Goal: Transaction & Acquisition: Purchase product/service

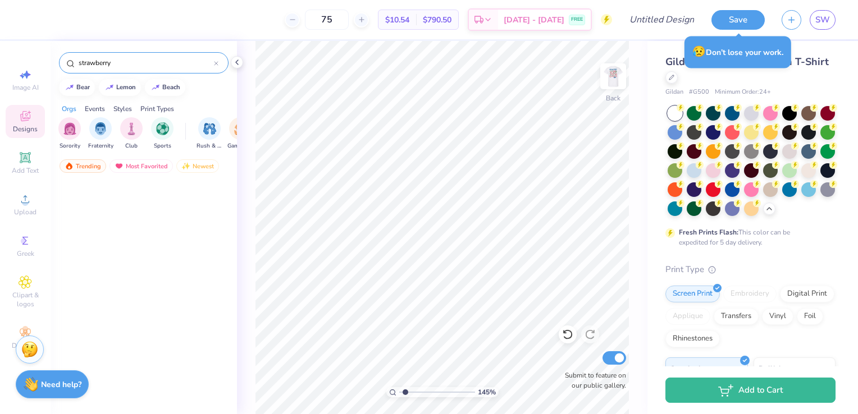
scroll to position [4365, 0]
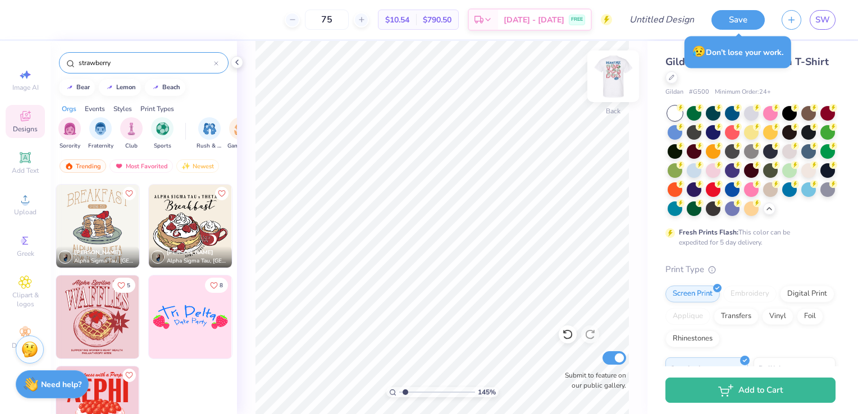
click at [611, 81] on img at bounding box center [613, 76] width 45 height 45
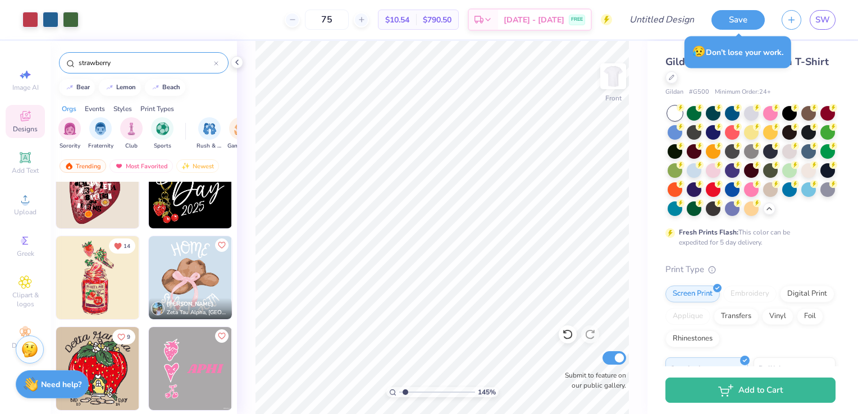
scroll to position [1838, 0]
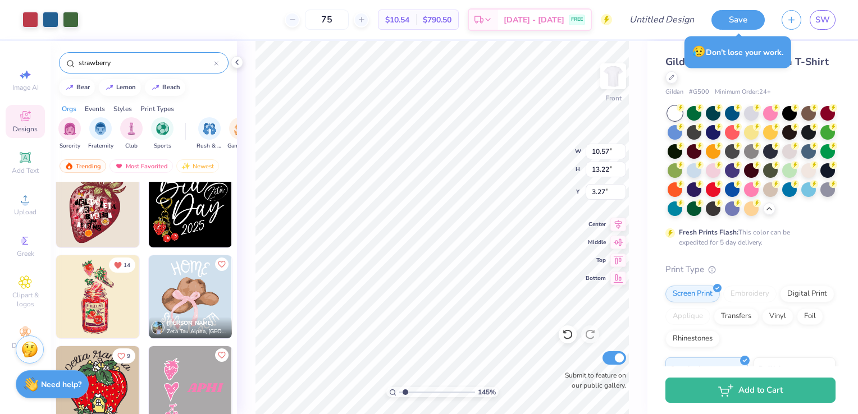
type input "1"
click at [571, 336] on icon at bounding box center [567, 334] width 11 height 11
click at [589, 335] on icon at bounding box center [590, 334] width 11 height 11
click at [234, 66] on icon at bounding box center [237, 62] width 9 height 9
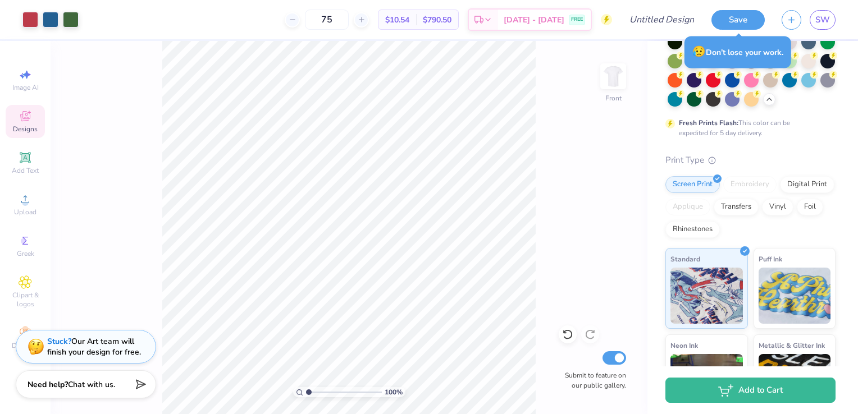
scroll to position [0, 0]
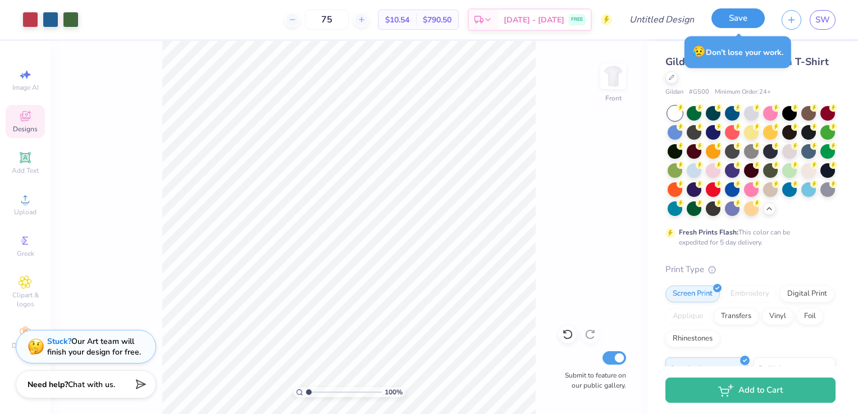
click at [737, 24] on button "Save" at bounding box center [738, 18] width 53 height 20
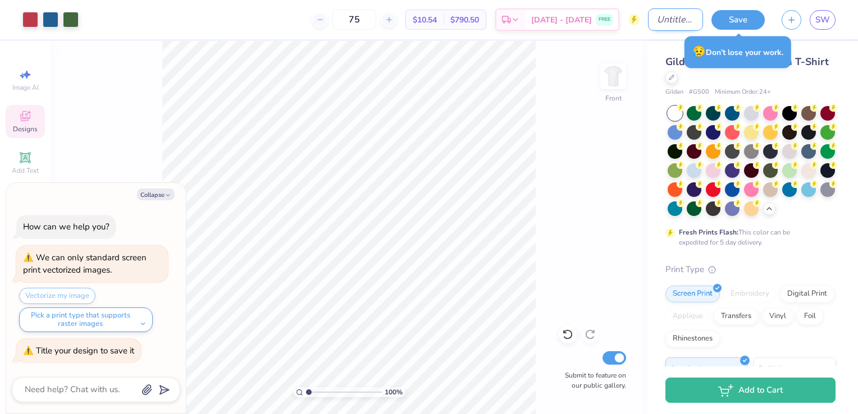
type textarea "x"
click at [648, 19] on input "Design Title" at bounding box center [675, 19] width 55 height 22
type input "B"
type textarea "x"
type input "Be"
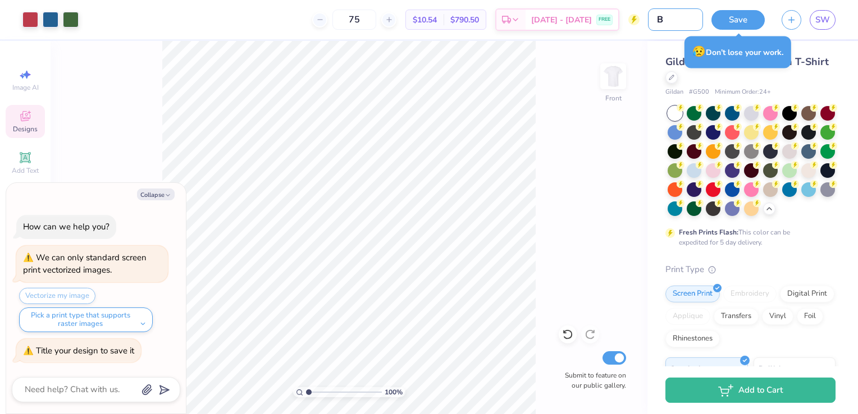
type textarea "x"
type input "Ber"
type textarea "x"
type input "Berr"
type textarea "x"
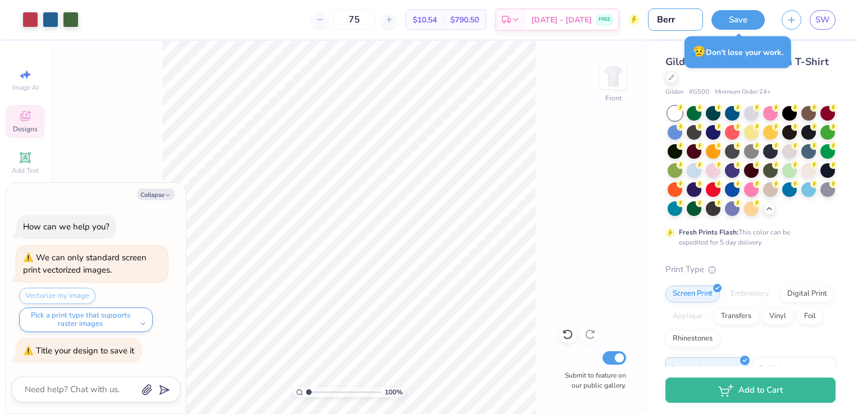
type input "Berry"
type textarea "x"
type input "Berry"
type textarea "x"
type input "Berry B"
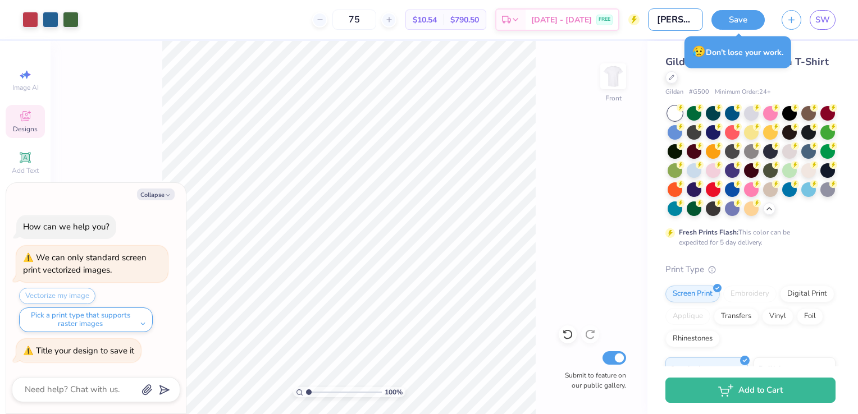
type textarea "x"
type input "Berry Be"
type textarea "x"
type input "Berry Bes"
type textarea "x"
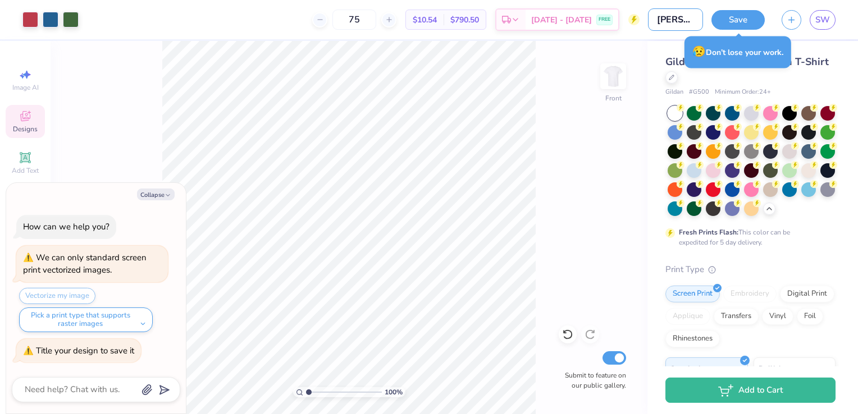
type input "Berry Best"
type textarea "x"
type input "Berry Best"
click at [744, 19] on button "Save" at bounding box center [738, 18] width 53 height 20
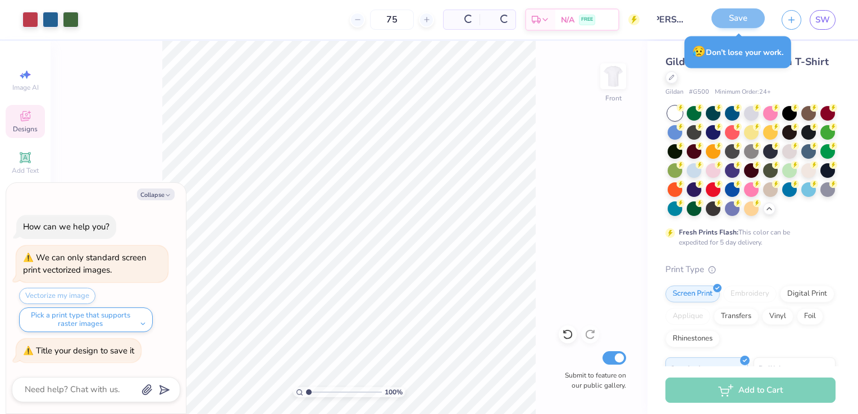
scroll to position [0, 0]
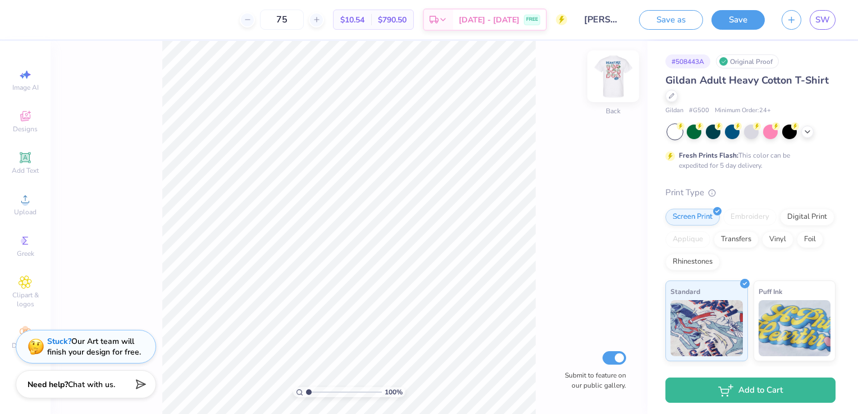
click at [615, 80] on img at bounding box center [613, 76] width 45 height 45
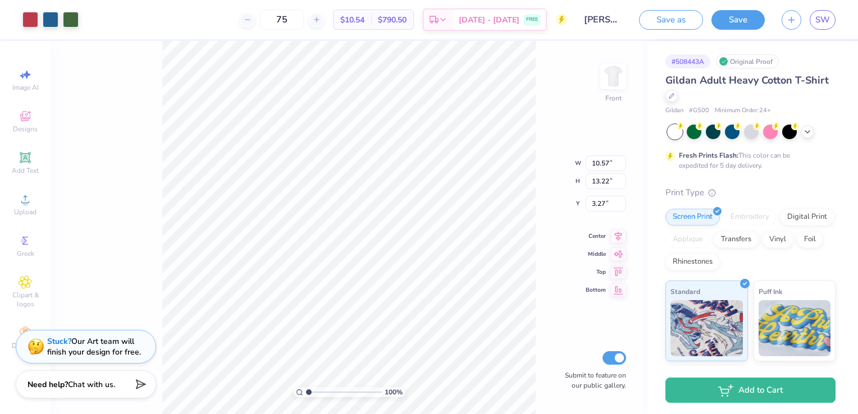
type input "3.58"
click at [29, 206] on icon at bounding box center [25, 199] width 13 height 13
click at [26, 19] on div at bounding box center [30, 19] width 16 height 16
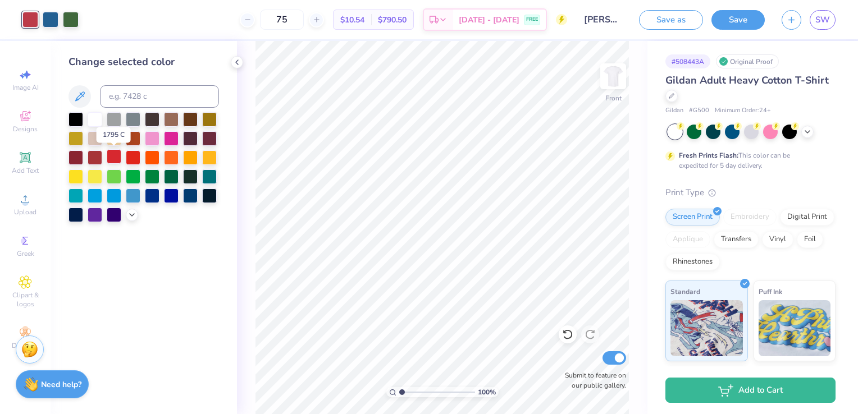
click at [115, 154] on div at bounding box center [114, 156] width 15 height 15
click at [568, 334] on icon at bounding box center [567, 334] width 11 height 11
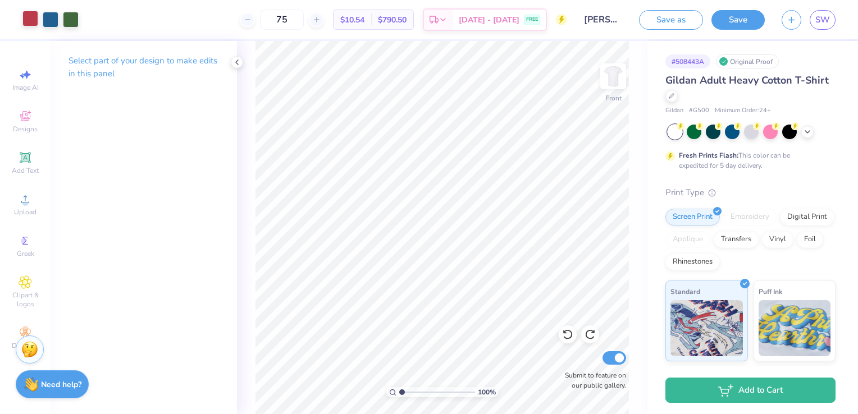
click at [30, 17] on div at bounding box center [30, 19] width 16 height 16
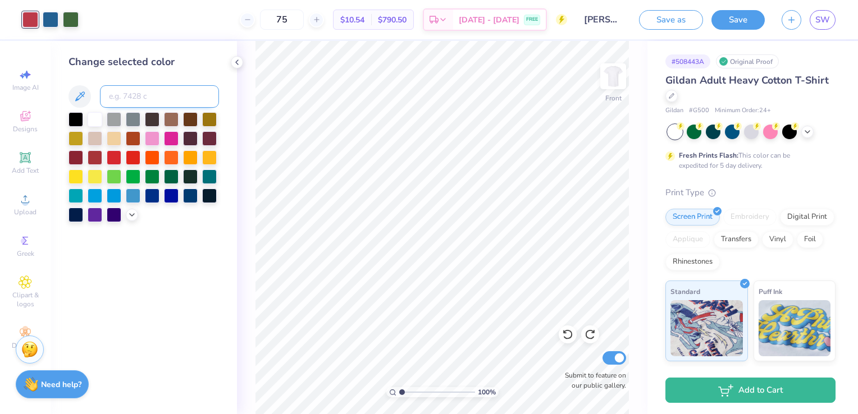
click at [115, 97] on input at bounding box center [159, 96] width 119 height 22
type input "702"
type input "704"
type input "701"
type input "702"
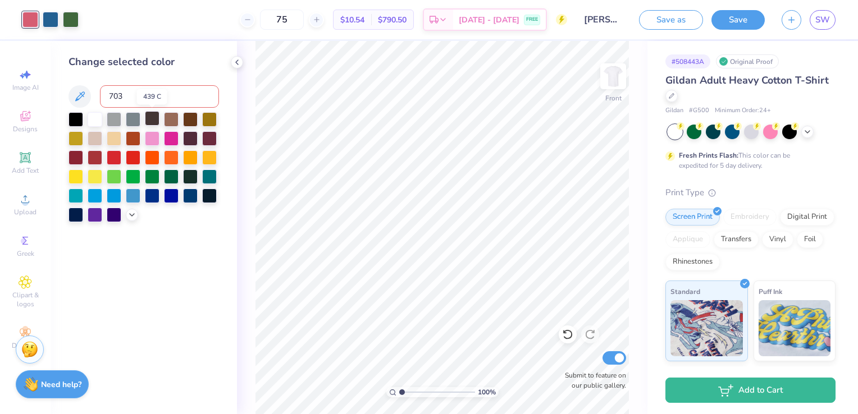
type input "703"
click at [136, 154] on div at bounding box center [133, 156] width 15 height 15
click at [570, 332] on icon at bounding box center [567, 334] width 11 height 11
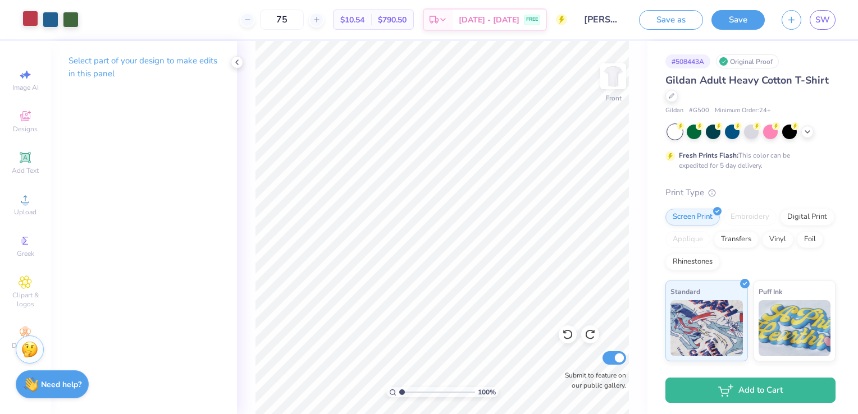
click at [33, 13] on div at bounding box center [30, 19] width 16 height 16
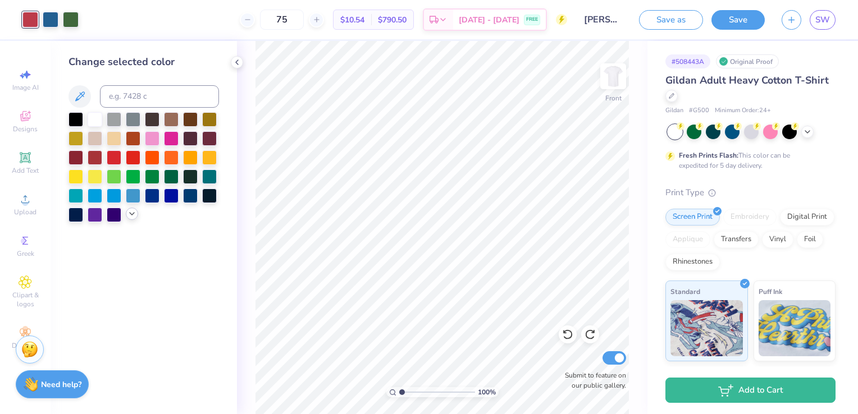
click at [133, 216] on icon at bounding box center [131, 213] width 9 height 9
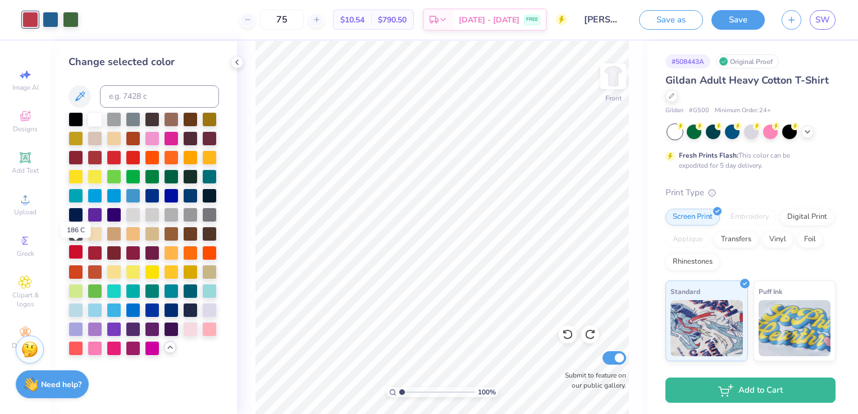
click at [78, 252] on div at bounding box center [76, 252] width 15 height 15
click at [564, 333] on icon at bounding box center [565, 332] width 2 height 2
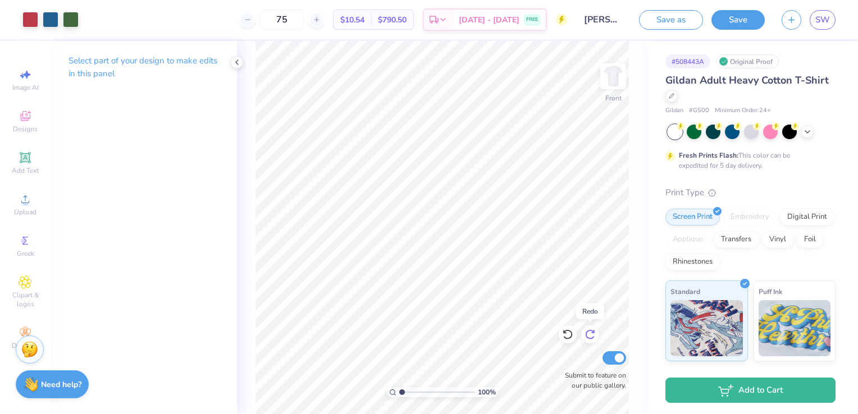
click at [595, 335] on icon at bounding box center [590, 334] width 11 height 11
click at [567, 336] on icon at bounding box center [567, 334] width 11 height 11
drag, startPoint x: 403, startPoint y: 394, endPoint x: 411, endPoint y: 393, distance: 8.5
click at [411, 393] on input "range" at bounding box center [437, 393] width 76 height 10
drag, startPoint x: 411, startPoint y: 394, endPoint x: 399, endPoint y: 395, distance: 11.3
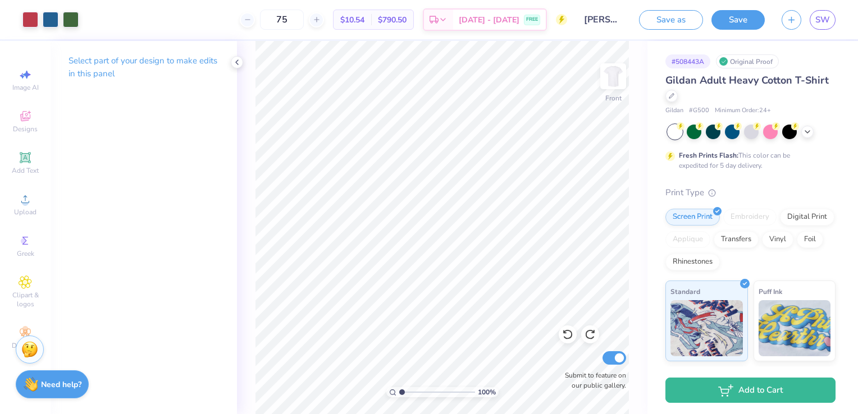
type input "1"
click at [399, 395] on input "range" at bounding box center [437, 393] width 76 height 10
click at [612, 86] on img at bounding box center [613, 76] width 45 height 45
click at [22, 207] on div "Upload" at bounding box center [25, 204] width 39 height 33
click at [34, 194] on div "Upload" at bounding box center [25, 204] width 39 height 33
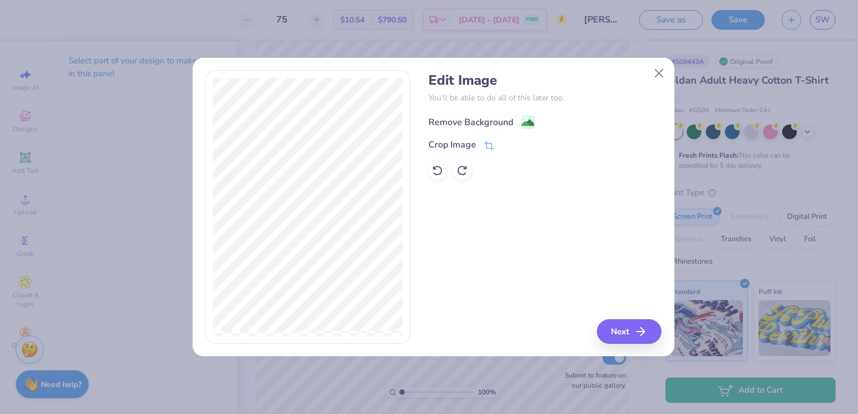
click at [523, 116] on rect at bounding box center [527, 122] width 13 height 13
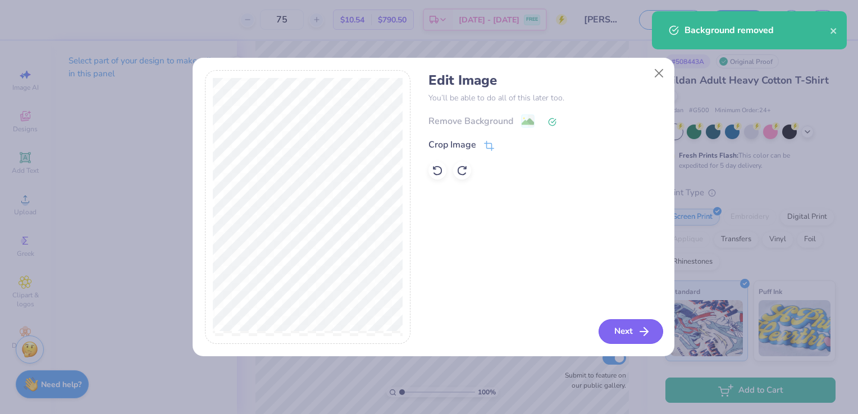
click at [611, 331] on button "Next" at bounding box center [631, 332] width 65 height 25
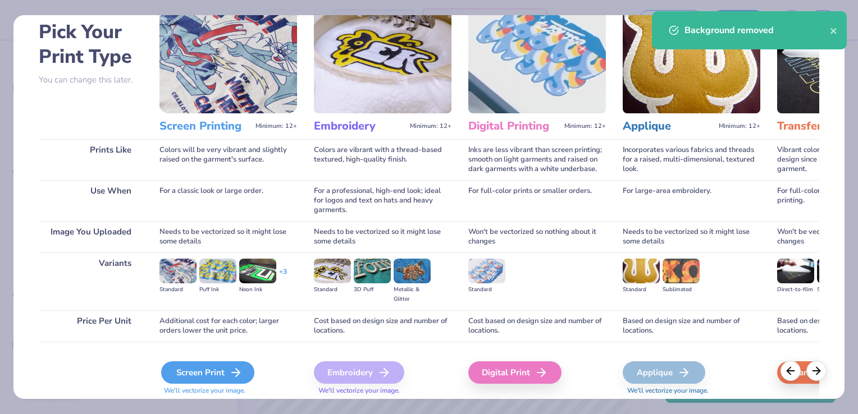
scroll to position [89, 0]
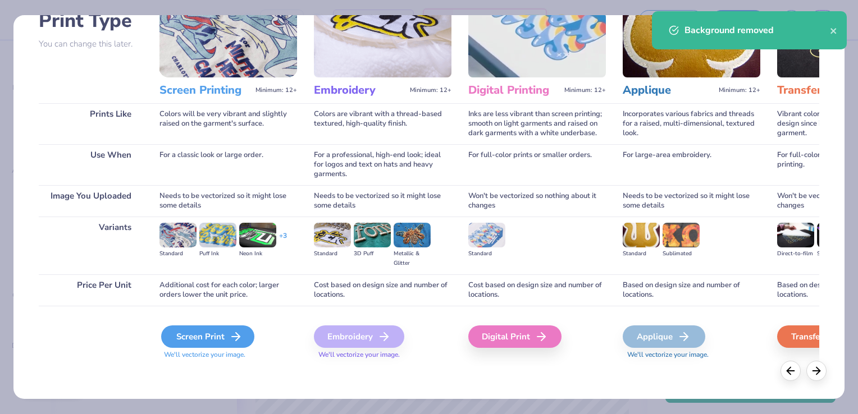
click at [216, 344] on div "Screen Print" at bounding box center [207, 337] width 93 height 22
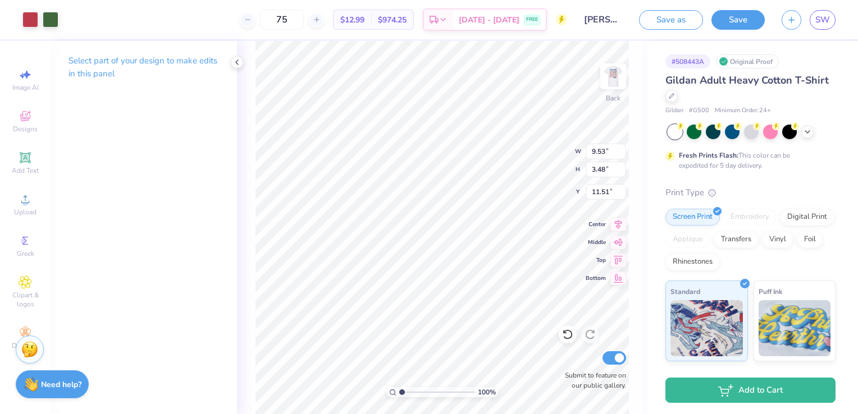
type input "3.51"
type input "6.18"
type input "2.26"
type input "3.47"
type input "6.16"
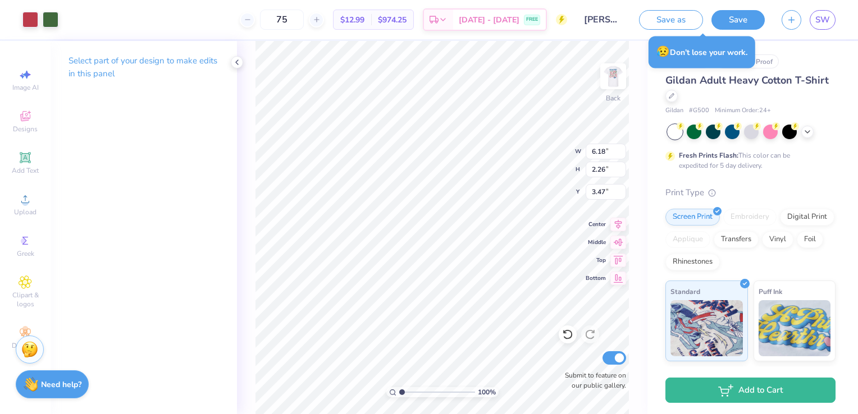
type input "2.19"
type input "3.00"
type input "5.45"
type input "1.93"
type input "3.29"
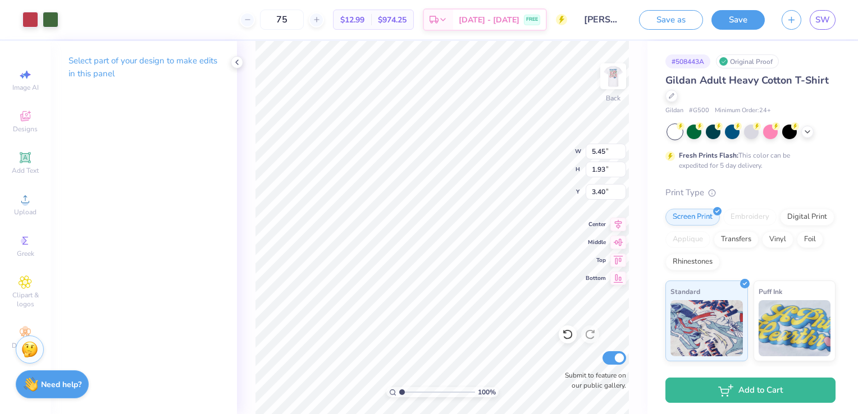
type input "3.40"
click at [607, 76] on img at bounding box center [613, 76] width 45 height 45
drag, startPoint x: 409, startPoint y: 394, endPoint x: 416, endPoint y: 395, distance: 6.8
click at [416, 395] on input "range" at bounding box center [437, 393] width 76 height 10
click at [200, 11] on div "75 $12.99 Per Item $974.25 Total Est. Delivery Aug 29 - Sep 1 FREE" at bounding box center [327, 19] width 480 height 39
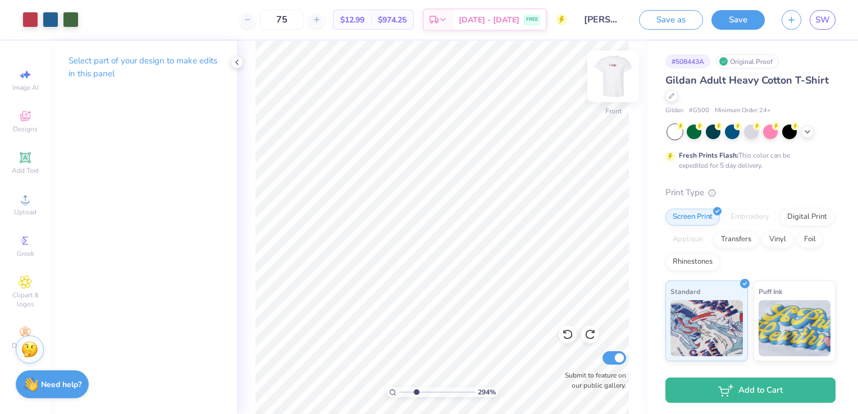
click at [601, 86] on img at bounding box center [613, 76] width 45 height 45
drag, startPoint x: 415, startPoint y: 394, endPoint x: 383, endPoint y: 401, distance: 32.7
type input "1"
click at [399, 398] on input "range" at bounding box center [437, 393] width 76 height 10
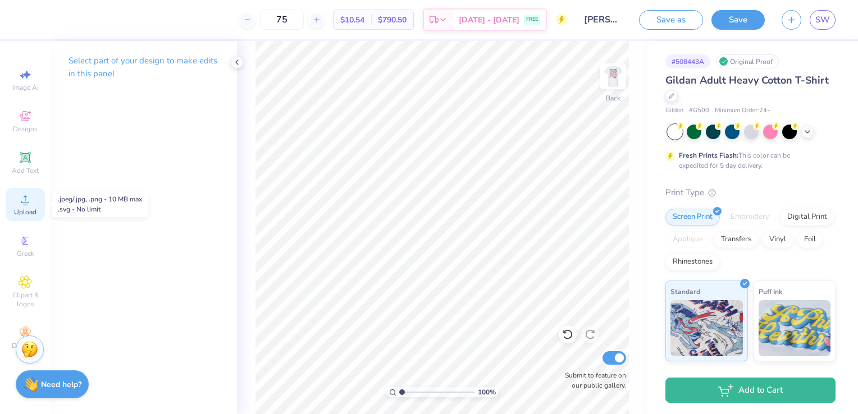
click at [25, 201] on circle at bounding box center [25, 203] width 6 height 6
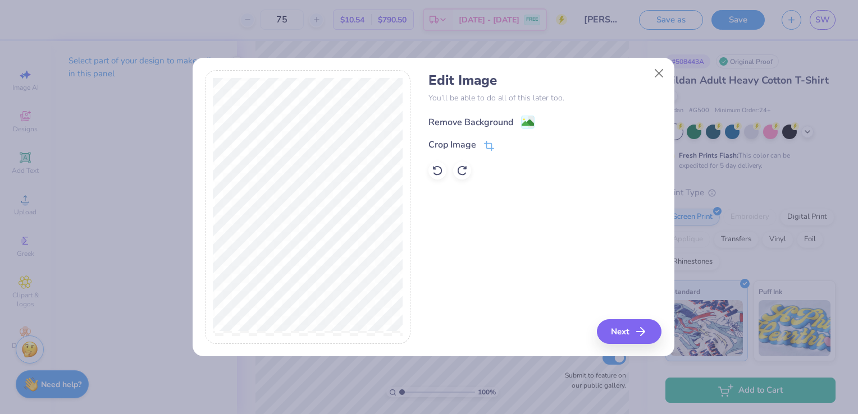
click at [518, 124] on div "Remove Background" at bounding box center [482, 122] width 106 height 14
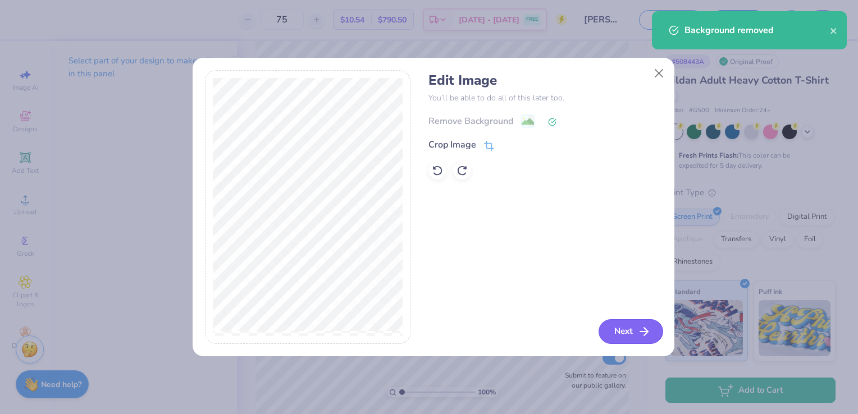
click at [629, 338] on button "Next" at bounding box center [631, 332] width 65 height 25
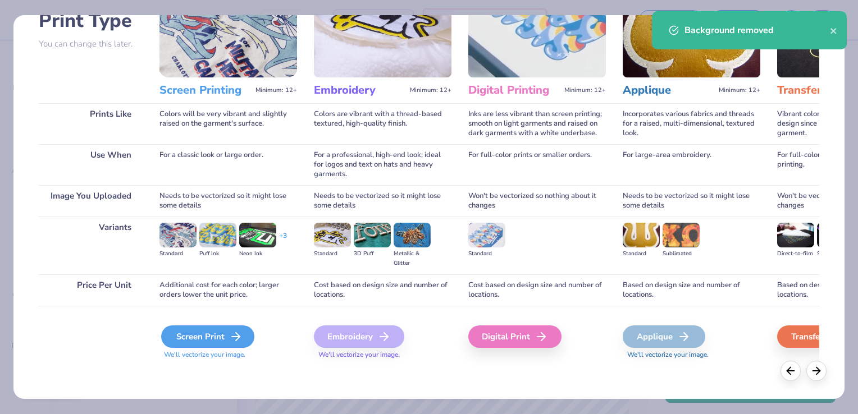
click at [217, 345] on div "Screen Print" at bounding box center [207, 337] width 93 height 22
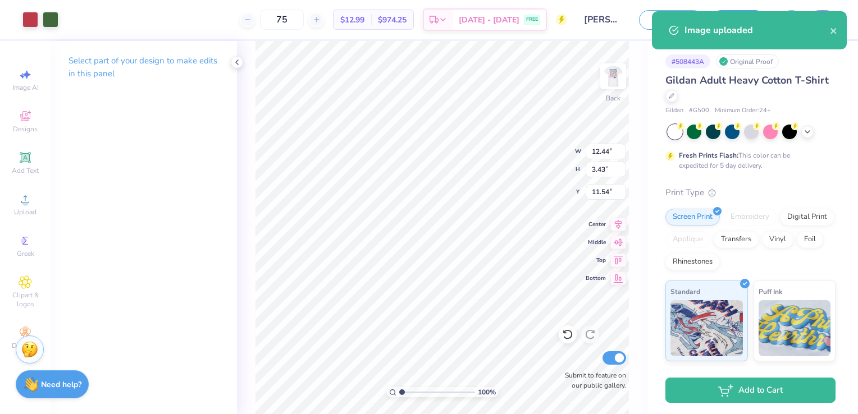
type input "3.42"
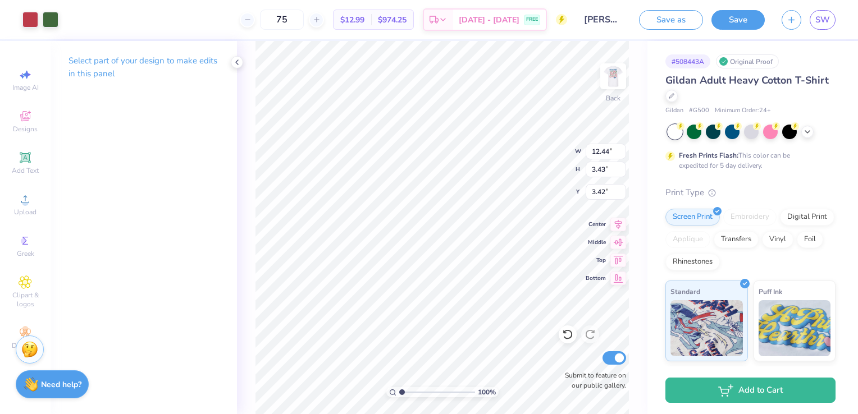
type input "10.22"
type input "2.82"
type input "3.46"
type input "7.27"
type input "2.00"
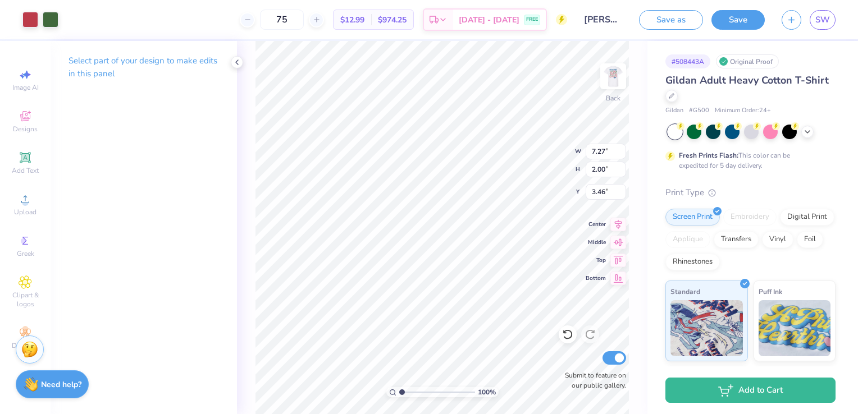
type input "3.42"
click at [28, 133] on div "Designs" at bounding box center [25, 121] width 39 height 33
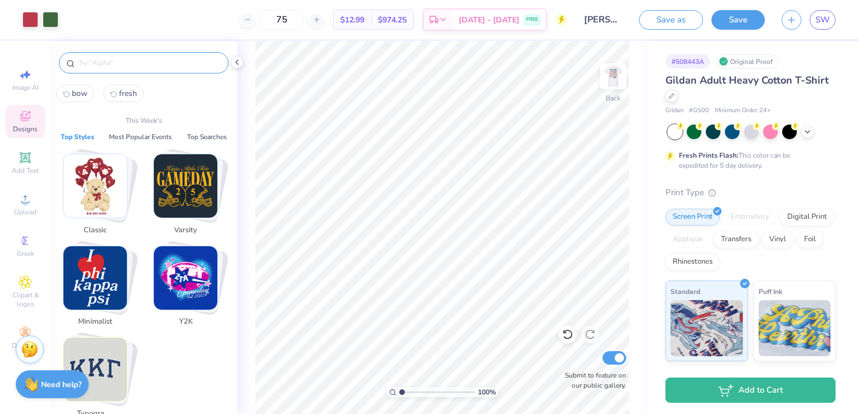
click at [132, 60] on input "text" at bounding box center [150, 62] width 144 height 11
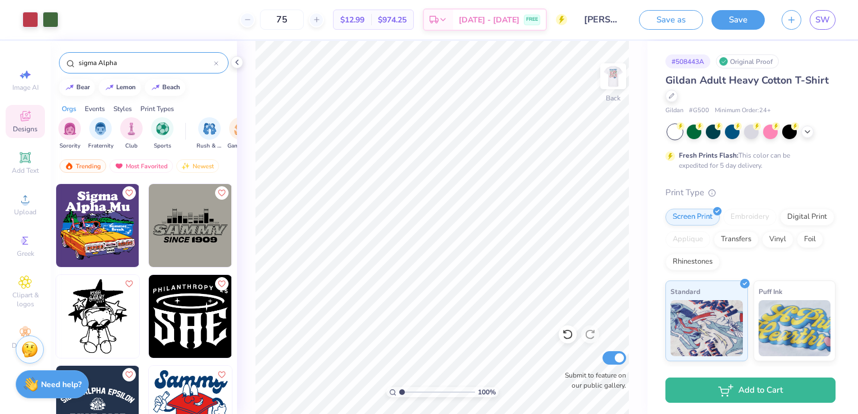
scroll to position [2022, 0]
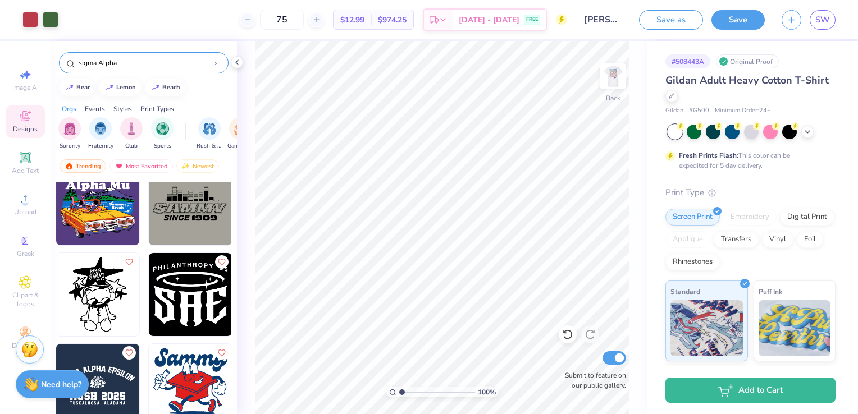
drag, startPoint x: 79, startPoint y: 70, endPoint x: 0, endPoint y: 84, distance: 79.9
click at [0, 83] on html "Art colors 75 $12.99 Per Item $974.25 Total Est. Delivery Aug 29 - Sep 1 FREE D…" at bounding box center [429, 207] width 858 height 414
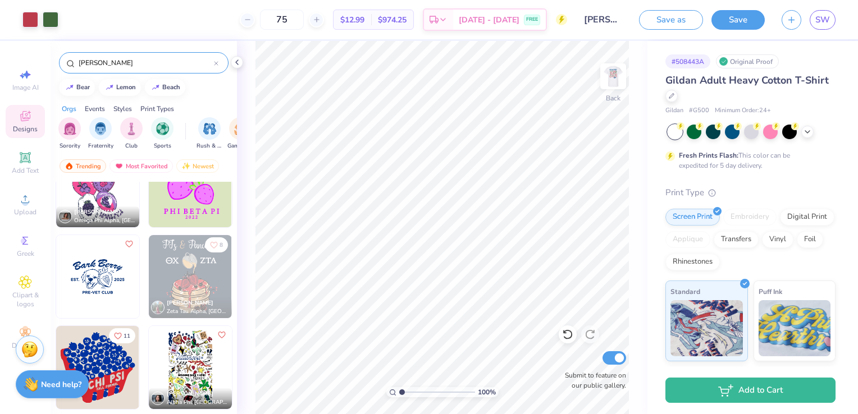
scroll to position [56, 0]
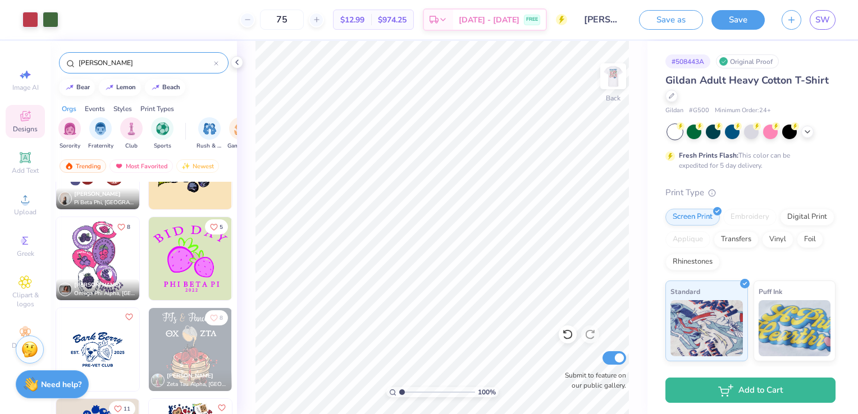
type input "berry"
click at [108, 254] on img at bounding box center [97, 258] width 83 height 83
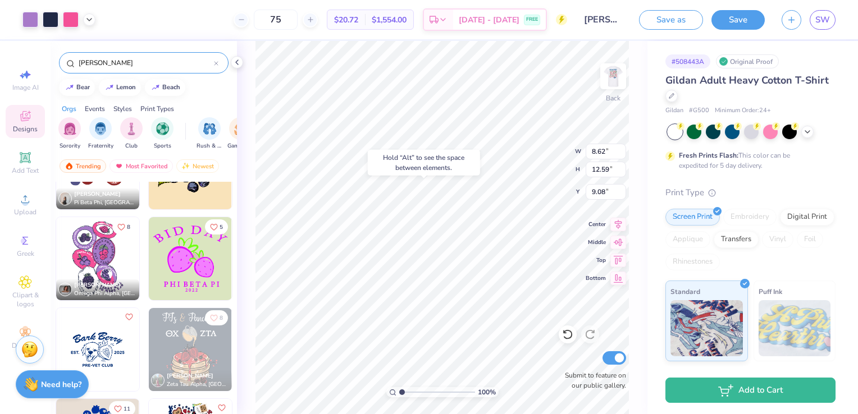
type input "9.08"
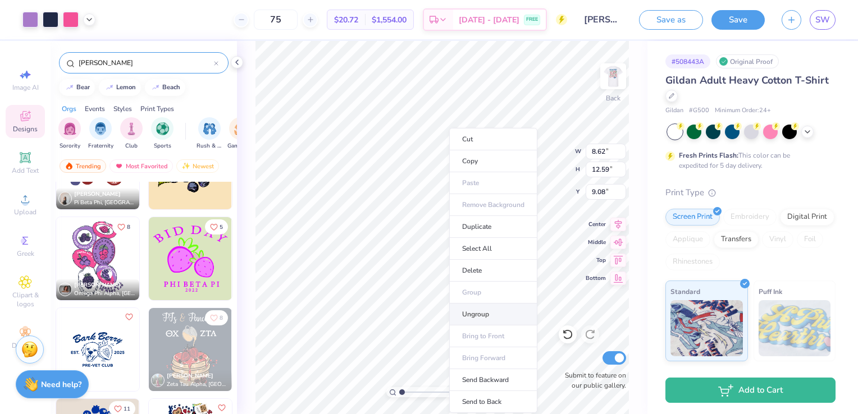
click at [483, 310] on li "Ungroup" at bounding box center [493, 315] width 88 height 22
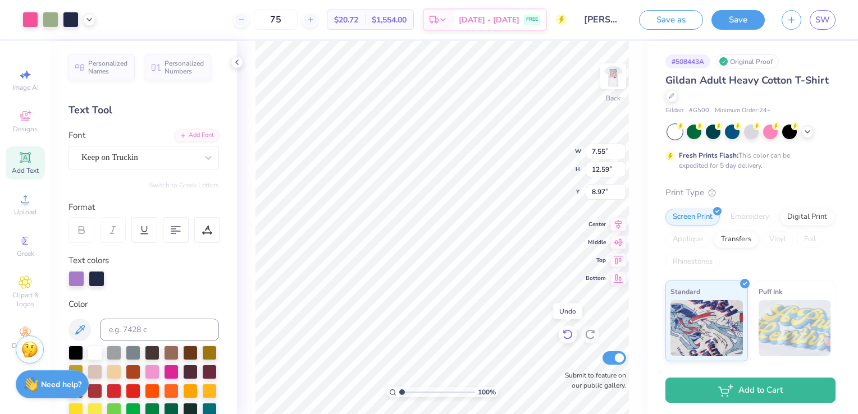
click at [565, 330] on icon at bounding box center [567, 334] width 11 height 11
type input "9.08"
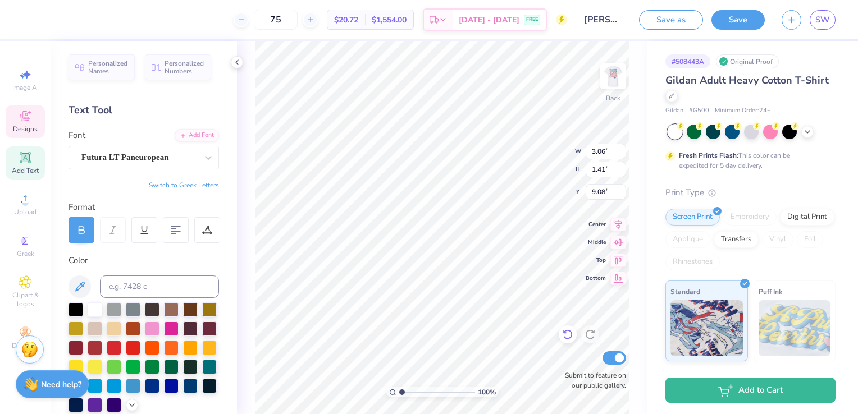
click at [568, 338] on icon at bounding box center [567, 334] width 11 height 11
type input "9.31"
drag, startPoint x: 403, startPoint y: 393, endPoint x: 418, endPoint y: 394, distance: 15.2
type input "3.12"
click at [418, 394] on input "range" at bounding box center [437, 393] width 76 height 10
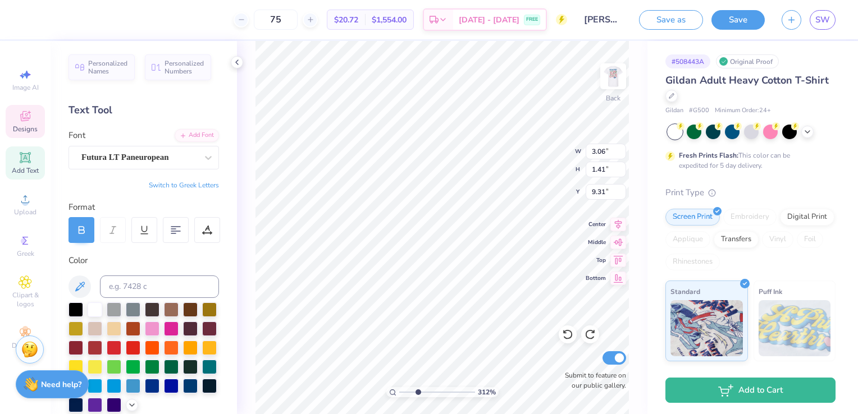
scroll to position [9, 2]
type textarea "SIGMA ALPHA"
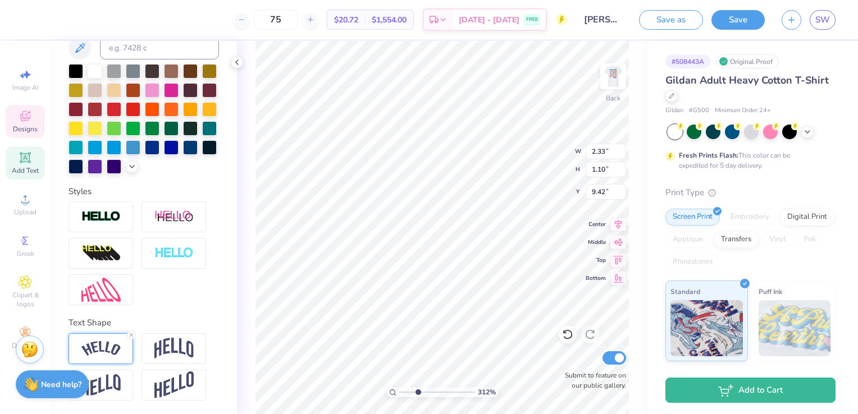
click at [121, 355] on div at bounding box center [101, 349] width 65 height 31
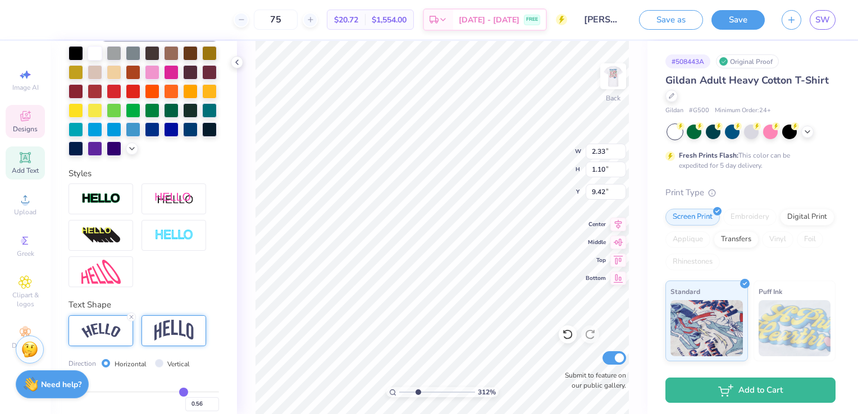
scroll to position [322, 0]
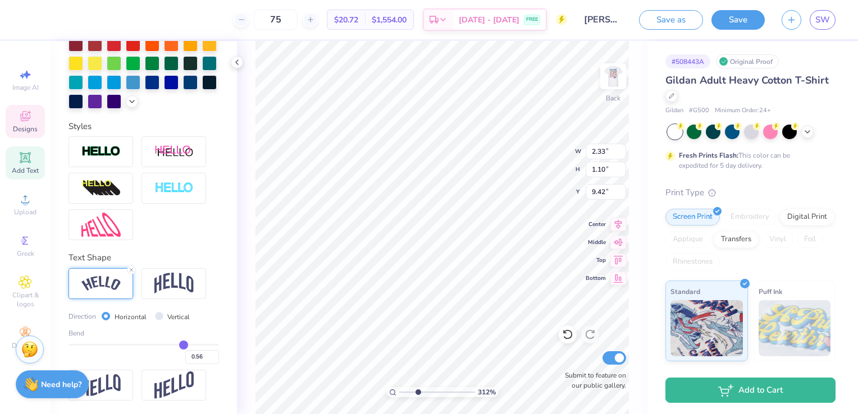
type input "0.54"
type input "0.53"
type input "0.52"
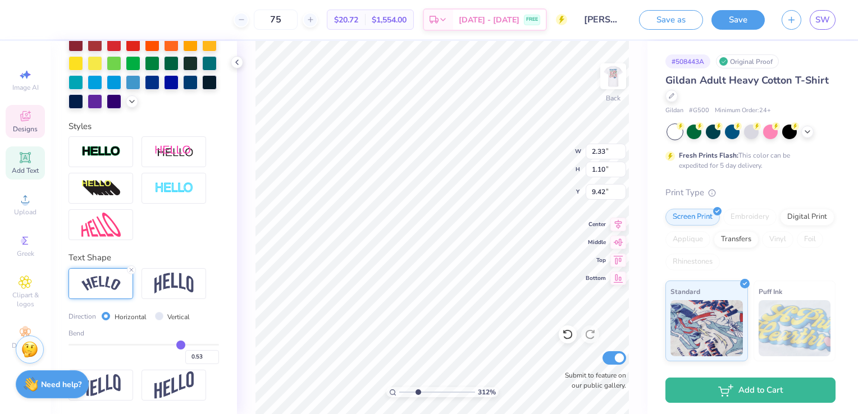
type input "0.52"
type input "0.51"
type input "0.49"
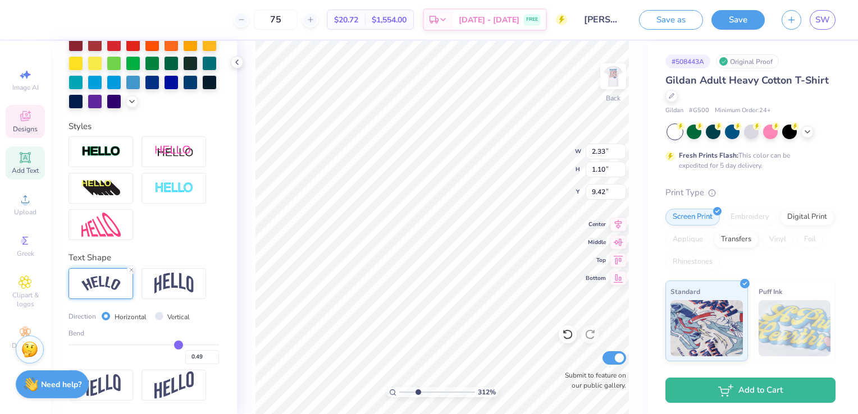
type input "0.48"
type input "0.47"
type input "0.46"
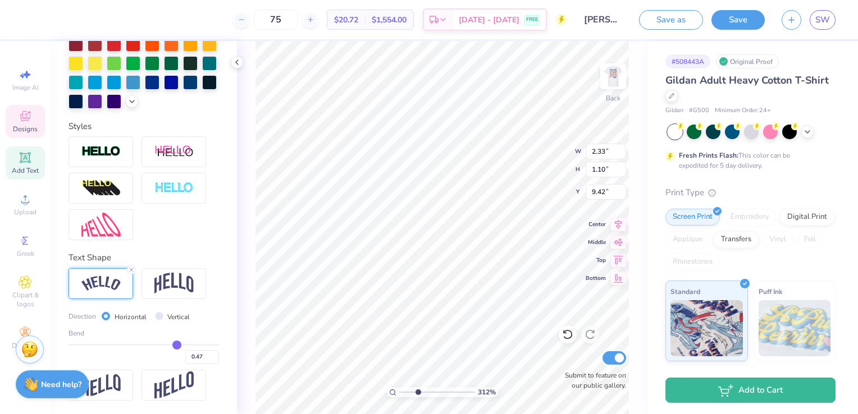
type input "0.46"
type input "0.45"
type input "0.44"
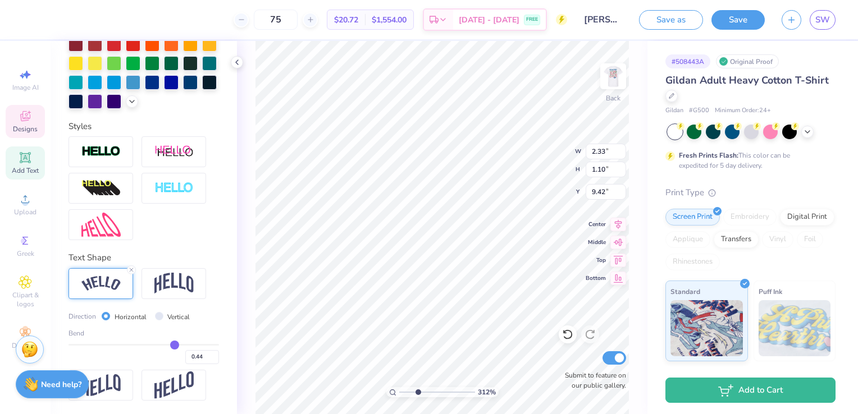
type input "0.42"
type input "0.41"
type input "0.4"
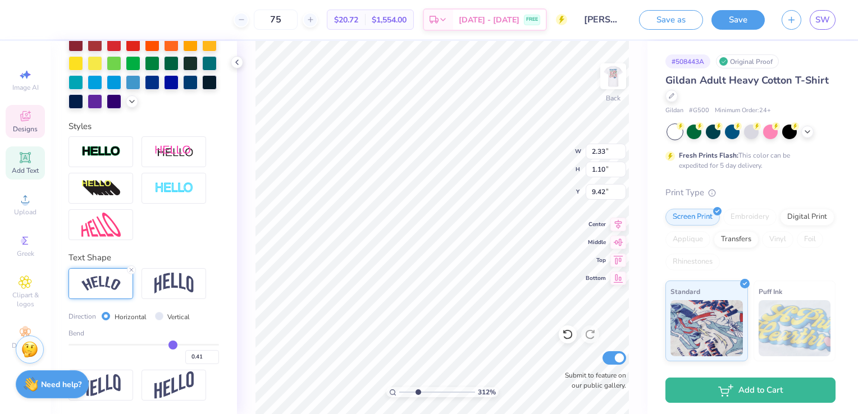
type input "0.40"
drag, startPoint x: 175, startPoint y: 343, endPoint x: 166, endPoint y: 345, distance: 9.7
type input "0.4"
click at [166, 345] on input "range" at bounding box center [144, 345] width 151 height 2
type input "2.24"
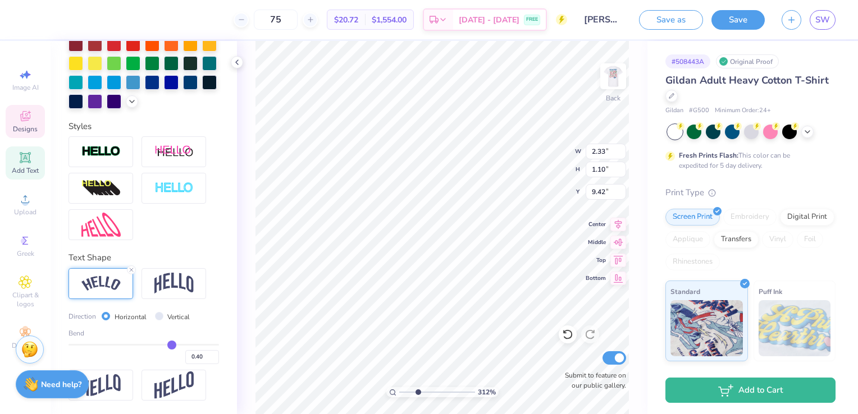
type input "0.99"
type input "9.32"
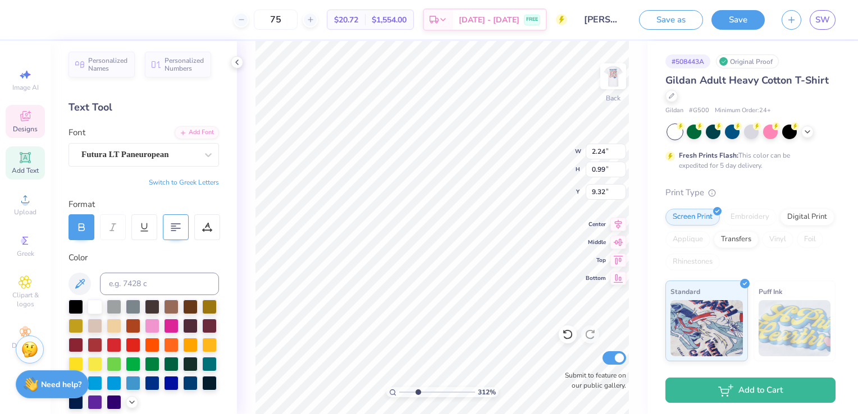
scroll to position [0, 0]
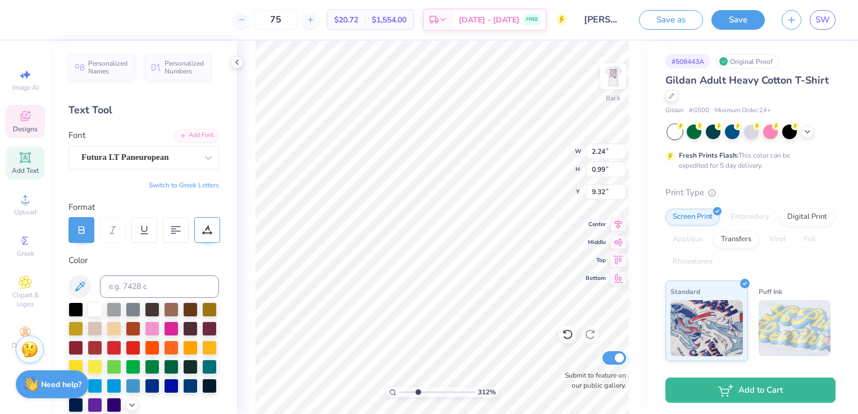
click at [196, 230] on div at bounding box center [207, 230] width 26 height 26
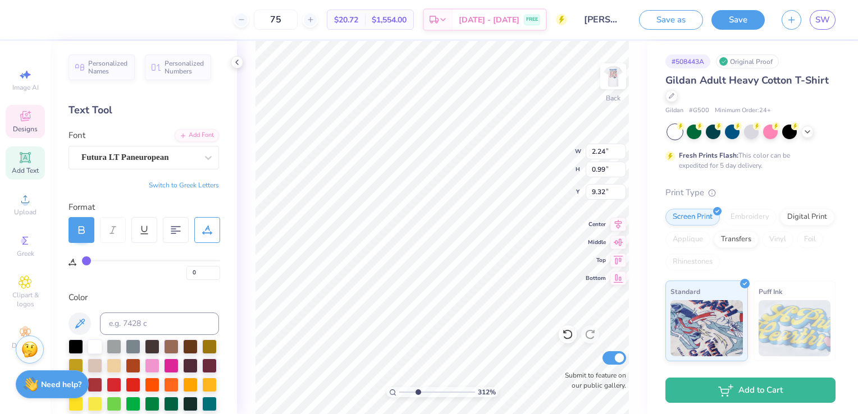
type input "1"
type input "2"
type input "3"
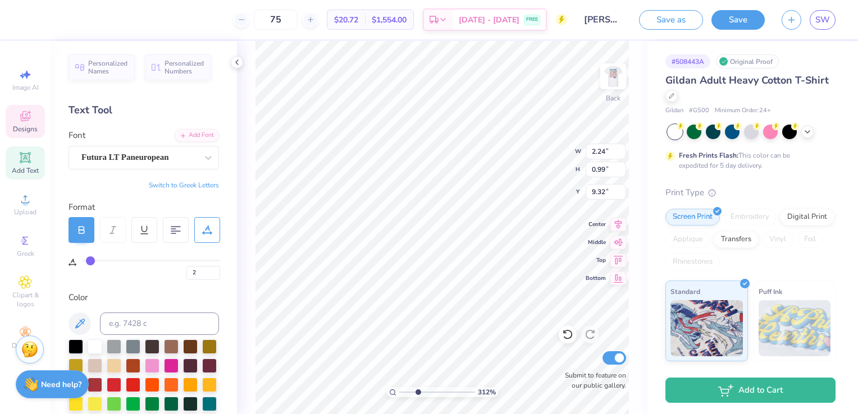
type input "3"
type input "4"
type input "5"
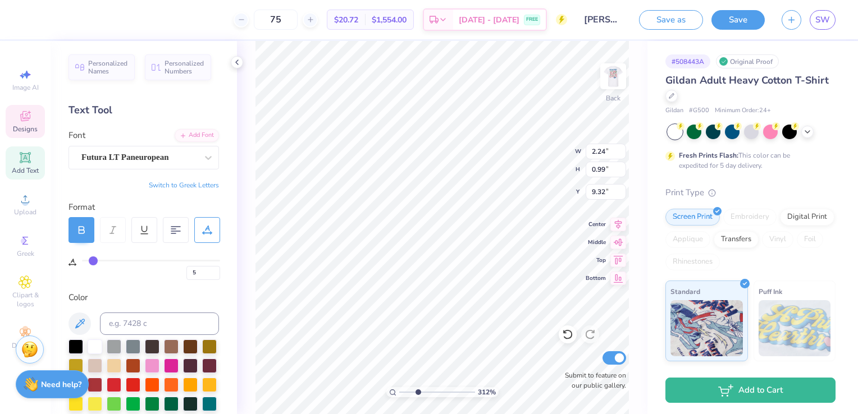
type input "6"
type input "7"
type input "8"
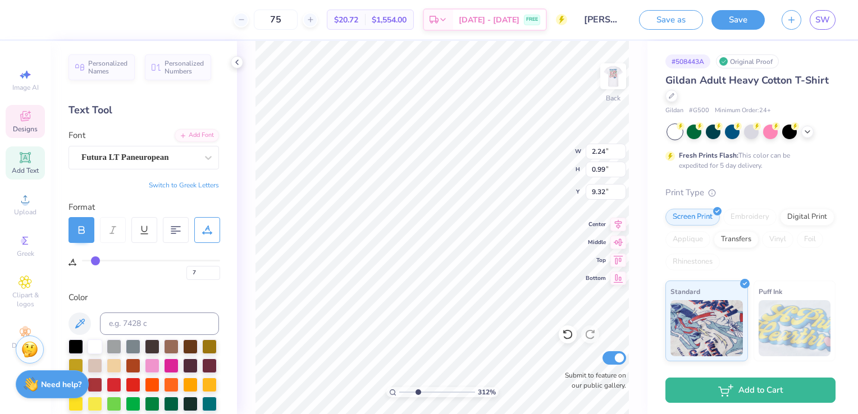
type input "8"
type input "9"
type input "10"
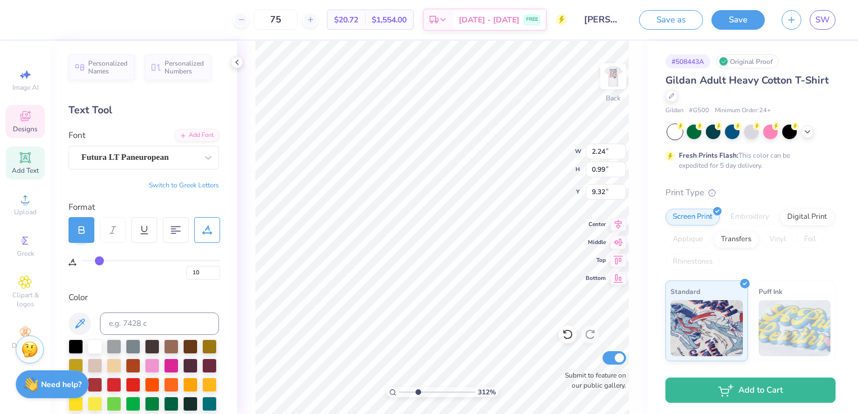
type input "11"
type input "2.52"
type input "1.09"
type input "9.28"
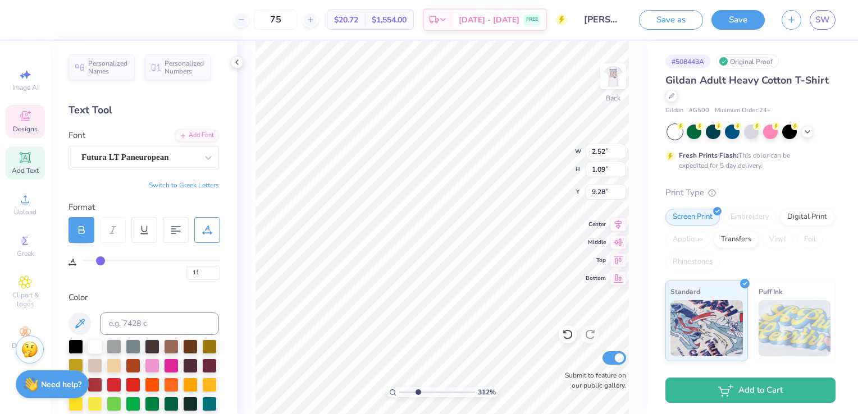
type input "2.55"
type input "1.10"
type input "9.27"
type input "12"
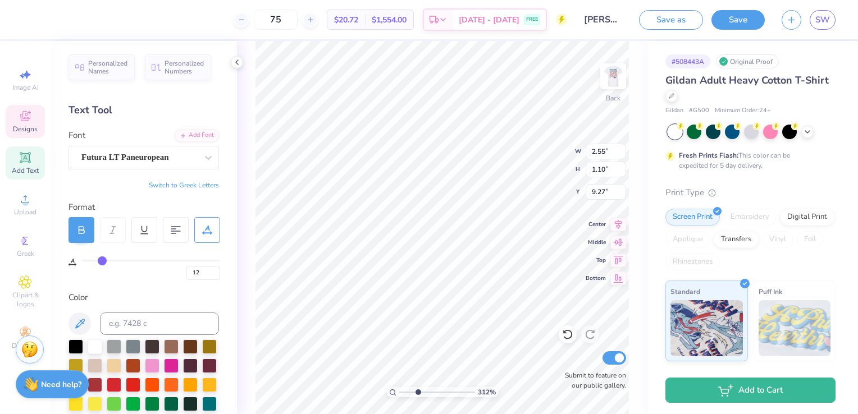
type input "13"
type input "14"
type input "15"
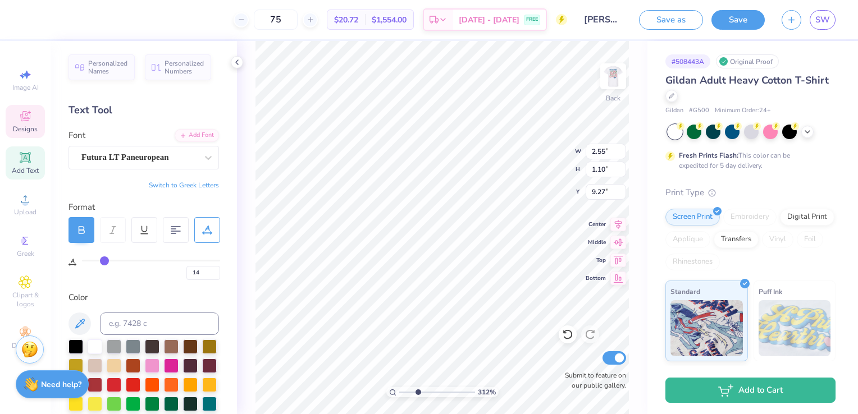
type input "15"
type input "16"
type input "18"
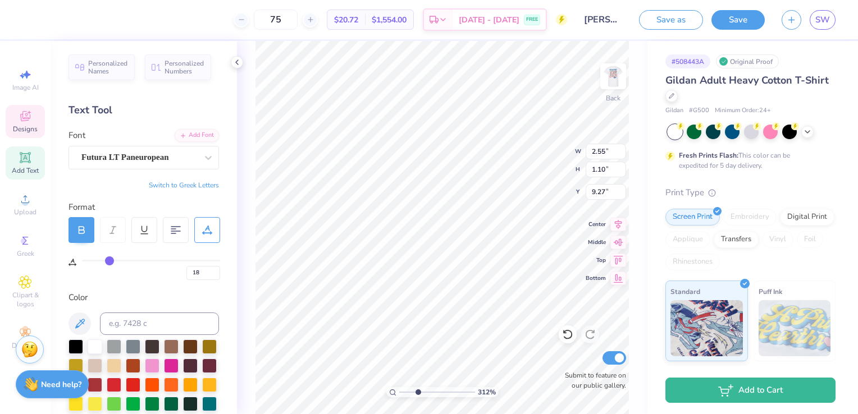
type input "2.69"
type input "1.16"
type input "9.25"
drag, startPoint x: 88, startPoint y: 257, endPoint x: 110, endPoint y: 268, distance: 24.9
type input "18"
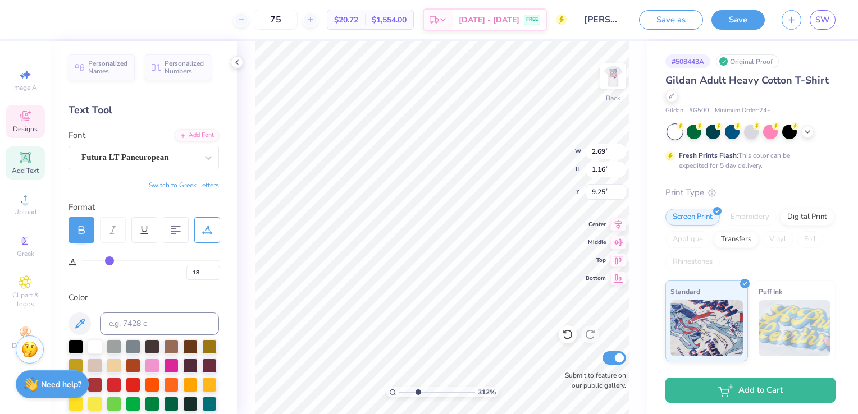
click at [110, 262] on input "range" at bounding box center [151, 261] width 138 height 2
type input "2.74"
type input "1.18"
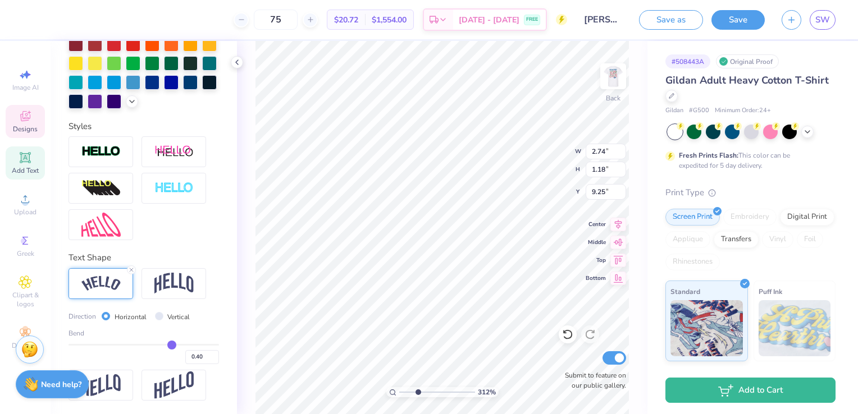
scroll to position [359, 0]
click at [199, 355] on input "0.40" at bounding box center [202, 357] width 34 height 14
click at [205, 357] on input "0.41" at bounding box center [202, 357] width 34 height 14
click at [205, 357] on input "0.42" at bounding box center [202, 357] width 34 height 14
click at [205, 357] on input "0.43" at bounding box center [202, 357] width 34 height 14
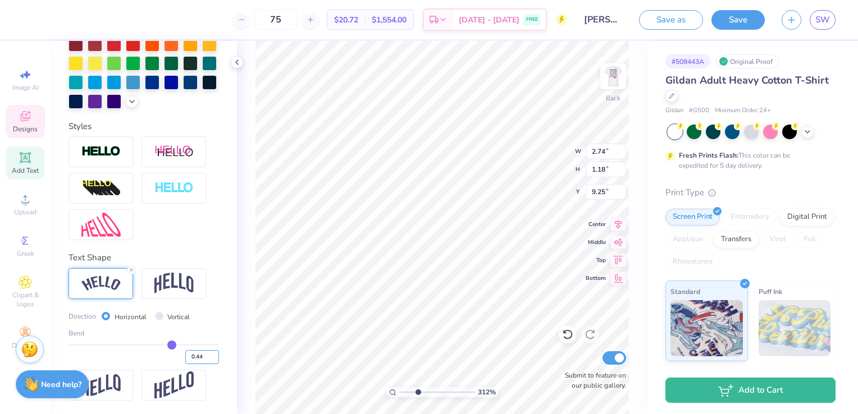
click at [205, 357] on input "0.44" at bounding box center [202, 357] width 34 height 14
type input "0.45"
click at [205, 357] on input "0.45" at bounding box center [202, 357] width 34 height 14
type input "0.45"
click at [206, 323] on div "Direction Horizontal Vertical" at bounding box center [144, 317] width 151 height 13
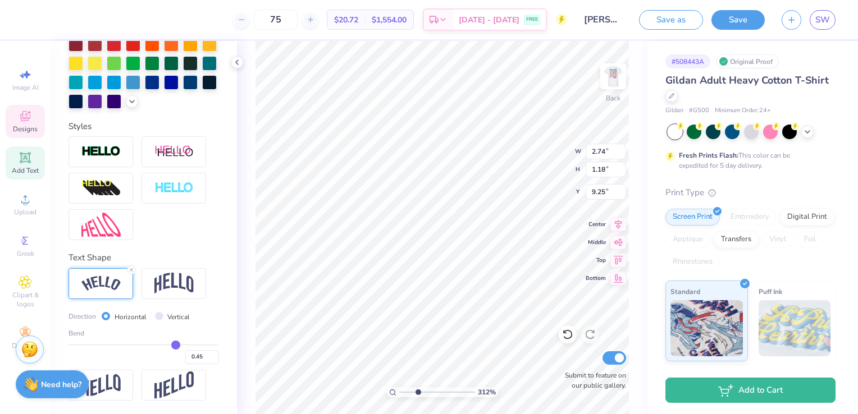
type input "2.77"
type input "1.21"
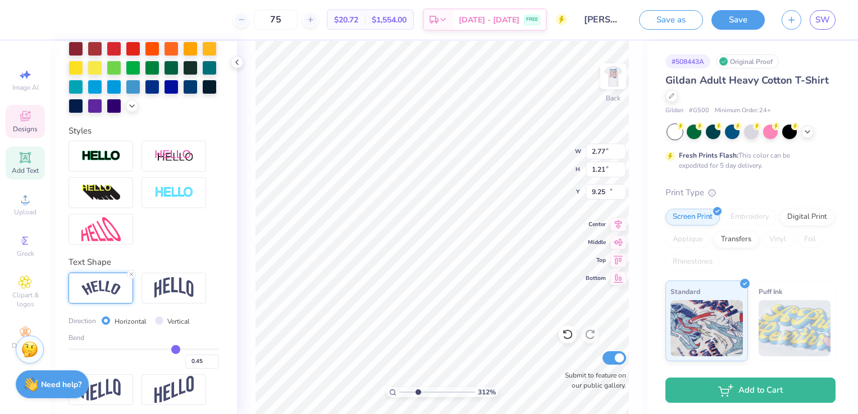
type input "2.63"
type input "3.16"
type input "10.44"
type input "0"
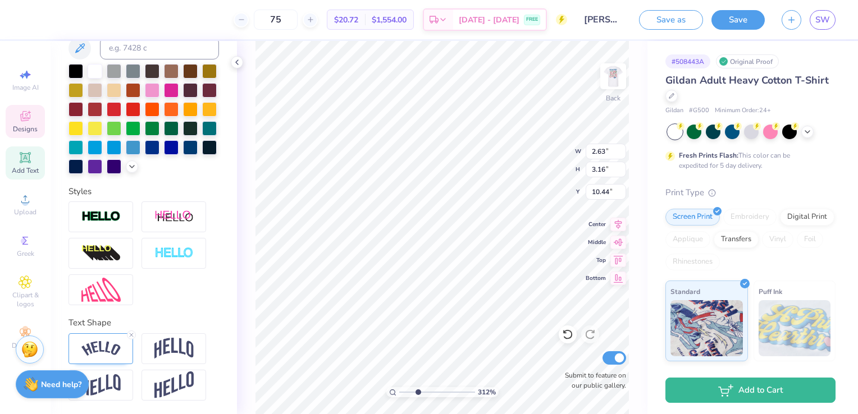
scroll to position [9, 3]
type textarea "SIGMA ALPHA"
type input "3.97"
type input "4.06"
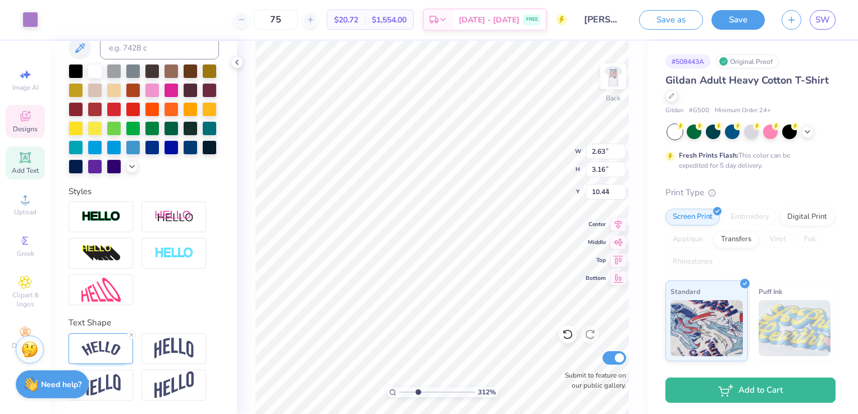
type input "9.81"
type input "2.05"
type input "2.50"
type input "10.92"
click at [103, 345] on img at bounding box center [100, 348] width 39 height 15
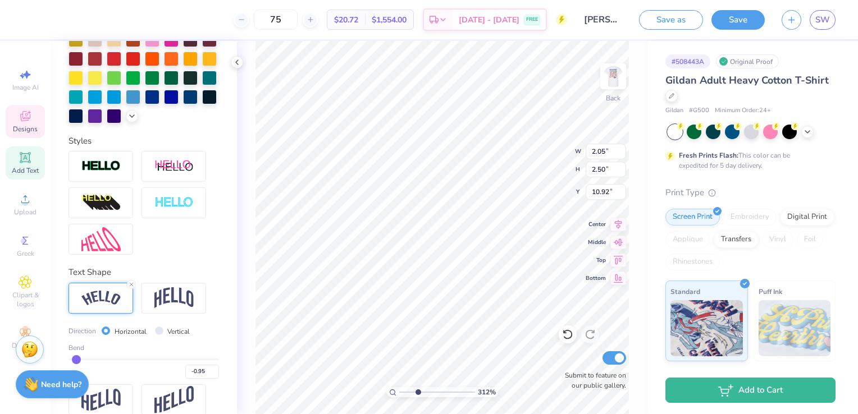
scroll to position [359, 0]
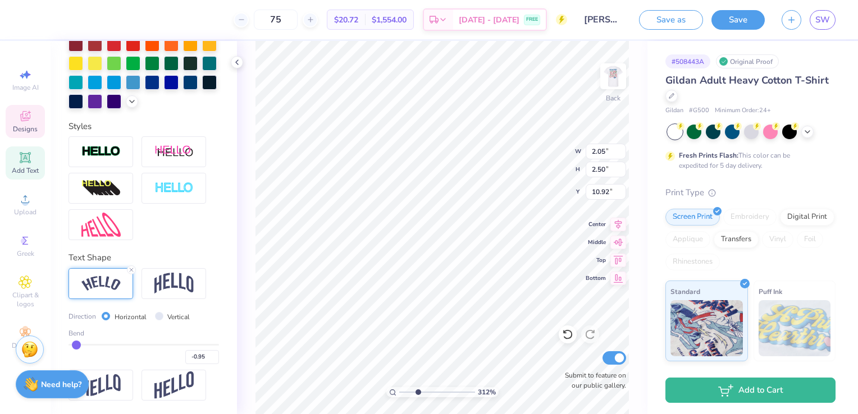
type input "-0.93"
type input "-0.92"
type input "-0.91"
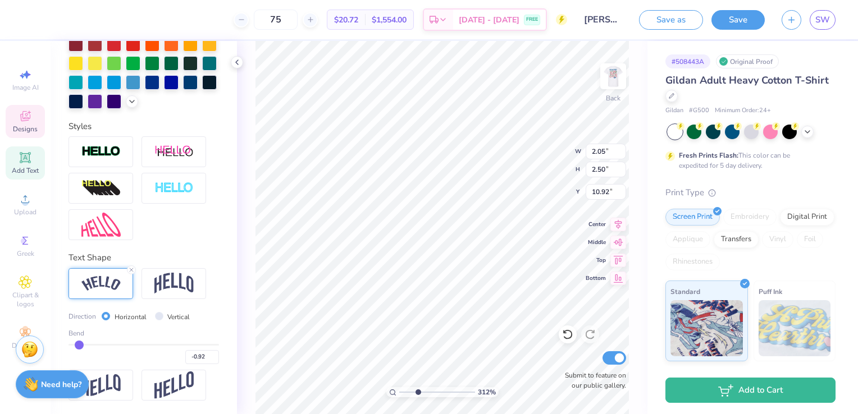
type input "-0.91"
type input "-0.9"
type input "-0.90"
type input "-0.89"
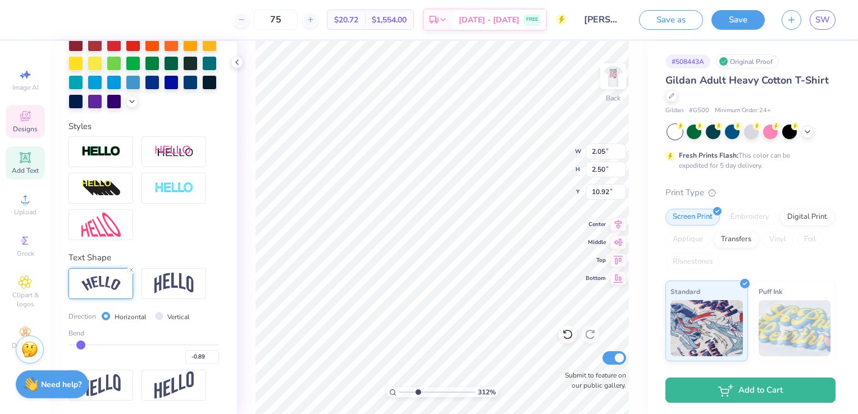
type input "-0.88"
type input "-0.87"
type input "-0.86"
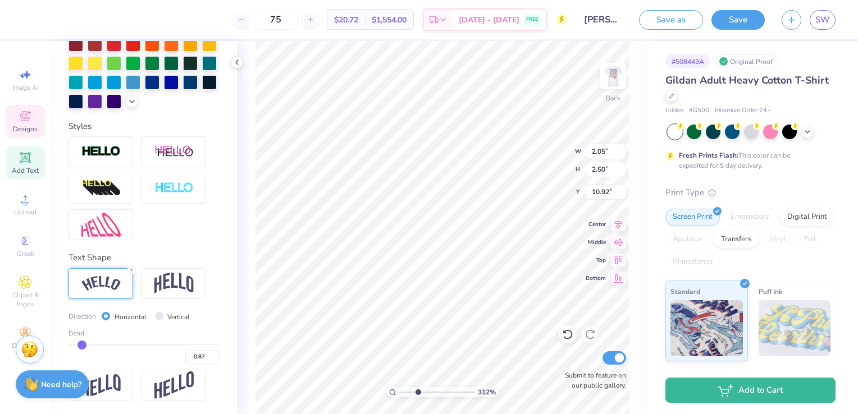
type input "-0.86"
type input "-0.85"
type input "-0.84"
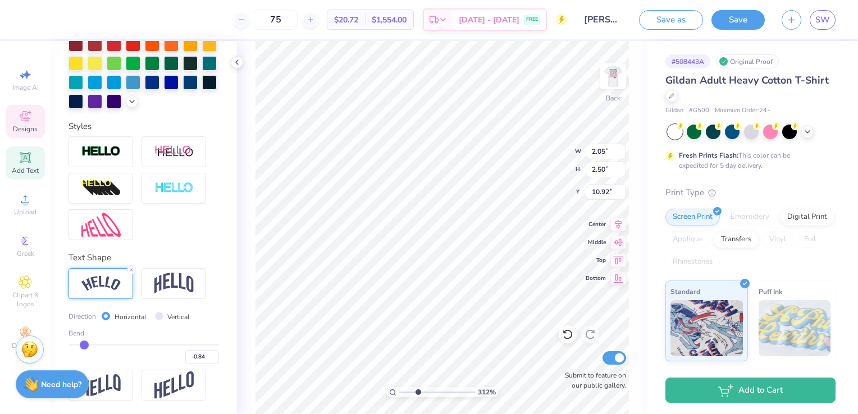
type input "-0.83"
type input "-0.84"
type input "-0.85"
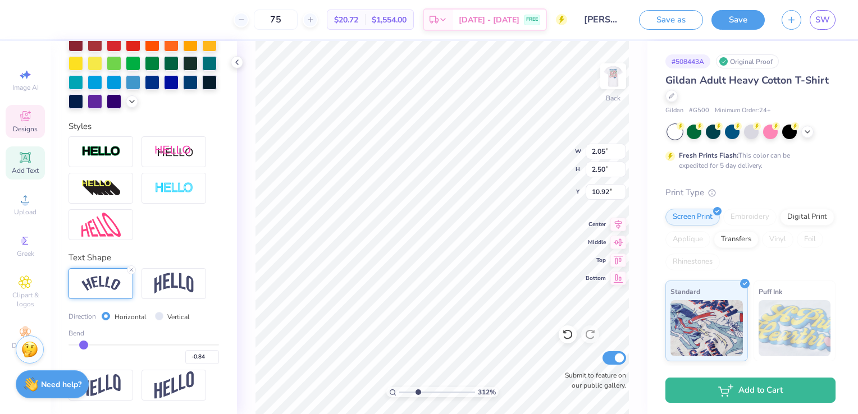
type input "-0.85"
drag, startPoint x: 77, startPoint y: 345, endPoint x: 83, endPoint y: 348, distance: 6.3
type input "-0.85"
click at [83, 346] on input "range" at bounding box center [144, 345] width 151 height 2
type input "1.87"
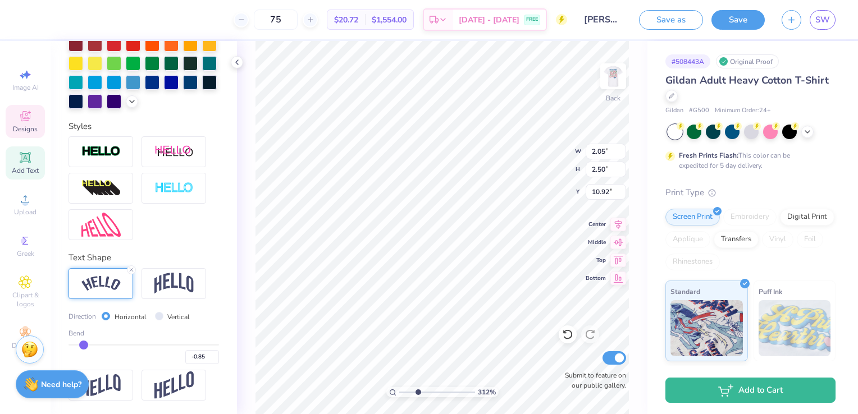
type input "2.40"
type input "10.99"
click at [211, 330] on div "Personalized Names Personalized Numbers Text Tool Add Font Font Abril Fatface S…" at bounding box center [144, 227] width 186 height 373
type input "-0.82"
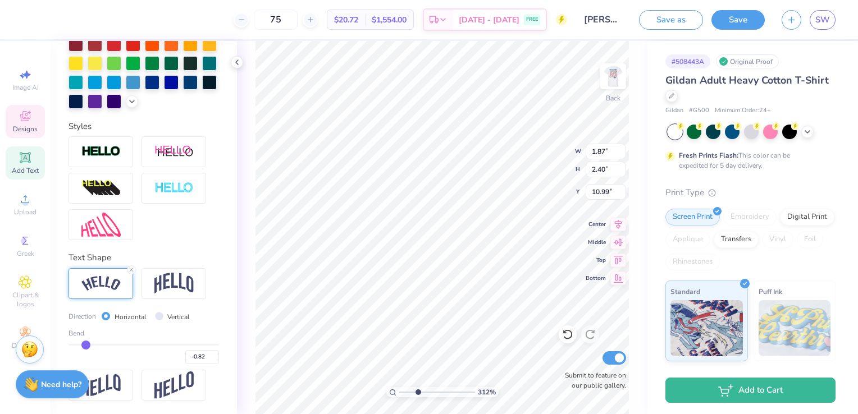
type input "-0.81"
type input "-0.8"
type input "-0.80"
type input "-0.79"
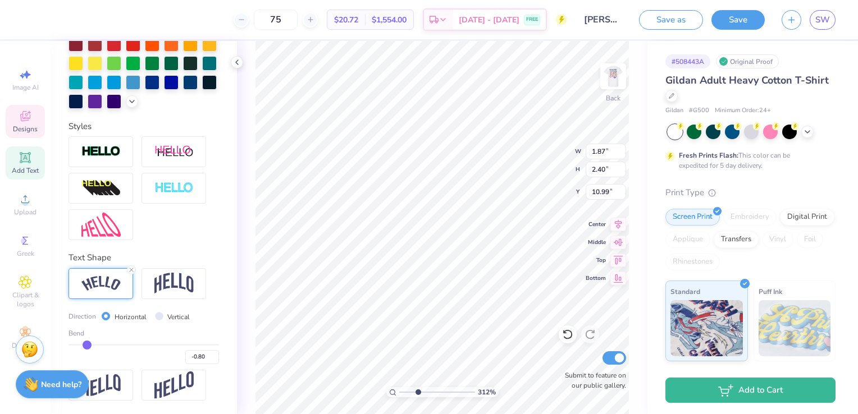
type input "-0.79"
drag, startPoint x: 84, startPoint y: 344, endPoint x: 83, endPoint y: 359, distance: 14.7
type input "-0.74"
click at [90, 345] on input "range" at bounding box center [144, 345] width 151 height 2
type input "1.78"
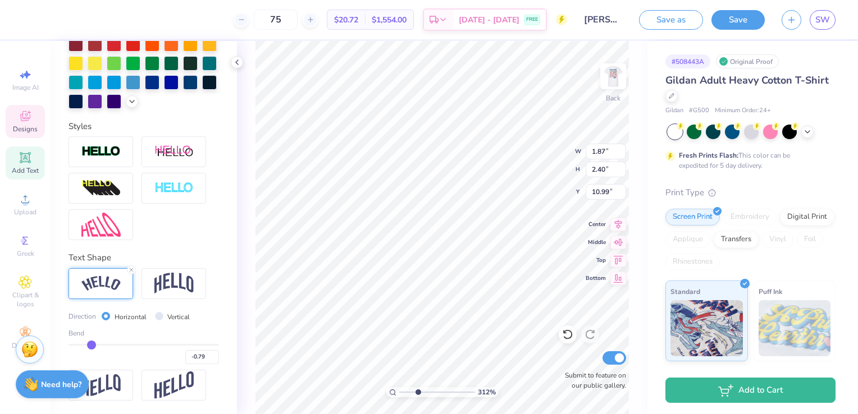
type input "2.35"
type input "11.04"
type input "-0.74"
type input "1.70"
type input "2.31"
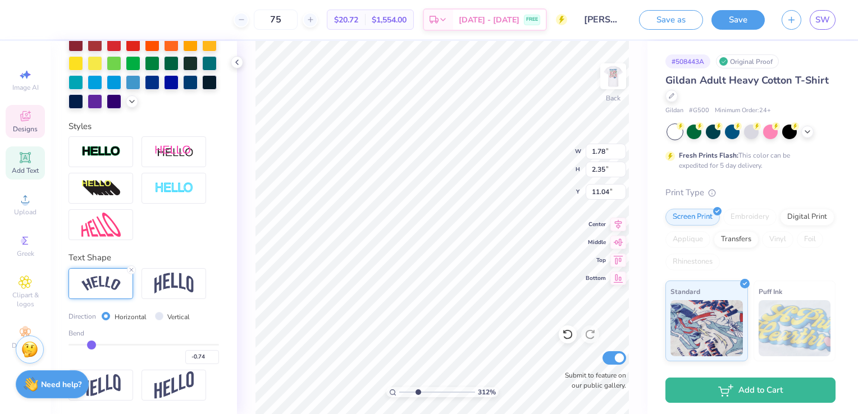
type input "11.07"
type input "-0.75"
click at [204, 361] on input "-0.75" at bounding box center [202, 357] width 34 height 14
type input "-0.75"
click at [213, 299] on div "Personalized Names Personalized Numbers Text Tool Add Font Font Abril Fatface S…" at bounding box center [144, 227] width 186 height 373
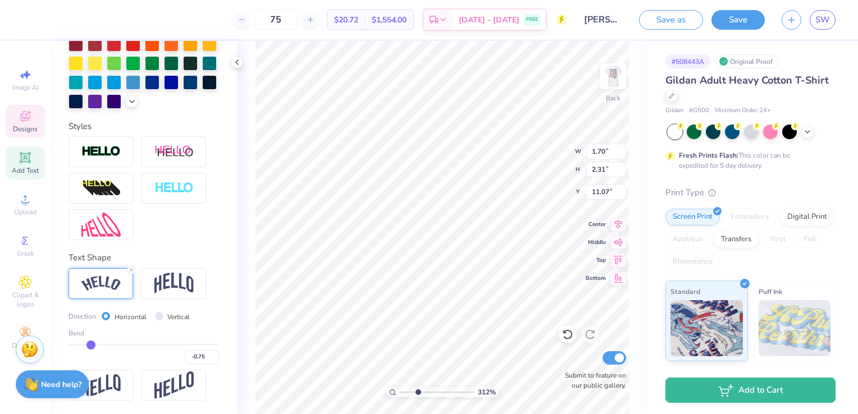
type input "1.71"
type input "2.32"
type input "11.14"
click at [207, 362] on input "-0.76" at bounding box center [202, 357] width 34 height 14
click at [207, 362] on input "-0.77" at bounding box center [202, 357] width 34 height 14
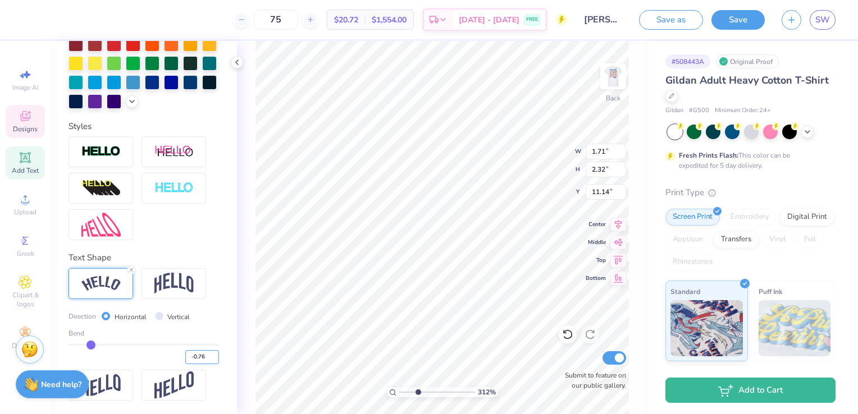
click at [206, 354] on input "-0.76" at bounding box center [202, 357] width 34 height 14
click at [206, 354] on input "-0.75" at bounding box center [202, 357] width 34 height 14
click at [206, 354] on input "-0.74" at bounding box center [202, 357] width 34 height 14
click at [206, 354] on input "-0.73" at bounding box center [202, 357] width 34 height 14
click at [206, 354] on input "-0.72" at bounding box center [202, 357] width 34 height 14
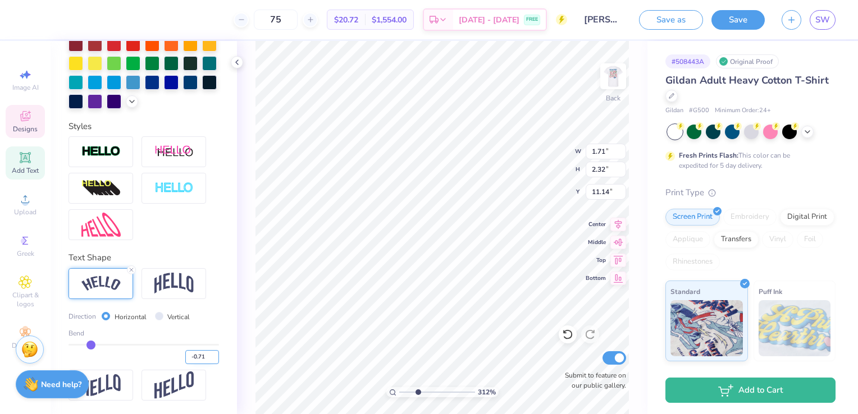
click at [206, 354] on input "-0.71" at bounding box center [202, 357] width 34 height 14
click at [206, 354] on input "-0.7" at bounding box center [202, 357] width 34 height 14
click at [206, 354] on input "-0.69" at bounding box center [202, 357] width 34 height 14
click at [206, 354] on input "-0.68" at bounding box center [202, 357] width 34 height 14
click at [206, 354] on input "-0.67" at bounding box center [202, 357] width 34 height 14
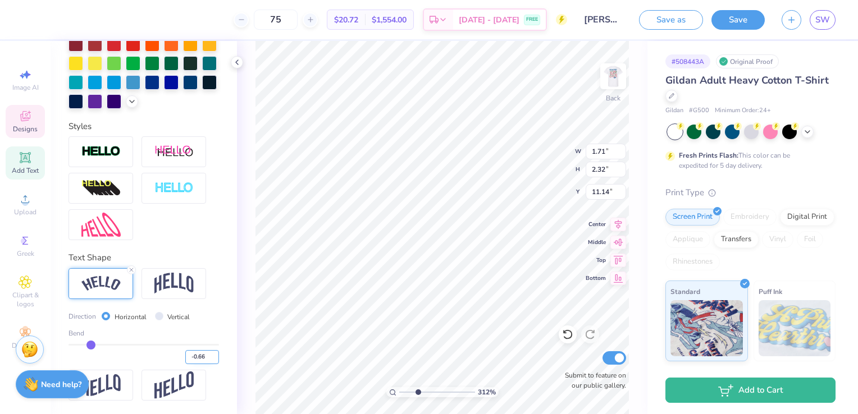
click at [206, 354] on input "-0.66" at bounding box center [202, 357] width 34 height 14
type input "-0.65"
click at [206, 354] on input "-0.65" at bounding box center [202, 357] width 34 height 14
type input "-0.65"
click at [207, 327] on div "Direction Horizontal Vertical Bend -0.65" at bounding box center [144, 338] width 151 height 54
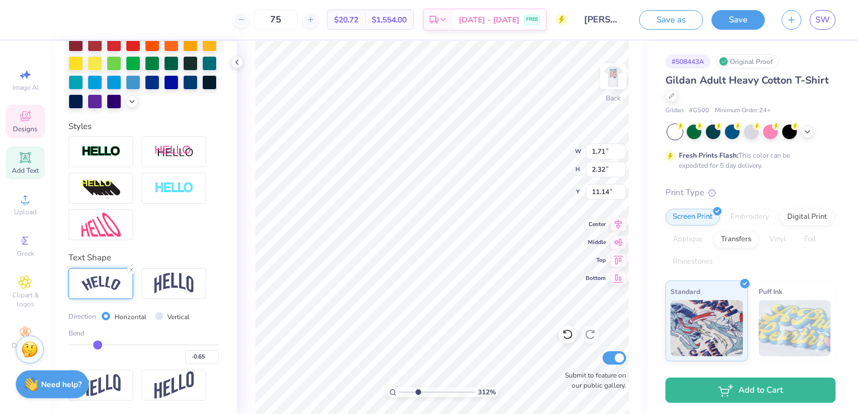
type input "1.58"
type input "2.28"
type input "11.21"
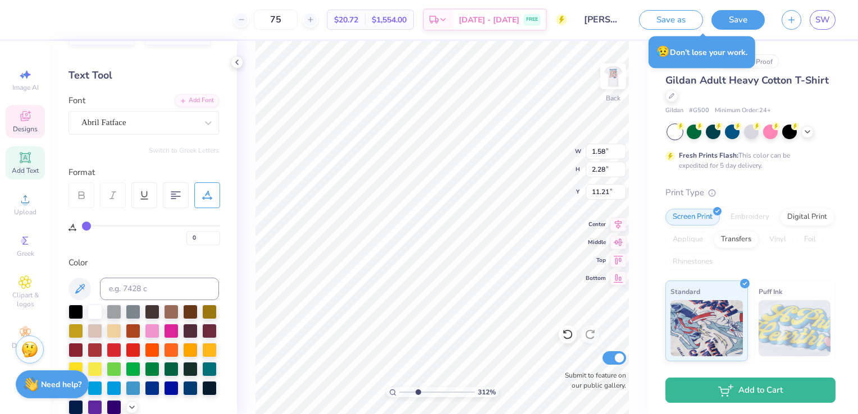
scroll to position [22, 0]
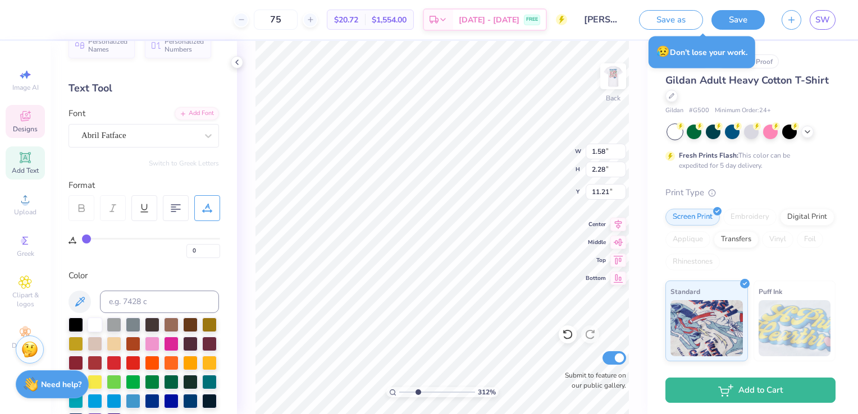
type input "1"
type input "2"
type input "3"
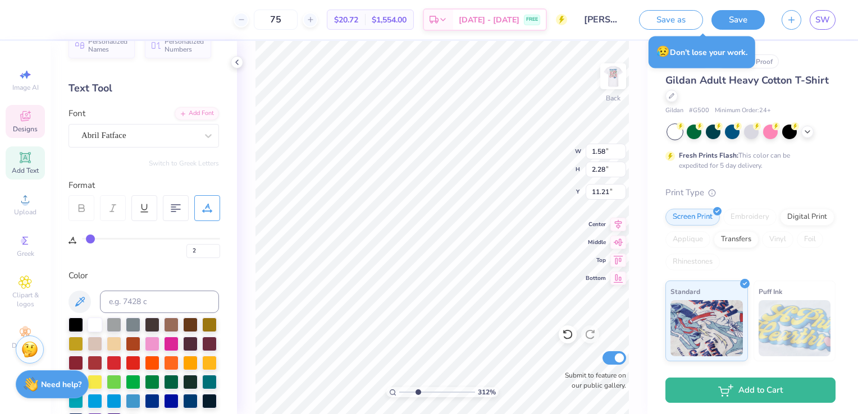
type input "3"
type input "4"
type input "5"
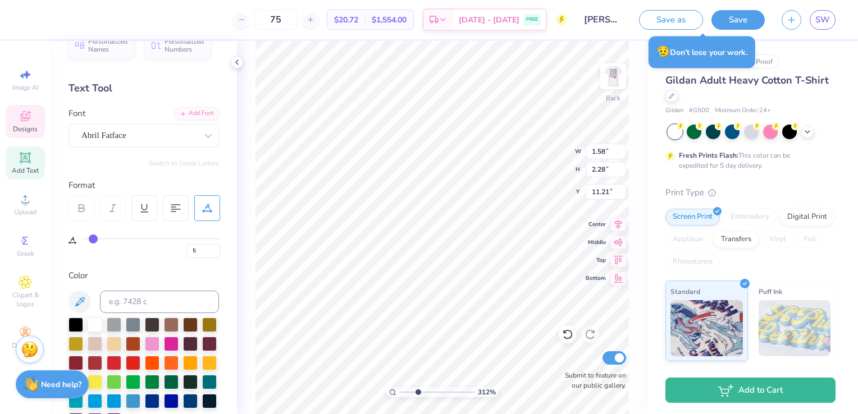
type input "6"
type input "7"
drag, startPoint x: 86, startPoint y: 236, endPoint x: 95, endPoint y: 241, distance: 9.8
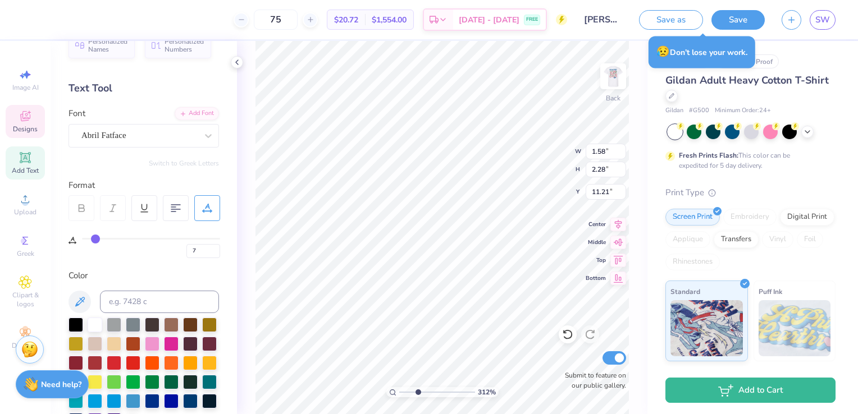
type input "7"
click at [95, 240] on input "range" at bounding box center [151, 239] width 138 height 2
type input "1.71"
type input "2.48"
type input "11.10"
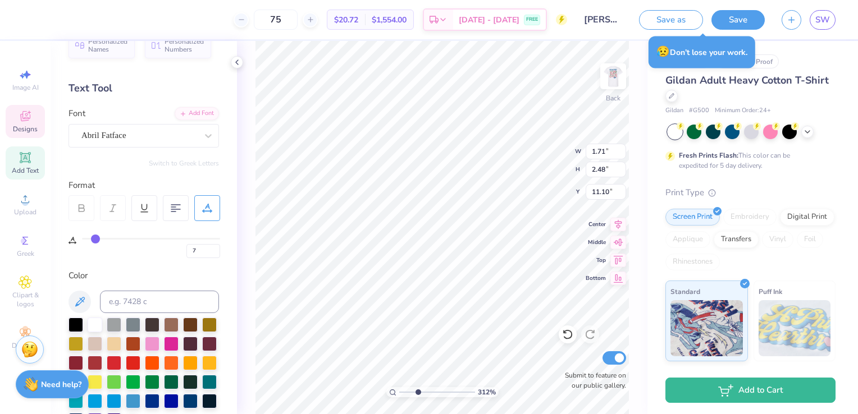
type input "9"
drag, startPoint x: 97, startPoint y: 236, endPoint x: 108, endPoint y: 238, distance: 11.3
click at [108, 238] on input "range" at bounding box center [151, 239] width 138 height 2
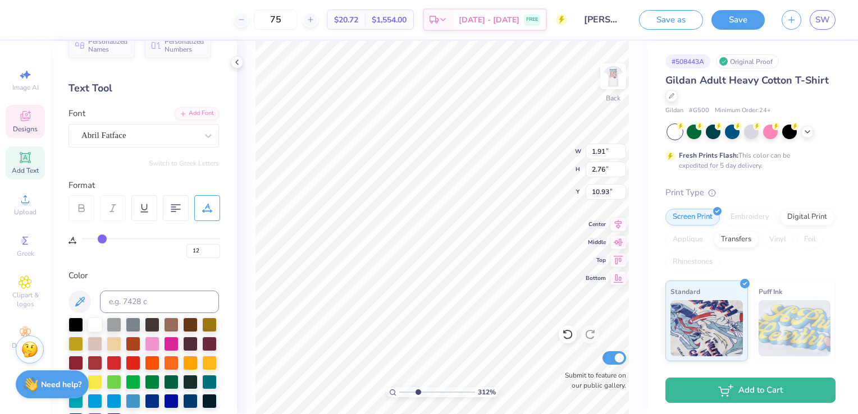
drag, startPoint x: 110, startPoint y: 239, endPoint x: 102, endPoint y: 239, distance: 7.3
click at [102, 239] on input "range" at bounding box center [151, 239] width 138 height 2
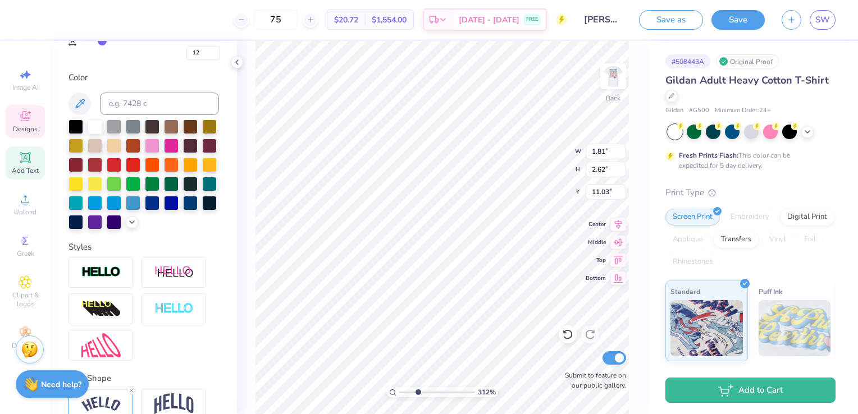
scroll to position [294, 0]
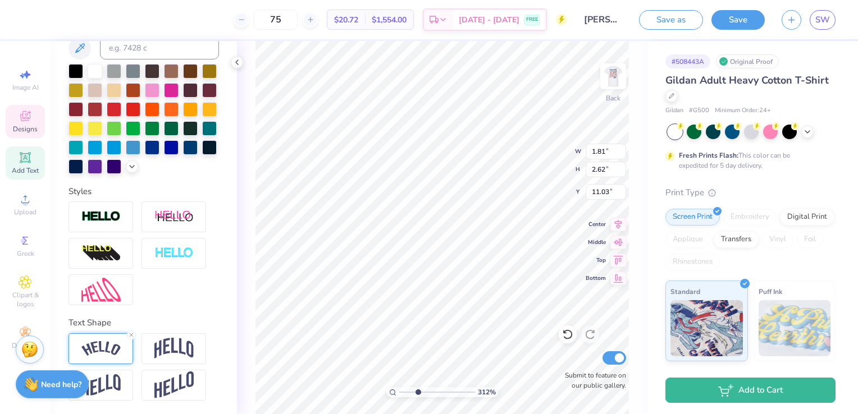
click at [106, 350] on img at bounding box center [100, 348] width 39 height 15
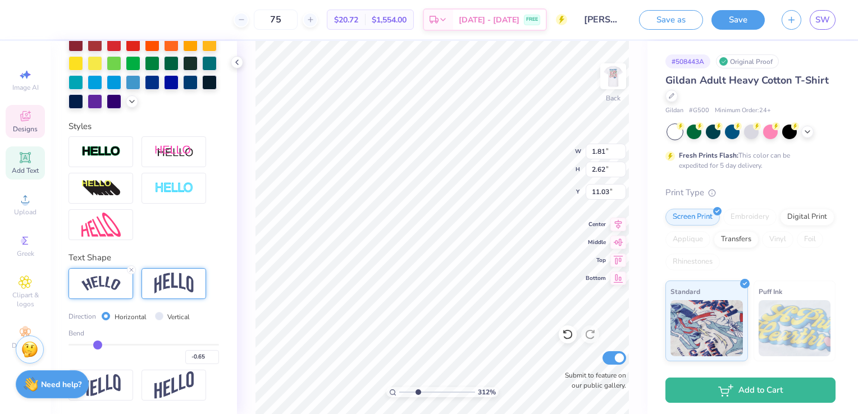
scroll to position [359, 0]
click at [207, 354] on input "-0.64" at bounding box center [202, 357] width 34 height 14
click at [207, 355] on input "-0.63" at bounding box center [202, 357] width 34 height 14
click at [204, 361] on input "-0.64" at bounding box center [202, 357] width 34 height 14
click at [204, 361] on input "-0.65" at bounding box center [202, 357] width 34 height 14
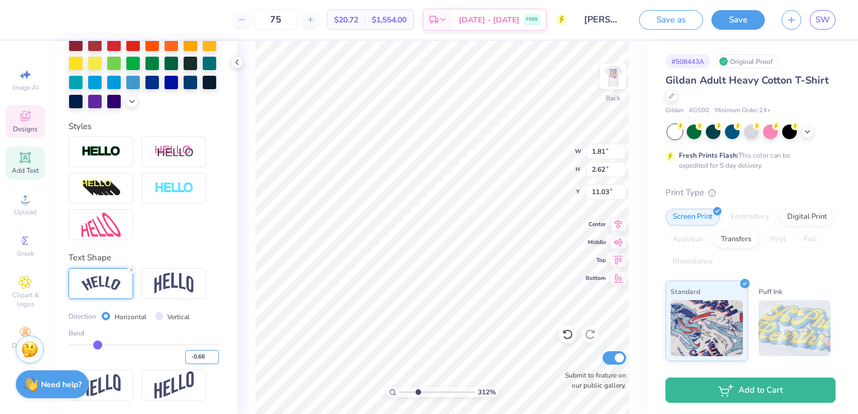
click at [204, 361] on input "-0.66" at bounding box center [202, 357] width 34 height 14
click at [204, 361] on input "-0.67" at bounding box center [202, 357] width 34 height 14
click at [204, 361] on input "-0.68" at bounding box center [202, 357] width 34 height 14
click at [204, 361] on input "-0.69" at bounding box center [202, 357] width 34 height 14
click at [204, 361] on input "-0.7" at bounding box center [202, 357] width 34 height 14
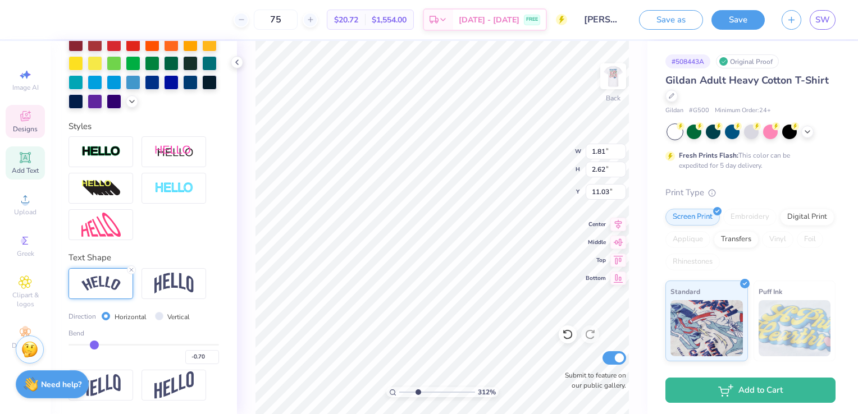
click at [213, 327] on div "Personalized Names Personalized Numbers Text Tool Add Font Font Abril Fatface S…" at bounding box center [144, 227] width 186 height 373
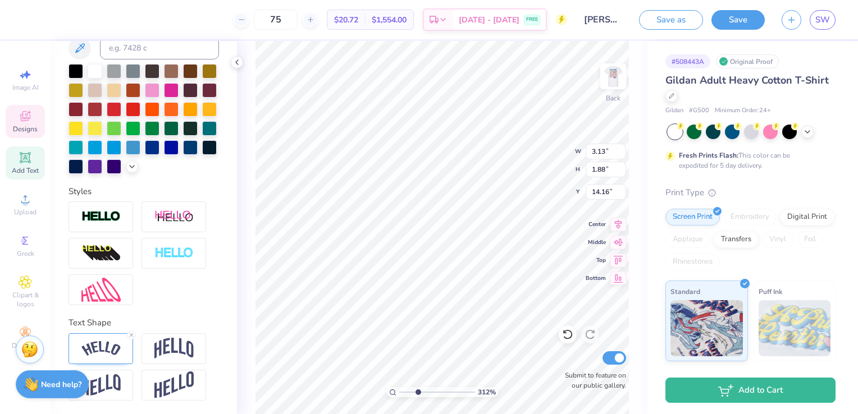
scroll to position [9, 4]
click at [107, 351] on img at bounding box center [100, 348] width 39 height 15
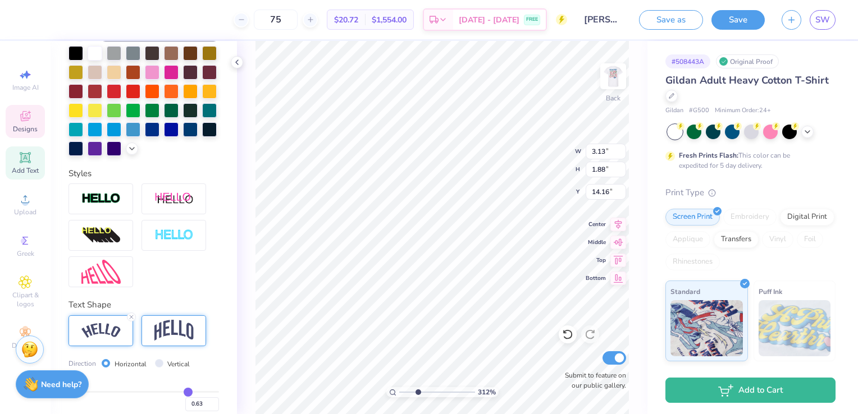
scroll to position [359, 0]
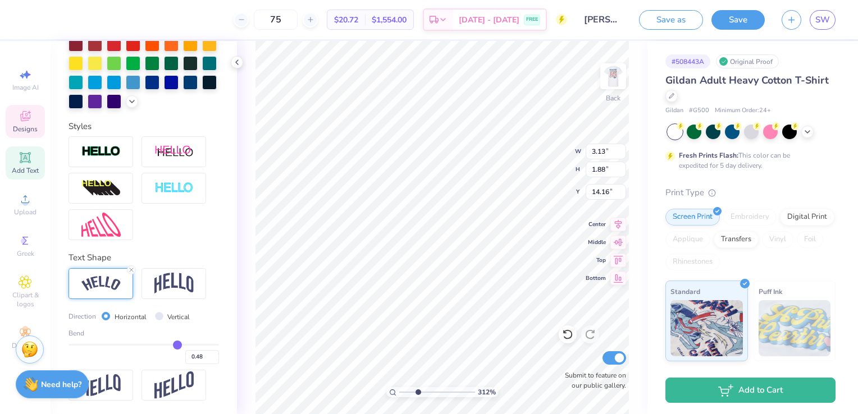
drag, startPoint x: 179, startPoint y: 345, endPoint x: 171, endPoint y: 347, distance: 7.4
click at [171, 346] on input "range" at bounding box center [144, 345] width 151 height 2
click at [218, 323] on div "Personalized Names Personalized Numbers Text Tool Add Font Font Futura LT Paneu…" at bounding box center [144, 227] width 186 height 373
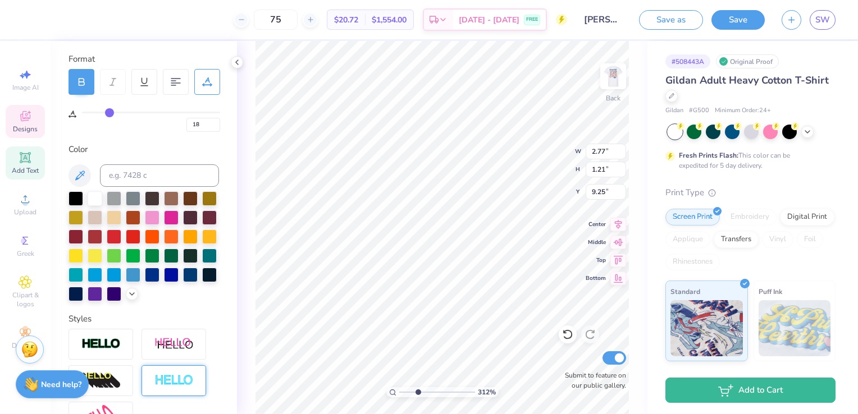
scroll to position [294, 0]
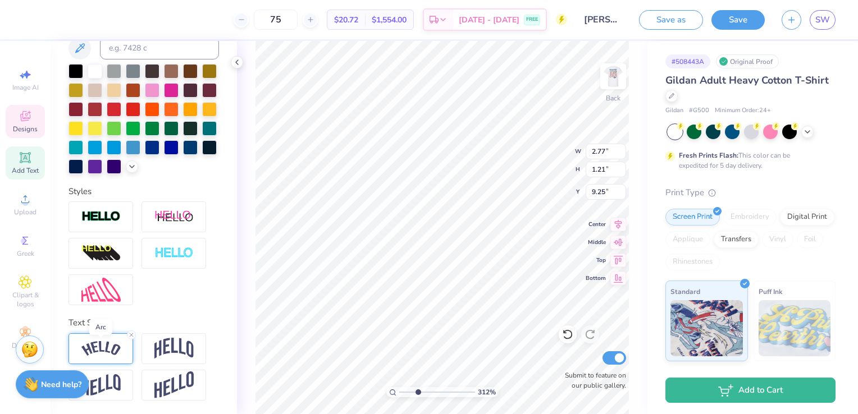
click at [108, 344] on img at bounding box center [100, 348] width 39 height 15
click at [107, 346] on img at bounding box center [100, 348] width 39 height 15
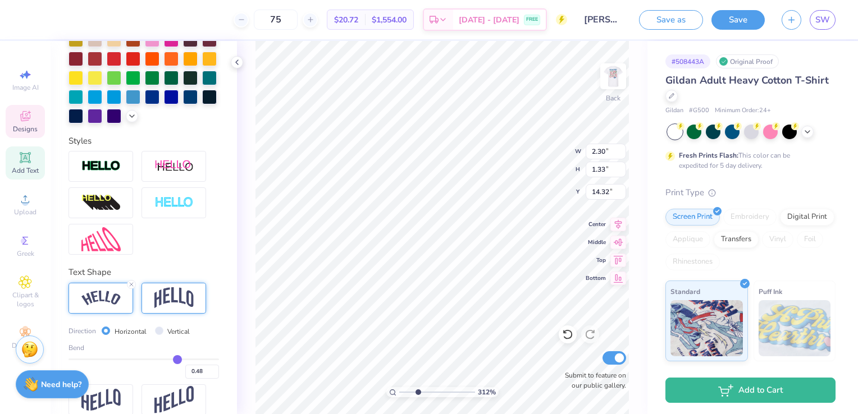
scroll to position [359, 0]
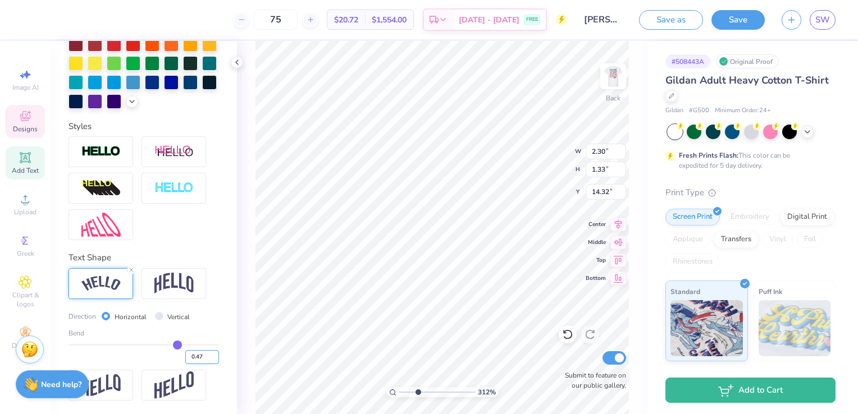
click at [207, 361] on input "0.47" at bounding box center [202, 357] width 34 height 14
click at [205, 361] on input "0.46" at bounding box center [202, 357] width 34 height 14
click at [205, 361] on input "0.45" at bounding box center [202, 357] width 34 height 14
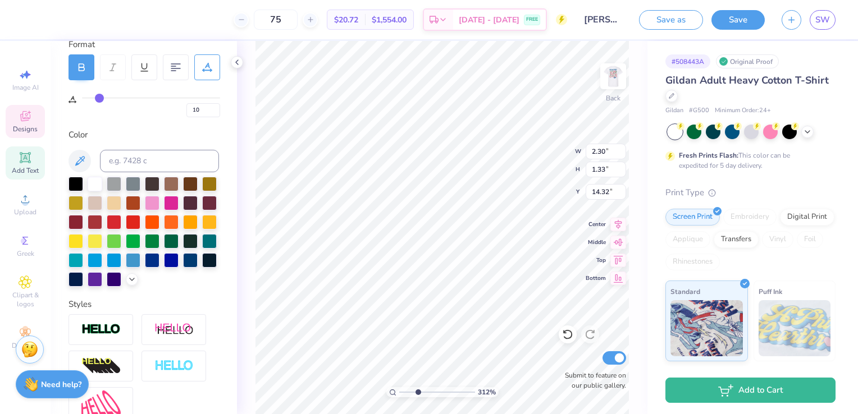
scroll to position [78, 0]
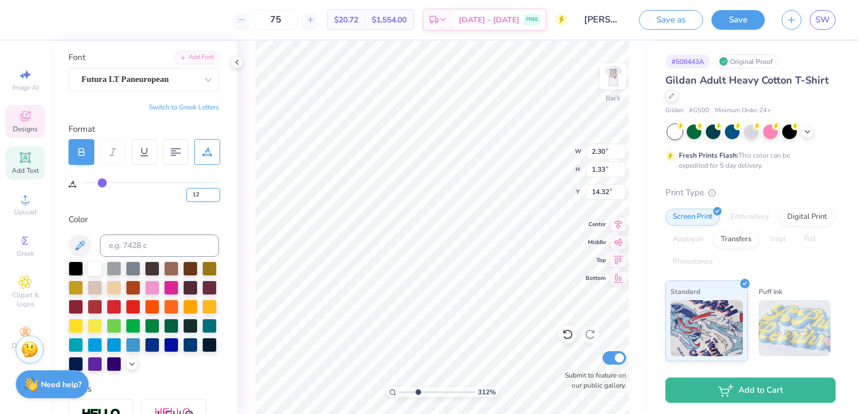
drag, startPoint x: 99, startPoint y: 184, endPoint x: 208, endPoint y: 197, distance: 109.6
click at [112, 183] on input "range" at bounding box center [151, 183] width 138 height 2
click at [217, 195] on input "19" at bounding box center [203, 195] width 34 height 14
click at [217, 195] on input "18" at bounding box center [203, 195] width 34 height 14
click at [220, 215] on div "Personalized Names Personalized Numbers Text Tool Add Font Font Futura LT Paneu…" at bounding box center [144, 227] width 186 height 373
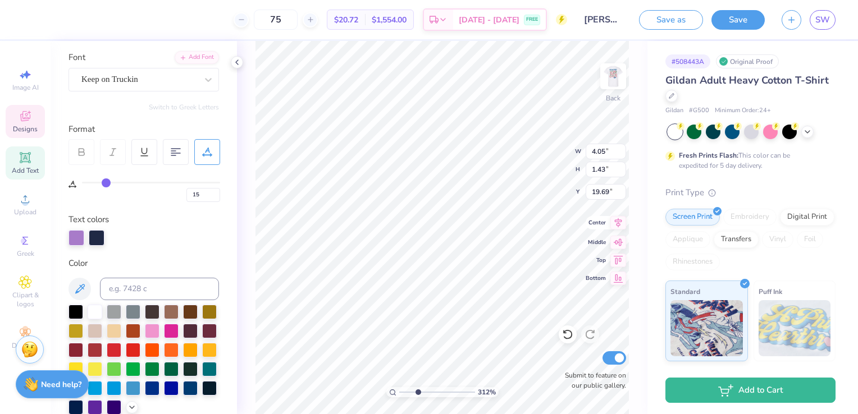
scroll to position [9, 1]
click at [607, 227] on div "312 % Back W 4.05 4.05 " H 1.43 1.43 " Y 19.69 19.69 " Center Middle Top Bottom…" at bounding box center [442, 227] width 411 height 373
click at [569, 340] on div at bounding box center [568, 335] width 18 height 18
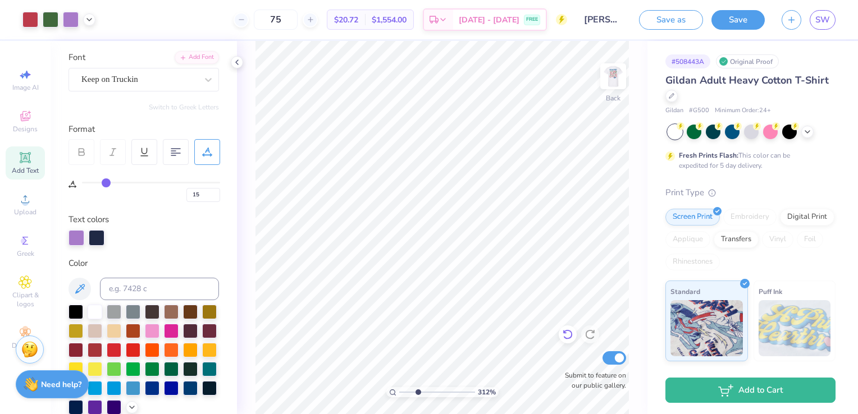
click at [572, 339] on icon at bounding box center [567, 334] width 11 height 11
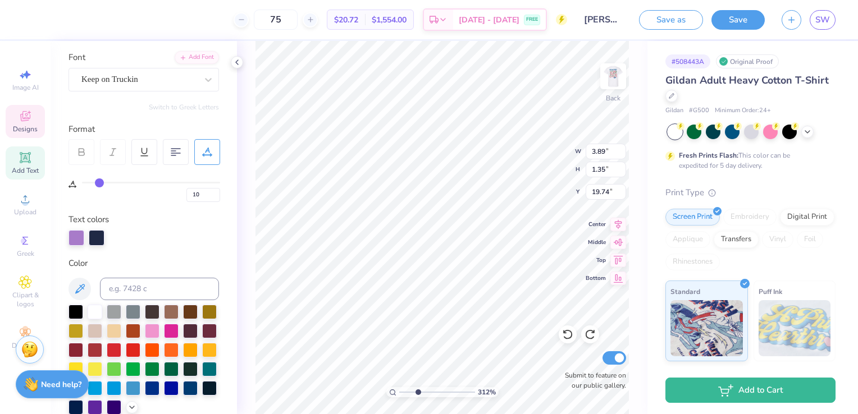
click at [99, 182] on input "range" at bounding box center [151, 183] width 138 height 2
click at [180, 226] on div "Text colors" at bounding box center [144, 229] width 151 height 33
click at [216, 199] on input "14" at bounding box center [203, 195] width 34 height 14
click at [216, 199] on input "13" at bounding box center [203, 195] width 34 height 14
click at [216, 199] on input "12" at bounding box center [203, 195] width 34 height 14
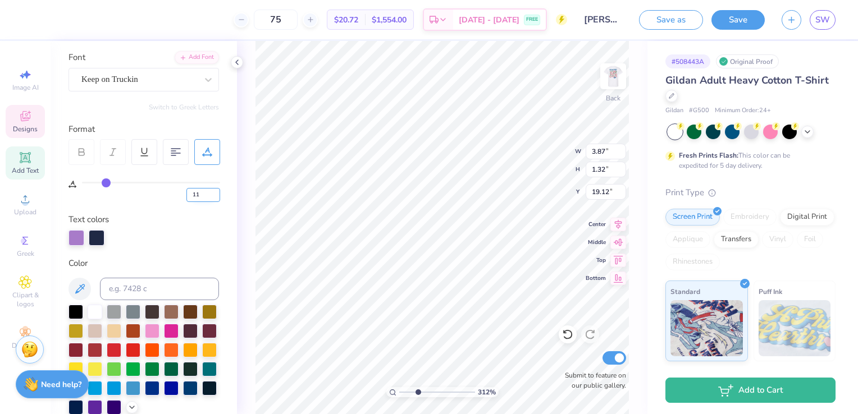
click at [216, 199] on input "11" at bounding box center [203, 195] width 34 height 14
click at [216, 199] on input "10" at bounding box center [203, 195] width 34 height 14
click at [206, 217] on div "Text colors" at bounding box center [144, 229] width 151 height 33
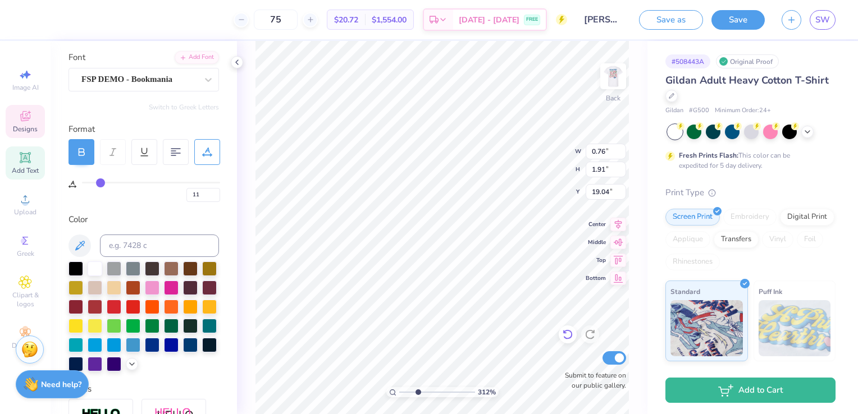
click at [567, 339] on icon at bounding box center [568, 335] width 10 height 10
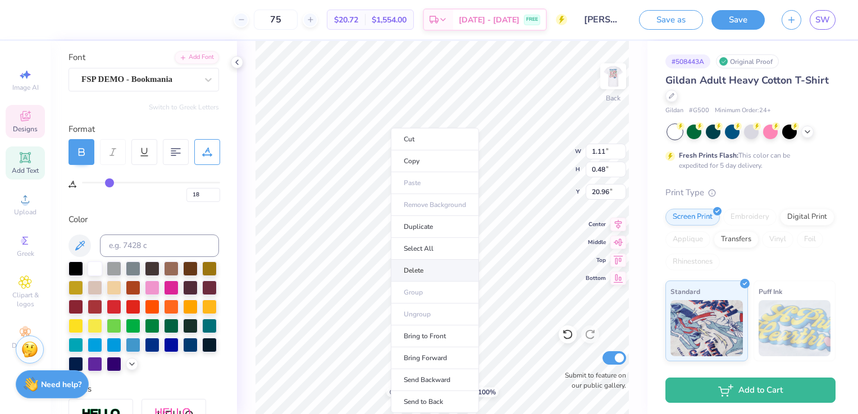
click at [421, 270] on li "Delete" at bounding box center [435, 271] width 88 height 22
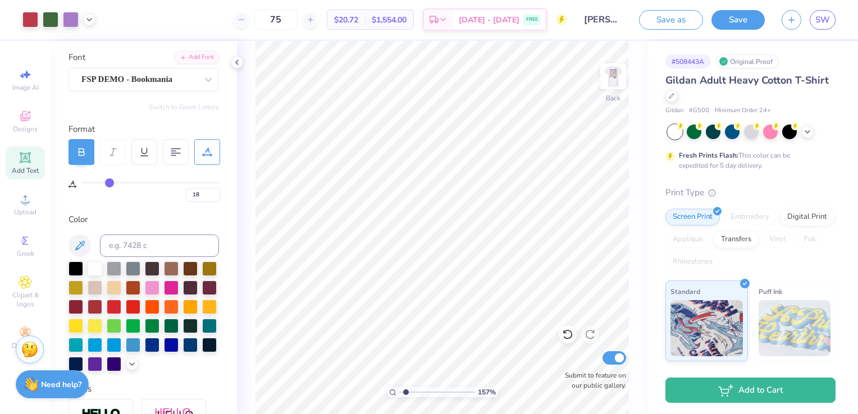
click at [406, 394] on input "range" at bounding box center [437, 393] width 76 height 10
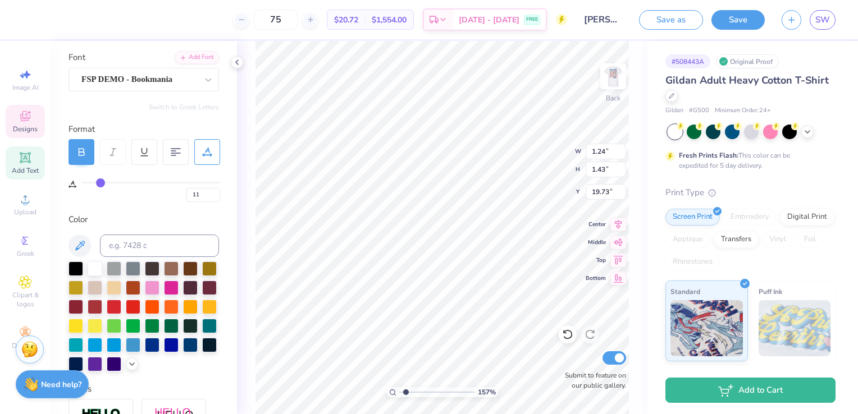
scroll to position [9, 4]
click at [216, 190] on input "12" at bounding box center [203, 195] width 34 height 14
click at [216, 190] on input "13" at bounding box center [203, 195] width 34 height 14
click at [216, 190] on input "14" at bounding box center [203, 195] width 34 height 14
click at [216, 190] on input "15" at bounding box center [203, 195] width 34 height 14
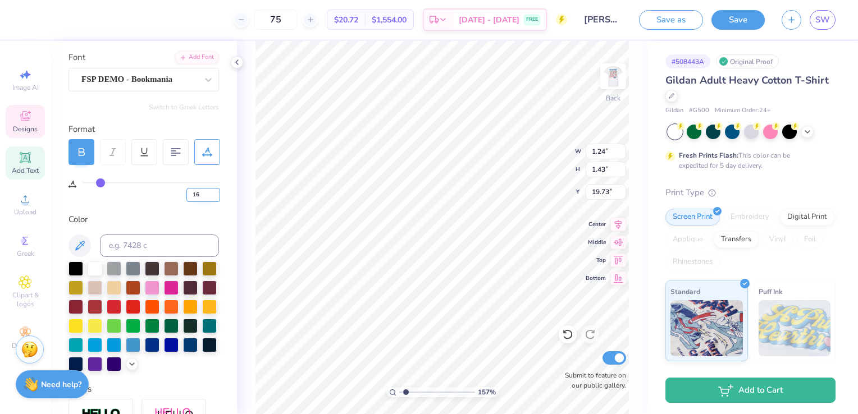
click at [216, 190] on input "16" at bounding box center [203, 195] width 34 height 14
click at [216, 190] on input "17" at bounding box center [203, 195] width 34 height 14
click at [216, 190] on input "18" at bounding box center [203, 195] width 34 height 14
click at [212, 213] on div "Personalized Names Personalized Numbers Text Tool Add Font Font FSP DEMO - Book…" at bounding box center [144, 227] width 186 height 373
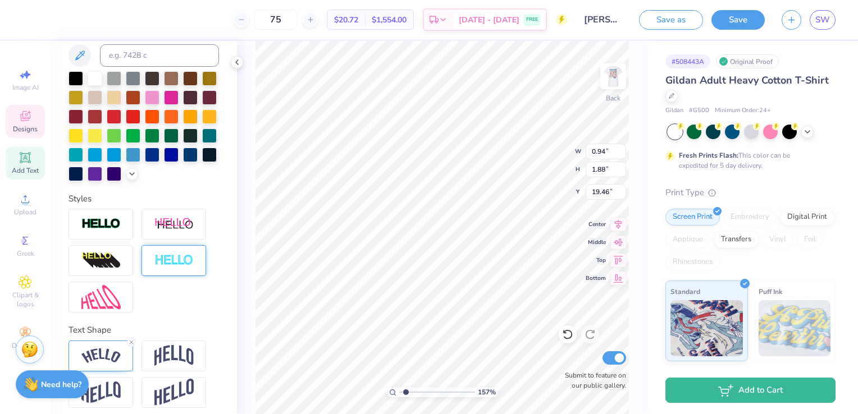
scroll to position [294, 0]
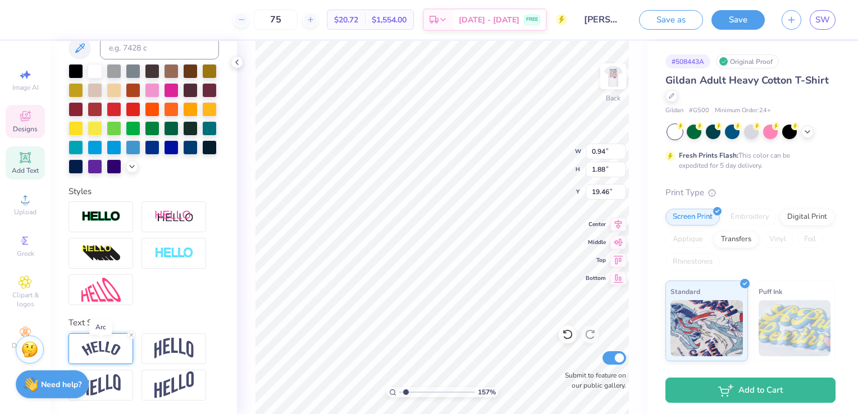
click at [106, 347] on img at bounding box center [100, 348] width 39 height 15
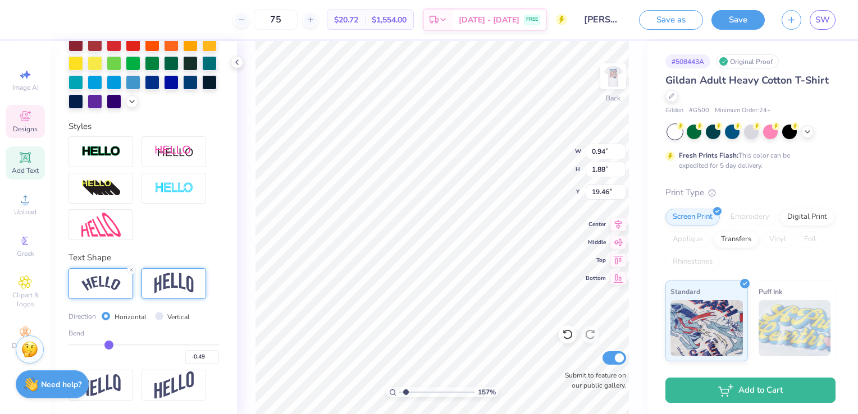
scroll to position [359, 0]
drag, startPoint x: 108, startPoint y: 343, endPoint x: 102, endPoint y: 345, distance: 6.6
click at [102, 345] on input "range" at bounding box center [144, 345] width 151 height 2
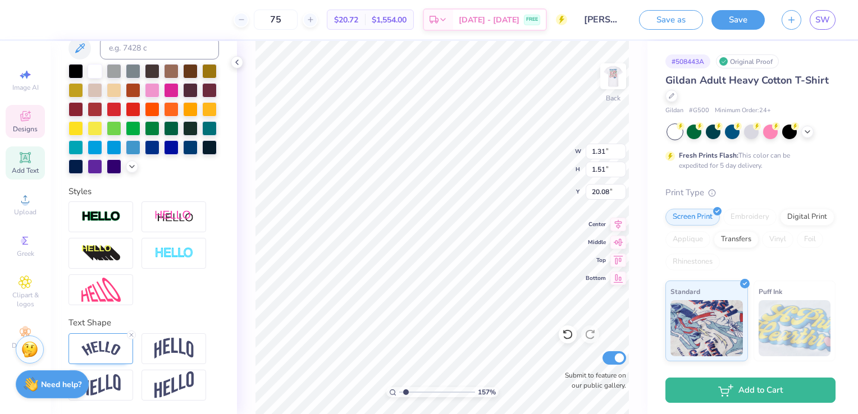
scroll to position [294, 0]
click at [103, 349] on img at bounding box center [100, 348] width 39 height 15
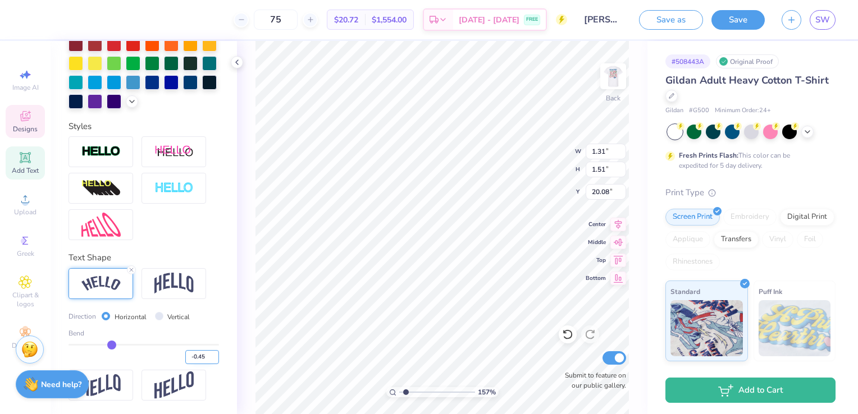
scroll to position [359, 0]
click at [207, 355] on input "-0.44" at bounding box center [202, 357] width 34 height 14
click at [205, 363] on input "-0.44" at bounding box center [202, 357] width 34 height 14
click at [206, 359] on input "-0.45" at bounding box center [202, 357] width 34 height 14
click at [206, 359] on input "-0.46" at bounding box center [202, 357] width 34 height 14
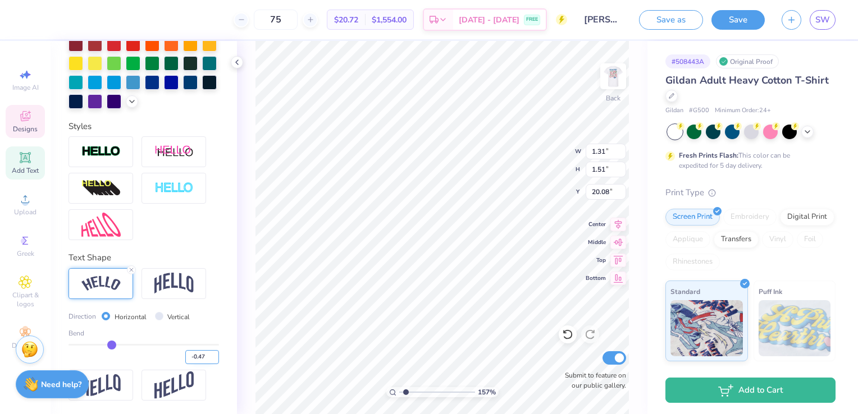
click at [206, 359] on input "-0.47" at bounding box center [202, 357] width 34 height 14
click at [206, 359] on input "-0.48" at bounding box center [202, 357] width 34 height 14
click at [206, 359] on input "-0.49" at bounding box center [202, 357] width 34 height 14
click at [206, 359] on input "-0.5" at bounding box center [202, 357] width 34 height 14
click at [215, 309] on div "Personalized Names Personalized Numbers Text Tool Add Font Font FSP DEMO - Book…" at bounding box center [144, 227] width 186 height 373
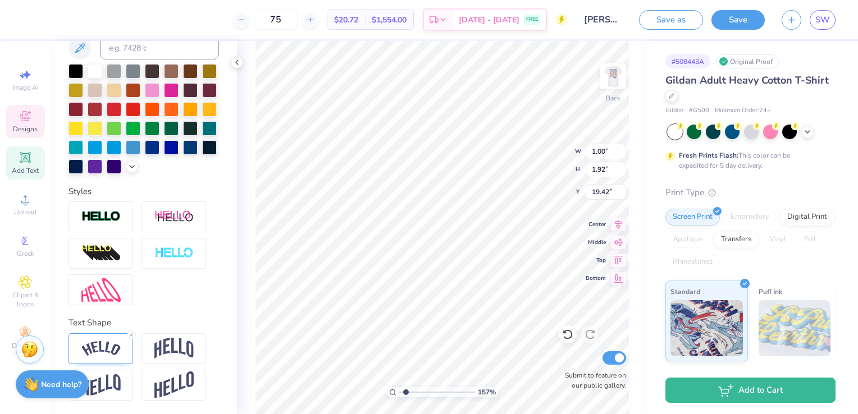
scroll to position [294, 0]
click at [101, 356] on img at bounding box center [100, 348] width 39 height 15
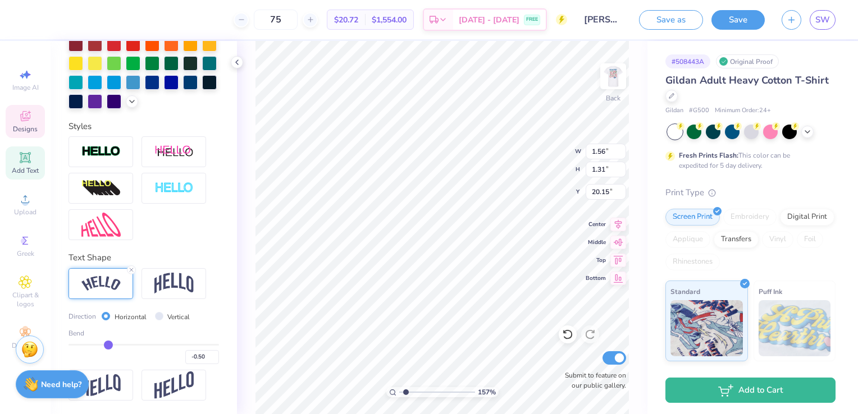
scroll to position [359, 0]
click at [206, 359] on input "-0.51" at bounding box center [202, 357] width 34 height 14
click at [206, 359] on input "-0.52" at bounding box center [202, 357] width 34 height 14
click at [215, 316] on div "Personalized Names Personalized Numbers Text Tool Add Font Font FSP DEMO - Book…" at bounding box center [144, 227] width 186 height 373
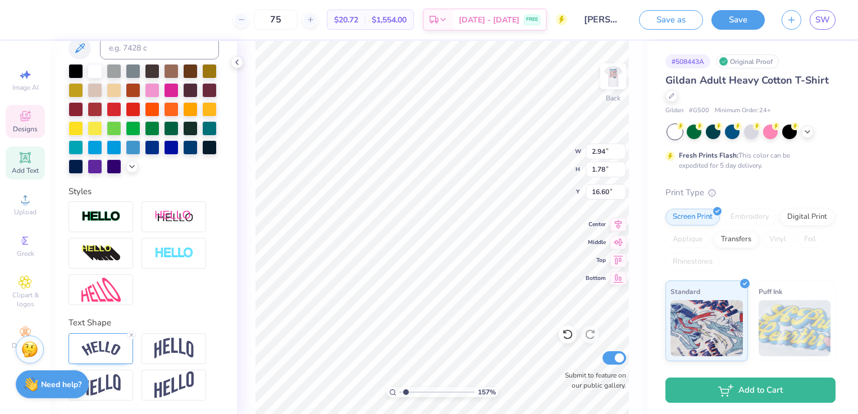
scroll to position [9, 2]
click at [120, 347] on img at bounding box center [100, 348] width 39 height 15
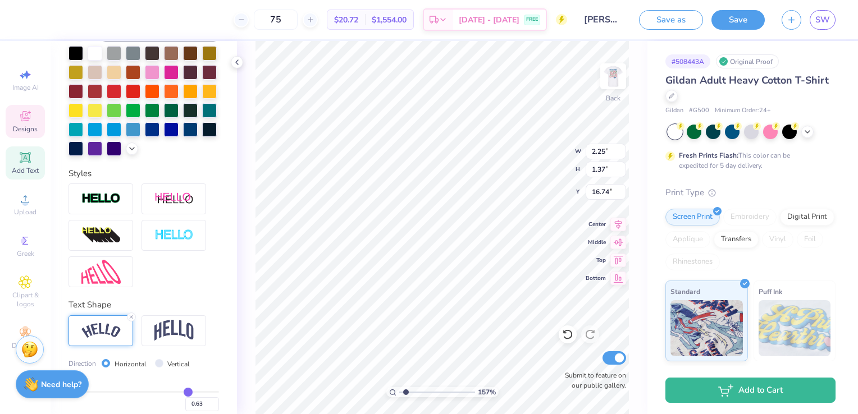
scroll to position [359, 0]
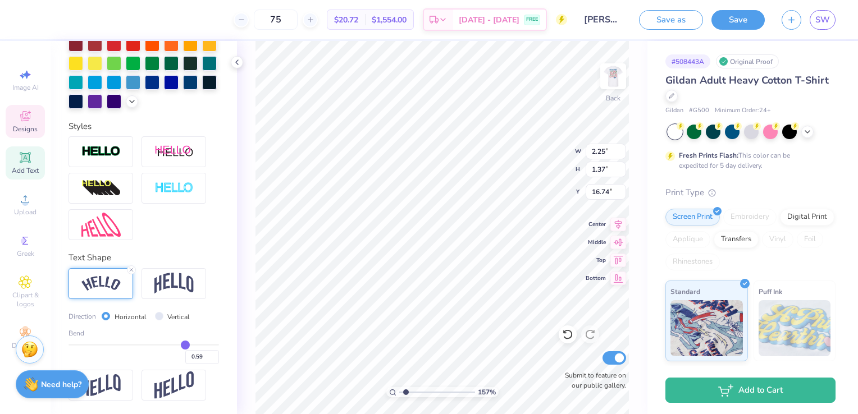
drag, startPoint x: 183, startPoint y: 345, endPoint x: 175, endPoint y: 346, distance: 7.9
click at [175, 346] on input "range" at bounding box center [144, 345] width 151 height 2
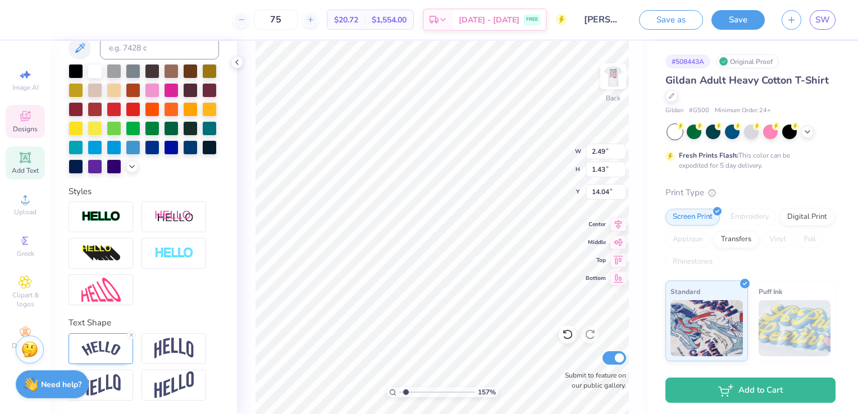
scroll to position [294, 0]
click at [110, 350] on img at bounding box center [100, 348] width 39 height 15
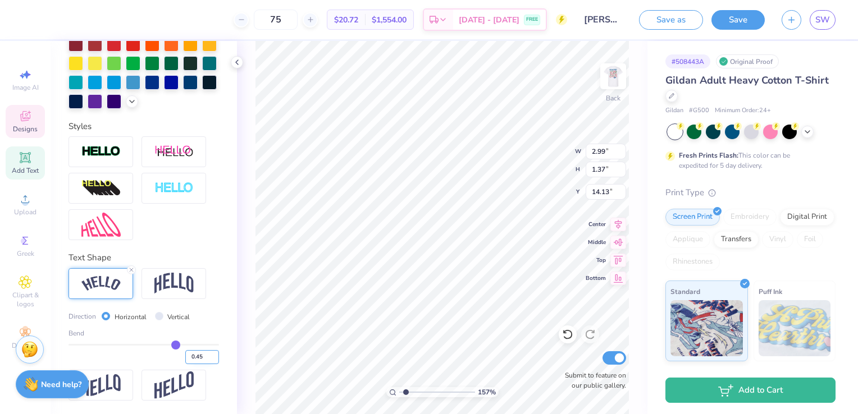
scroll to position [359, 0]
click at [205, 355] on input "0.46" at bounding box center [202, 357] width 34 height 14
click at [205, 355] on input "0.47" at bounding box center [202, 357] width 34 height 14
click at [205, 355] on input "0.48" at bounding box center [202, 357] width 34 height 14
click at [205, 355] on input "0.49" at bounding box center [202, 357] width 34 height 14
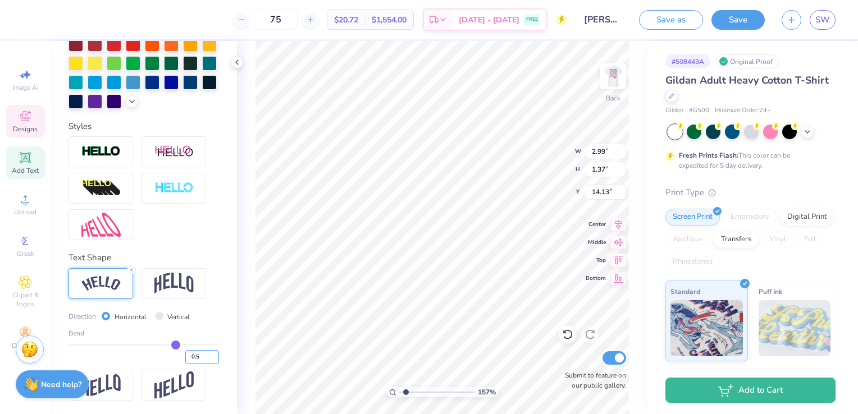
click at [204, 355] on input "0.5" at bounding box center [202, 357] width 34 height 14
click at [209, 319] on div "Direction Horizontal Vertical" at bounding box center [144, 317] width 151 height 13
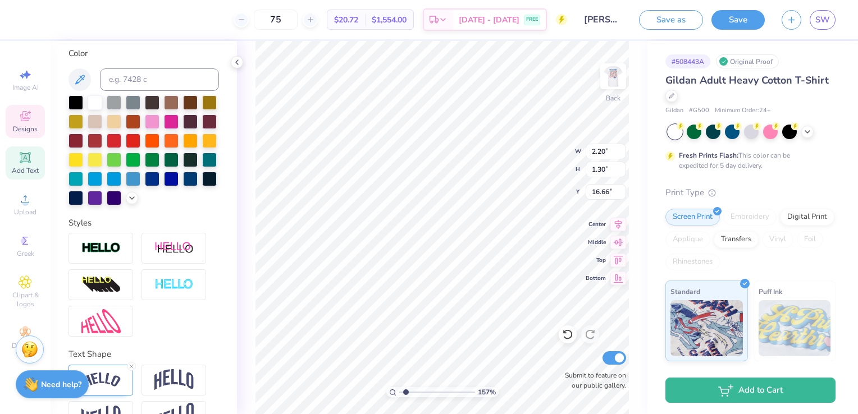
scroll to position [69, 0]
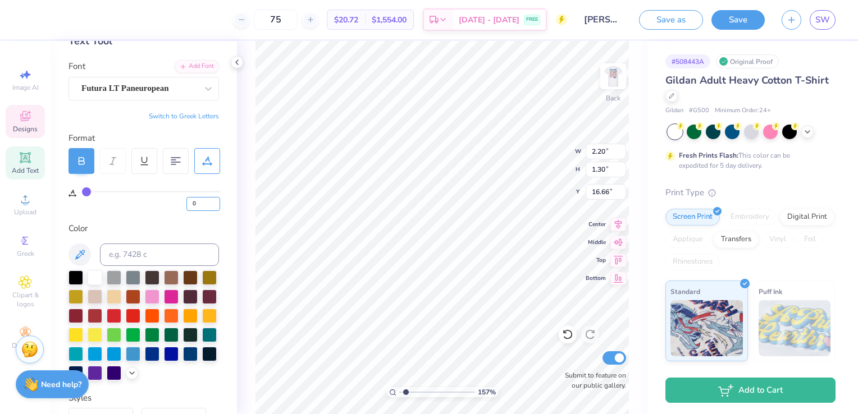
drag, startPoint x: 202, startPoint y: 203, endPoint x: 168, endPoint y: 202, distance: 33.7
click at [168, 202] on div "0" at bounding box center [151, 201] width 138 height 20
click at [213, 219] on div "Personalized Names Personalized Numbers Text Tool Add Font Font Futura LT Paneu…" at bounding box center [144, 227] width 186 height 373
click at [215, 364] on div "Personalized Names Personalized Numbers Text Tool Add Font Font Futura LT Paneu…" at bounding box center [144, 227] width 186 height 373
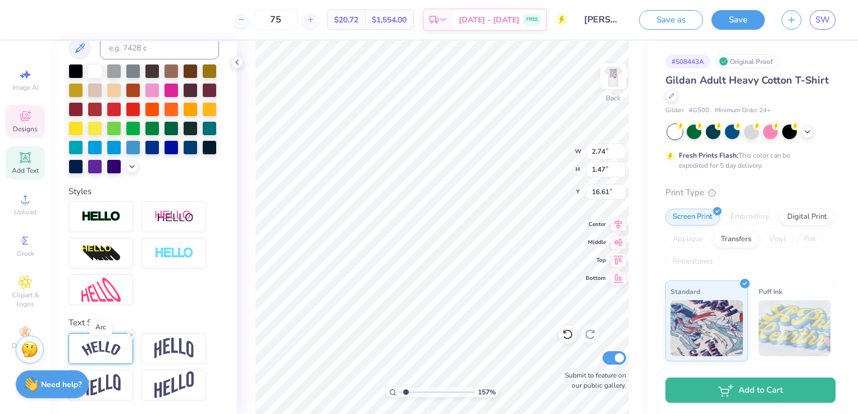
click at [107, 350] on img at bounding box center [100, 348] width 39 height 15
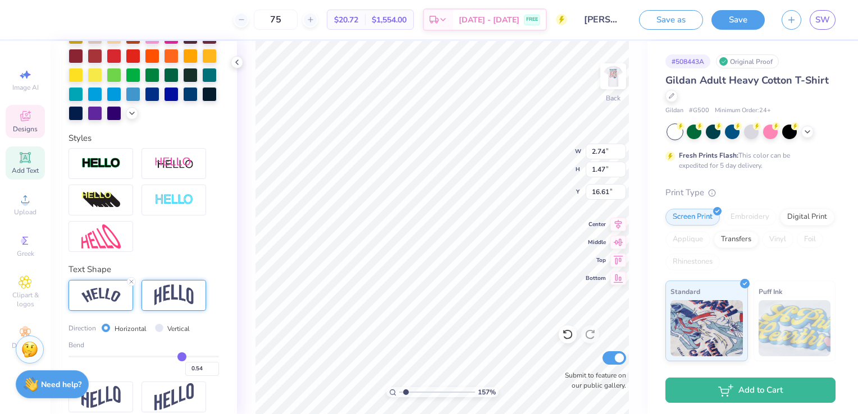
scroll to position [359, 0]
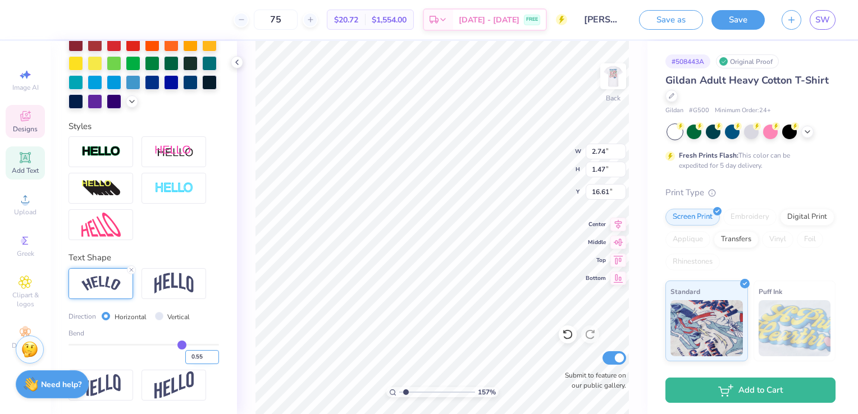
click at [205, 357] on input "0.55" at bounding box center [202, 357] width 34 height 14
click at [205, 357] on input "0.56" at bounding box center [202, 357] width 34 height 14
click at [205, 357] on input "0.57" at bounding box center [202, 357] width 34 height 14
click at [205, 357] on input "0.58" at bounding box center [202, 357] width 34 height 14
click at [213, 320] on div "Personalized Names Personalized Numbers Text Tool Add Font Font Futura LT Paneu…" at bounding box center [144, 227] width 186 height 373
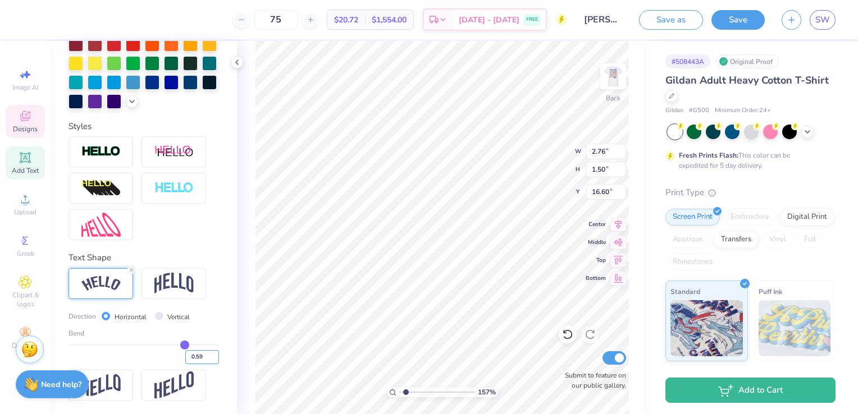
click at [207, 355] on input "0.59" at bounding box center [202, 357] width 34 height 14
click at [207, 355] on input "0.6" at bounding box center [202, 357] width 34 height 14
click at [207, 355] on input "0.61" at bounding box center [202, 357] width 34 height 14
click at [207, 355] on input "0.62" at bounding box center [202, 357] width 34 height 14
click at [207, 355] on input "0.63" at bounding box center [202, 357] width 34 height 14
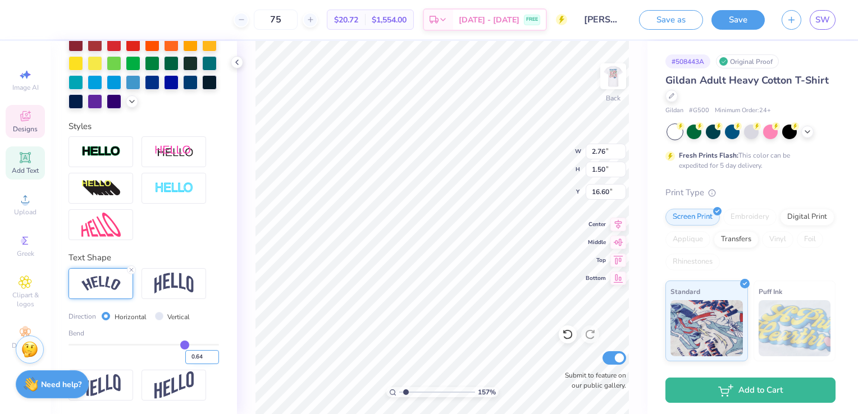
click at [207, 355] on input "0.64" at bounding box center [202, 357] width 34 height 14
click at [207, 355] on input "0.65" at bounding box center [202, 357] width 34 height 14
click at [214, 320] on div "Personalized Names Personalized Numbers Text Tool Add Font Font Futura LT Paneu…" at bounding box center [144, 227] width 186 height 373
click at [207, 354] on input "0.65" at bounding box center [202, 357] width 34 height 14
click at [207, 356] on input "0.66" at bounding box center [202, 357] width 34 height 14
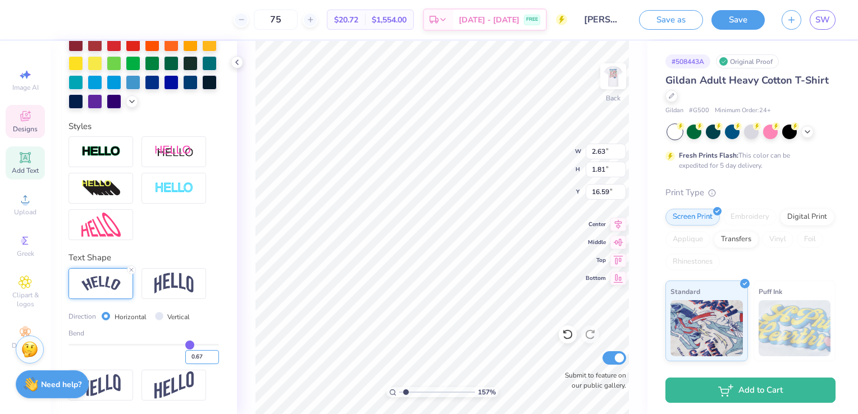
click at [207, 356] on input "0.67" at bounding box center [202, 357] width 34 height 14
click at [207, 356] on input "0.68" at bounding box center [202, 357] width 34 height 14
click at [207, 356] on input "0.69" at bounding box center [202, 357] width 34 height 14
click at [207, 356] on input "0.7" at bounding box center [202, 357] width 34 height 14
click at [213, 323] on div "Personalized Names Personalized Numbers Text Tool Add Font Font Futura LT Paneu…" at bounding box center [144, 227] width 186 height 373
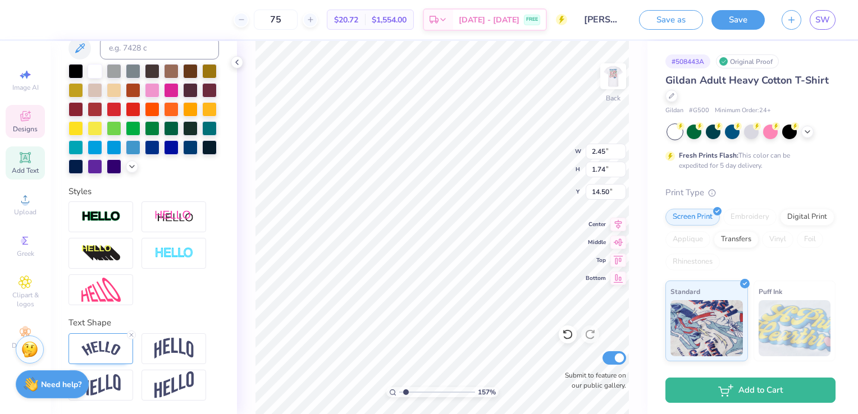
scroll to position [9, 2]
click at [120, 355] on img at bounding box center [100, 348] width 39 height 15
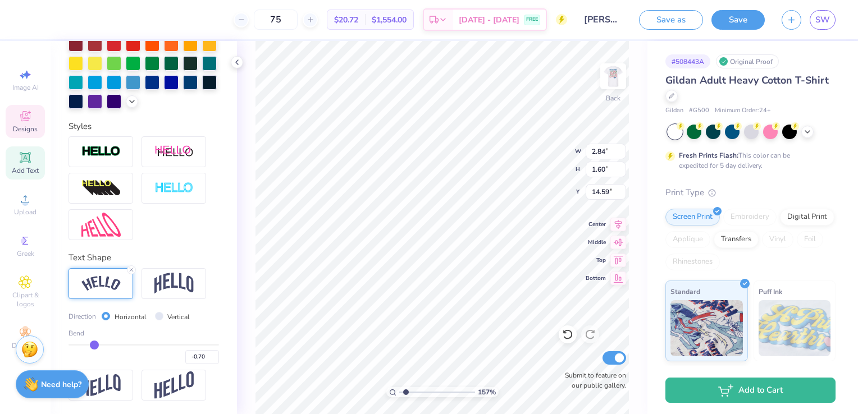
scroll to position [359, 0]
click at [206, 356] on input "-0.69" at bounding box center [202, 357] width 34 height 14
click at [207, 359] on input "-0.7" at bounding box center [202, 357] width 34 height 14
click at [207, 359] on input "-0.71" at bounding box center [202, 357] width 34 height 14
click at [207, 359] on input "-0.72" at bounding box center [202, 357] width 34 height 14
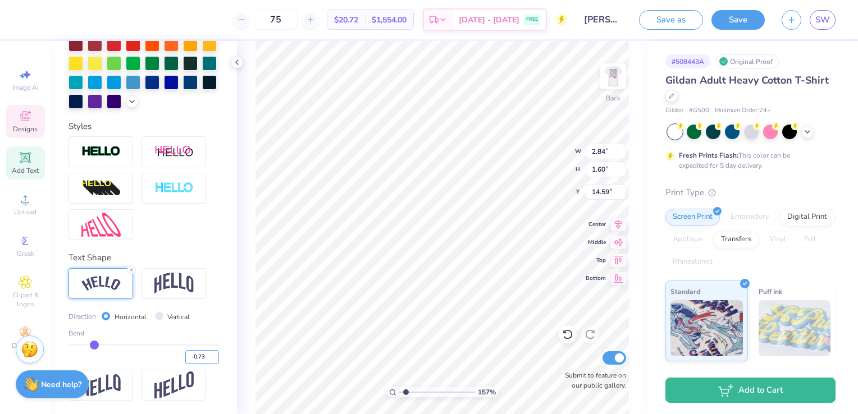
click at [207, 359] on input "-0.73" at bounding box center [202, 357] width 34 height 14
click at [207, 359] on input "-0.74" at bounding box center [202, 357] width 34 height 14
click at [207, 359] on input "-0.75" at bounding box center [202, 357] width 34 height 14
click at [213, 325] on div "Personalized Names Personalized Numbers Text Tool Add Font Font Keep on Truckin…" at bounding box center [144, 227] width 186 height 373
click at [206, 355] on input "-0.74" at bounding box center [202, 357] width 34 height 14
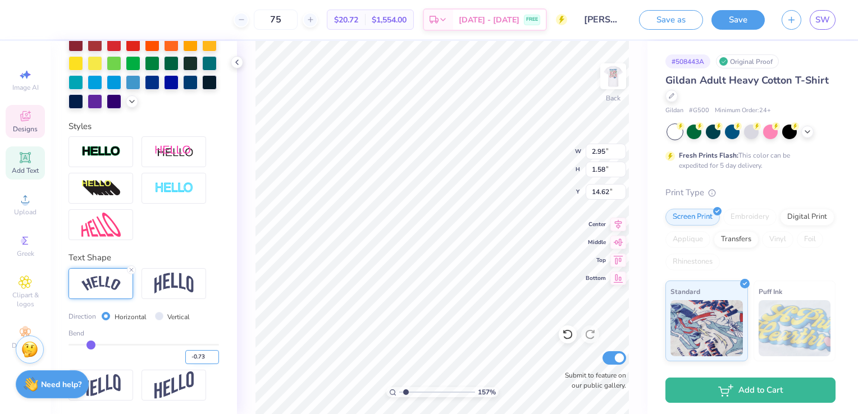
click at [206, 355] on input "-0.73" at bounding box center [202, 357] width 34 height 14
click at [206, 355] on input "-0.72" at bounding box center [202, 357] width 34 height 14
click at [203, 361] on input "-0.73" at bounding box center [202, 357] width 34 height 14
click at [203, 361] on input "-0.74" at bounding box center [202, 357] width 34 height 14
click at [203, 361] on input "-0.75" at bounding box center [202, 357] width 34 height 14
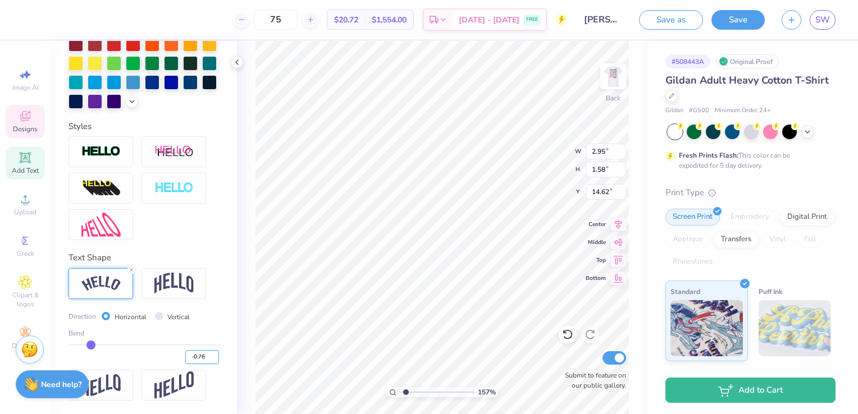
click at [204, 361] on input "-0.76" at bounding box center [202, 357] width 34 height 14
click at [204, 360] on input "-0.77" at bounding box center [202, 357] width 34 height 14
click at [205, 359] on input "-0.78" at bounding box center [202, 357] width 34 height 14
click at [209, 322] on div "Direction Horizontal Vertical" at bounding box center [144, 317] width 151 height 13
click at [204, 361] on input "-0.79" at bounding box center [202, 357] width 34 height 14
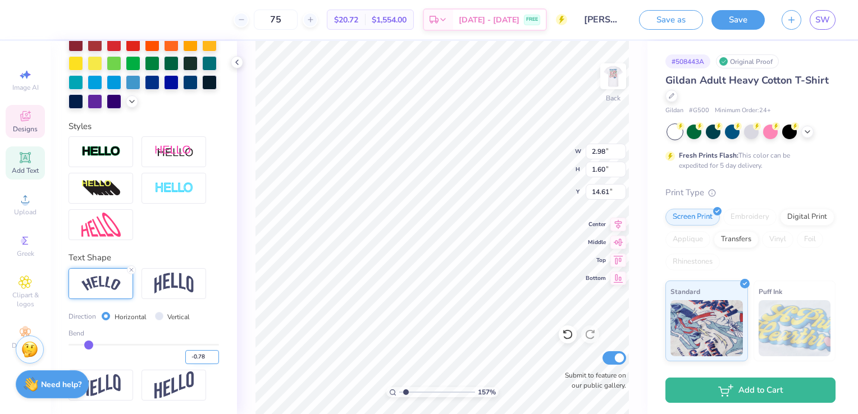
click at [206, 353] on input "-0.78" at bounding box center [202, 357] width 34 height 14
click at [206, 353] on input "-0.77" at bounding box center [202, 357] width 34 height 14
click at [206, 353] on input "-0.76" at bounding box center [202, 357] width 34 height 14
click at [206, 353] on input "-0.75" at bounding box center [202, 357] width 34 height 14
click at [211, 329] on div "Personalized Names Personalized Numbers Text Tool Add Font Font Keep on Truckin…" at bounding box center [144, 227] width 186 height 373
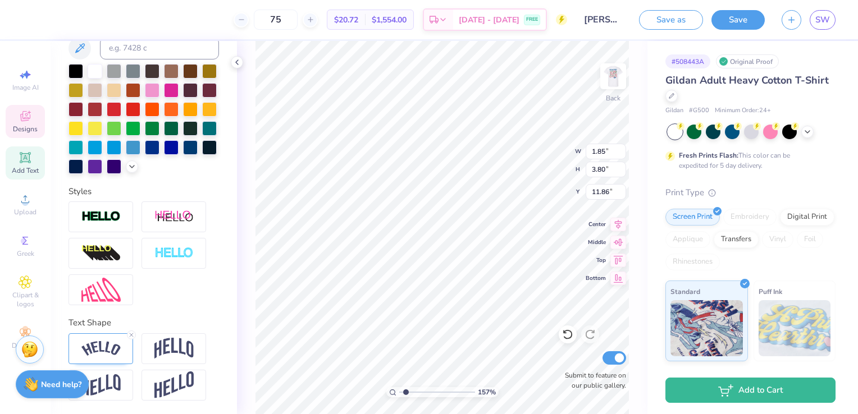
scroll to position [9, 4]
click at [518, 167] on div "157 % Back W 1.85 1.85 " H 3.80 3.80 " Y 11.86 11.86 " Center Middle Top Bottom…" at bounding box center [442, 227] width 411 height 373
click at [519, 279] on li "Delete" at bounding box center [533, 271] width 88 height 22
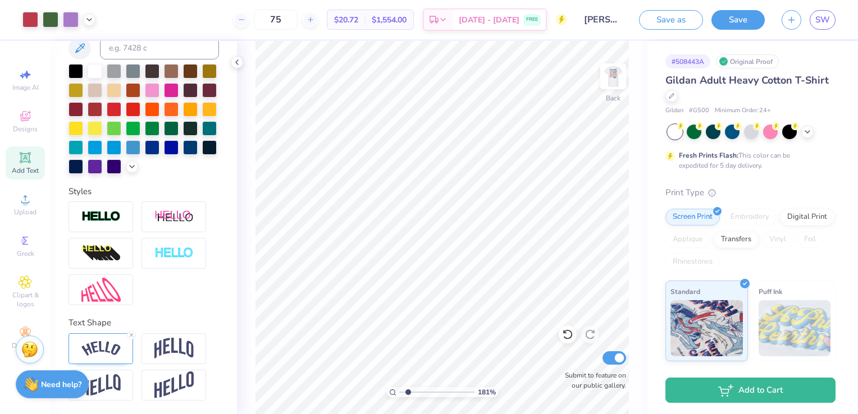
click at [408, 392] on input "range" at bounding box center [437, 393] width 76 height 10
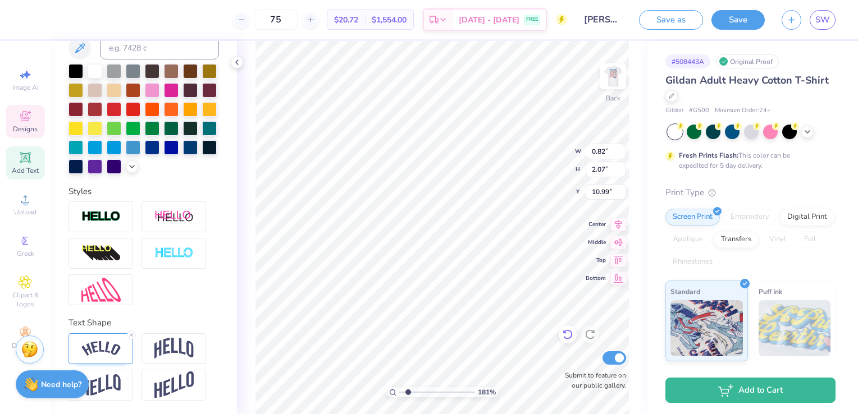
click at [568, 339] on icon at bounding box center [568, 335] width 10 height 10
click at [112, 358] on div at bounding box center [101, 349] width 65 height 31
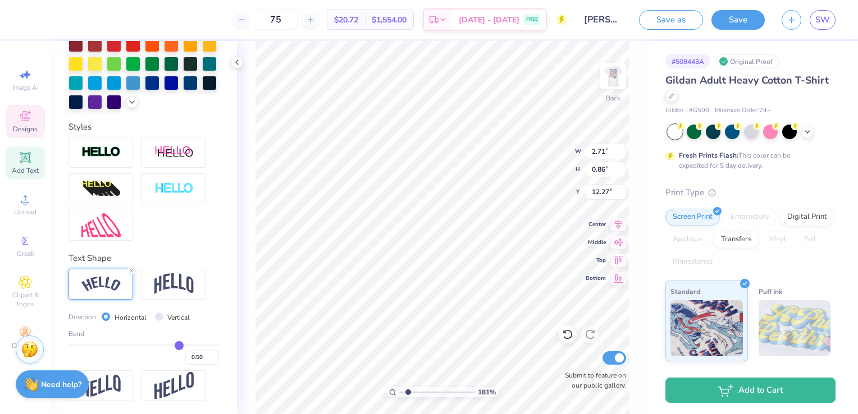
scroll to position [359, 0]
click at [207, 357] on input "0.51" at bounding box center [202, 357] width 34 height 14
click at [207, 357] on input "0.52" at bounding box center [202, 357] width 34 height 14
click at [207, 357] on input "0.53" at bounding box center [202, 357] width 34 height 14
click at [207, 357] on input "0.54" at bounding box center [202, 357] width 34 height 14
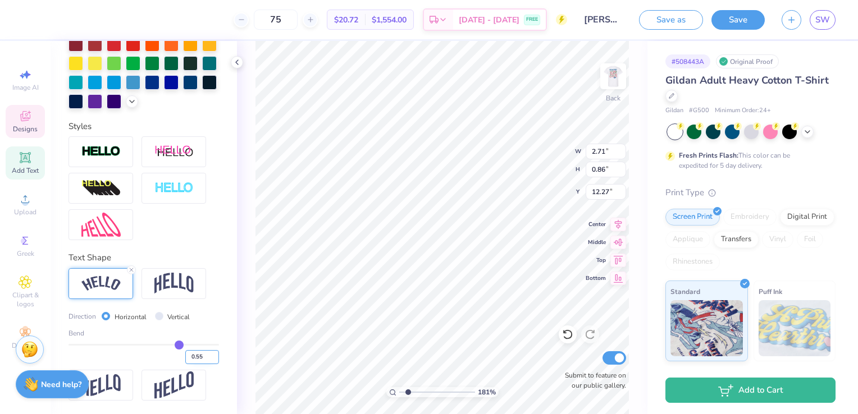
click at [207, 357] on input "0.55" at bounding box center [202, 357] width 34 height 14
click at [207, 357] on input "0.56" at bounding box center [202, 357] width 34 height 14
click at [207, 357] on input "0.57" at bounding box center [202, 357] width 34 height 14
click at [207, 357] on input "0.58" at bounding box center [202, 357] width 34 height 14
click at [207, 357] on input "0.59" at bounding box center [202, 357] width 34 height 14
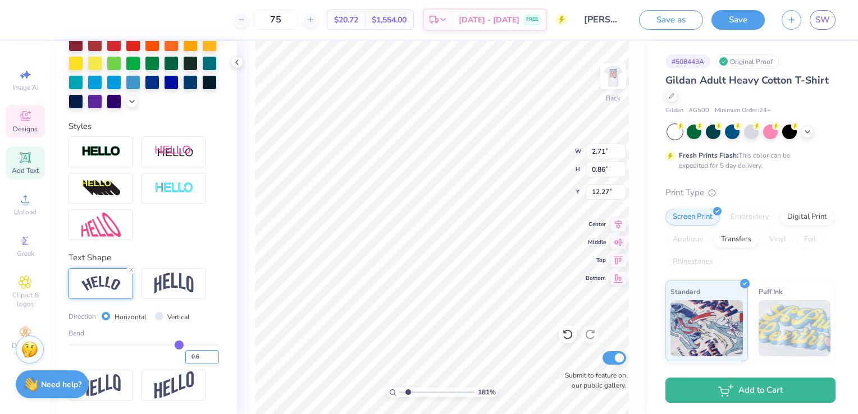
click at [207, 357] on input "0.6" at bounding box center [202, 357] width 34 height 14
click at [212, 329] on div "Personalized Names Personalized Numbers Text Tool Add Font Font Keep on Truckin…" at bounding box center [144, 227] width 186 height 373
click at [206, 356] on input "0.61" at bounding box center [202, 357] width 34 height 14
click at [206, 356] on input "0.62" at bounding box center [202, 357] width 34 height 14
click at [206, 356] on input "0.63" at bounding box center [202, 357] width 34 height 14
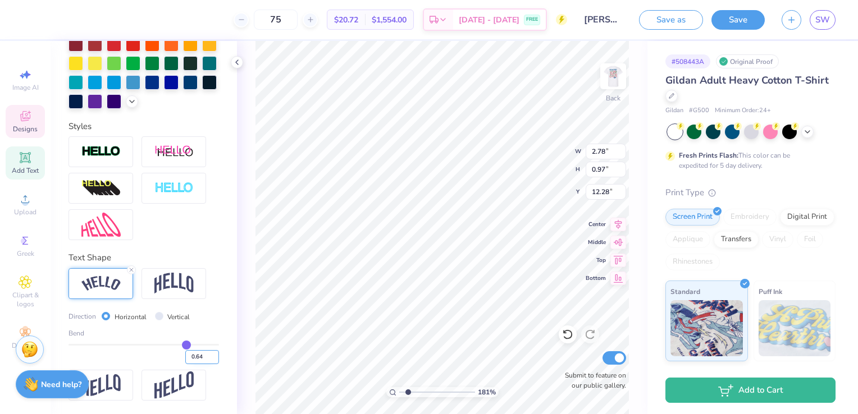
click at [206, 356] on input "0.64" at bounding box center [202, 357] width 34 height 14
click at [206, 356] on input "0.65" at bounding box center [202, 357] width 34 height 14
click at [206, 356] on input "0.66" at bounding box center [202, 357] width 34 height 14
click at [206, 356] on input "0.67" at bounding box center [202, 357] width 34 height 14
click at [206, 356] on input "0.68" at bounding box center [202, 357] width 34 height 14
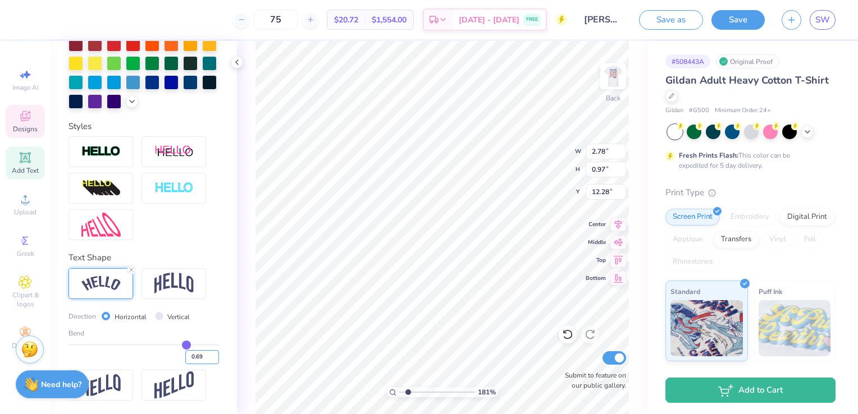
click at [206, 356] on input "0.69" at bounding box center [202, 357] width 34 height 14
click at [206, 356] on input "0.7" at bounding box center [202, 357] width 34 height 14
click at [216, 325] on div "Personalized Names Personalized Numbers Text Tool Add Font Font Keep on Truckin…" at bounding box center [144, 227] width 186 height 373
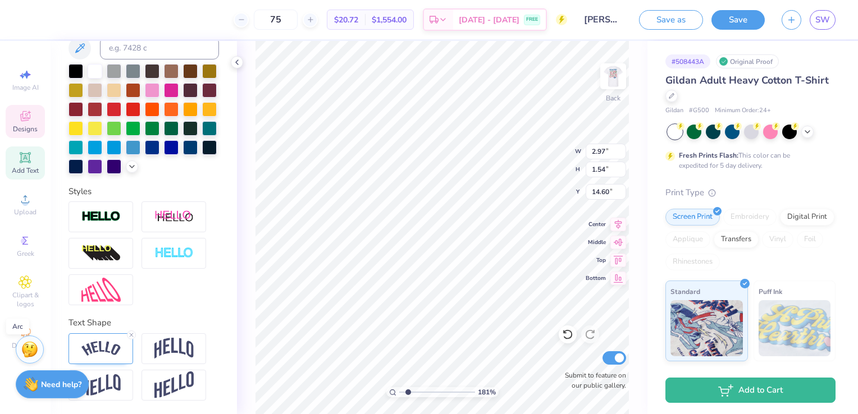
scroll to position [294, 0]
click at [117, 357] on div at bounding box center [101, 349] width 65 height 31
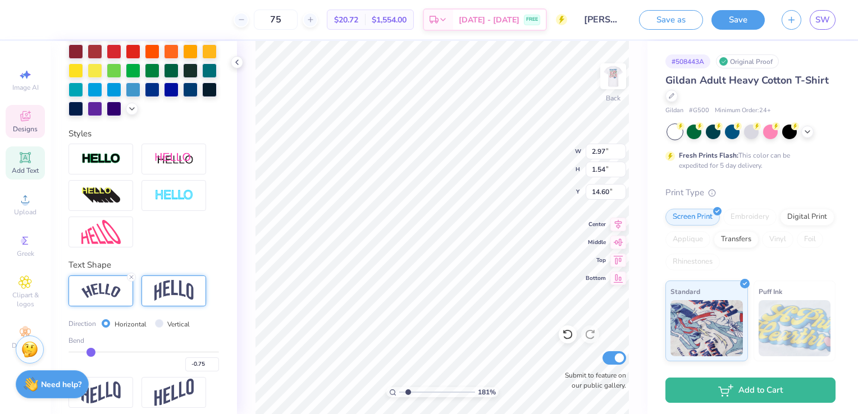
scroll to position [359, 0]
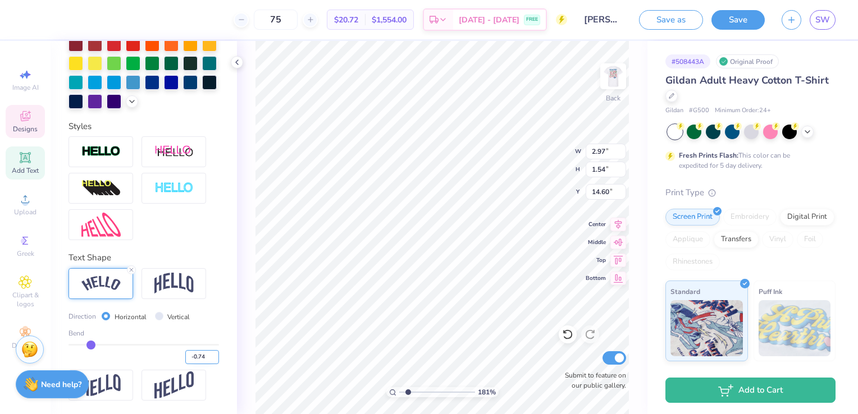
click at [207, 355] on input "-0.74" at bounding box center [202, 357] width 34 height 14
click at [206, 361] on input "-0.75" at bounding box center [202, 357] width 34 height 14
click at [206, 361] on input "-0.76" at bounding box center [202, 357] width 34 height 14
click at [206, 361] on input "-0.77" at bounding box center [202, 357] width 34 height 14
click at [206, 361] on input "-0.78" at bounding box center [202, 357] width 34 height 14
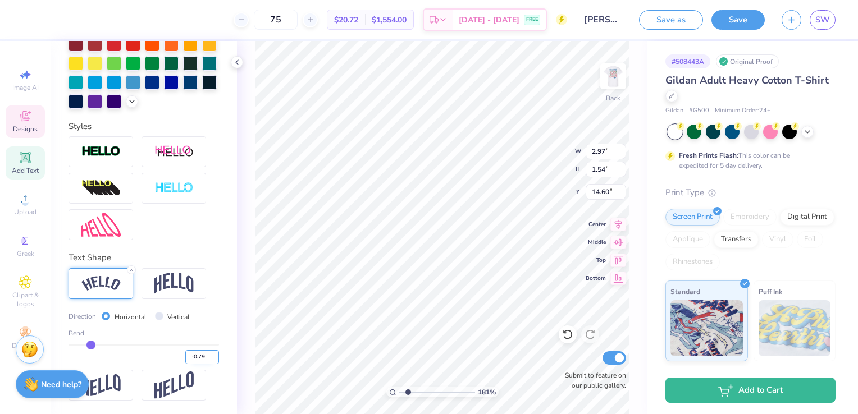
click at [206, 361] on input "-0.79" at bounding box center [202, 357] width 34 height 14
click at [206, 361] on input "-0.8" at bounding box center [202, 357] width 34 height 14
click at [215, 300] on div "Personalized Names Personalized Numbers Text Tool Add Font Font Keep on Truckin…" at bounding box center [144, 227] width 186 height 373
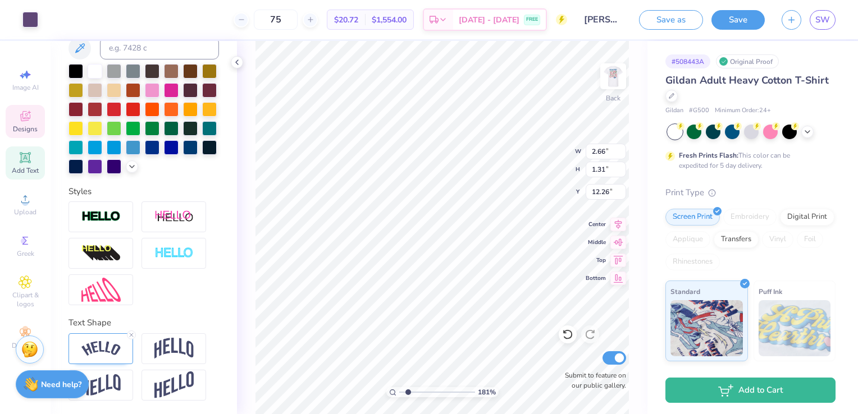
scroll to position [294, 0]
click at [107, 356] on img at bounding box center [100, 348] width 39 height 15
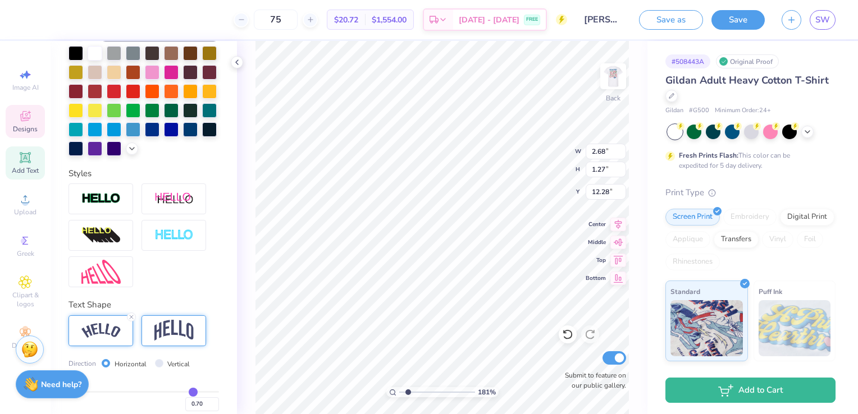
scroll to position [359, 0]
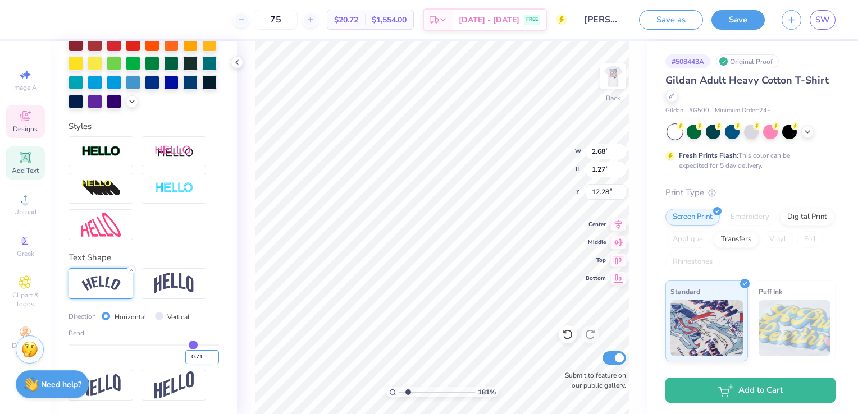
click at [207, 355] on input "0.71" at bounding box center [202, 357] width 34 height 14
click at [207, 355] on input "0.72" at bounding box center [202, 357] width 34 height 14
click at [207, 355] on input "0.73" at bounding box center [202, 357] width 34 height 14
click at [207, 355] on input "0.74" at bounding box center [202, 357] width 34 height 14
click at [207, 355] on input "0.75" at bounding box center [202, 357] width 34 height 14
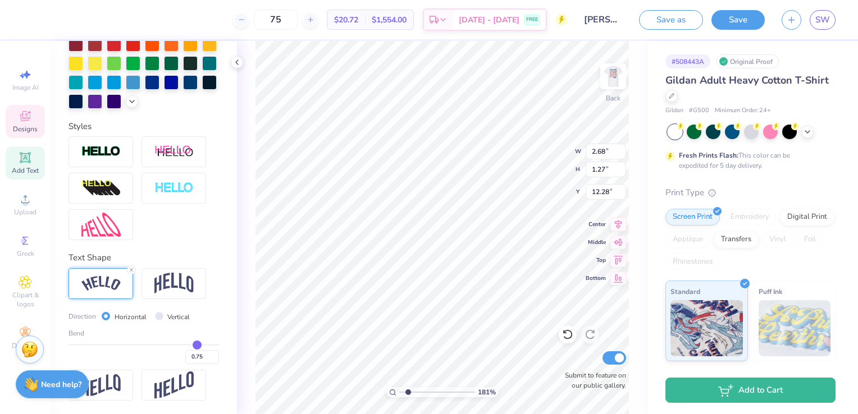
click at [215, 316] on div "Personalized Names Personalized Numbers Text Tool Add Font Font Keep on Truckin…" at bounding box center [144, 227] width 186 height 373
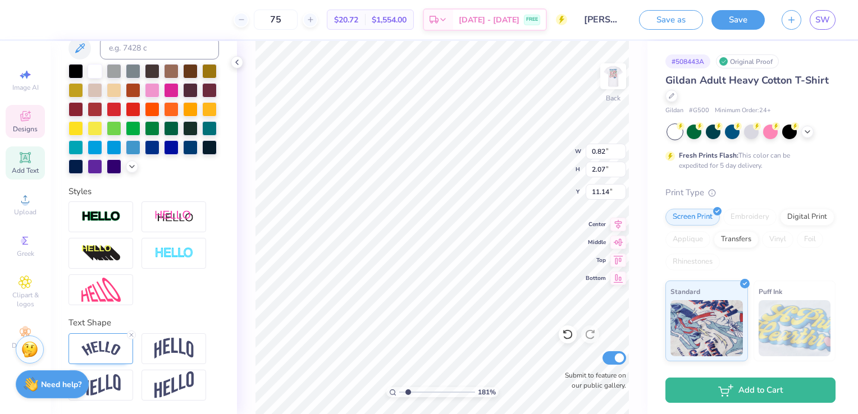
scroll to position [9, 3]
click at [33, 123] on div "Designs" at bounding box center [25, 121] width 39 height 33
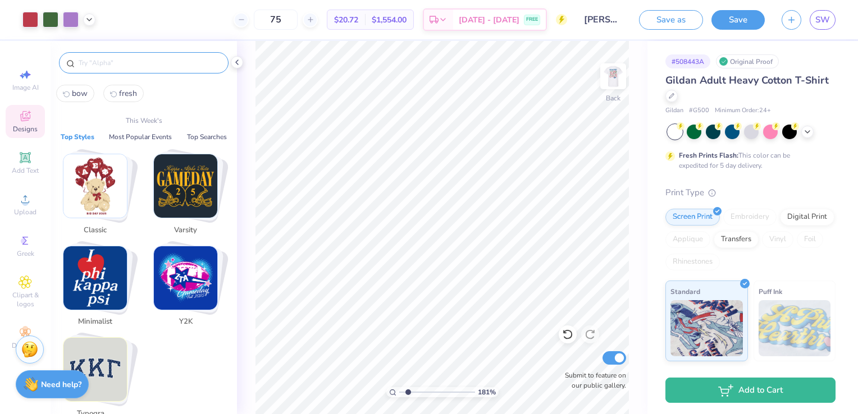
click at [152, 66] on input "text" at bounding box center [150, 62] width 144 height 11
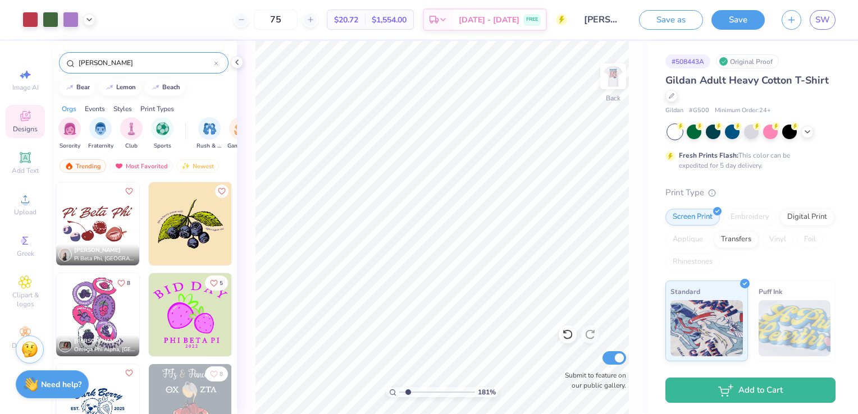
scroll to position [112, 0]
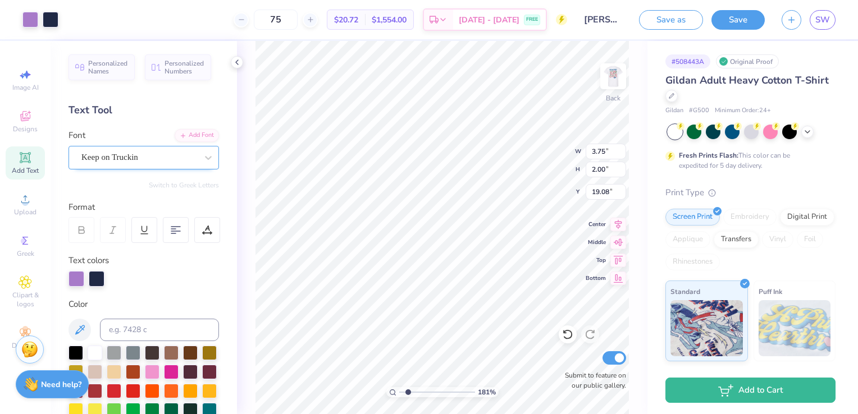
click at [183, 150] on div at bounding box center [139, 157] width 116 height 15
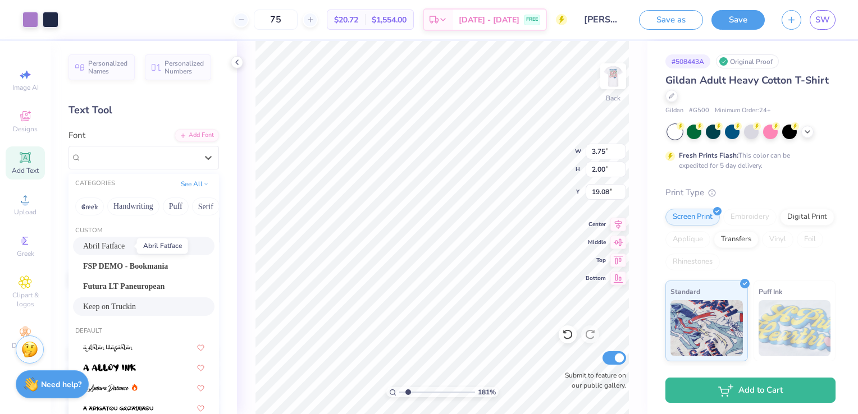
click at [121, 249] on span "Abril Fatface" at bounding box center [104, 246] width 42 height 12
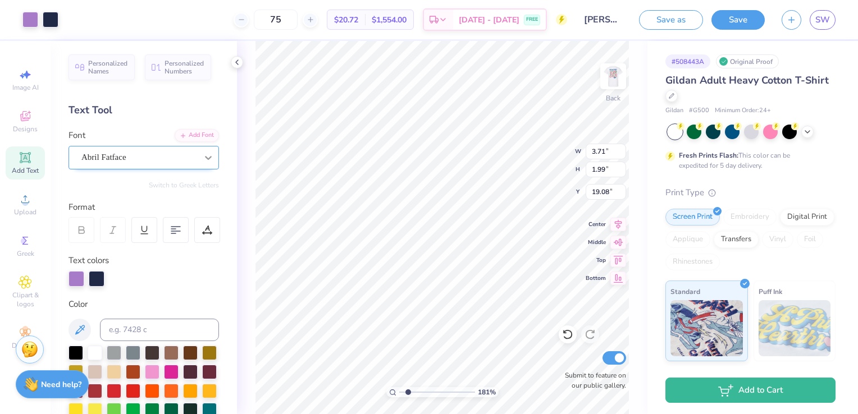
click at [203, 157] on icon at bounding box center [208, 157] width 11 height 11
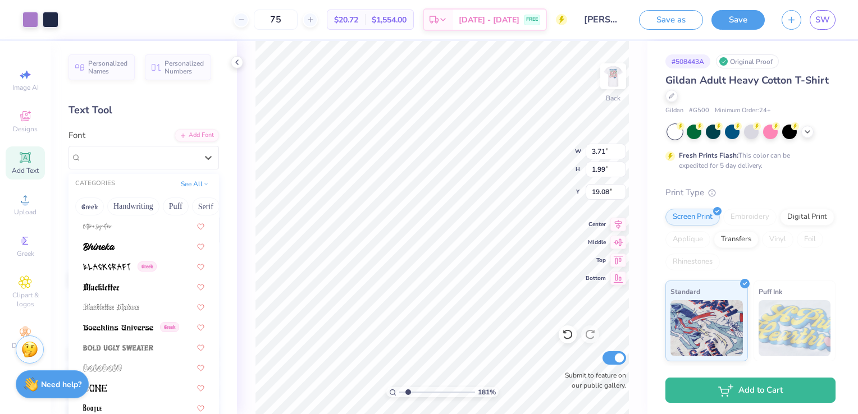
scroll to position [674, 0]
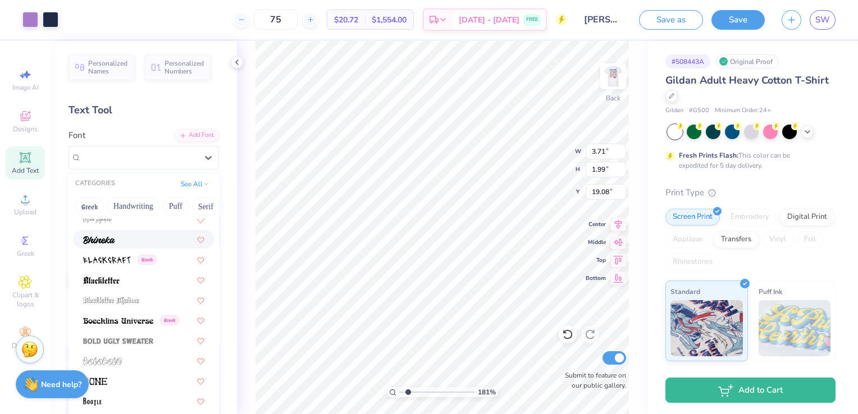
click at [117, 243] on div at bounding box center [143, 240] width 121 height 12
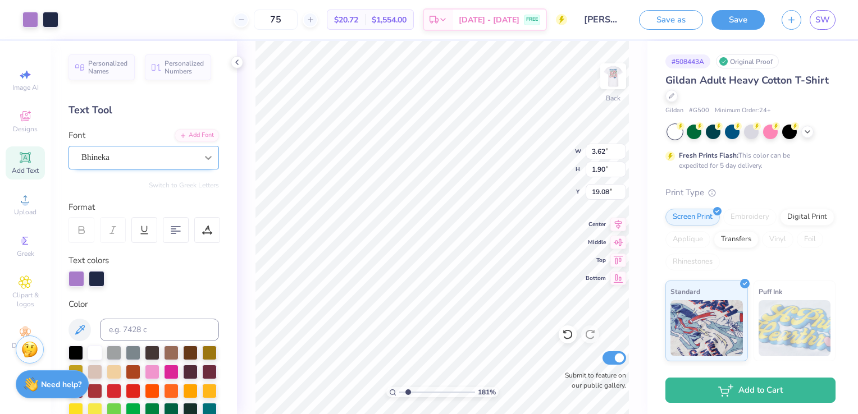
click at [203, 157] on icon at bounding box center [208, 157] width 11 height 11
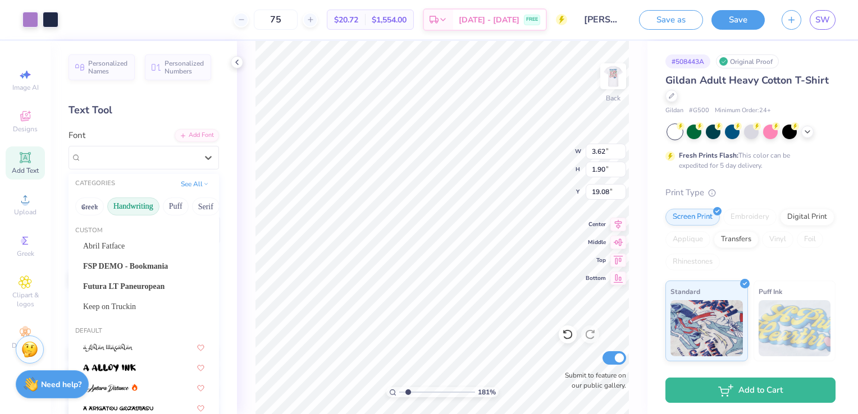
click at [132, 202] on button "Handwriting" at bounding box center [133, 207] width 52 height 18
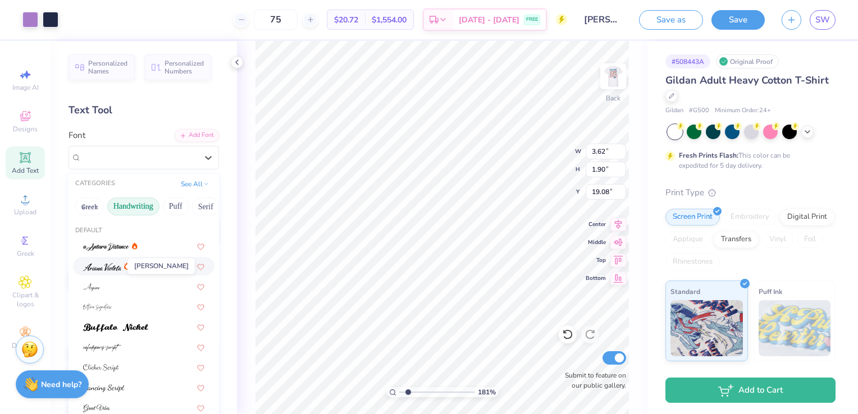
click at [103, 271] on span at bounding box center [102, 267] width 38 height 12
click at [203, 156] on icon at bounding box center [208, 157] width 11 height 11
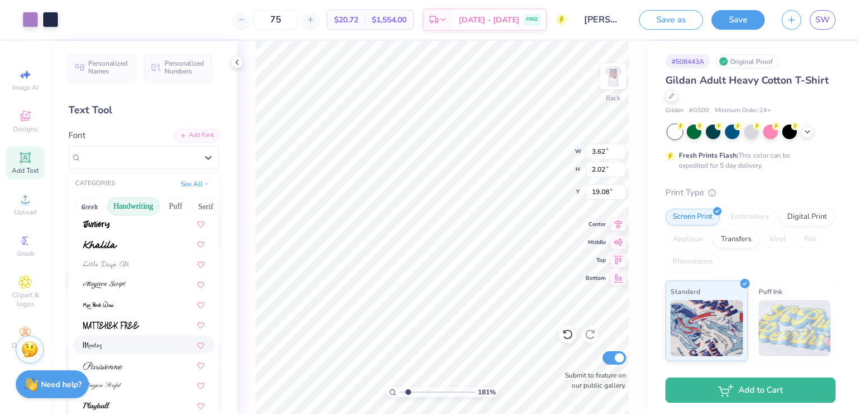
scroll to position [254, 0]
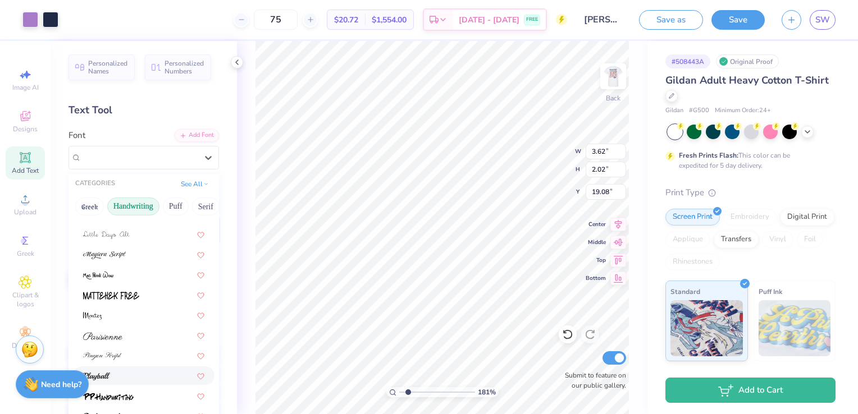
click at [106, 373] on img at bounding box center [96, 377] width 27 height 8
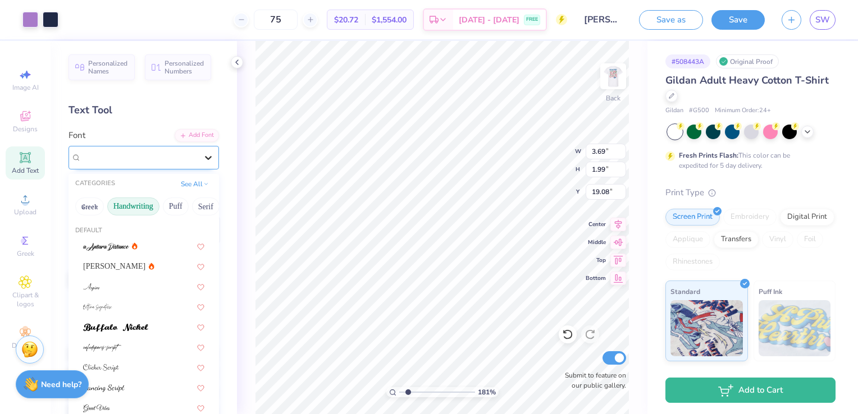
click at [200, 163] on div at bounding box center [208, 158] width 20 height 20
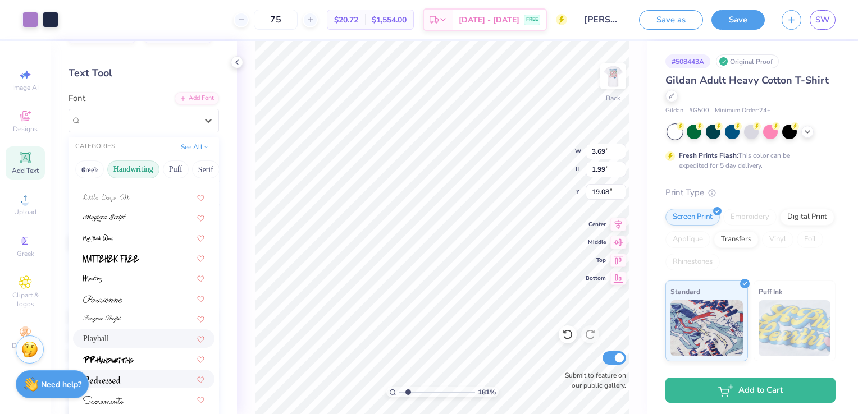
scroll to position [56, 0]
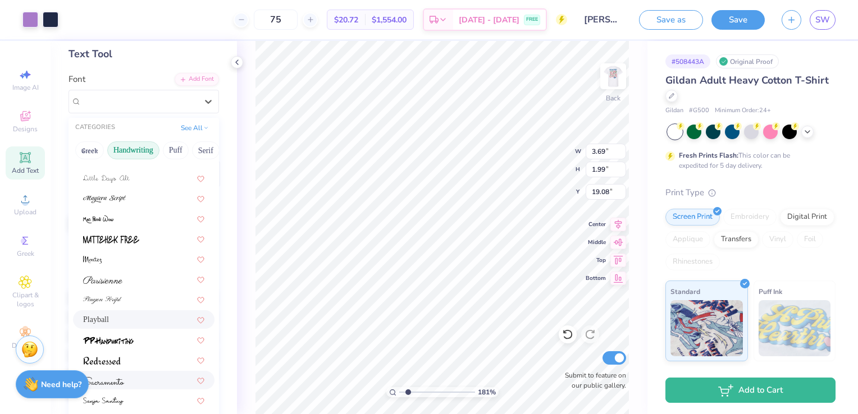
click at [130, 379] on div at bounding box center [143, 381] width 121 height 12
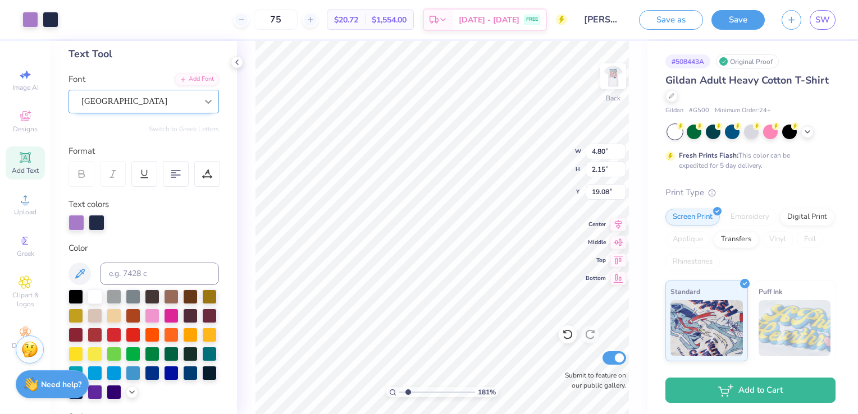
click at [203, 105] on icon at bounding box center [208, 101] width 11 height 11
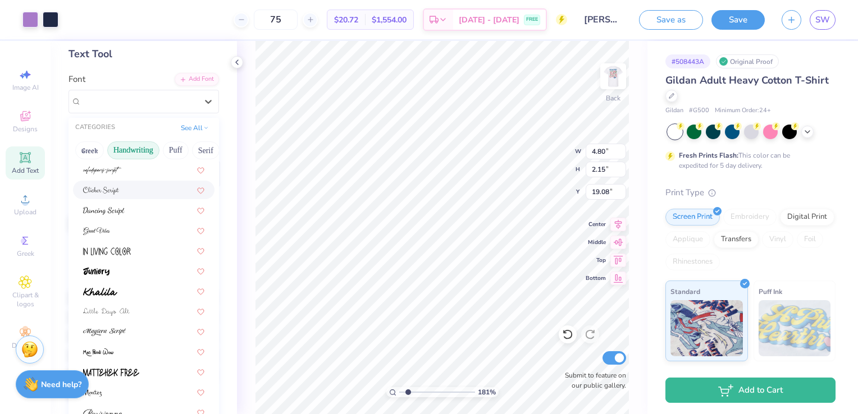
scroll to position [254, 0]
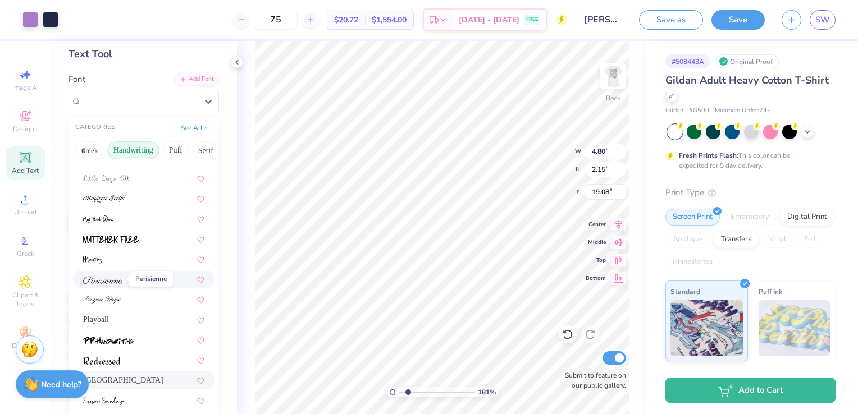
click at [116, 282] on img at bounding box center [102, 280] width 39 height 8
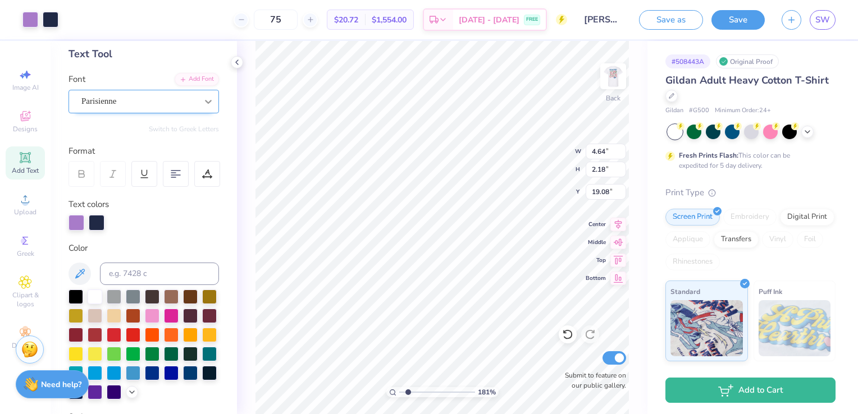
click at [203, 98] on icon at bounding box center [208, 101] width 11 height 11
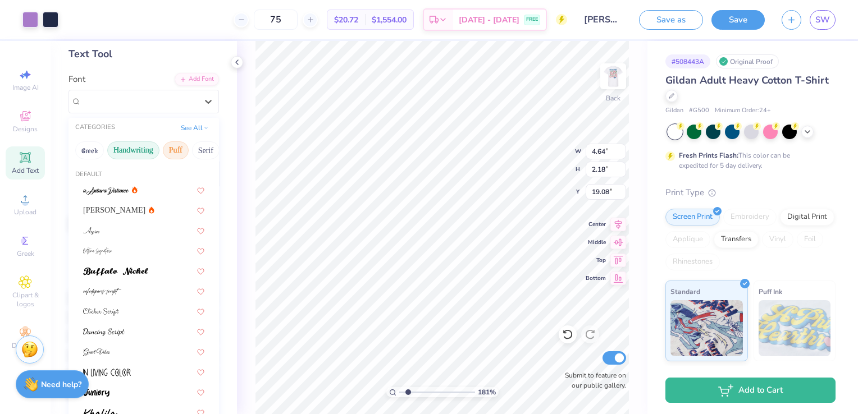
click at [172, 151] on button "Puff" at bounding box center [176, 151] width 26 height 18
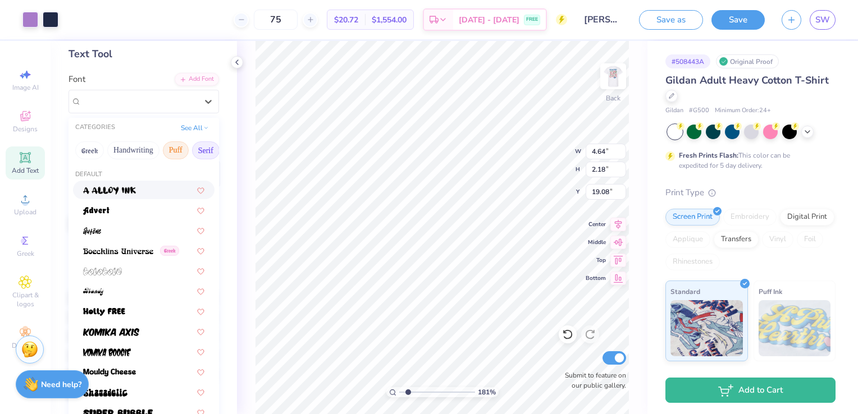
click at [200, 154] on button "Serif" at bounding box center [206, 151] width 28 height 18
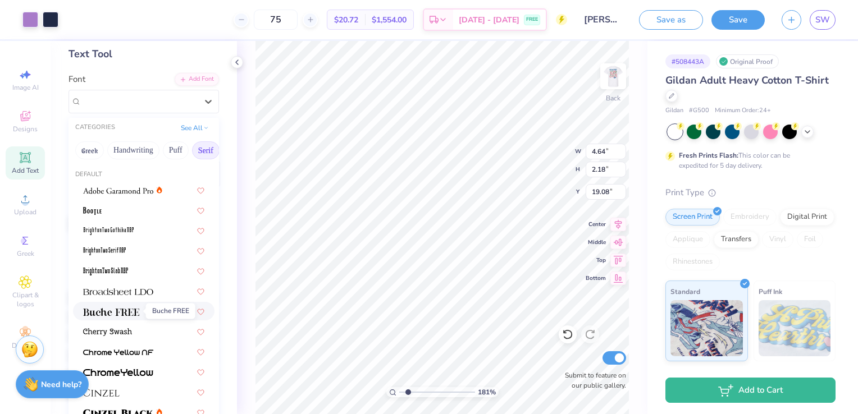
click at [127, 311] on img at bounding box center [111, 312] width 56 height 8
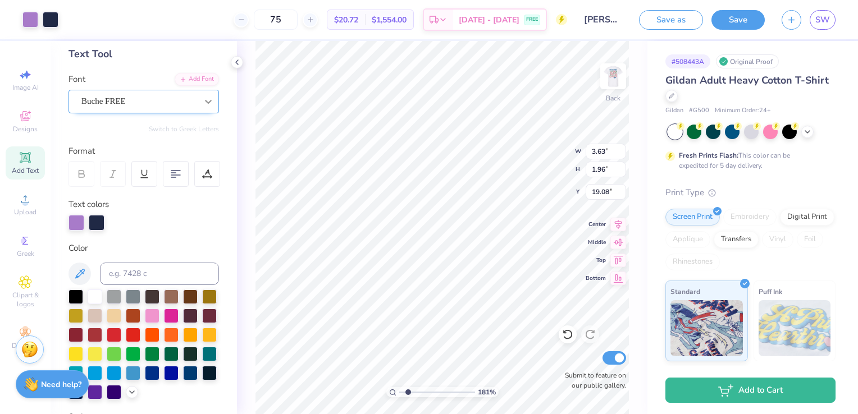
click at [203, 101] on icon at bounding box center [208, 101] width 11 height 11
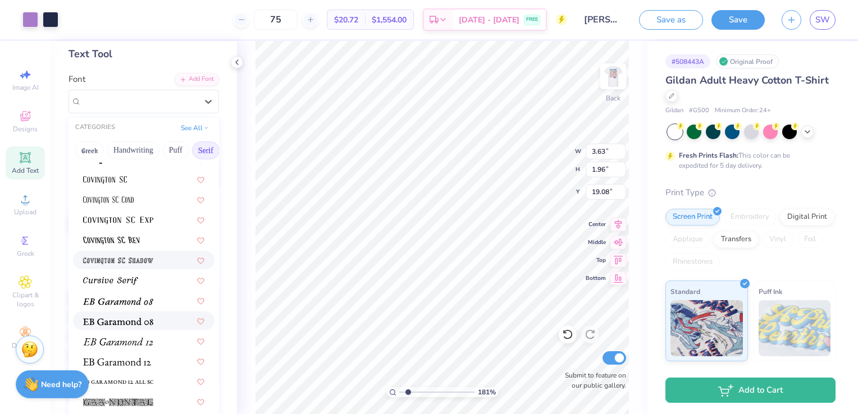
scroll to position [562, 0]
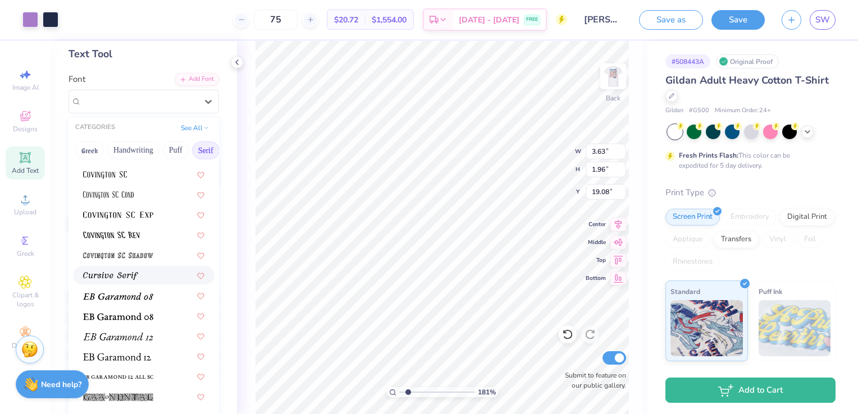
click at [133, 280] on span at bounding box center [110, 276] width 55 height 12
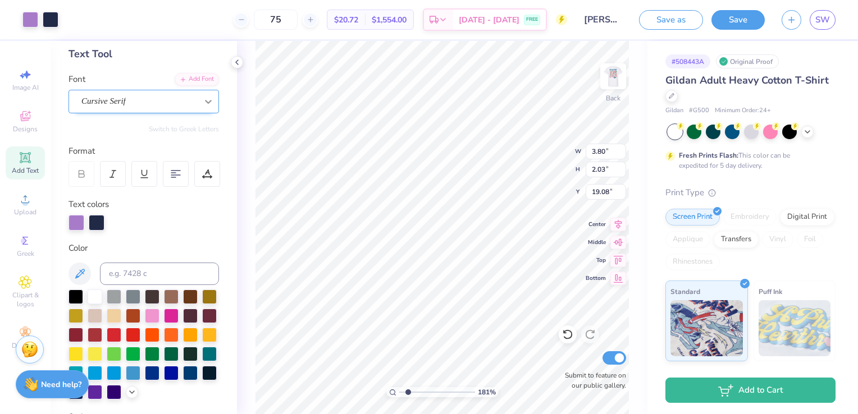
click at [203, 103] on icon at bounding box center [208, 101] width 11 height 11
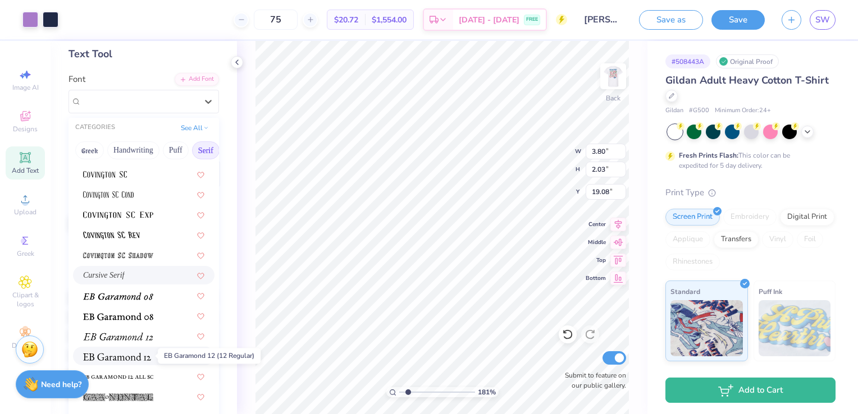
click at [141, 354] on img at bounding box center [117, 357] width 68 height 8
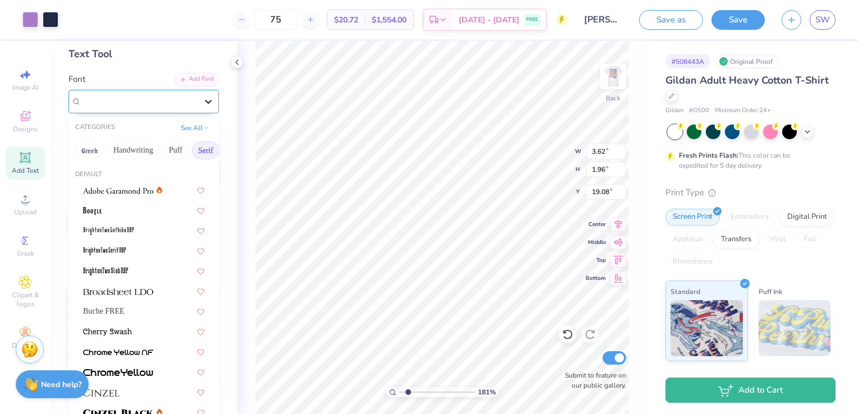
click at [204, 99] on icon at bounding box center [208, 101] width 11 height 11
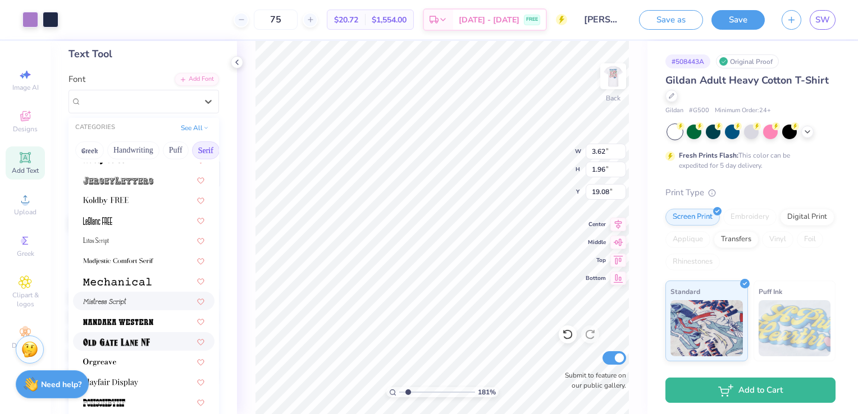
scroll to position [1067, 0]
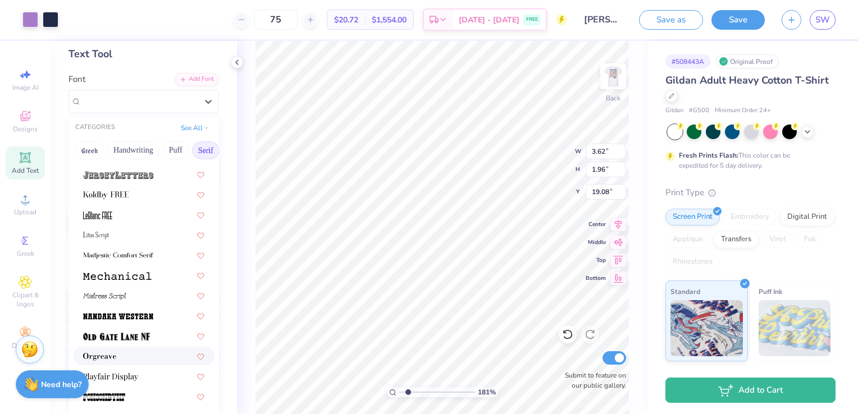
click at [119, 357] on div at bounding box center [143, 356] width 121 height 12
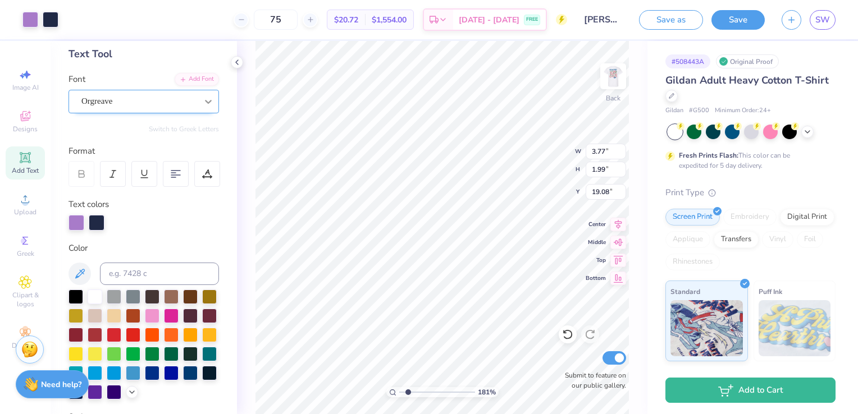
click at [203, 104] on icon at bounding box center [208, 101] width 11 height 11
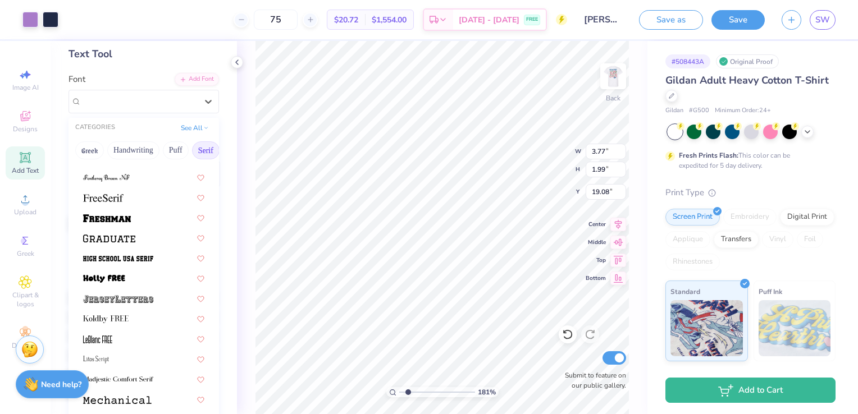
scroll to position [1123, 0]
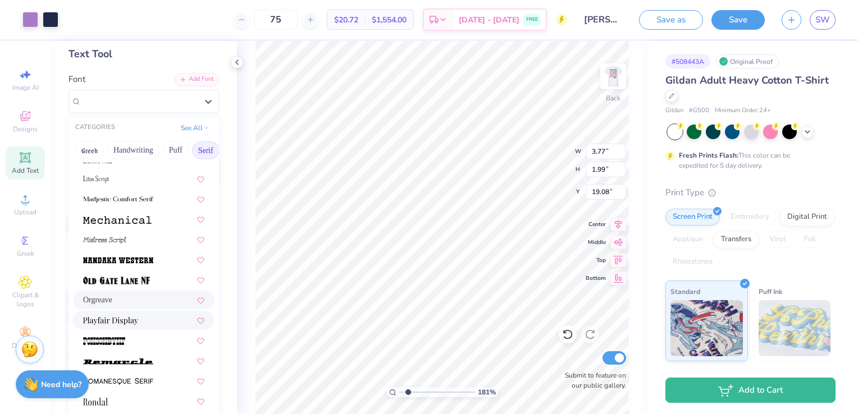
click at [149, 320] on div at bounding box center [143, 320] width 121 height 12
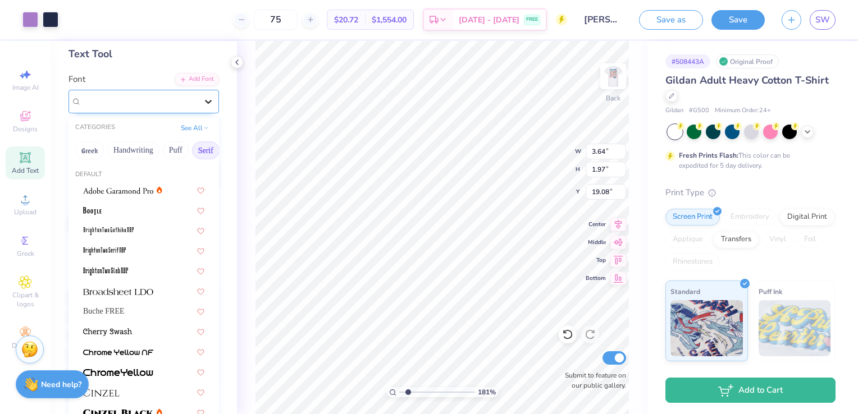
click at [205, 101] on icon at bounding box center [208, 102] width 7 height 4
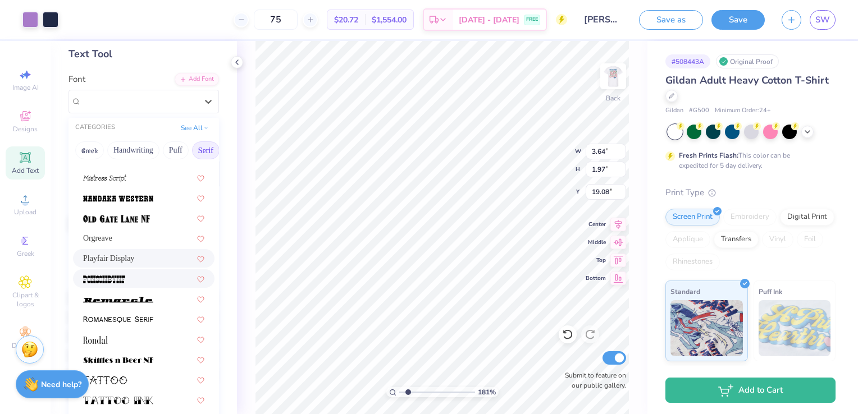
scroll to position [1286, 0]
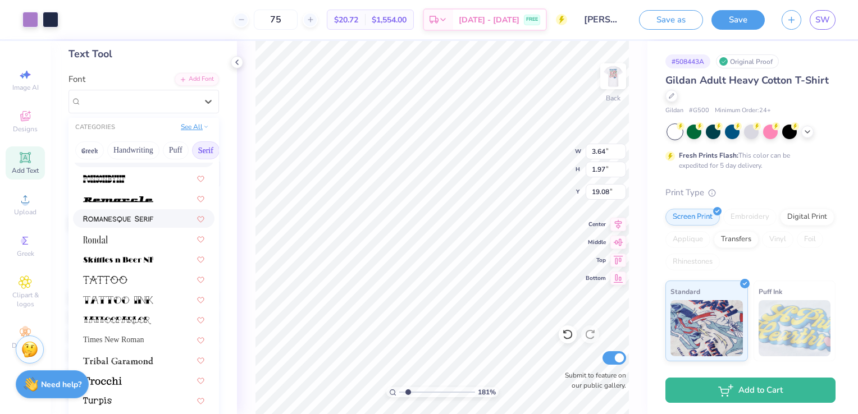
click at [200, 125] on button "See All" at bounding box center [194, 126] width 35 height 11
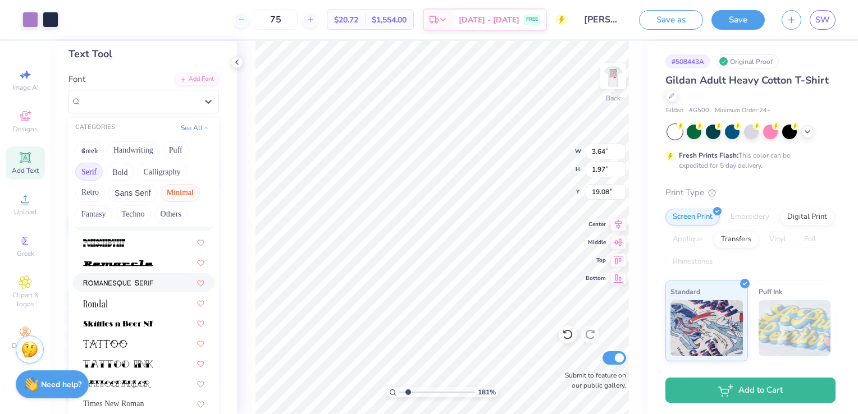
click at [182, 194] on button "Minimal" at bounding box center [180, 193] width 39 height 18
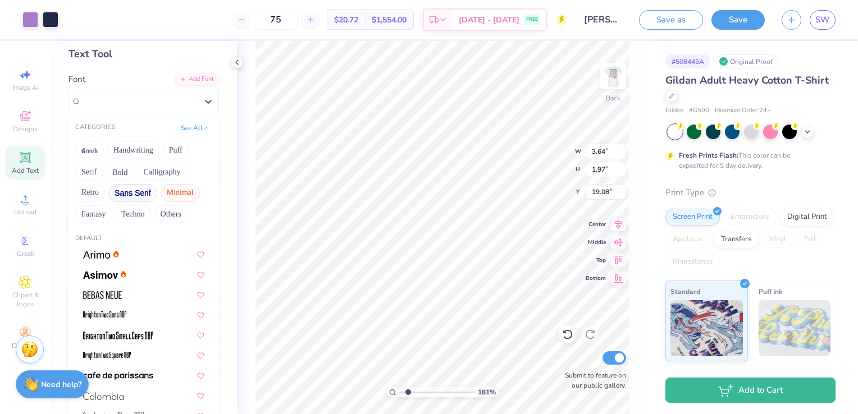
click at [140, 193] on button "Sans Serif" at bounding box center [132, 193] width 49 height 18
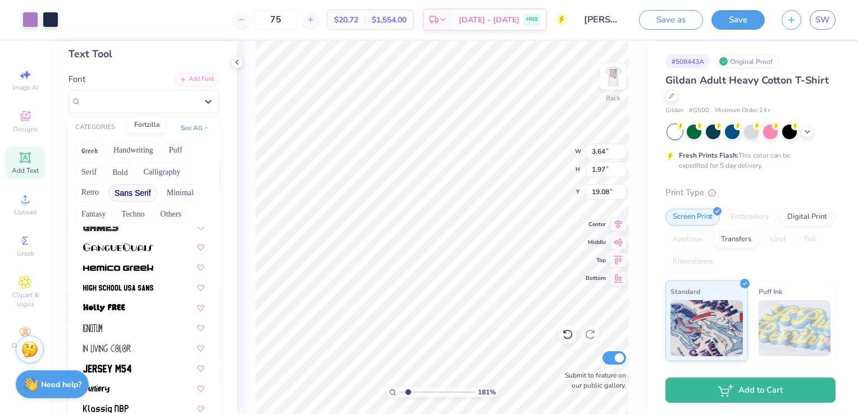
scroll to position [337, 0]
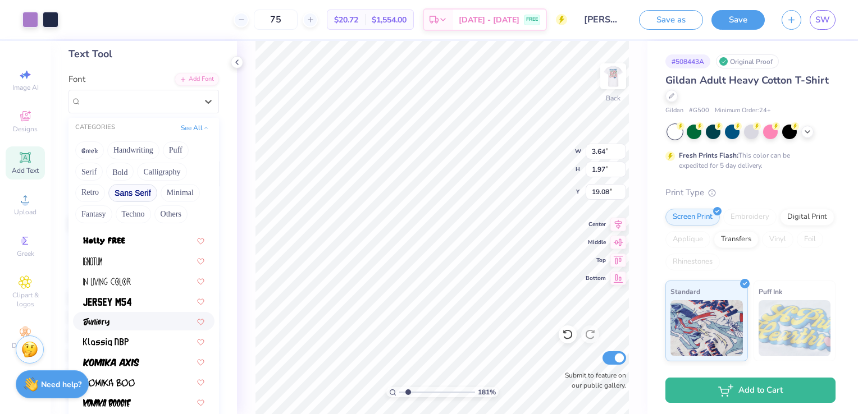
click at [110, 320] on div at bounding box center [143, 322] width 121 height 12
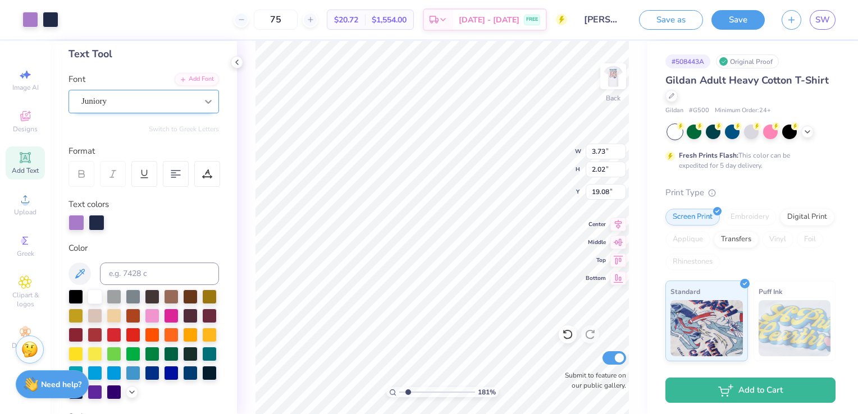
click at [203, 99] on icon at bounding box center [208, 101] width 11 height 11
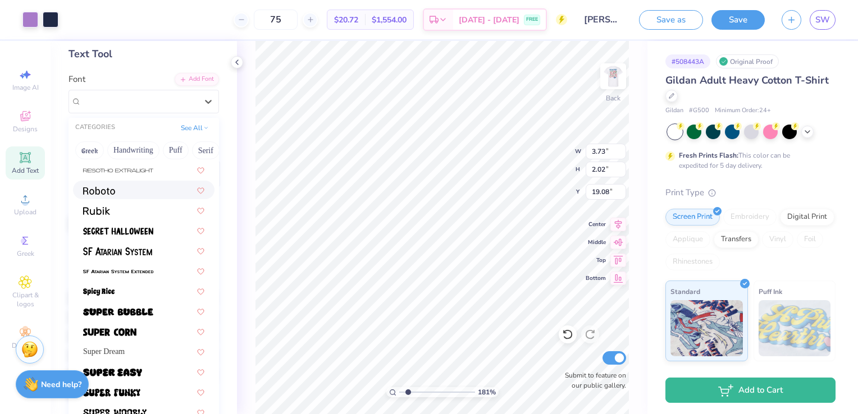
scroll to position [1292, 0]
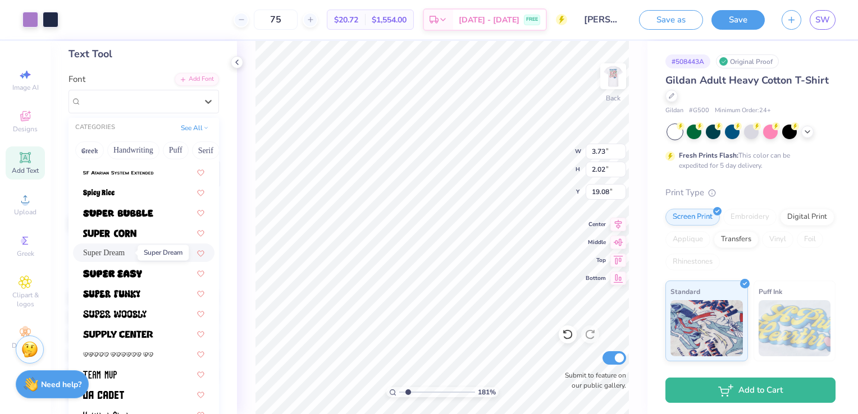
click at [99, 250] on span "Super Dream" at bounding box center [104, 253] width 42 height 12
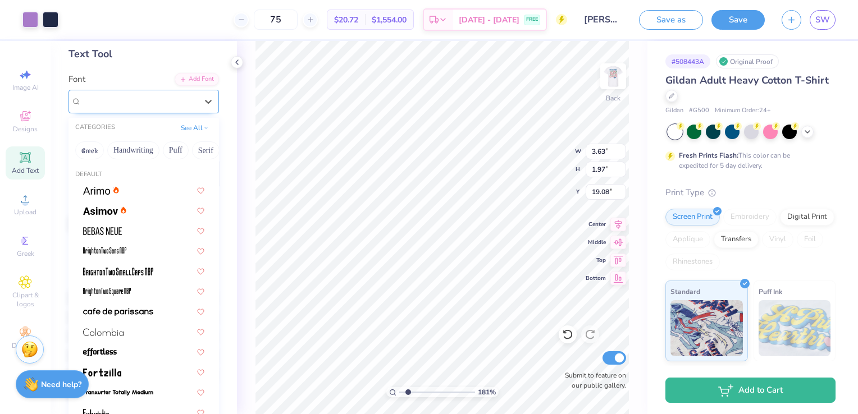
click at [189, 98] on div "Super Dream" at bounding box center [139, 101] width 118 height 17
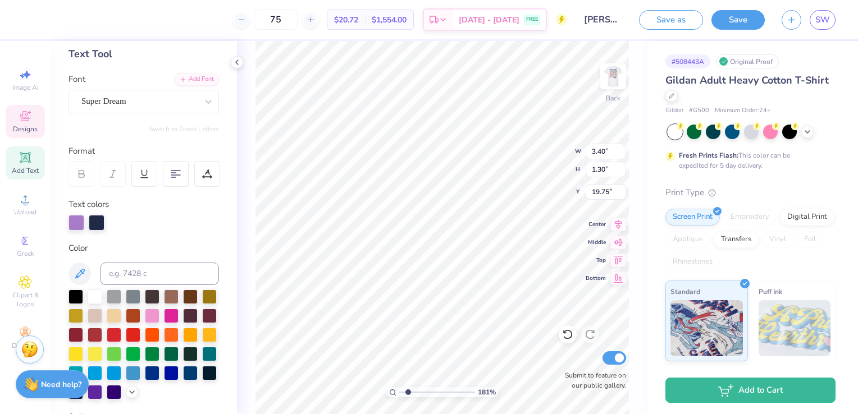
scroll to position [9, 3]
click at [149, 104] on div "Super Dream" at bounding box center [139, 101] width 118 height 17
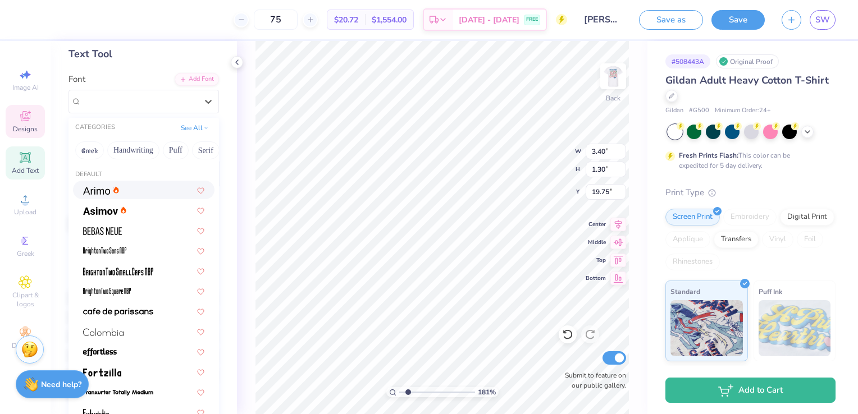
scroll to position [0, 0]
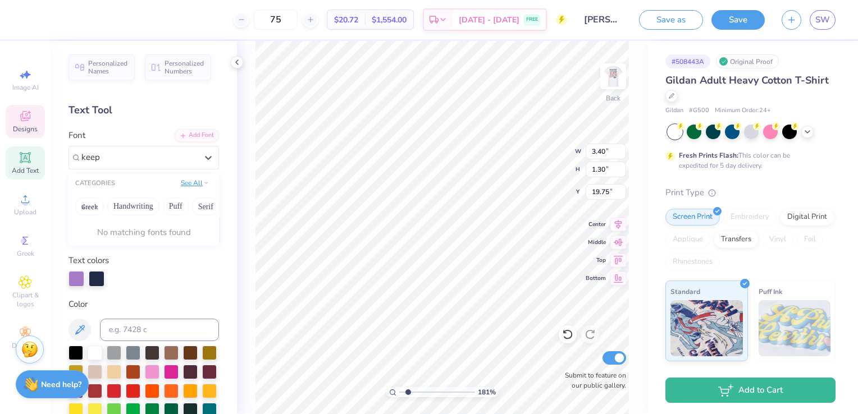
click at [192, 185] on button "See All" at bounding box center [194, 182] width 35 height 11
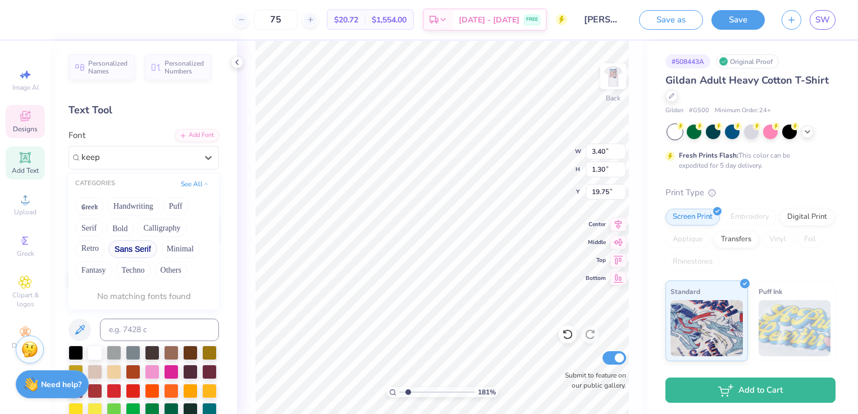
click at [136, 253] on button "Sans Serif" at bounding box center [132, 249] width 49 height 18
click at [120, 311] on span "Keep on Truckin" at bounding box center [109, 310] width 53 height 12
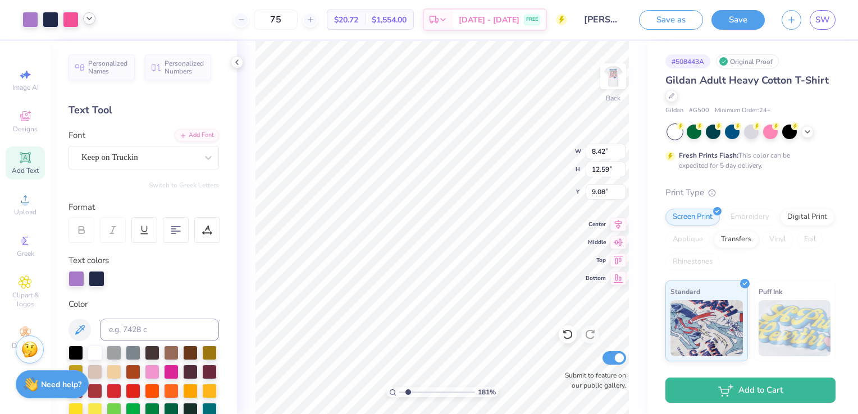
click at [92, 18] on icon at bounding box center [89, 18] width 9 height 9
click at [76, 12] on div at bounding box center [71, 19] width 16 height 16
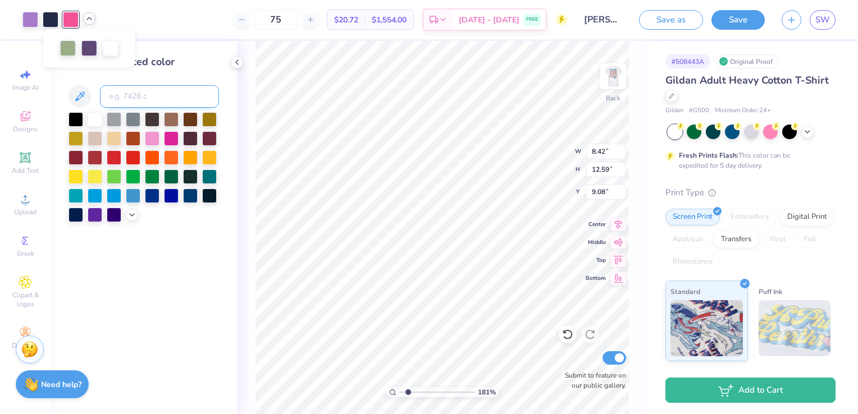
click at [154, 93] on input at bounding box center [159, 96] width 119 height 22
click at [132, 217] on icon at bounding box center [131, 213] width 9 height 9
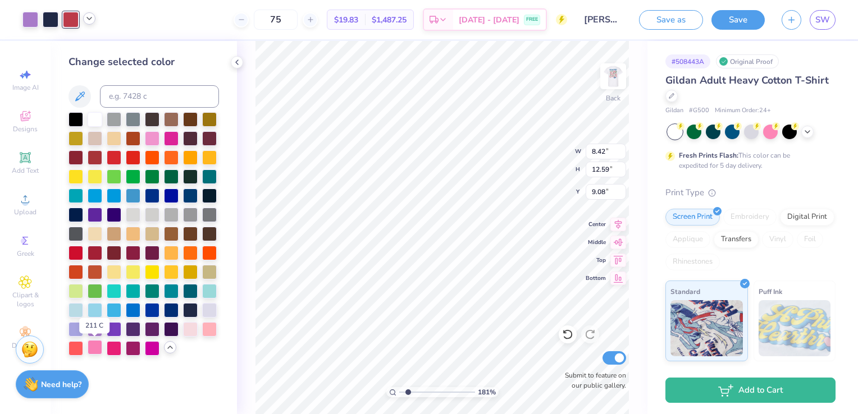
click at [94, 353] on div at bounding box center [95, 347] width 15 height 15
click at [92, 19] on icon at bounding box center [89, 18] width 9 height 9
click at [612, 80] on img at bounding box center [613, 76] width 45 height 45
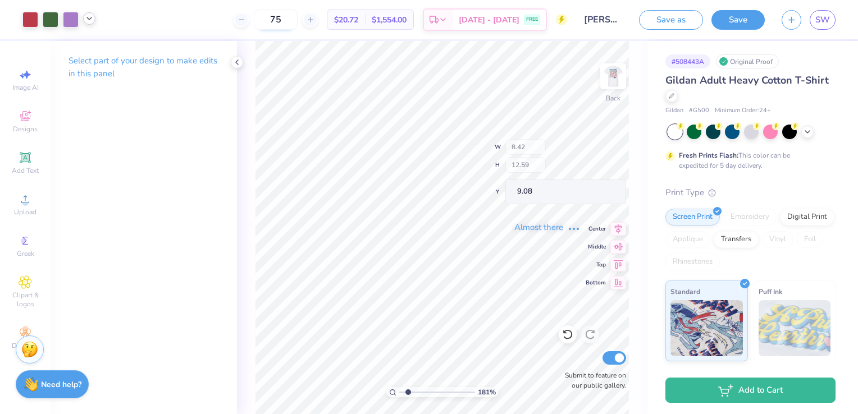
click at [90, 21] on icon at bounding box center [89, 18] width 9 height 9
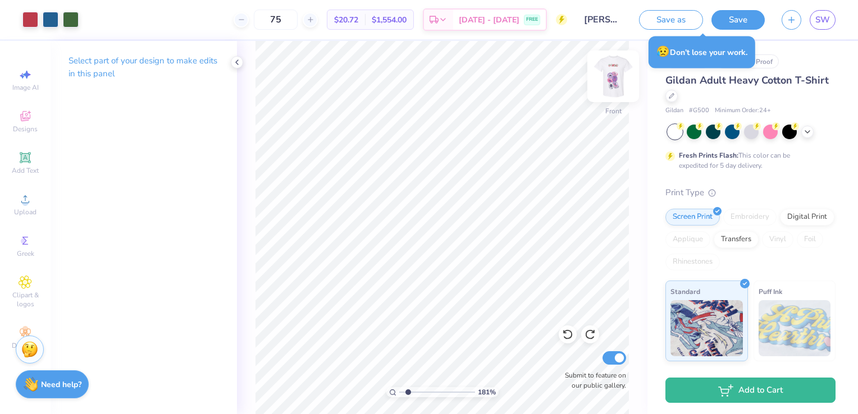
click at [602, 86] on img at bounding box center [613, 76] width 45 height 45
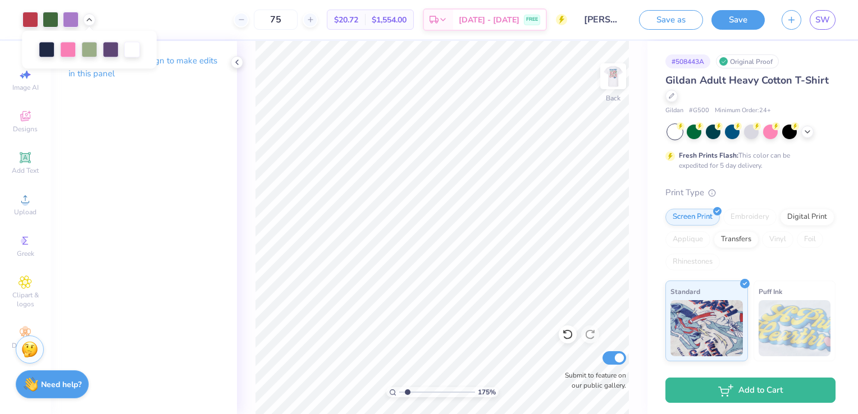
click at [407, 393] on input "range" at bounding box center [437, 393] width 76 height 10
click at [72, 21] on div at bounding box center [71, 19] width 16 height 16
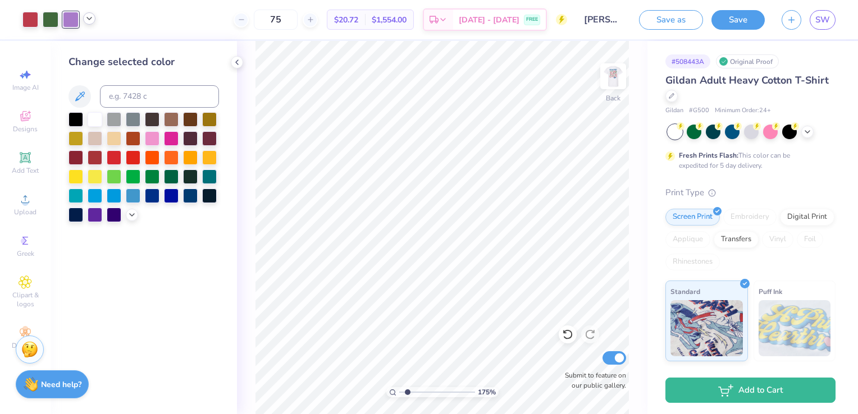
click at [93, 22] on icon at bounding box center [89, 18] width 9 height 9
click at [123, 93] on input at bounding box center [159, 96] width 119 height 22
click at [135, 221] on div at bounding box center [144, 167] width 151 height 110
click at [135, 214] on icon at bounding box center [131, 213] width 9 height 9
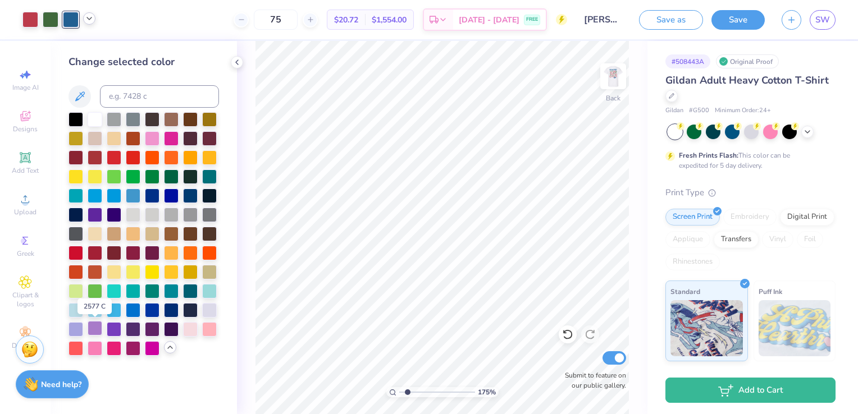
click at [99, 330] on div at bounding box center [95, 328] width 15 height 15
click at [90, 19] on icon at bounding box center [89, 18] width 9 height 9
click at [90, 49] on div at bounding box center [89, 47] width 16 height 16
click at [135, 98] on input at bounding box center [159, 96] width 119 height 22
click at [567, 336] on icon at bounding box center [567, 334] width 11 height 11
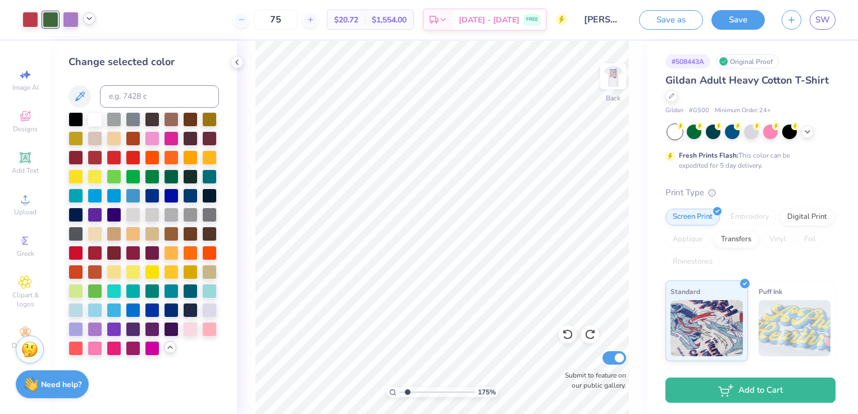
click at [93, 18] on icon at bounding box center [89, 18] width 9 height 9
click at [115, 96] on input at bounding box center [159, 96] width 119 height 22
click at [568, 336] on icon at bounding box center [567, 334] width 11 height 11
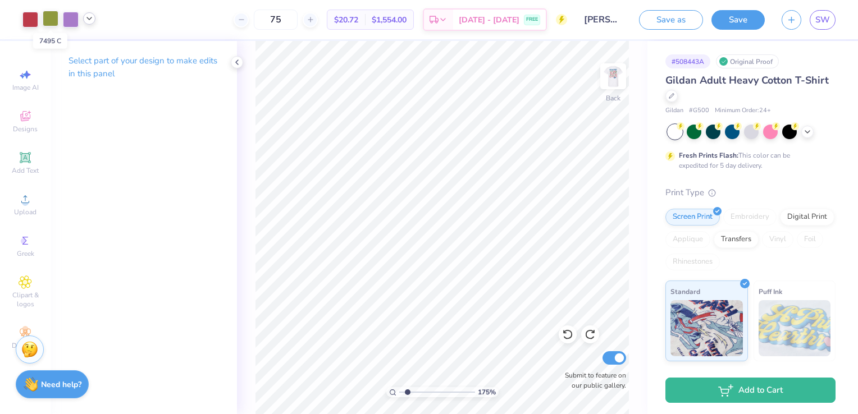
click at [48, 22] on div at bounding box center [51, 19] width 16 height 16
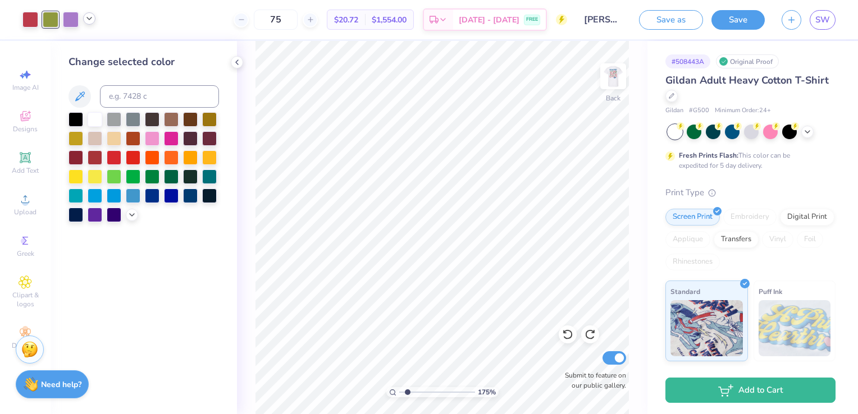
click at [94, 19] on div at bounding box center [89, 18] width 12 height 12
click at [132, 93] on input at bounding box center [159, 96] width 119 height 22
click at [92, 24] on div at bounding box center [89, 18] width 12 height 12
click at [91, 48] on div at bounding box center [89, 47] width 16 height 16
click at [127, 94] on input at bounding box center [159, 96] width 119 height 22
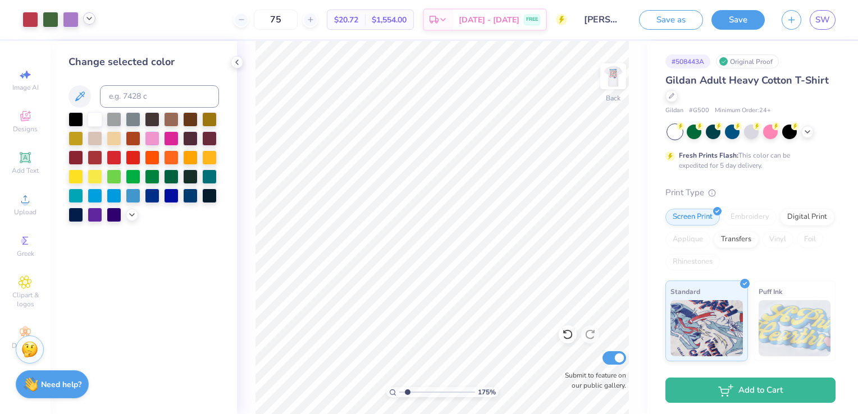
click at [85, 20] on icon at bounding box center [89, 18] width 9 height 9
click at [121, 100] on input at bounding box center [159, 96] width 119 height 22
click at [92, 17] on icon at bounding box center [89, 18] width 9 height 9
click at [109, 46] on div at bounding box center [111, 47] width 16 height 16
click at [65, 19] on div at bounding box center [71, 19] width 16 height 16
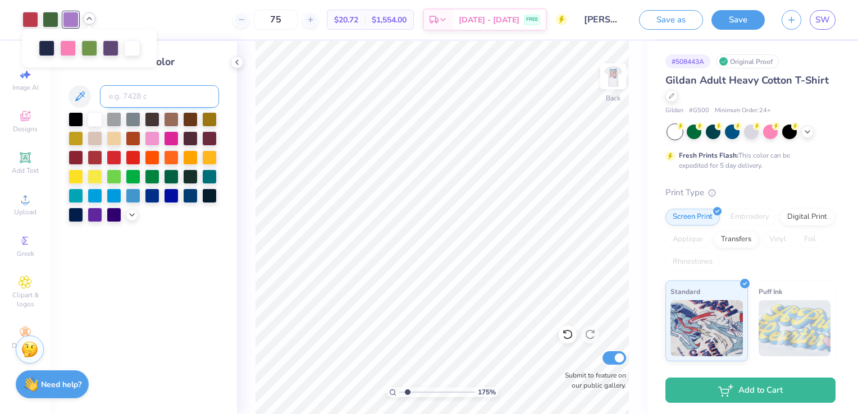
click at [153, 98] on input at bounding box center [159, 96] width 119 height 22
click at [92, 17] on icon at bounding box center [89, 18] width 9 height 9
click at [71, 49] on div at bounding box center [68, 47] width 16 height 16
click at [125, 89] on input at bounding box center [159, 96] width 119 height 22
click at [85, 19] on icon at bounding box center [89, 18] width 9 height 9
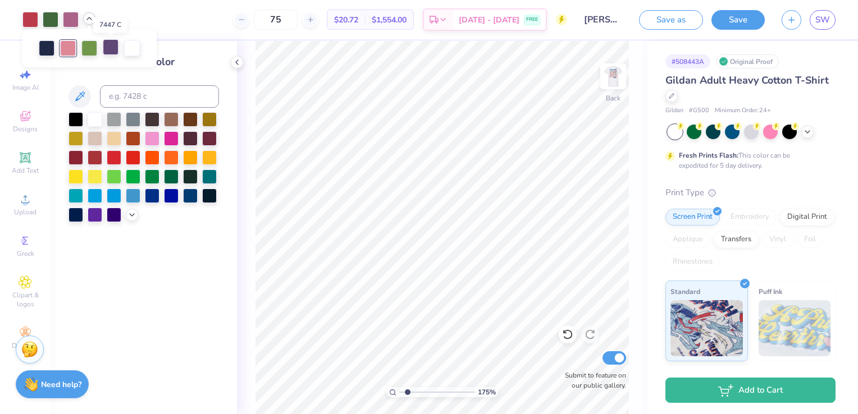
click at [112, 46] on div at bounding box center [111, 47] width 16 height 16
click at [150, 97] on input at bounding box center [159, 96] width 119 height 22
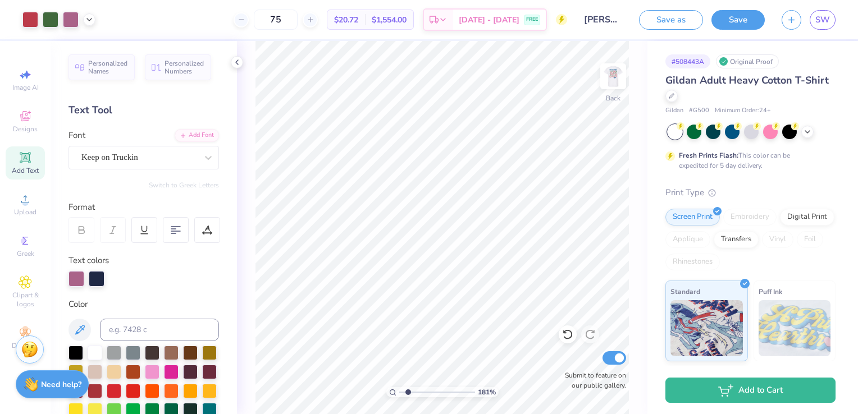
drag, startPoint x: 400, startPoint y: 393, endPoint x: 408, endPoint y: 392, distance: 7.9
click at [408, 392] on input "range" at bounding box center [437, 393] width 76 height 10
click at [87, 24] on div at bounding box center [89, 18] width 12 height 12
click at [115, 48] on div at bounding box center [111, 47] width 16 height 16
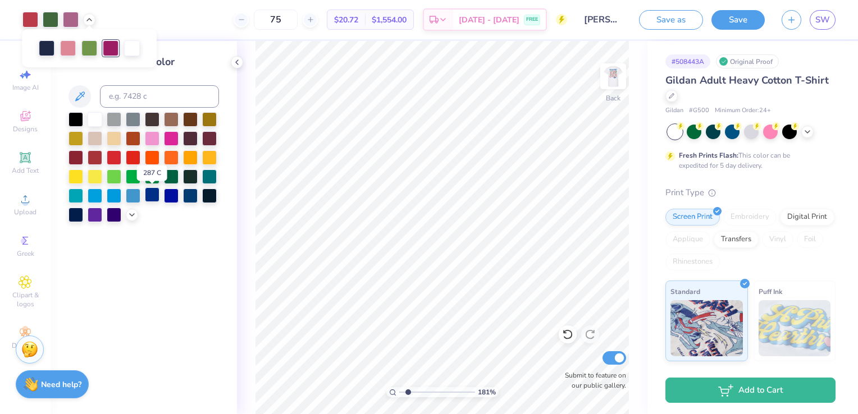
click at [153, 197] on div at bounding box center [152, 195] width 15 height 15
click at [143, 95] on input at bounding box center [159, 96] width 119 height 22
click at [85, 21] on icon at bounding box center [89, 18] width 9 height 9
click at [76, 22] on div at bounding box center [71, 19] width 16 height 16
click at [133, 104] on input at bounding box center [159, 96] width 119 height 22
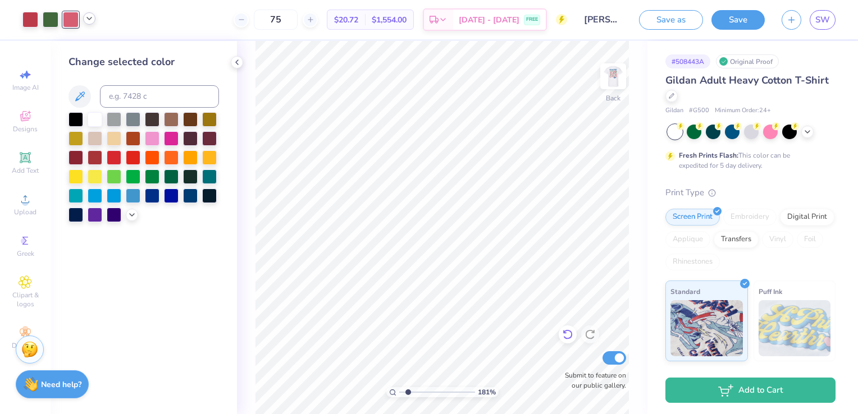
click at [573, 335] on icon at bounding box center [567, 334] width 11 height 11
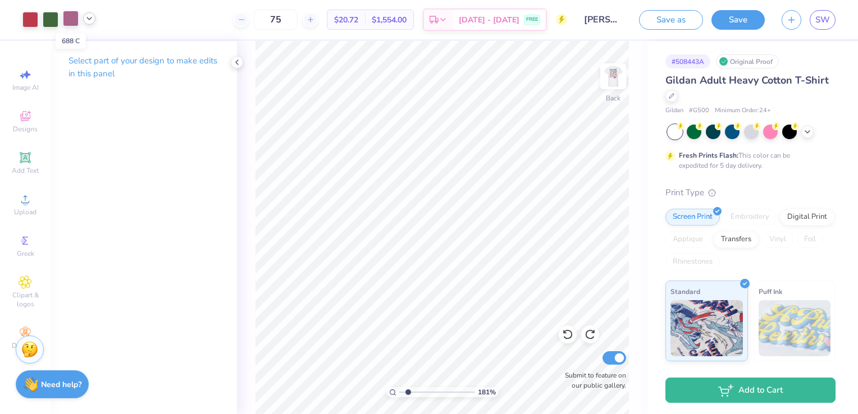
click at [67, 19] on div at bounding box center [71, 19] width 16 height 16
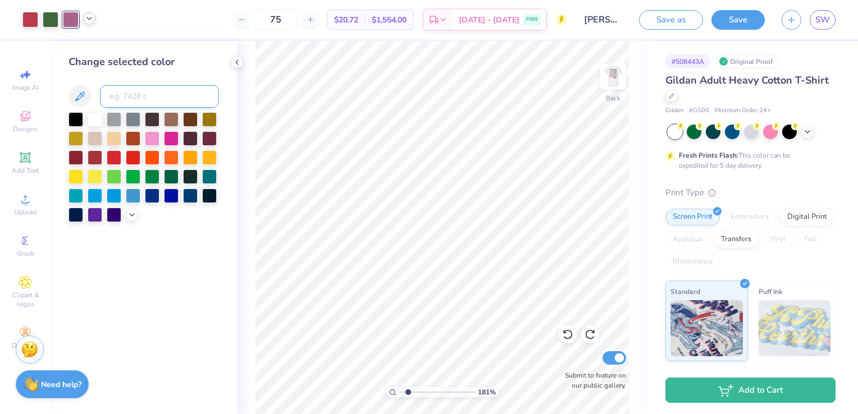
click at [113, 93] on input at bounding box center [159, 96] width 119 height 22
click at [564, 335] on icon at bounding box center [567, 334] width 11 height 11
click at [70, 17] on div at bounding box center [71, 19] width 16 height 16
click at [113, 91] on input at bounding box center [159, 96] width 119 height 22
click at [567, 335] on icon at bounding box center [567, 334] width 11 height 11
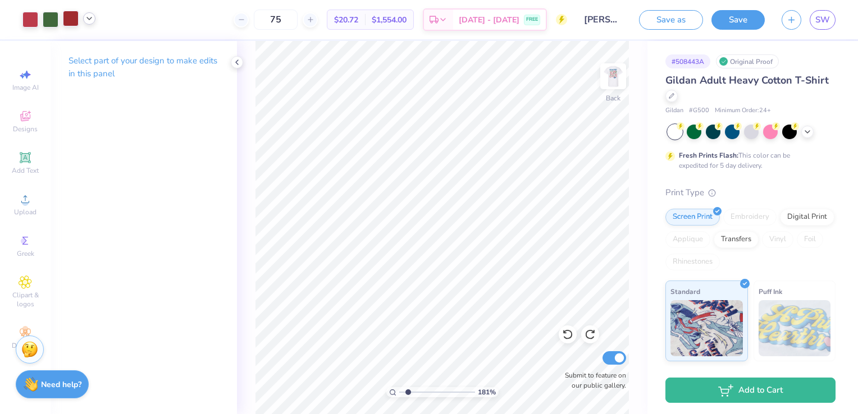
click at [74, 21] on div at bounding box center [71, 19] width 16 height 16
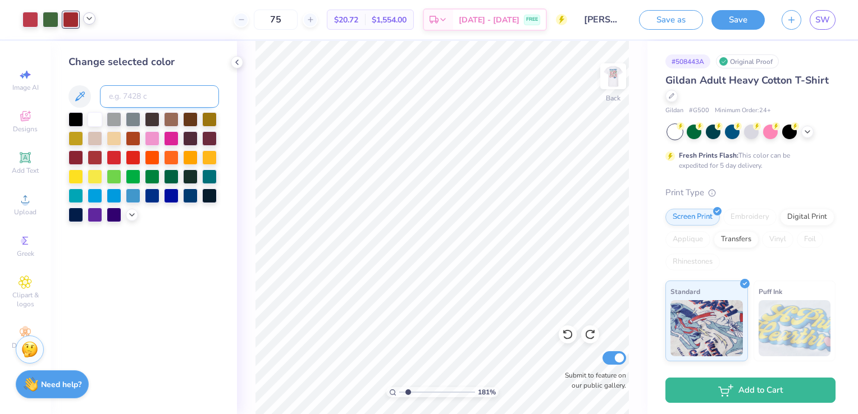
click at [144, 97] on input at bounding box center [159, 96] width 119 height 22
click at [93, 17] on icon at bounding box center [89, 18] width 9 height 9
click at [131, 91] on input at bounding box center [159, 96] width 119 height 22
drag, startPoint x: 153, startPoint y: 97, endPoint x: 84, endPoint y: 98, distance: 69.1
click at [84, 98] on div "6054 c" at bounding box center [144, 96] width 151 height 22
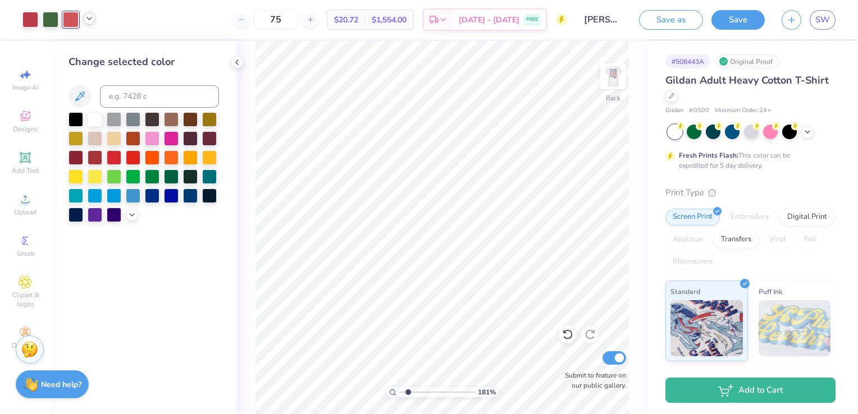
click at [90, 21] on icon at bounding box center [89, 18] width 9 height 9
click at [108, 47] on div at bounding box center [111, 47] width 16 height 16
click at [67, 45] on div at bounding box center [68, 47] width 16 height 16
click at [133, 91] on input at bounding box center [159, 96] width 119 height 22
click at [85, 24] on div at bounding box center [58, 20] width 73 height 16
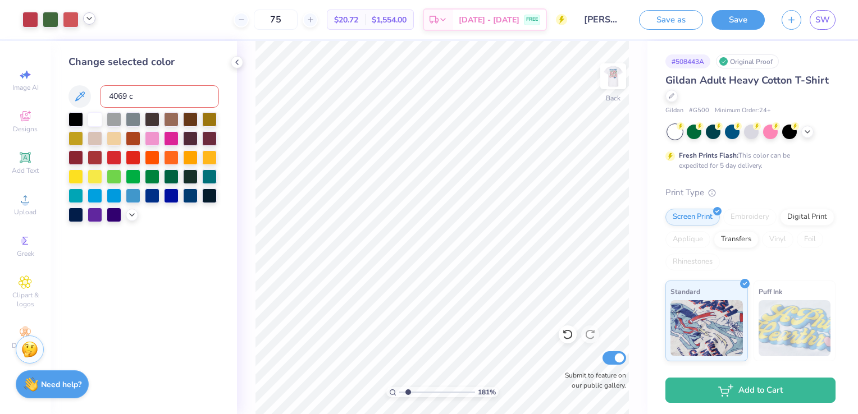
click at [88, 24] on div at bounding box center [89, 18] width 12 height 12
drag, startPoint x: 147, startPoint y: 94, endPoint x: 70, endPoint y: 91, distance: 77.6
click at [70, 91] on div "4069 c" at bounding box center [144, 96] width 151 height 22
click at [90, 16] on icon at bounding box center [89, 18] width 9 height 9
click at [72, 23] on div at bounding box center [71, 19] width 16 height 16
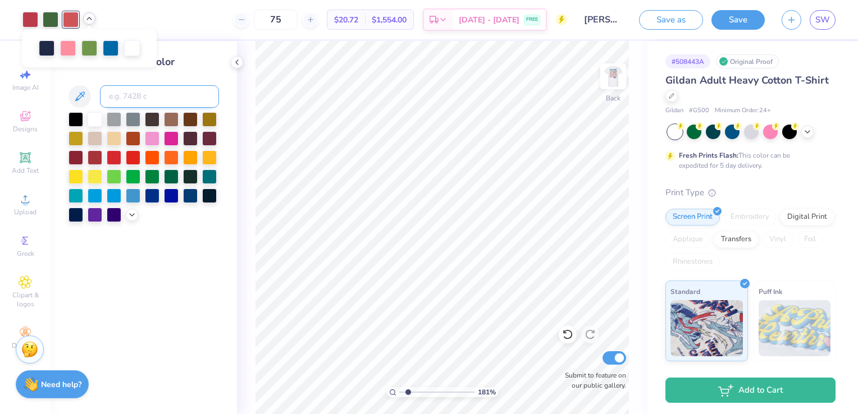
click at [143, 100] on input at bounding box center [159, 96] width 119 height 22
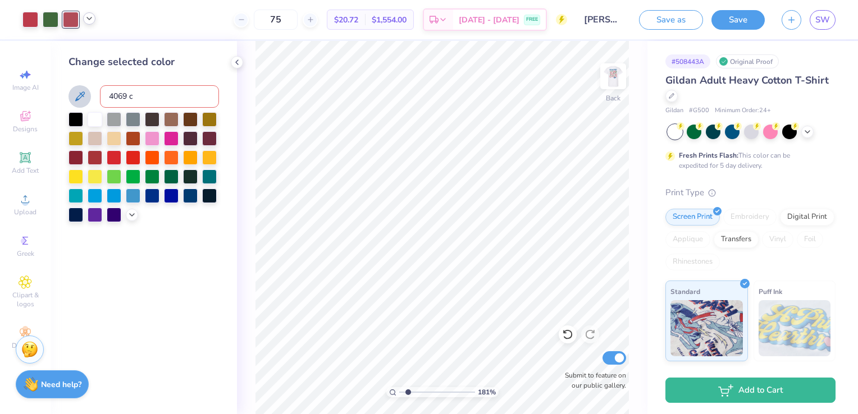
drag, startPoint x: 102, startPoint y: 99, endPoint x: 81, endPoint y: 99, distance: 20.8
click at [81, 99] on div "4069 c" at bounding box center [144, 96] width 151 height 22
click at [568, 331] on icon at bounding box center [568, 335] width 10 height 10
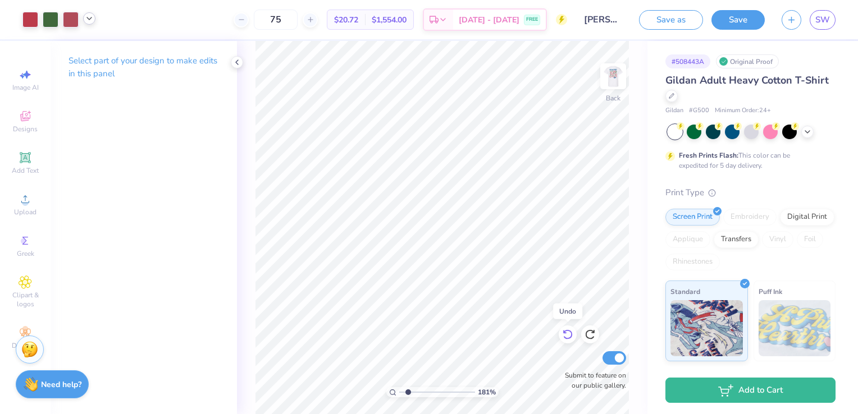
click at [568, 336] on icon at bounding box center [567, 334] width 11 height 11
click at [591, 336] on icon at bounding box center [590, 334] width 11 height 11
click at [92, 18] on icon at bounding box center [89, 18] width 9 height 9
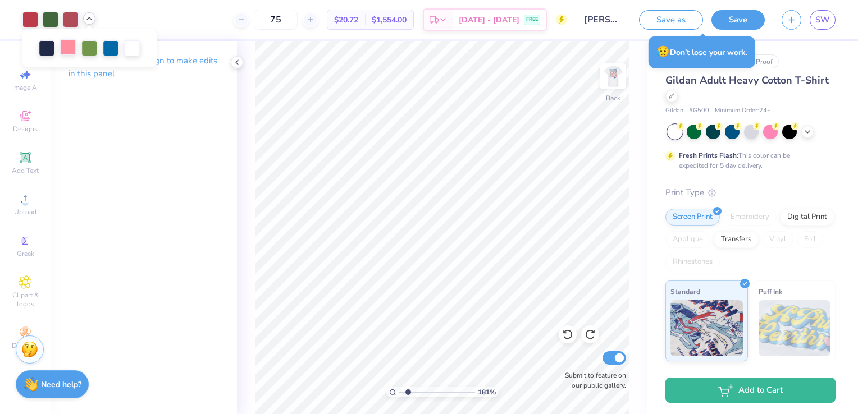
click at [72, 45] on div at bounding box center [68, 47] width 16 height 16
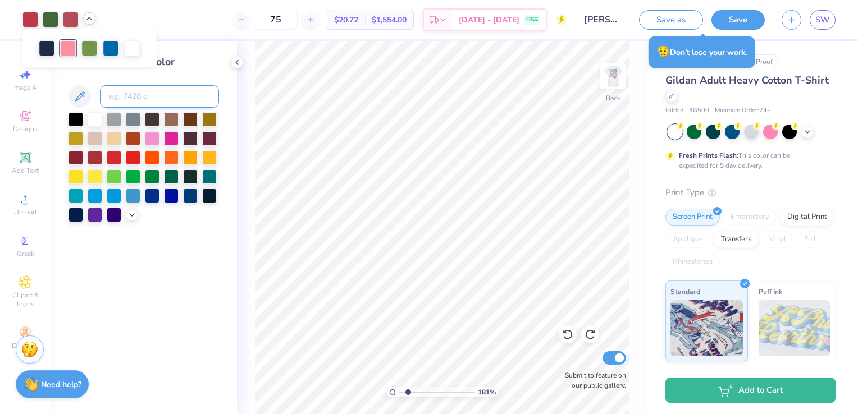
click at [118, 92] on input at bounding box center [159, 96] width 119 height 22
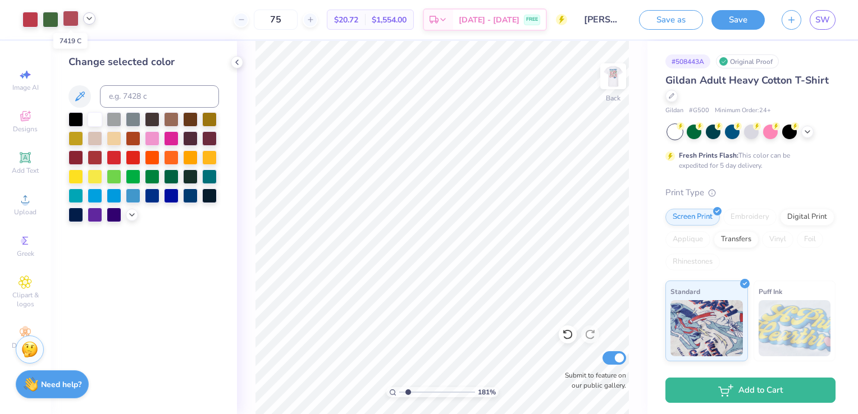
click at [75, 20] on div at bounding box center [71, 19] width 16 height 16
click at [129, 100] on input at bounding box center [159, 96] width 119 height 22
drag, startPoint x: 140, startPoint y: 98, endPoint x: 78, endPoint y: 99, distance: 62.3
click at [78, 99] on div "4073 c" at bounding box center [144, 96] width 151 height 22
drag, startPoint x: 142, startPoint y: 95, endPoint x: 86, endPoint y: 98, distance: 55.7
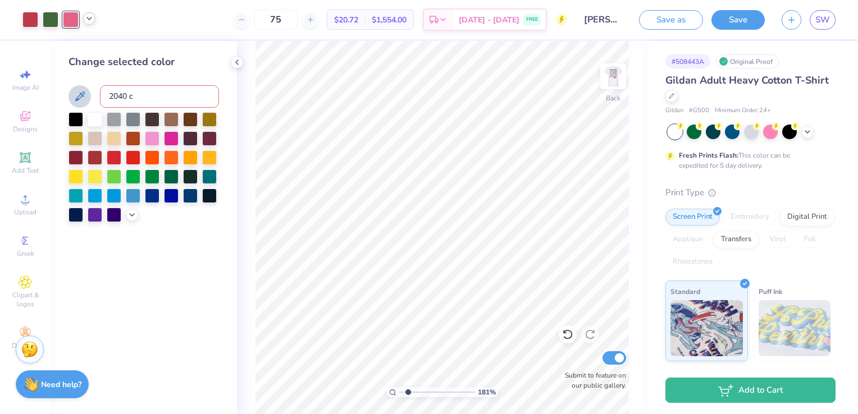
click at [86, 98] on div "2040 c" at bounding box center [144, 96] width 151 height 22
drag, startPoint x: 152, startPoint y: 100, endPoint x: 98, endPoint y: 95, distance: 54.1
click at [98, 95] on div "2040 c" at bounding box center [144, 96] width 151 height 22
drag, startPoint x: 144, startPoint y: 95, endPoint x: 123, endPoint y: 91, distance: 21.1
click at [123, 91] on input "6056 c" at bounding box center [159, 96] width 119 height 22
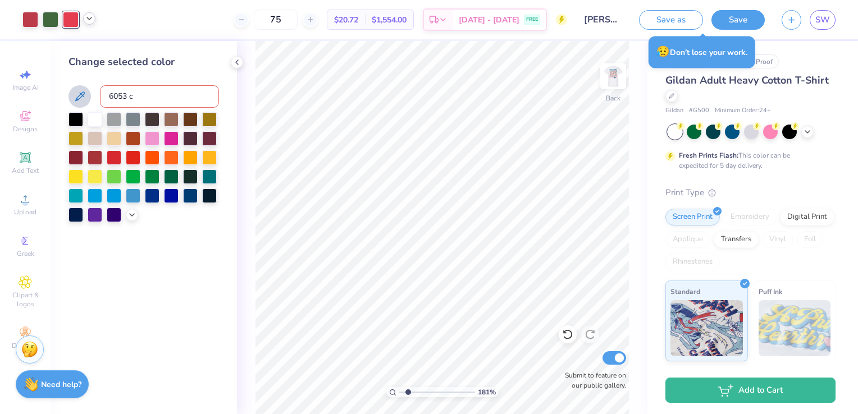
drag, startPoint x: 148, startPoint y: 97, endPoint x: 72, endPoint y: 90, distance: 76.2
click at [77, 93] on div "6053 c" at bounding box center [144, 96] width 151 height 22
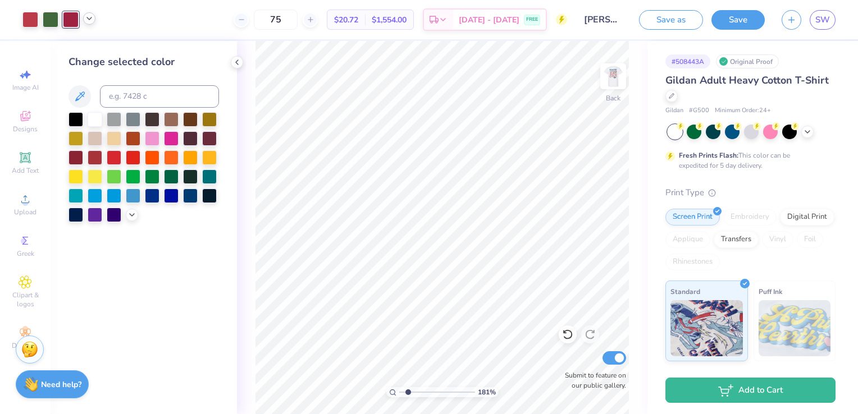
click at [85, 19] on icon at bounding box center [89, 18] width 9 height 9
click at [126, 93] on input at bounding box center [159, 96] width 119 height 22
click at [90, 17] on icon at bounding box center [89, 18] width 9 height 9
click at [103, 44] on div at bounding box center [111, 47] width 16 height 16
click at [109, 51] on div at bounding box center [111, 48] width 16 height 16
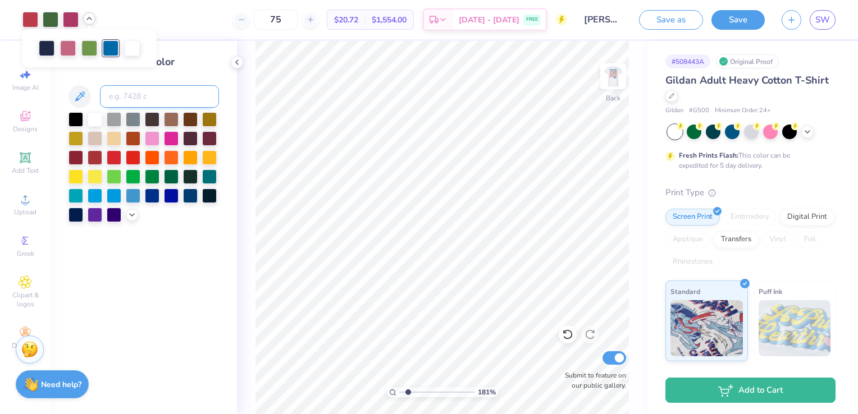
click at [113, 99] on input at bounding box center [159, 96] width 119 height 22
click at [88, 22] on icon at bounding box center [89, 18] width 9 height 9
click at [127, 91] on input at bounding box center [159, 96] width 119 height 22
click at [90, 17] on icon at bounding box center [89, 18] width 9 height 9
click at [124, 97] on input at bounding box center [159, 96] width 119 height 22
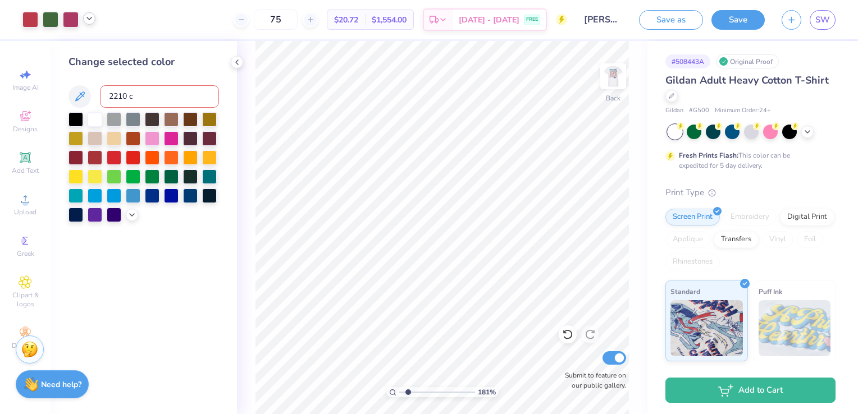
drag, startPoint x: 142, startPoint y: 95, endPoint x: 96, endPoint y: 98, distance: 45.5
click at [96, 98] on div "2210 c" at bounding box center [144, 96] width 151 height 22
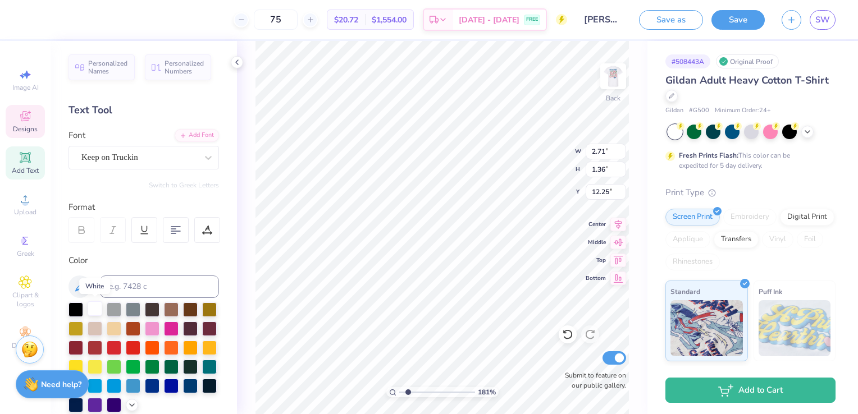
click at [92, 307] on div at bounding box center [95, 309] width 15 height 15
click at [85, 286] on icon at bounding box center [79, 286] width 13 height 13
click at [83, 295] on button at bounding box center [80, 287] width 22 height 22
drag, startPoint x: 410, startPoint y: 393, endPoint x: 427, endPoint y: 396, distance: 17.1
click at [427, 396] on input "range" at bounding box center [437, 393] width 76 height 10
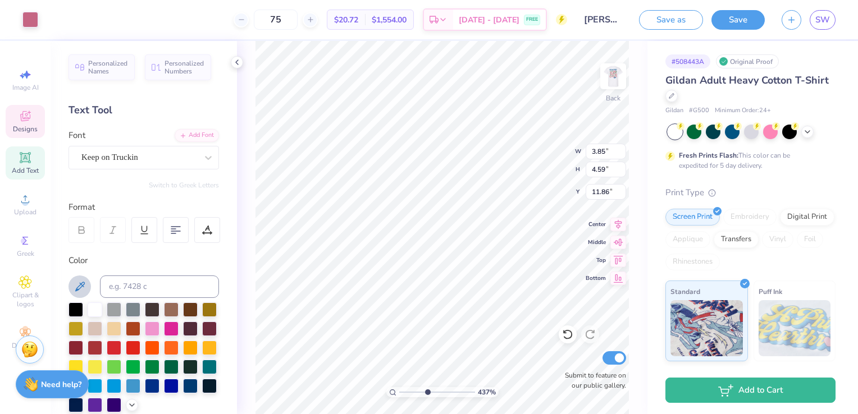
click at [83, 289] on icon at bounding box center [79, 286] width 13 height 13
click at [569, 336] on icon at bounding box center [567, 334] width 11 height 11
click at [35, 20] on div at bounding box center [30, 19] width 16 height 16
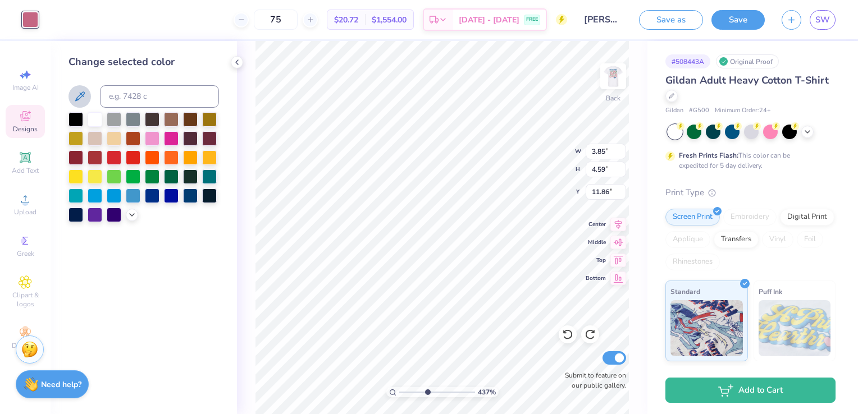
click at [78, 95] on icon at bounding box center [79, 96] width 13 height 13
click at [85, 99] on icon at bounding box center [79, 96] width 13 height 13
click at [88, 102] on button at bounding box center [80, 96] width 22 height 22
drag, startPoint x: 426, startPoint y: 394, endPoint x: 410, endPoint y: 382, distance: 20.0
click at [410, 388] on input "range" at bounding box center [437, 393] width 76 height 10
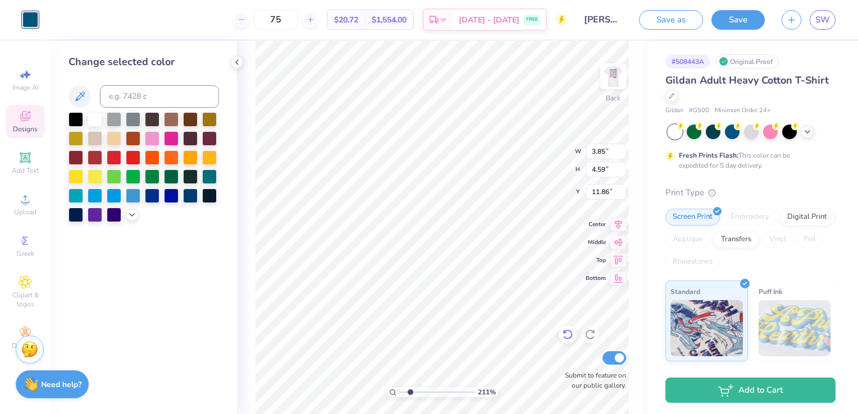
click at [570, 334] on icon at bounding box center [567, 334] width 11 height 11
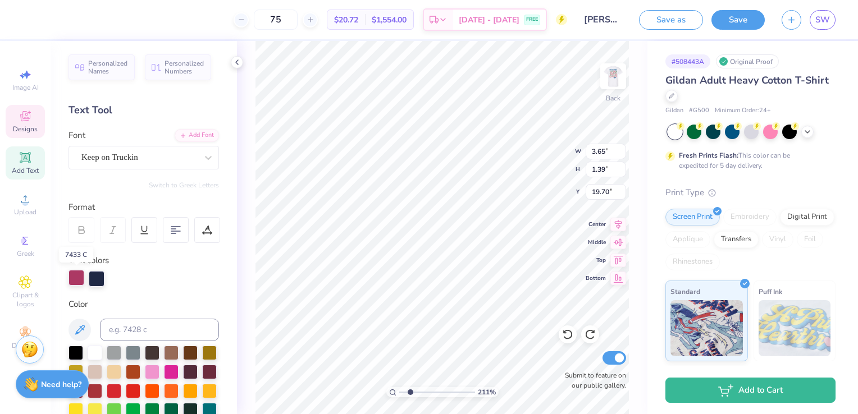
click at [76, 280] on div at bounding box center [77, 278] width 16 height 16
click at [88, 327] on button at bounding box center [80, 330] width 22 height 22
click at [91, 275] on div at bounding box center [97, 278] width 16 height 16
click at [74, 329] on icon at bounding box center [79, 329] width 13 height 13
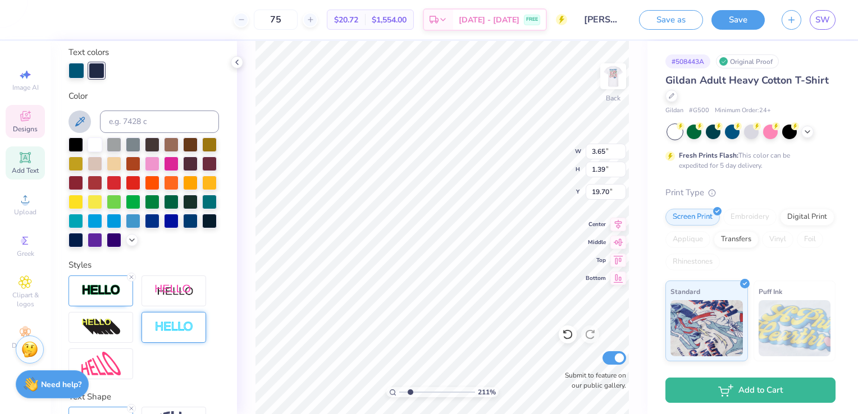
scroll to position [225, 0]
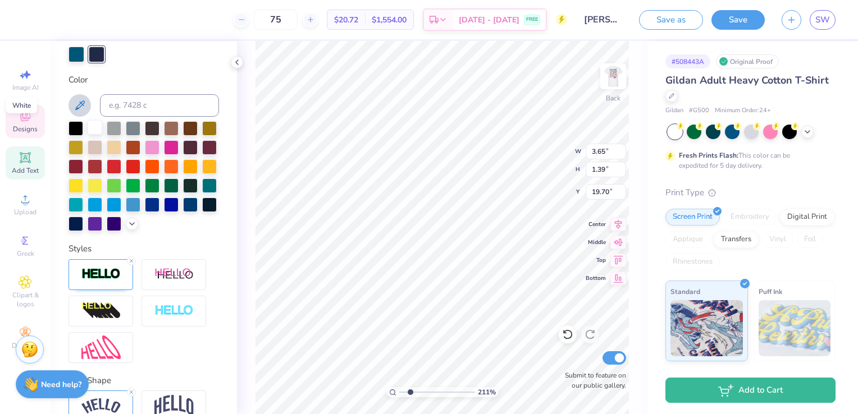
click at [92, 129] on div at bounding box center [95, 127] width 15 height 15
click at [569, 339] on icon at bounding box center [567, 334] width 11 height 11
click at [569, 334] on icon at bounding box center [567, 334] width 11 height 11
click at [125, 107] on input at bounding box center [159, 105] width 119 height 22
click at [75, 57] on div at bounding box center [77, 53] width 16 height 16
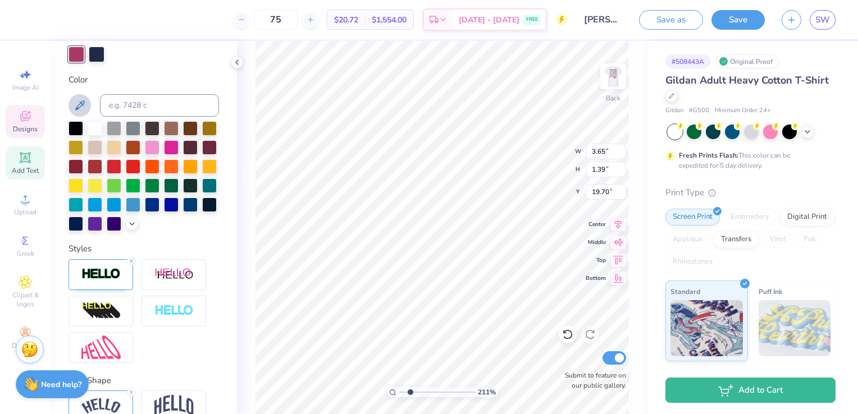
click at [81, 102] on icon at bounding box center [80, 106] width 10 height 10
click at [85, 109] on icon at bounding box center [79, 105] width 13 height 13
click at [77, 53] on div at bounding box center [77, 53] width 16 height 16
click at [85, 109] on icon at bounding box center [79, 105] width 13 height 13
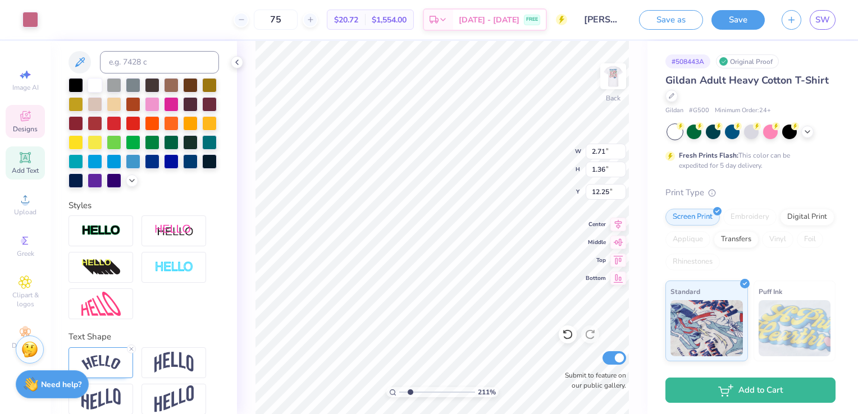
scroll to position [181, 0]
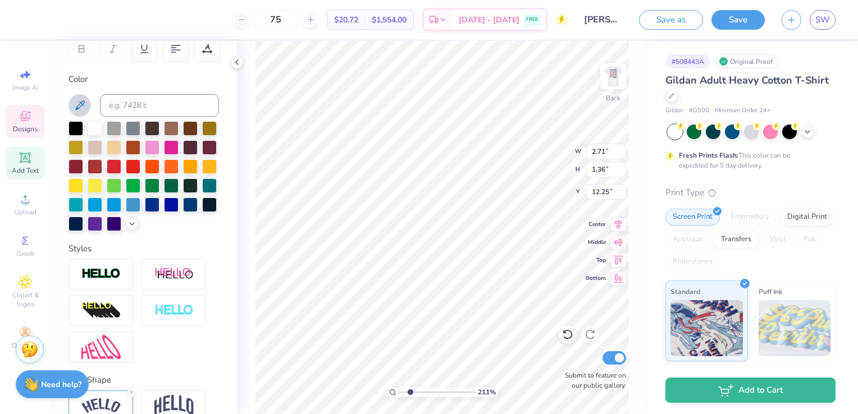
click at [72, 106] on button at bounding box center [80, 105] width 22 height 22
click at [74, 107] on icon at bounding box center [79, 105] width 13 height 13
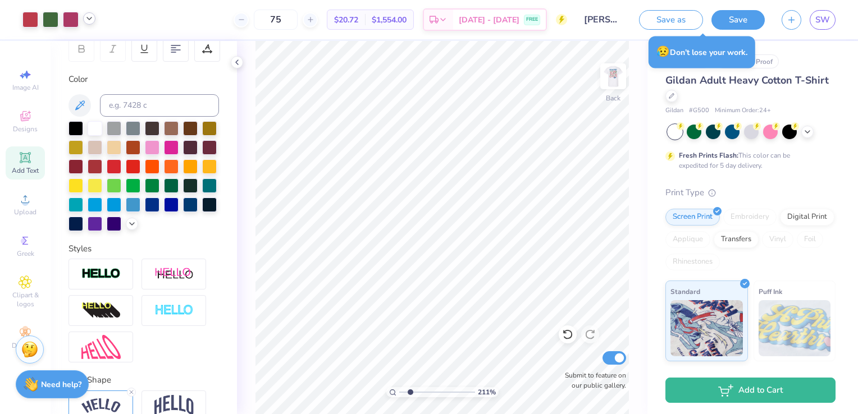
click at [86, 21] on icon at bounding box center [89, 18] width 9 height 9
click at [68, 22] on div at bounding box center [71, 19] width 16 height 16
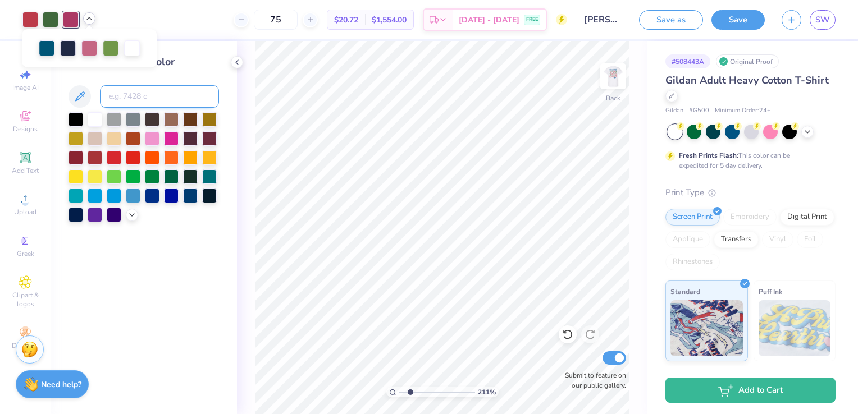
click at [138, 97] on input at bounding box center [159, 96] width 119 height 22
drag, startPoint x: 130, startPoint y: 95, endPoint x: 102, endPoint y: 100, distance: 29.0
click at [102, 100] on input "6045 c" at bounding box center [159, 96] width 119 height 22
drag, startPoint x: 139, startPoint y: 93, endPoint x: 92, endPoint y: 95, distance: 47.2
click at [92, 95] on div "6045 c" at bounding box center [144, 96] width 151 height 22
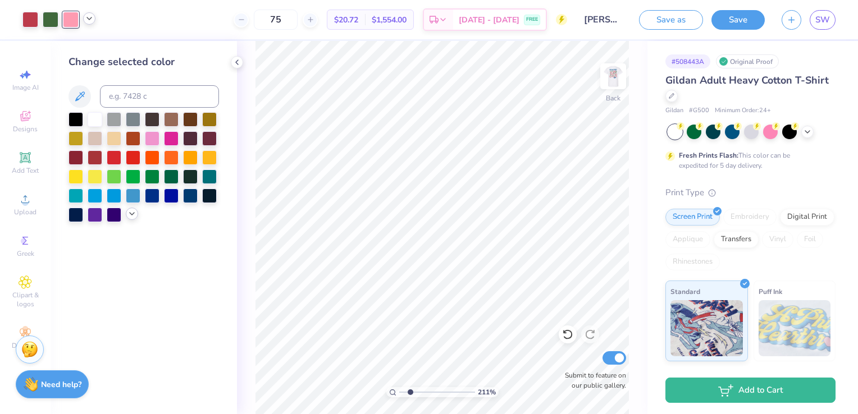
click at [129, 212] on icon at bounding box center [131, 213] width 9 height 9
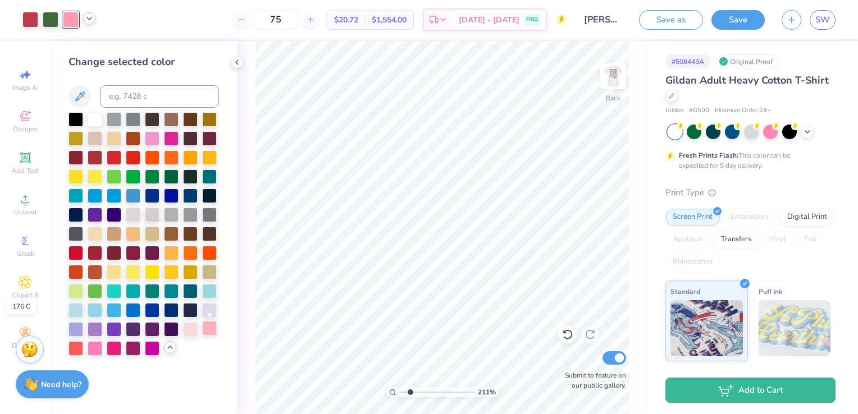
click at [202, 328] on div at bounding box center [209, 328] width 15 height 15
click at [119, 153] on div at bounding box center [114, 156] width 15 height 15
click at [70, 256] on div at bounding box center [76, 252] width 15 height 15
click at [134, 348] on div at bounding box center [133, 347] width 15 height 15
click at [142, 91] on input at bounding box center [159, 96] width 119 height 22
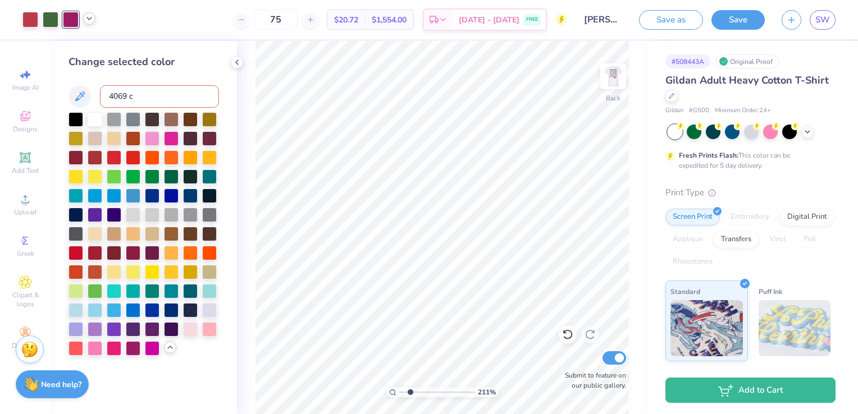
click at [93, 85] on div "4069 c" at bounding box center [144, 96] width 151 height 22
drag, startPoint x: 142, startPoint y: 91, endPoint x: 79, endPoint y: 92, distance: 62.3
click at [80, 93] on div "4070 c" at bounding box center [144, 96] width 151 height 22
click at [93, 21] on icon at bounding box center [89, 18] width 9 height 9
click at [83, 51] on div at bounding box center [79, 47] width 16 height 16
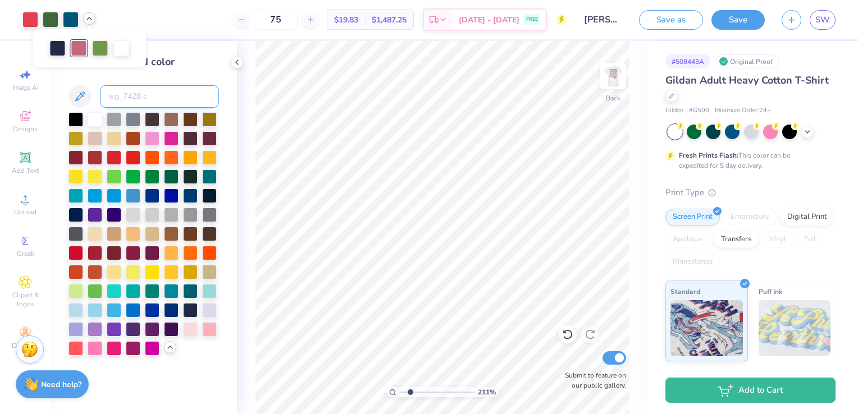
click at [201, 99] on input at bounding box center [159, 96] width 119 height 22
click at [85, 21] on icon at bounding box center [89, 18] width 9 height 9
click at [31, 16] on div at bounding box center [30, 19] width 16 height 16
click at [137, 95] on input at bounding box center [159, 96] width 119 height 22
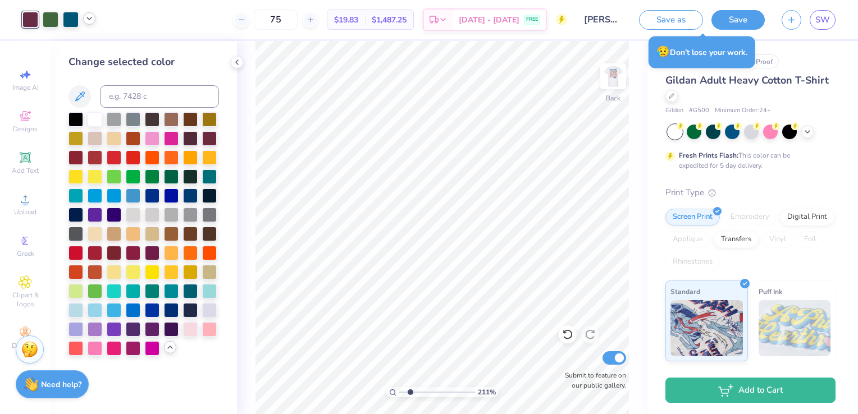
click at [86, 24] on div at bounding box center [89, 18] width 12 height 12
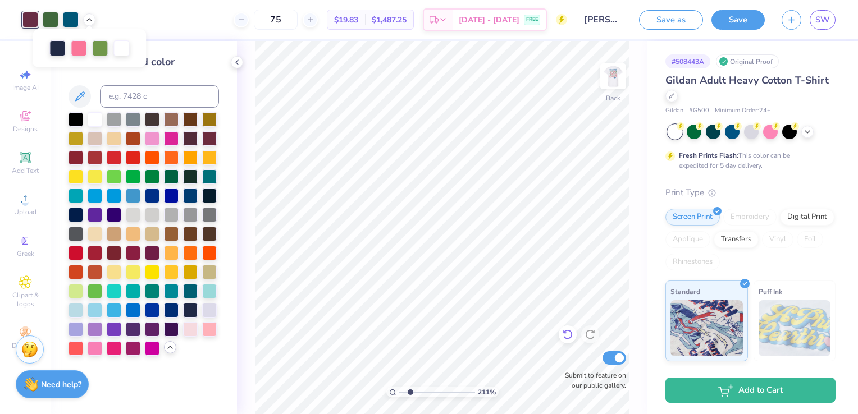
click at [566, 340] on icon at bounding box center [567, 334] width 11 height 11
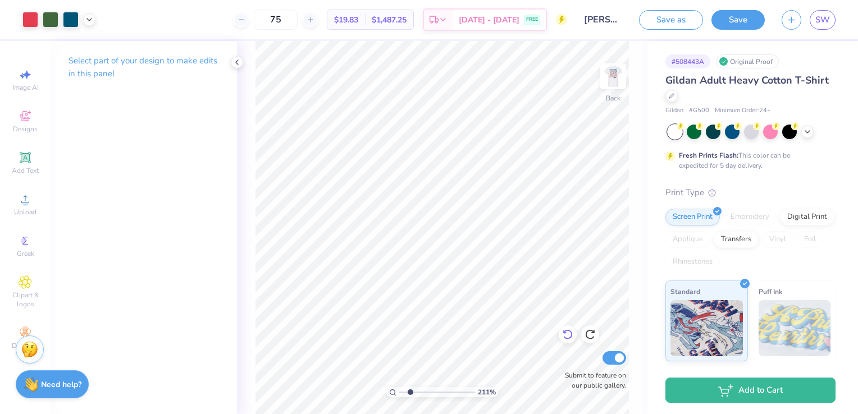
click at [563, 338] on icon at bounding box center [567, 334] width 11 height 11
click at [93, 21] on icon at bounding box center [89, 18] width 9 height 9
click at [29, 22] on div at bounding box center [30, 19] width 16 height 16
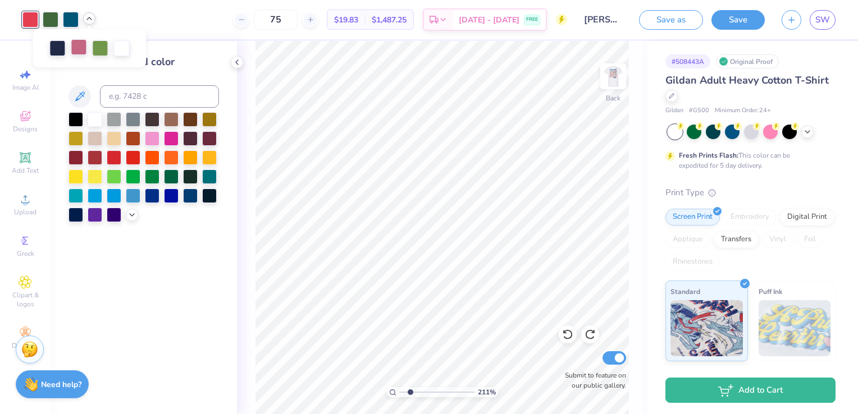
click at [82, 51] on div at bounding box center [79, 47] width 16 height 16
click at [134, 89] on input at bounding box center [159, 96] width 119 height 22
click at [30, 21] on div at bounding box center [30, 19] width 16 height 16
click at [112, 92] on input at bounding box center [159, 96] width 119 height 22
click at [94, 18] on div at bounding box center [89, 18] width 12 height 12
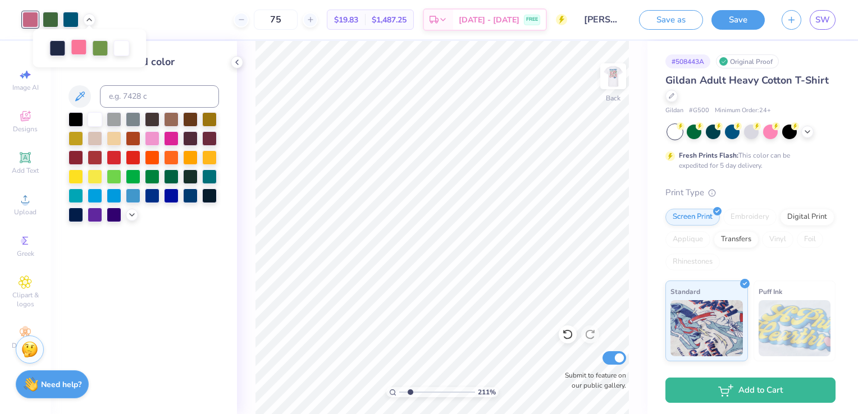
click at [80, 53] on div at bounding box center [79, 47] width 16 height 16
click at [129, 95] on input at bounding box center [159, 96] width 119 height 22
click at [118, 103] on input at bounding box center [159, 96] width 119 height 22
click at [90, 19] on icon at bounding box center [89, 18] width 9 height 9
click at [127, 95] on input at bounding box center [159, 96] width 119 height 22
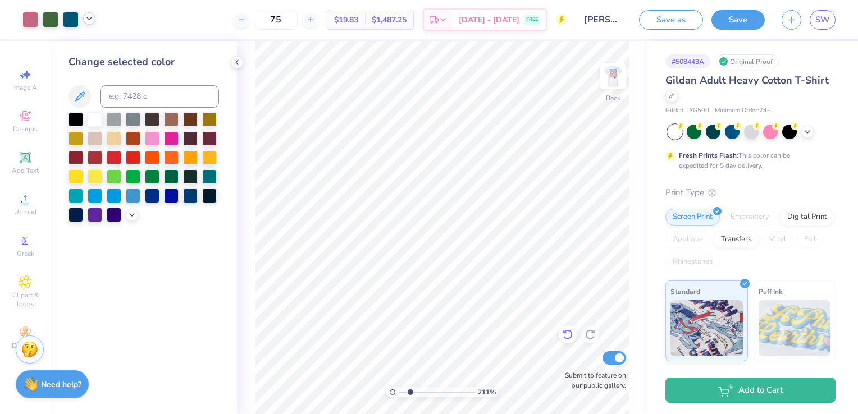
click at [568, 335] on icon at bounding box center [567, 334] width 11 height 11
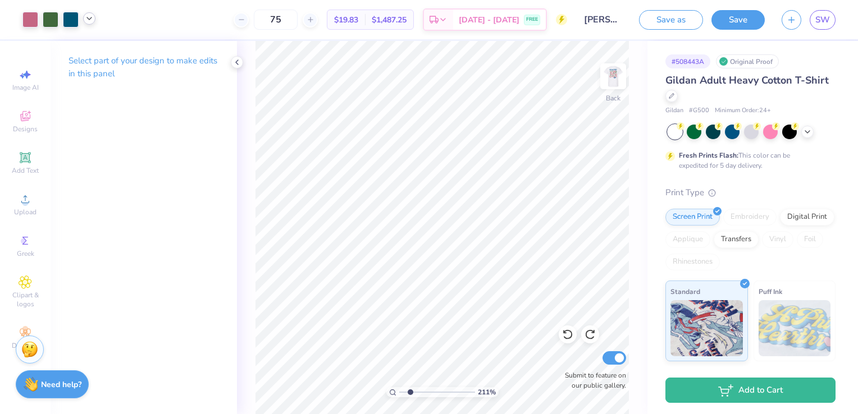
click at [88, 21] on icon at bounding box center [89, 18] width 9 height 9
click at [81, 49] on div at bounding box center [79, 47] width 16 height 16
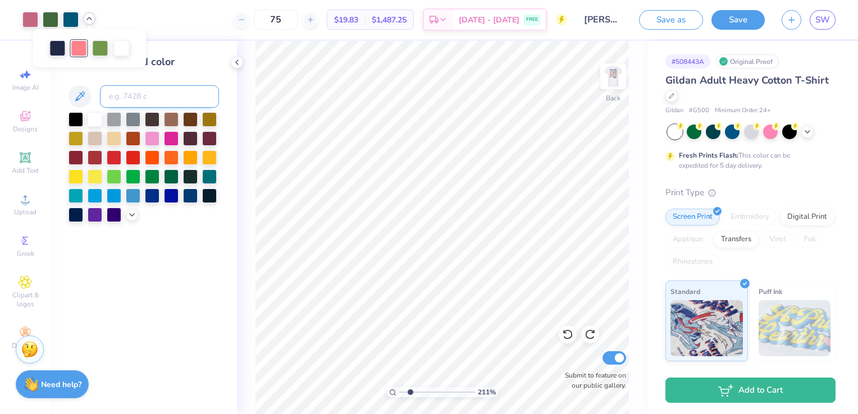
click at [136, 95] on input at bounding box center [159, 96] width 119 height 22
click at [90, 15] on icon at bounding box center [89, 18] width 9 height 9
click at [33, 13] on div at bounding box center [30, 19] width 16 height 16
click at [120, 89] on input at bounding box center [159, 96] width 119 height 22
click at [562, 334] on icon at bounding box center [567, 334] width 11 height 11
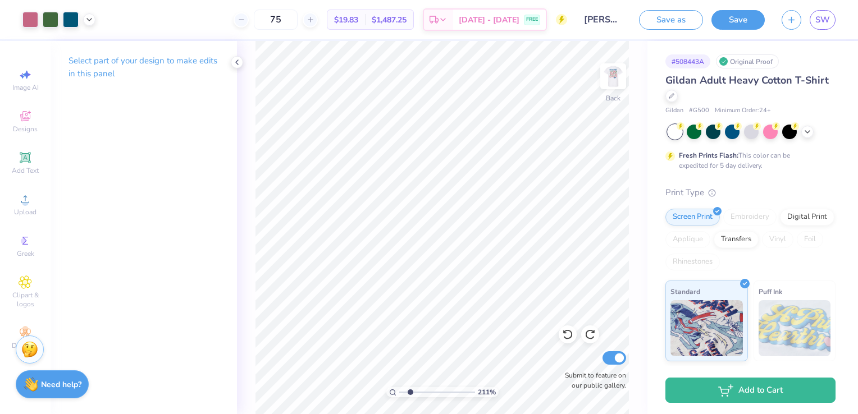
click at [96, 22] on div "Art colors 75 $19.83 Per Item $1,487.25 Total Est. Delivery Aug 29 - Sep 1 FREE…" at bounding box center [429, 19] width 858 height 39
click at [93, 20] on icon at bounding box center [89, 18] width 9 height 9
click at [79, 45] on div at bounding box center [79, 47] width 16 height 16
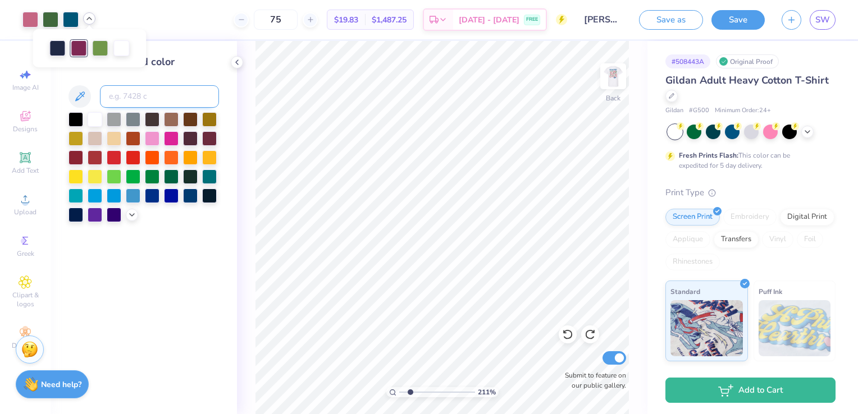
click at [140, 106] on input at bounding box center [159, 96] width 119 height 22
click at [27, 17] on div at bounding box center [30, 19] width 16 height 16
click at [134, 102] on input at bounding box center [159, 96] width 119 height 22
click at [88, 23] on div at bounding box center [89, 18] width 12 height 12
click at [86, 53] on div at bounding box center [79, 47] width 16 height 16
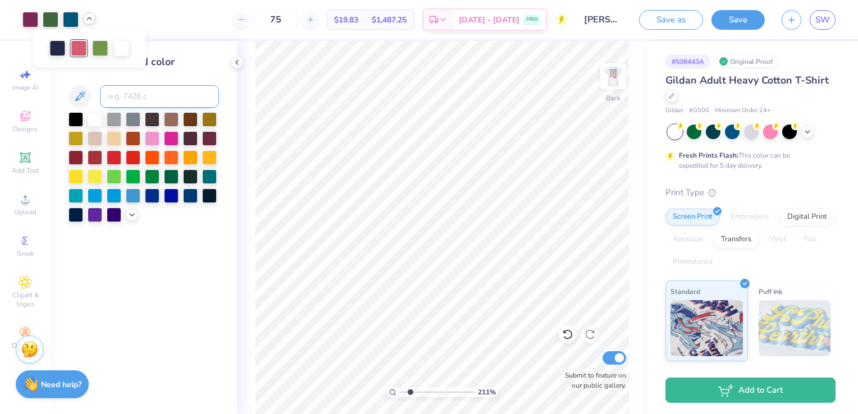
click at [135, 101] on input at bounding box center [159, 96] width 119 height 22
click at [90, 23] on div at bounding box center [89, 18] width 12 height 12
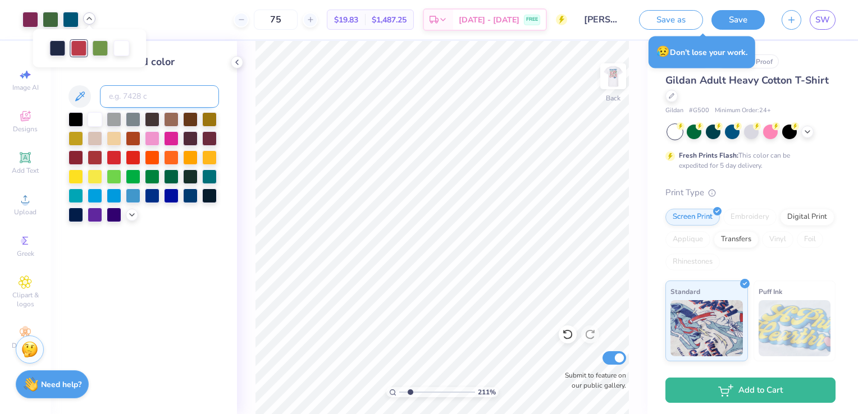
click at [138, 99] on input at bounding box center [159, 96] width 119 height 22
click at [88, 20] on icon at bounding box center [89, 18] width 9 height 9
click at [127, 100] on input at bounding box center [159, 96] width 119 height 22
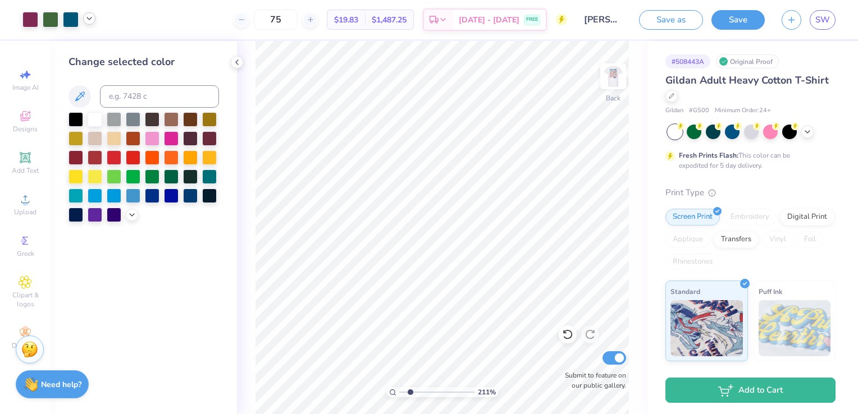
click at [93, 21] on icon at bounding box center [89, 18] width 9 height 9
click at [132, 98] on input at bounding box center [159, 96] width 119 height 22
click at [152, 93] on input at bounding box center [159, 96] width 119 height 22
click at [92, 20] on icon at bounding box center [89, 18] width 9 height 9
click at [35, 21] on div at bounding box center [30, 19] width 16 height 16
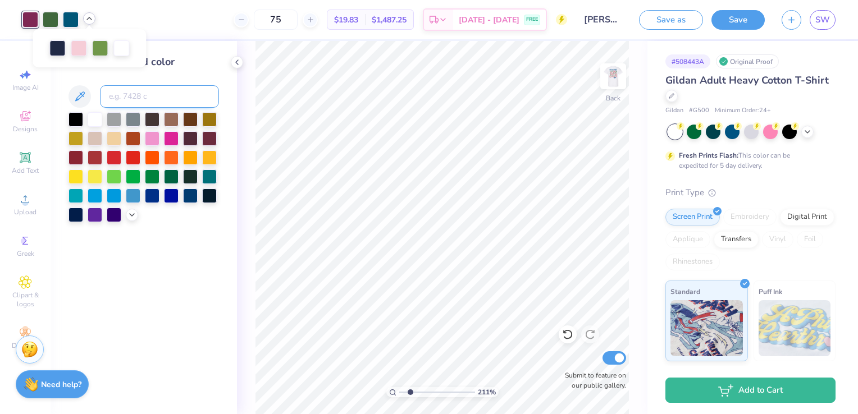
click at [123, 98] on input at bounding box center [159, 96] width 119 height 22
click at [85, 15] on icon at bounding box center [89, 18] width 9 height 9
click at [167, 98] on input at bounding box center [159, 96] width 119 height 22
click at [148, 93] on input at bounding box center [159, 96] width 119 height 22
click at [94, 21] on div at bounding box center [89, 18] width 12 height 12
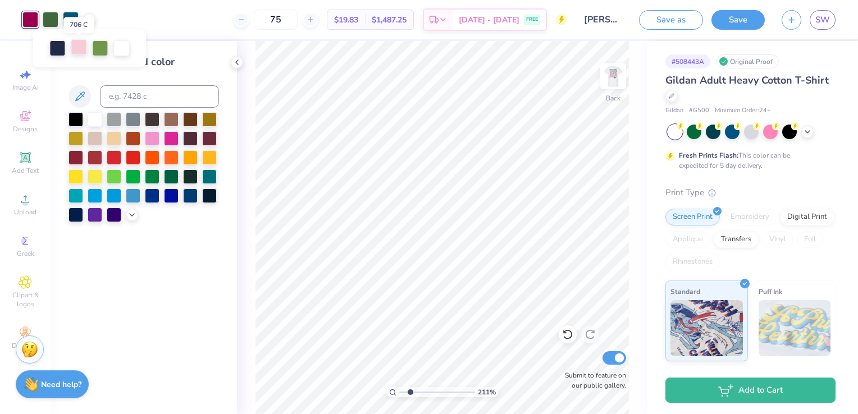
click at [80, 46] on div at bounding box center [79, 47] width 16 height 16
click at [143, 95] on input at bounding box center [159, 96] width 119 height 22
click at [88, 22] on icon at bounding box center [89, 18] width 9 height 9
click at [34, 22] on div at bounding box center [30, 19] width 16 height 16
click at [135, 93] on input at bounding box center [159, 96] width 119 height 22
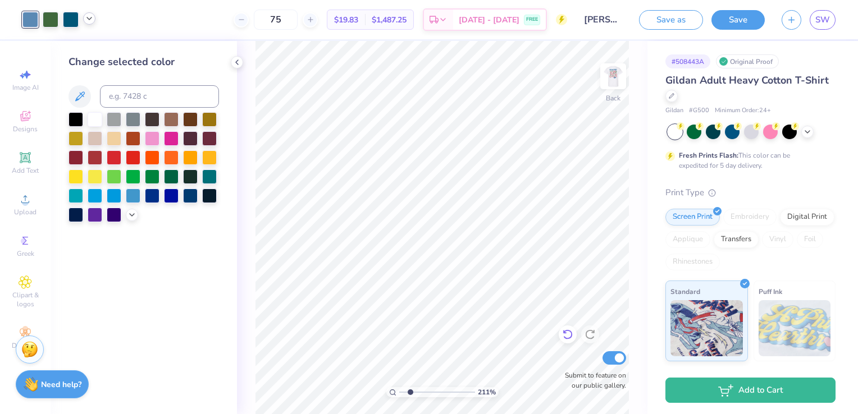
click at [567, 336] on icon at bounding box center [567, 334] width 11 height 11
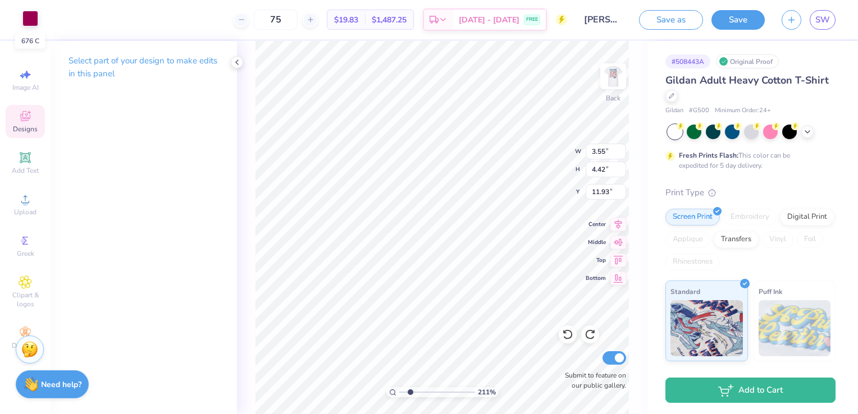
click at [30, 16] on div at bounding box center [30, 19] width 16 height 16
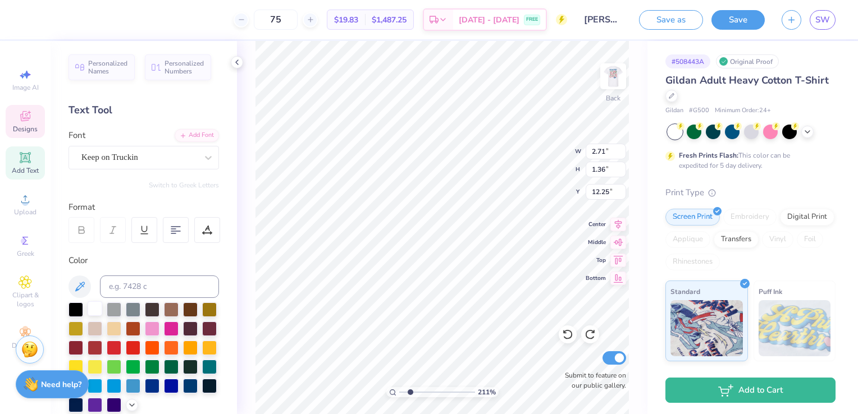
click at [94, 306] on div at bounding box center [95, 309] width 15 height 15
click at [94, 311] on div at bounding box center [95, 309] width 15 height 15
click at [85, 293] on icon at bounding box center [79, 286] width 13 height 13
click at [570, 334] on icon at bounding box center [567, 334] width 11 height 11
click at [29, 14] on div at bounding box center [30, 19] width 16 height 16
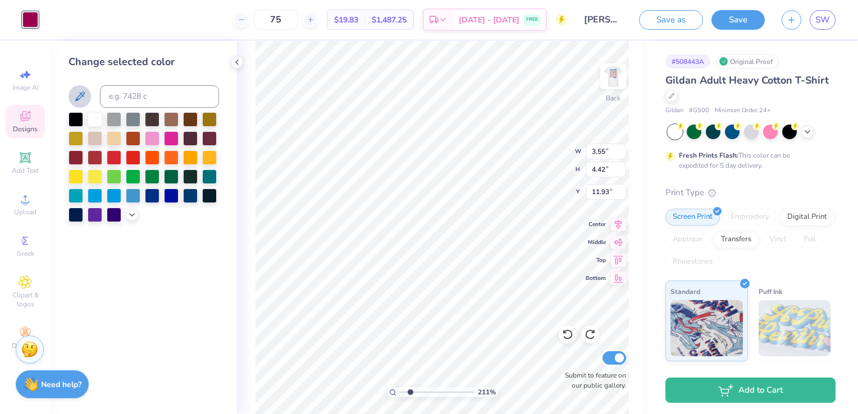
click at [78, 96] on icon at bounding box center [80, 97] width 10 height 10
click at [75, 93] on icon at bounding box center [79, 96] width 13 height 13
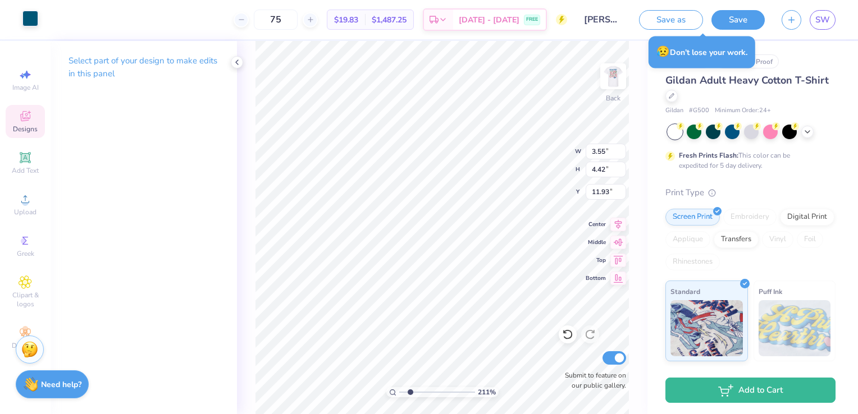
click at [30, 12] on div at bounding box center [30, 19] width 16 height 16
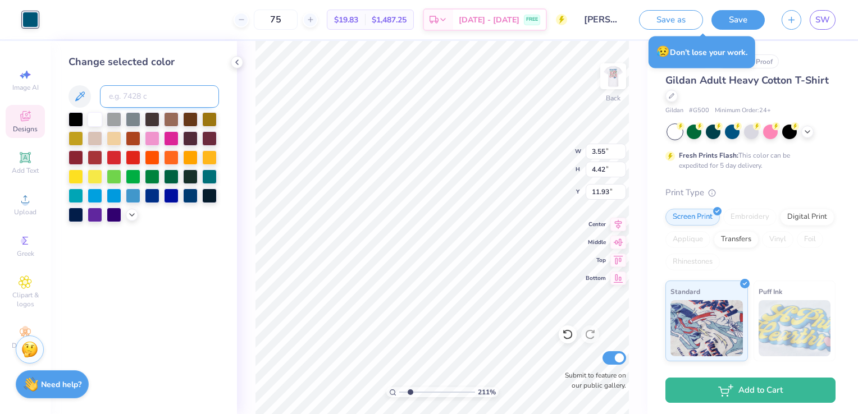
click at [130, 98] on input at bounding box center [159, 96] width 119 height 22
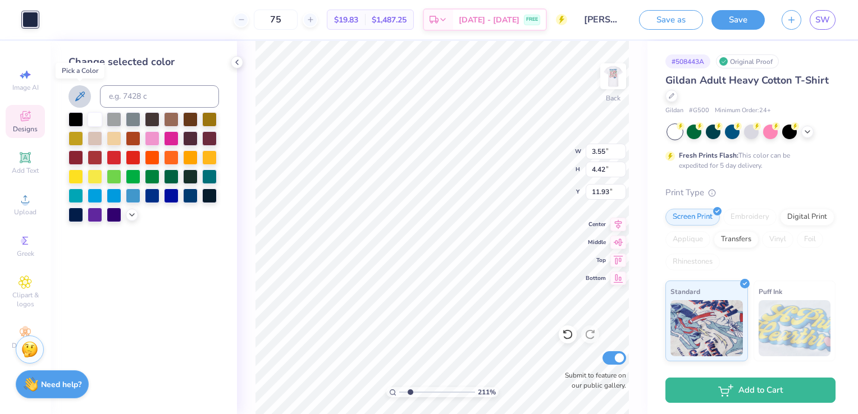
click at [76, 100] on icon at bounding box center [80, 97] width 10 height 10
click at [133, 212] on icon at bounding box center [131, 213] width 9 height 9
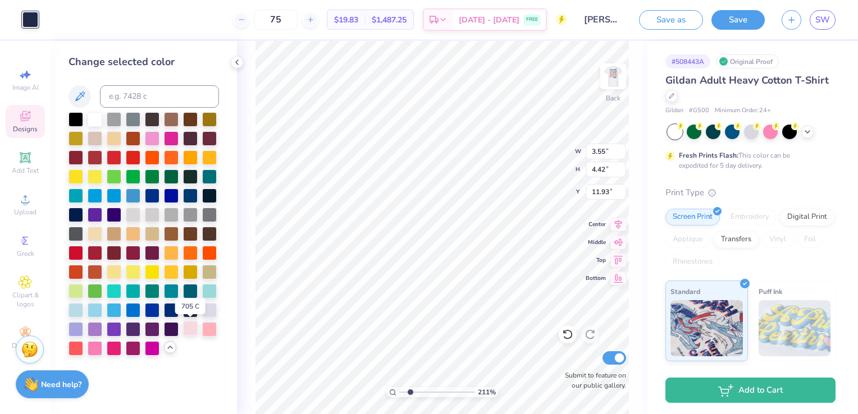
click at [191, 329] on div at bounding box center [190, 328] width 15 height 15
click at [168, 307] on div at bounding box center [171, 309] width 15 height 15
click at [191, 331] on div at bounding box center [190, 328] width 15 height 15
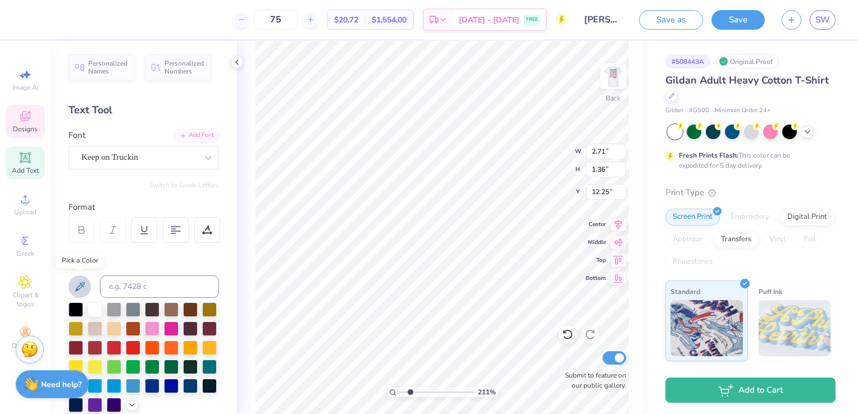
click at [83, 282] on icon at bounding box center [80, 287] width 10 height 10
click at [81, 289] on icon at bounding box center [79, 286] width 13 height 13
click at [79, 291] on icon at bounding box center [79, 286] width 13 height 13
click at [81, 285] on icon at bounding box center [80, 287] width 10 height 10
click at [29, 26] on div at bounding box center [30, 19] width 16 height 16
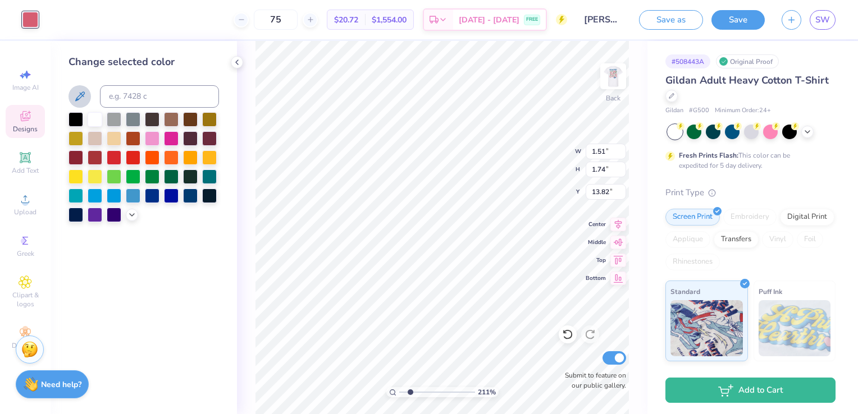
click at [75, 94] on icon at bounding box center [79, 96] width 13 height 13
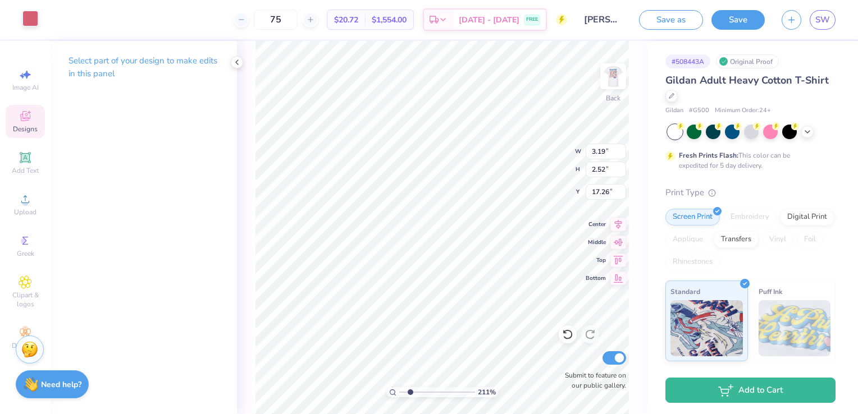
click at [31, 19] on div at bounding box center [30, 19] width 16 height 16
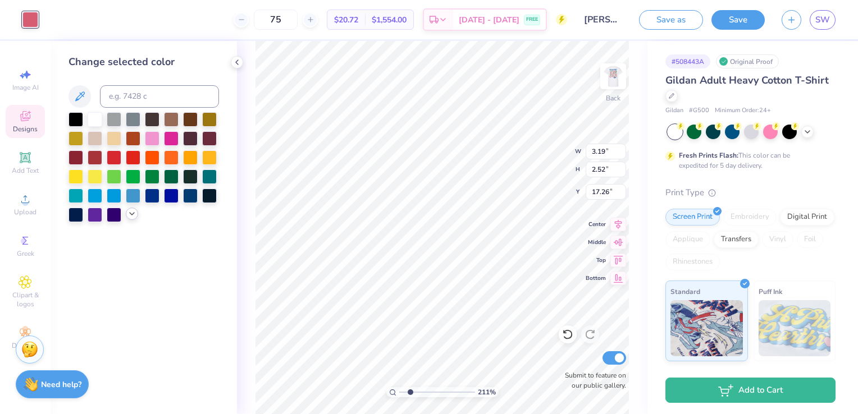
click at [136, 215] on icon at bounding box center [131, 213] width 9 height 9
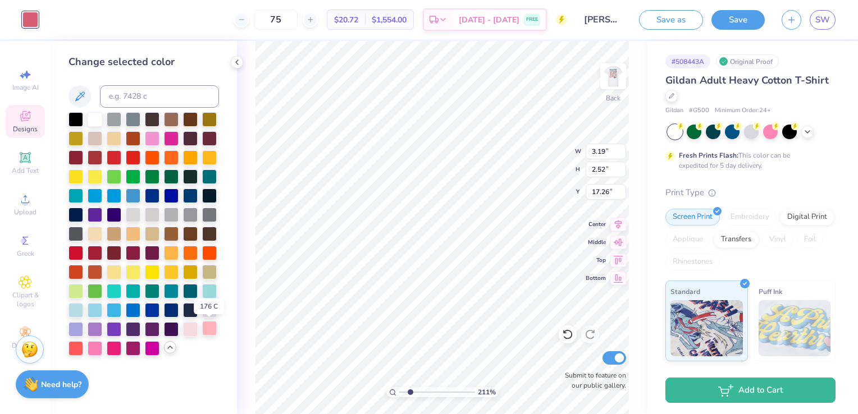
click at [206, 329] on div at bounding box center [209, 328] width 15 height 15
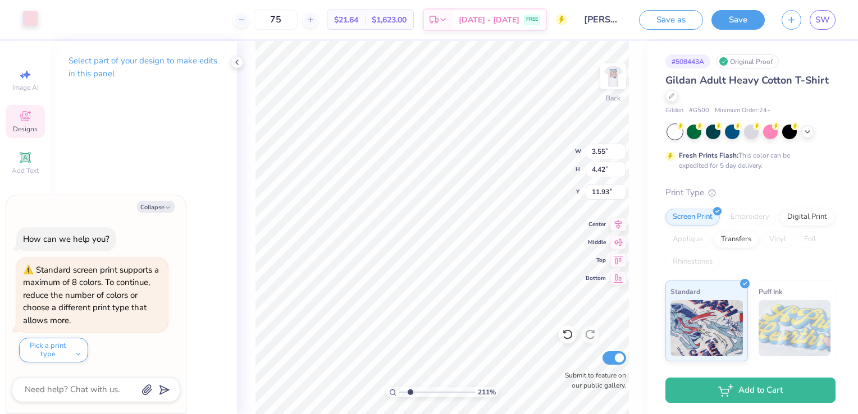
click at [31, 13] on div at bounding box center [30, 19] width 16 height 16
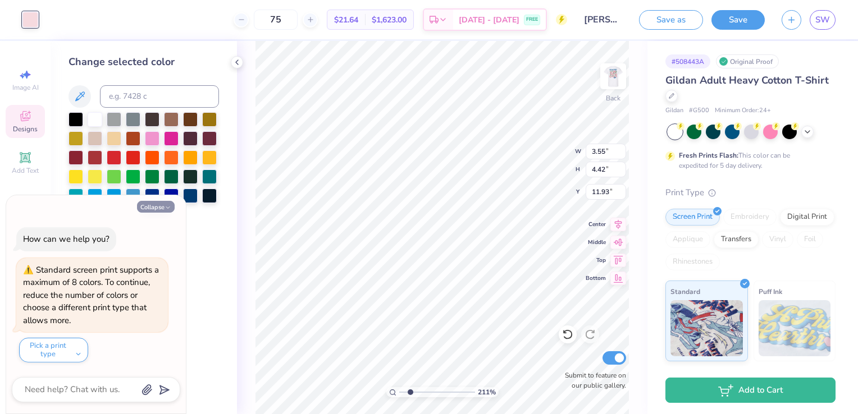
click at [160, 208] on button "Collapse" at bounding box center [156, 207] width 38 height 12
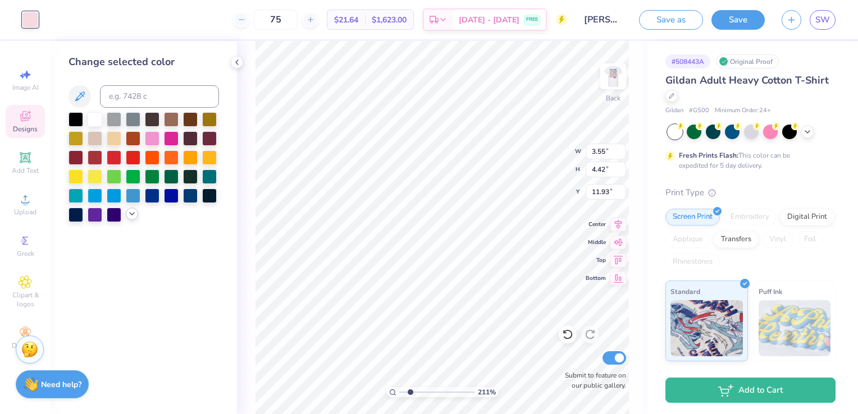
click at [134, 210] on icon at bounding box center [131, 213] width 9 height 9
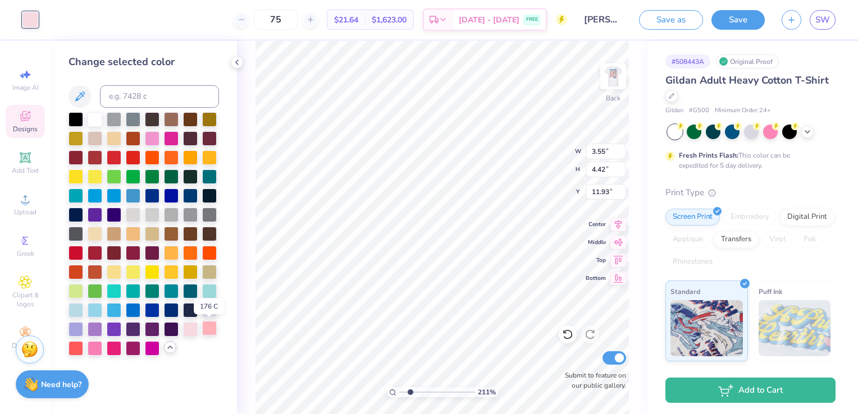
click at [211, 331] on div at bounding box center [209, 328] width 15 height 15
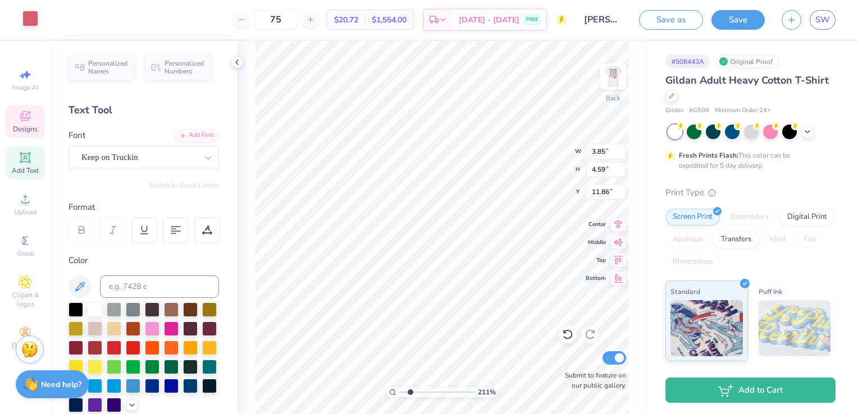
click at [29, 17] on div at bounding box center [30, 19] width 16 height 16
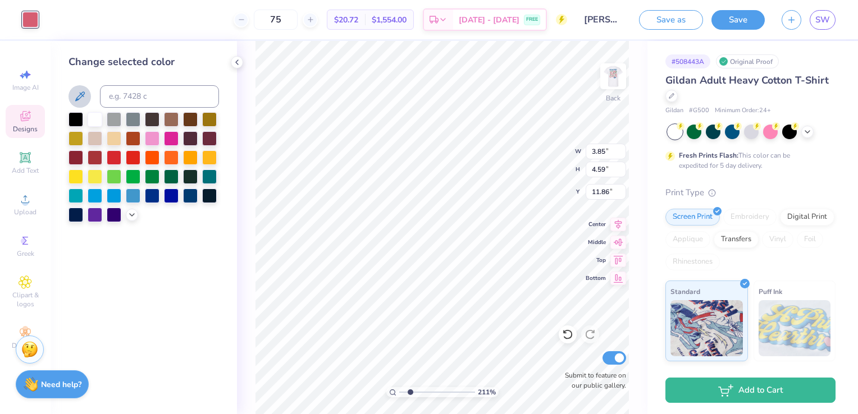
click at [78, 97] on icon at bounding box center [80, 97] width 10 height 10
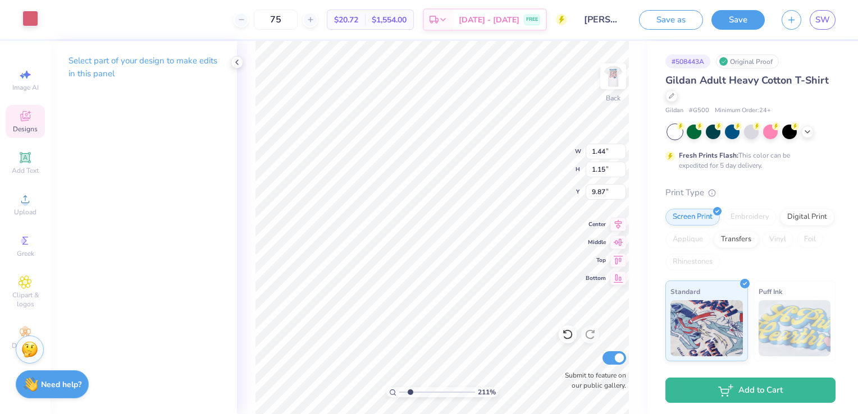
click at [36, 17] on div at bounding box center [30, 19] width 16 height 16
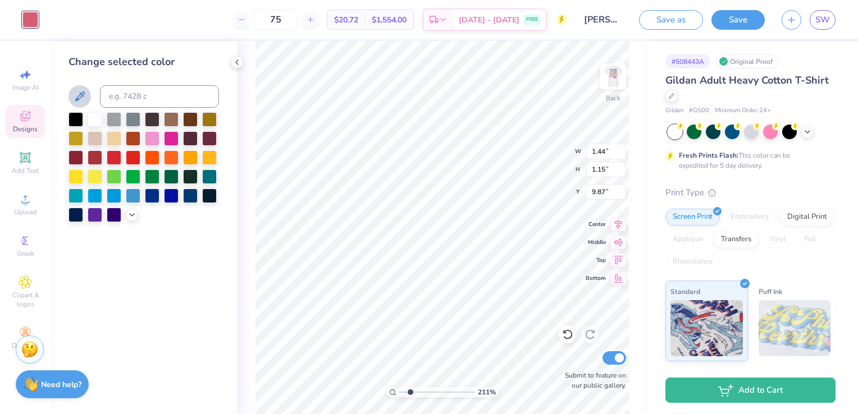
click at [81, 99] on icon at bounding box center [79, 96] width 13 height 13
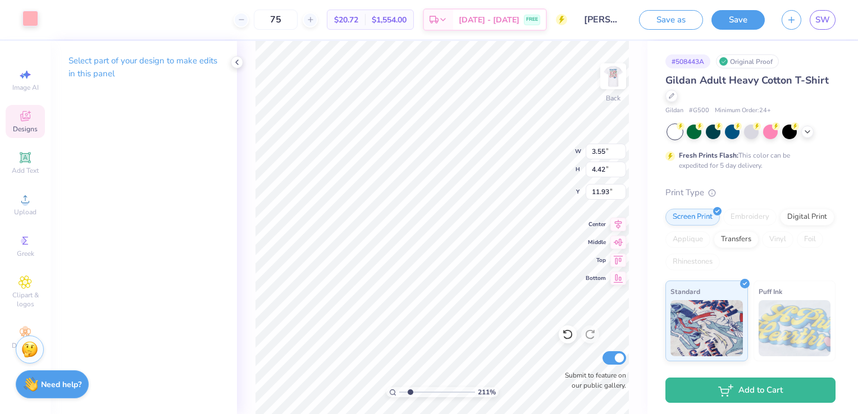
click at [27, 20] on div at bounding box center [30, 19] width 16 height 16
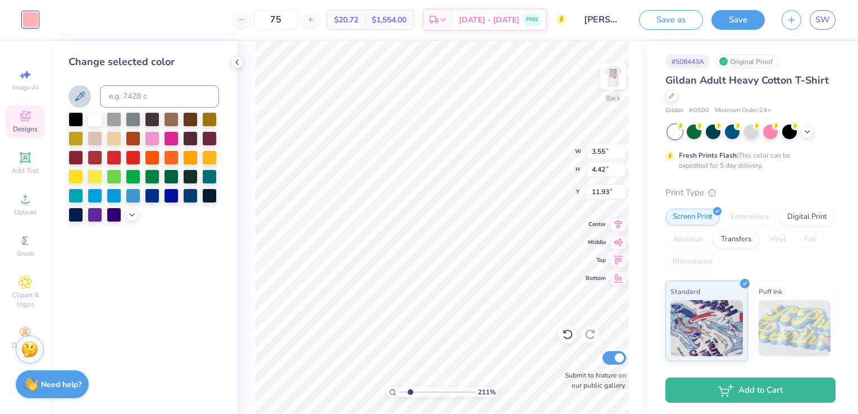
click at [76, 95] on icon at bounding box center [79, 96] width 13 height 13
click at [568, 337] on icon at bounding box center [567, 334] width 11 height 11
click at [143, 89] on input at bounding box center [159, 96] width 119 height 22
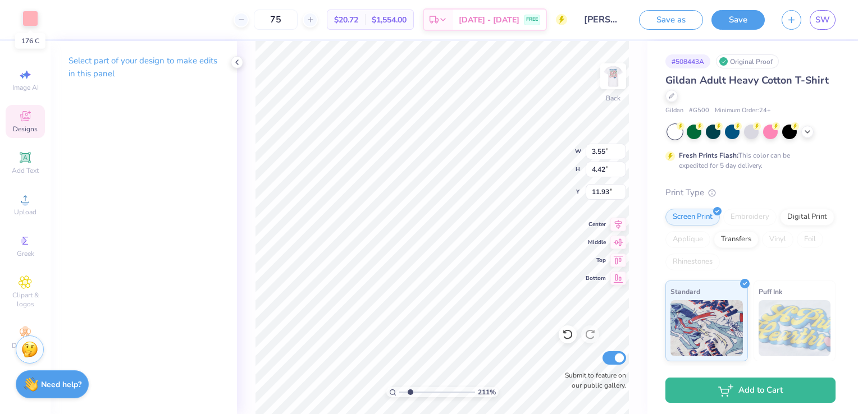
click at [36, 17] on div at bounding box center [30, 19] width 16 height 16
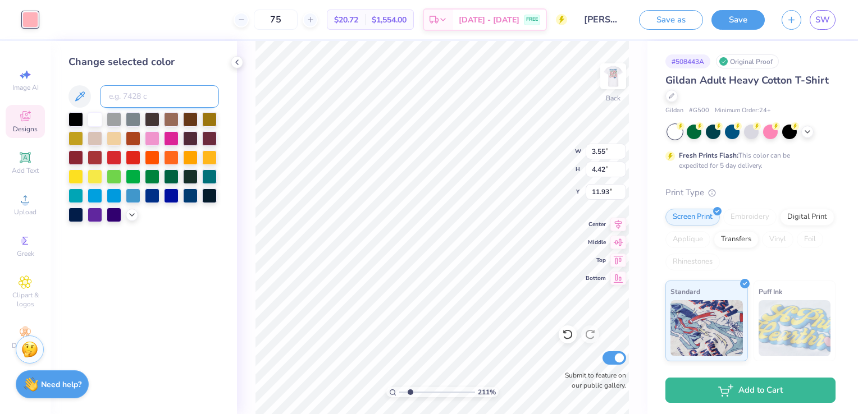
click at [152, 99] on input at bounding box center [159, 96] width 119 height 22
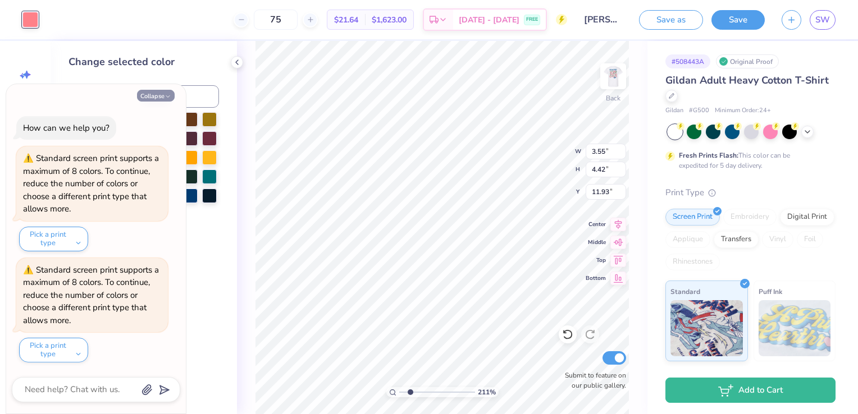
click at [144, 93] on button "Collapse" at bounding box center [156, 96] width 38 height 12
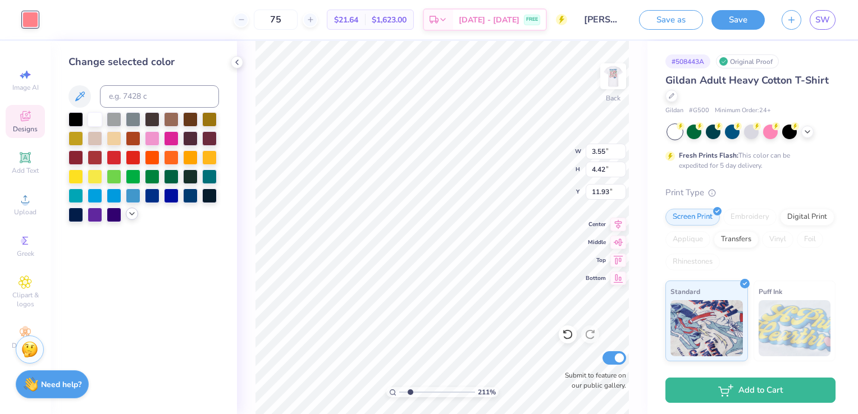
click at [135, 215] on icon at bounding box center [131, 213] width 9 height 9
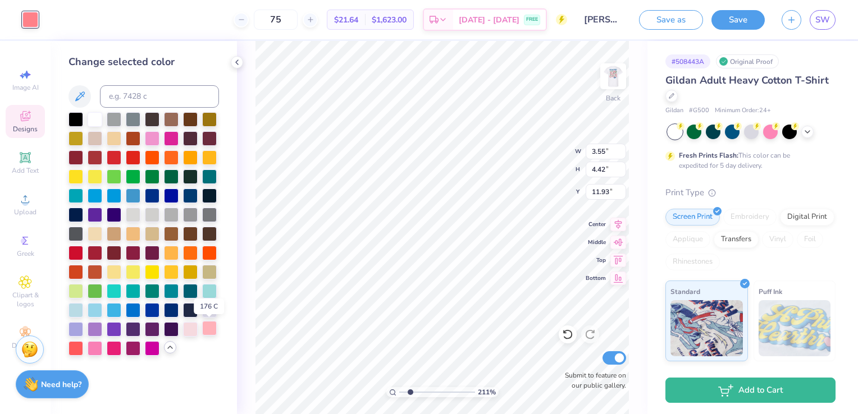
click at [214, 329] on div at bounding box center [209, 328] width 15 height 15
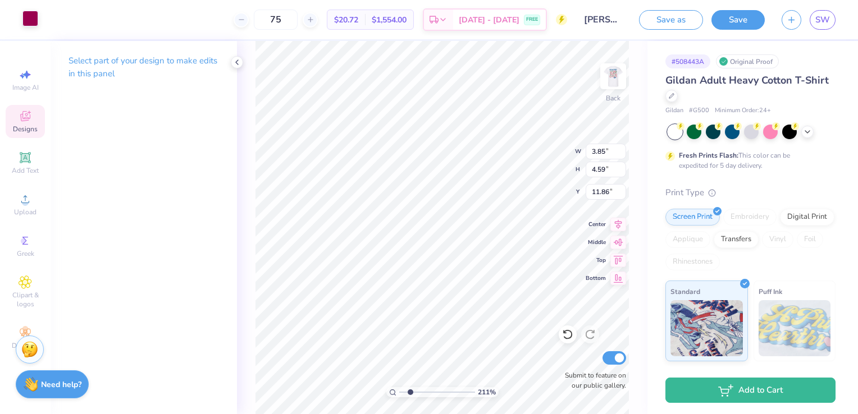
click at [24, 22] on div at bounding box center [30, 19] width 16 height 16
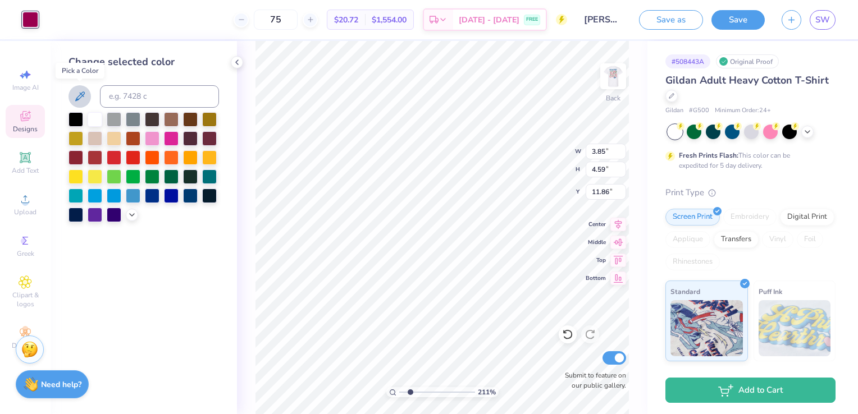
click at [85, 93] on icon at bounding box center [79, 96] width 13 height 13
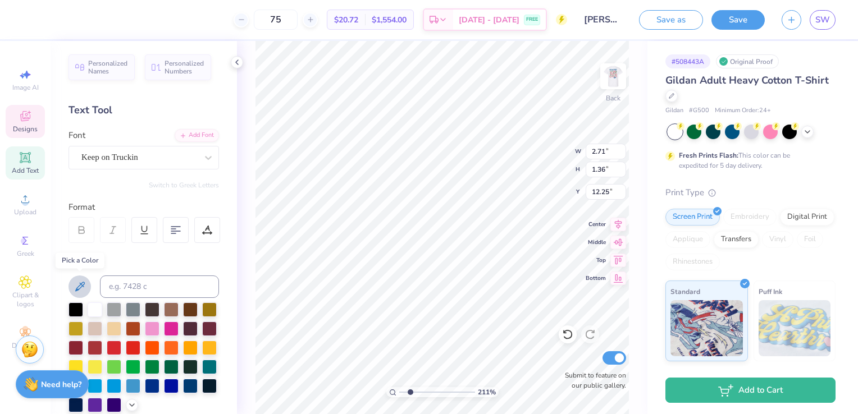
click at [82, 284] on icon at bounding box center [79, 286] width 13 height 13
click at [81, 288] on icon at bounding box center [79, 286] width 13 height 13
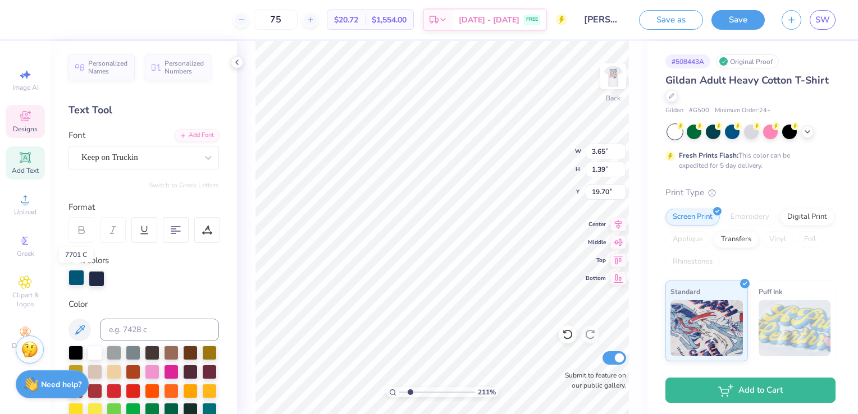
click at [80, 277] on div at bounding box center [77, 278] width 16 height 16
click at [86, 332] on button at bounding box center [80, 330] width 22 height 22
click at [75, 281] on div at bounding box center [77, 278] width 16 height 16
click at [81, 325] on icon at bounding box center [79, 329] width 13 height 13
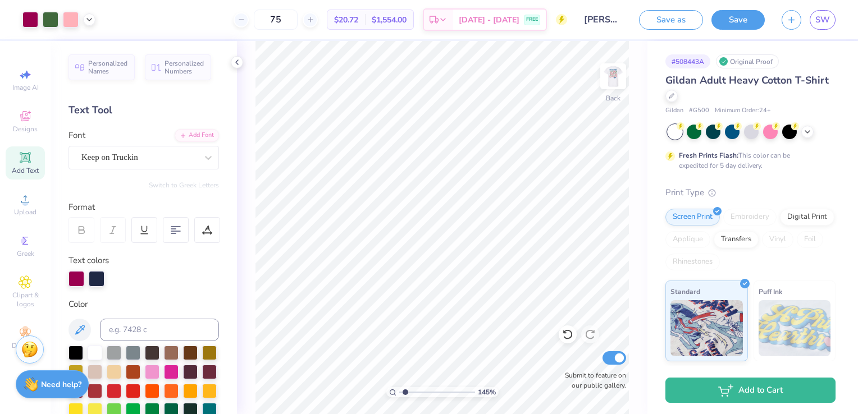
click at [405, 393] on input "range" at bounding box center [437, 393] width 76 height 10
click at [808, 135] on div at bounding box center [807, 131] width 12 height 12
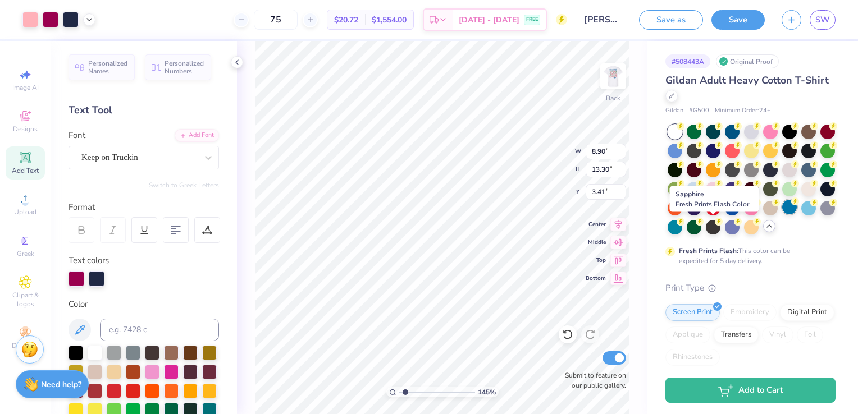
click at [782, 215] on div at bounding box center [789, 207] width 15 height 15
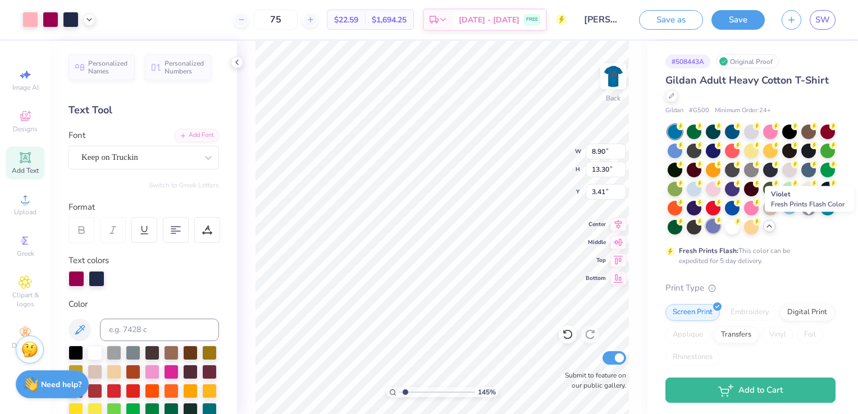
click at [721, 228] on div at bounding box center [713, 226] width 15 height 15
click at [721, 188] on div at bounding box center [713, 188] width 15 height 15
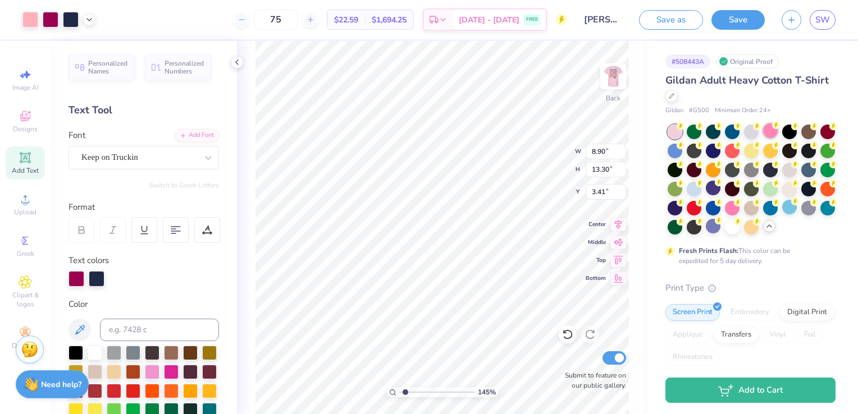
click at [772, 135] on div at bounding box center [770, 131] width 15 height 15
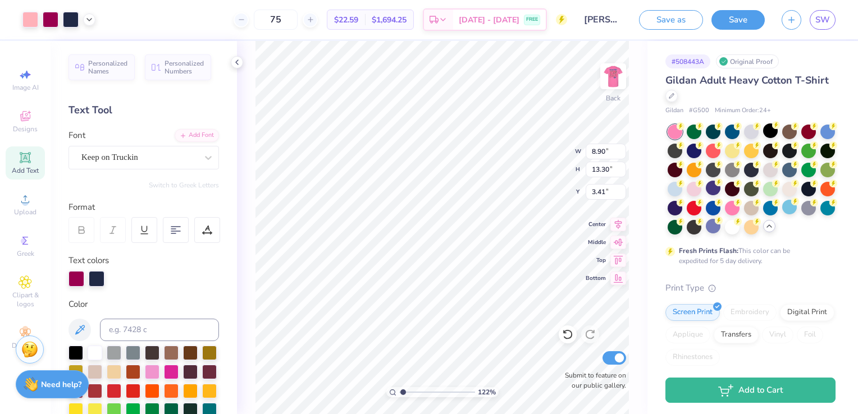
click at [403, 388] on input "range" at bounding box center [437, 393] width 76 height 10
click at [809, 132] on div at bounding box center [808, 131] width 15 height 15
click at [770, 130] on div at bounding box center [770, 131] width 15 height 15
click at [682, 190] on div at bounding box center [675, 188] width 15 height 15
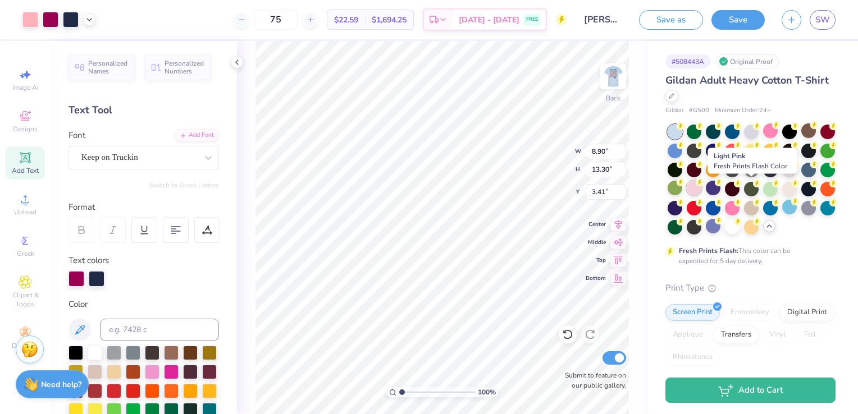
click at [701, 189] on div at bounding box center [694, 188] width 15 height 15
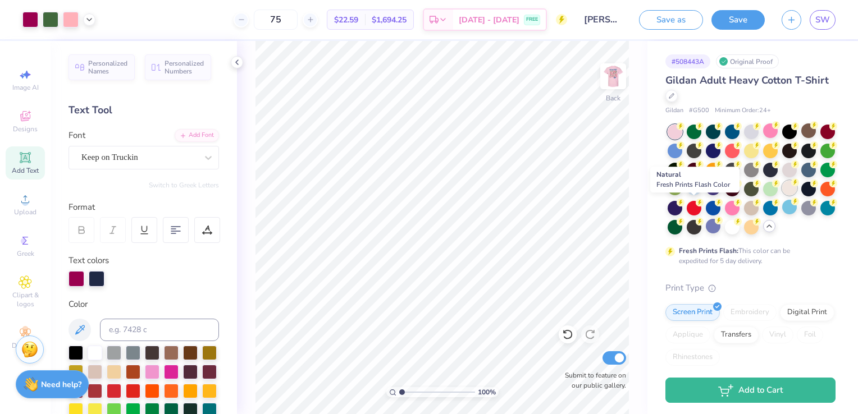
click at [782, 195] on div at bounding box center [789, 188] width 15 height 15
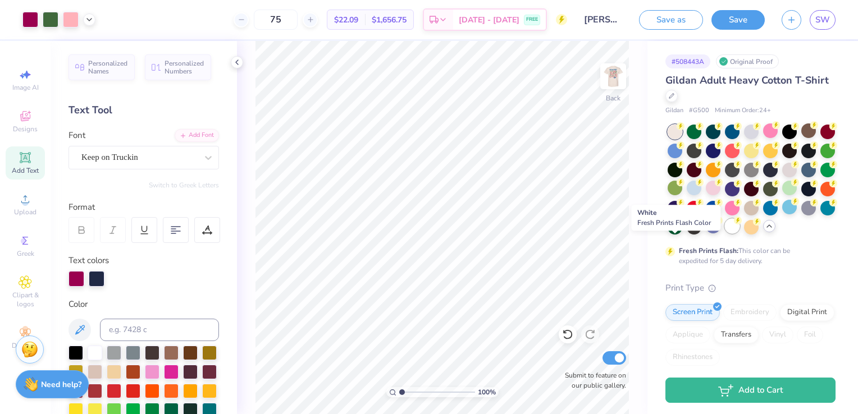
click at [725, 234] on div at bounding box center [732, 226] width 15 height 15
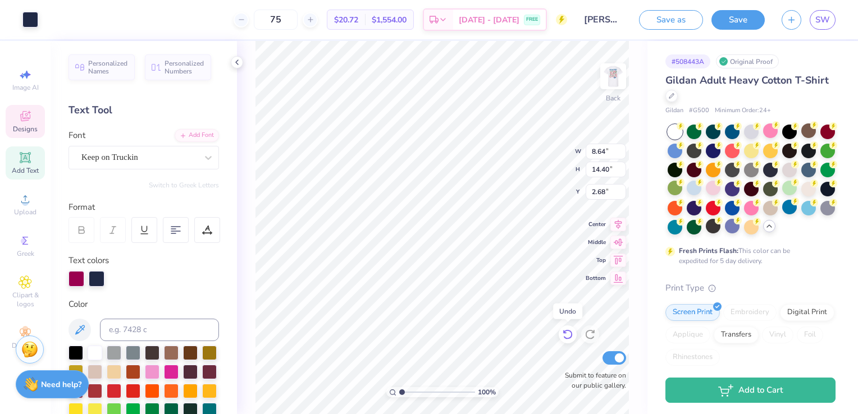
click at [568, 340] on icon at bounding box center [567, 334] width 11 height 11
click at [568, 334] on icon at bounding box center [567, 334] width 11 height 11
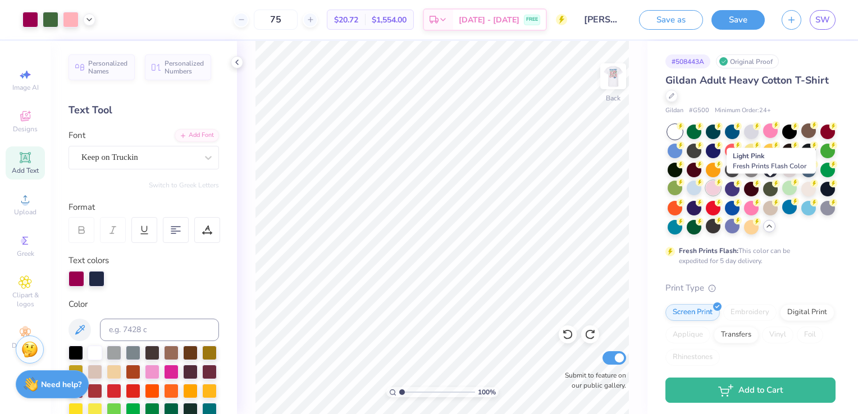
click at [721, 192] on div at bounding box center [713, 188] width 15 height 15
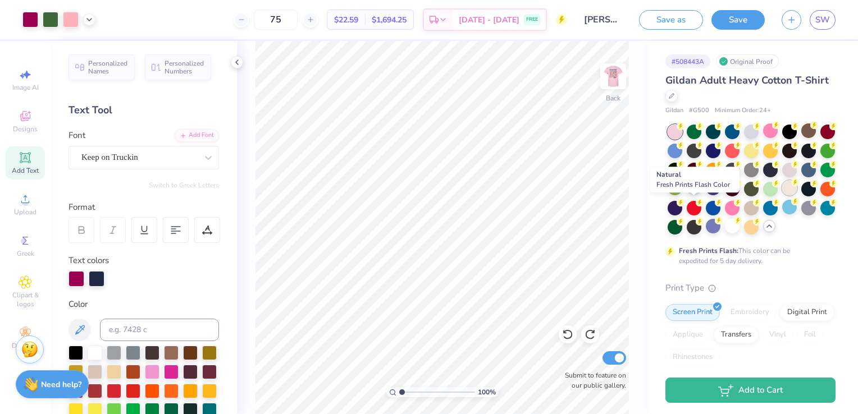
click at [782, 195] on div at bounding box center [789, 188] width 15 height 15
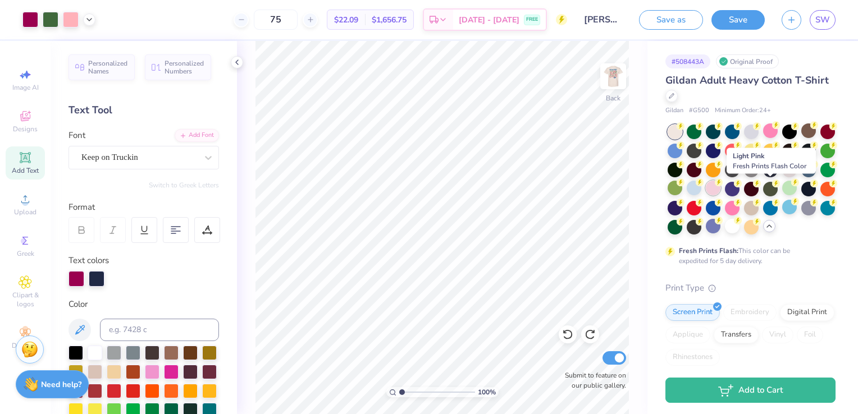
click at [721, 190] on div at bounding box center [713, 188] width 15 height 15
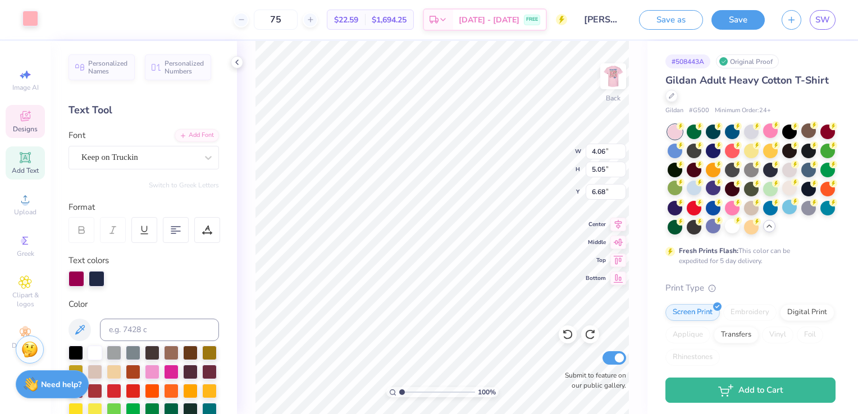
click at [28, 17] on div at bounding box center [30, 19] width 16 height 16
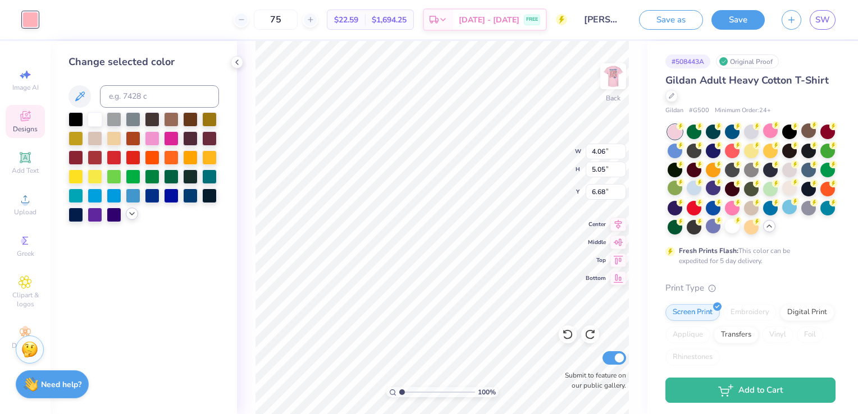
click at [133, 220] on div at bounding box center [132, 214] width 12 height 12
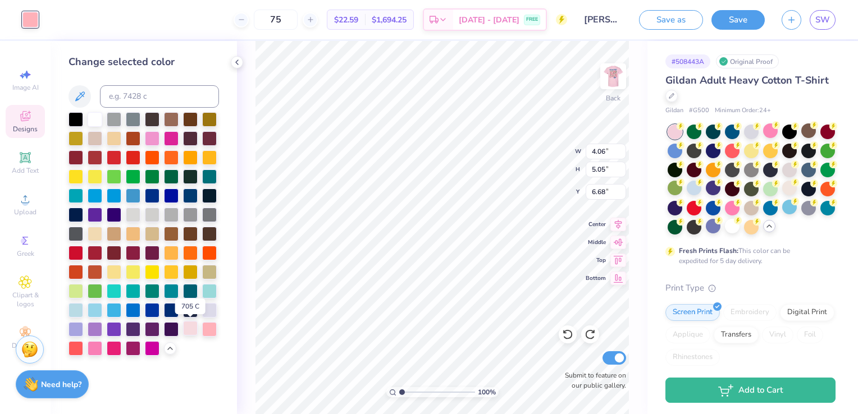
click at [186, 330] on div at bounding box center [190, 328] width 15 height 15
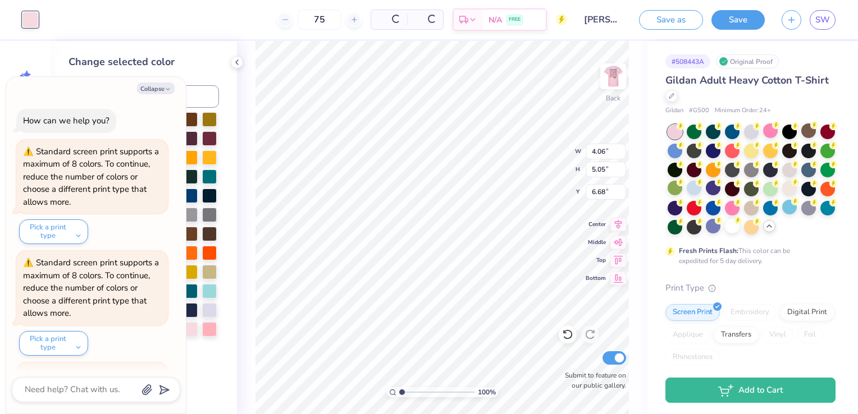
scroll to position [103, 0]
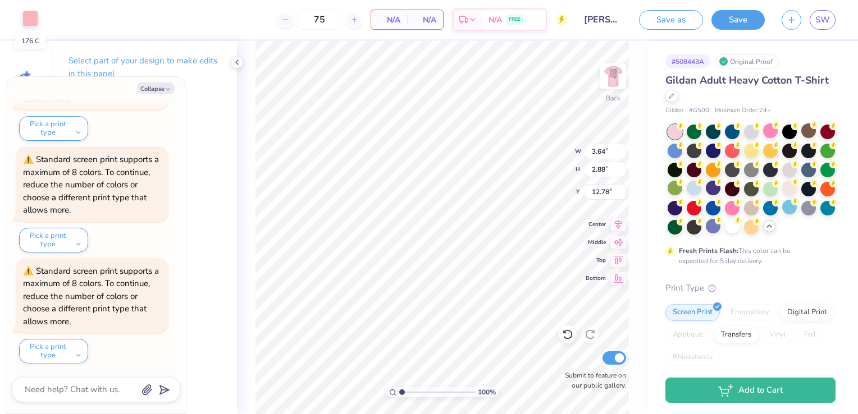
click at [25, 21] on div at bounding box center [30, 19] width 16 height 16
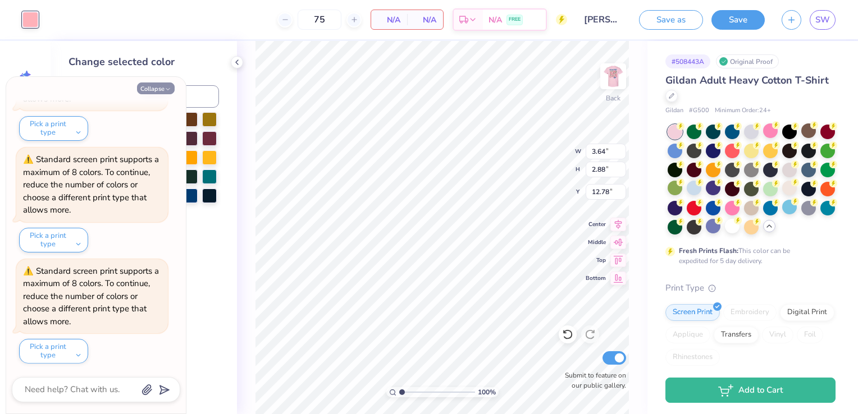
click at [169, 93] on button "Collapse" at bounding box center [156, 89] width 38 height 12
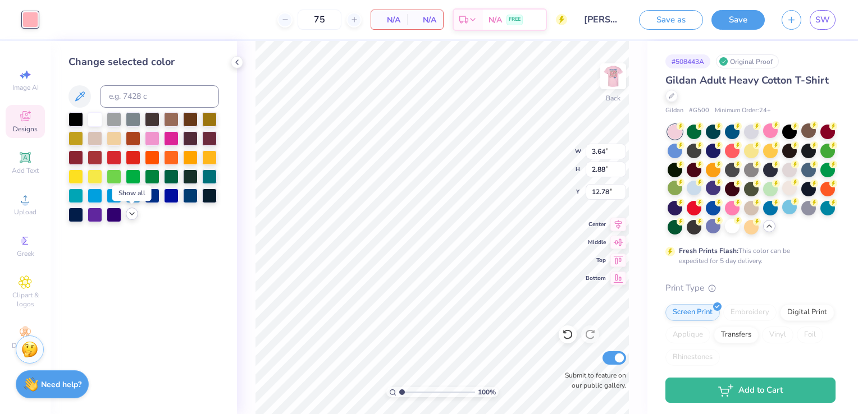
click at [131, 213] on icon at bounding box center [131, 213] width 9 height 9
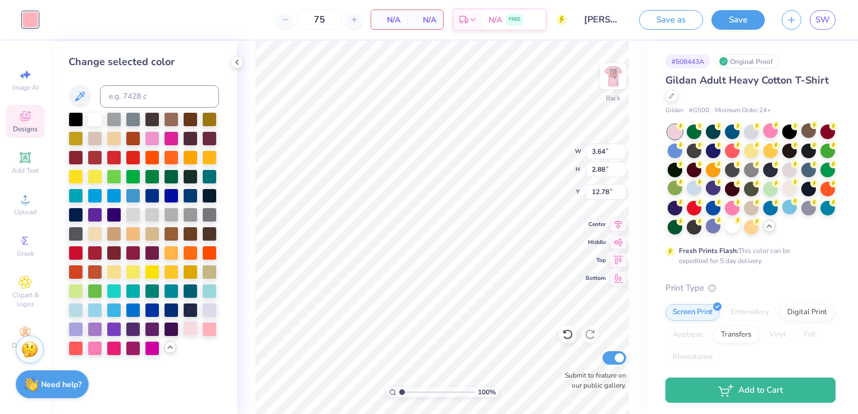
click at [194, 327] on div at bounding box center [190, 328] width 15 height 15
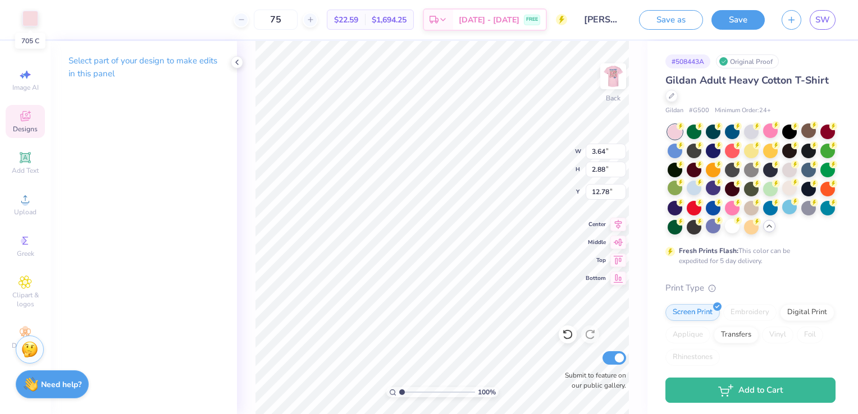
click at [27, 18] on div at bounding box center [30, 19] width 16 height 16
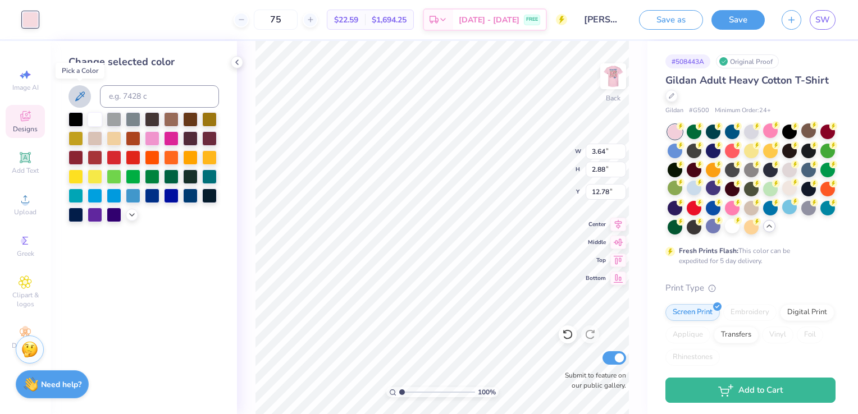
click at [78, 99] on icon at bounding box center [80, 97] width 10 height 10
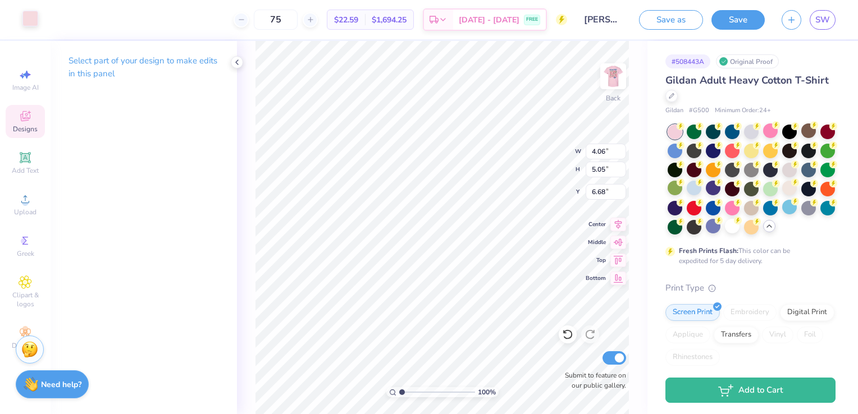
click at [33, 17] on div at bounding box center [30, 19] width 16 height 16
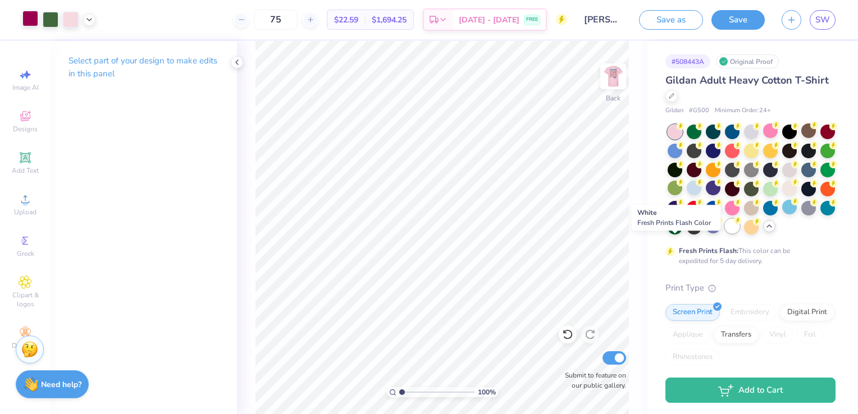
click at [725, 234] on div at bounding box center [732, 226] width 15 height 15
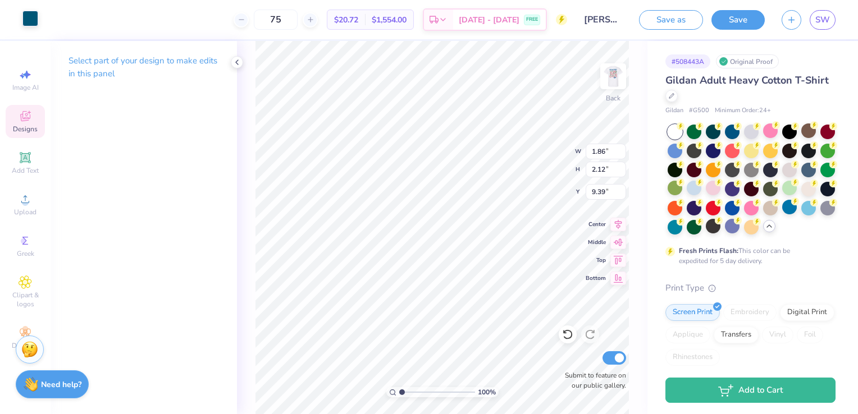
click at [29, 21] on div at bounding box center [30, 19] width 16 height 16
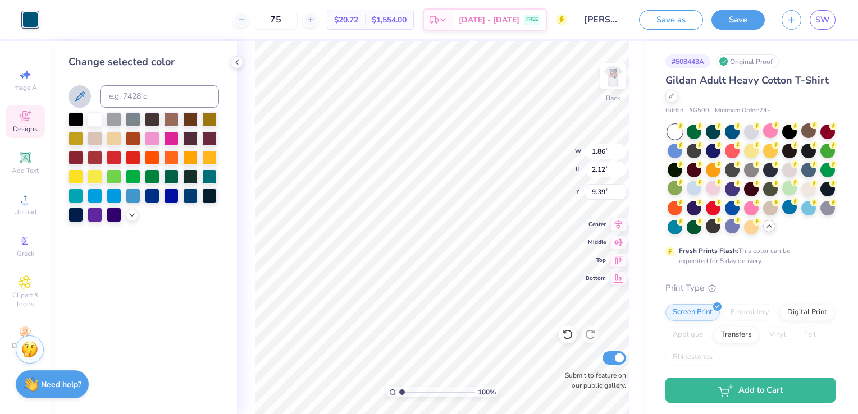
click at [74, 95] on icon at bounding box center [79, 96] width 13 height 13
click at [567, 335] on icon at bounding box center [567, 334] width 11 height 11
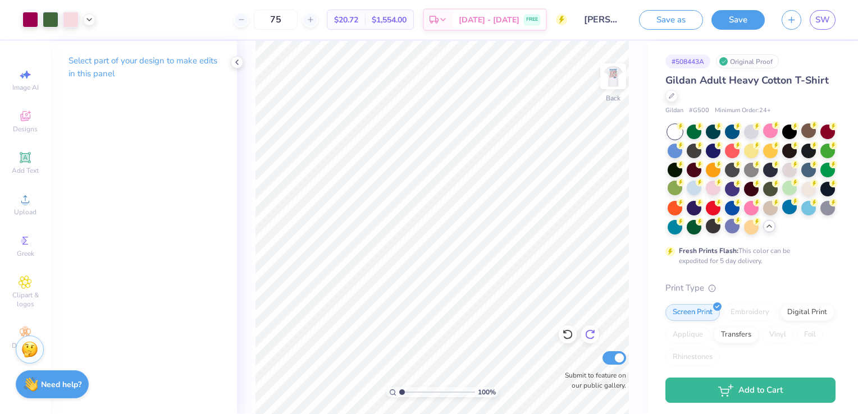
click at [592, 337] on icon at bounding box center [590, 334] width 11 height 11
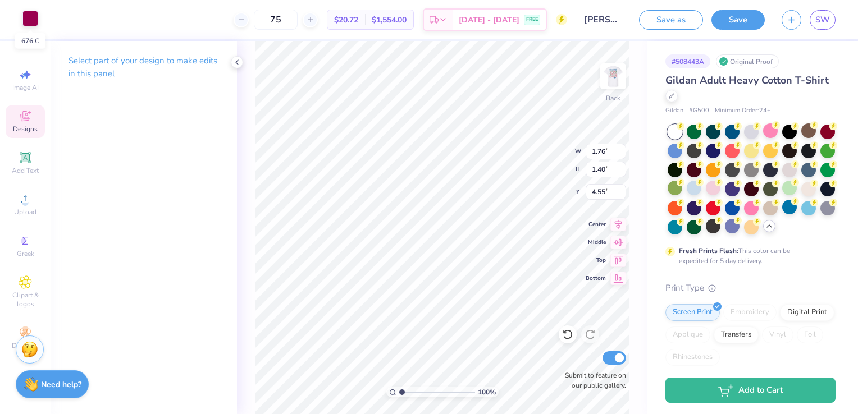
click at [27, 16] on div at bounding box center [30, 19] width 16 height 16
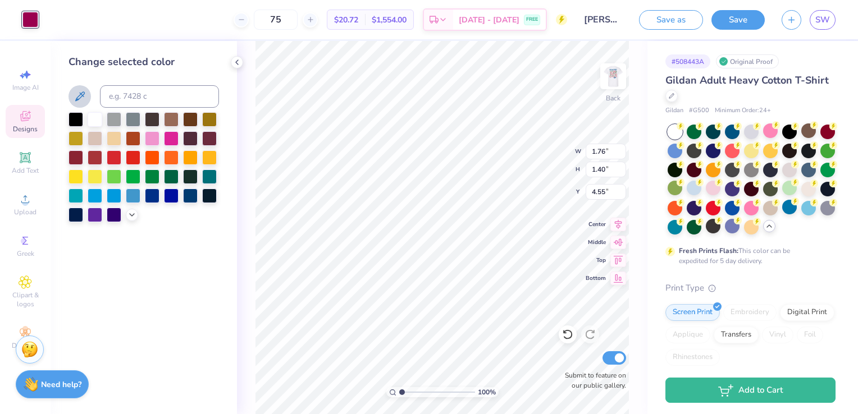
click at [83, 93] on icon at bounding box center [79, 96] width 13 height 13
click at [567, 336] on icon at bounding box center [567, 334] width 11 height 11
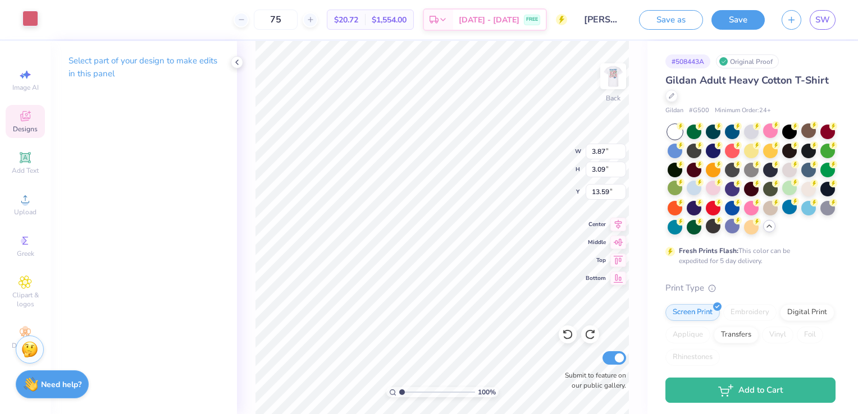
click at [25, 23] on div at bounding box center [30, 19] width 16 height 16
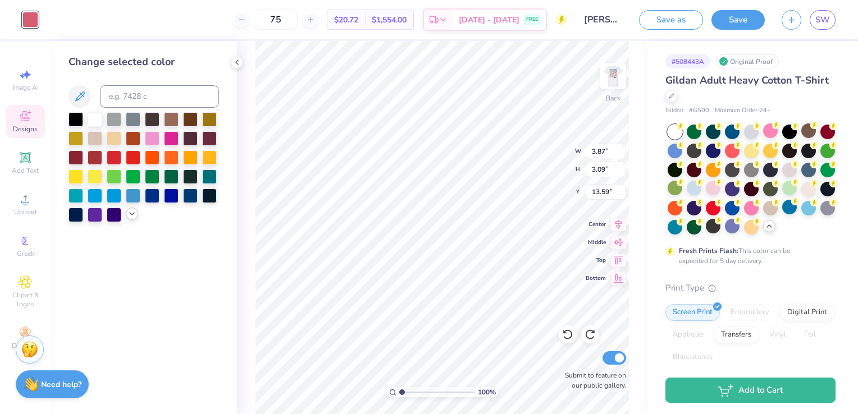
click at [133, 209] on icon at bounding box center [131, 213] width 9 height 9
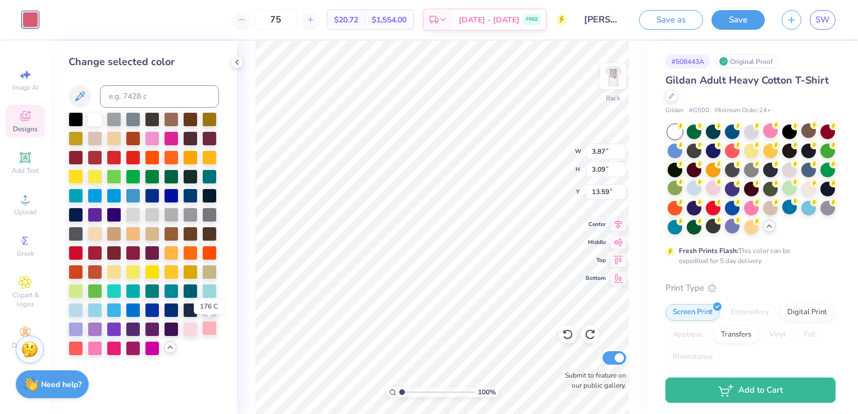
click at [212, 329] on div at bounding box center [209, 328] width 15 height 15
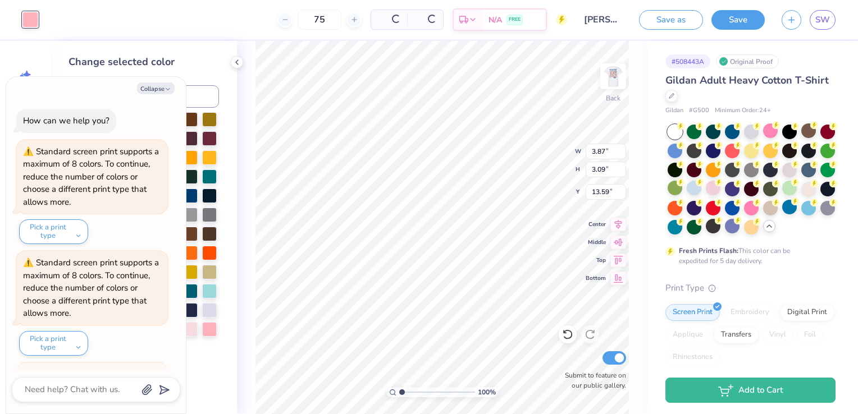
scroll to position [215, 0]
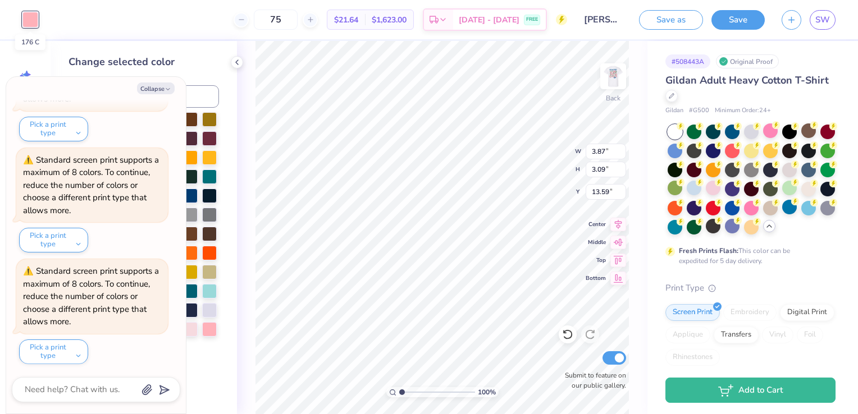
click at [27, 24] on div at bounding box center [30, 20] width 16 height 16
click at [157, 85] on button "Collapse" at bounding box center [156, 89] width 38 height 12
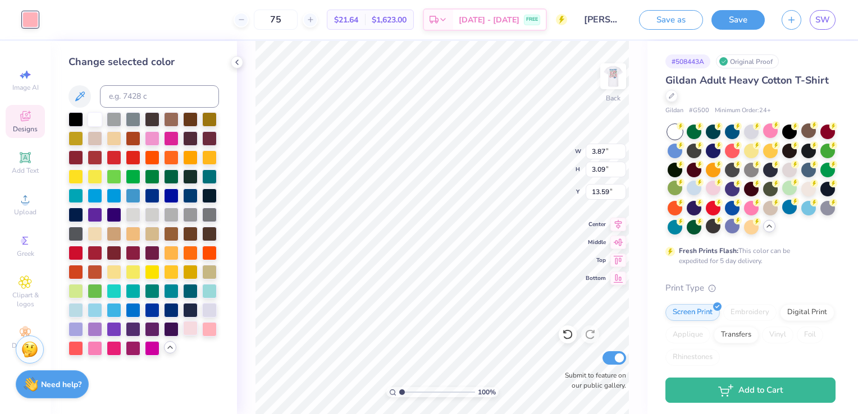
click at [191, 327] on div at bounding box center [190, 328] width 15 height 15
click at [570, 338] on icon at bounding box center [568, 335] width 10 height 10
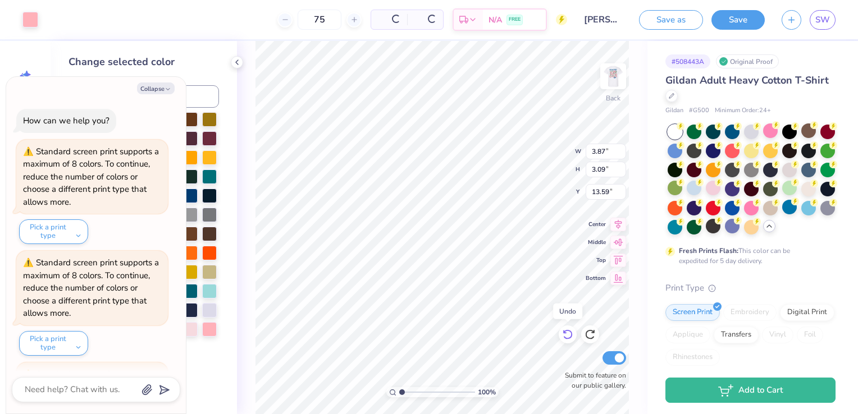
scroll to position [326, 0]
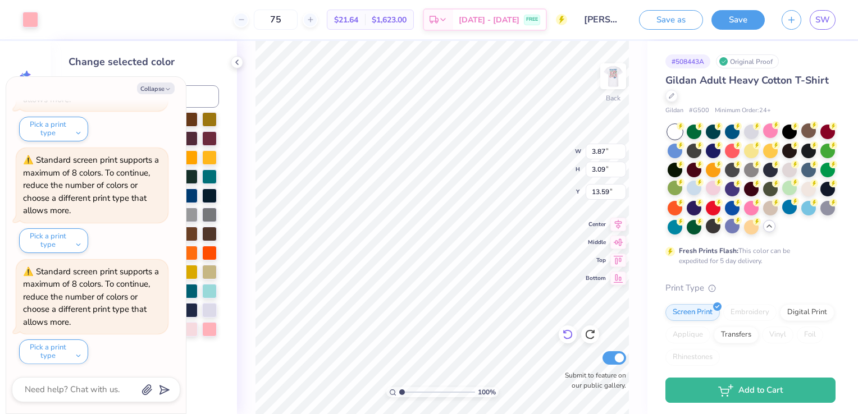
click at [565, 336] on icon at bounding box center [567, 334] width 11 height 11
click at [159, 90] on button "Collapse" at bounding box center [156, 89] width 38 height 12
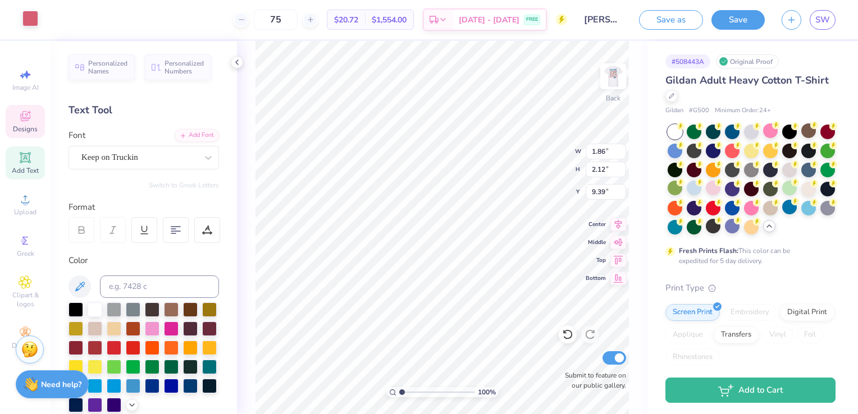
click at [37, 17] on div at bounding box center [30, 19] width 16 height 16
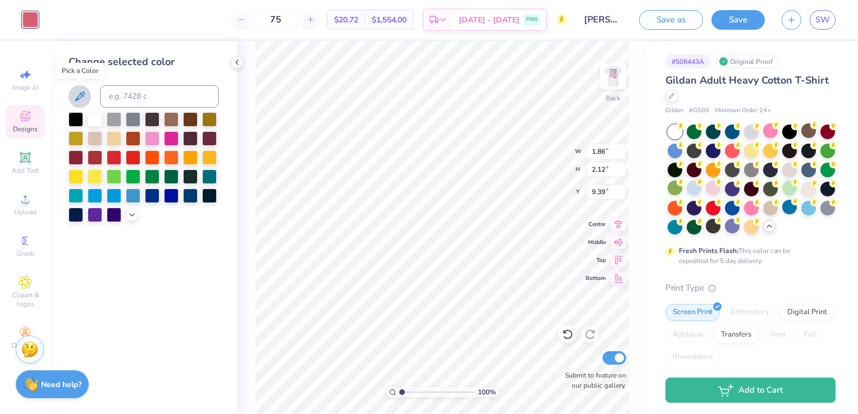
click at [74, 94] on icon at bounding box center [79, 96] width 13 height 13
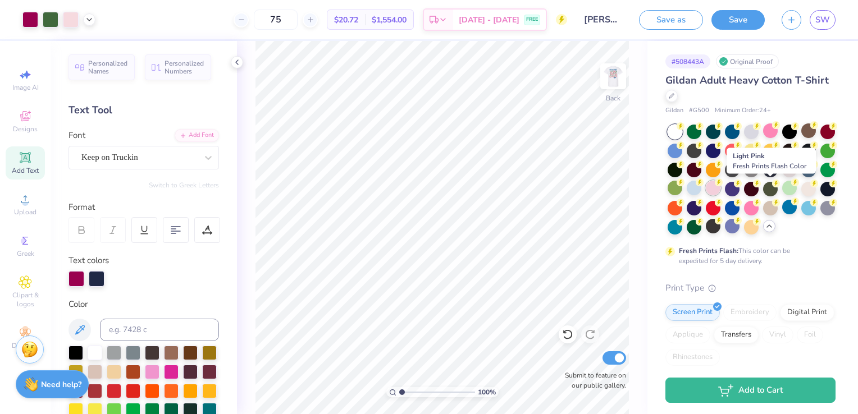
click at [721, 188] on div at bounding box center [713, 188] width 15 height 15
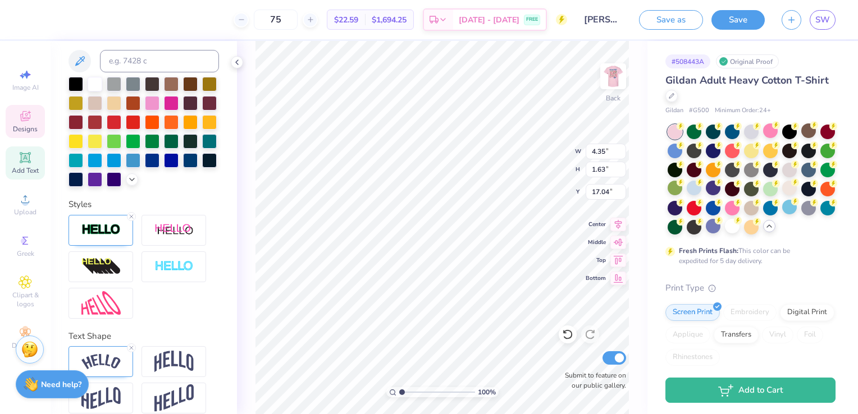
scroll to position [300, 0]
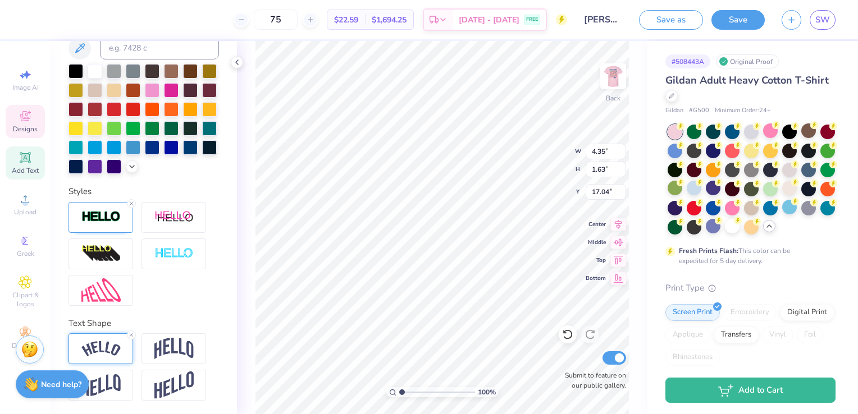
click at [120, 340] on div at bounding box center [101, 349] width 65 height 31
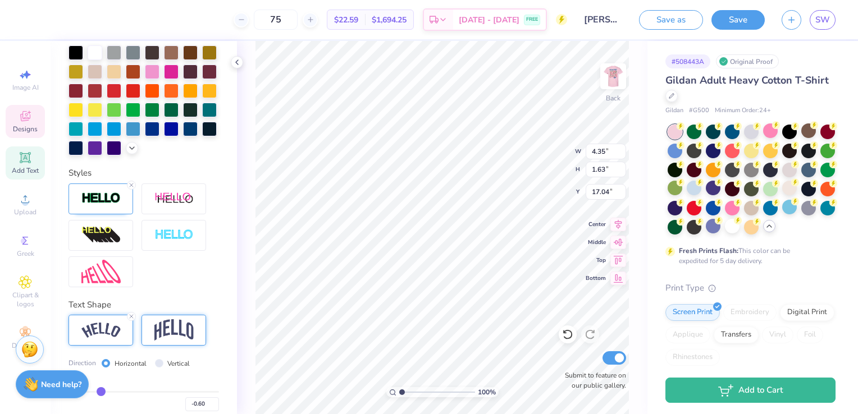
scroll to position [366, 0]
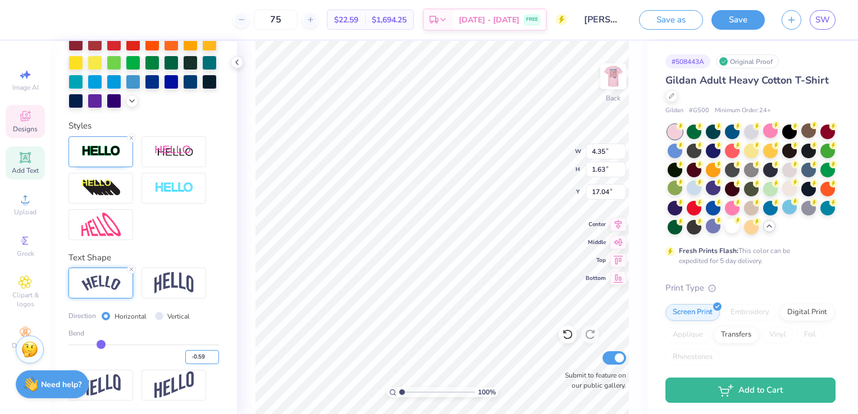
click at [207, 356] on input "-0.59" at bounding box center [202, 357] width 34 height 14
click at [207, 356] on input "-0.58" at bounding box center [202, 357] width 34 height 14
click at [207, 356] on input "-0.57" at bounding box center [202, 357] width 34 height 14
click at [207, 356] on input "-0.56" at bounding box center [202, 357] width 34 height 14
click at [207, 356] on input "-0.55" at bounding box center [202, 357] width 34 height 14
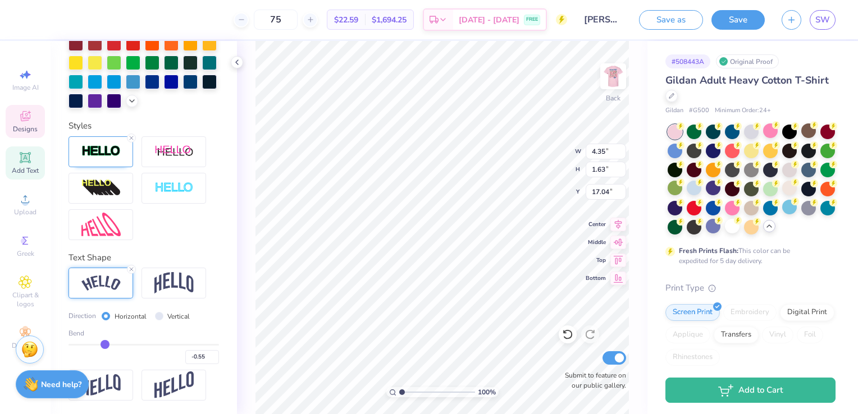
click at [207, 320] on div "Direction Horizontal Vertical" at bounding box center [144, 316] width 151 height 13
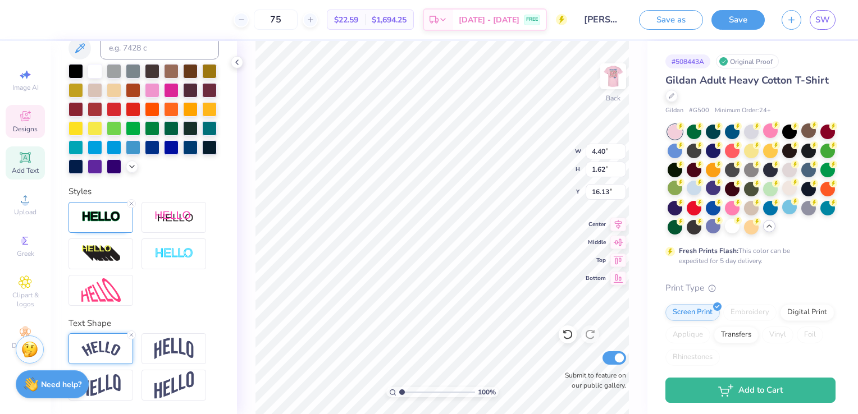
click at [109, 362] on div at bounding box center [101, 349] width 65 height 31
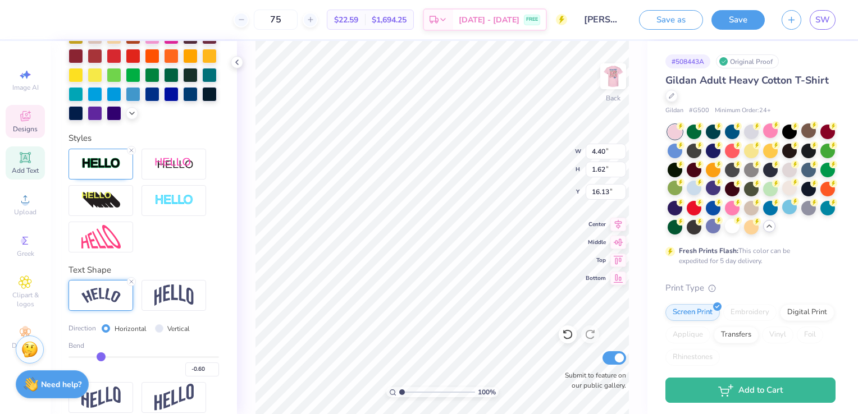
scroll to position [366, 0]
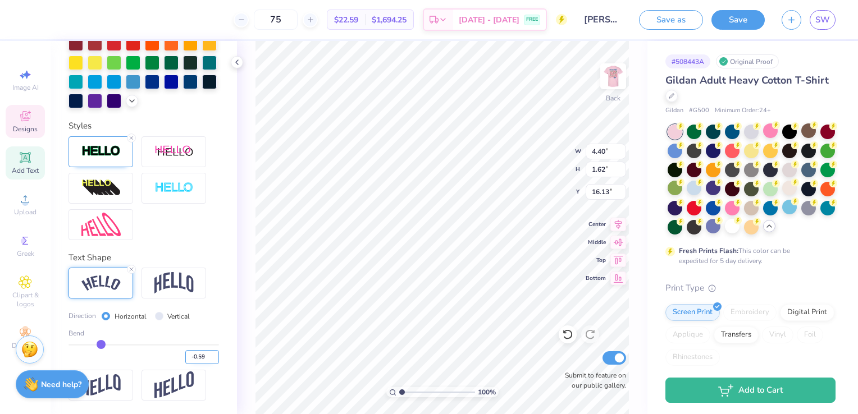
click at [208, 355] on input "-0.59" at bounding box center [202, 357] width 34 height 14
click at [206, 355] on input "-0.58" at bounding box center [202, 357] width 34 height 14
click at [206, 355] on input "-0.57" at bounding box center [202, 357] width 34 height 14
click at [206, 355] on input "-0.56" at bounding box center [202, 357] width 34 height 14
click at [206, 355] on input "-0.55" at bounding box center [202, 357] width 34 height 14
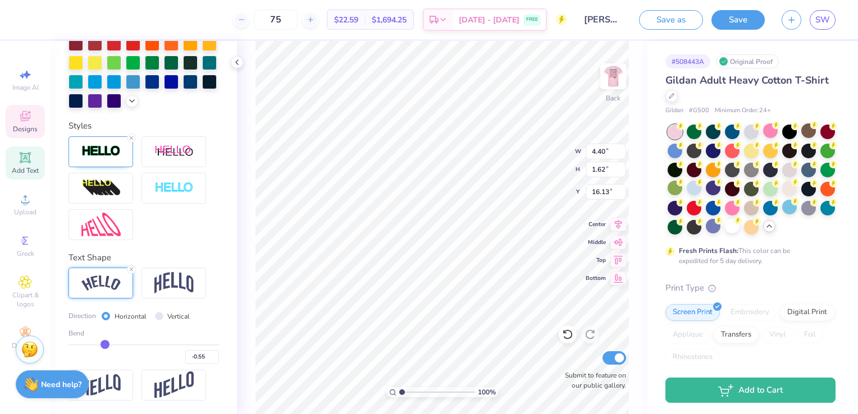
click at [213, 310] on div "Personalized Names Personalized Numbers Text Tool Add Font Font Keep on Truckin…" at bounding box center [144, 227] width 186 height 373
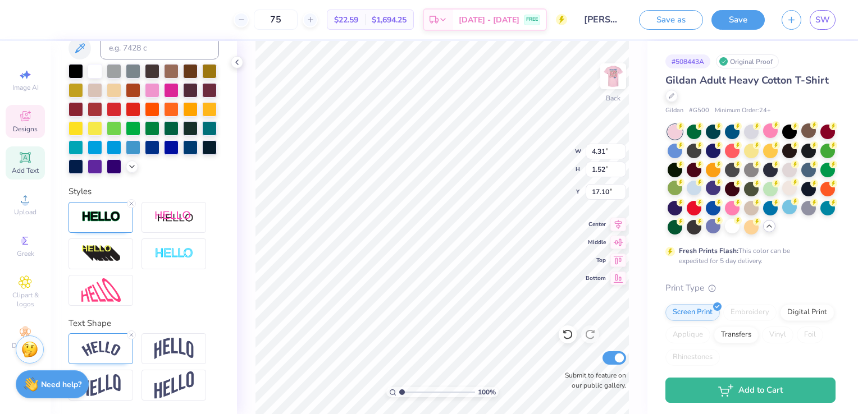
scroll to position [300, 0]
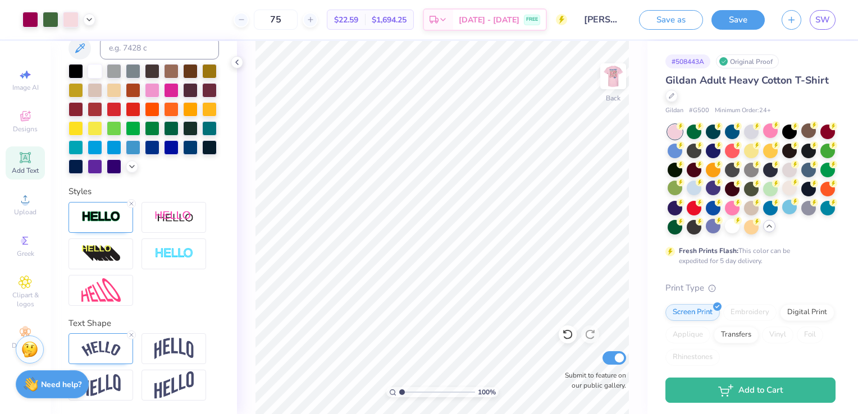
click at [84, 24] on div at bounding box center [58, 20] width 73 height 16
click at [90, 21] on icon at bounding box center [89, 18] width 9 height 9
click at [67, 53] on div at bounding box center [68, 47] width 16 height 16
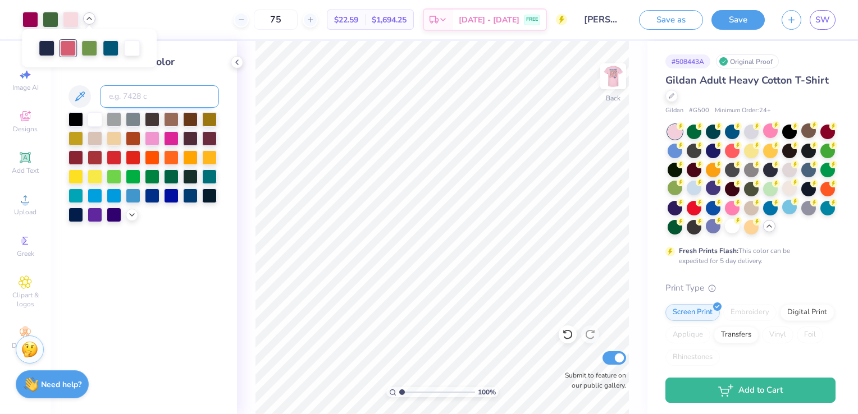
click at [165, 95] on input at bounding box center [159, 96] width 119 height 22
click at [85, 17] on icon at bounding box center [89, 18] width 9 height 9
click at [163, 95] on input at bounding box center [159, 96] width 119 height 22
click at [94, 22] on div at bounding box center [89, 18] width 12 height 12
click at [144, 94] on input at bounding box center [159, 96] width 119 height 22
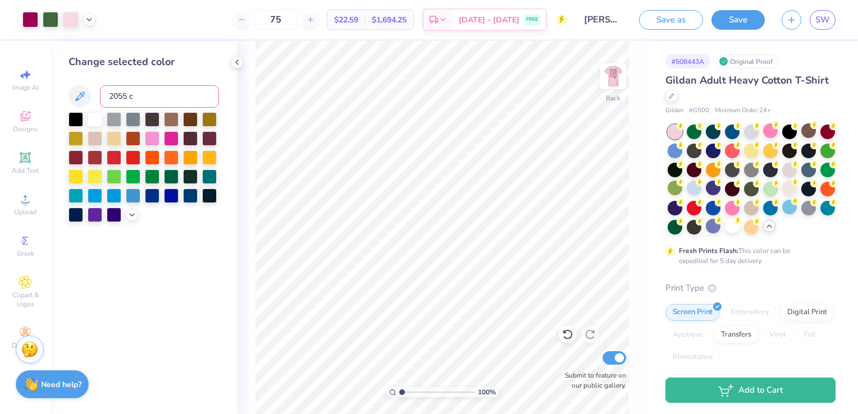
scroll to position [0, 0]
drag, startPoint x: 146, startPoint y: 95, endPoint x: 99, endPoint y: 100, distance: 47.4
click at [100, 100] on input "2055 c" at bounding box center [159, 96] width 119 height 22
click at [89, 17] on icon at bounding box center [89, 18] width 9 height 9
click at [130, 101] on input at bounding box center [159, 96] width 119 height 22
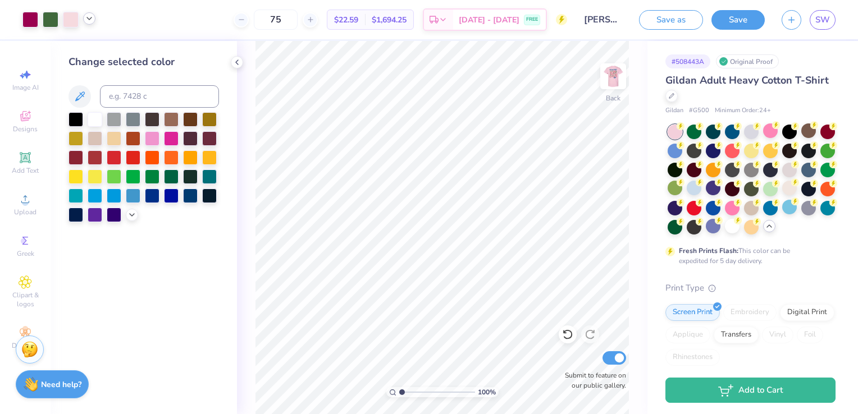
click at [86, 19] on icon at bounding box center [89, 18] width 9 height 9
click at [31, 22] on div at bounding box center [30, 19] width 16 height 16
click at [132, 96] on input at bounding box center [159, 96] width 119 height 22
click at [567, 336] on icon at bounding box center [567, 334] width 11 height 11
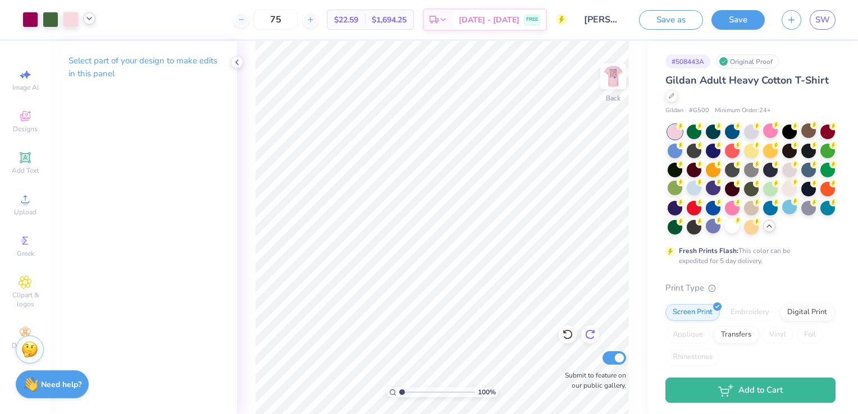
click at [594, 339] on icon at bounding box center [590, 334] width 11 height 11
click at [563, 331] on icon at bounding box center [567, 334] width 11 height 11
click at [88, 19] on icon at bounding box center [89, 18] width 9 height 9
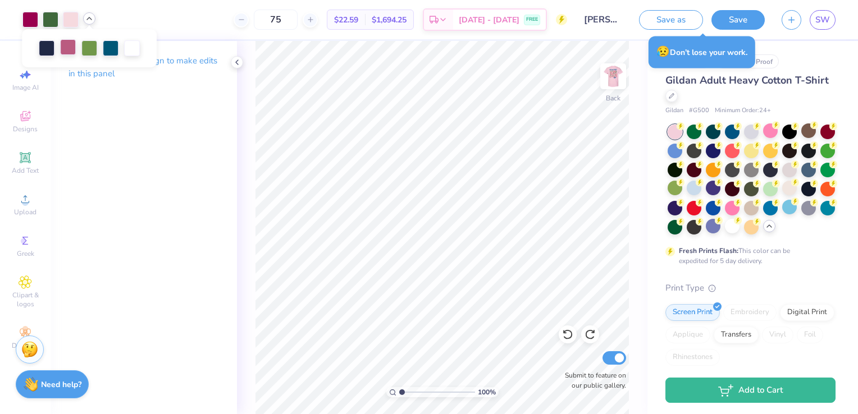
click at [68, 51] on div at bounding box center [68, 47] width 16 height 16
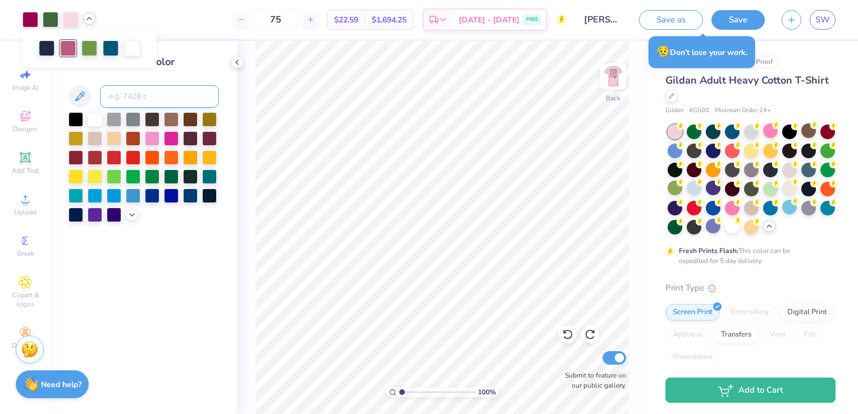
click at [146, 97] on input at bounding box center [159, 96] width 119 height 22
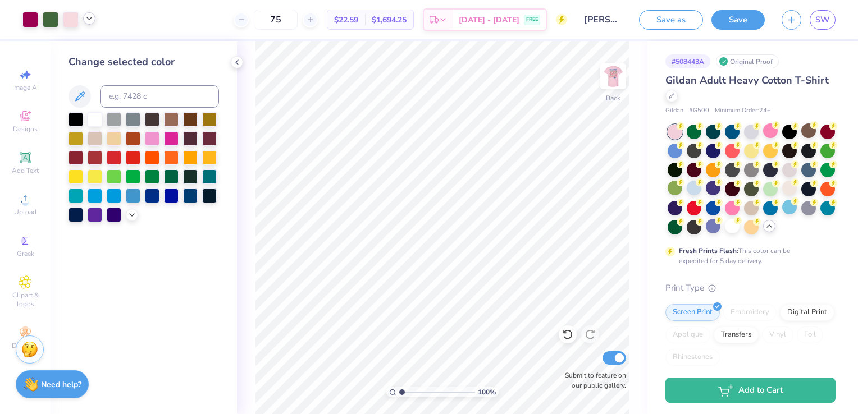
click at [91, 20] on icon at bounding box center [89, 18] width 9 height 9
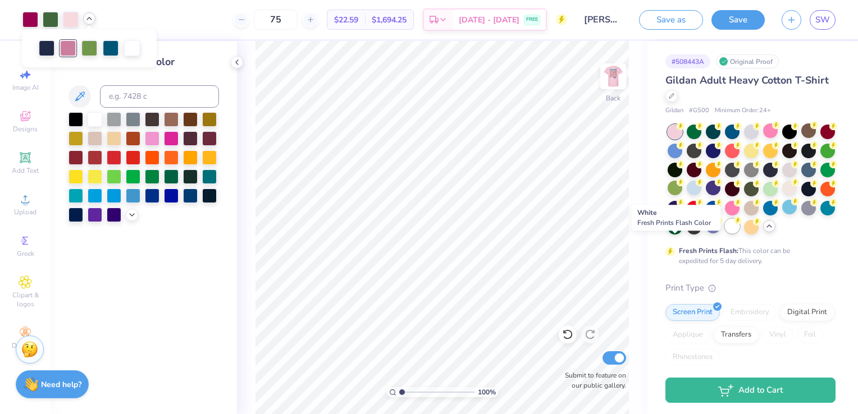
click at [725, 234] on div at bounding box center [732, 226] width 15 height 15
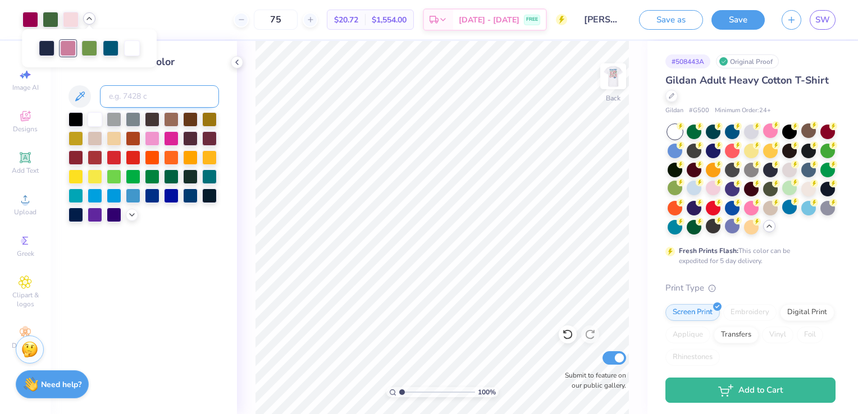
click at [171, 96] on input at bounding box center [159, 96] width 119 height 22
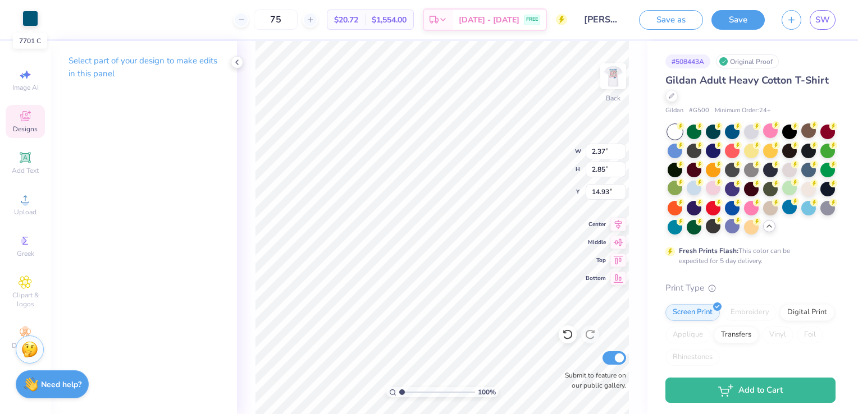
click at [34, 16] on div at bounding box center [30, 19] width 16 height 16
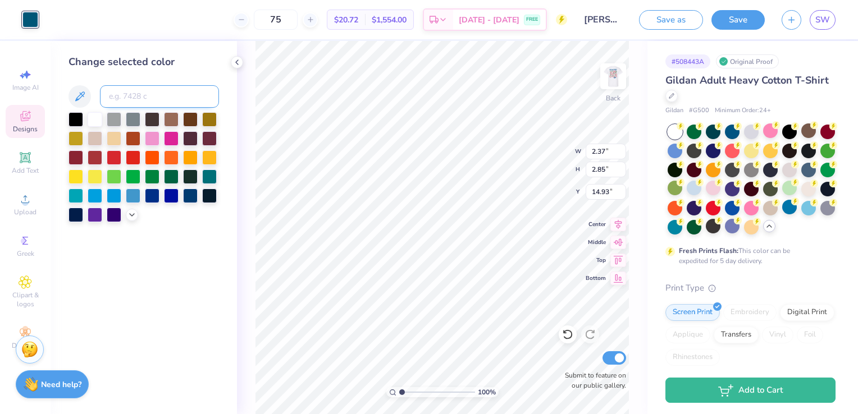
click at [113, 95] on input at bounding box center [159, 96] width 119 height 22
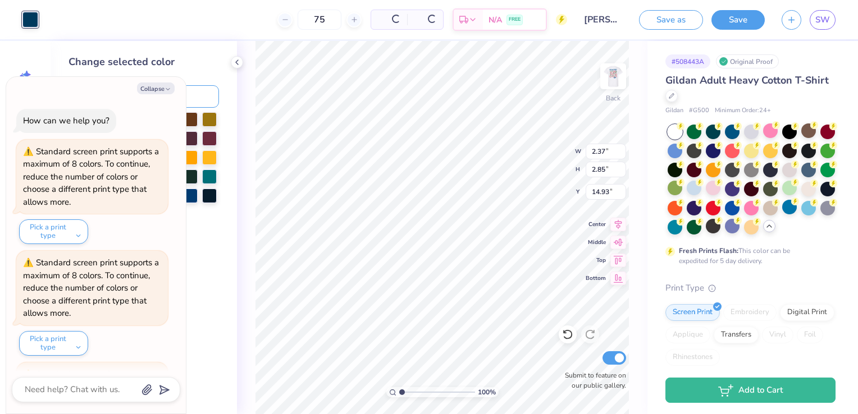
scroll to position [437, 0]
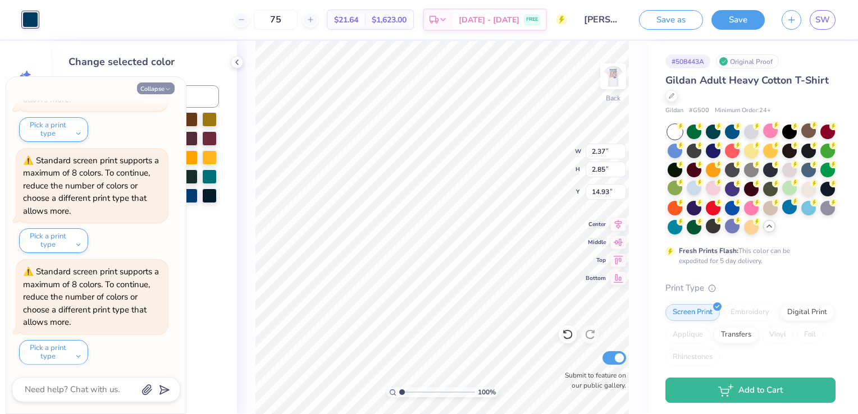
click at [165, 89] on icon "button" at bounding box center [168, 89] width 7 height 7
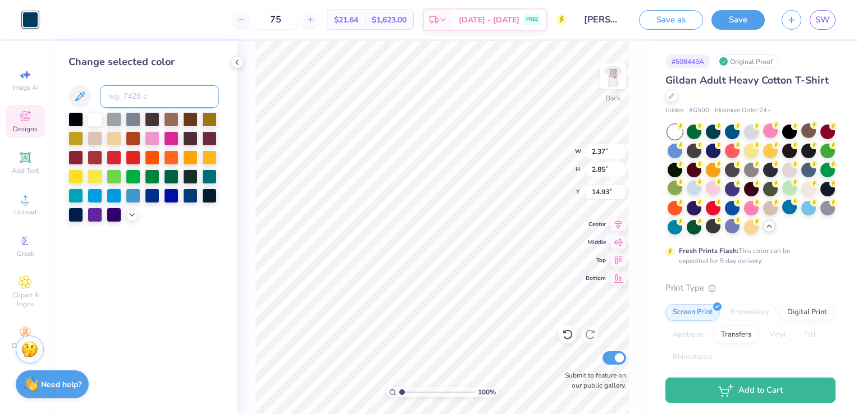
click at [148, 104] on input at bounding box center [159, 96] width 119 height 22
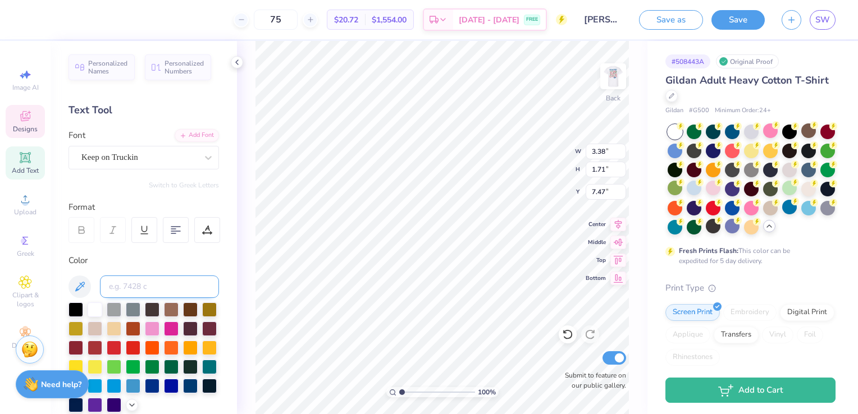
click at [125, 281] on input at bounding box center [159, 287] width 119 height 22
click at [148, 282] on input at bounding box center [159, 287] width 119 height 22
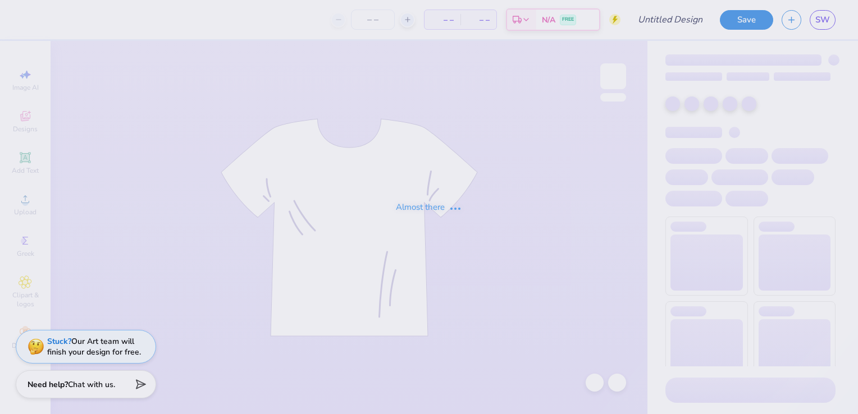
type input "b2"
type input "65"
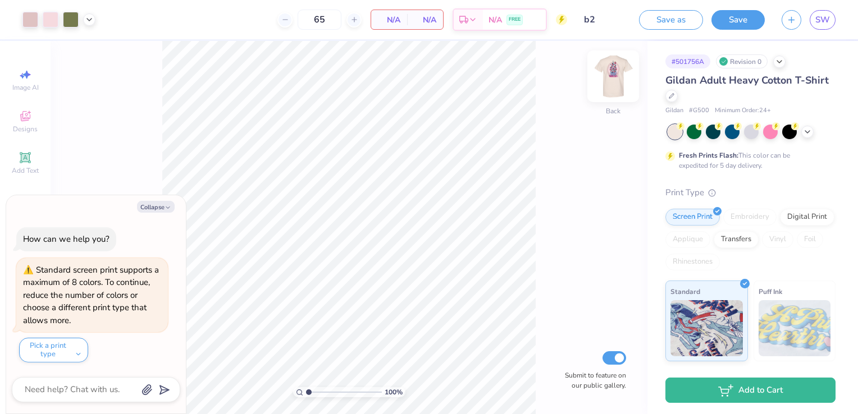
click at [614, 83] on img at bounding box center [613, 76] width 45 height 45
click at [612, 71] on img at bounding box center [613, 76] width 45 height 45
click at [618, 83] on img at bounding box center [613, 76] width 45 height 45
type textarea "x"
click at [88, 19] on icon at bounding box center [89, 18] width 9 height 9
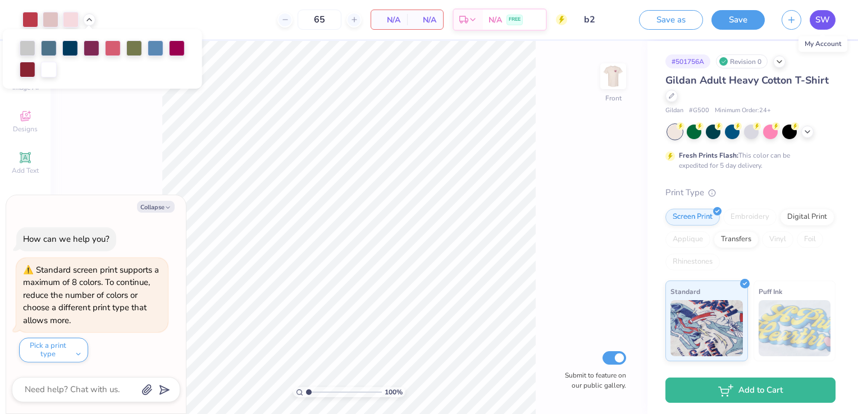
click at [818, 19] on span "SW" at bounding box center [822, 19] width 15 height 13
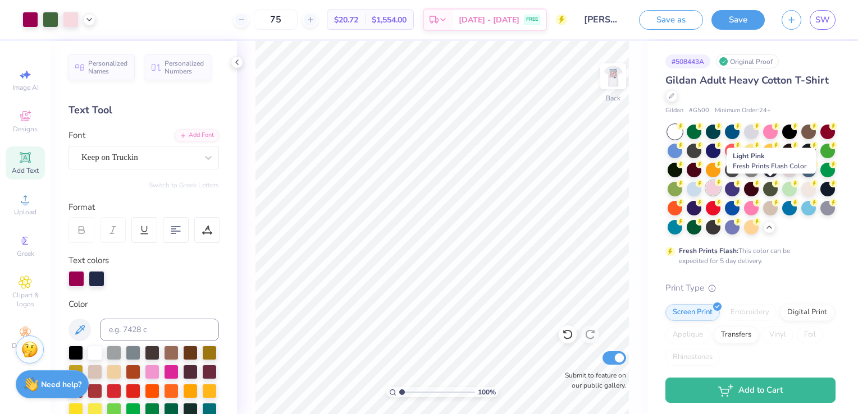
click at [721, 187] on div at bounding box center [713, 188] width 15 height 15
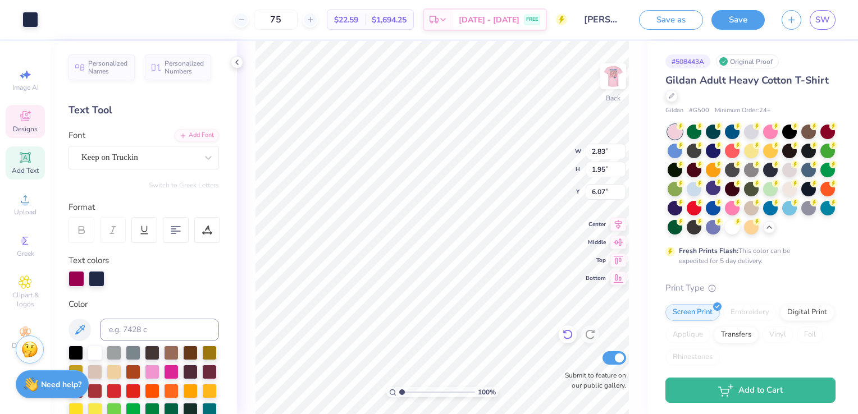
click at [568, 340] on icon at bounding box center [567, 334] width 11 height 11
type input "5.93"
click at [26, 279] on icon at bounding box center [25, 282] width 13 height 13
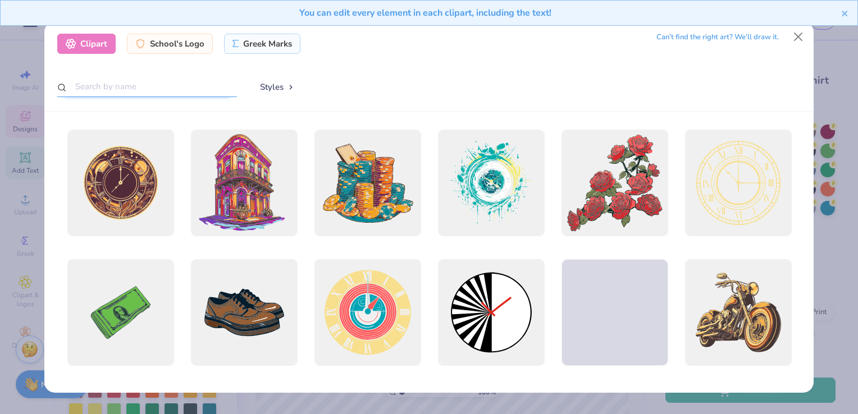
click at [134, 90] on input "text" at bounding box center [147, 86] width 180 height 21
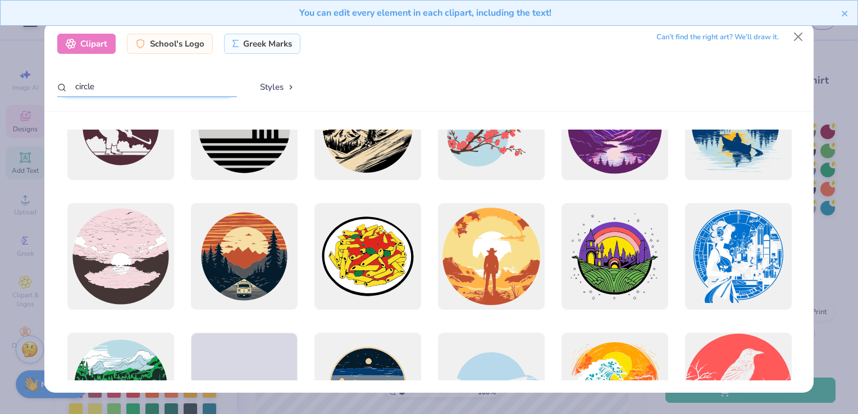
scroll to position [730, 0]
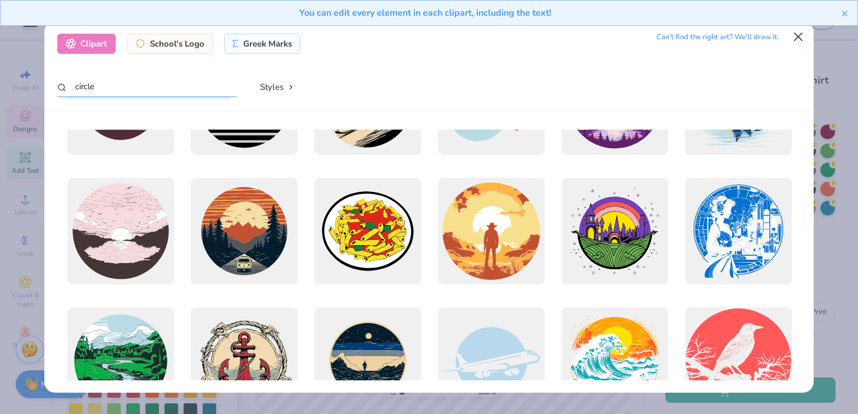
type input "circle"
click at [797, 38] on button "Close" at bounding box center [798, 36] width 21 height 21
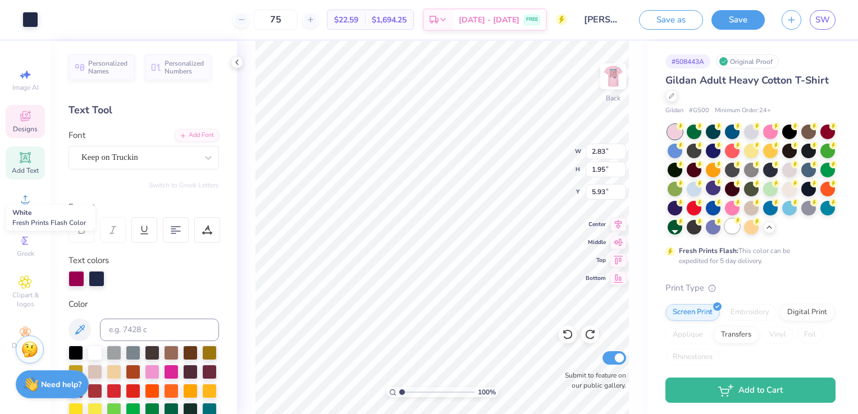
click at [725, 234] on div at bounding box center [732, 226] width 15 height 15
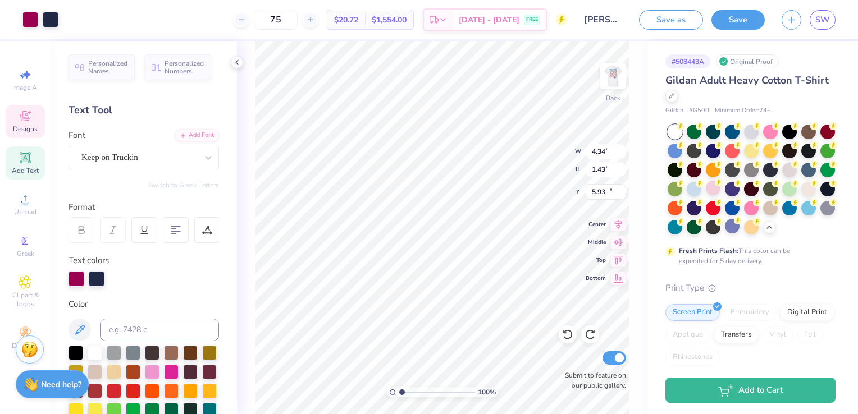
type input "4.34"
type input "1.43"
type input "17.47"
type input "4.57"
type input "2.23"
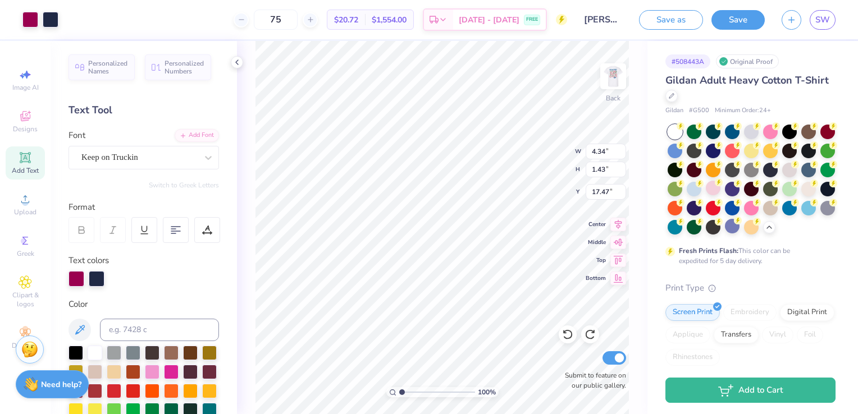
type input "16.67"
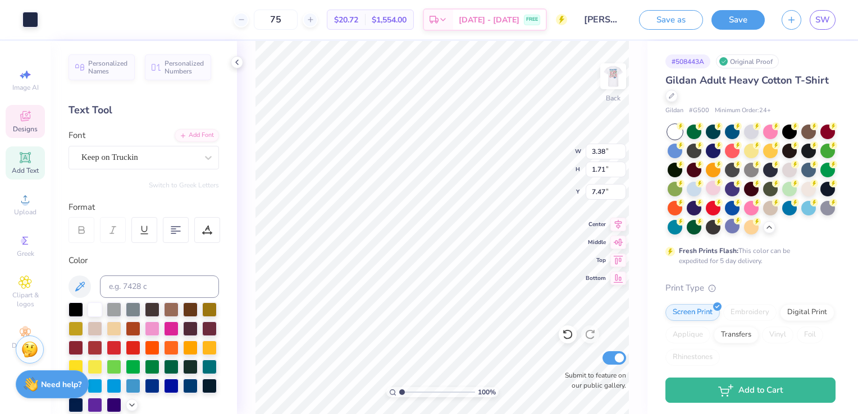
type input "3.38"
type input "1.71"
type input "7.47"
type input "9.47"
type input "15.75"
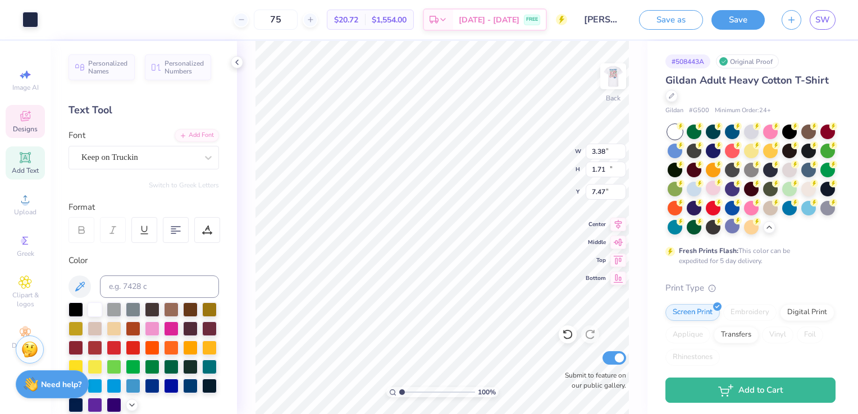
type input "3.51"
type input "4.83"
type input "5.74"
type input "6.99"
type input "9.47"
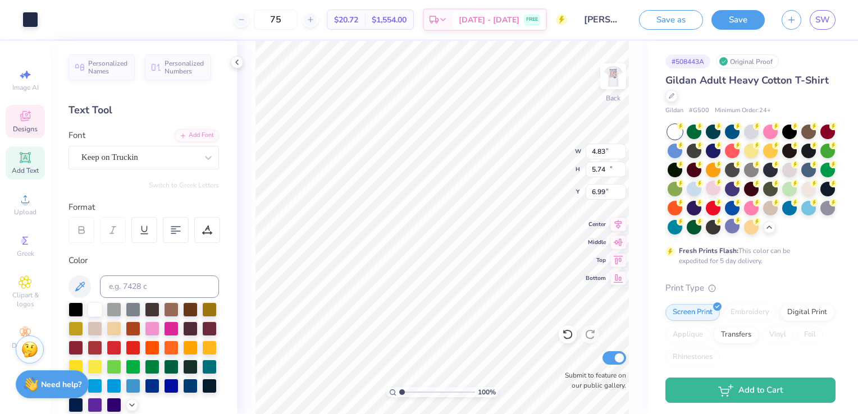
type input "15.75"
type input "3.51"
drag, startPoint x: 403, startPoint y: 392, endPoint x: 408, endPoint y: 391, distance: 5.6
type input "1.87"
click at [408, 391] on input "range" at bounding box center [437, 393] width 76 height 10
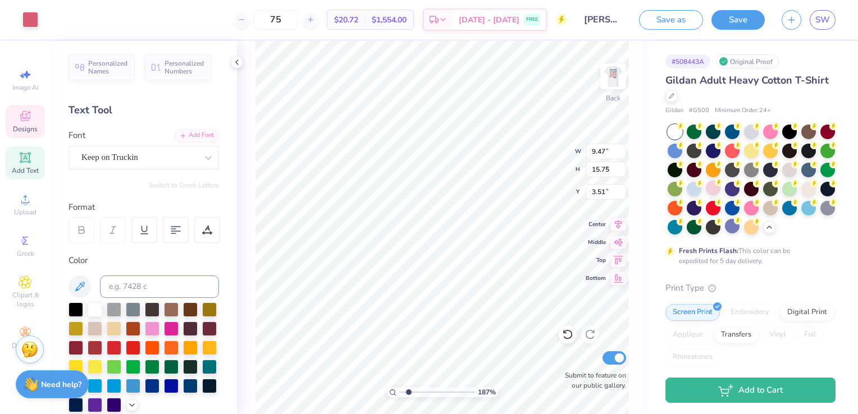
type input "4.83"
type input "5.74"
type input "6.99"
click at [74, 286] on icon at bounding box center [79, 286] width 13 height 13
click at [568, 336] on icon at bounding box center [567, 334] width 11 height 11
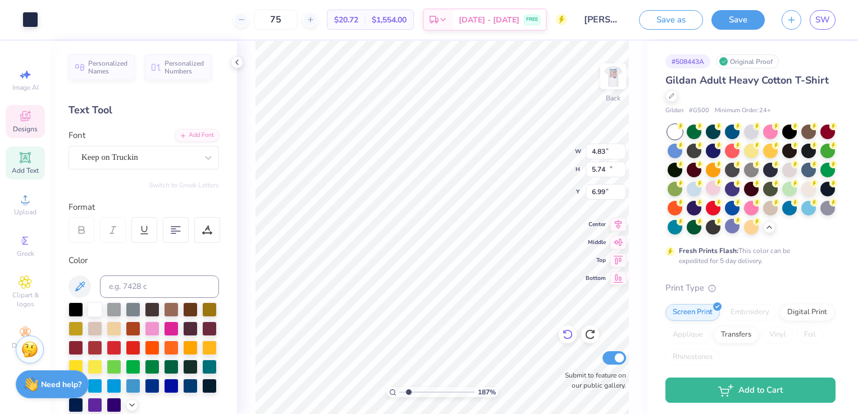
type input "9.47"
type input "15.75"
type input "3.51"
type input "4.83"
type input "5.74"
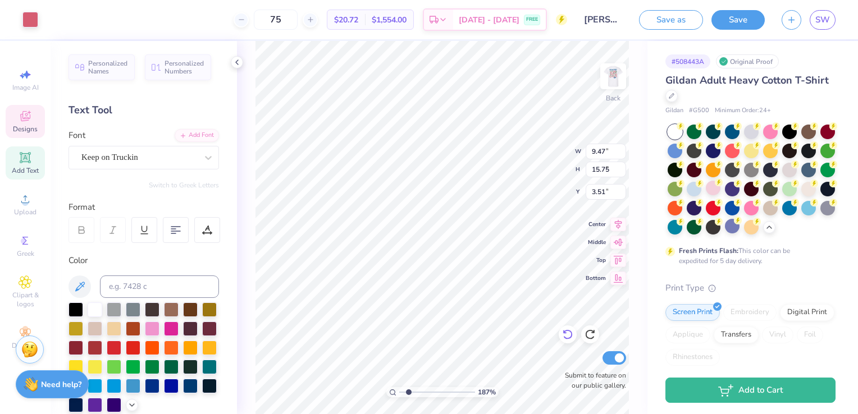
type input "6.99"
click at [29, 19] on div at bounding box center [30, 19] width 16 height 16
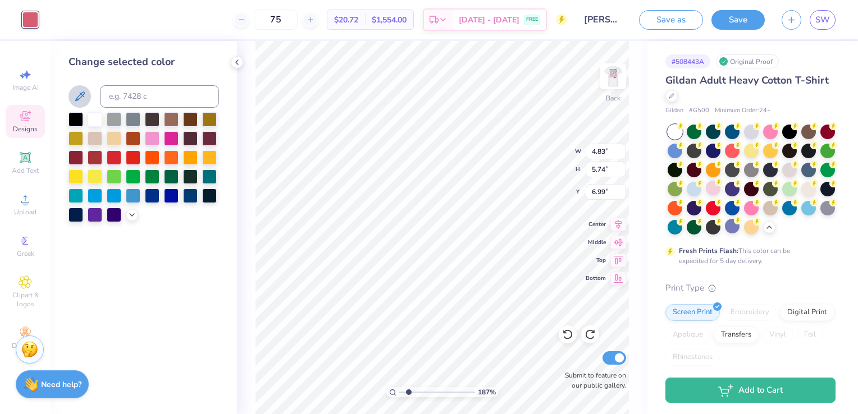
click at [82, 101] on icon at bounding box center [79, 96] width 13 height 13
click at [566, 336] on icon at bounding box center [567, 334] width 11 height 11
click at [34, 13] on div at bounding box center [30, 19] width 16 height 16
click at [119, 99] on input at bounding box center [159, 96] width 119 height 22
type input "533"
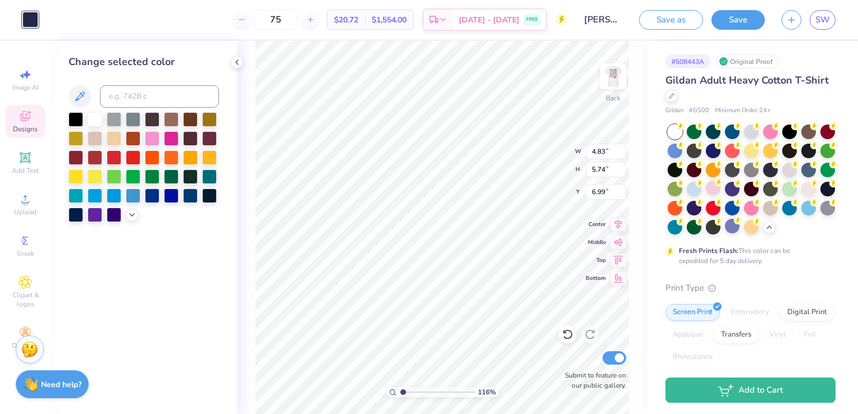
drag, startPoint x: 409, startPoint y: 391, endPoint x: 403, endPoint y: 388, distance: 7.0
click at [403, 388] on input "range" at bounding box center [437, 393] width 76 height 10
click at [568, 335] on icon at bounding box center [567, 334] width 11 height 11
click at [589, 339] on icon at bounding box center [590, 335] width 10 height 10
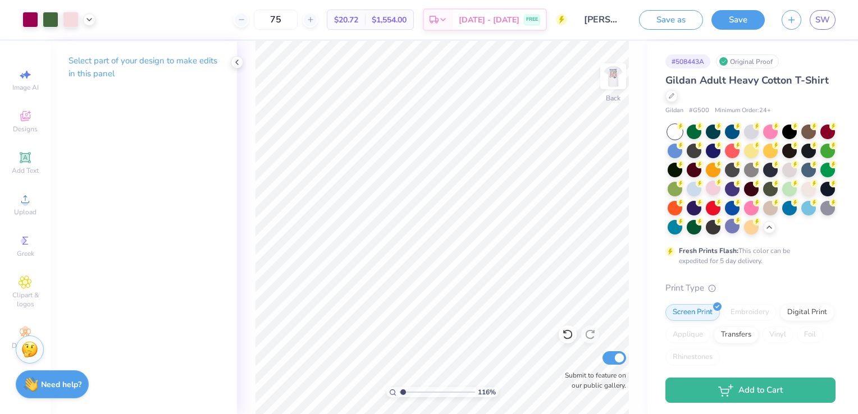
click at [214, 28] on div "75 $20.72 Per Item $1,554.00 Total Est. Delivery Aug 29 - Sep 1 FREE" at bounding box center [335, 19] width 463 height 39
drag, startPoint x: 403, startPoint y: 393, endPoint x: 409, endPoint y: 397, distance: 6.9
click at [409, 397] on input "range" at bounding box center [437, 393] width 76 height 10
type input "1.51"
click at [405, 393] on input "range" at bounding box center [437, 393] width 76 height 10
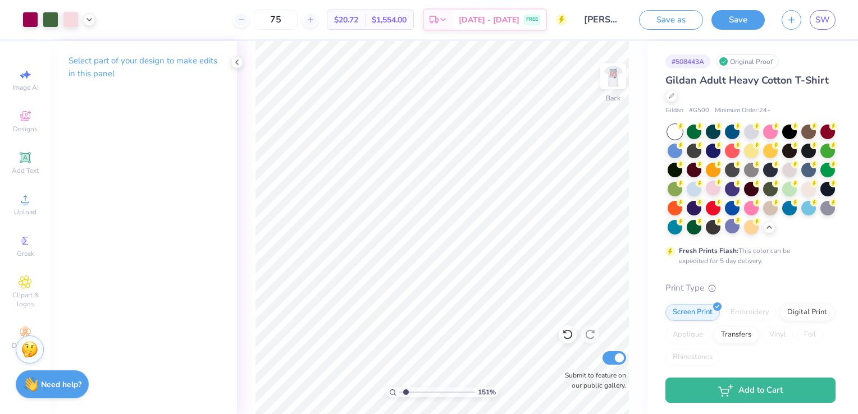
click at [211, 16] on div "75 $20.72 Per Item $1,554.00 Total Est. Delivery Aug 29 - Sep 1 FREE" at bounding box center [335, 19] width 463 height 39
type input "2.65"
type input "4.41"
type input "3.38"
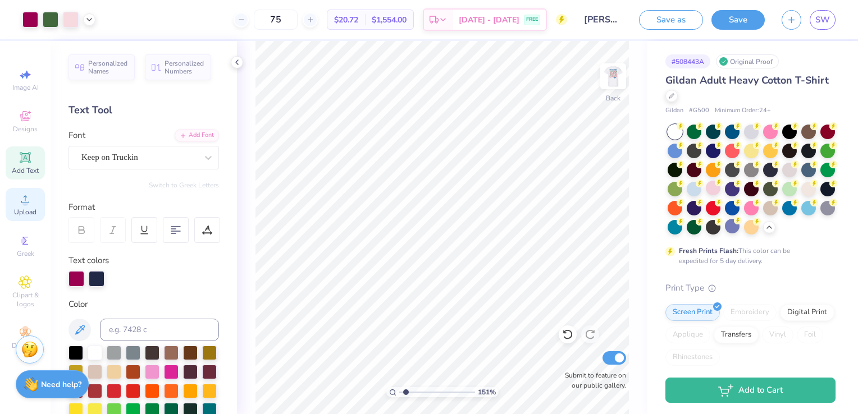
click at [24, 200] on circle at bounding box center [25, 203] width 6 height 6
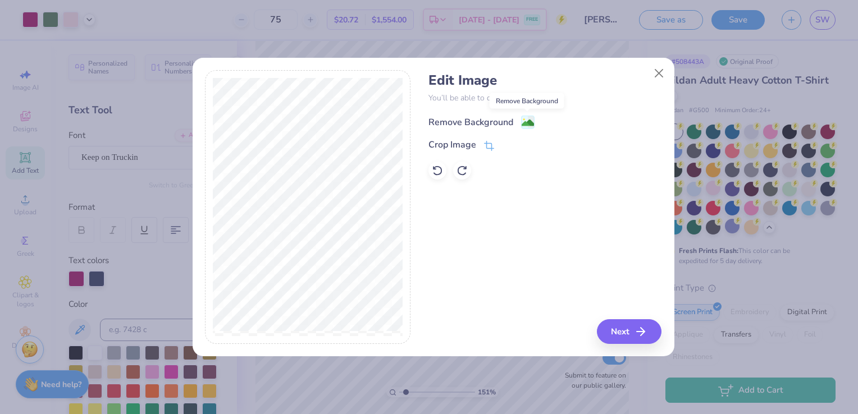
click at [527, 123] on image at bounding box center [528, 123] width 12 height 12
click at [622, 329] on button "Next" at bounding box center [631, 332] width 65 height 25
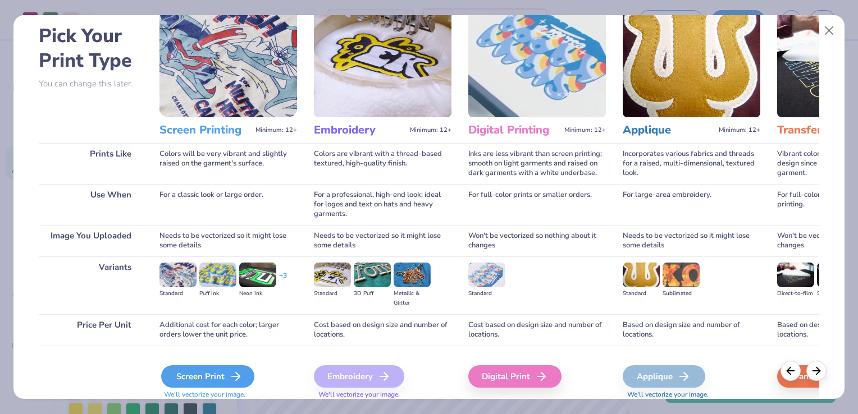
scroll to position [89, 0]
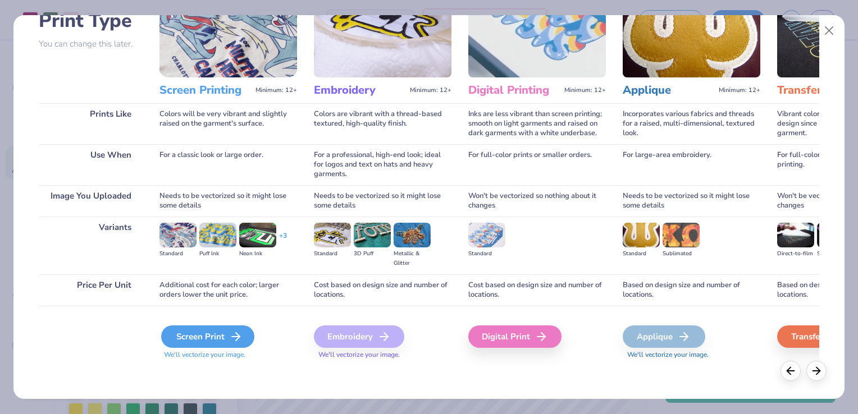
click at [219, 341] on div "Screen Print" at bounding box center [207, 337] width 93 height 22
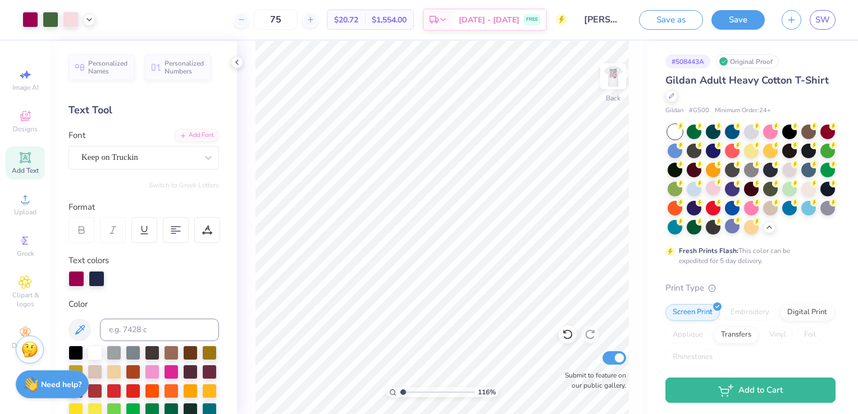
drag, startPoint x: 405, startPoint y: 393, endPoint x: 403, endPoint y: 403, distance: 10.4
type input "1.16"
click at [403, 398] on input "range" at bounding box center [437, 393] width 76 height 10
click at [487, 394] on div "116 %" at bounding box center [442, 227] width 373 height 373
click at [25, 220] on div "Upload" at bounding box center [25, 204] width 39 height 33
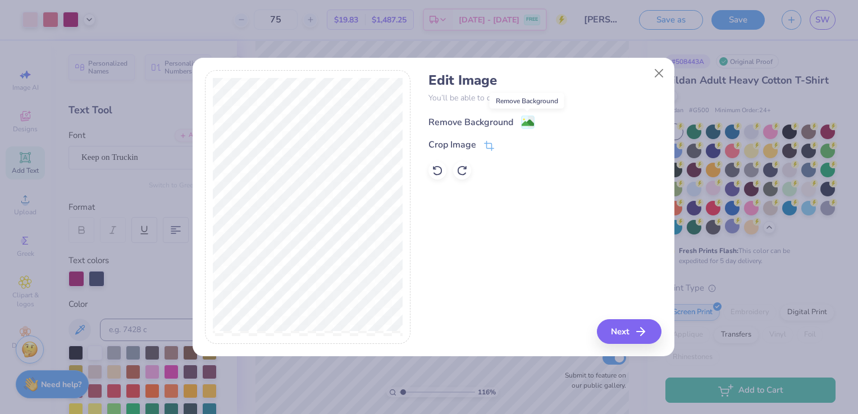
click at [523, 119] on circle at bounding box center [524, 120] width 2 height 2
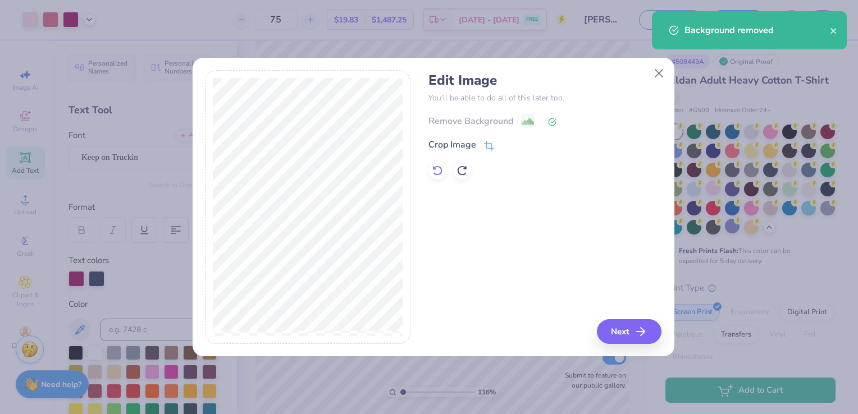
click at [436, 173] on icon at bounding box center [437, 170] width 11 height 11
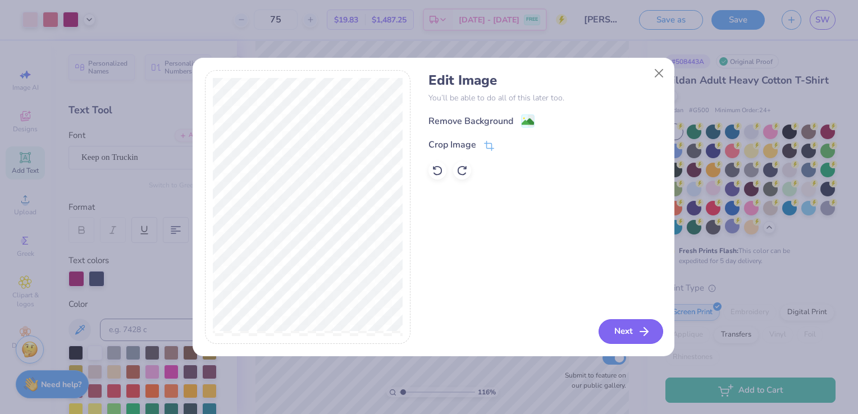
click at [629, 339] on button "Next" at bounding box center [631, 332] width 65 height 25
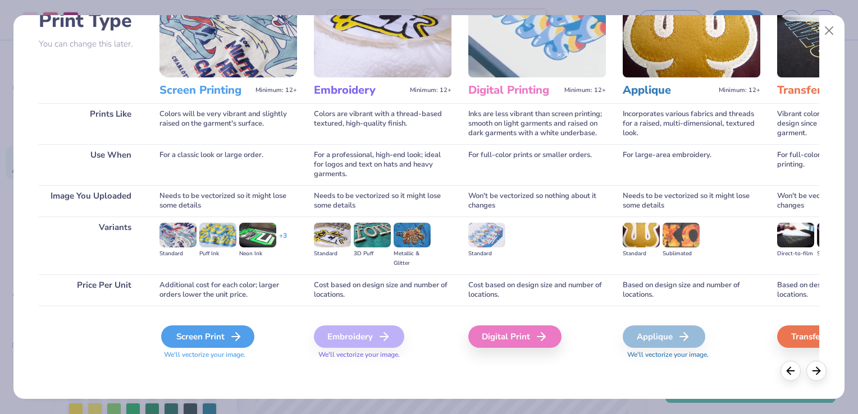
click at [199, 336] on div "Screen Print" at bounding box center [207, 337] width 93 height 22
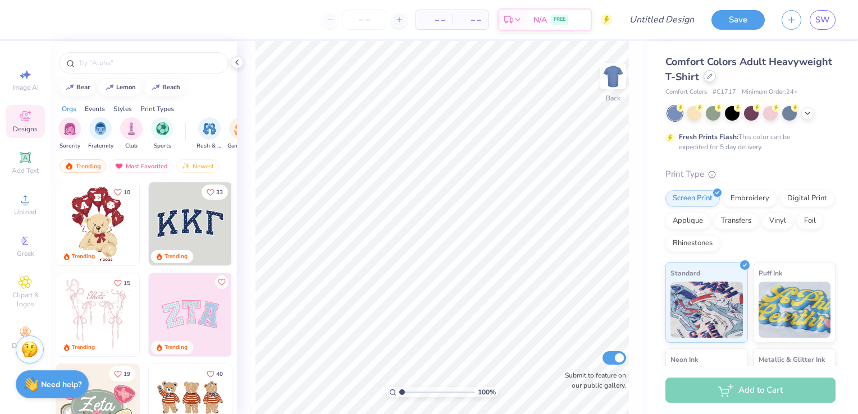
click at [716, 80] on div at bounding box center [710, 76] width 12 height 12
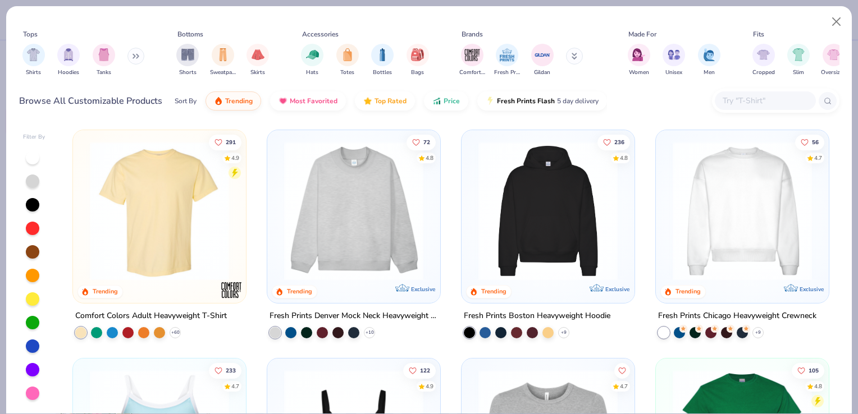
click at [768, 95] on input "text" at bounding box center [765, 100] width 86 height 13
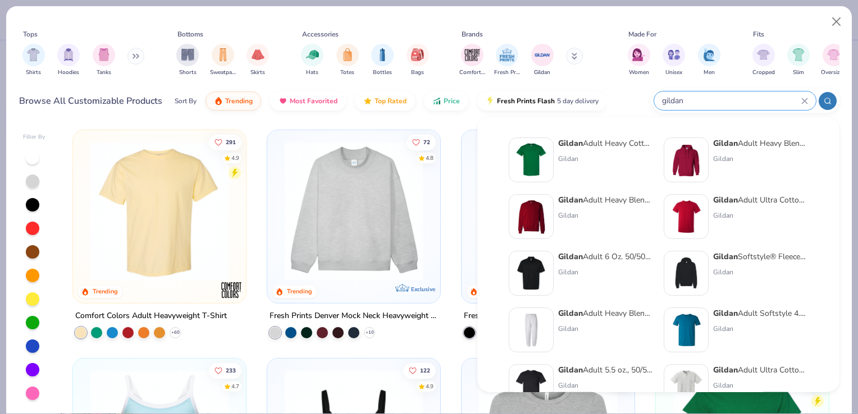
type input "gildan"
click at [534, 163] on img at bounding box center [531, 160] width 35 height 35
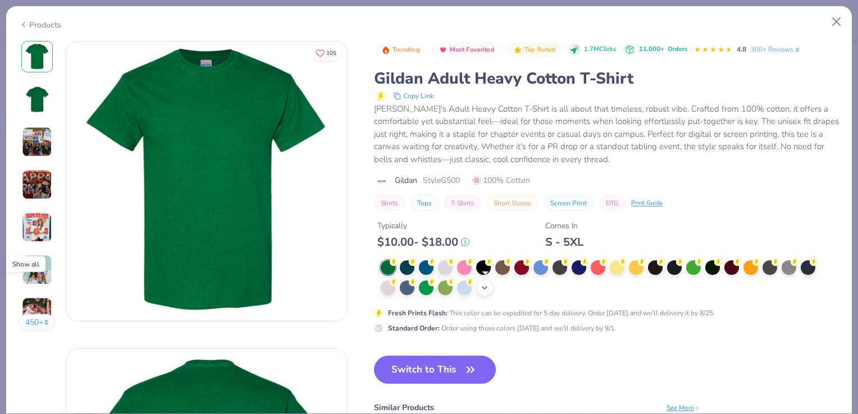
click at [485, 284] on icon at bounding box center [484, 288] width 9 height 9
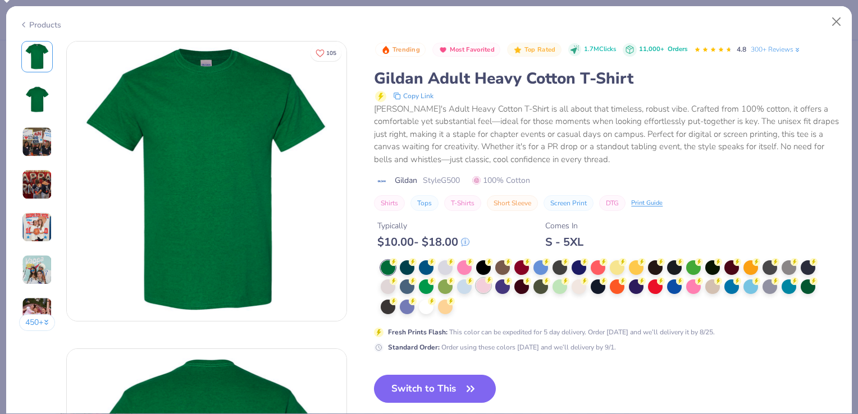
click at [481, 286] on div at bounding box center [483, 286] width 15 height 15
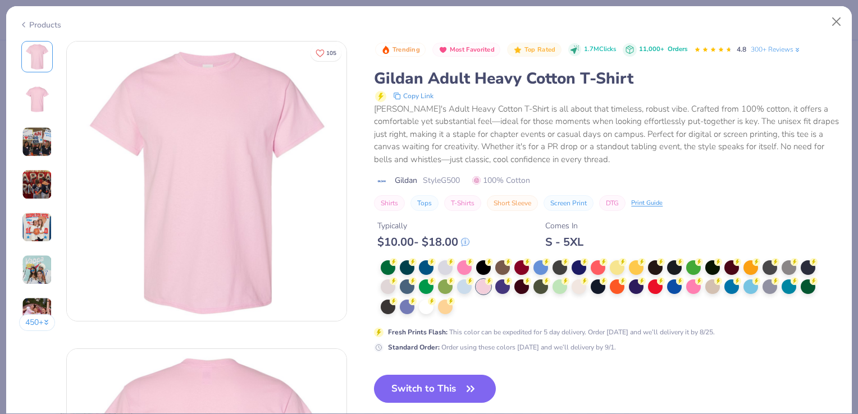
click at [440, 387] on button "Switch to This" at bounding box center [435, 389] width 122 height 28
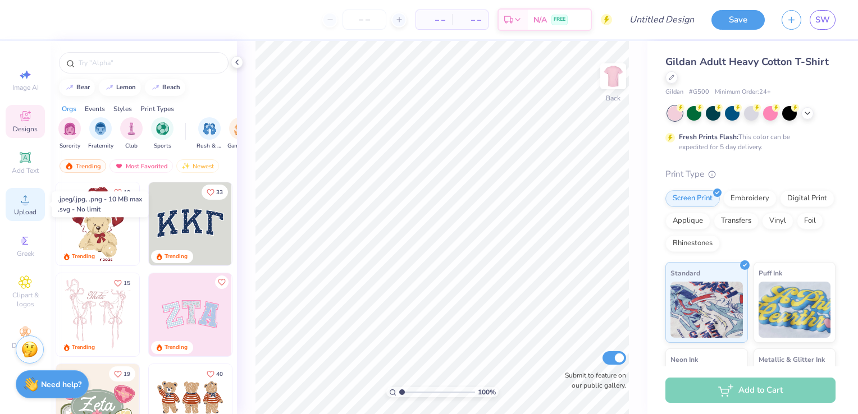
click at [34, 210] on span "Upload" at bounding box center [25, 212] width 22 height 9
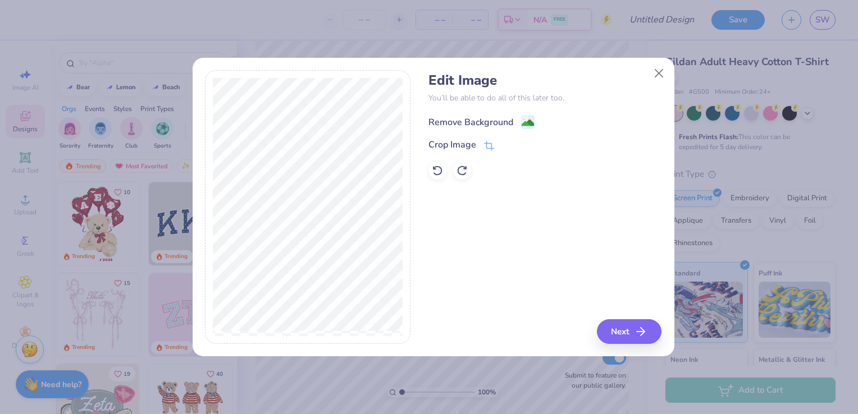
click at [527, 117] on image at bounding box center [528, 123] width 12 height 12
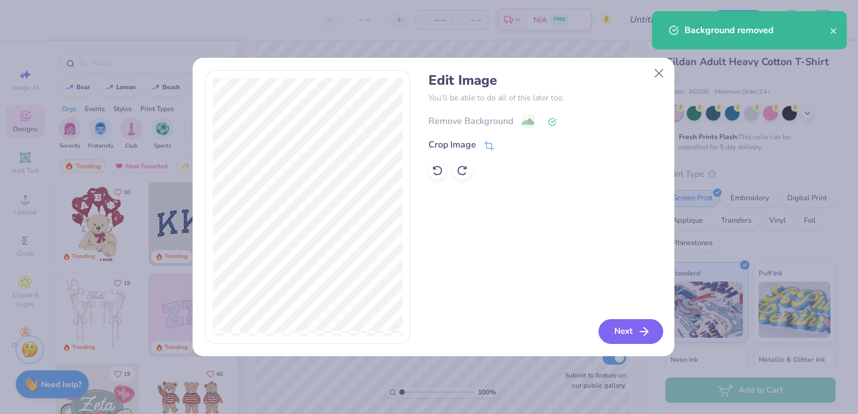
click at [639, 330] on icon "button" at bounding box center [643, 331] width 13 height 13
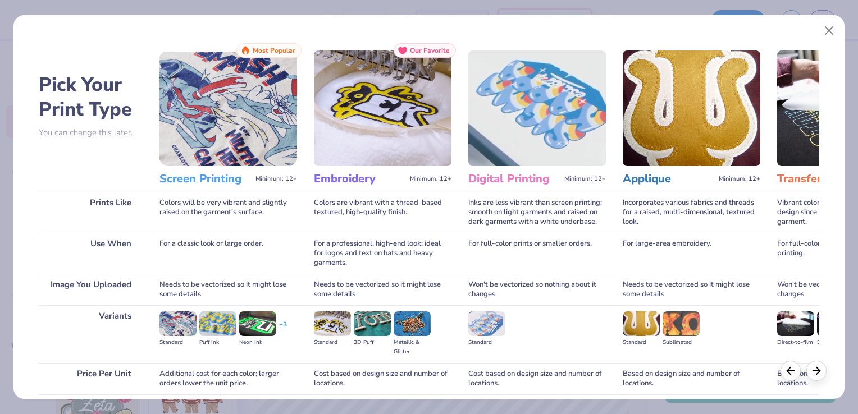
click at [831, 31] on body "– – Per Item – – Total Est. Delivery N/A FREE Design Title Save SW Image AI Des…" at bounding box center [429, 207] width 858 height 414
click at [828, 27] on button "Close" at bounding box center [829, 30] width 21 height 21
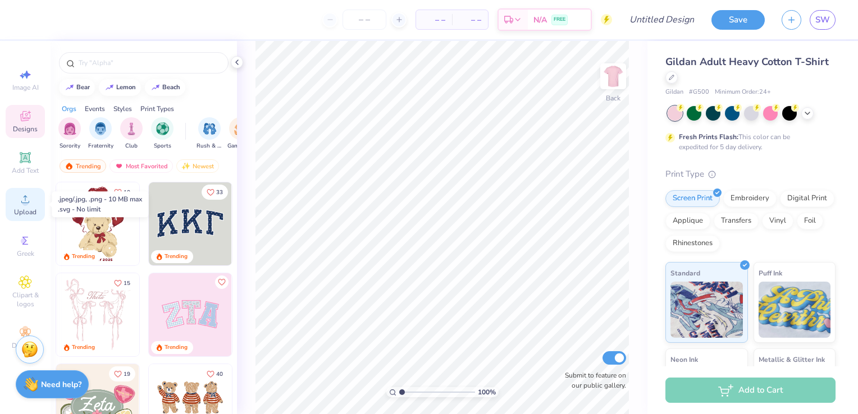
click at [30, 200] on icon at bounding box center [25, 199] width 13 height 13
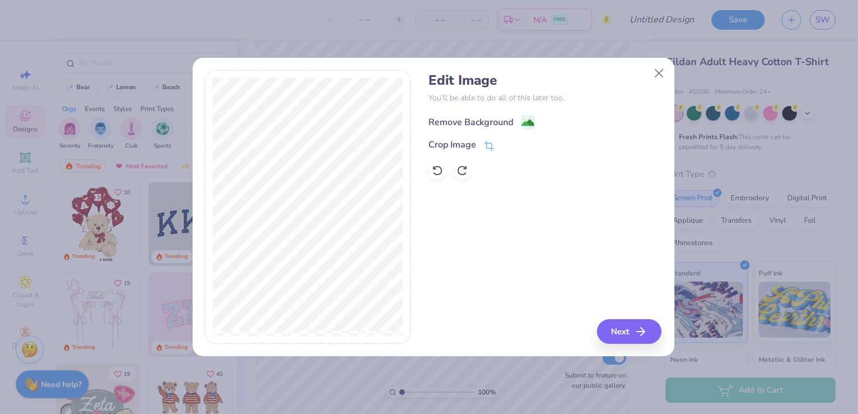
click at [532, 119] on image at bounding box center [528, 123] width 12 height 12
click at [438, 172] on icon at bounding box center [437, 170] width 11 height 11
click at [525, 122] on image at bounding box center [528, 122] width 12 height 12
click at [442, 176] on icon at bounding box center [437, 170] width 11 height 11
click at [617, 338] on button "Next" at bounding box center [631, 332] width 65 height 25
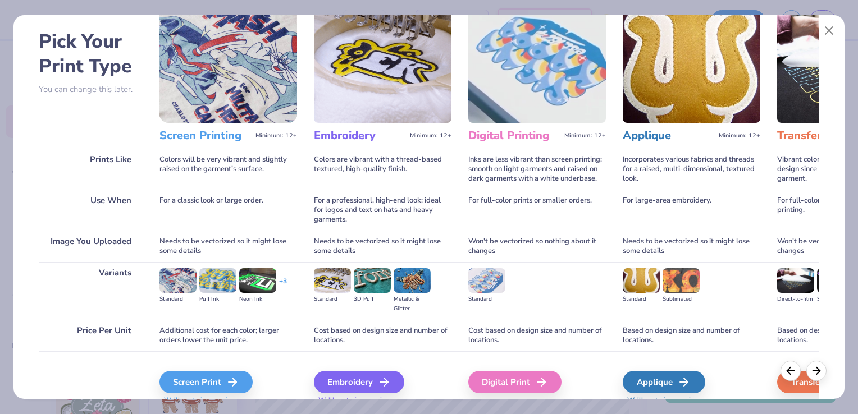
scroll to position [89, 0]
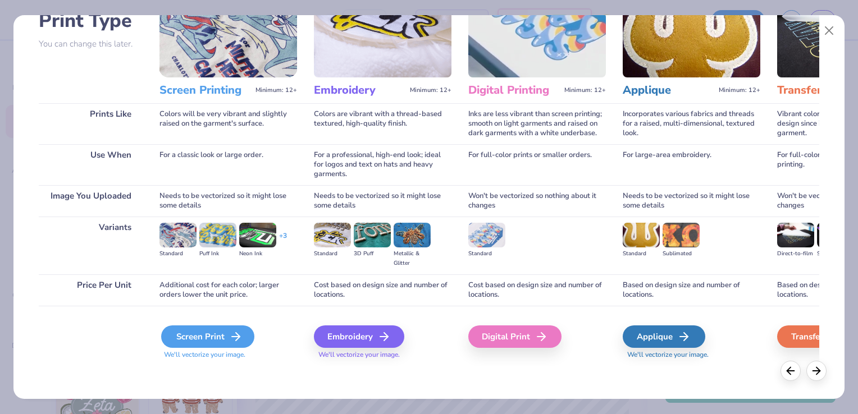
click at [220, 334] on div "Screen Print" at bounding box center [207, 337] width 93 height 22
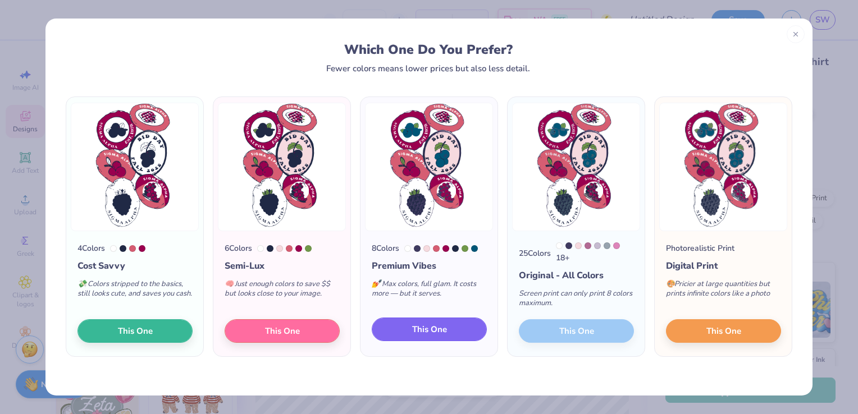
click at [436, 333] on span "This One" at bounding box center [429, 329] width 35 height 13
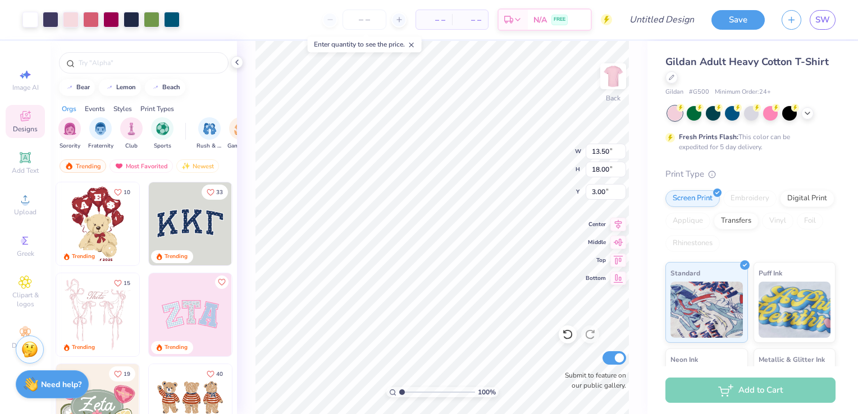
type input "3.00"
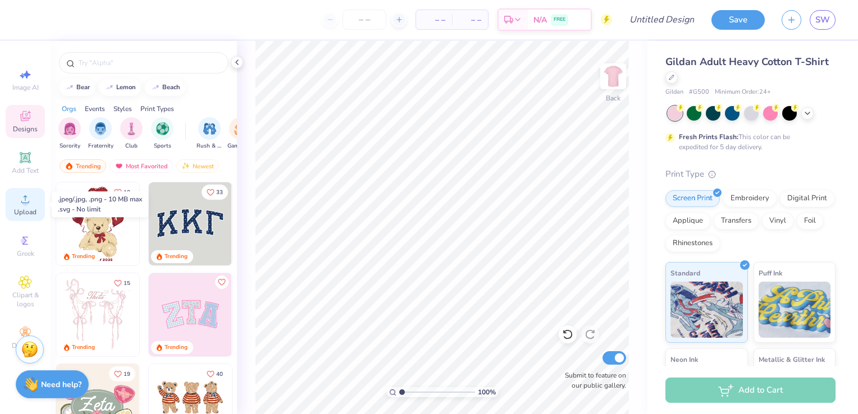
click at [29, 194] on icon at bounding box center [25, 199] width 13 height 13
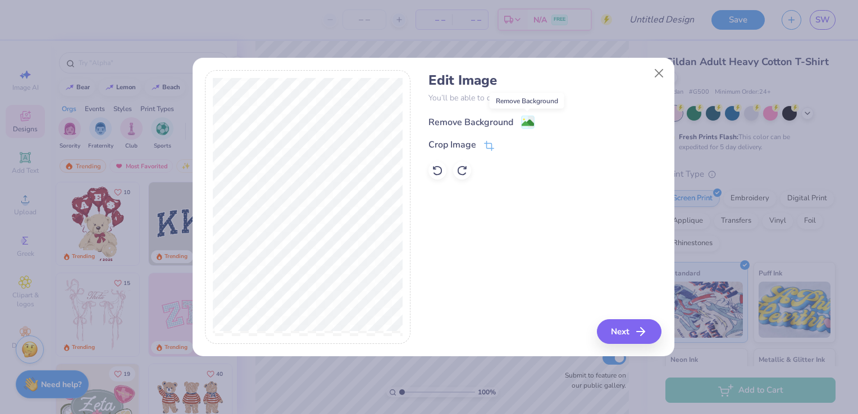
click at [525, 122] on image at bounding box center [528, 123] width 12 height 12
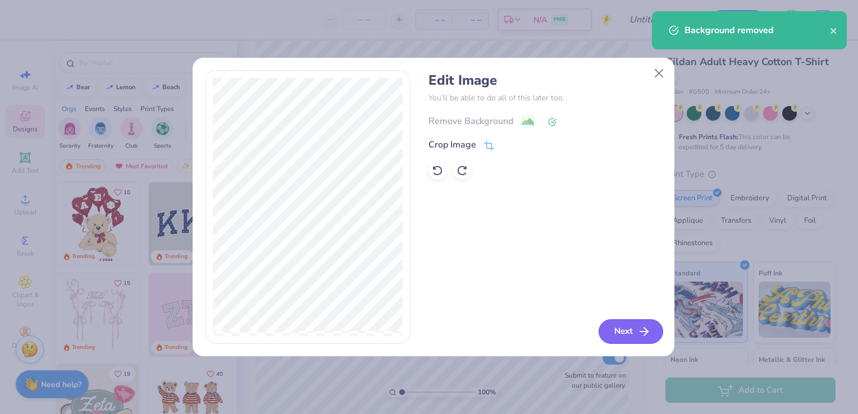
click at [622, 324] on button "Next" at bounding box center [631, 332] width 65 height 25
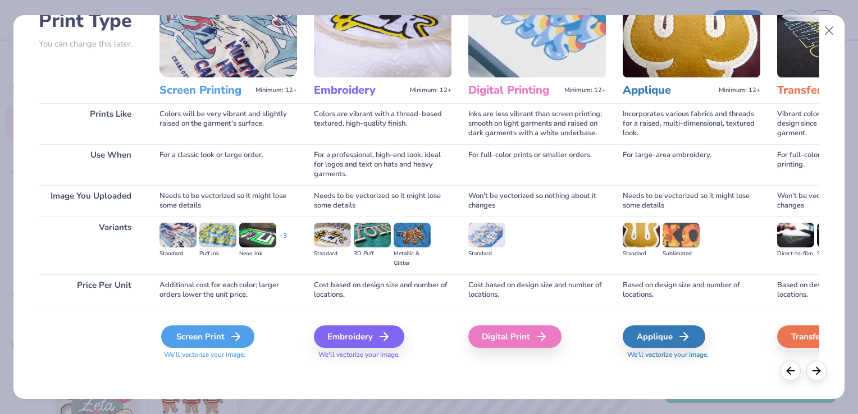
click at [236, 339] on icon at bounding box center [235, 336] width 13 height 13
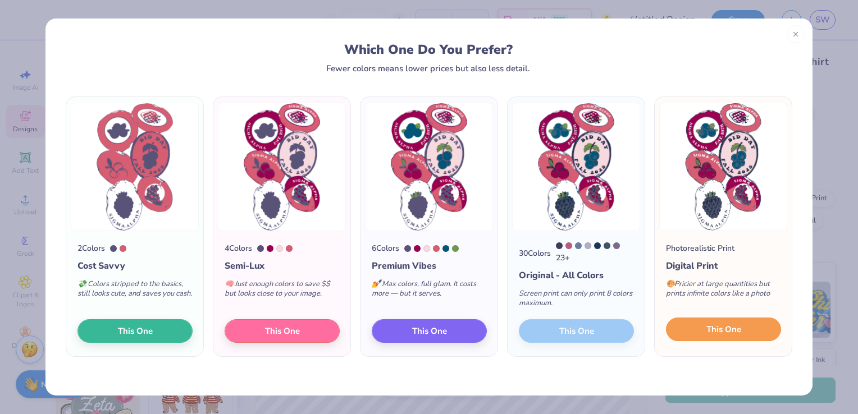
click at [703, 333] on button "This One" at bounding box center [723, 330] width 115 height 24
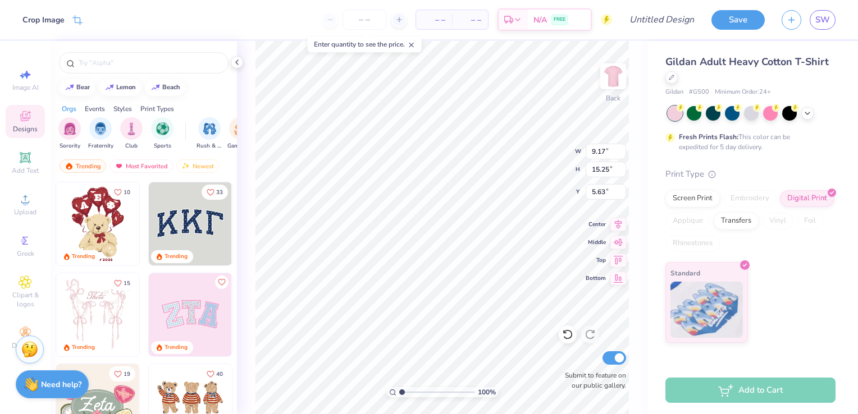
type input "3.27"
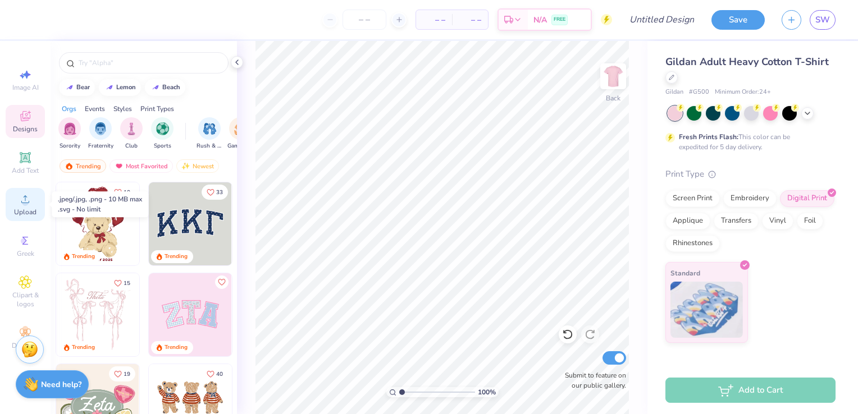
click at [36, 200] on div "Upload" at bounding box center [25, 204] width 39 height 33
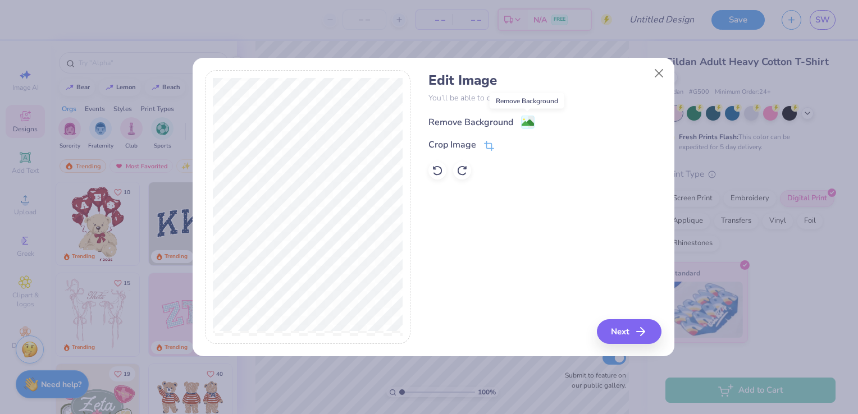
click at [525, 122] on image at bounding box center [528, 123] width 12 height 12
click at [627, 329] on button "Next" at bounding box center [631, 332] width 65 height 25
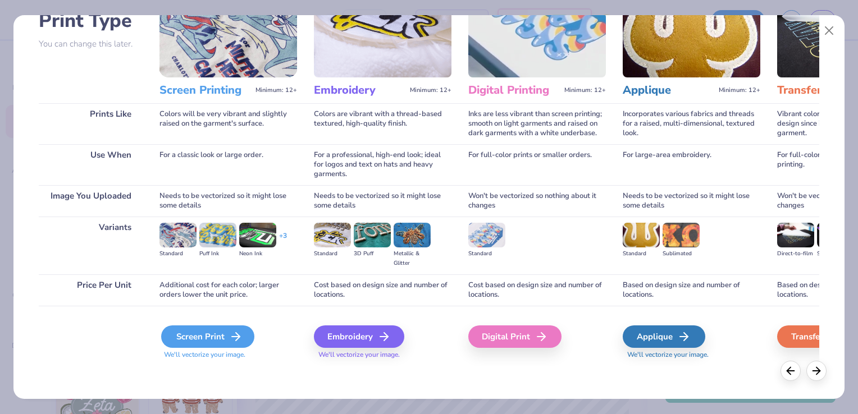
click at [225, 345] on div "Screen Print" at bounding box center [207, 337] width 93 height 22
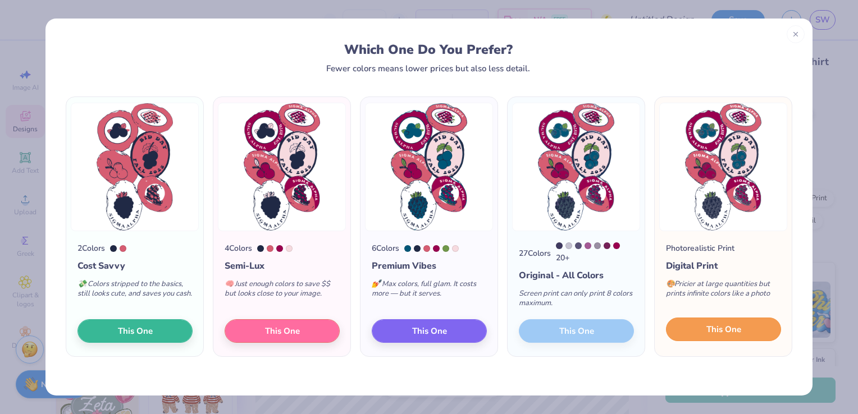
click at [715, 327] on span "This One" at bounding box center [723, 329] width 35 height 13
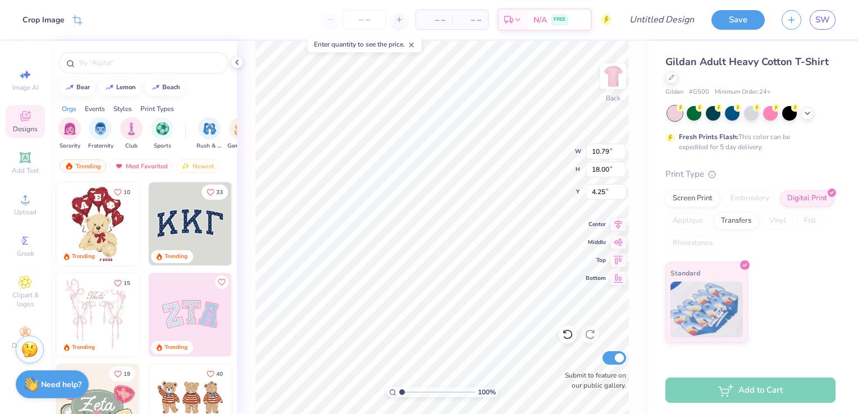
type input "3.39"
type input "8.68"
type input "14.47"
type input "3.27"
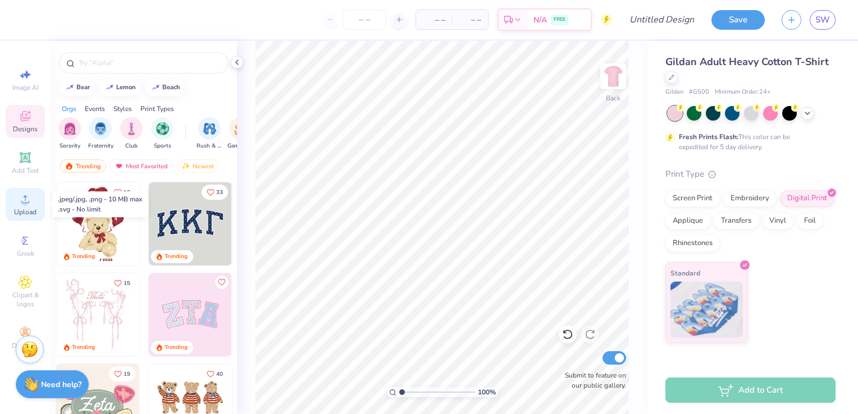
click at [12, 204] on div "Upload" at bounding box center [25, 204] width 39 height 33
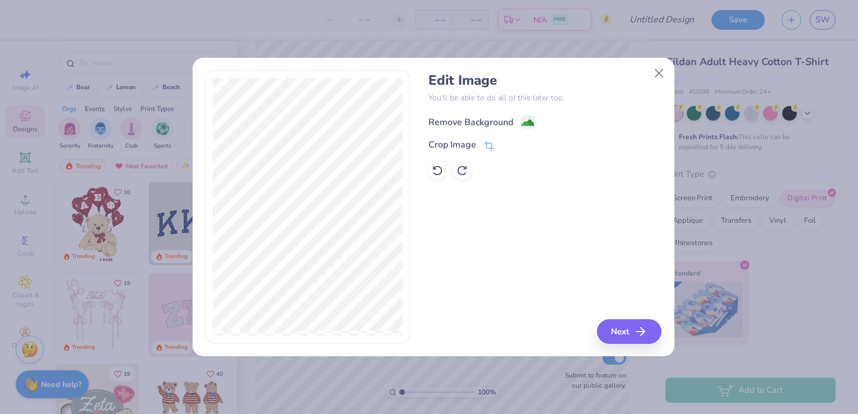
click at [524, 122] on image at bounding box center [528, 123] width 12 height 12
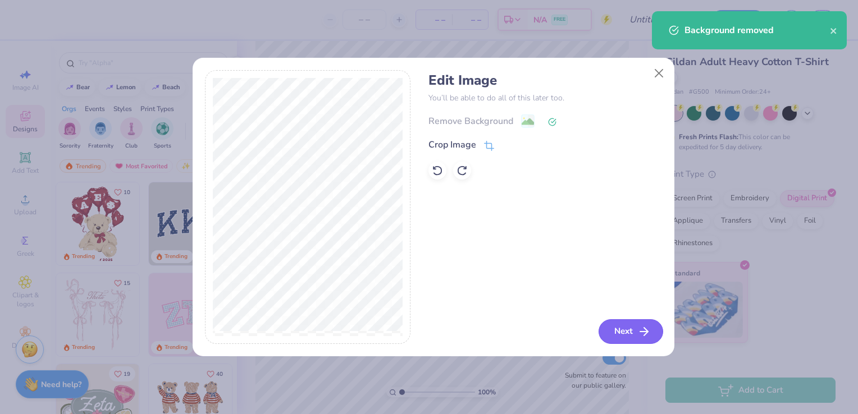
click at [610, 332] on button "Next" at bounding box center [631, 332] width 65 height 25
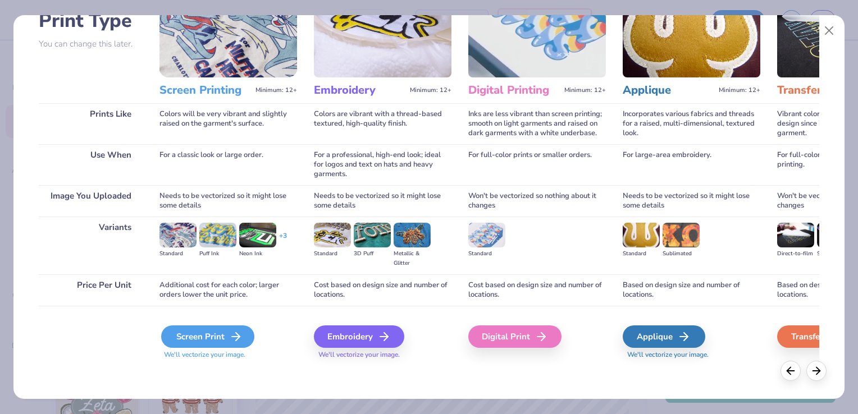
click at [213, 338] on div "Screen Print" at bounding box center [207, 337] width 93 height 22
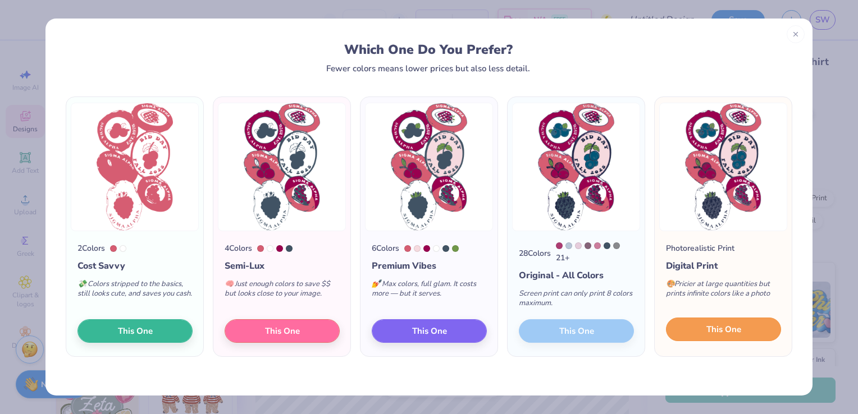
click at [718, 333] on span "This One" at bounding box center [723, 329] width 35 height 13
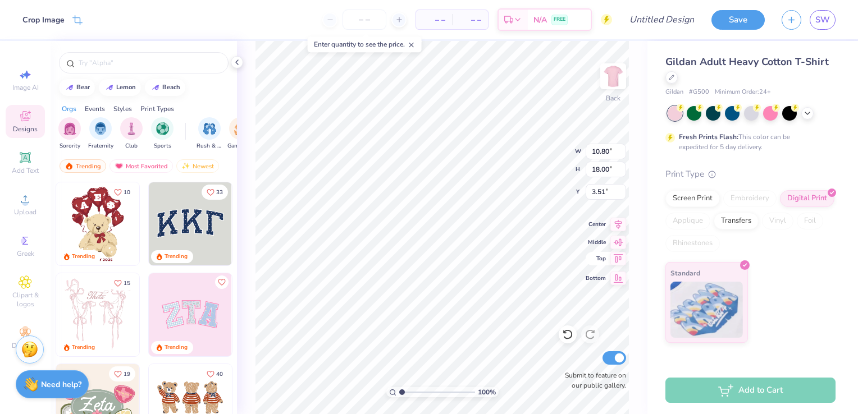
type input "3.51"
click at [364, 17] on input "number" at bounding box center [365, 20] width 44 height 20
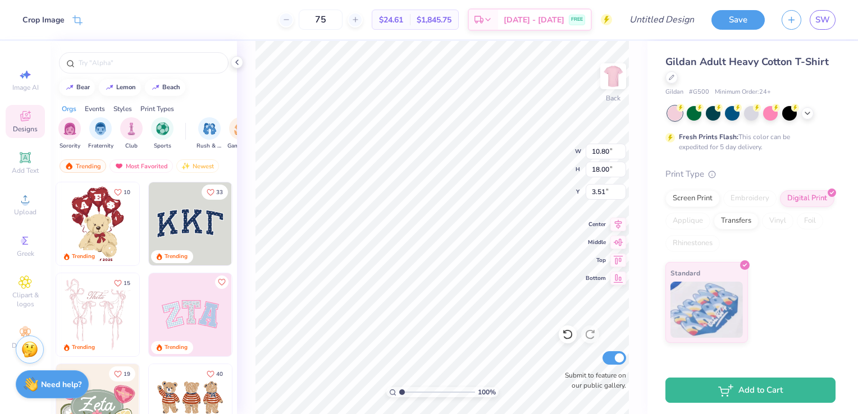
type input "7"
type input "80"
type input "3.54"
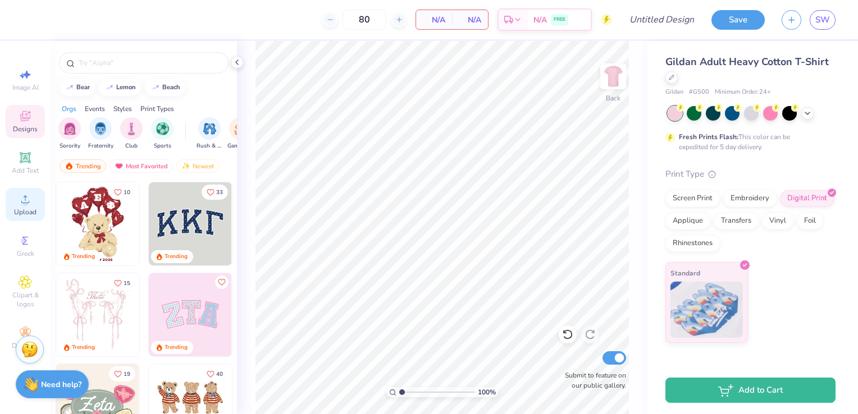
click at [31, 203] on icon at bounding box center [25, 199] width 13 height 13
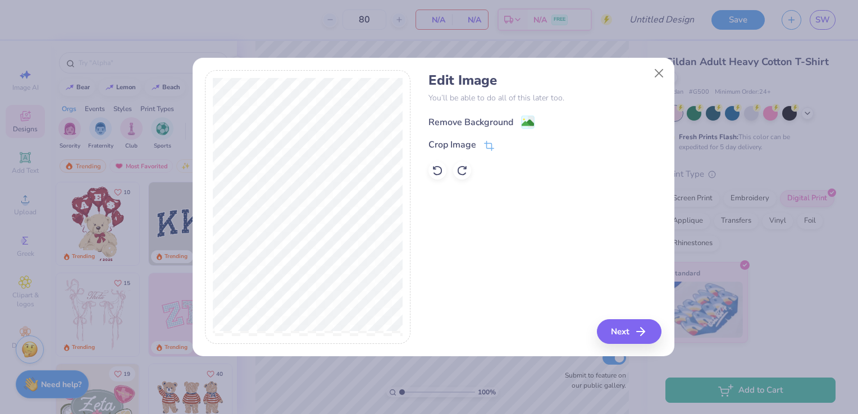
click at [523, 122] on image at bounding box center [528, 123] width 12 height 12
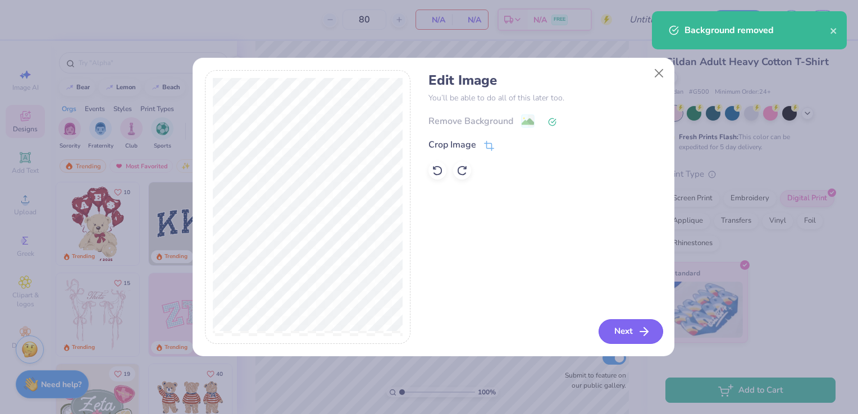
click at [618, 330] on button "Next" at bounding box center [631, 332] width 65 height 25
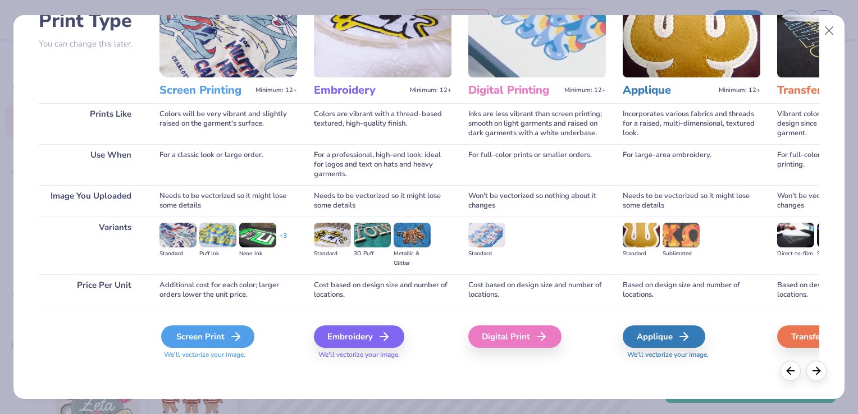
click at [220, 336] on div "Screen Print" at bounding box center [207, 337] width 93 height 22
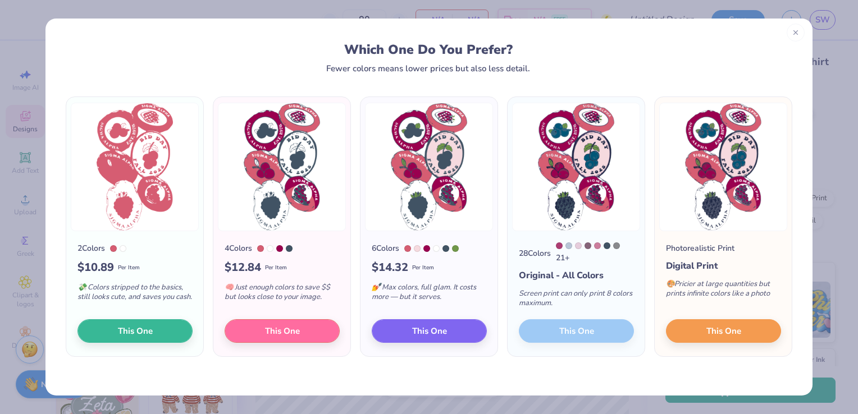
click at [796, 31] on line at bounding box center [796, 32] width 4 height 4
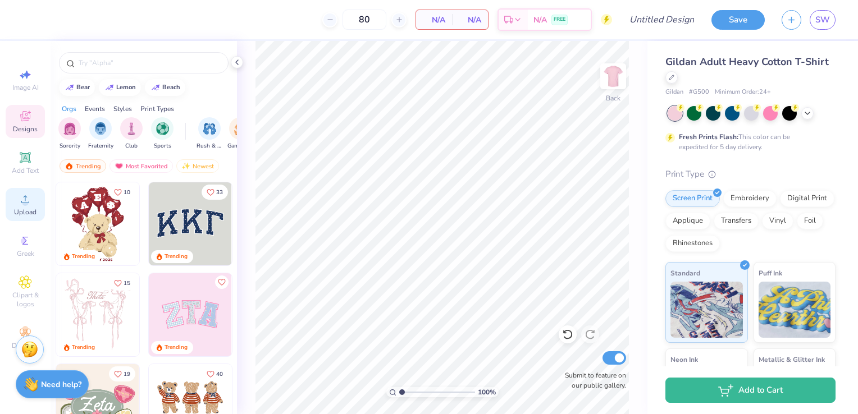
click at [30, 212] on span "Upload" at bounding box center [25, 212] width 22 height 9
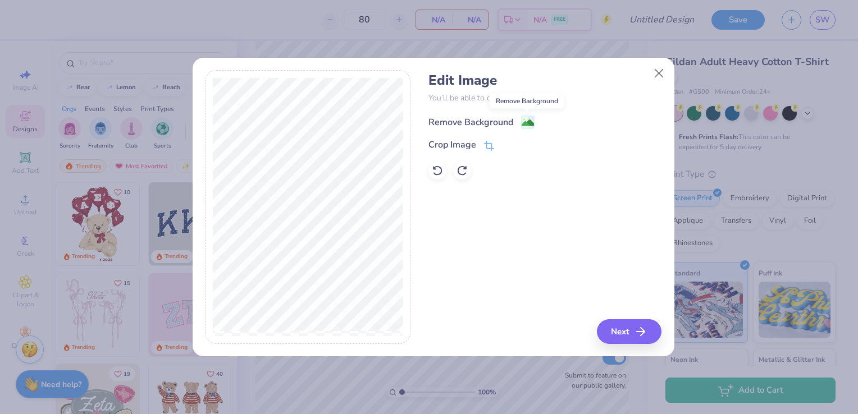
click at [527, 122] on image at bounding box center [528, 123] width 12 height 12
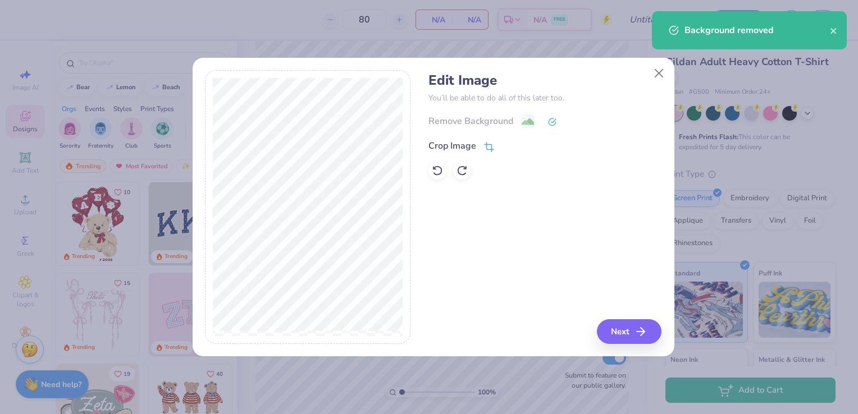
click at [481, 141] on div "Crop Image" at bounding box center [462, 145] width 66 height 13
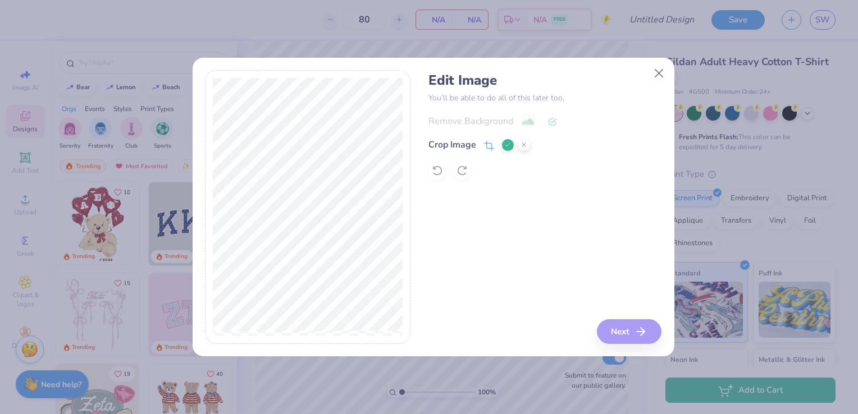
click at [625, 332] on div "Edit Image You’ll be able to do all of this later too. Remove Background Crop I…" at bounding box center [545, 207] width 233 height 274
click at [521, 143] on icon at bounding box center [524, 145] width 7 height 7
click at [630, 333] on button "Next" at bounding box center [631, 332] width 65 height 25
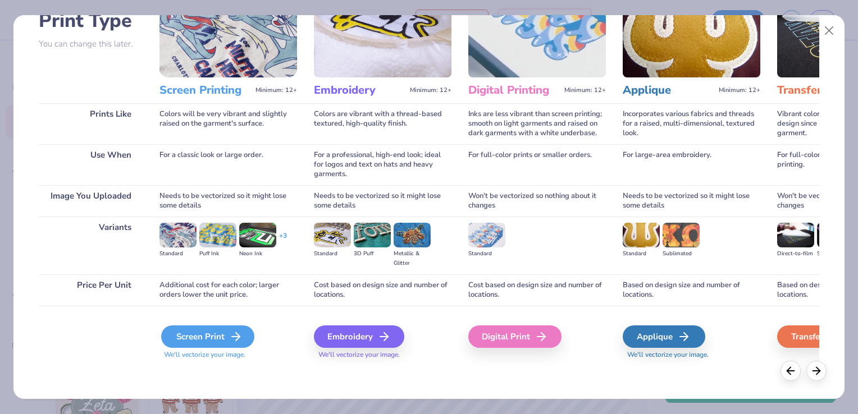
click at [213, 338] on div "Screen Print" at bounding box center [207, 337] width 93 height 22
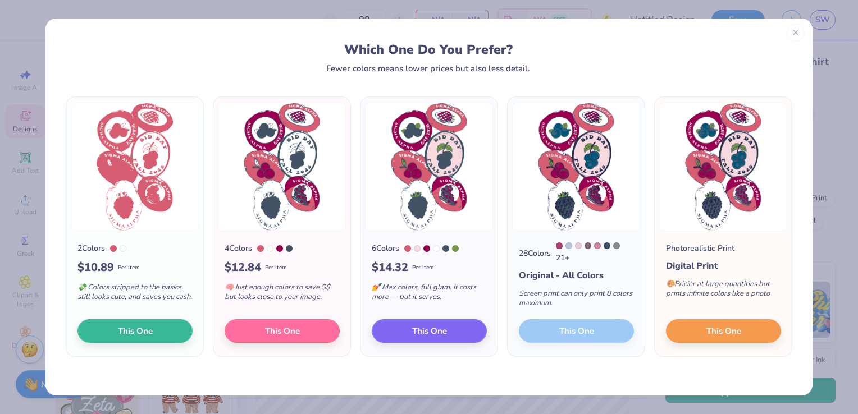
click at [794, 37] on div at bounding box center [796, 33] width 18 height 18
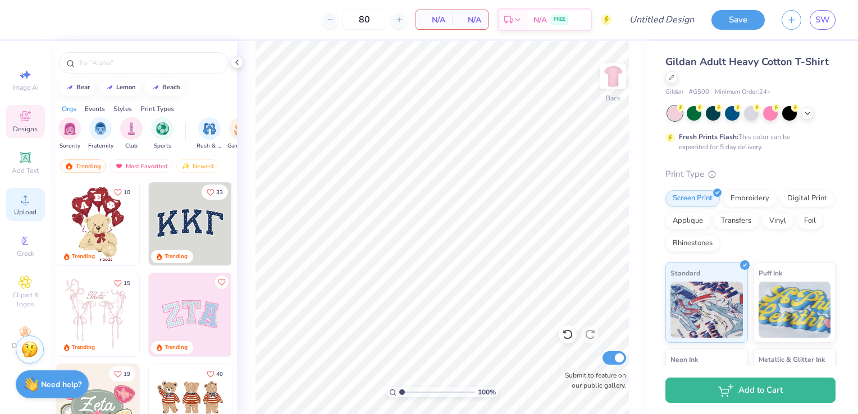
click at [25, 204] on circle at bounding box center [25, 203] width 6 height 6
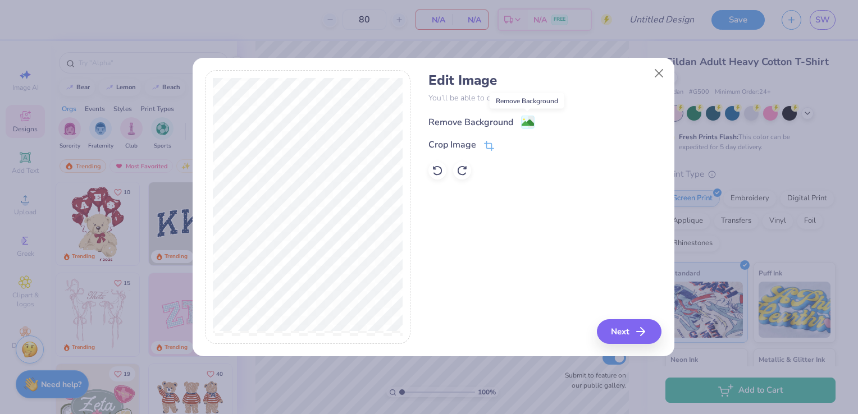
click at [523, 121] on image at bounding box center [528, 123] width 12 height 12
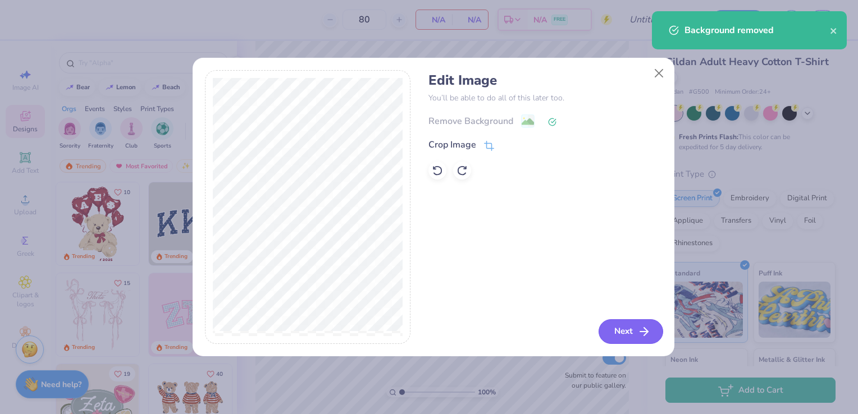
click at [618, 334] on button "Next" at bounding box center [631, 332] width 65 height 25
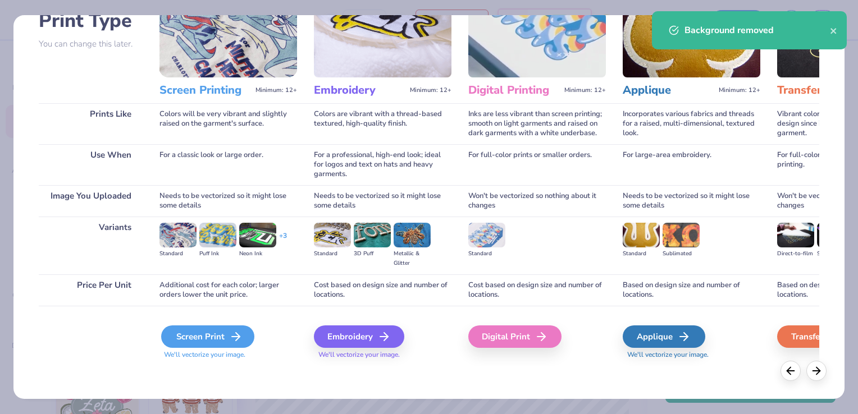
click at [205, 334] on div "Screen Print" at bounding box center [207, 337] width 93 height 22
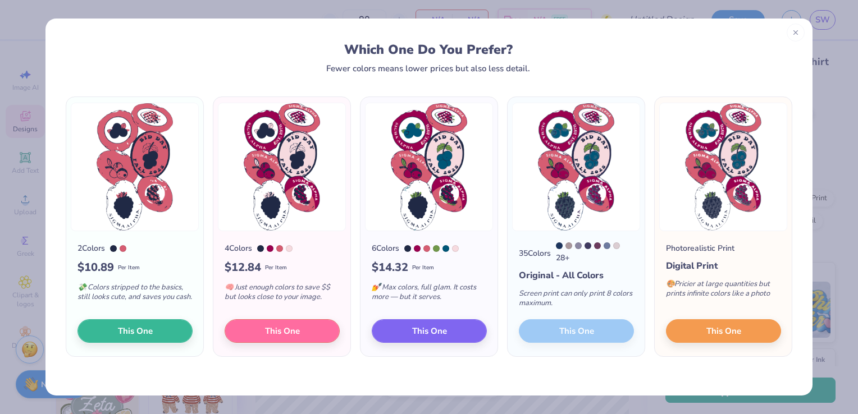
click at [795, 29] on icon at bounding box center [796, 33] width 8 height 8
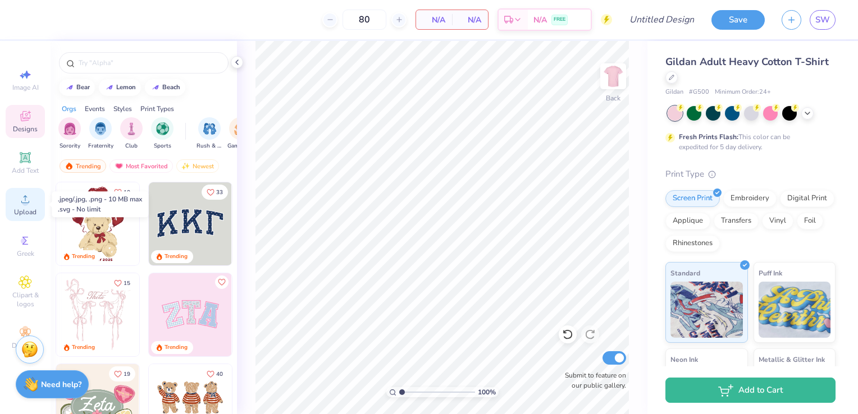
click at [31, 207] on div "Upload" at bounding box center [25, 204] width 39 height 33
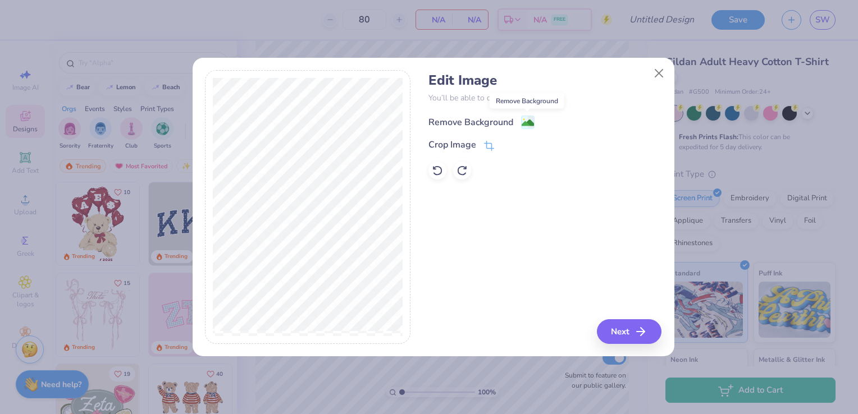
click at [528, 125] on image at bounding box center [528, 123] width 12 height 12
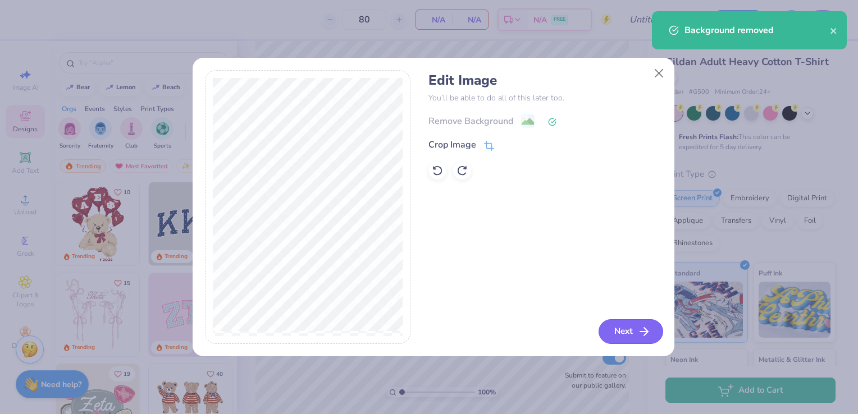
click at [633, 334] on button "Next" at bounding box center [631, 332] width 65 height 25
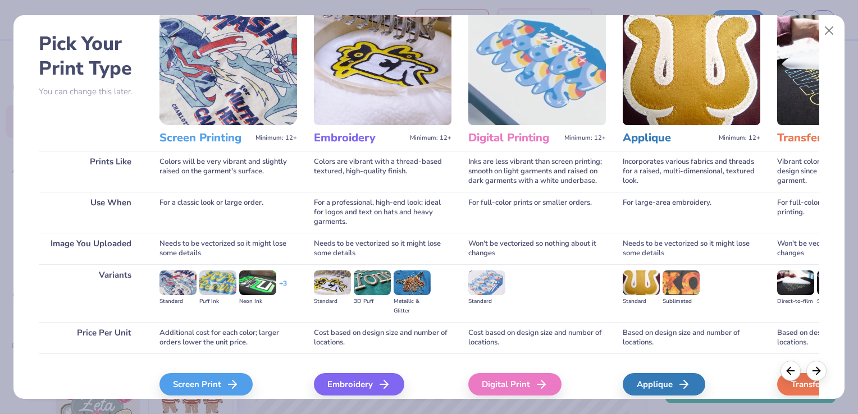
scroll to position [56, 0]
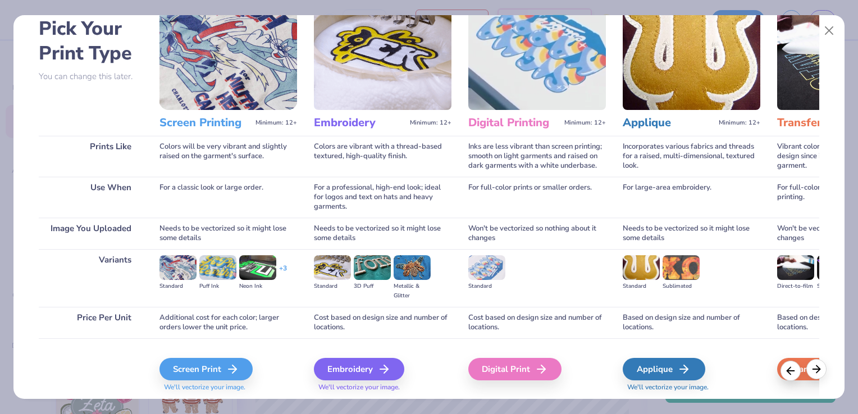
click at [820, 373] on icon at bounding box center [816, 369] width 12 height 12
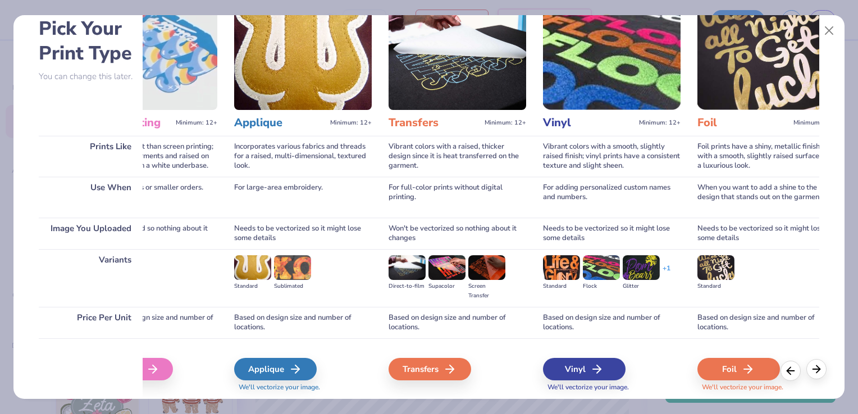
scroll to position [0, 390]
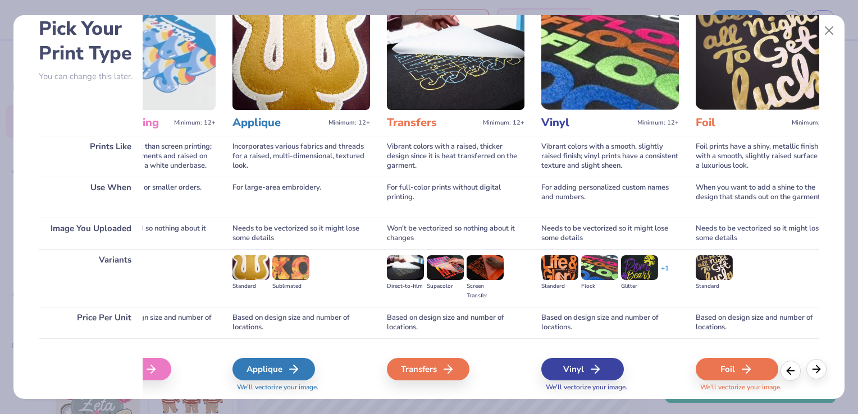
click at [817, 371] on icon at bounding box center [816, 369] width 12 height 12
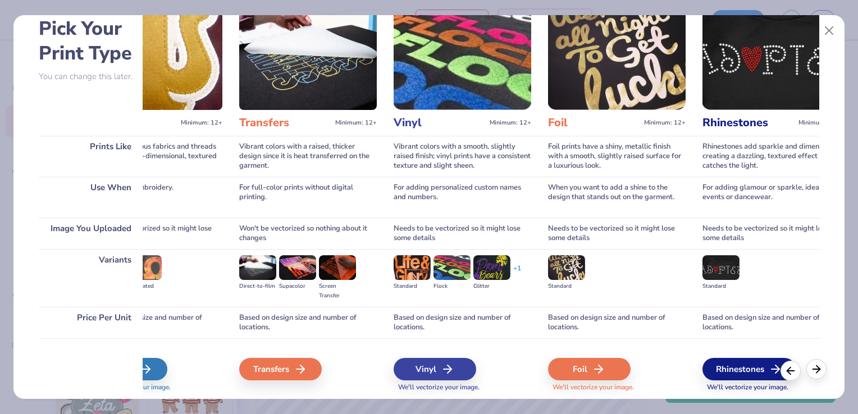
scroll to position [0, 575]
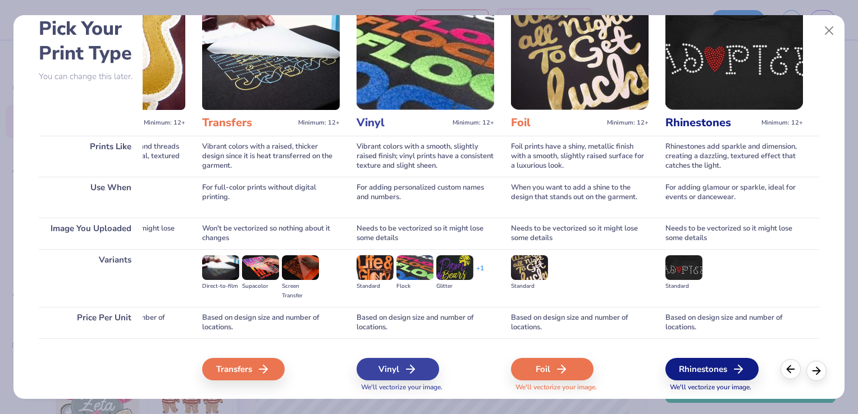
click at [786, 371] on icon at bounding box center [791, 369] width 12 height 12
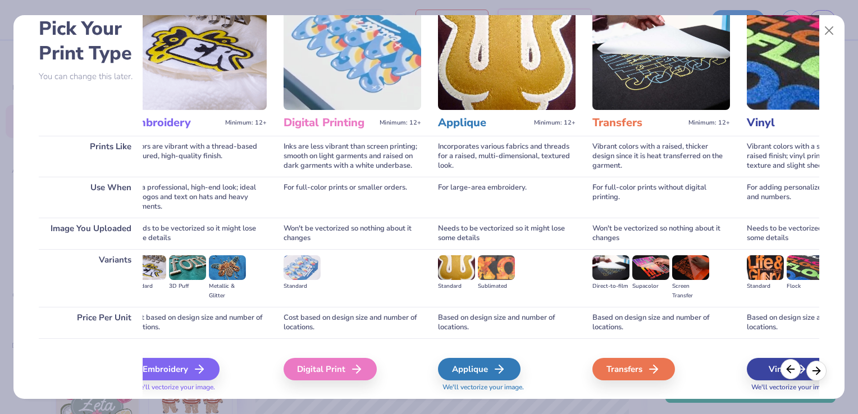
click at [786, 371] on icon at bounding box center [791, 369] width 12 height 12
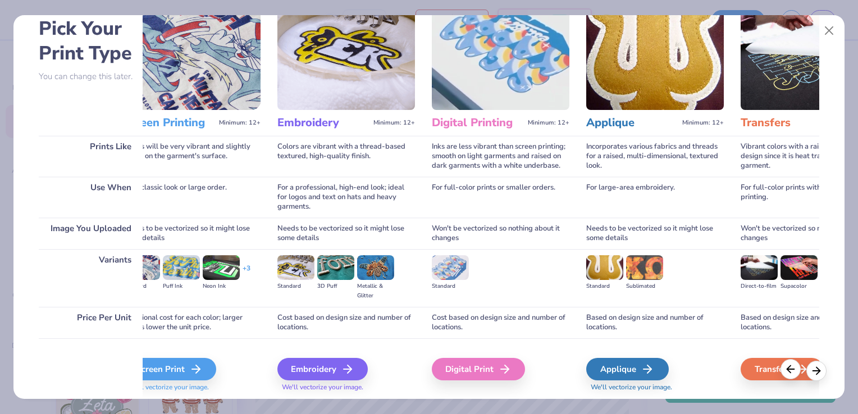
scroll to position [0, 0]
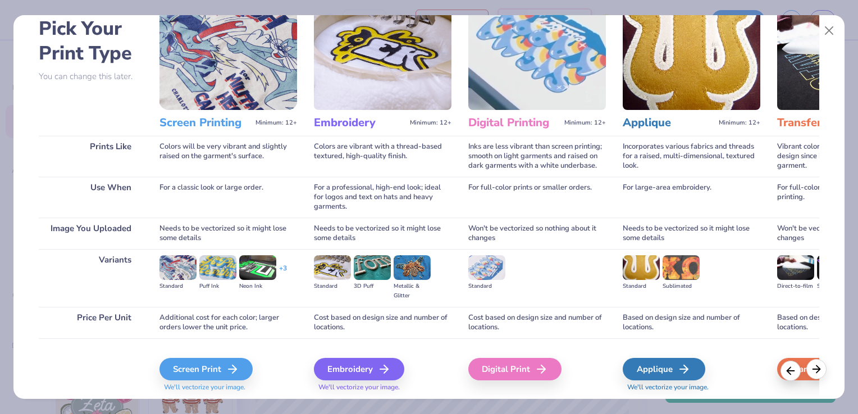
click at [815, 367] on icon at bounding box center [816, 369] width 12 height 12
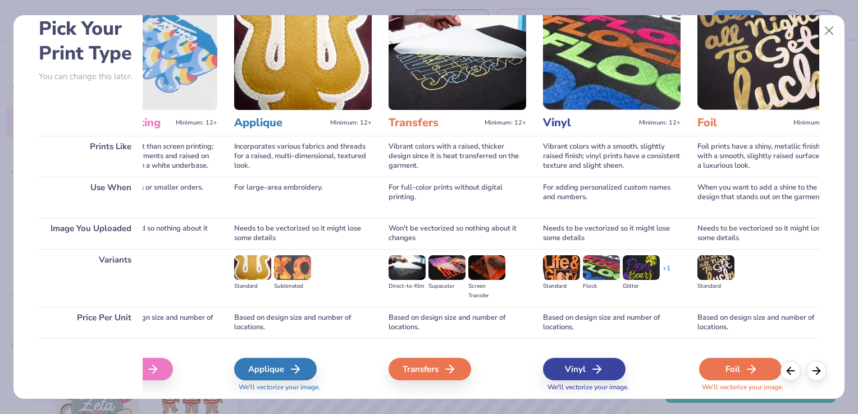
scroll to position [0, 390]
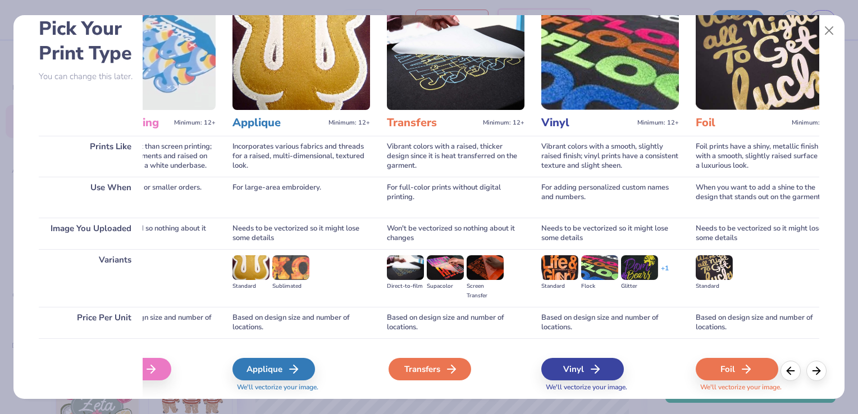
click at [449, 367] on icon at bounding box center [451, 369] width 13 height 13
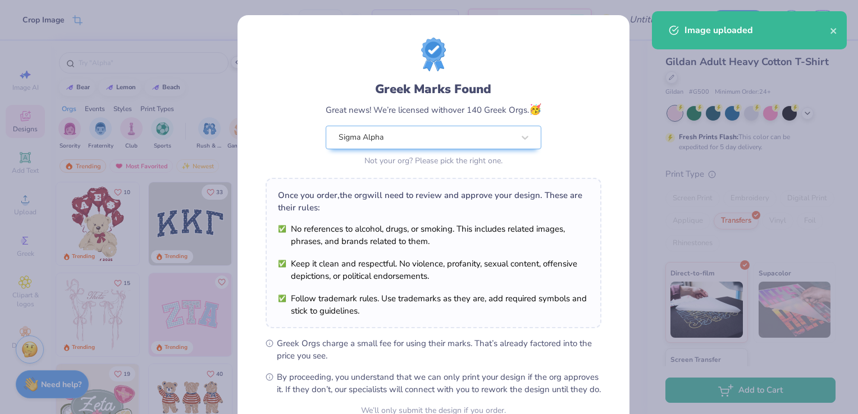
scroll to position [110, 0]
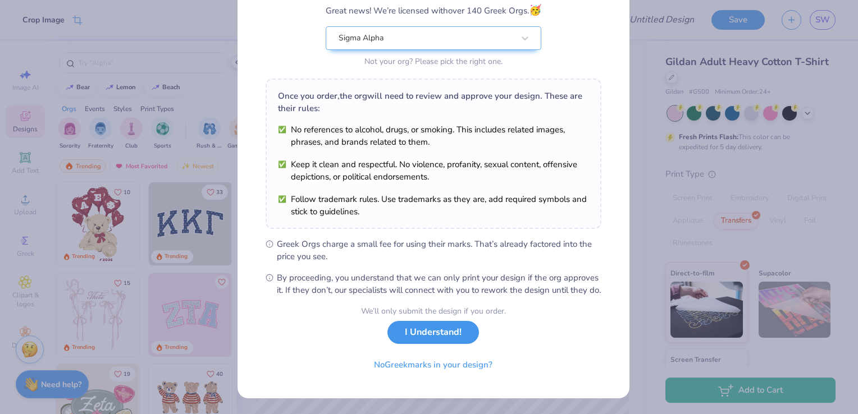
click at [443, 335] on button "I Understand!" at bounding box center [434, 332] width 92 height 23
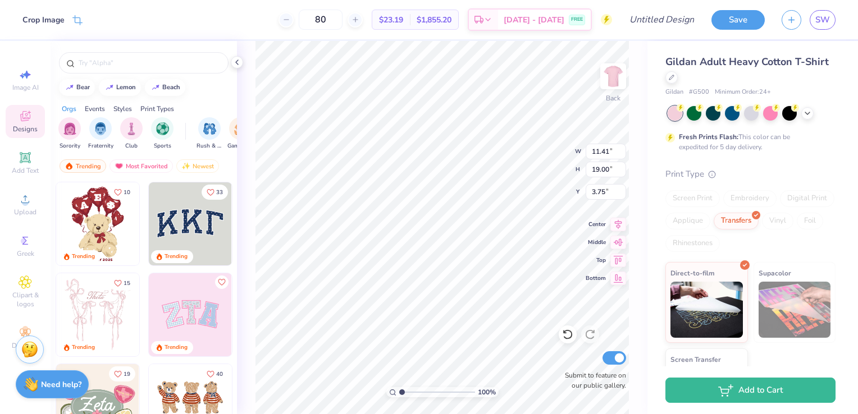
scroll to position [0, 0]
type input "3.00"
type input "10.23"
type input "17.04"
type input "3.39"
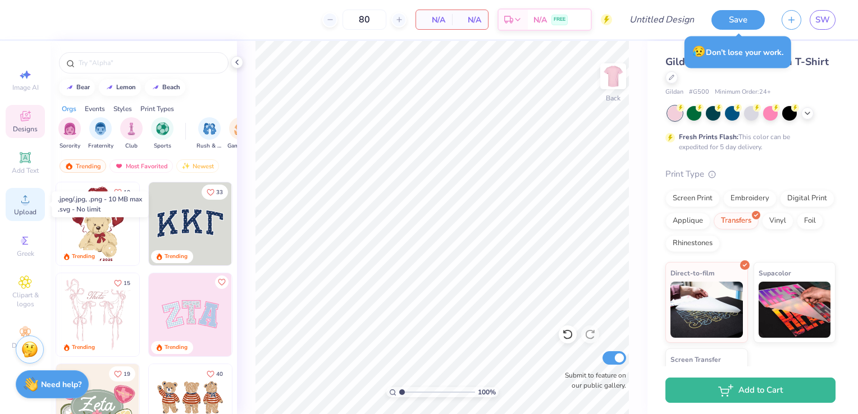
click at [17, 206] on div "Upload" at bounding box center [25, 204] width 39 height 33
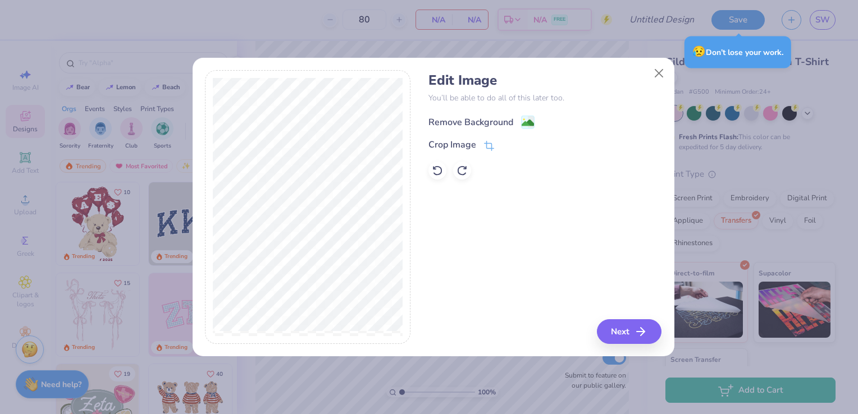
click at [532, 126] on image at bounding box center [528, 123] width 12 height 12
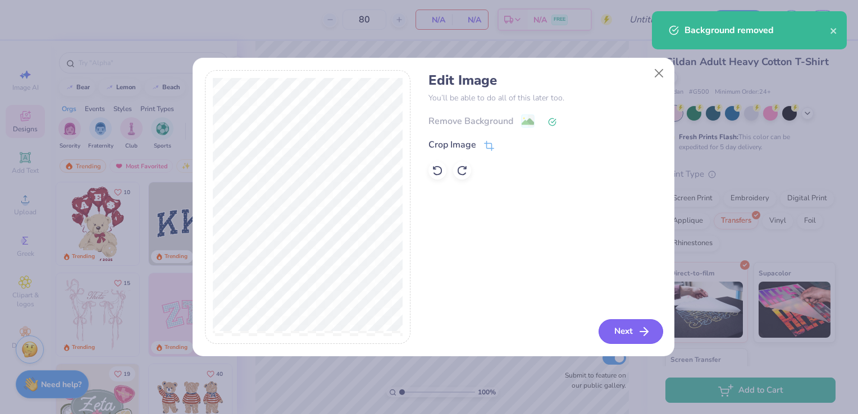
click at [618, 334] on button "Next" at bounding box center [631, 332] width 65 height 25
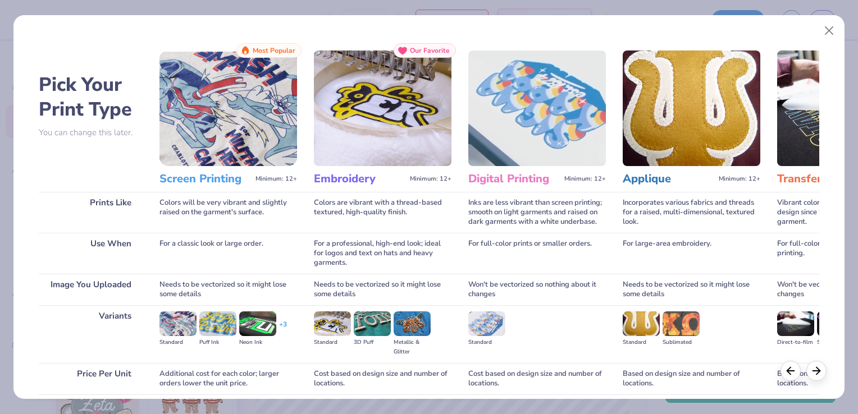
scroll to position [89, 0]
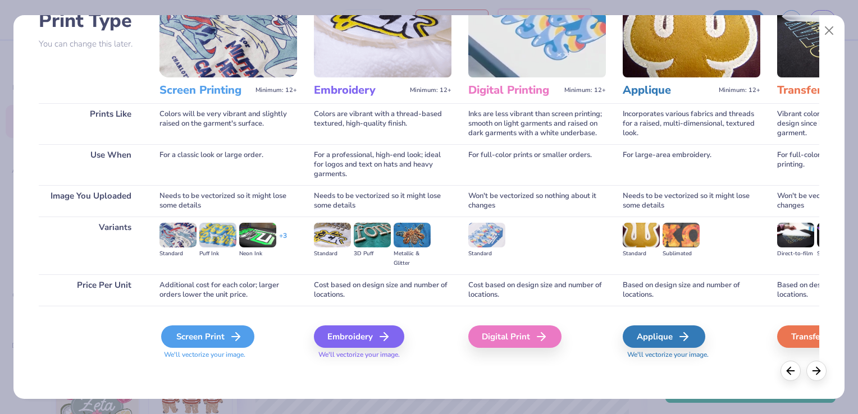
click at [216, 338] on div "Screen Print" at bounding box center [207, 337] width 93 height 22
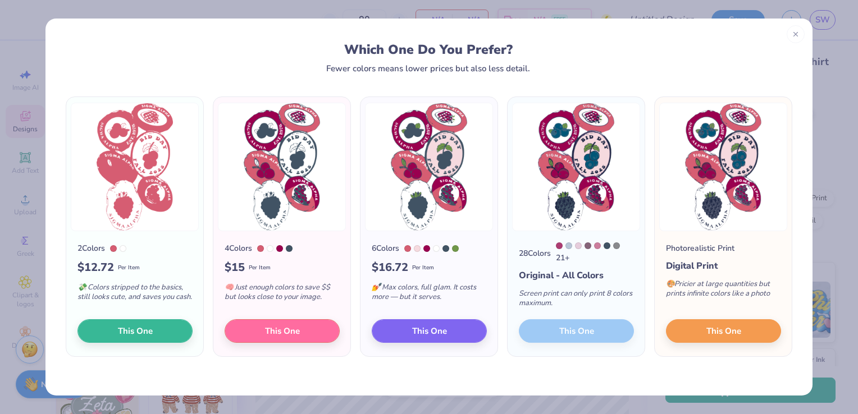
click at [492, 364] on div "2 Colors $ 12.72 Per Item 💸 Colors stripped to the basics, still looks cute, an…" at bounding box center [428, 234] width 767 height 323
click at [717, 339] on button "This One" at bounding box center [723, 330] width 115 height 24
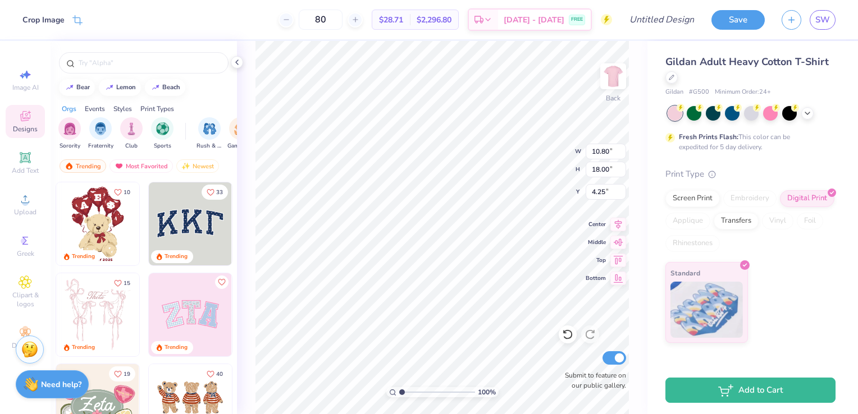
type input "3.00"
click at [699, 203] on div "Screen Print" at bounding box center [692, 197] width 54 height 17
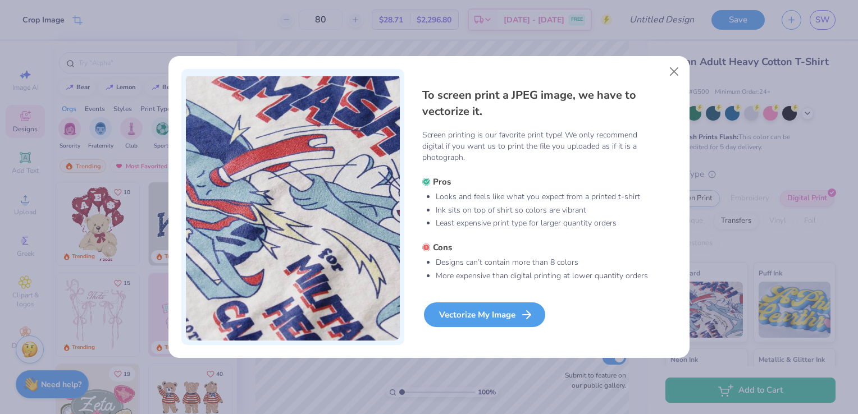
click at [503, 305] on div "Vectorize My Image" at bounding box center [484, 315] width 121 height 25
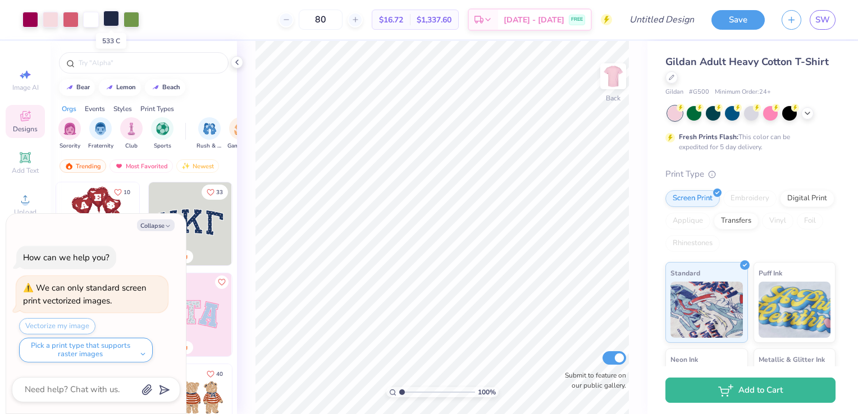
click at [112, 17] on div at bounding box center [111, 19] width 16 height 16
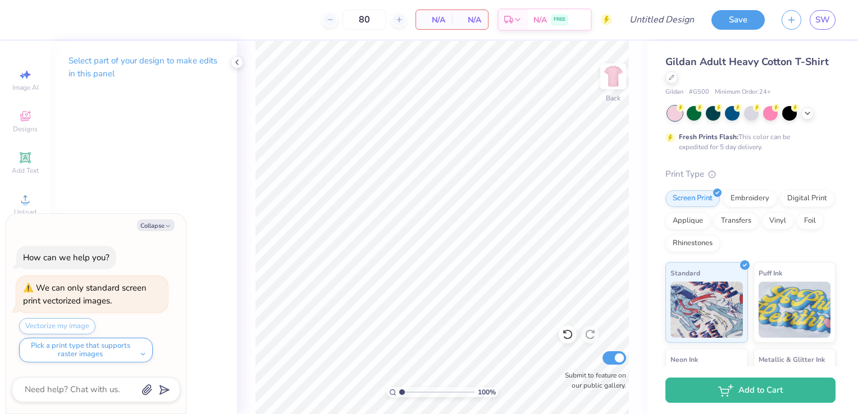
click at [175, 224] on div "Collapse" at bounding box center [96, 226] width 168 height 12
click at [165, 231] on div "Collapse" at bounding box center [96, 226] width 168 height 12
click at [145, 225] on button "Collapse" at bounding box center [156, 226] width 38 height 12
type textarea "x"
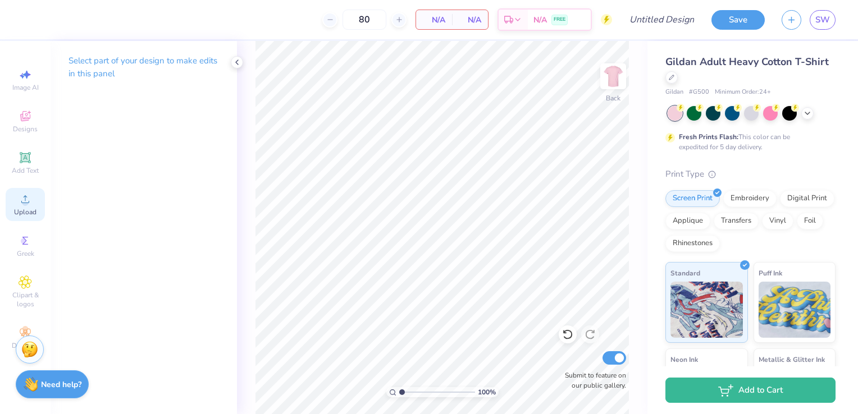
click at [24, 208] on span "Upload" at bounding box center [25, 212] width 22 height 9
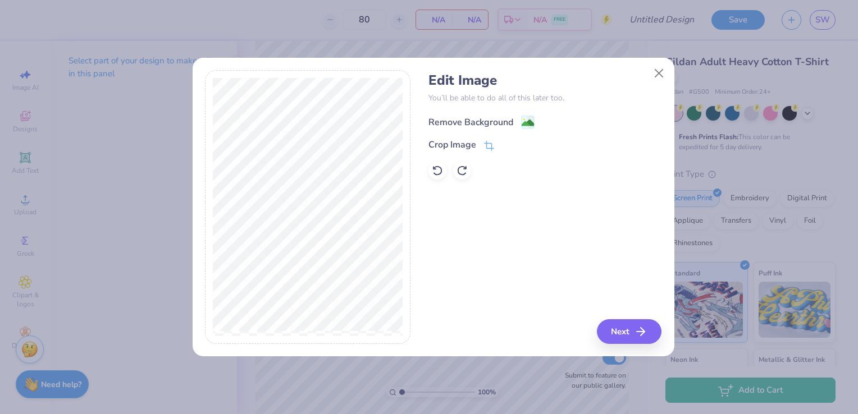
click at [522, 122] on image at bounding box center [528, 123] width 12 height 12
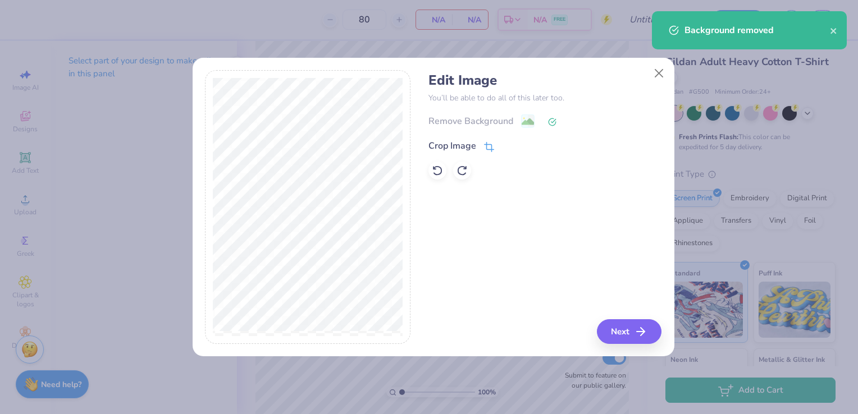
click at [486, 149] on icon at bounding box center [489, 147] width 10 height 10
click at [391, 70] on div at bounding box center [308, 207] width 206 height 274
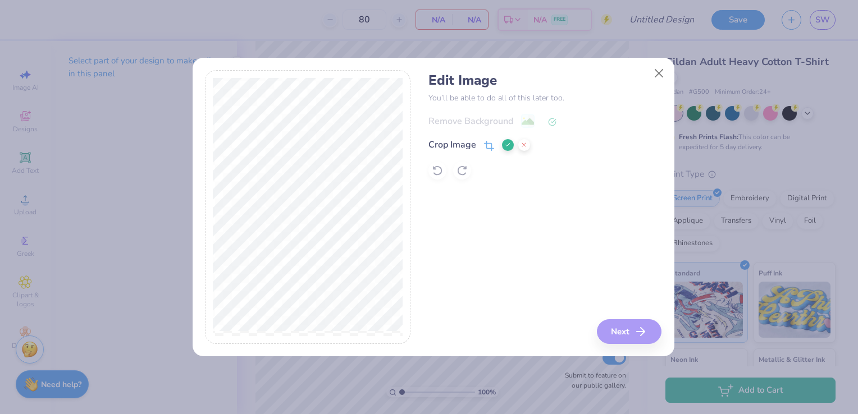
click at [510, 149] on button at bounding box center [508, 145] width 12 height 12
click at [625, 338] on button "Next" at bounding box center [631, 332] width 65 height 25
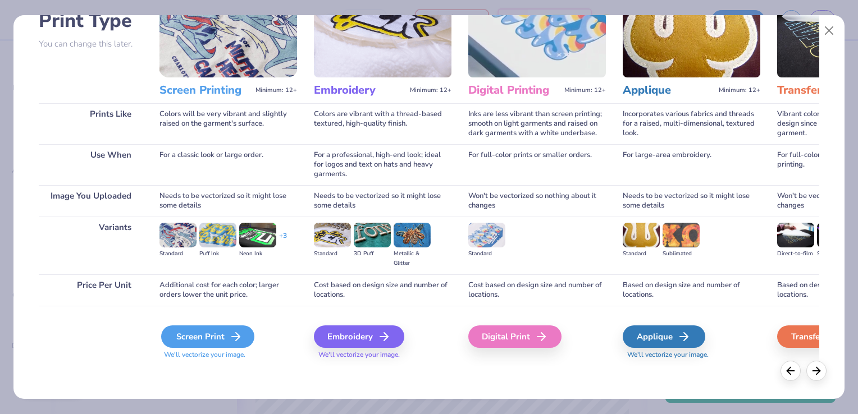
click at [229, 338] on icon at bounding box center [235, 336] width 13 height 13
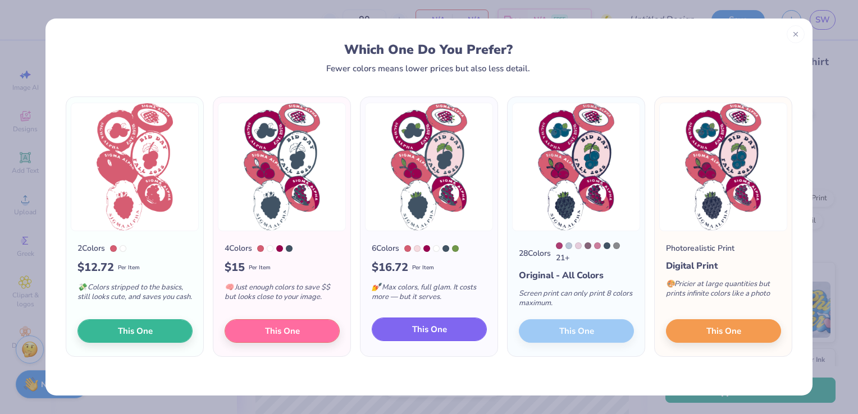
click at [428, 328] on span "This One" at bounding box center [429, 329] width 35 height 13
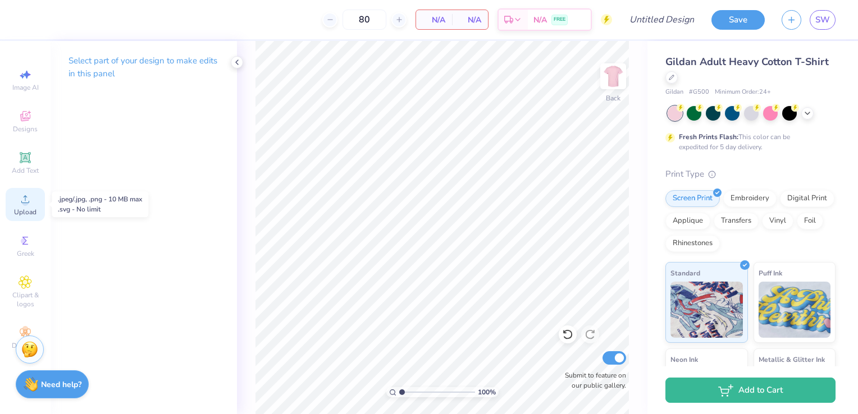
click at [18, 212] on span "Upload" at bounding box center [25, 212] width 22 height 9
click at [36, 198] on div "Upload" at bounding box center [25, 204] width 39 height 33
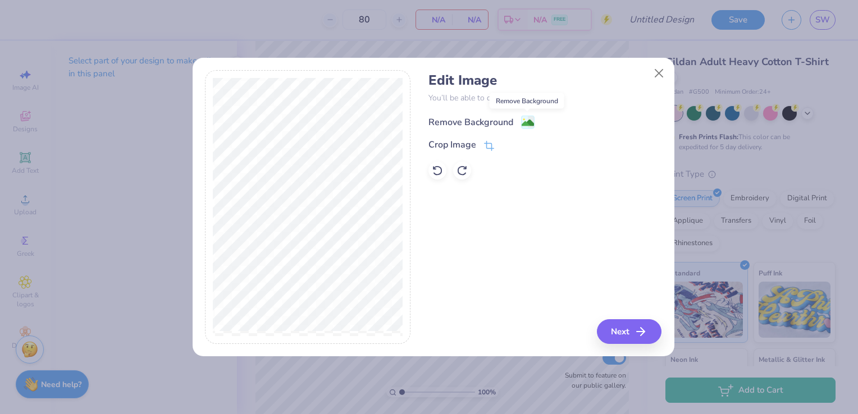
click at [523, 128] on image at bounding box center [528, 123] width 12 height 12
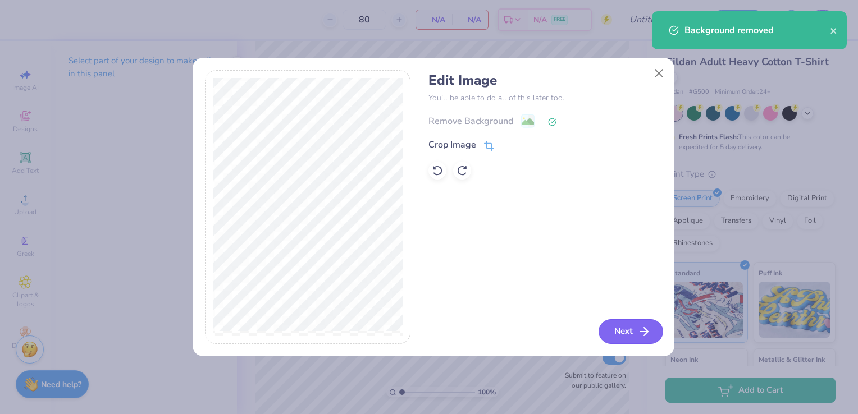
click at [630, 336] on button "Next" at bounding box center [631, 332] width 65 height 25
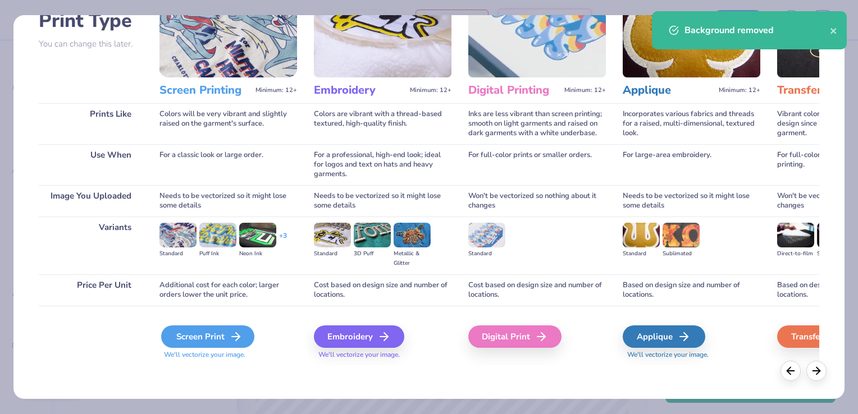
click at [212, 346] on div "Screen Print" at bounding box center [207, 337] width 93 height 22
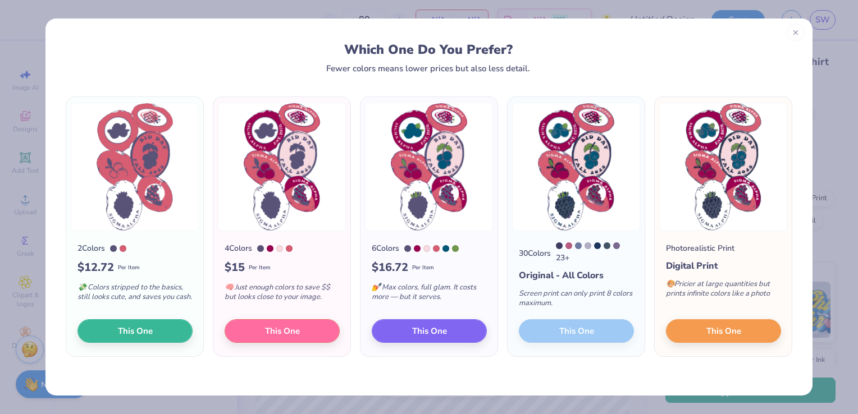
click at [794, 34] on line at bounding box center [796, 32] width 4 height 4
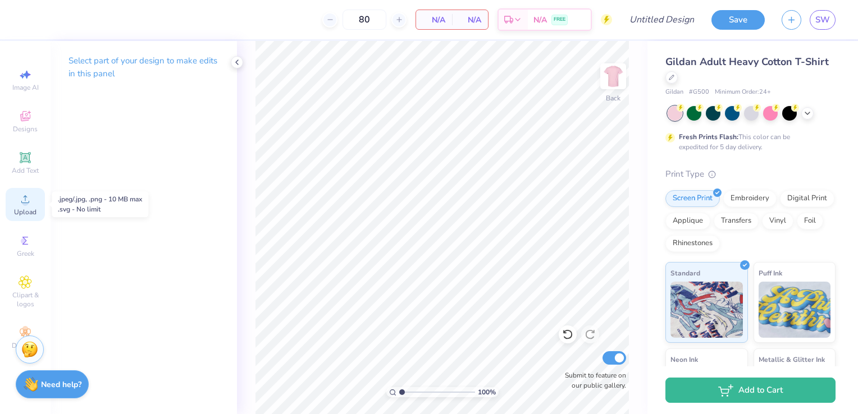
click at [31, 199] on icon at bounding box center [25, 199] width 13 height 13
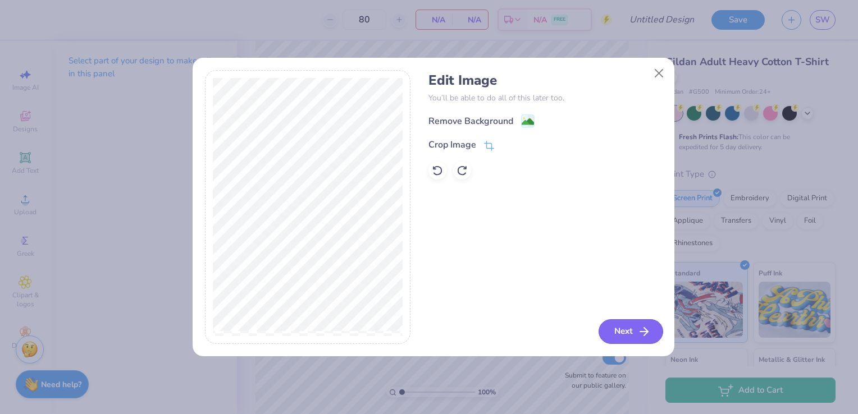
click at [635, 334] on button "Next" at bounding box center [631, 332] width 65 height 25
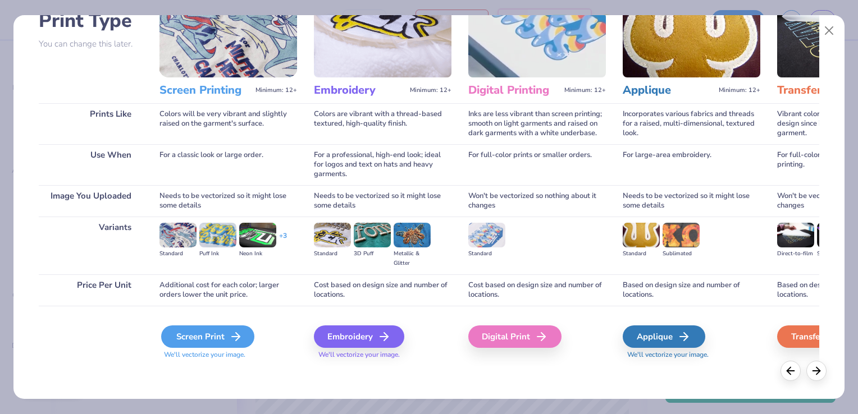
click at [230, 340] on icon at bounding box center [235, 336] width 13 height 13
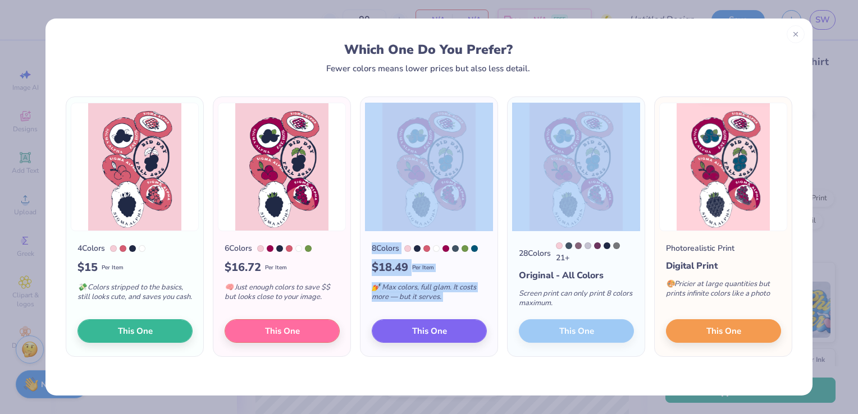
drag, startPoint x: 508, startPoint y: 218, endPoint x: 447, endPoint y: 226, distance: 61.2
click at [452, 225] on div "4 Colors $ 15 Per Item 💸 Colors stripped to the basics, still looks cute, and s…" at bounding box center [428, 227] width 731 height 261
click at [444, 334] on span "This One" at bounding box center [429, 329] width 35 height 13
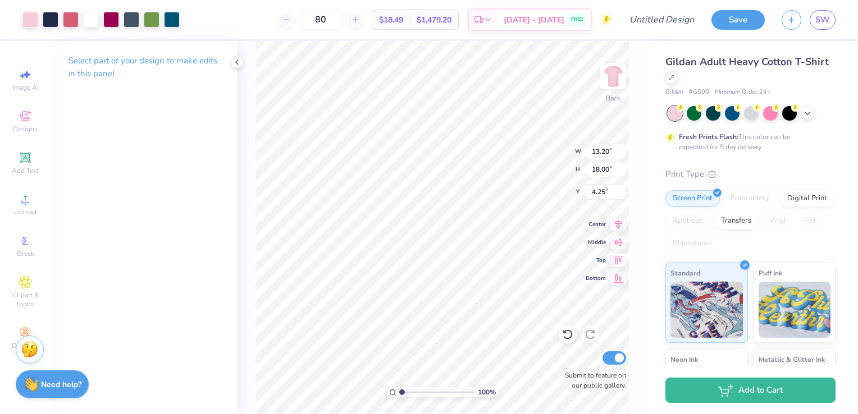
type input "3.00"
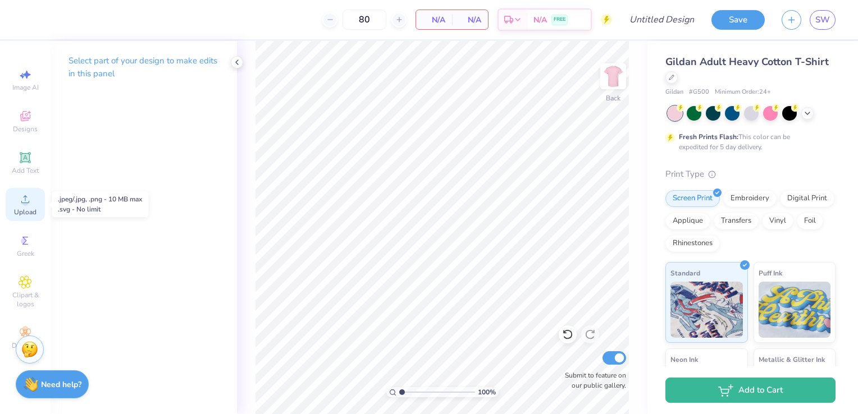
click at [18, 208] on div "Upload" at bounding box center [25, 204] width 39 height 33
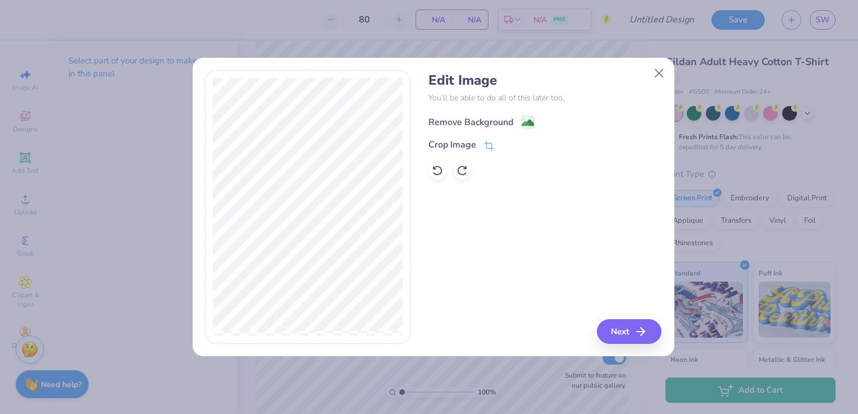
click at [523, 121] on image at bounding box center [528, 123] width 12 height 12
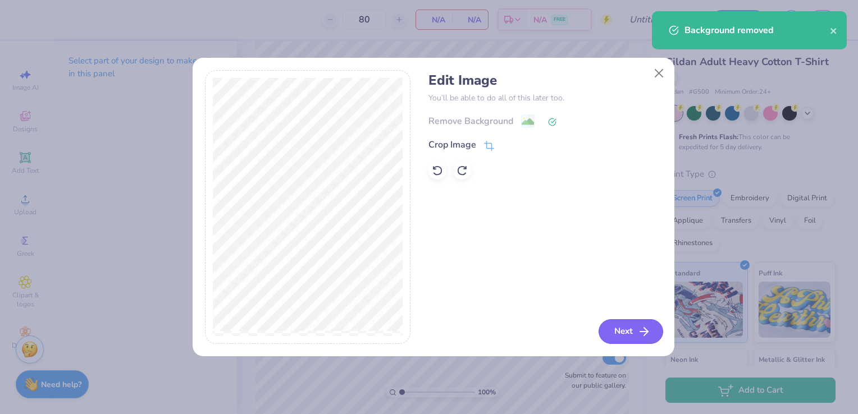
click at [627, 333] on button "Next" at bounding box center [631, 332] width 65 height 25
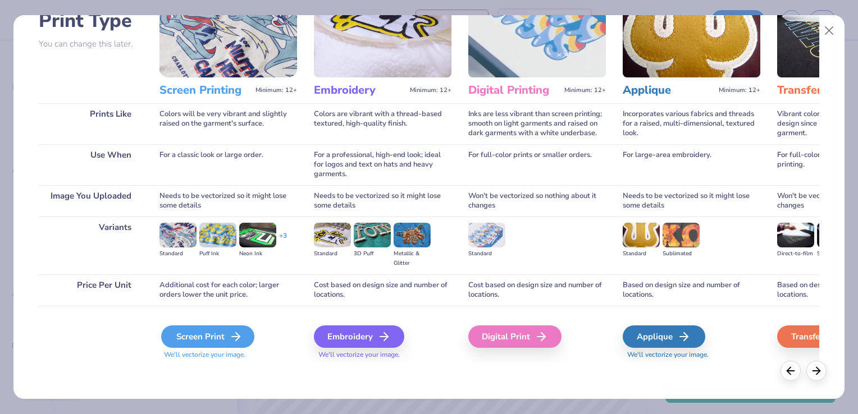
click at [189, 343] on div "Screen Print" at bounding box center [207, 337] width 93 height 22
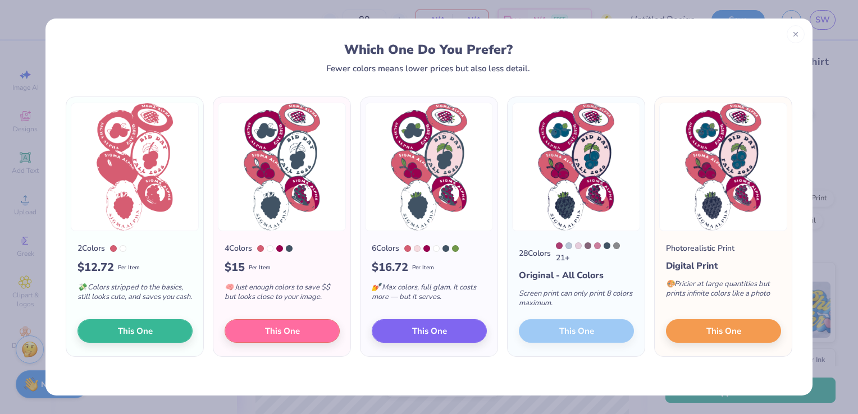
click at [601, 340] on div "28 Colors 21 + Original - All Colors Screen print can only print 8 colors maxim…" at bounding box center [576, 293] width 137 height 125
click at [788, 36] on div at bounding box center [796, 33] width 18 height 18
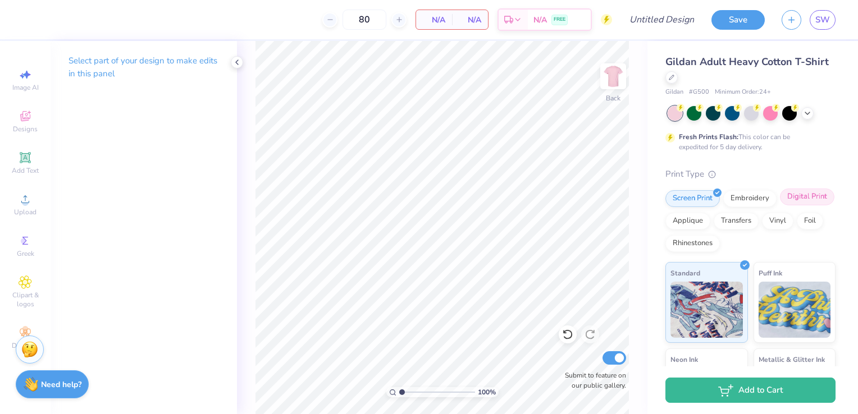
click at [780, 206] on div "Digital Print" at bounding box center [807, 197] width 54 height 17
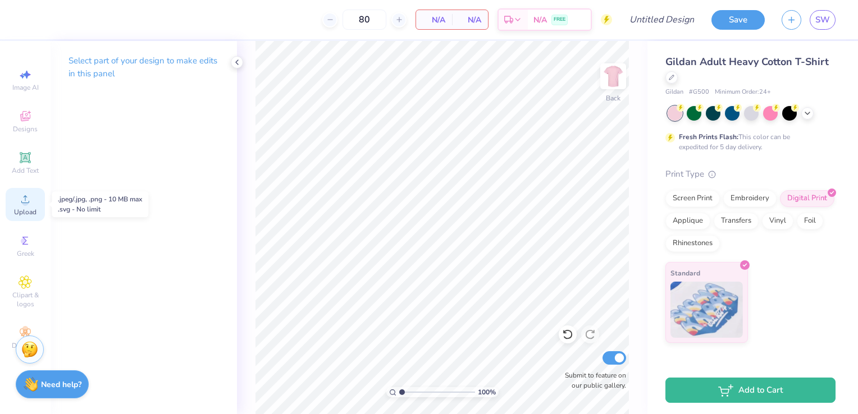
click at [24, 203] on icon at bounding box center [25, 199] width 8 height 8
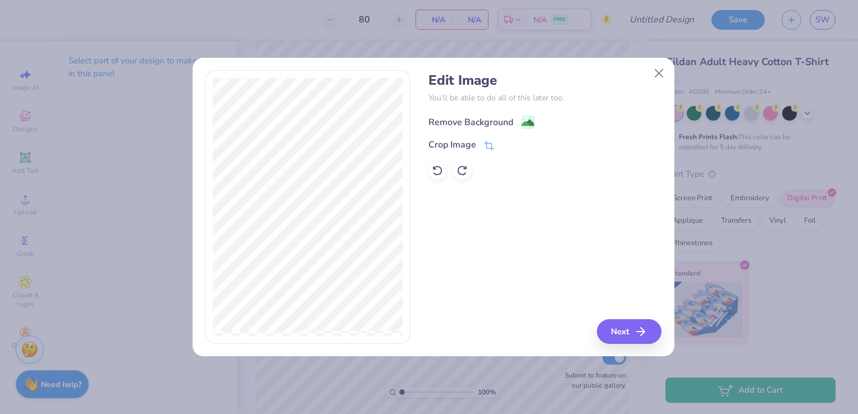
click at [519, 119] on div "Remove Background" at bounding box center [482, 122] width 106 height 14
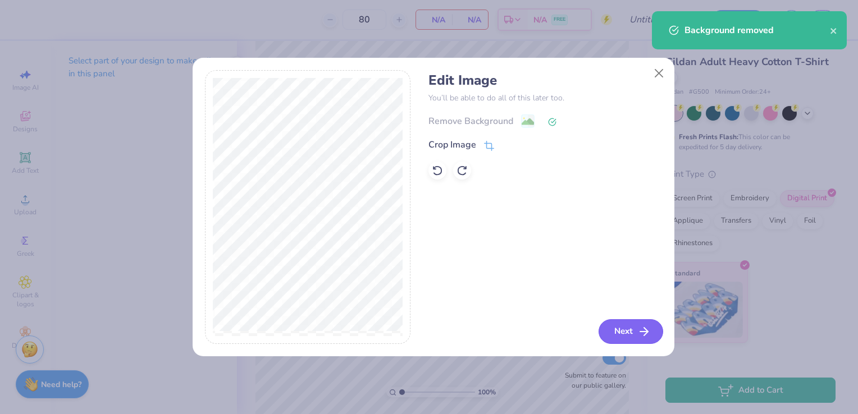
click at [617, 329] on button "Next" at bounding box center [631, 332] width 65 height 25
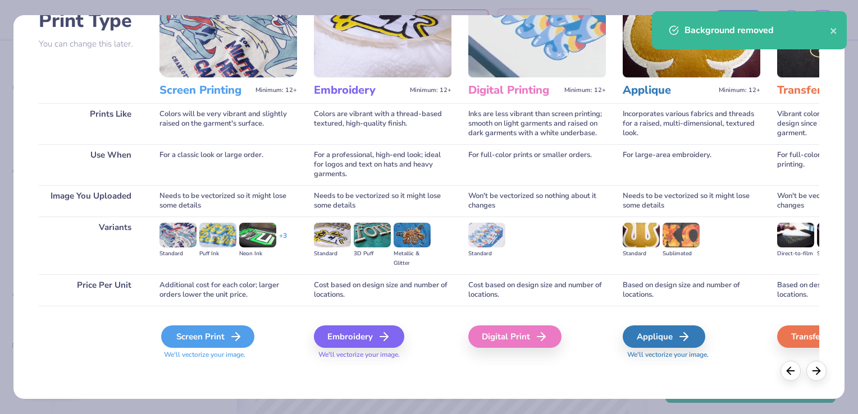
click at [208, 334] on div "Screen Print" at bounding box center [207, 337] width 93 height 22
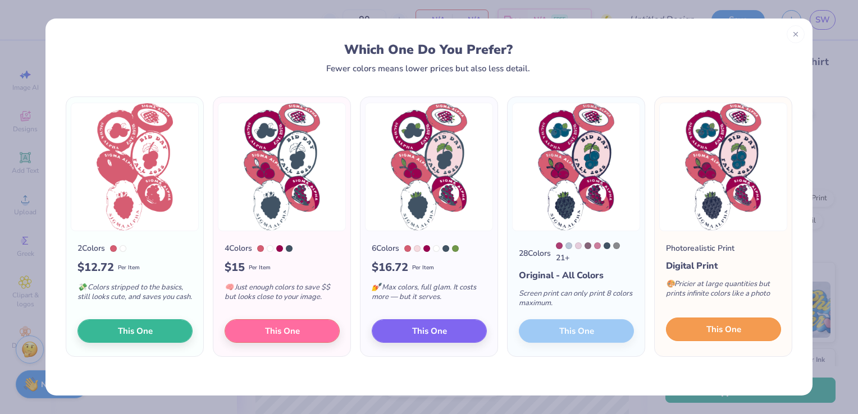
click at [725, 336] on span "This One" at bounding box center [723, 329] width 35 height 13
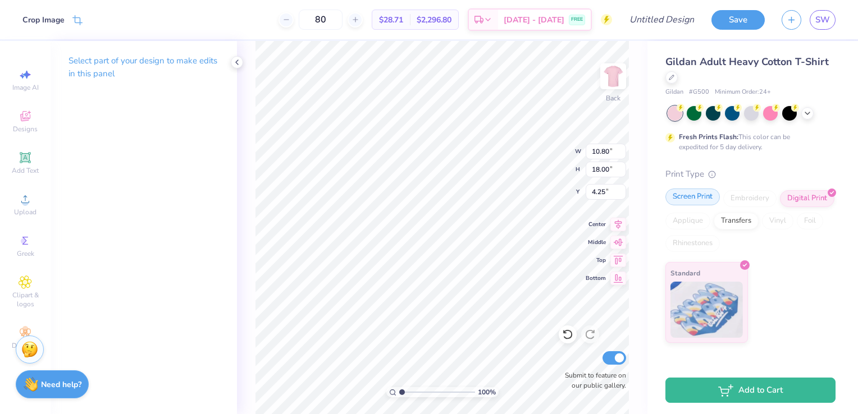
click at [686, 204] on div "Screen Print" at bounding box center [692, 197] width 54 height 17
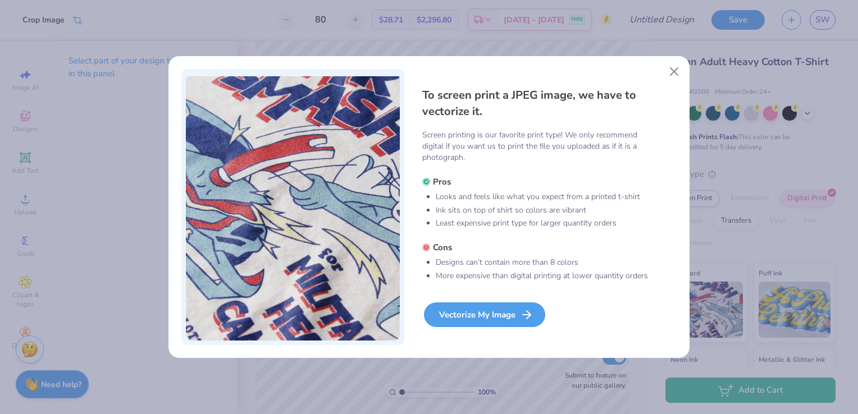
click at [475, 317] on div "Vectorize My Image" at bounding box center [484, 315] width 121 height 25
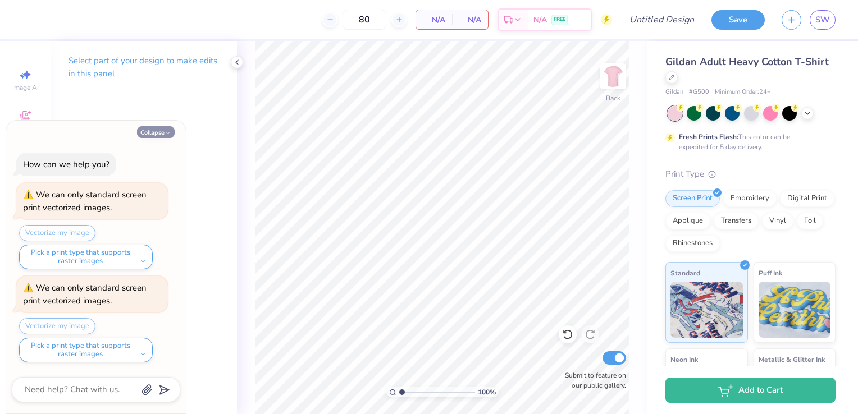
click at [171, 128] on button "Collapse" at bounding box center [156, 132] width 38 height 12
type textarea "x"
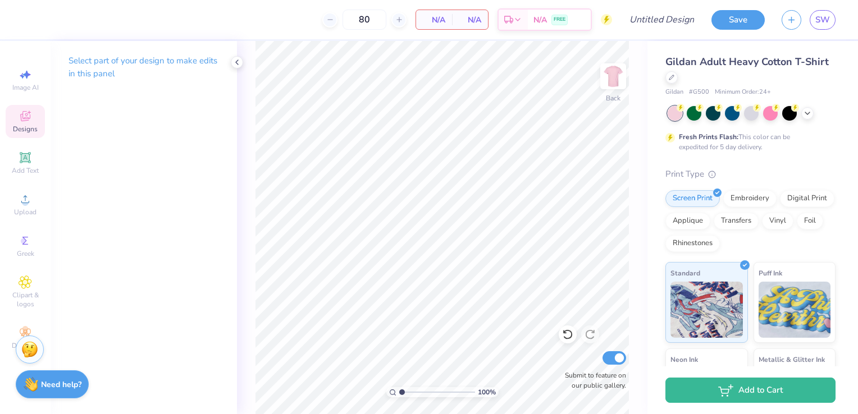
click at [22, 116] on icon at bounding box center [25, 116] width 10 height 10
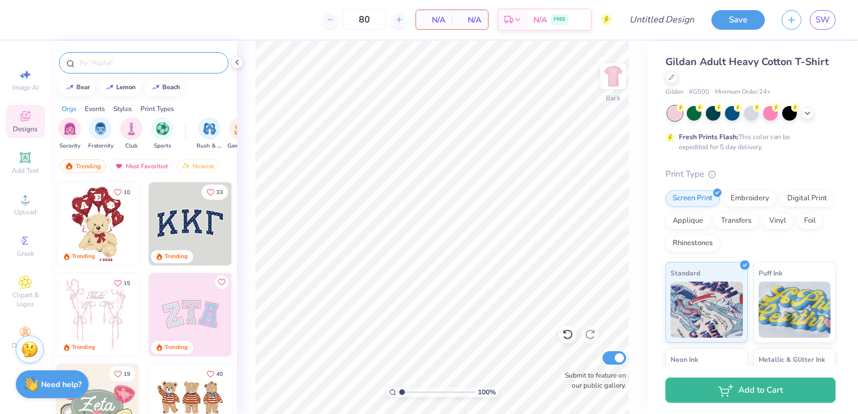
click at [108, 63] on input "text" at bounding box center [150, 62] width 144 height 11
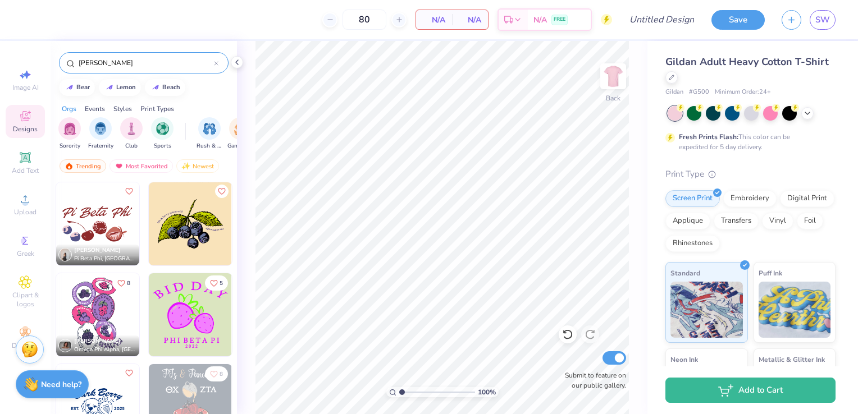
type input "[PERSON_NAME]"
click at [115, 316] on img at bounding box center [97, 314] width 83 height 83
click at [84, 305] on img at bounding box center [97, 314] width 83 height 83
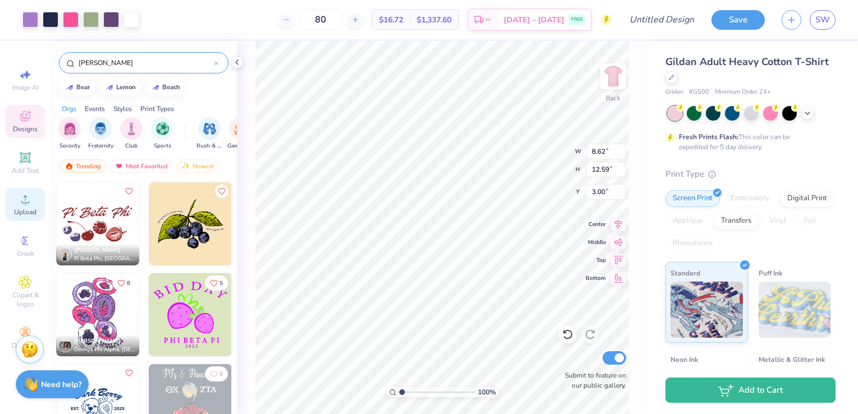
click at [27, 201] on circle at bounding box center [25, 203] width 6 height 6
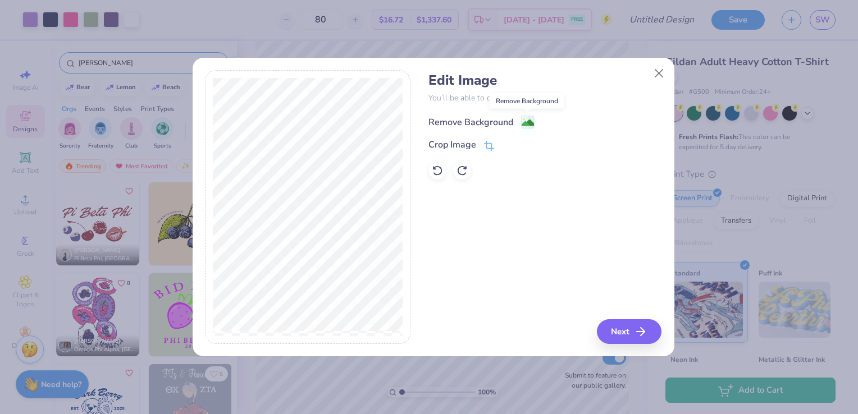
click at [530, 121] on image at bounding box center [528, 123] width 12 height 12
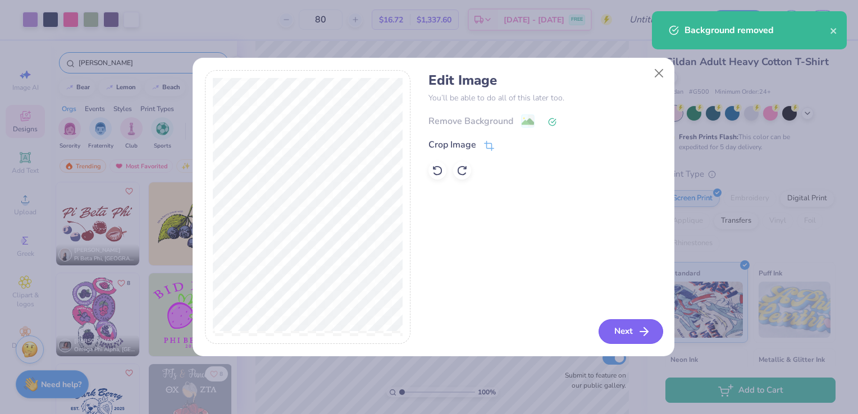
click at [618, 331] on button "Next" at bounding box center [631, 332] width 65 height 25
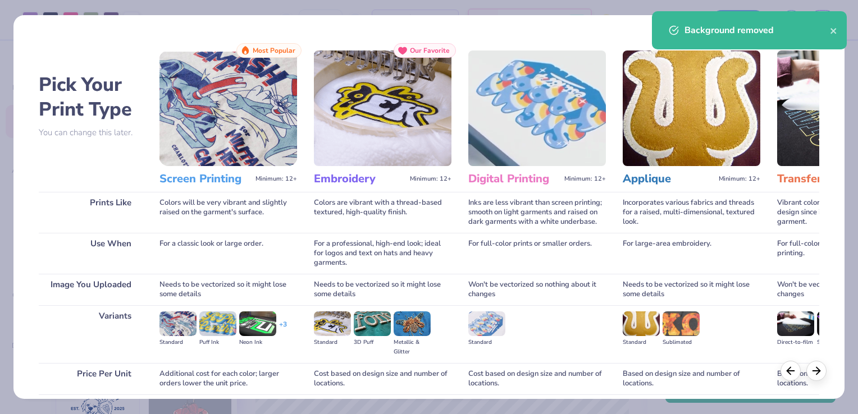
scroll to position [89, 0]
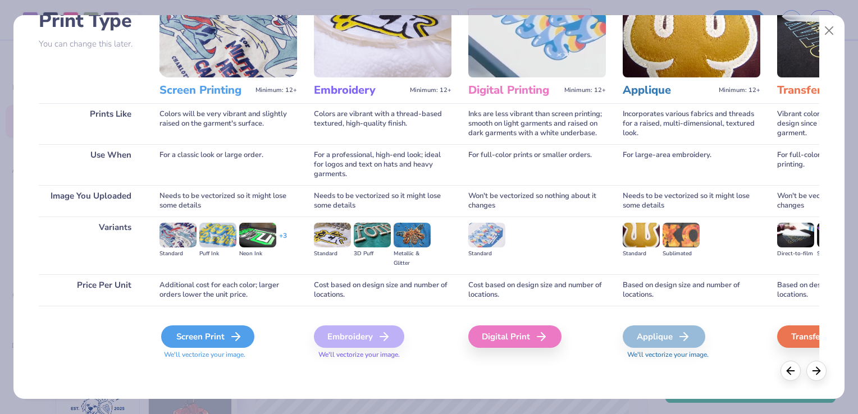
click at [231, 344] on div "Screen Print" at bounding box center [207, 337] width 93 height 22
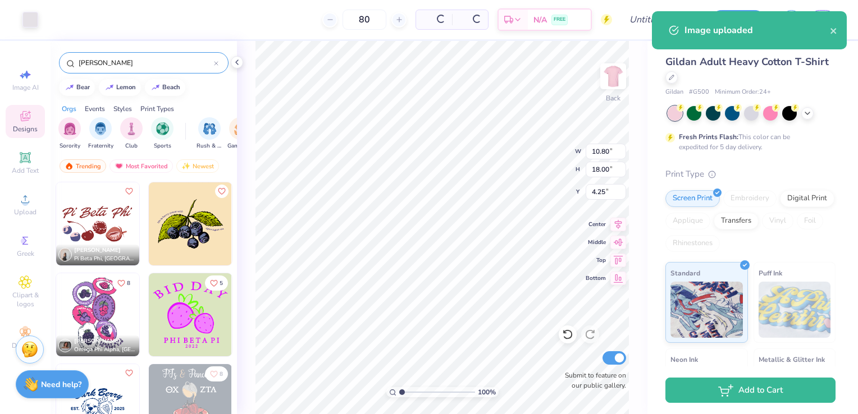
type input "10.80"
type input "18.00"
type input "4.25"
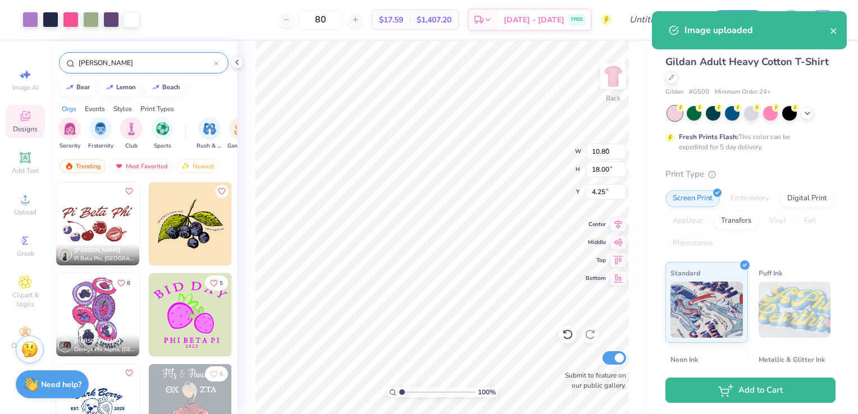
type input "8.62"
type input "12.59"
type input "3.00"
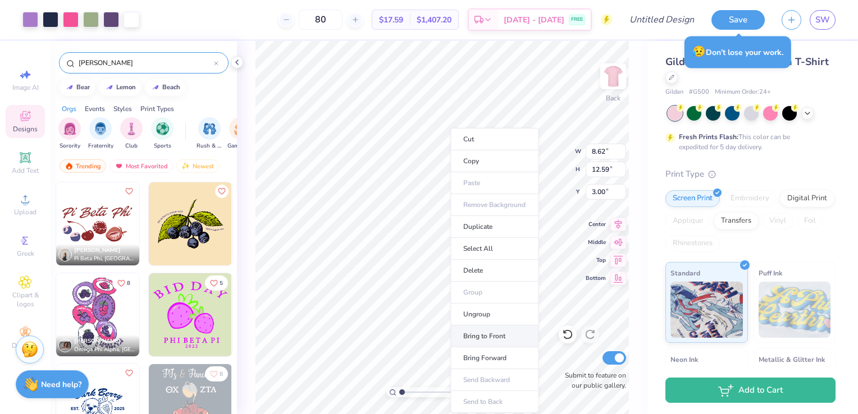
click at [487, 338] on li "Bring to Front" at bounding box center [494, 337] width 88 height 22
type input "10.80"
type input "18.00"
type input "4.25"
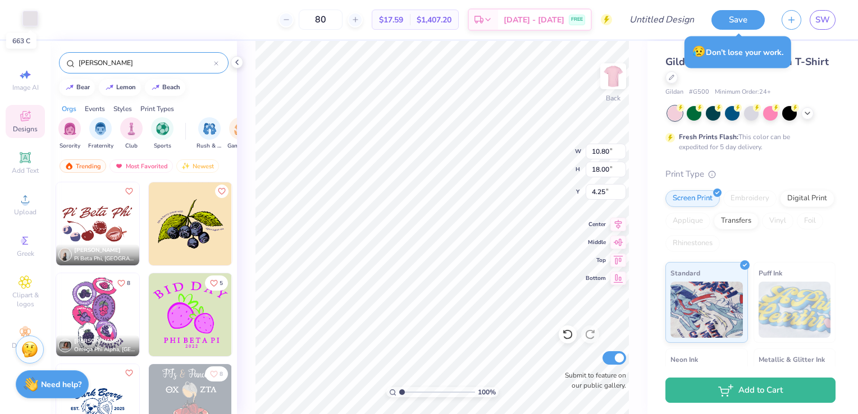
click at [34, 18] on div at bounding box center [30, 19] width 16 height 16
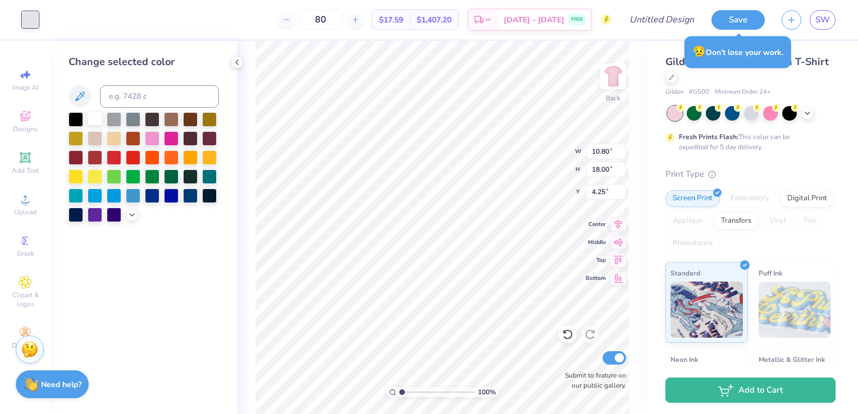
click at [98, 113] on div at bounding box center [95, 118] width 15 height 15
type input "8.62"
type input "12.59"
type input "3.00"
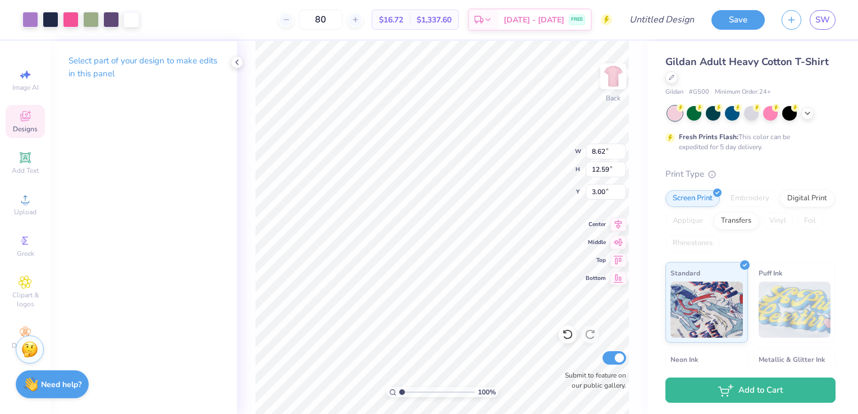
type input "11.18"
type input "16.33"
type input "4.54"
type input "10.80"
type input "18.00"
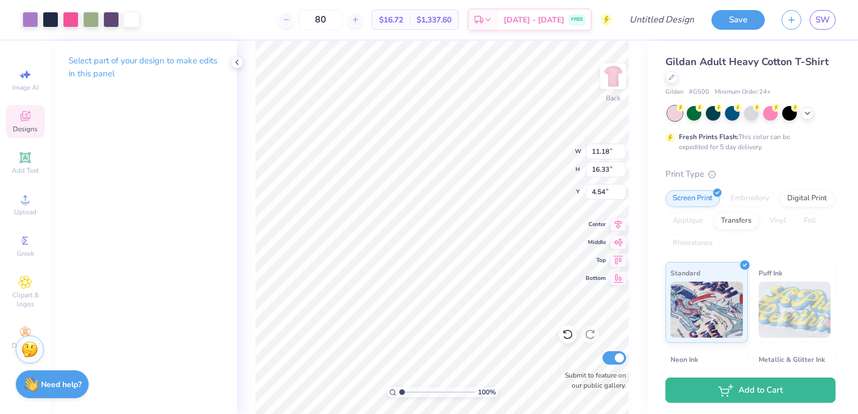
type input "4.25"
type input "9.96"
type input "16.60"
type input "11.18"
type input "16.33"
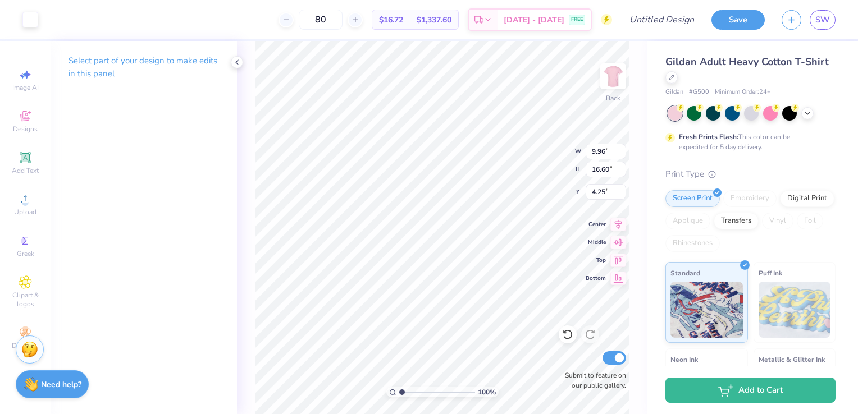
type input "4.54"
type input "16.60"
type input "4.25"
type input "10.66"
type input "15.83"
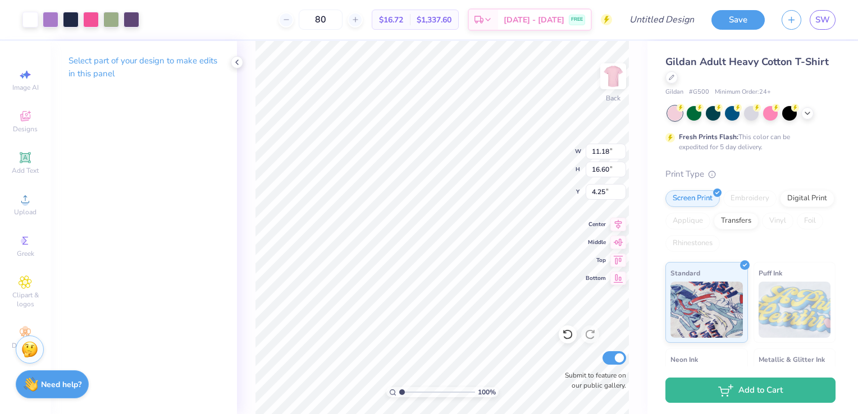
type input "5.02"
type input "15.57"
type input "5.29"
type input "9.50"
type input "15.83"
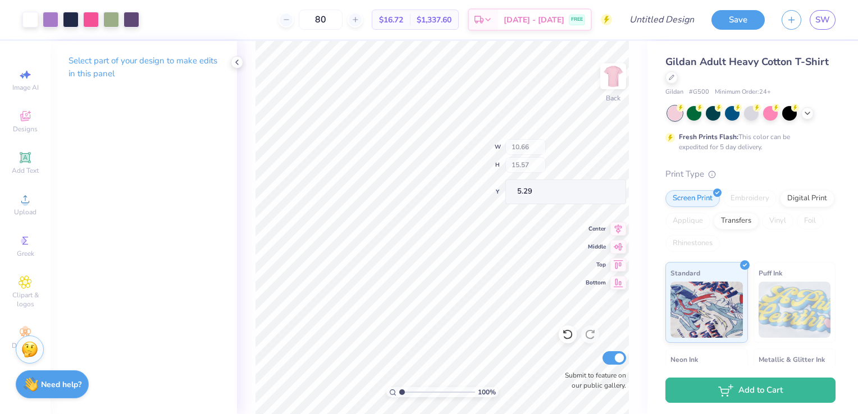
type input "5.02"
type input "9.14"
type input "15.23"
type input "5.62"
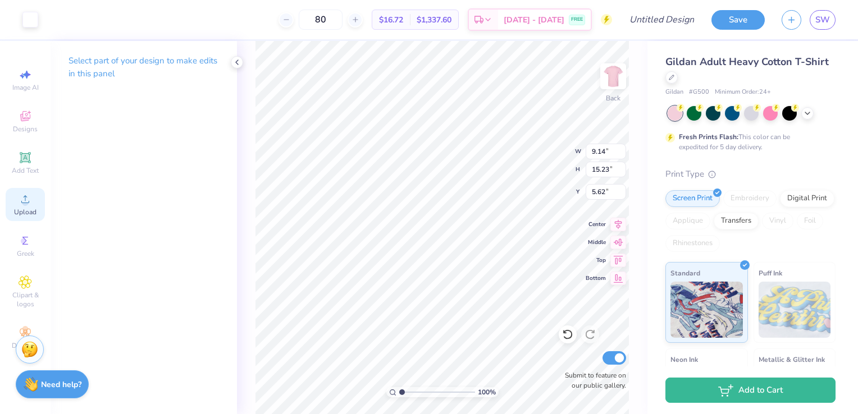
click at [26, 207] on div "Upload" at bounding box center [25, 204] width 39 height 33
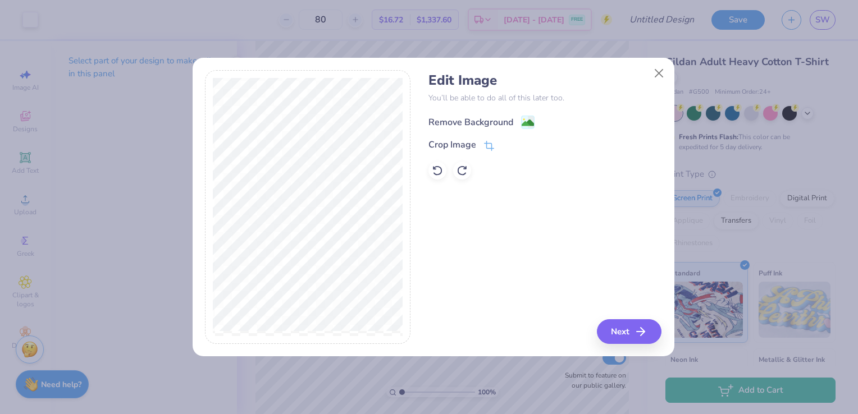
click at [517, 122] on div "Remove Background" at bounding box center [482, 122] width 106 height 14
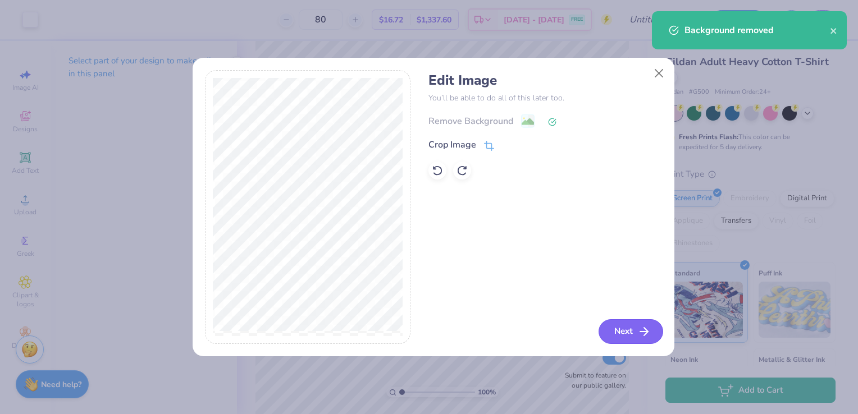
click at [610, 333] on button "Next" at bounding box center [631, 332] width 65 height 25
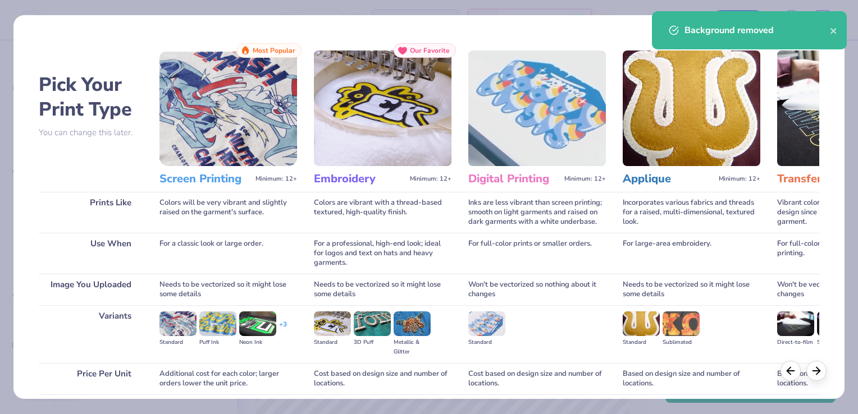
scroll to position [89, 0]
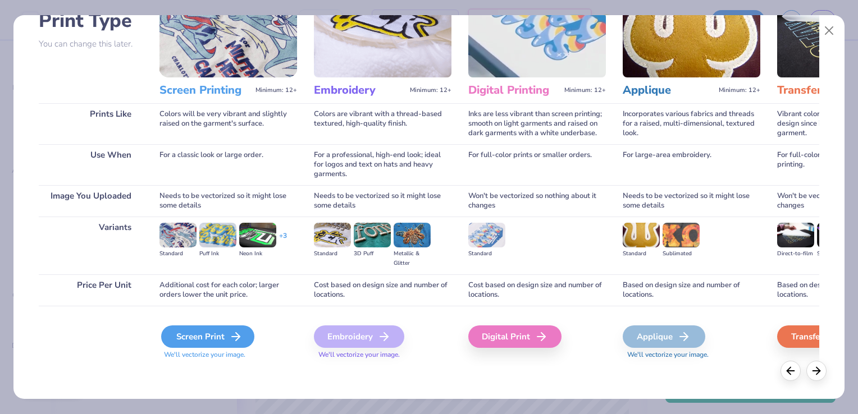
click at [238, 335] on polyline at bounding box center [238, 337] width 4 height 8
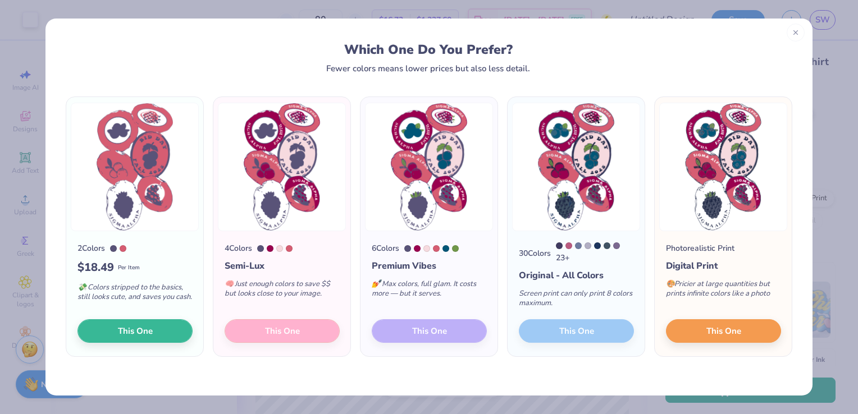
click at [795, 34] on icon at bounding box center [796, 33] width 8 height 8
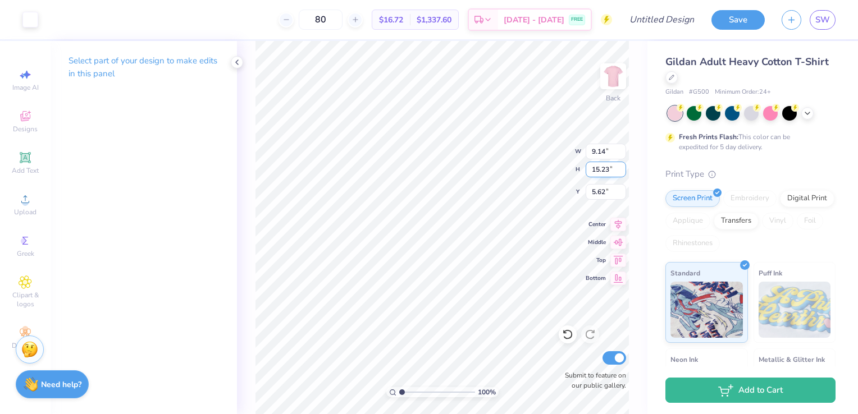
type input "10.66"
type input "15.57"
type input "5.47"
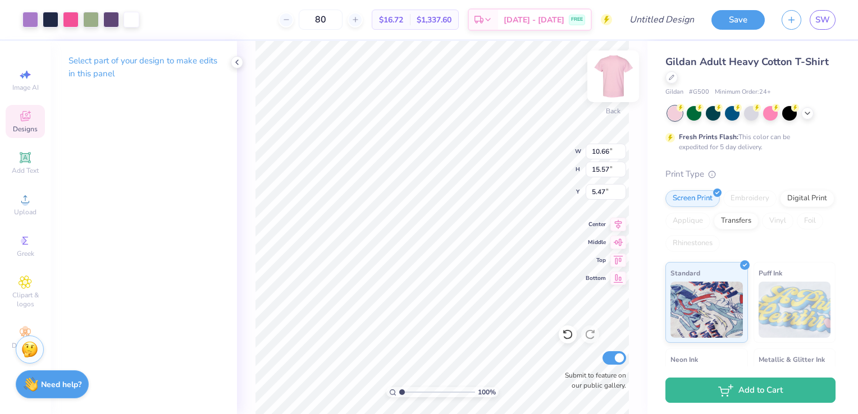
click at [614, 84] on img at bounding box center [613, 76] width 45 height 45
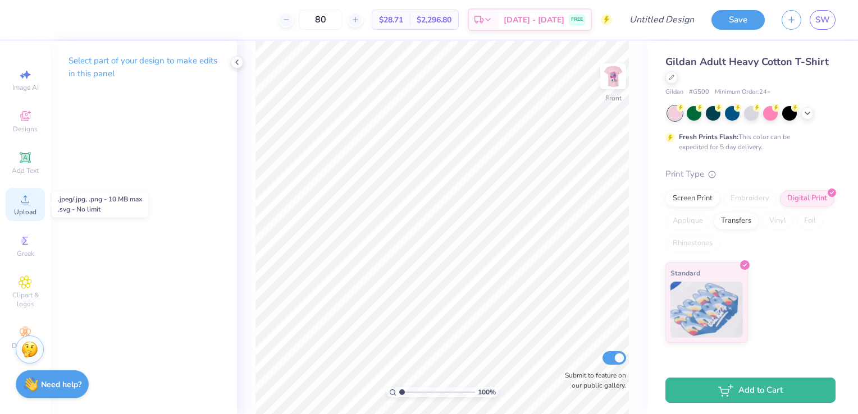
click at [28, 208] on span "Upload" at bounding box center [25, 212] width 22 height 9
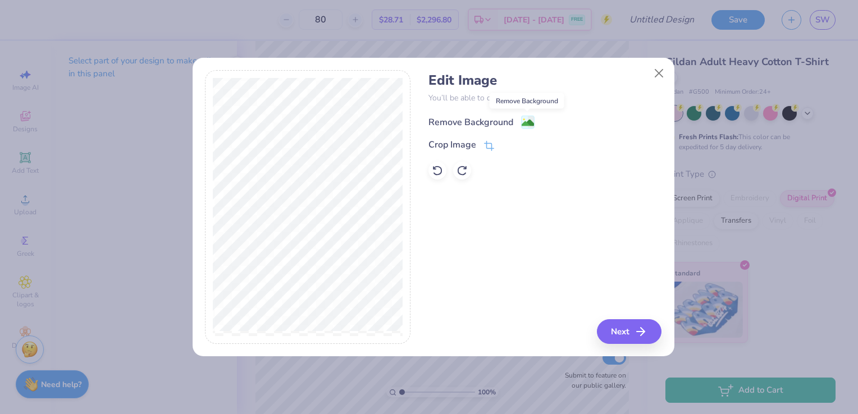
click at [522, 123] on image at bounding box center [528, 123] width 12 height 12
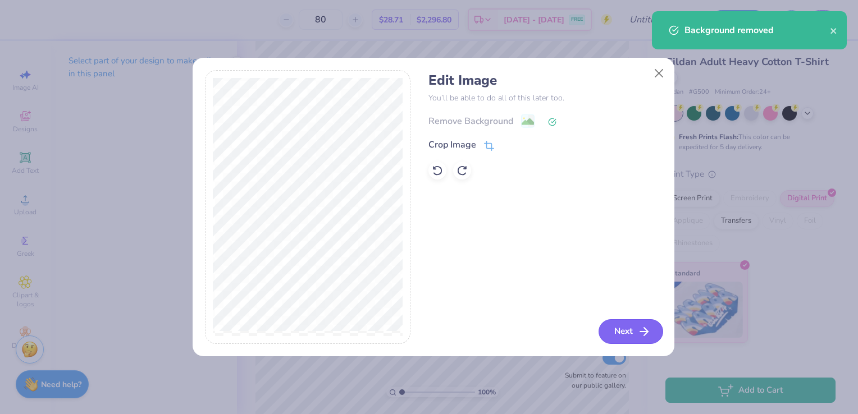
click at [630, 336] on button "Next" at bounding box center [631, 332] width 65 height 25
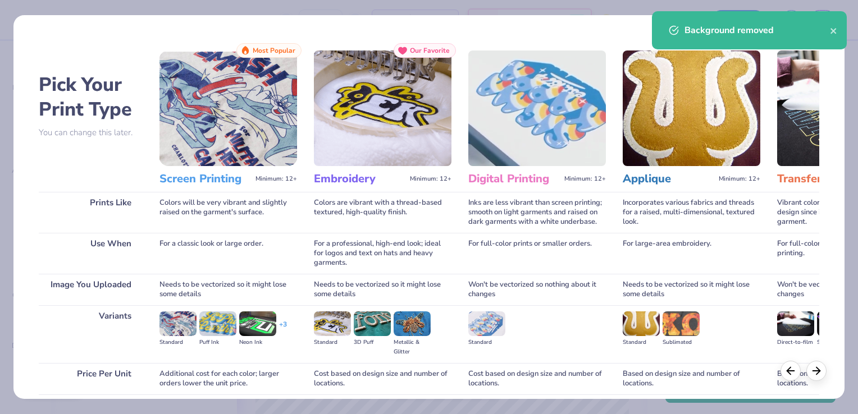
scroll to position [89, 0]
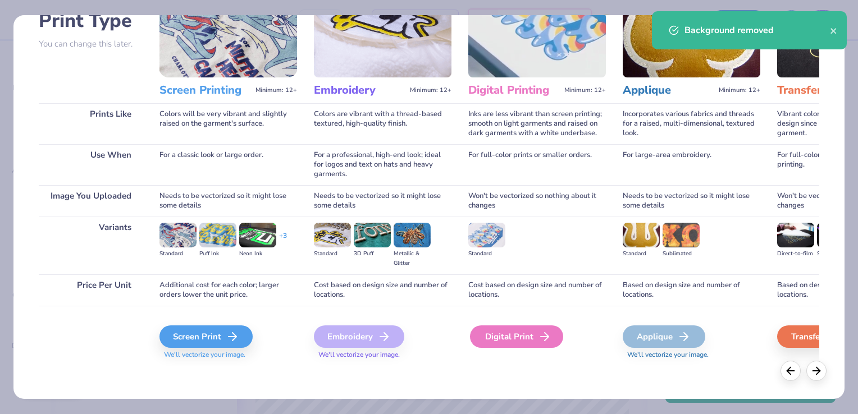
click at [525, 339] on div "Digital Print" at bounding box center [516, 337] width 93 height 22
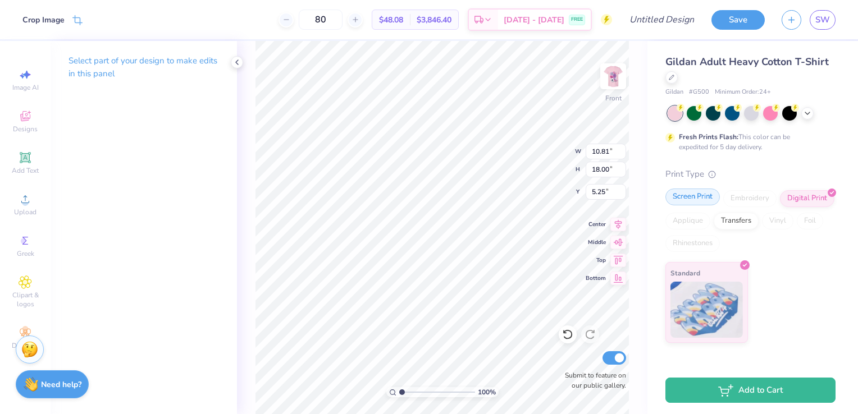
click at [700, 200] on div "Screen Print" at bounding box center [692, 197] width 54 height 17
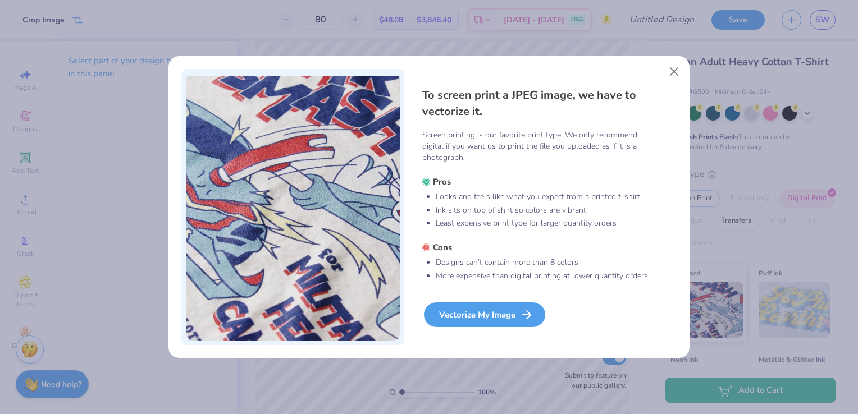
click at [506, 316] on div "Vectorize My Image" at bounding box center [484, 315] width 121 height 25
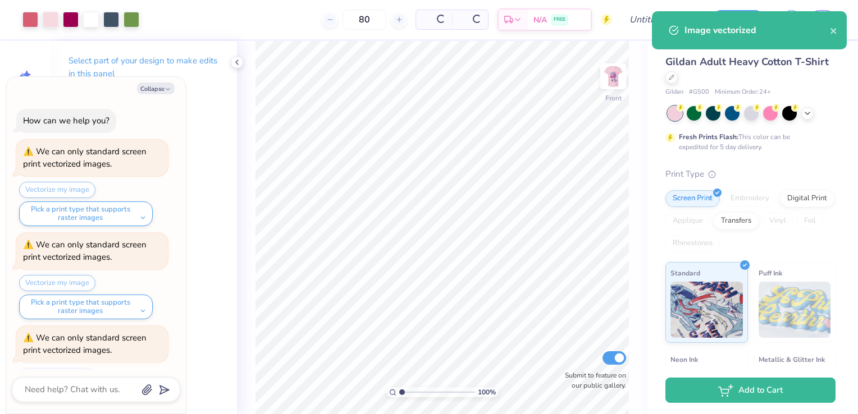
scroll to position [48, 0]
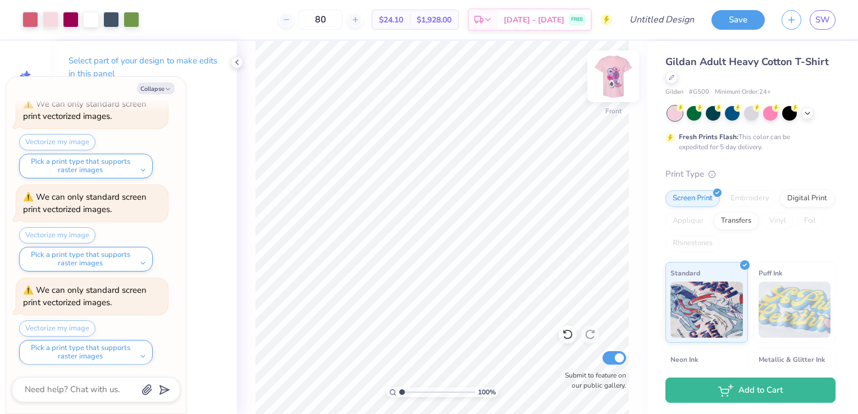
click at [610, 80] on img at bounding box center [613, 76] width 45 height 45
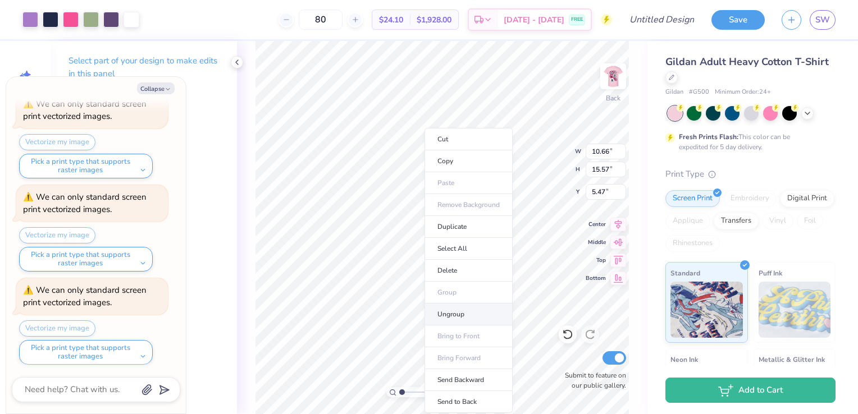
click at [459, 313] on li "Ungroup" at bounding box center [469, 315] width 88 height 22
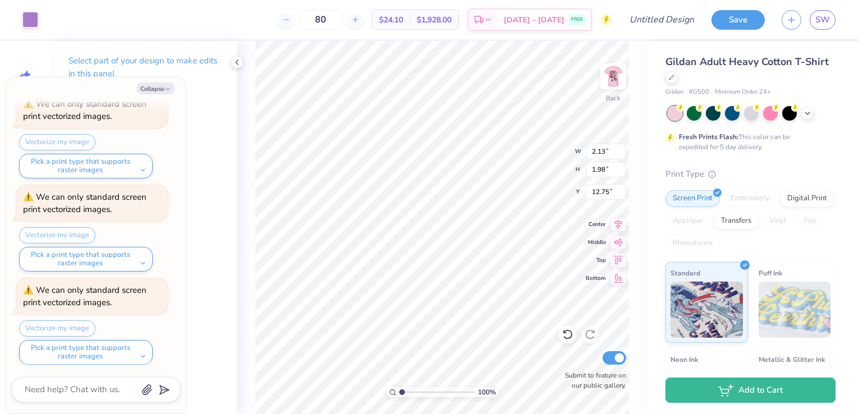
type textarea "x"
type input "3.48"
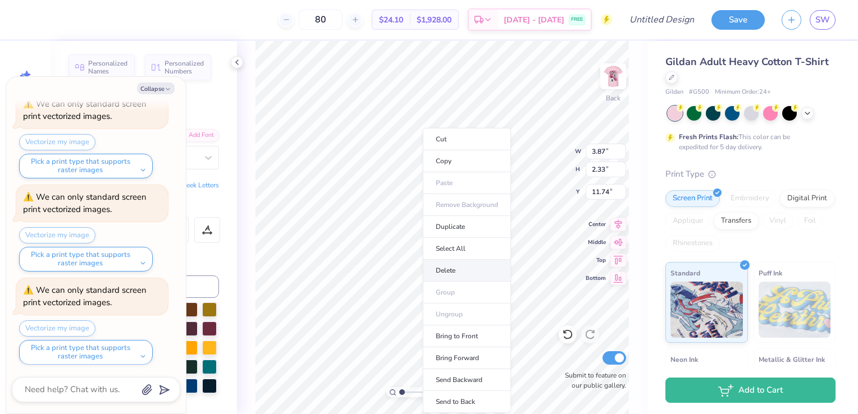
click at [475, 271] on li "Delete" at bounding box center [467, 271] width 88 height 22
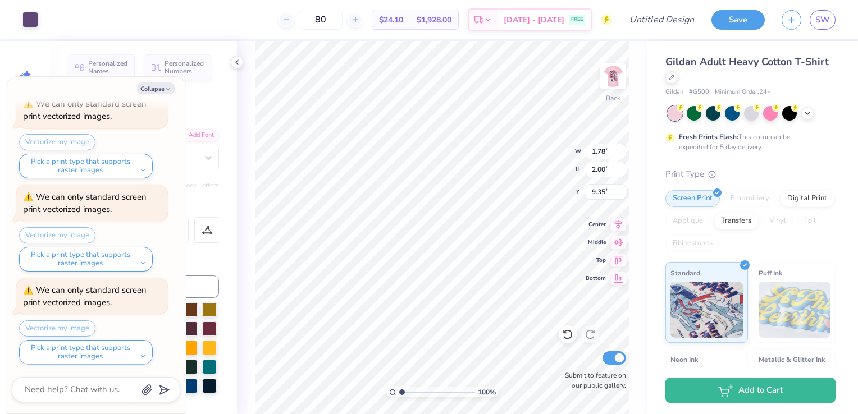
type textarea "x"
type input "1.78"
type input "2.00"
type input "9.35"
type textarea "x"
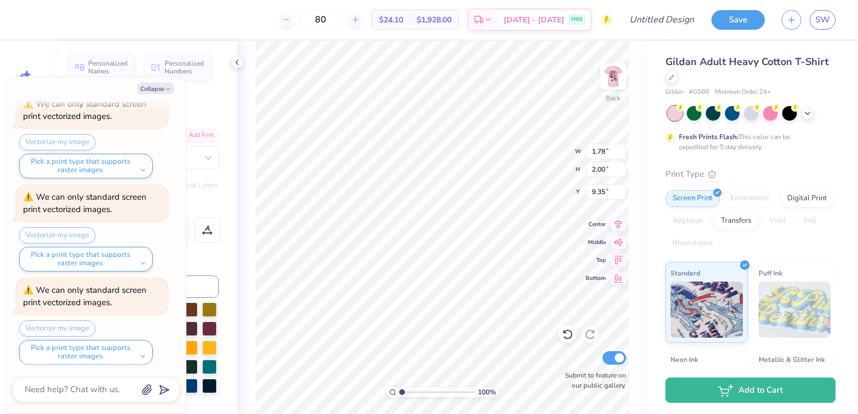
type input "4.00"
type input "3.85"
click at [510, 269] on li "Delete" at bounding box center [529, 271] width 88 height 22
click at [494, 268] on li "Delete" at bounding box center [499, 271] width 88 height 22
click at [481, 267] on li "Delete" at bounding box center [493, 271] width 88 height 22
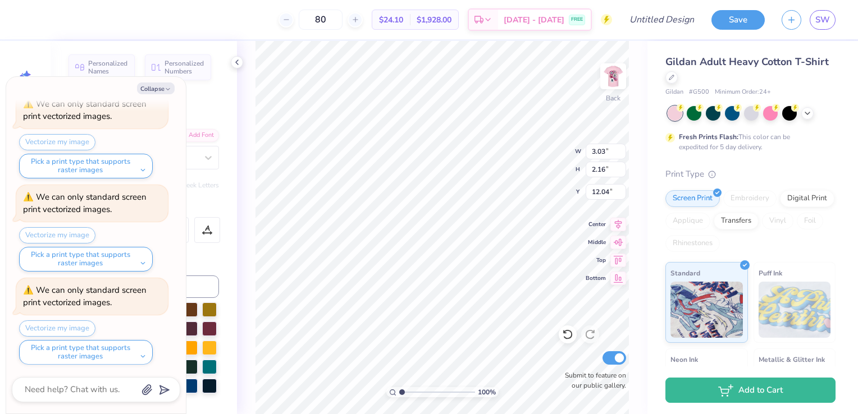
type textarea "x"
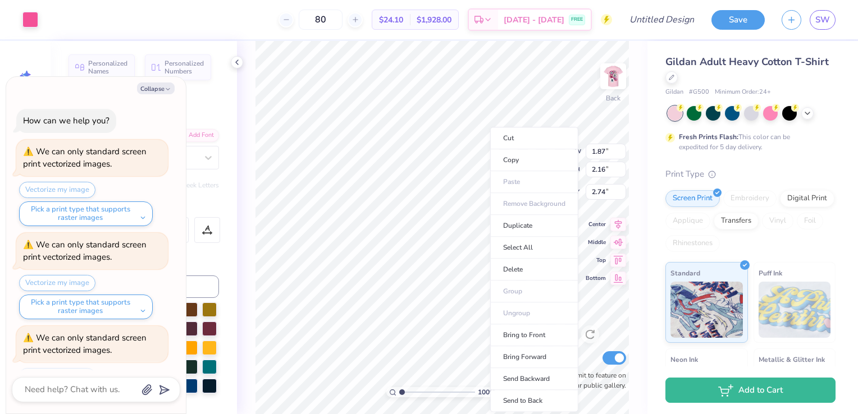
scroll to position [48, 0]
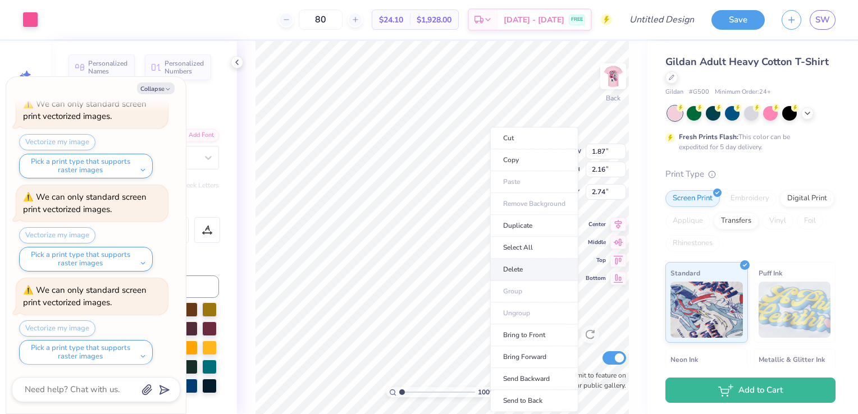
click at [520, 272] on li "Delete" at bounding box center [534, 270] width 88 height 22
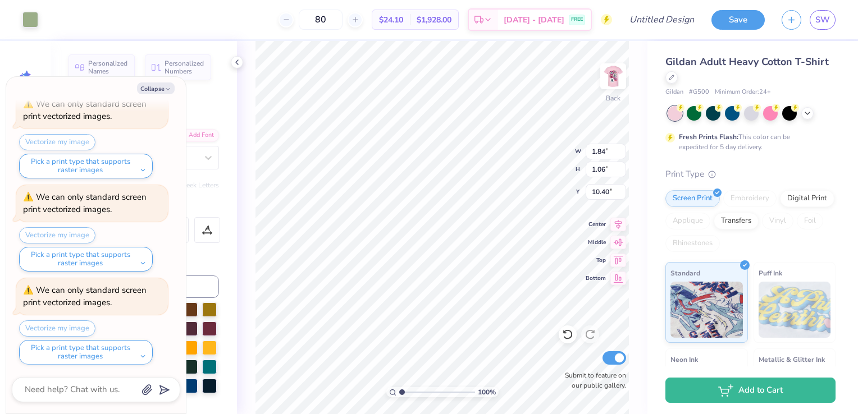
type textarea "x"
type input "1.92"
type input "3.35"
type input "10.18"
type textarea "x"
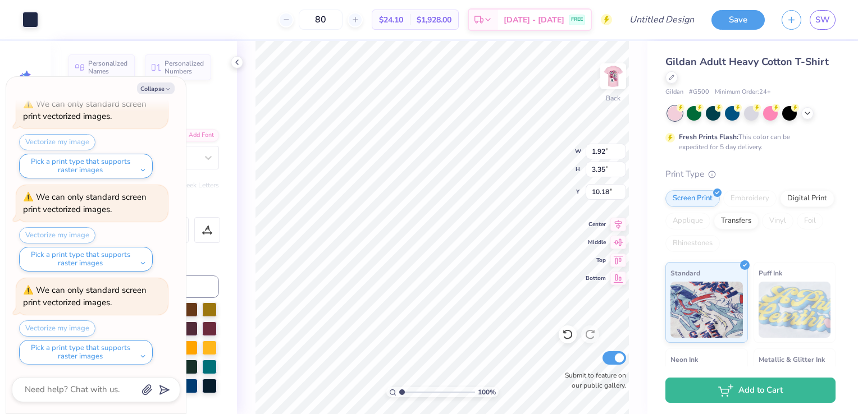
type input "2.34"
type input "2.65"
type input "15.31"
type textarea "x"
type input "9.14"
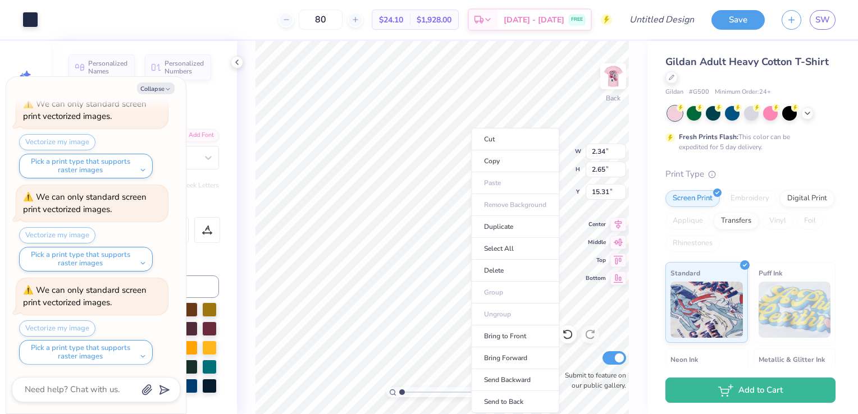
type input "15.23"
type input "5.62"
type textarea "x"
type input "1.92"
type input "2.26"
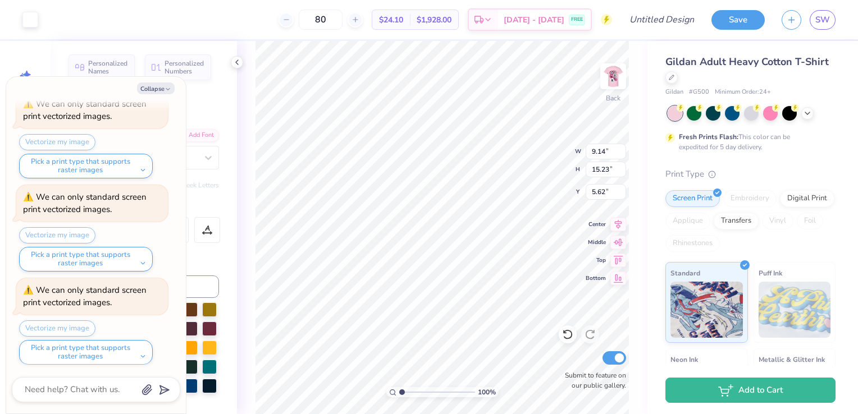
type input "15.46"
type textarea "x"
type input "22.48"
type textarea "x"
type input "22.52"
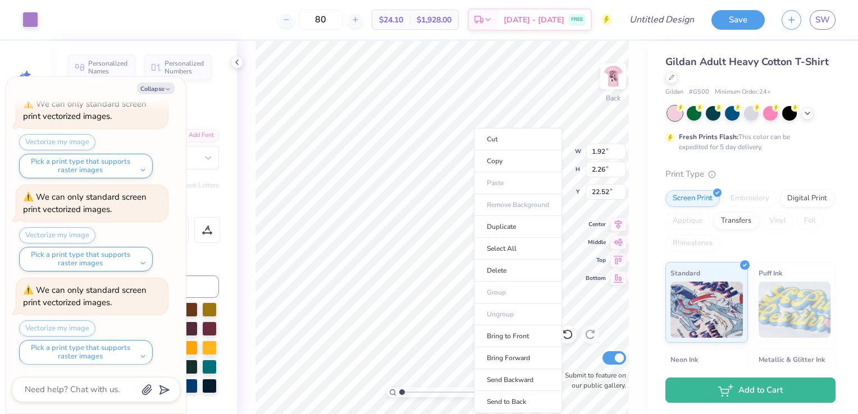
type textarea "x"
type input "22.56"
click at [516, 271] on li "Delete" at bounding box center [518, 271] width 88 height 22
type textarea "x"
type input "2.34"
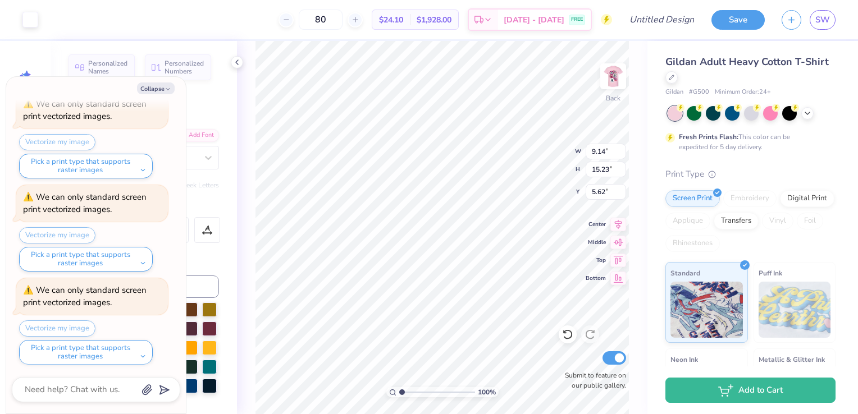
type input "2.65"
type input "15.31"
type textarea "x"
type input "2.46"
type input "3.41"
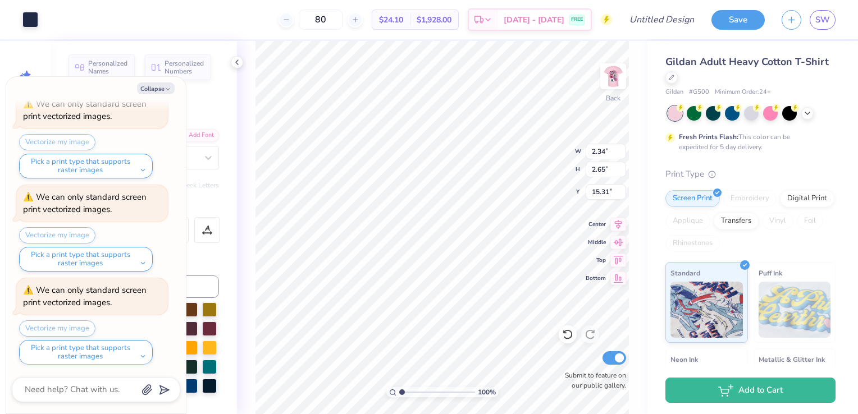
type input "16.22"
type textarea "x"
type input "21.03"
type textarea "x"
type input "4.95"
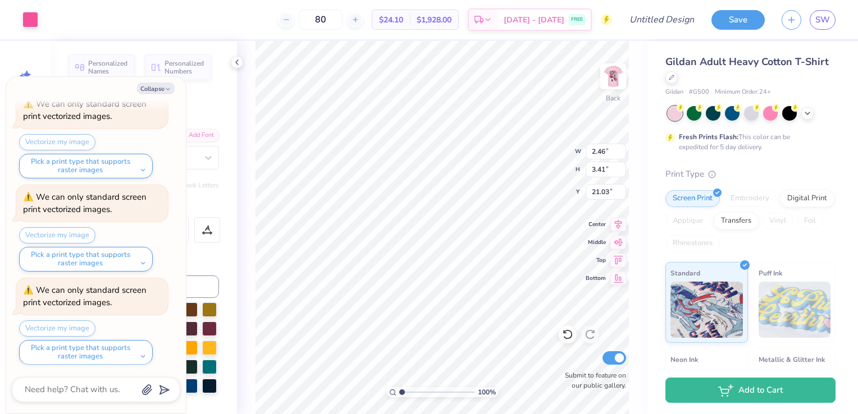
type input "4.23"
type input "11.24"
type textarea "x"
type input "2.80"
type input "2.59"
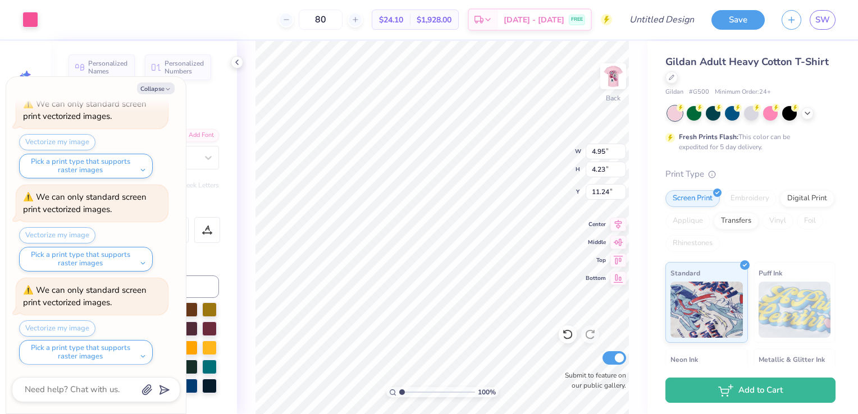
type input "12.17"
type textarea "x"
type input "22.37"
type textarea "x"
type input "9.14"
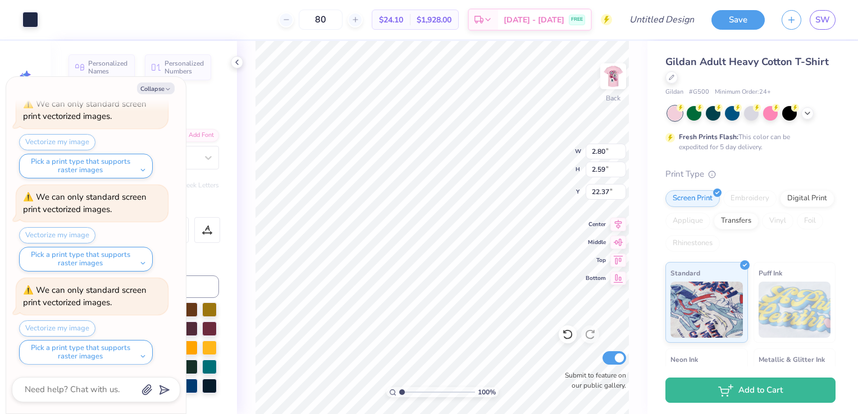
type input "15.23"
type input "5.62"
type textarea "x"
type input "4.23"
type input "4.01"
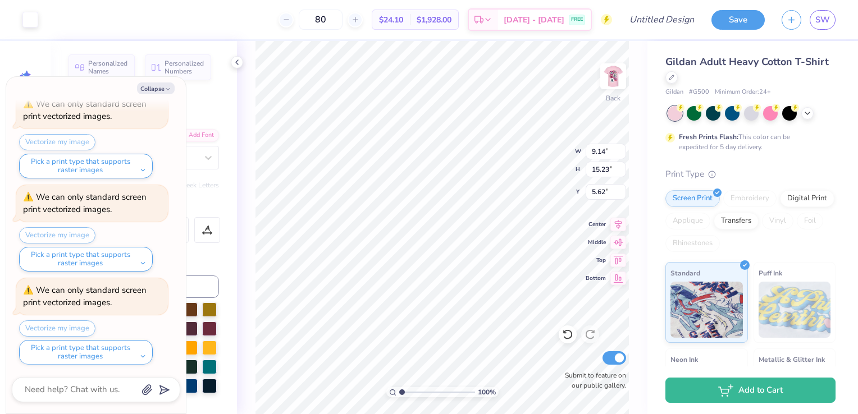
type input "14.38"
type textarea "x"
type input "9.14"
type input "15.23"
type input "5.62"
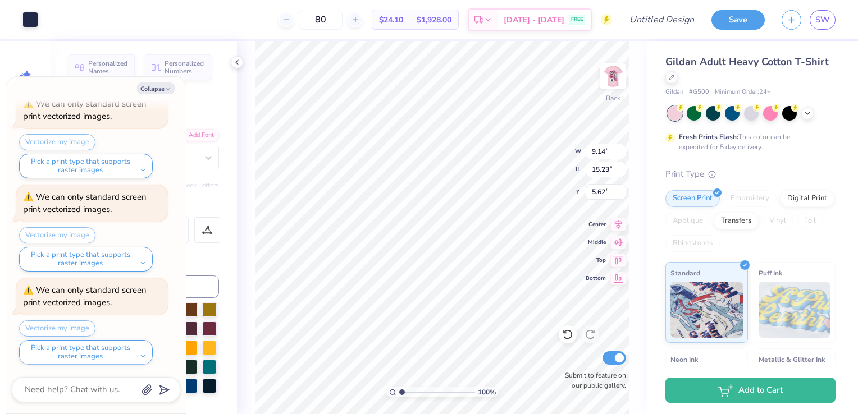
type textarea "x"
type input "9.34"
type input "15.57"
type input "5.47"
type textarea "x"
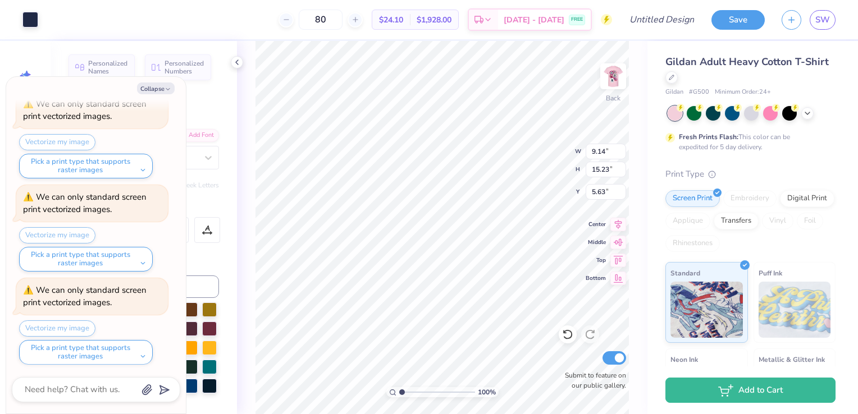
type input "9.34"
type input "15.57"
type input "5.47"
type textarea "x"
type input "2.69"
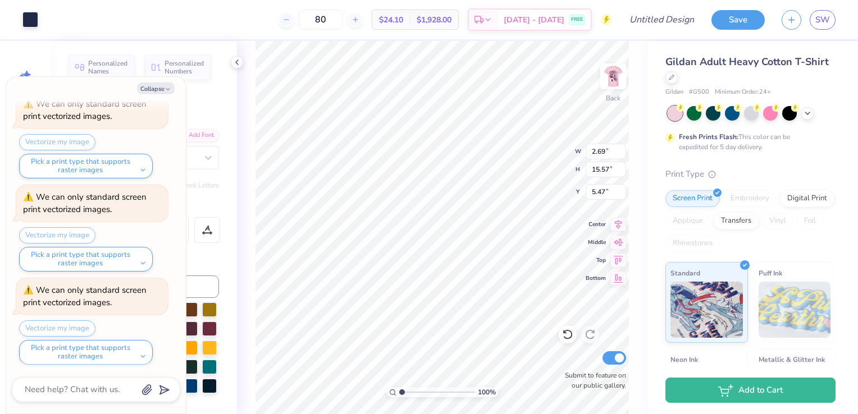
type input "4.48"
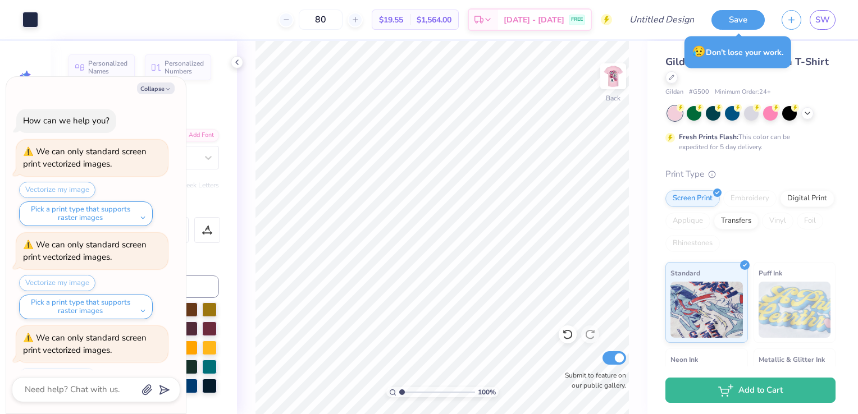
scroll to position [48, 0]
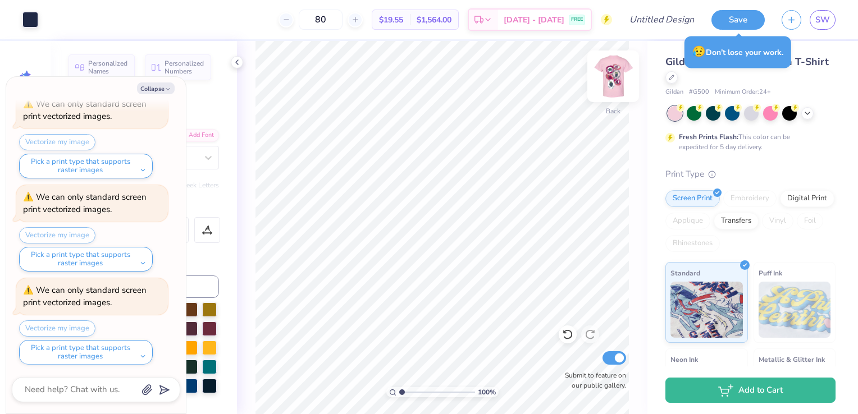
click at [617, 75] on img at bounding box center [613, 76] width 45 height 45
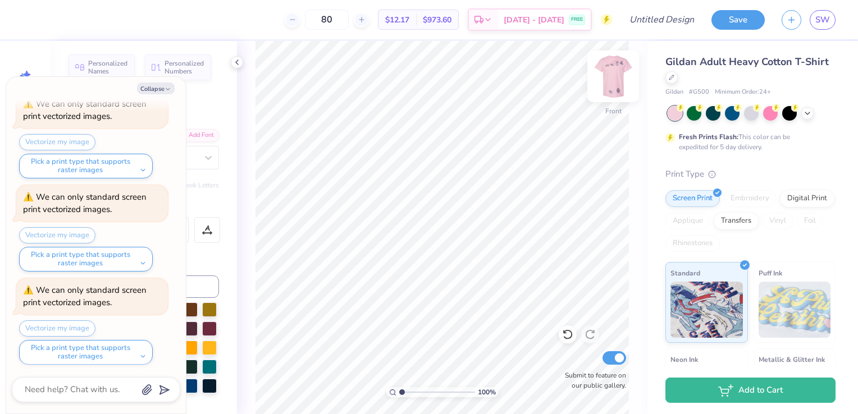
click at [622, 78] on img at bounding box center [613, 76] width 45 height 45
click at [159, 85] on button "Collapse" at bounding box center [156, 89] width 38 height 12
type textarea "x"
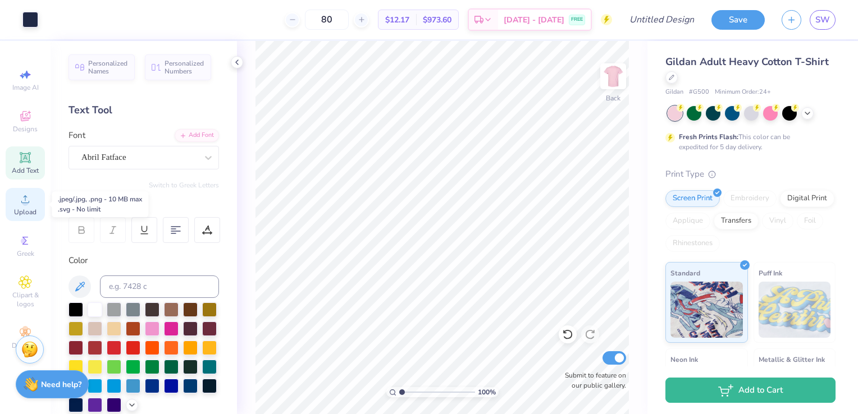
click at [27, 208] on div "Upload" at bounding box center [25, 204] width 39 height 33
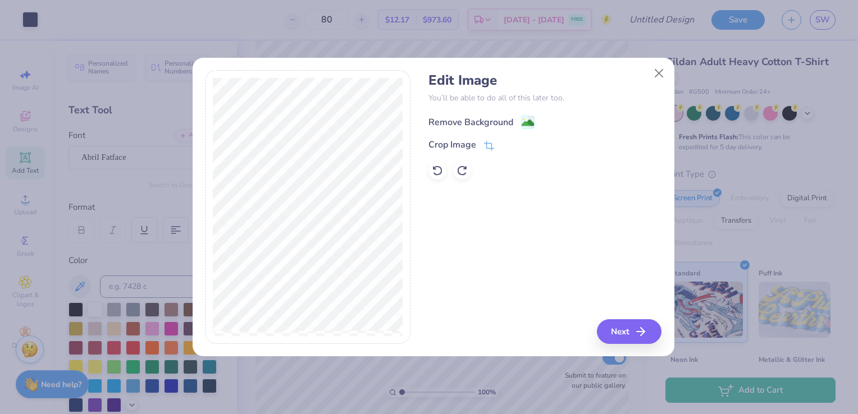
click at [526, 126] on image at bounding box center [528, 123] width 12 height 12
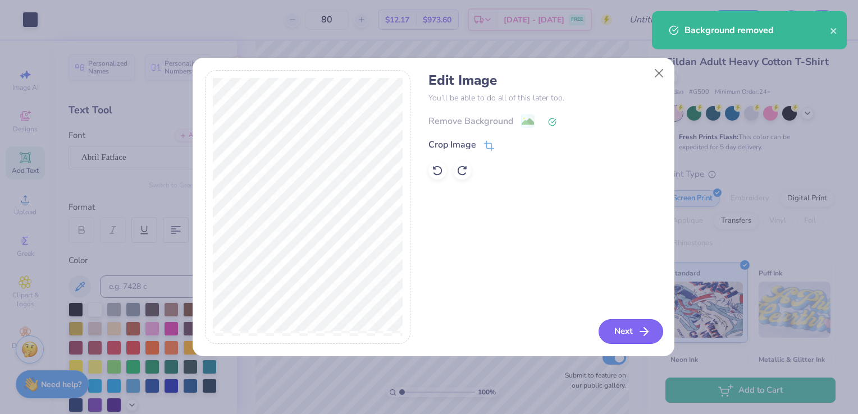
click at [640, 327] on icon "button" at bounding box center [643, 331] width 13 height 13
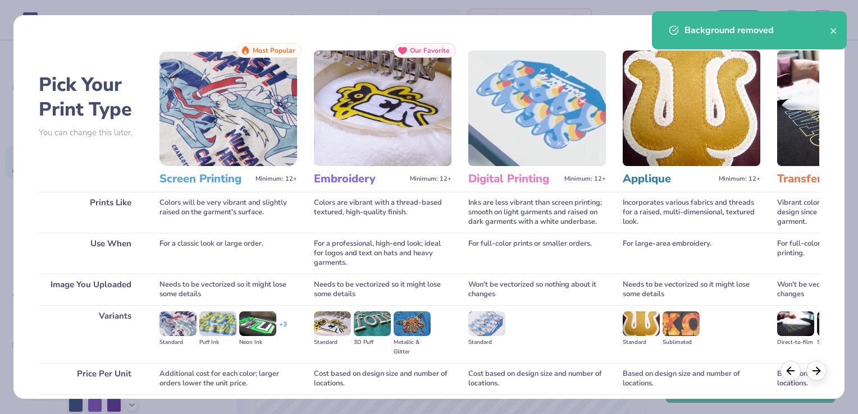
scroll to position [89, 0]
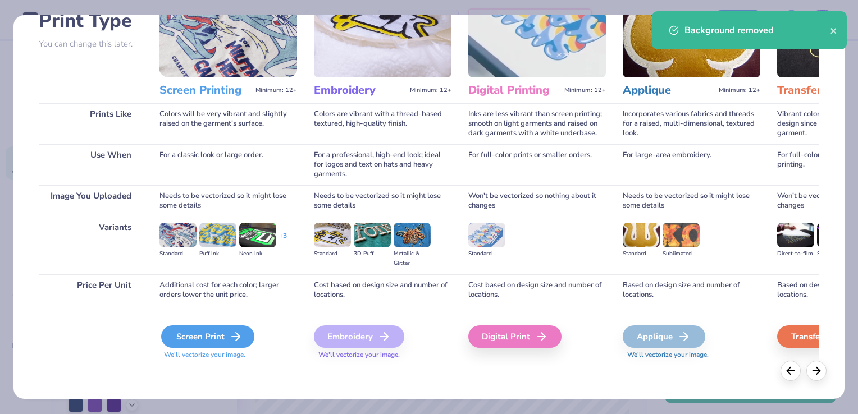
click at [213, 337] on div "Screen Print" at bounding box center [207, 337] width 93 height 22
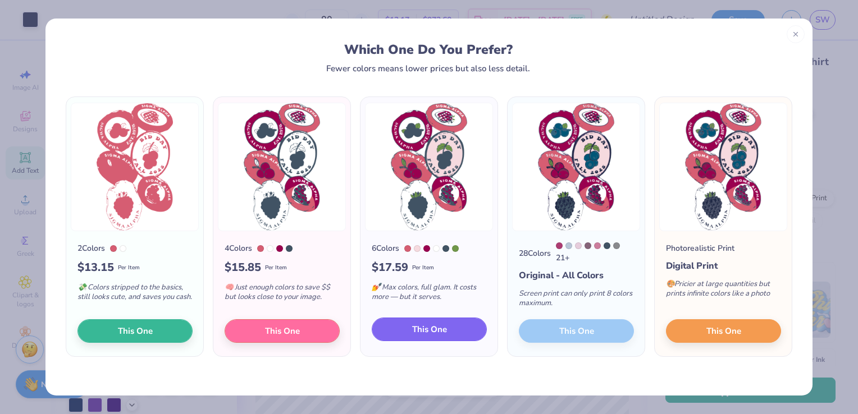
click at [438, 331] on span "This One" at bounding box center [429, 329] width 35 height 13
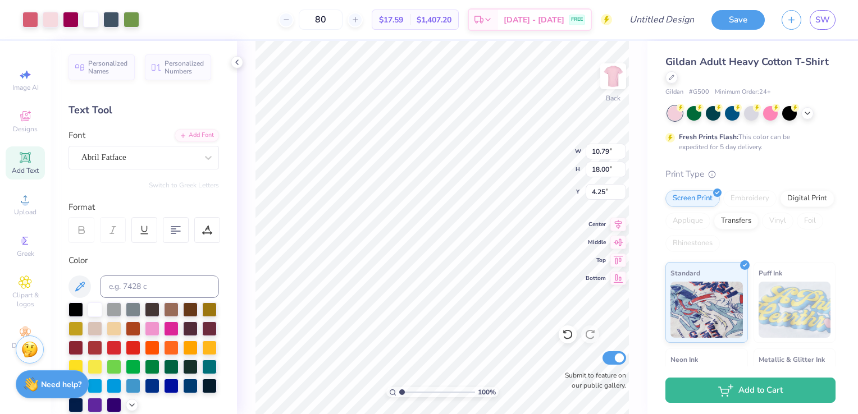
type input "2.46"
type input "3.41"
type input "21.03"
type input "10.79"
type input "18.00"
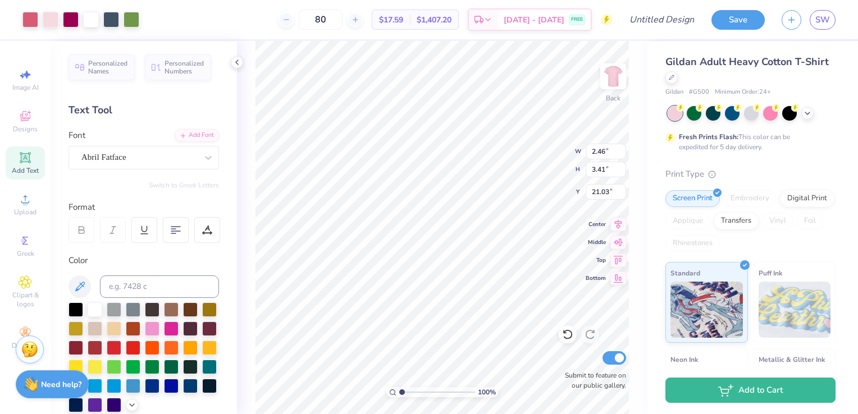
type input "4.25"
click at [487, 394] on li "Send to Back" at bounding box center [480, 402] width 88 height 22
type input "2.46"
type input "3.41"
type input "16.68"
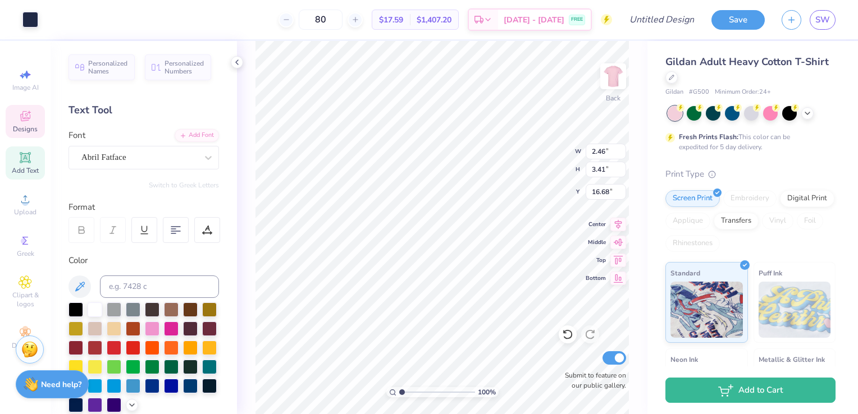
type input "2.92"
type input "4.05"
type input "16.60"
type input "11.85"
type input "2.80"
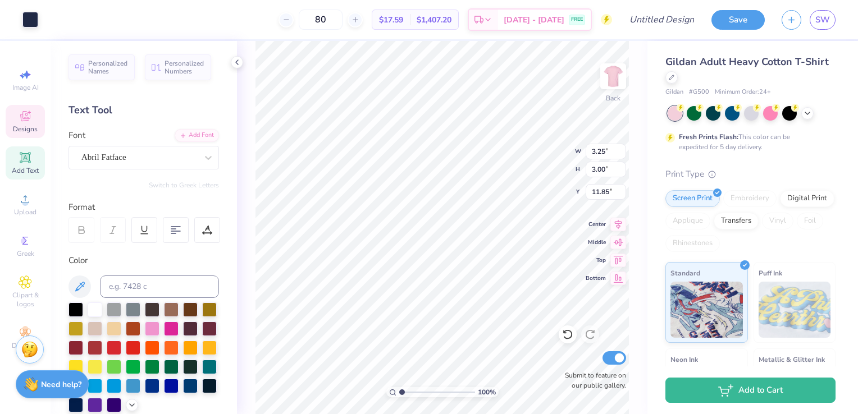
type input "1.94"
type input "3.53"
type input "3.35"
type input "2.32"
type input "3.83"
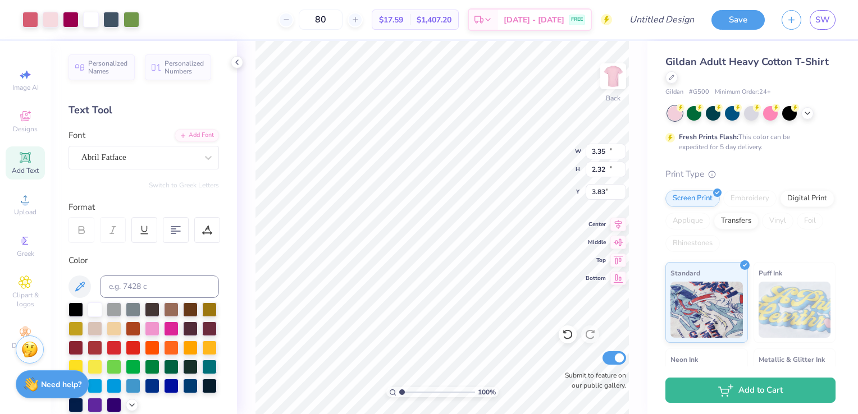
type input "10.79"
type input "18.00"
type input "4.25"
type input "3.35"
type input "2.32"
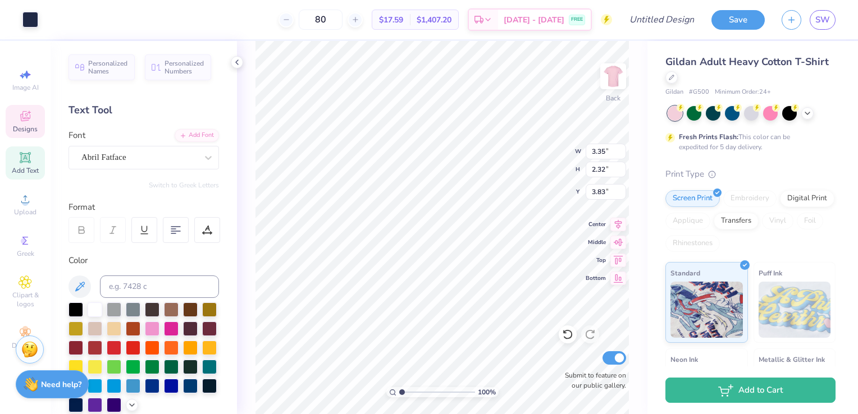
type input "7.01"
type input "3.26"
type input "2.26"
type input "3.25"
type input "3.00"
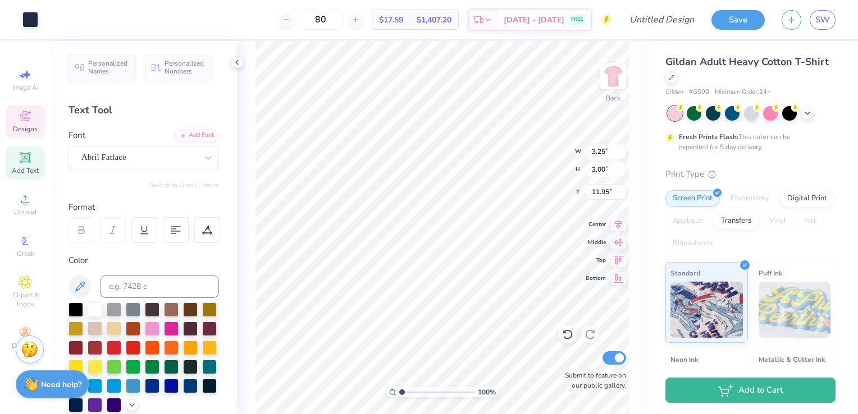
type input "11.75"
type input "2.85"
type input "3.93"
type input "16.69"
type input "2.28"
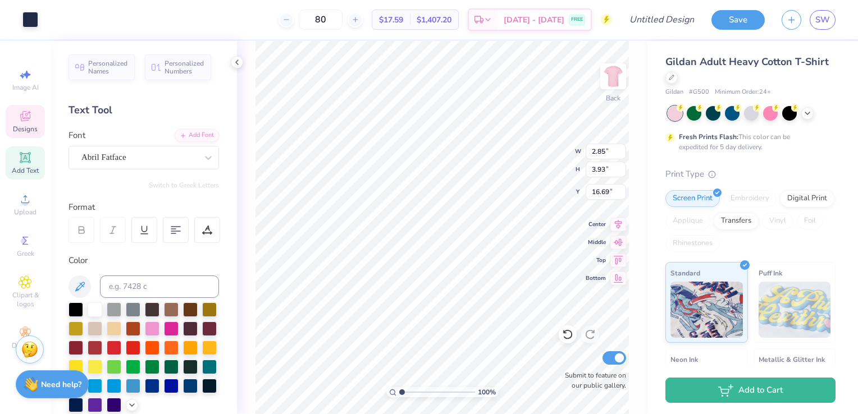
type input "1.64"
type input "3.00"
type input "2.55"
type input "1.84"
type input "4.06"
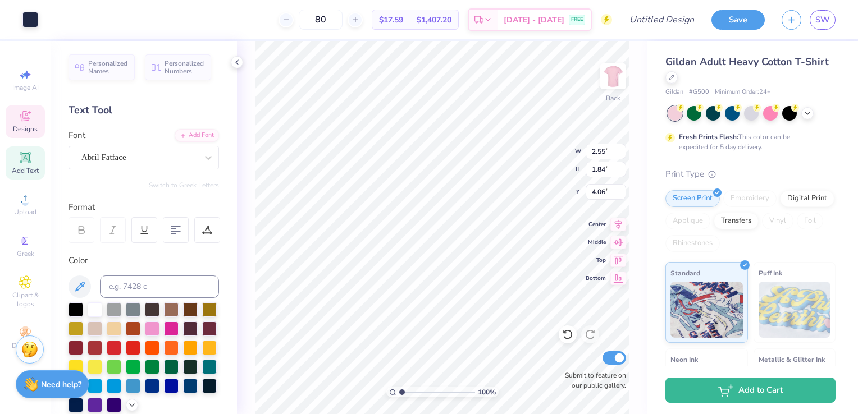
type input "2.69"
type input "4.48"
type input "0.50"
type input "2.55"
type input "1.84"
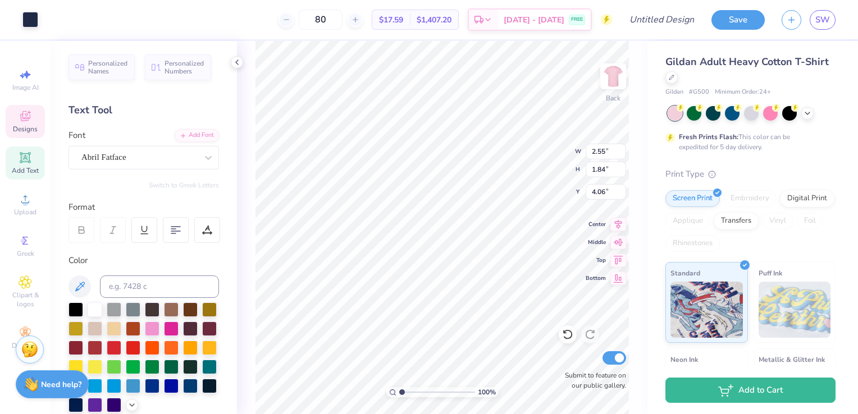
type input "4.06"
type input "2.69"
type input "4.48"
type input "0.50"
type input "2.55"
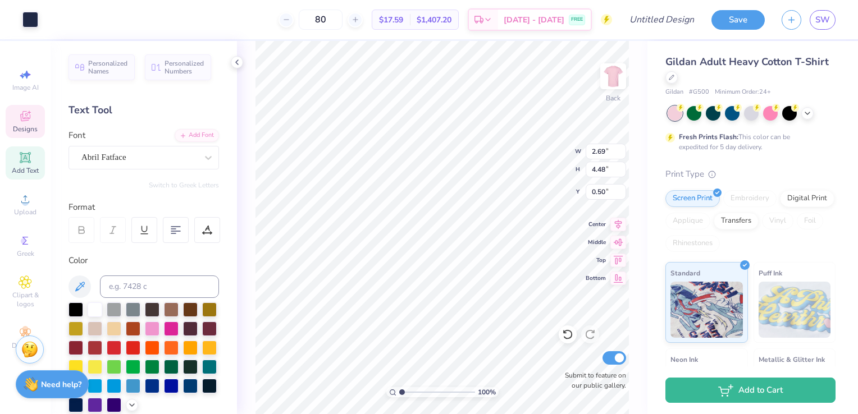
type input "1.84"
type input "4.06"
type input "10.79"
type input "18.00"
type input "4.25"
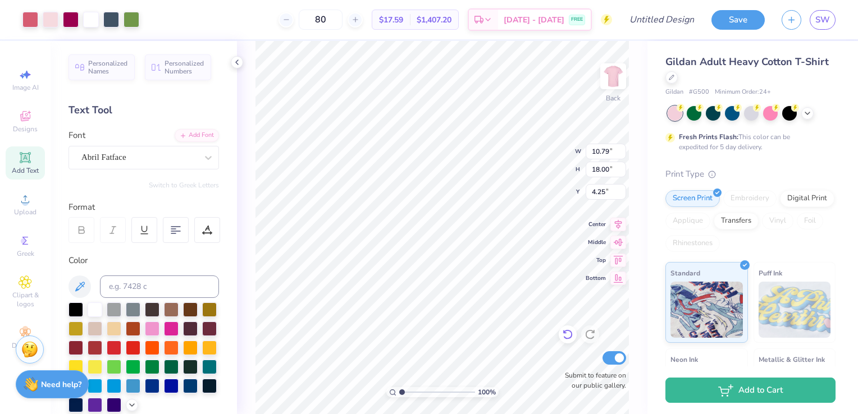
click at [570, 336] on icon at bounding box center [567, 334] width 11 height 11
type input "2.55"
type input "1.84"
type input "4.06"
type input "10.79"
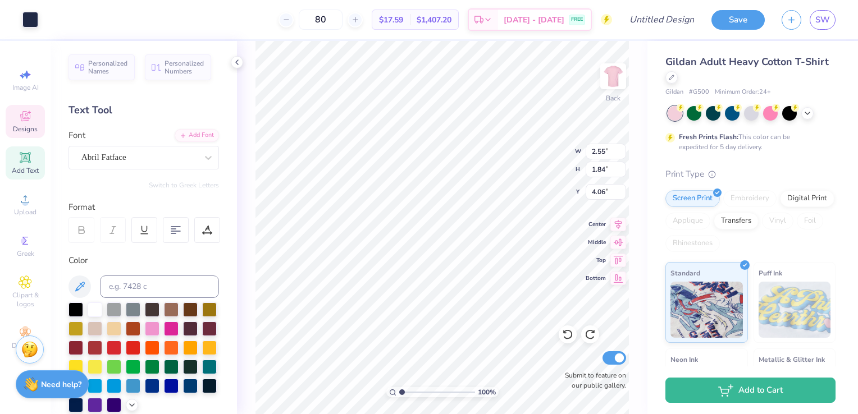
type input "18.00"
type input "4.25"
click at [573, 338] on icon at bounding box center [567, 334] width 11 height 11
type input "2.55"
type input "1.84"
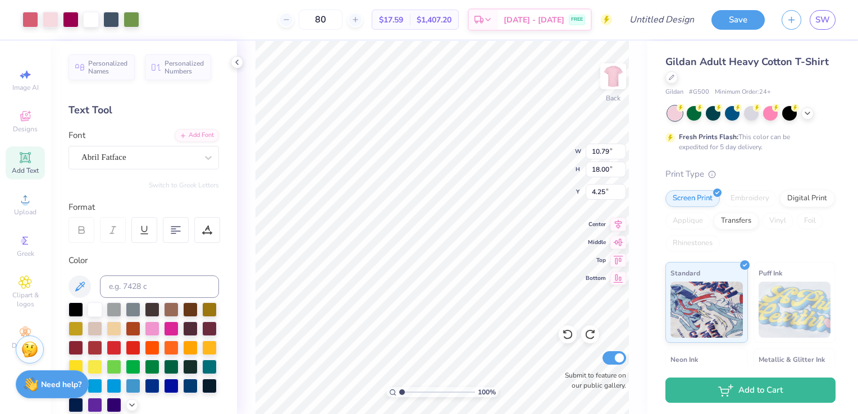
type input "4.06"
type input "2.62"
type input "1.89"
type input "5.31"
type input "2.34"
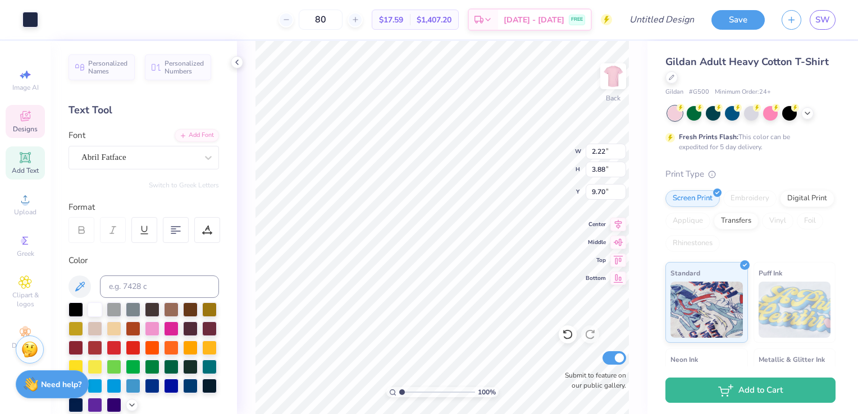
type input "2.65"
type input "15.72"
type input "2.56"
type input "2.89"
type input "15.82"
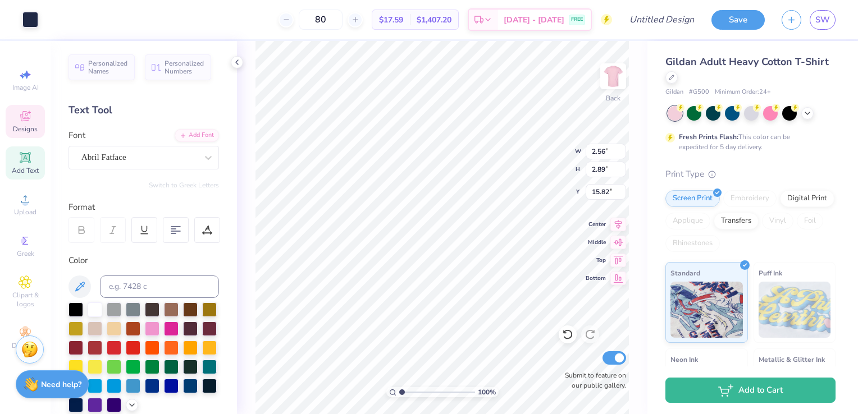
type input "2.64"
type input "2.99"
type input "15.72"
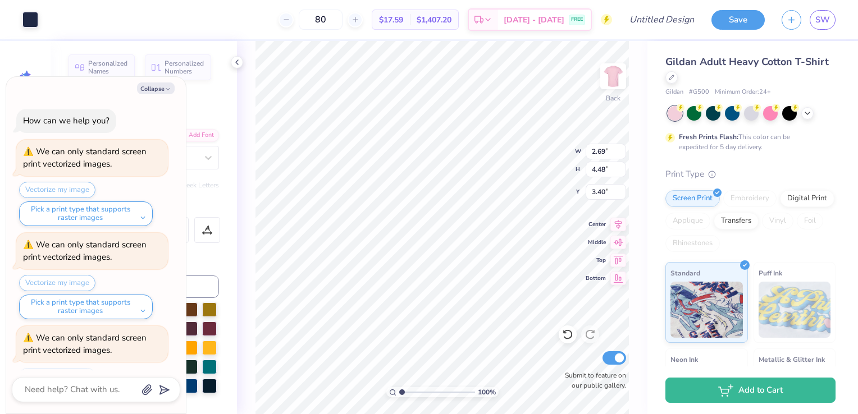
scroll to position [112, 0]
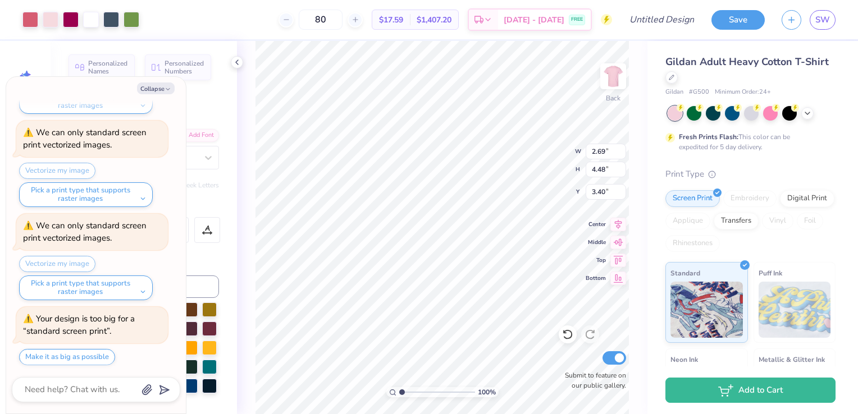
type textarea "x"
type input "10.79"
type input "18.00"
type input "4.25"
click at [566, 339] on icon at bounding box center [568, 335] width 10 height 10
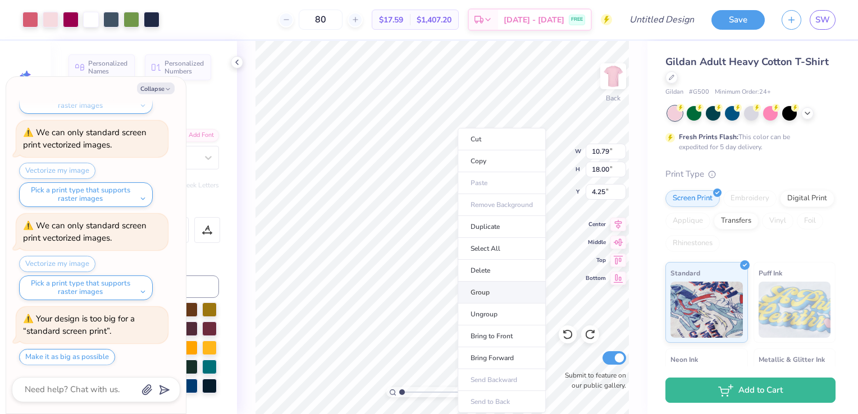
click at [481, 289] on li "Group" at bounding box center [502, 293] width 88 height 22
type textarea "x"
type input "2.69"
type input "4.48"
type input "3.40"
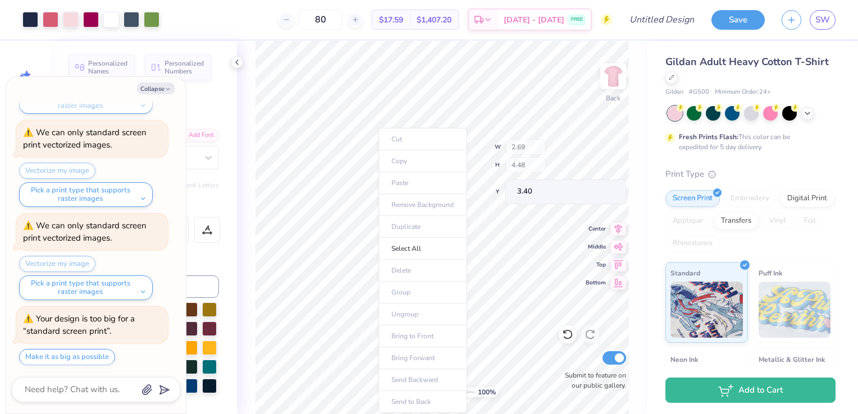
scroll to position [206, 0]
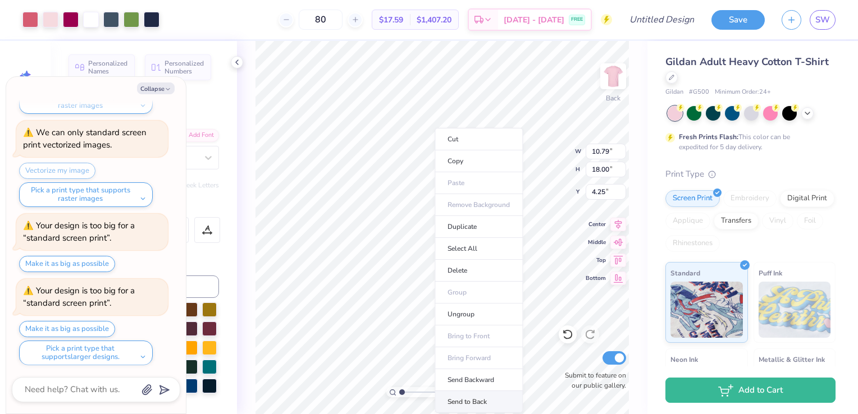
click at [465, 404] on li "Send to Back" at bounding box center [479, 402] width 88 height 22
click at [154, 85] on button "Collapse" at bounding box center [156, 89] width 38 height 12
type textarea "x"
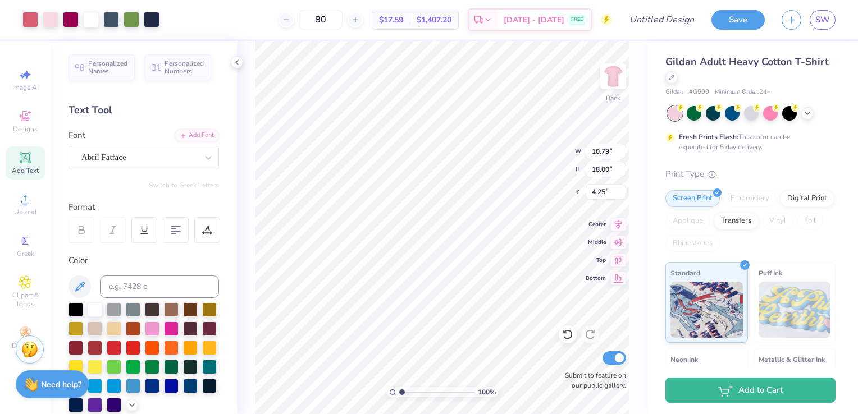
type input "9.34"
type input "15.59"
type input "3.86"
type input "9.54"
type input "15.90"
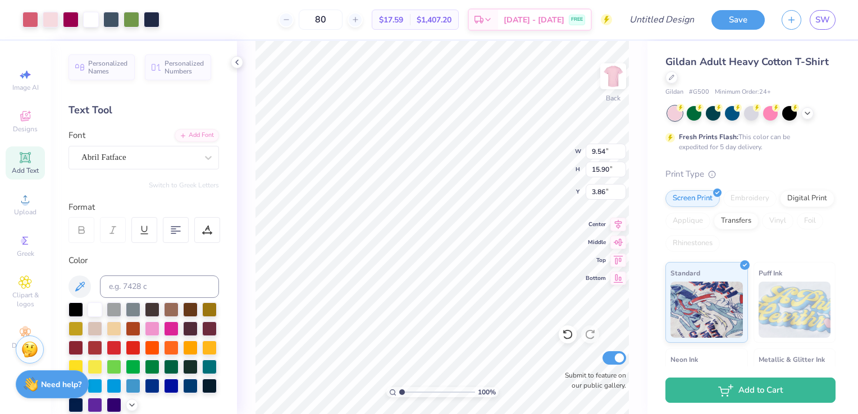
type input "9.34"
type input "15.59"
type input "3.86"
type input "3.56"
click at [463, 294] on li "Group" at bounding box center [482, 293] width 88 height 22
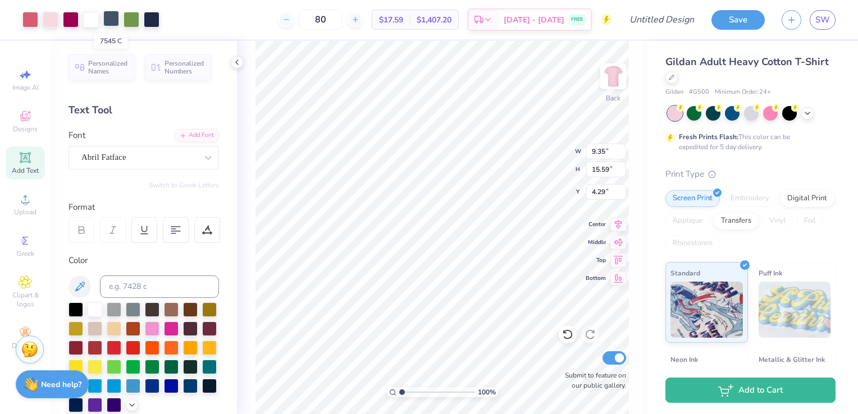
click at [110, 22] on div at bounding box center [111, 19] width 16 height 16
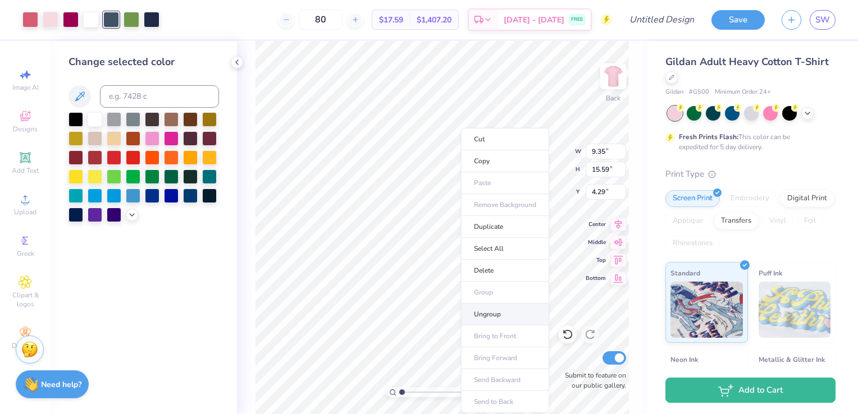
click at [500, 312] on li "Ungroup" at bounding box center [505, 315] width 88 height 22
type input "9.34"
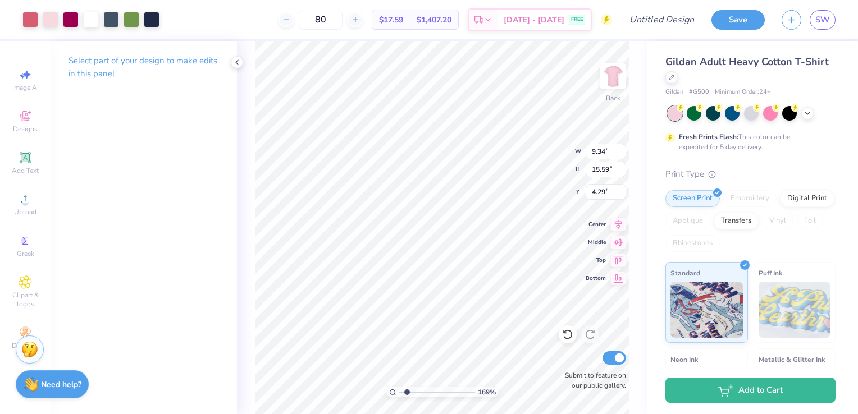
click at [407, 393] on input "range" at bounding box center [437, 393] width 76 height 10
click at [402, 392] on input "range" at bounding box center [437, 393] width 76 height 10
click at [439, 311] on li "Ungroup" at bounding box center [456, 315] width 88 height 22
type input "1.75"
click at [407, 394] on input "range" at bounding box center [437, 393] width 76 height 10
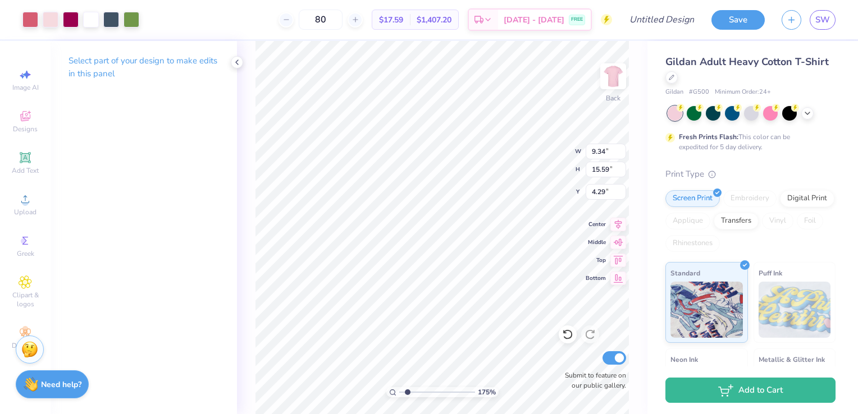
type input "9.34"
type input "15.59"
type input "4.29"
type input "2.83"
type input "1.96"
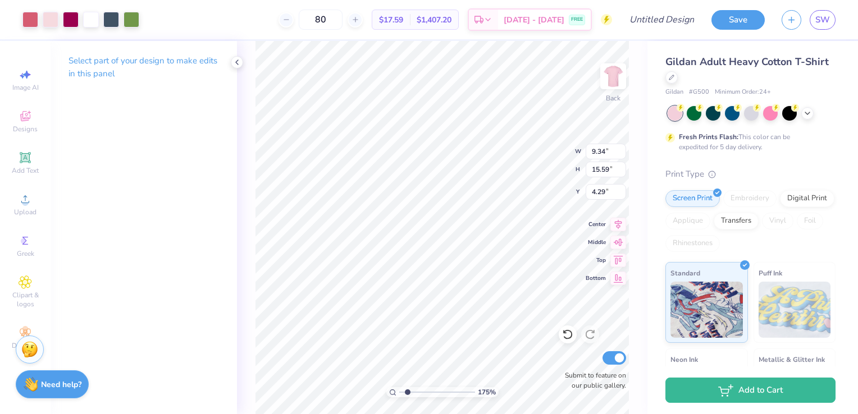
type input "6.68"
type input "9.34"
type input "15.59"
type input "4.29"
click at [109, 19] on div at bounding box center [111, 19] width 16 height 16
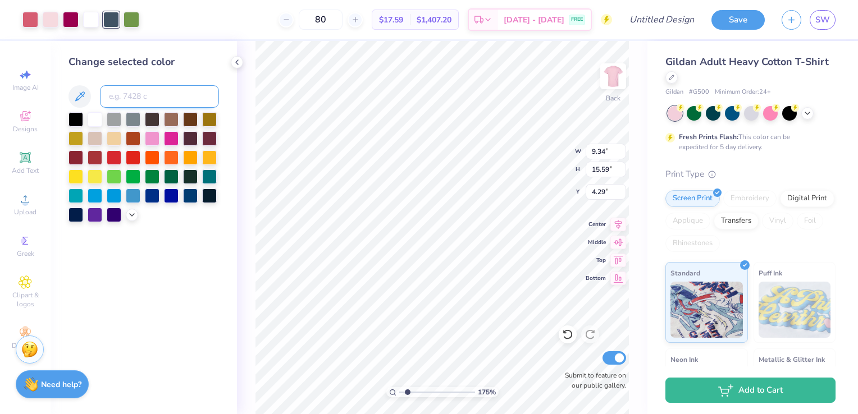
click at [144, 96] on input at bounding box center [159, 96] width 119 height 22
type input "7543"
click at [566, 339] on icon at bounding box center [568, 335] width 10 height 10
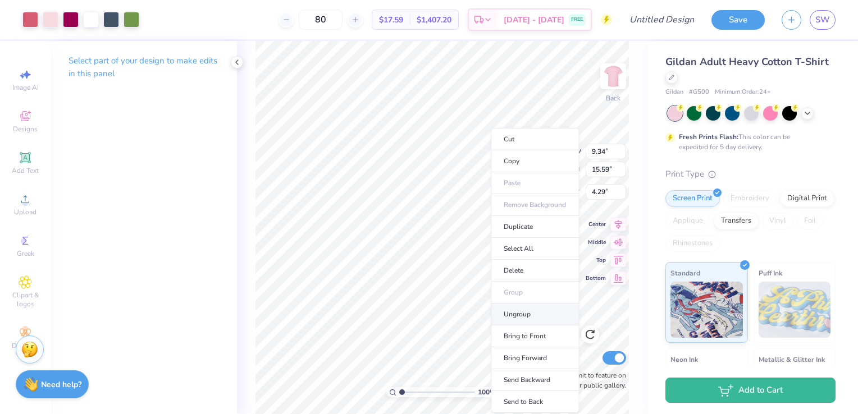
click at [530, 313] on li "Ungroup" at bounding box center [535, 315] width 88 height 22
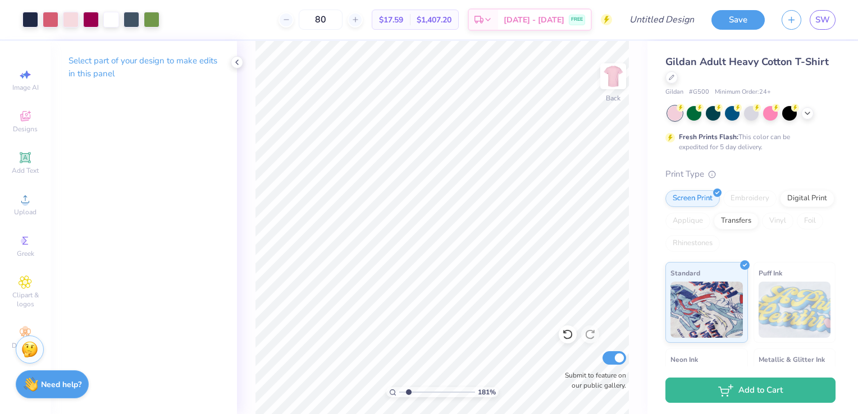
click at [409, 394] on input "range" at bounding box center [437, 393] width 76 height 10
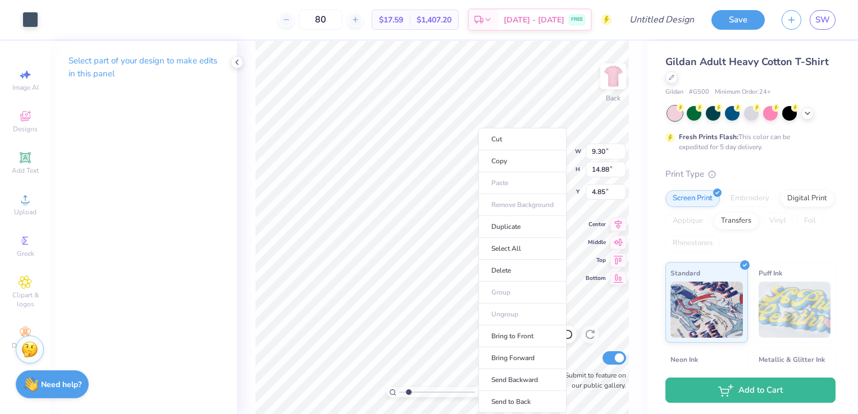
click at [409, 394] on input "range" at bounding box center [437, 393] width 76 height 10
drag, startPoint x: 409, startPoint y: 394, endPoint x: 405, endPoint y: 400, distance: 6.5
click at [405, 398] on input "range" at bounding box center [437, 393] width 76 height 10
click at [567, 339] on icon at bounding box center [568, 335] width 10 height 10
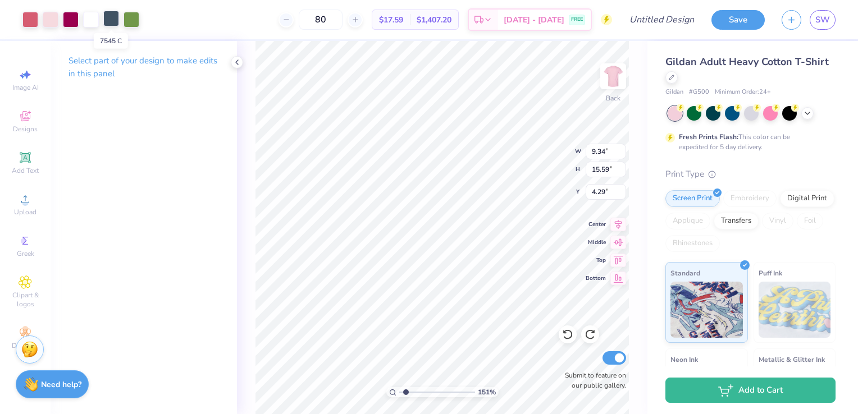
click at [115, 24] on div at bounding box center [111, 19] width 16 height 16
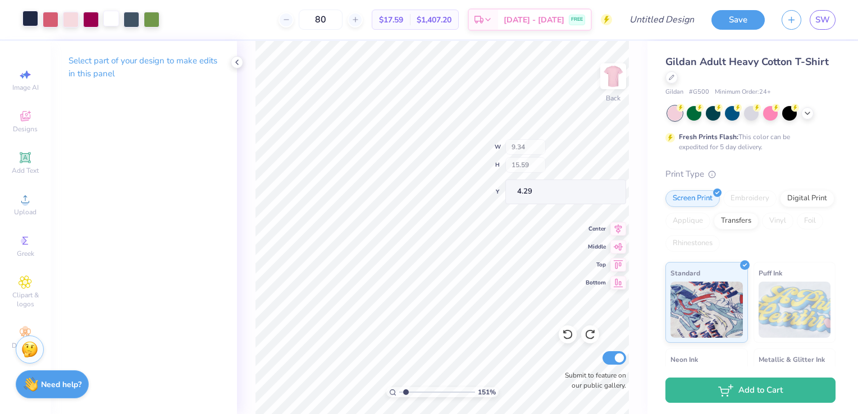
click at [30, 24] on div at bounding box center [30, 19] width 16 height 16
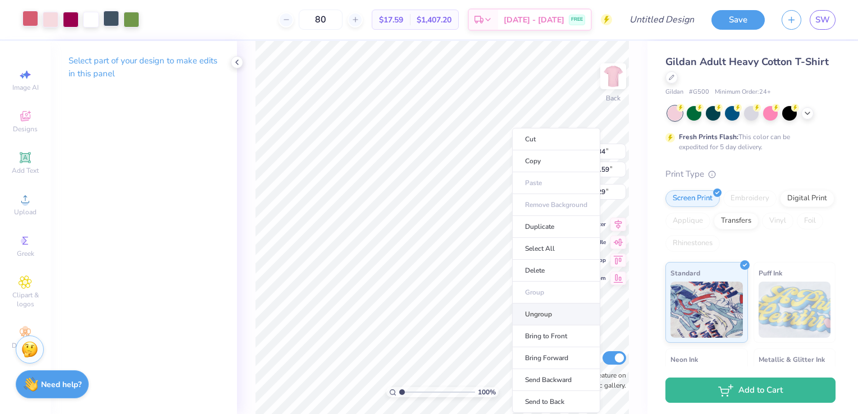
click at [546, 311] on li "Ungroup" at bounding box center [556, 315] width 88 height 22
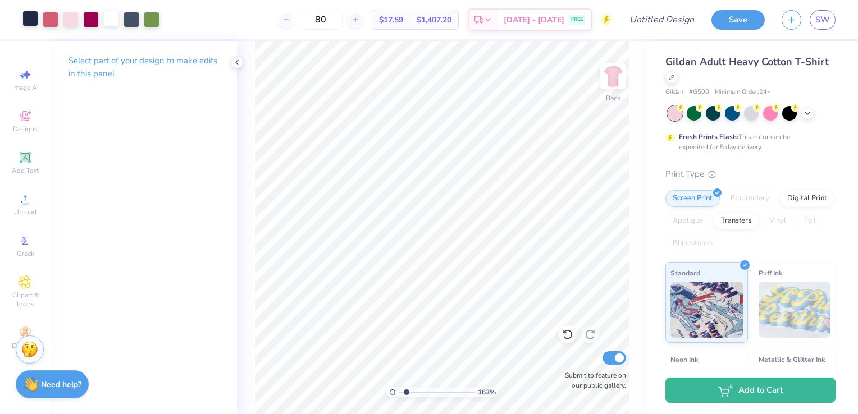
click at [407, 394] on input "range" at bounding box center [437, 393] width 76 height 10
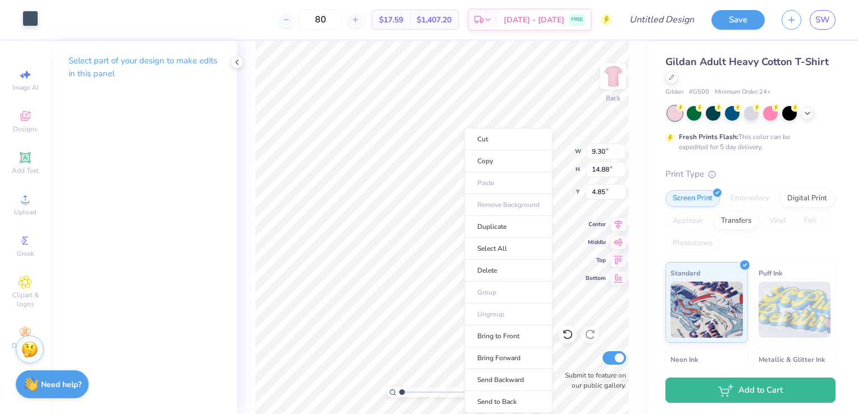
drag, startPoint x: 400, startPoint y: 395, endPoint x: 389, endPoint y: 400, distance: 11.8
click at [399, 398] on input "range" at bounding box center [437, 393] width 76 height 10
click at [408, 393] on input "range" at bounding box center [437, 393] width 76 height 10
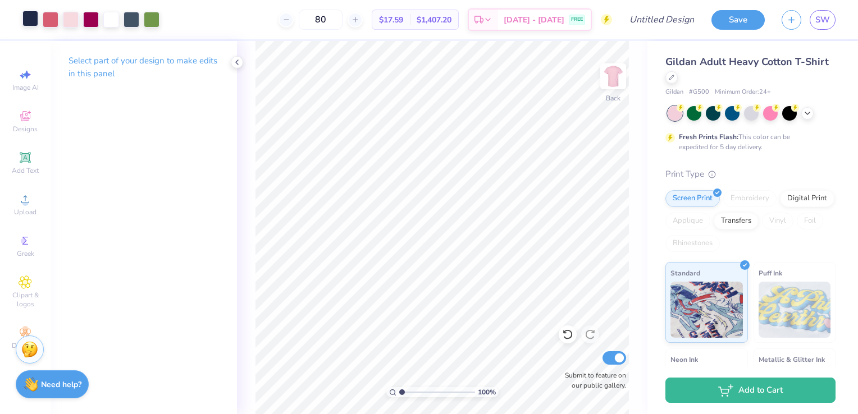
drag, startPoint x: 409, startPoint y: 392, endPoint x: 398, endPoint y: 395, distance: 11.2
type input "1"
click at [399, 395] on input "range" at bounding box center [437, 393] width 76 height 10
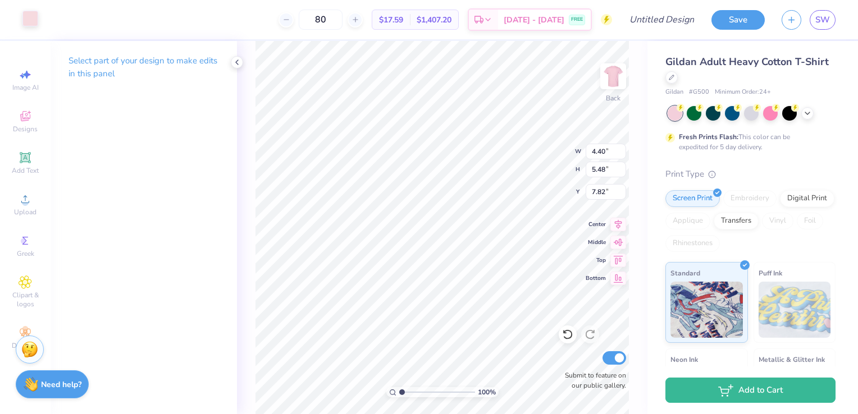
type input "9.30"
type input "14.88"
type input "4.85"
drag, startPoint x: 403, startPoint y: 393, endPoint x: 411, endPoint y: 398, distance: 9.8
type input "2.29"
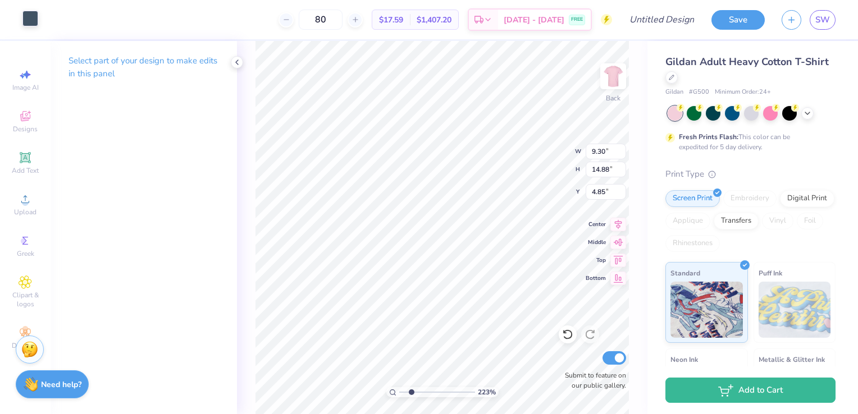
click at [411, 398] on input "range" at bounding box center [437, 393] width 76 height 10
click at [27, 21] on div at bounding box center [30, 19] width 16 height 16
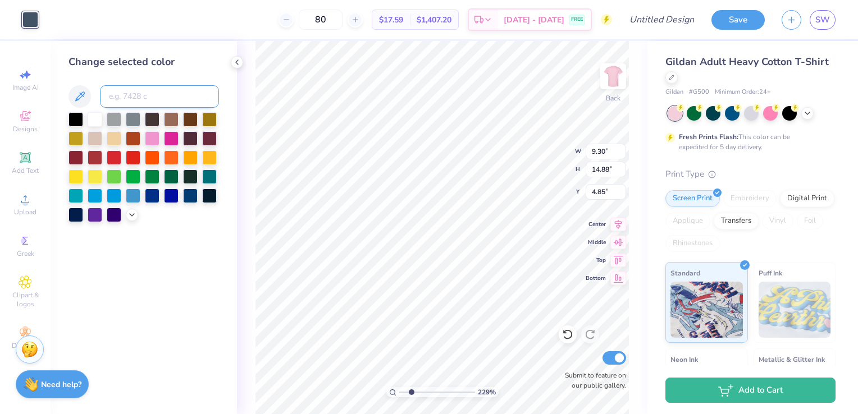
click at [125, 100] on input at bounding box center [159, 96] width 119 height 22
type input "533"
type input "0.53"
type input "0.43"
type input "8.21"
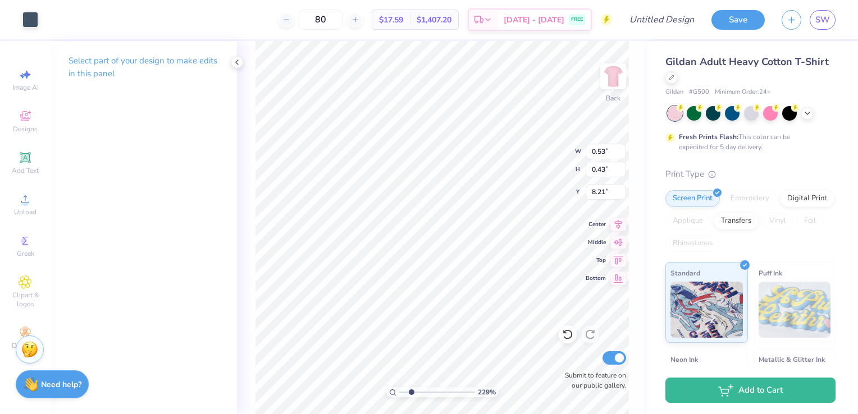
type input "4.40"
type input "5.48"
type input "7.82"
type input "0.54"
type input "0.52"
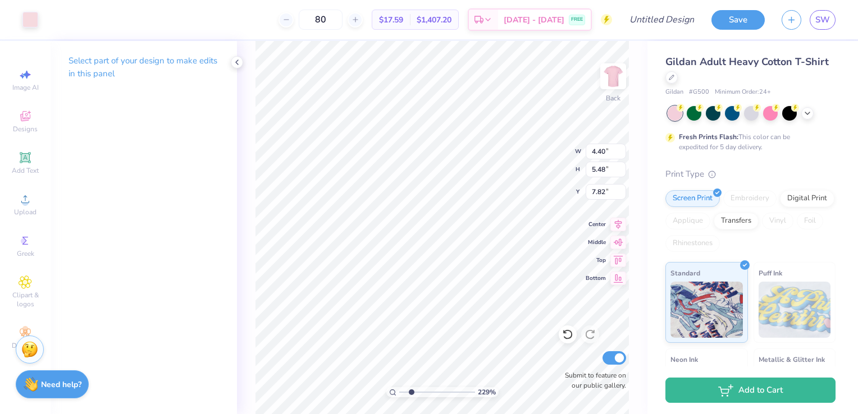
type input "8.55"
click at [29, 18] on div at bounding box center [30, 19] width 16 height 16
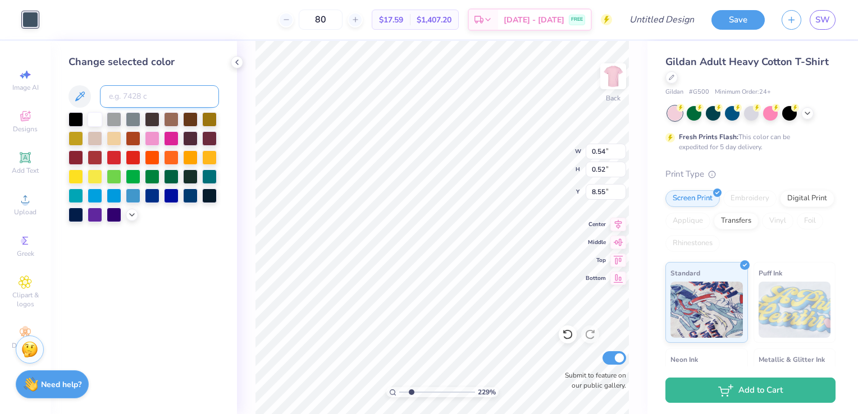
click at [129, 103] on input at bounding box center [159, 96] width 119 height 22
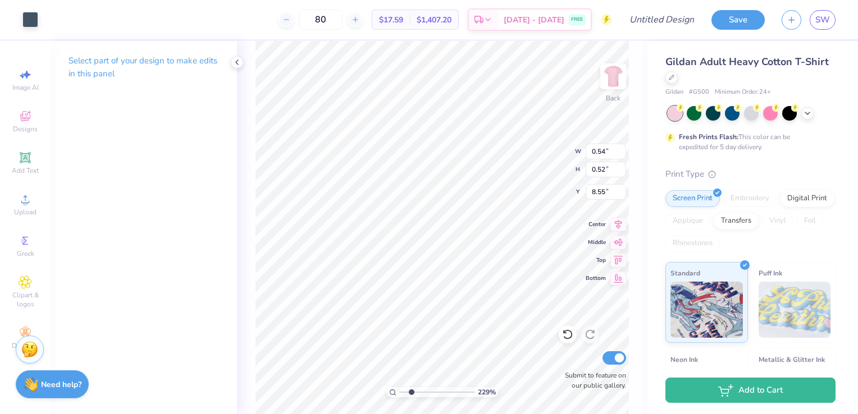
type input "0.94"
type input "0.77"
type input "8.30"
click at [27, 18] on div at bounding box center [30, 19] width 16 height 16
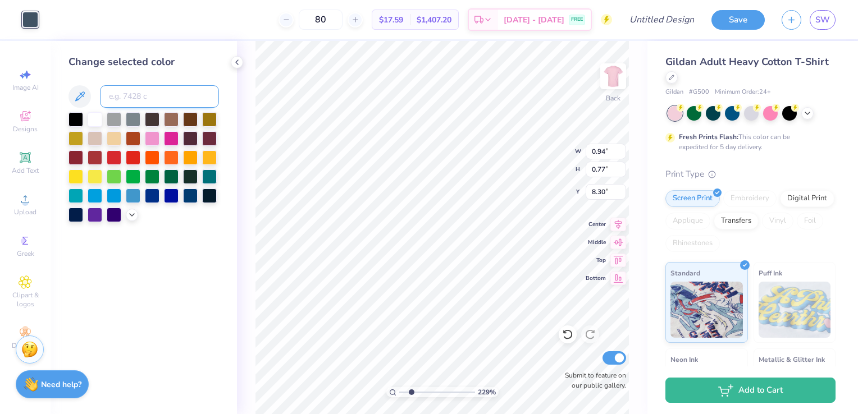
click at [121, 93] on input at bounding box center [159, 96] width 119 height 22
type input "533"
type input "3.35"
type input "1.70"
type input "8.21"
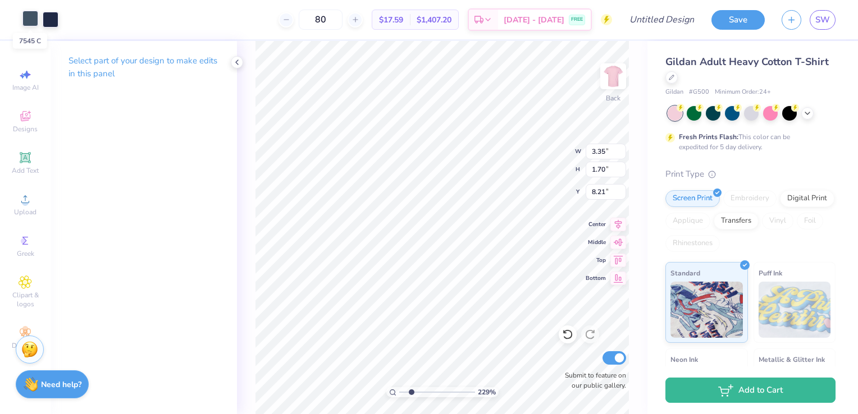
click at [31, 22] on div at bounding box center [30, 19] width 16 height 16
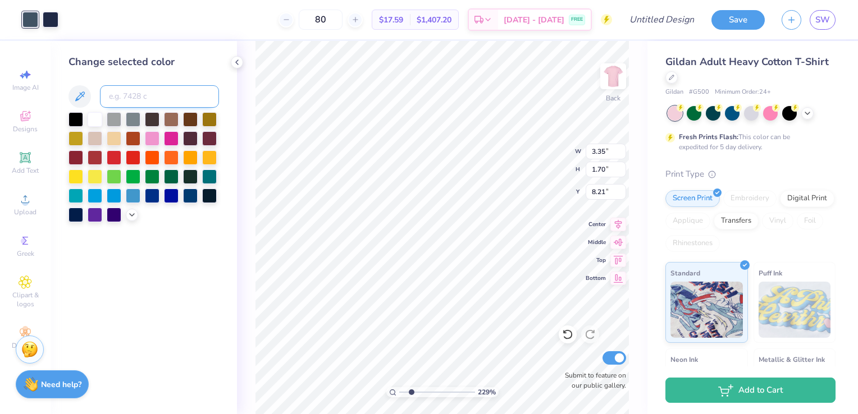
click at [133, 96] on input at bounding box center [159, 96] width 119 height 22
type input "533"
type input "0.45"
type input "0.37"
type input "11.06"
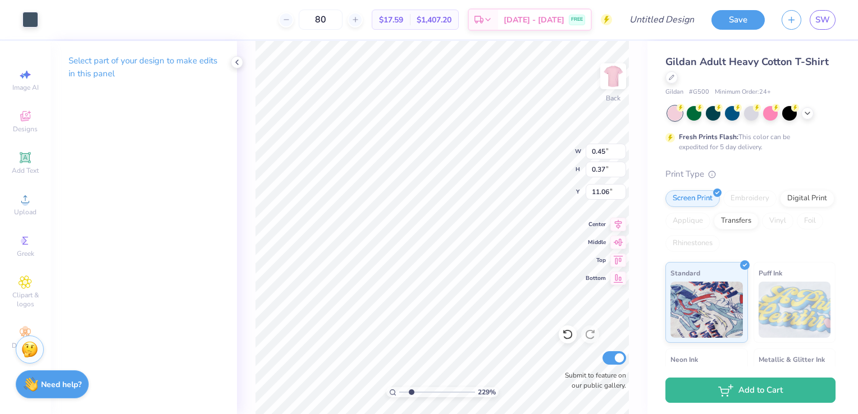
type input "0.63"
type input "1.10"
type input "0.63"
type input "1.10"
click at [28, 17] on div at bounding box center [30, 19] width 16 height 16
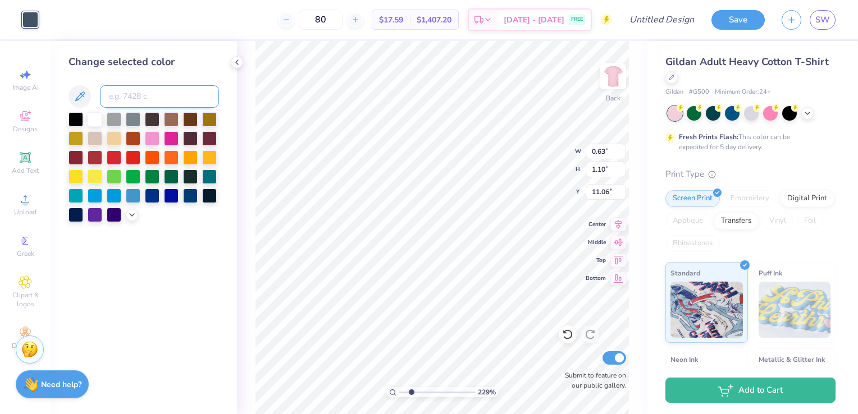
click at [119, 89] on input at bounding box center [159, 96] width 119 height 22
type input "533"
type input "3.78"
type input "1.91"
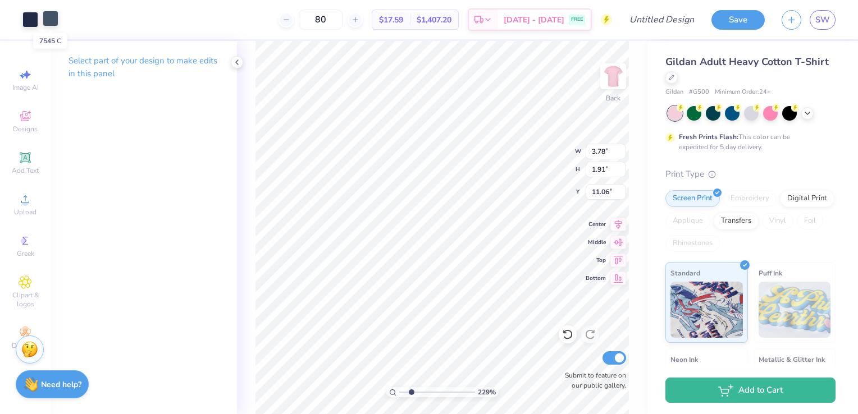
click at [48, 19] on div at bounding box center [51, 19] width 16 height 16
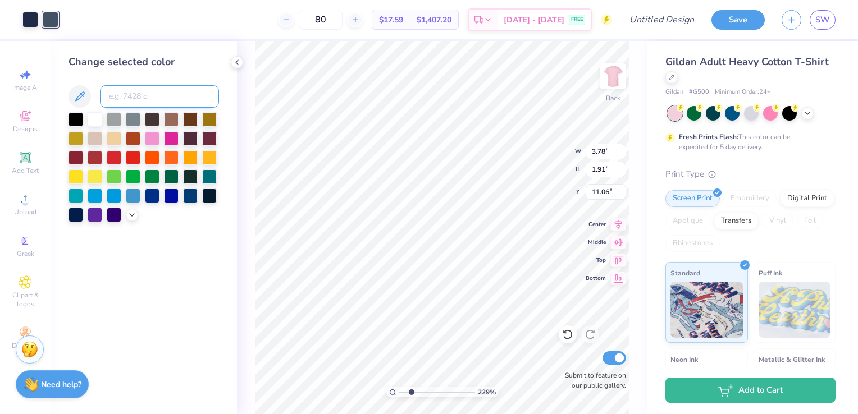
click at [136, 99] on input at bounding box center [159, 96] width 119 height 22
type input "533"
type input "2.79"
type input "6.69"
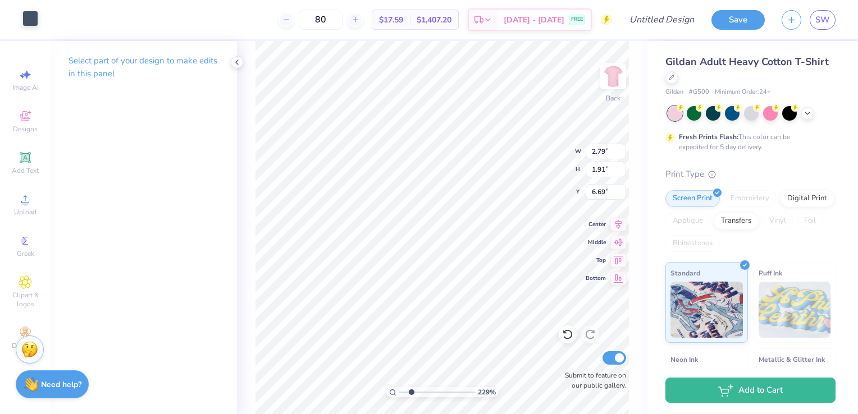
click at [35, 20] on div at bounding box center [30, 19] width 16 height 16
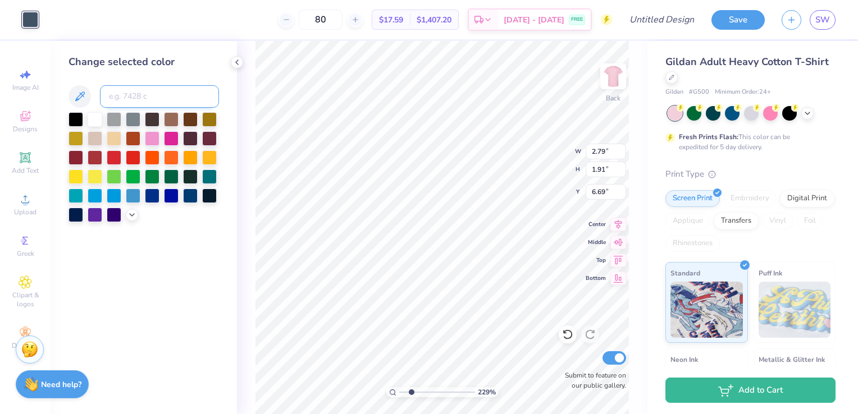
click at [134, 98] on input at bounding box center [159, 96] width 119 height 22
type input "7701"
type input "1.93"
type input "3.37"
type input "9.01"
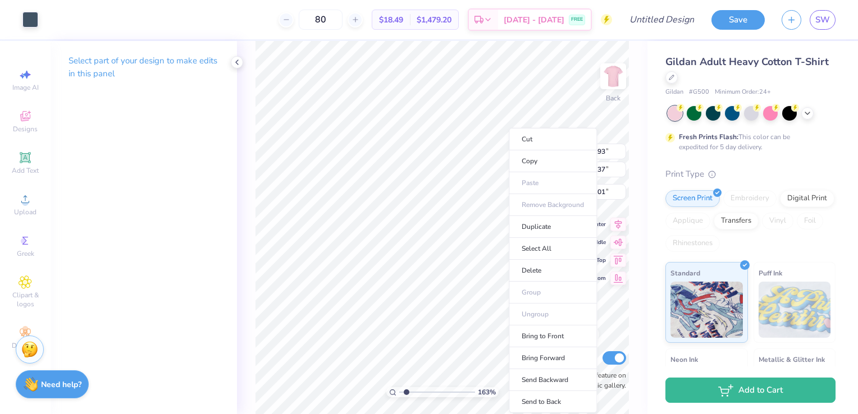
drag, startPoint x: 402, startPoint y: 392, endPoint x: 407, endPoint y: 395, distance: 6.1
type input "1.63"
click at [407, 395] on input "range" at bounding box center [437, 393] width 76 height 10
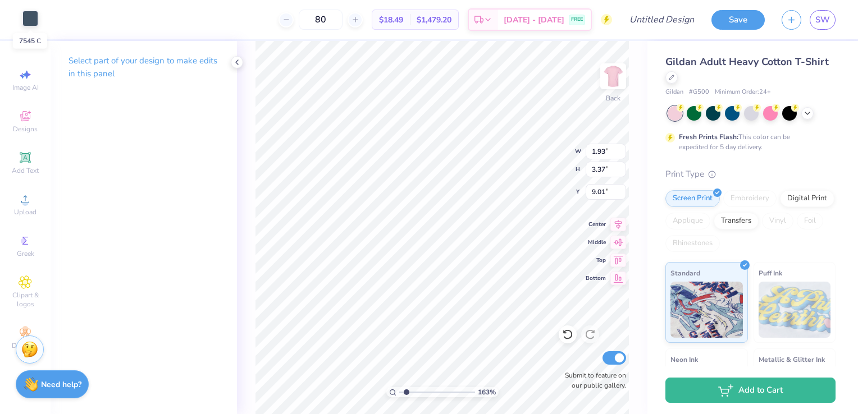
click at [35, 17] on div at bounding box center [30, 19] width 16 height 16
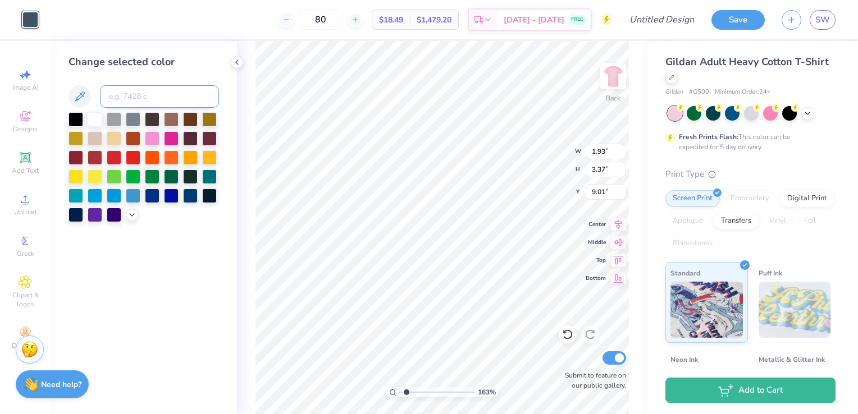
click at [129, 95] on input at bounding box center [159, 96] width 119 height 22
type input "7701"
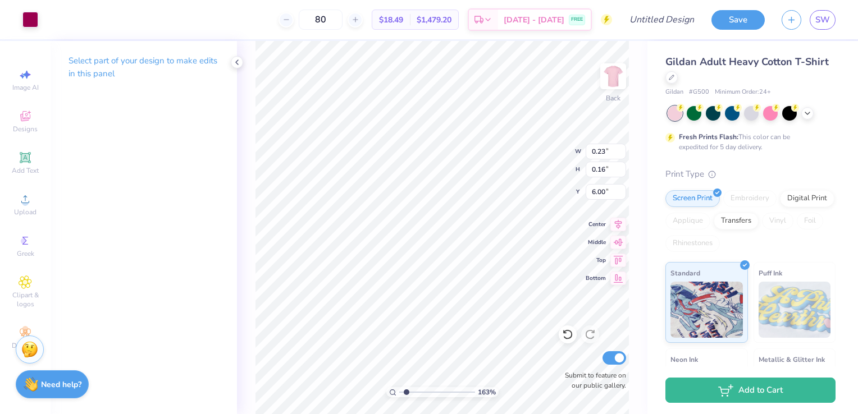
type input "1.72"
type input "1.28"
type input "5.21"
type input "9.35"
type input "15.58"
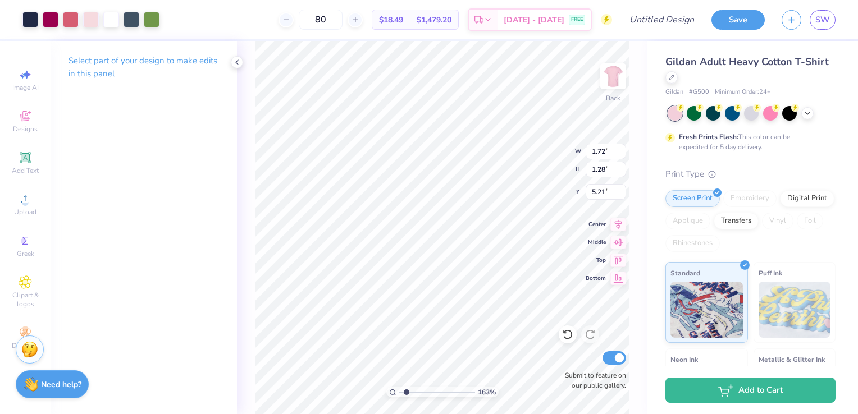
type input "4.30"
click at [539, 401] on li "Send to Back" at bounding box center [528, 402] width 88 height 22
click at [404, 392] on input "range" at bounding box center [437, 393] width 76 height 10
click at [566, 335] on icon at bounding box center [567, 334] width 11 height 11
click at [408, 394] on input "range" at bounding box center [437, 393] width 76 height 10
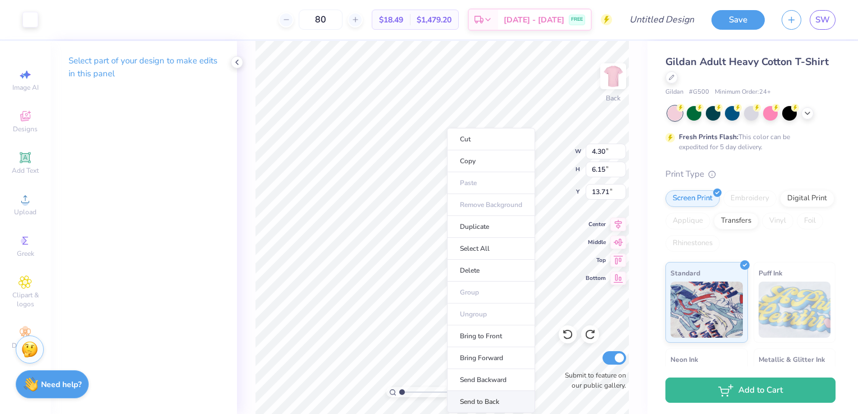
click at [485, 394] on li "Send to Back" at bounding box center [491, 402] width 88 height 22
drag, startPoint x: 402, startPoint y: 392, endPoint x: 395, endPoint y: 388, distance: 8.1
click at [399, 388] on input "range" at bounding box center [437, 393] width 76 height 10
drag, startPoint x: 402, startPoint y: 392, endPoint x: 409, endPoint y: 397, distance: 8.4
type input "1.99"
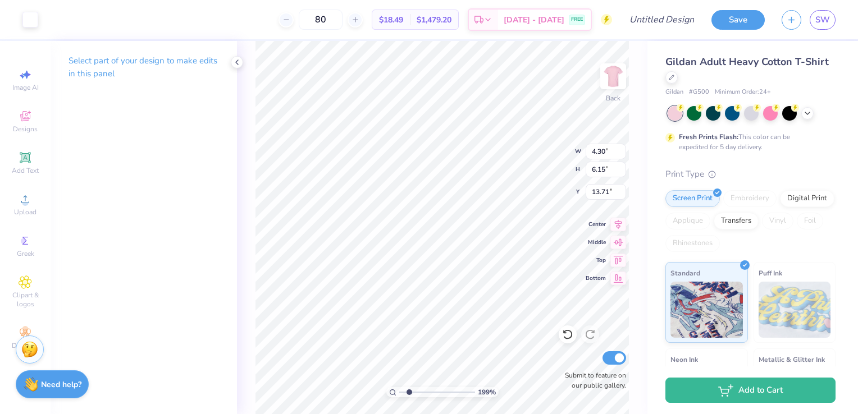
click at [409, 397] on input "range" at bounding box center [437, 393] width 76 height 10
type input "2.45"
type input "3.40"
click at [562, 335] on icon at bounding box center [567, 334] width 11 height 11
type input "15.09"
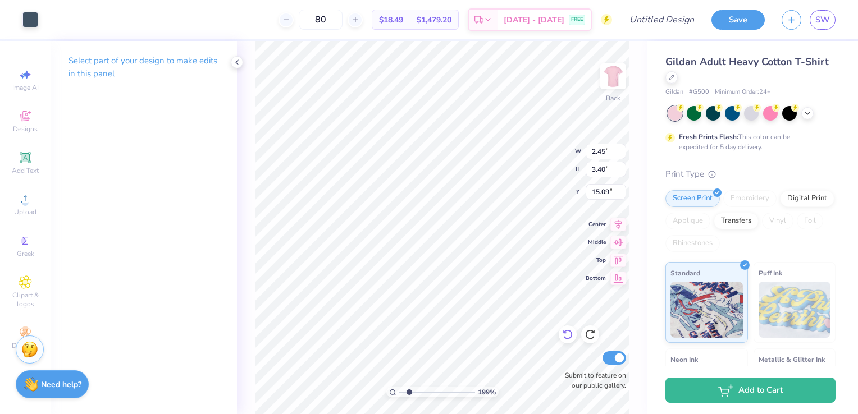
type input "1"
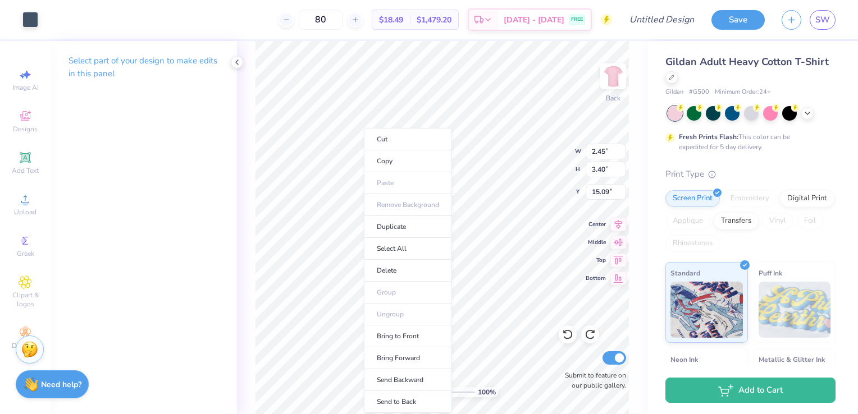
click at [404, 401] on li "Send to Back" at bounding box center [408, 402] width 88 height 22
drag, startPoint x: 402, startPoint y: 393, endPoint x: 409, endPoint y: 397, distance: 8.3
type input "2.05"
click at [409, 397] on input "range" at bounding box center [437, 393] width 76 height 10
type input "4.30"
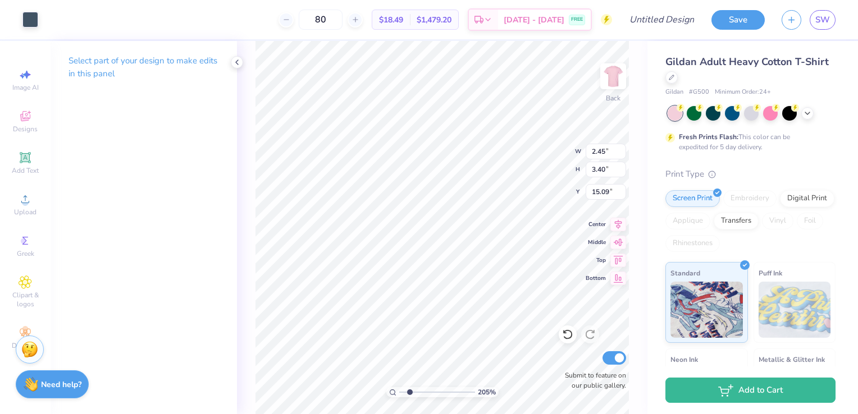
type input "6.15"
type input "13.71"
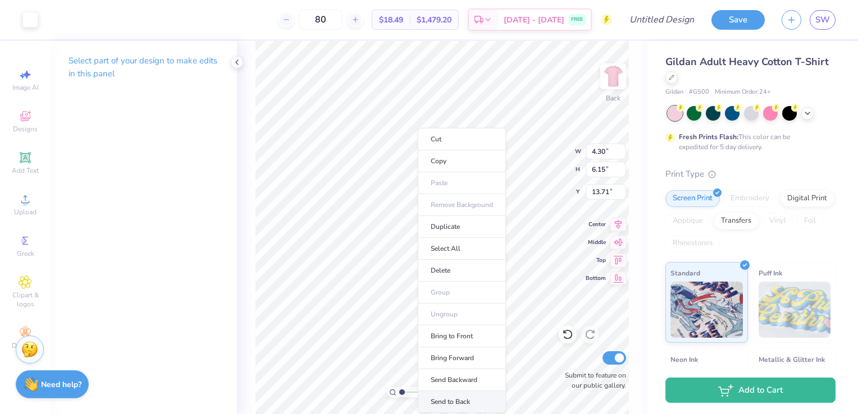
click at [468, 398] on li "Send to Back" at bounding box center [462, 402] width 88 height 22
type input "1.75"
click at [407, 394] on input "range" at bounding box center [437, 393] width 76 height 10
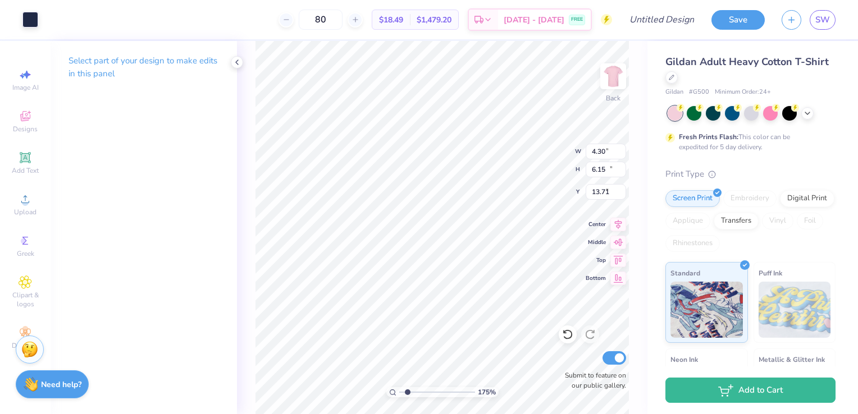
type input "9.30"
type input "14.88"
type input "4.85"
type input "4.36"
type input "6.08"
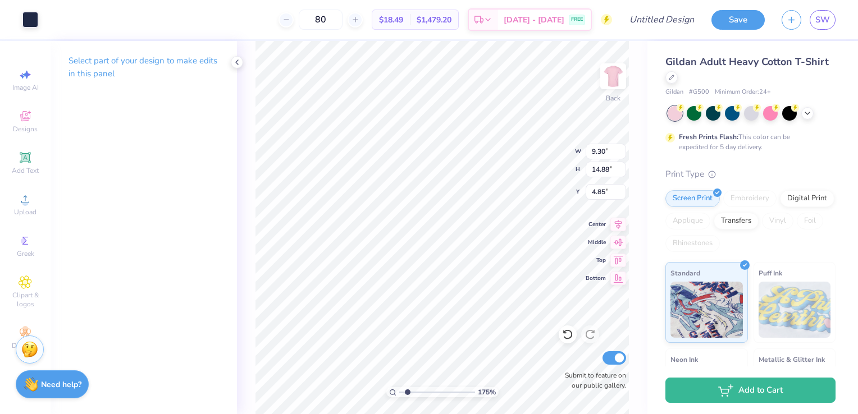
type input "13.68"
type input "9.35"
type input "15.58"
type input "4.30"
type input "2.32"
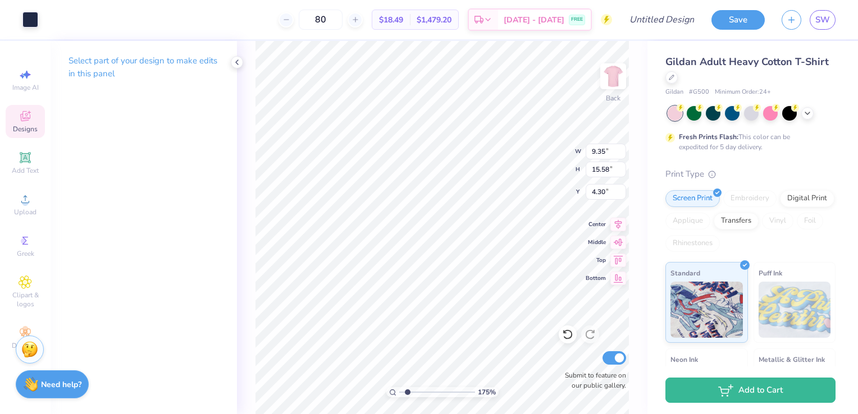
type input "2.58"
type input "14.26"
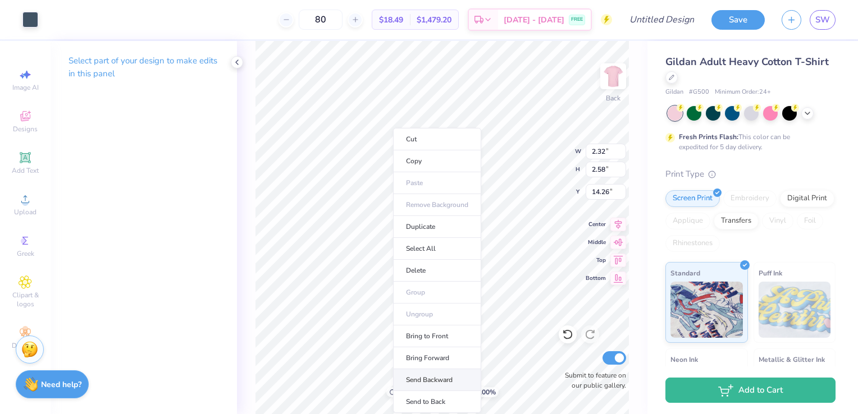
click at [432, 377] on li "Send Backward" at bounding box center [437, 381] width 88 height 22
type input "1.87"
click at [408, 394] on input "range" at bounding box center [437, 393] width 76 height 10
type input "4.22"
type input "4.04"
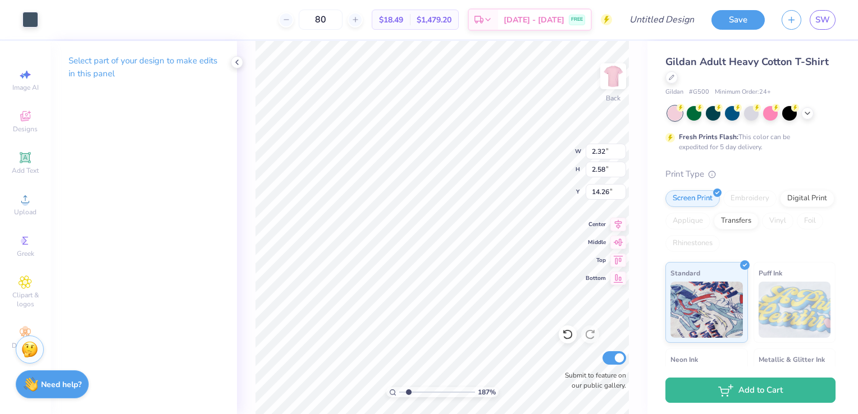
type input "13.24"
type input "0.33"
type input "0.30"
type input "16.87"
click at [474, 393] on li "Send to Back" at bounding box center [482, 402] width 88 height 22
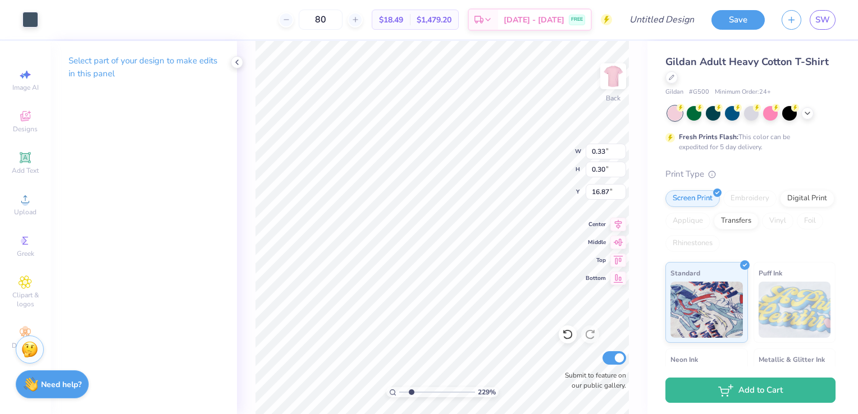
drag, startPoint x: 402, startPoint y: 394, endPoint x: 411, endPoint y: 395, distance: 9.1
type input "2.29"
click at [411, 395] on input "range" at bounding box center [437, 393] width 76 height 10
type input "4.22"
type input "4.04"
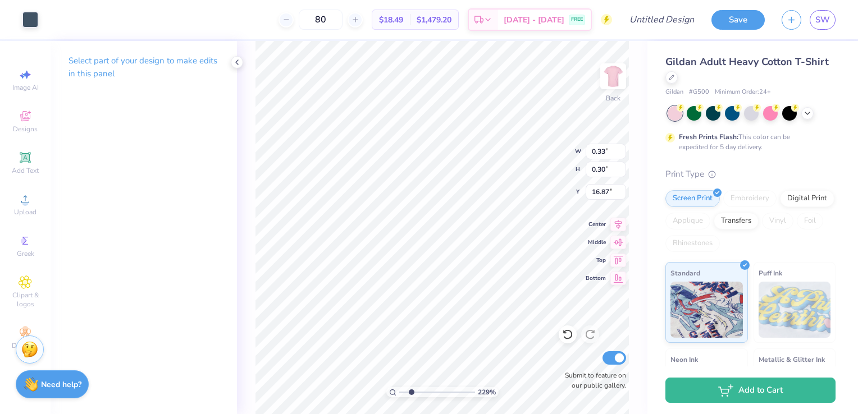
type input "13.24"
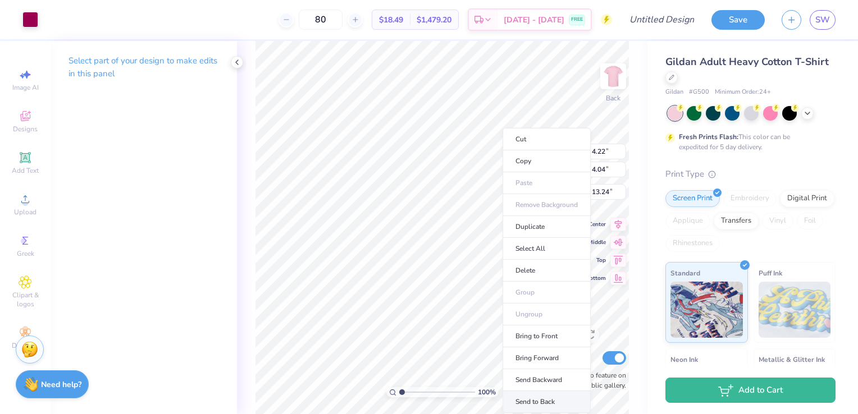
click at [531, 393] on li "Send to Back" at bounding box center [547, 402] width 88 height 22
click at [411, 395] on input "range" at bounding box center [437, 393] width 76 height 10
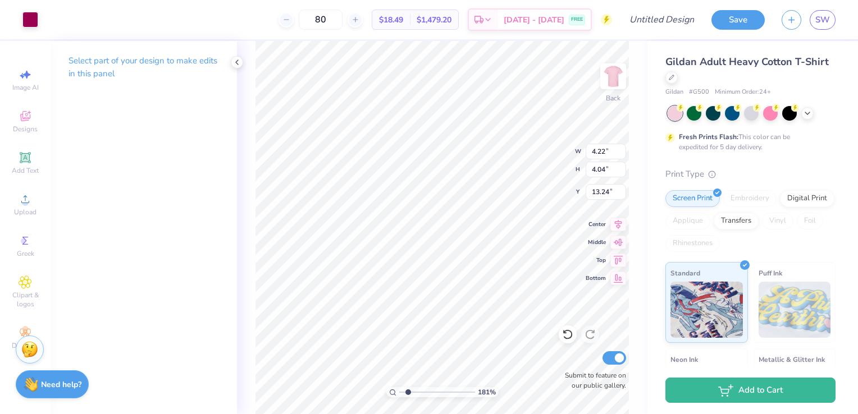
drag, startPoint x: 410, startPoint y: 391, endPoint x: 408, endPoint y: 396, distance: 6.0
type input "1.81"
click at [408, 396] on input "range" at bounding box center [437, 393] width 76 height 10
type input "0.39"
type input "0.68"
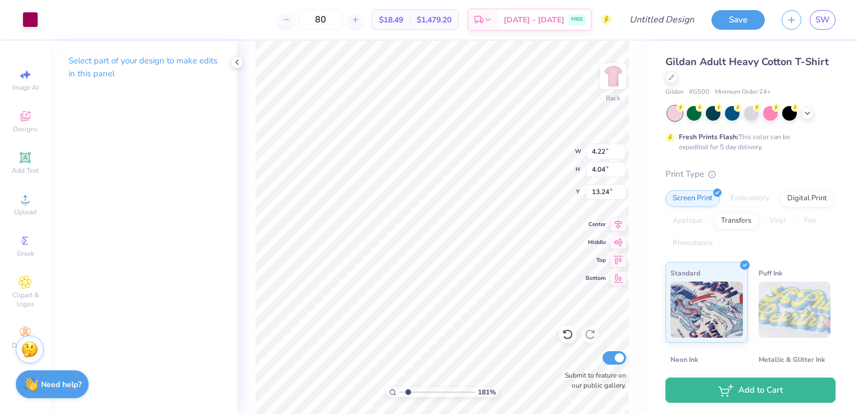
type input "15.15"
type input "0.87"
type input "0.77"
type input "1"
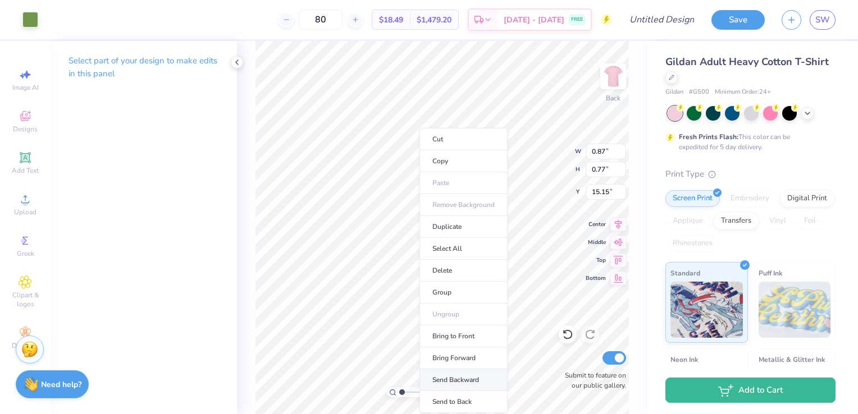
click at [468, 385] on li "Send Backward" at bounding box center [464, 381] width 88 height 22
type input "1.27"
drag, startPoint x: 405, startPoint y: 391, endPoint x: 411, endPoint y: 394, distance: 6.5
type input "2.17"
click at [411, 394] on input "range" at bounding box center [437, 393] width 76 height 10
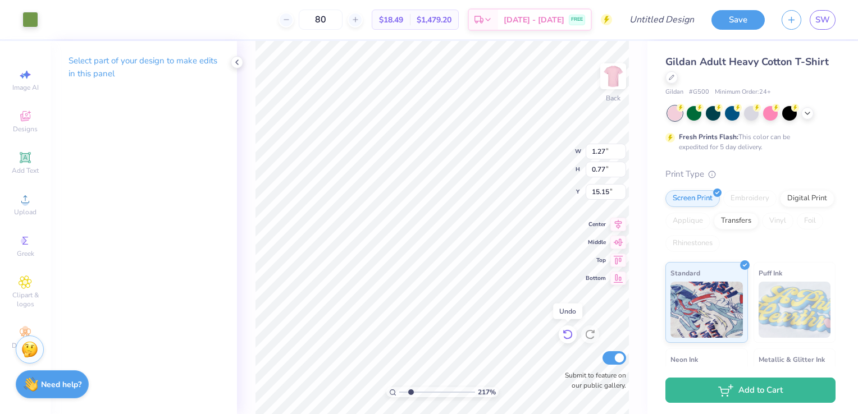
click at [566, 340] on icon at bounding box center [567, 334] width 11 height 11
click at [566, 338] on icon at bounding box center [567, 334] width 11 height 11
type input "2.47"
type input "3.41"
type input "15.07"
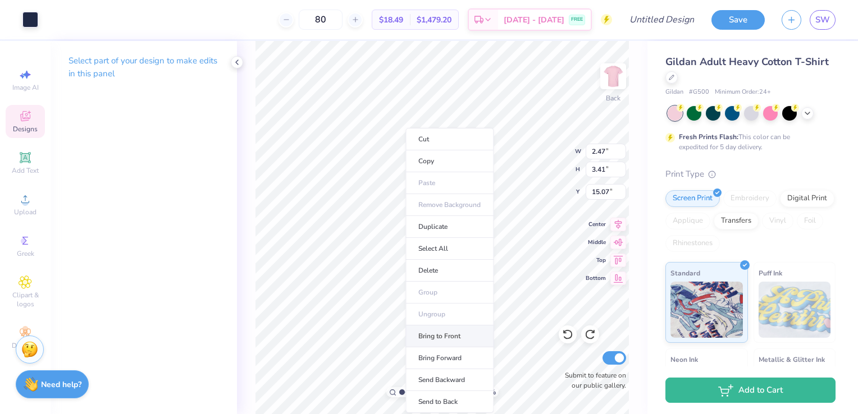
click at [458, 335] on li "Bring to Front" at bounding box center [449, 337] width 88 height 22
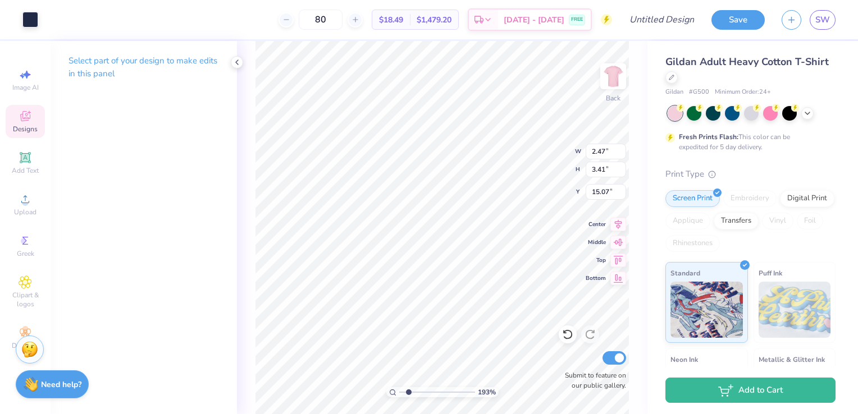
drag, startPoint x: 402, startPoint y: 392, endPoint x: 409, endPoint y: 394, distance: 7.6
type input "1.93"
click at [409, 394] on input "range" at bounding box center [437, 393] width 76 height 10
type input "9.30"
type input "14.88"
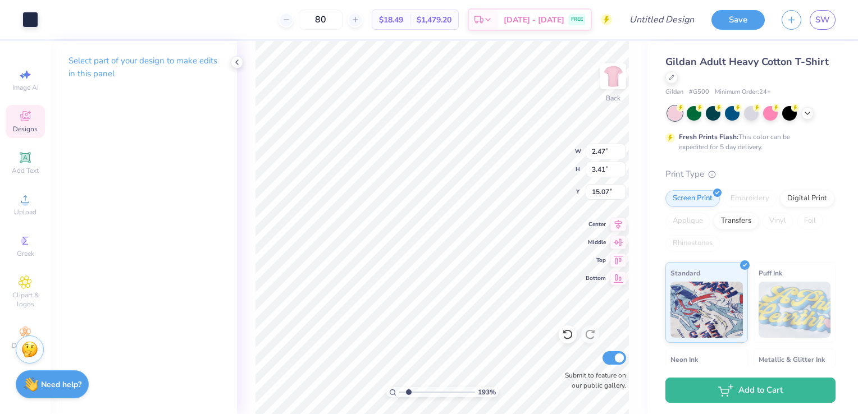
type input "4.85"
type input "9.35"
type input "15.58"
click at [566, 340] on icon at bounding box center [567, 334] width 11 height 11
type input "4.30"
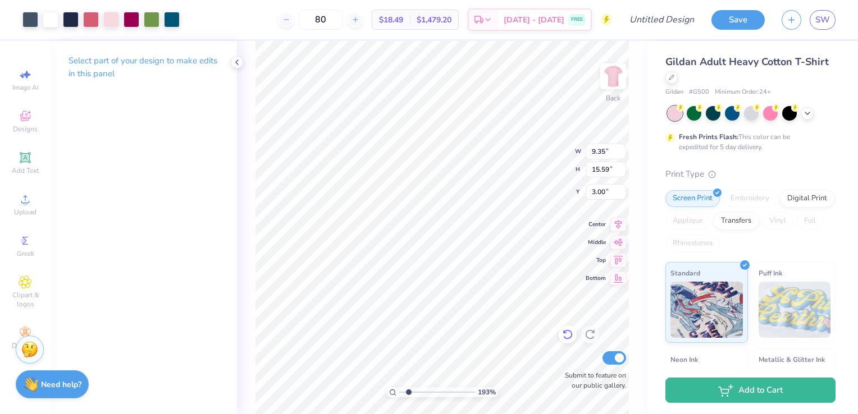
click at [568, 337] on icon at bounding box center [567, 334] width 11 height 11
type input "4.29"
click at [567, 336] on icon at bounding box center [567, 334] width 11 height 11
click at [564, 338] on icon at bounding box center [568, 335] width 10 height 10
type input "4.29"
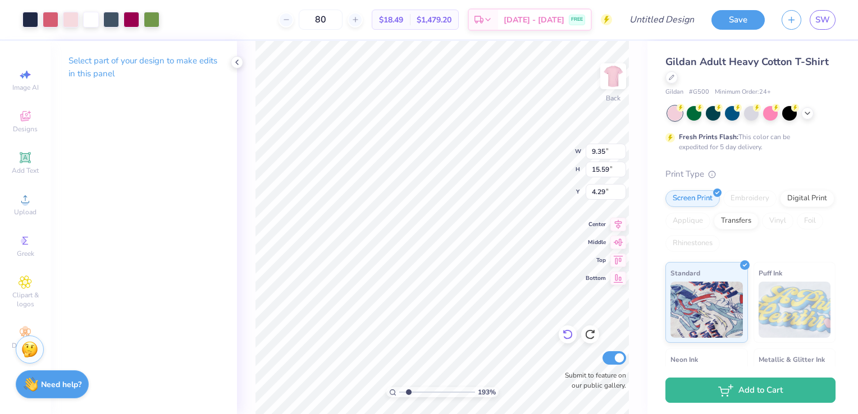
click at [568, 340] on icon at bounding box center [567, 334] width 11 height 11
click at [566, 337] on icon at bounding box center [567, 334] width 11 height 11
click at [566, 333] on icon at bounding box center [565, 332] width 2 height 2
click at [566, 334] on icon at bounding box center [565, 332] width 2 height 2
click at [564, 335] on icon at bounding box center [567, 334] width 11 height 11
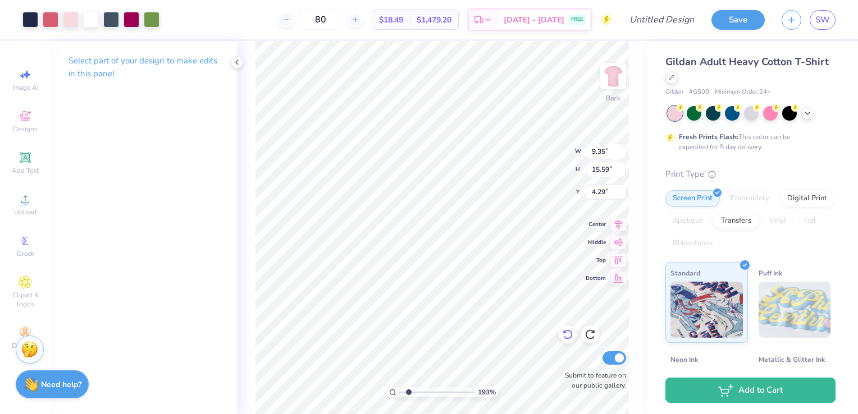
click at [571, 338] on icon at bounding box center [568, 335] width 10 height 10
click at [571, 337] on icon at bounding box center [567, 334] width 11 height 11
click at [565, 338] on icon at bounding box center [567, 334] width 11 height 11
drag, startPoint x: 402, startPoint y: 393, endPoint x: 409, endPoint y: 393, distance: 6.8
type input "1.99"
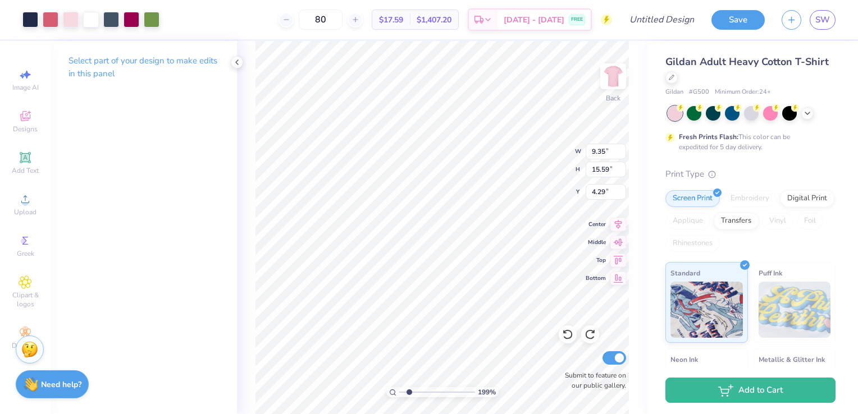
click at [409, 393] on input "range" at bounding box center [437, 393] width 76 height 10
click at [571, 334] on icon at bounding box center [567, 334] width 11 height 11
click at [571, 336] on icon at bounding box center [568, 335] width 10 height 10
click at [570, 336] on icon at bounding box center [567, 334] width 11 height 11
click at [564, 339] on icon at bounding box center [567, 334] width 11 height 11
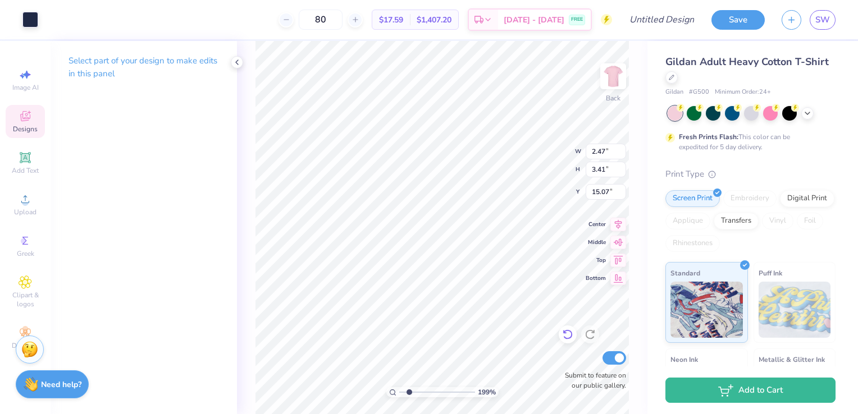
type input "2.29"
type input "2.59"
type input "14.22"
type input "9.34"
type input "15.59"
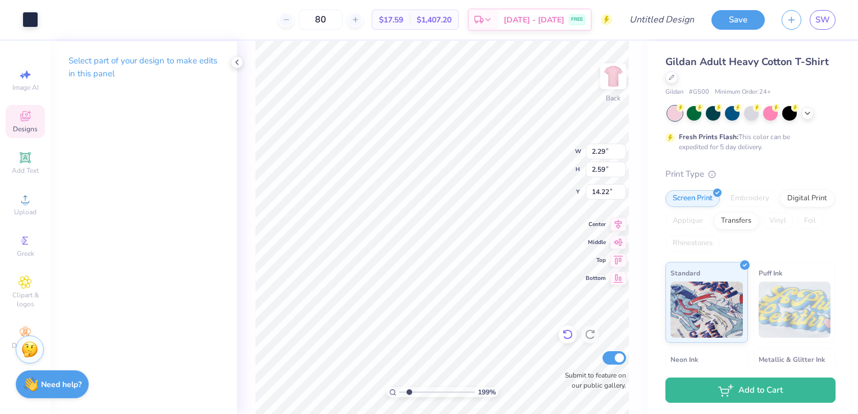
type input "4.29"
click at [564, 338] on icon at bounding box center [568, 335] width 10 height 10
click at [557, 414] on html "Art colors 80 $17.59 Per Item $1,407.20 Total Est. Delivery Aug 29 - Sep 1 FREE…" at bounding box center [429, 207] width 858 height 414
type input "8.02"
drag, startPoint x: 409, startPoint y: 391, endPoint x: 402, endPoint y: 389, distance: 7.3
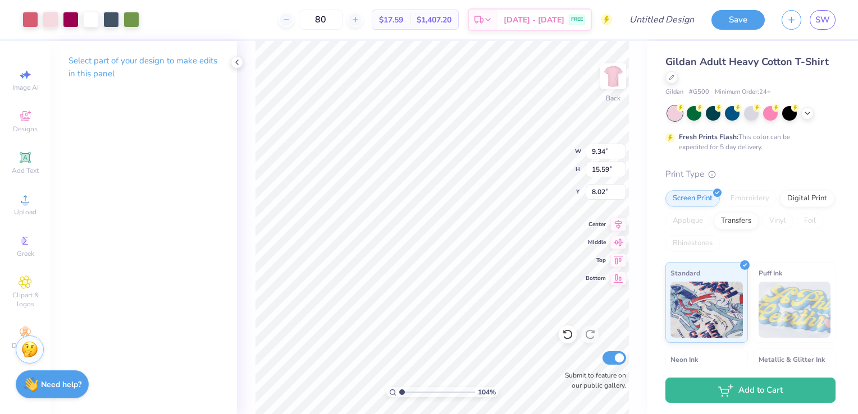
type input "1.04"
click at [402, 389] on input "range" at bounding box center [437, 393] width 76 height 10
type input "9.35"
type input "15.58"
type input "4.30"
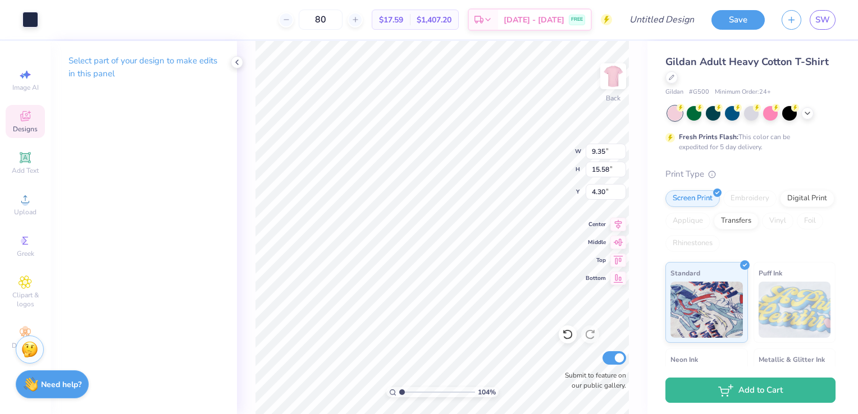
click at [245, 66] on div "104 % Back W 9.35 9.35 " H 15.58 15.58 " Y 4.30 4.30 " Center Middle Top Bottom…" at bounding box center [442, 227] width 411 height 373
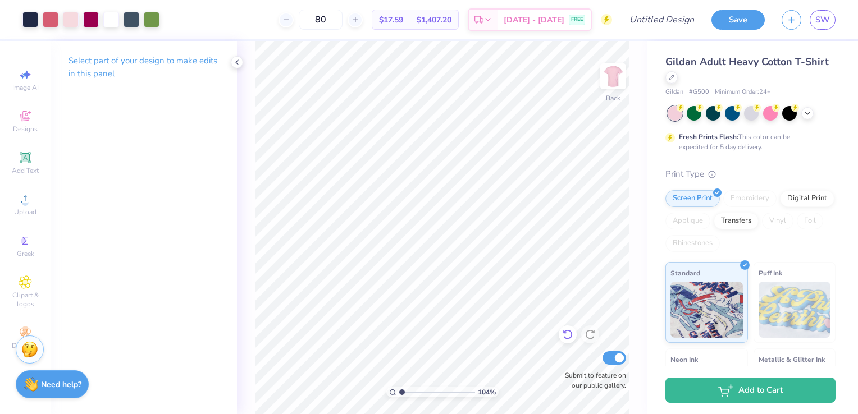
click at [569, 339] on icon at bounding box center [568, 335] width 10 height 10
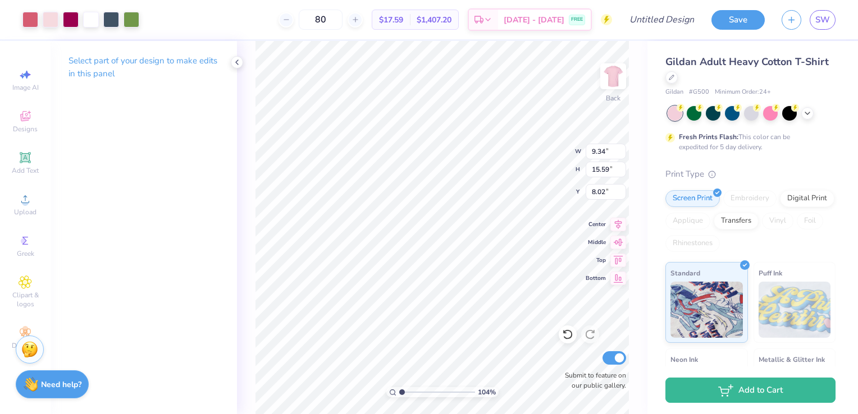
type input "3.61"
type input "6.02"
type input "19.05"
type input "1"
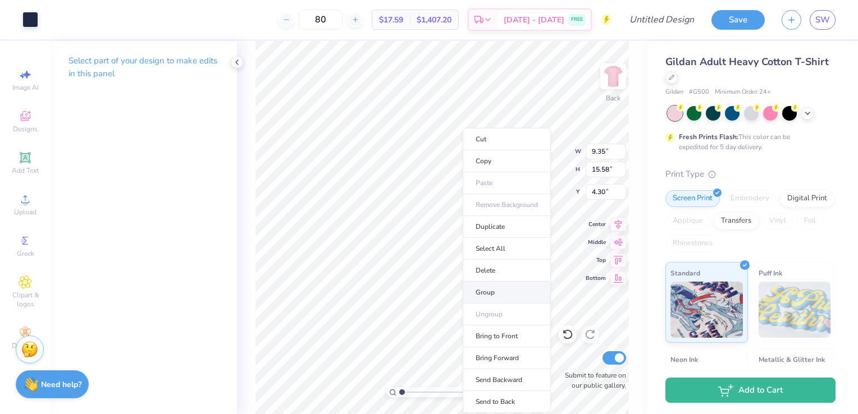
click at [500, 292] on li "Group" at bounding box center [507, 293] width 88 height 22
type input "3.61"
type input "6.02"
type input "19.05"
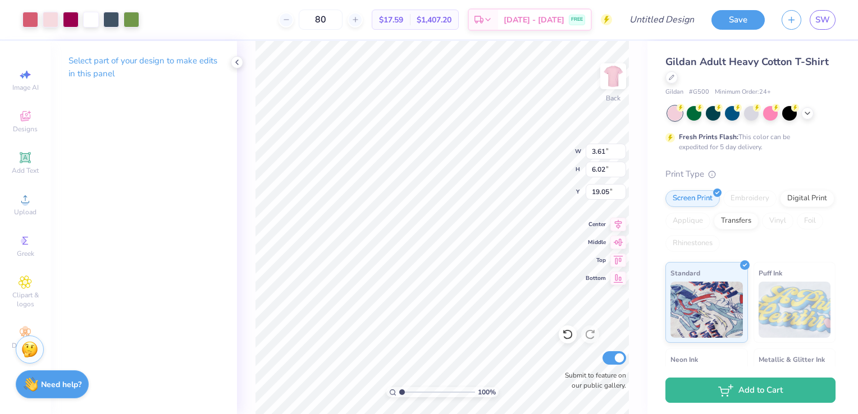
type input "6.61"
type input "11.04"
type input "14.04"
type input "1.63"
click at [407, 394] on input "range" at bounding box center [437, 393] width 76 height 10
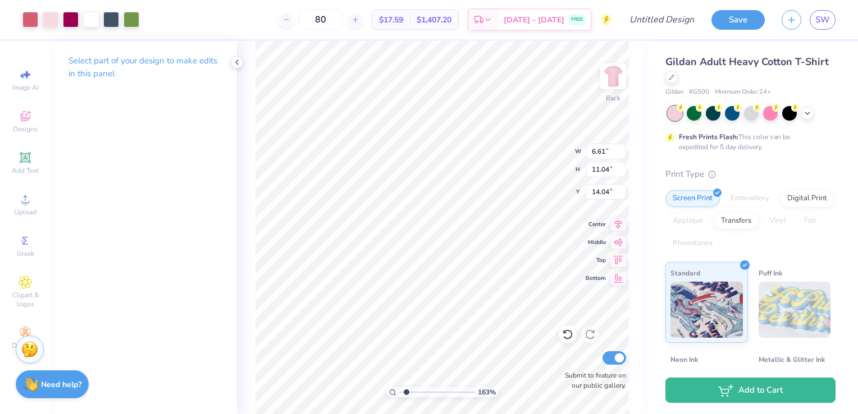
type input "9.35"
type input "15.58"
type input "4.30"
type input "6.61"
type input "11.04"
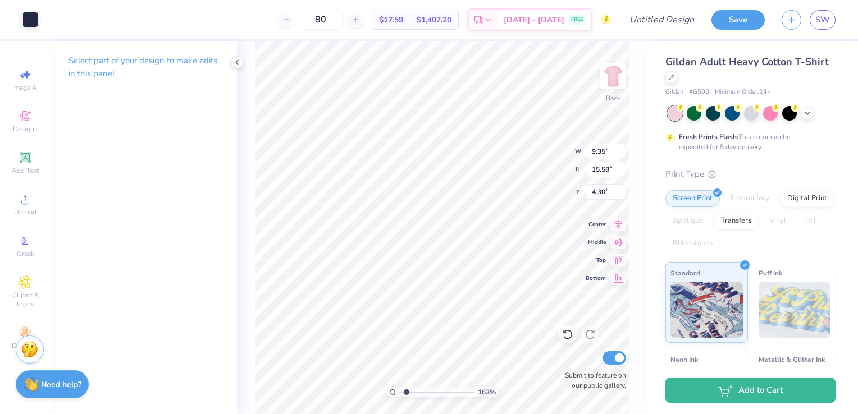
type input "14.04"
drag, startPoint x: 407, startPoint y: 394, endPoint x: 400, endPoint y: 389, distance: 8.8
type input "1"
click at [400, 389] on input "range" at bounding box center [437, 393] width 76 height 10
type input "9.35"
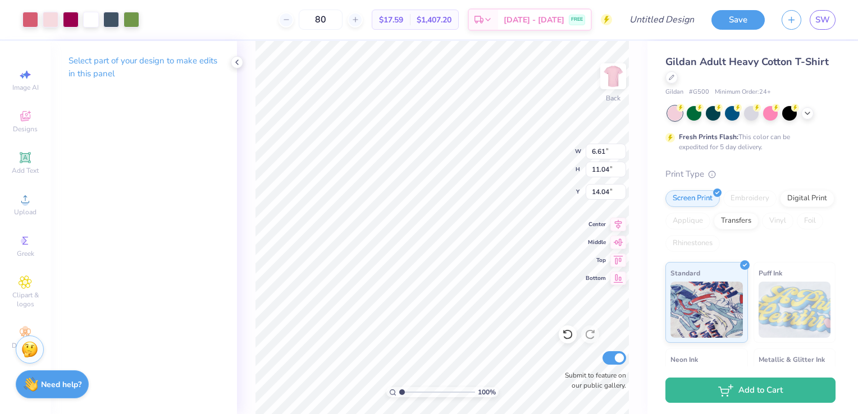
type input "15.58"
type input "4.30"
type input "5.02"
type input "8.37"
drag, startPoint x: 402, startPoint y: 392, endPoint x: 411, endPoint y: 394, distance: 9.8
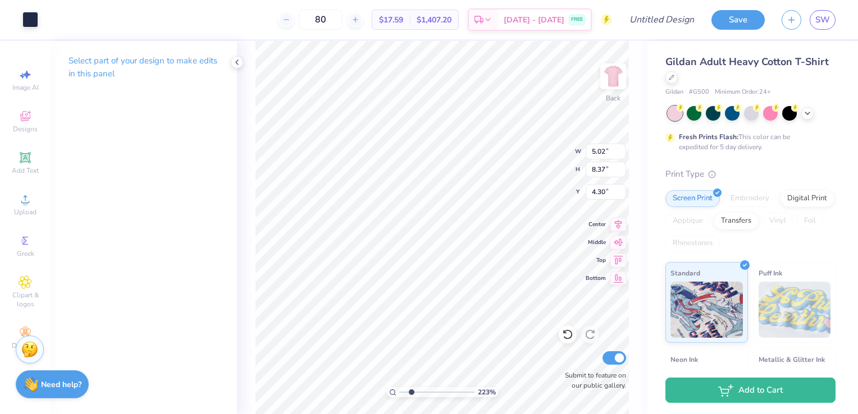
type input "2.23"
click at [411, 394] on input "range" at bounding box center [437, 393] width 76 height 10
type input "6.61"
type input "11.04"
type input "14.04"
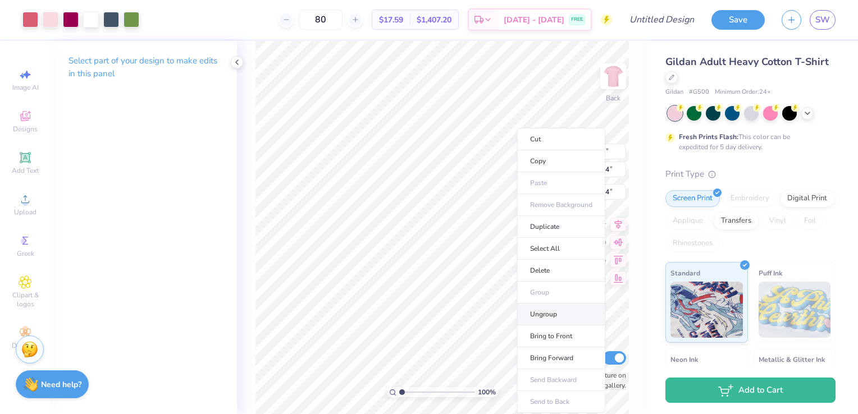
click at [557, 313] on li "Ungroup" at bounding box center [561, 315] width 88 height 22
click at [404, 394] on input "range" at bounding box center [437, 393] width 76 height 10
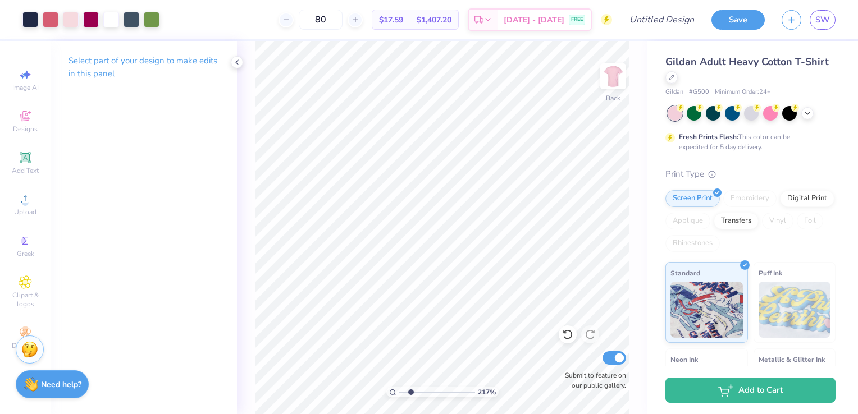
drag, startPoint x: 405, startPoint y: 393, endPoint x: 411, endPoint y: 395, distance: 5.8
type input "2.17"
click at [411, 395] on input "range" at bounding box center [437, 393] width 76 height 10
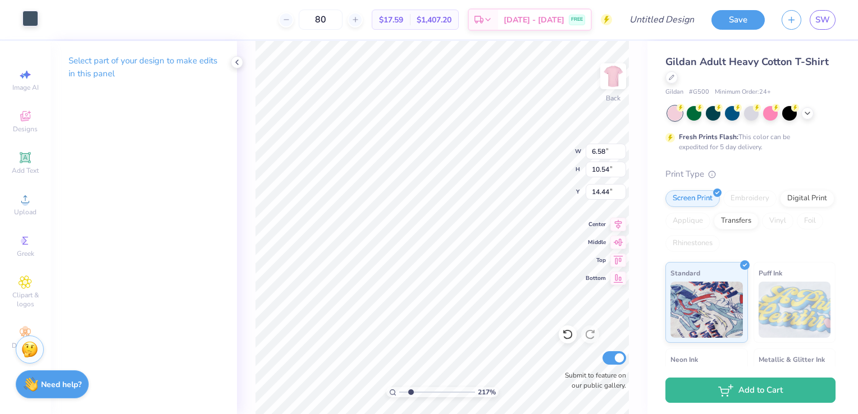
click at [36, 17] on div at bounding box center [30, 19] width 16 height 16
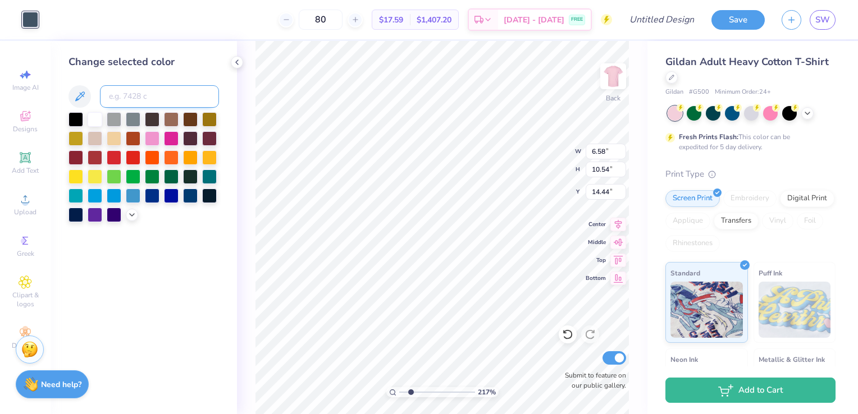
click at [120, 95] on input at bounding box center [159, 96] width 119 height 22
type input "533"
type input "0.05"
type input "0.06"
type input "17.19"
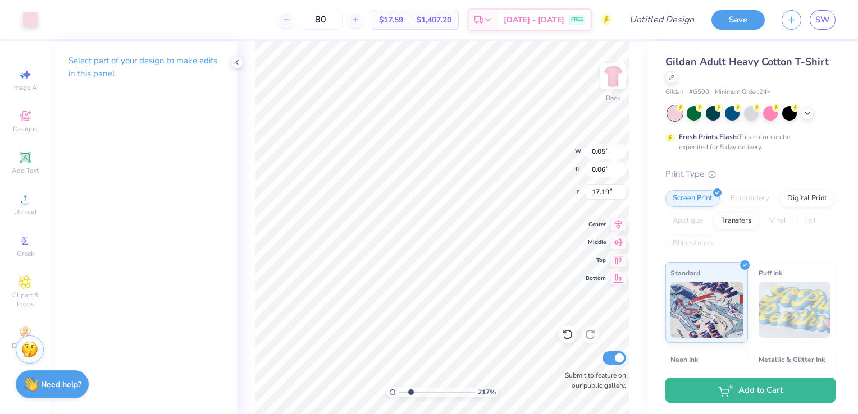
type input "0.28"
type input "0.32"
type input "16.88"
type input "0.39"
type input "0.37"
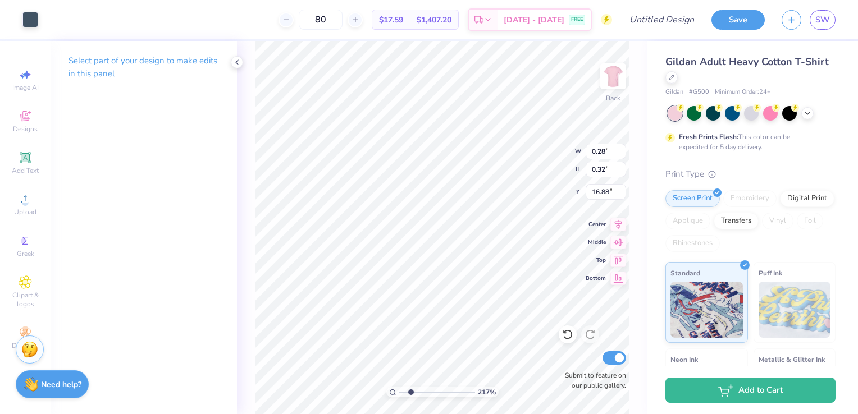
type input "17.06"
type input "0.66"
type input "0.55"
type input "16.88"
click at [29, 23] on div at bounding box center [30, 19] width 16 height 16
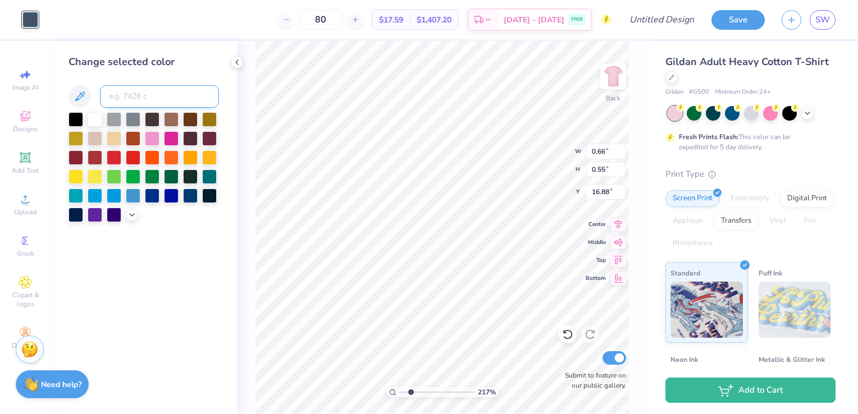
click at [159, 99] on input at bounding box center [159, 96] width 119 height 22
type input "533"
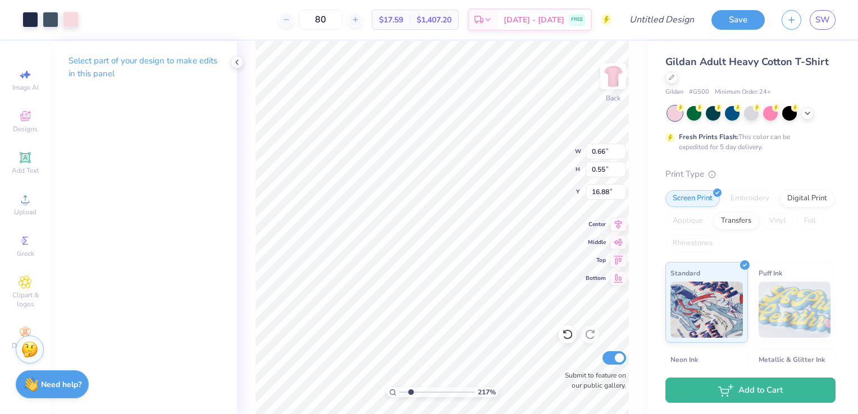
type input "2.37"
type input "1.17"
type input "16.85"
click at [53, 19] on div at bounding box center [51, 19] width 16 height 16
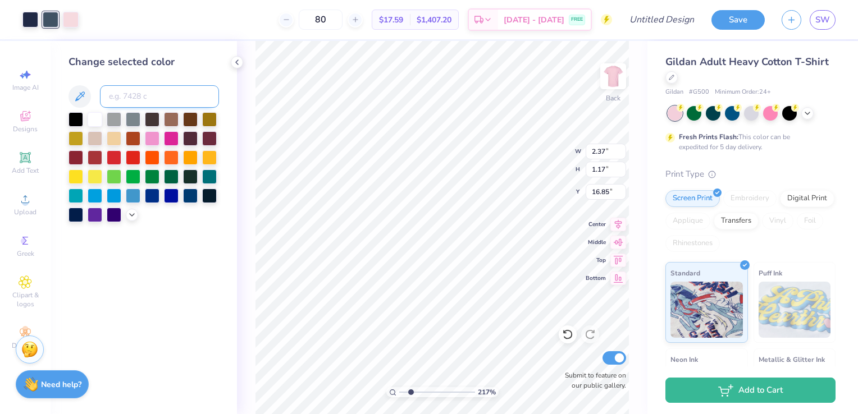
click at [130, 94] on input at bounding box center [159, 96] width 119 height 22
type input "533"
type input "0.32"
type input "0.26"
type input "18.83"
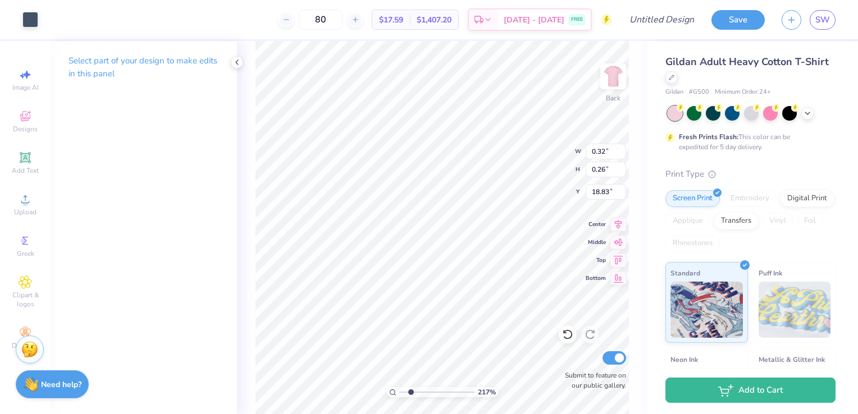
type input "0.09"
type input "0.14"
type input "16.85"
type input "6.58"
type input "10.54"
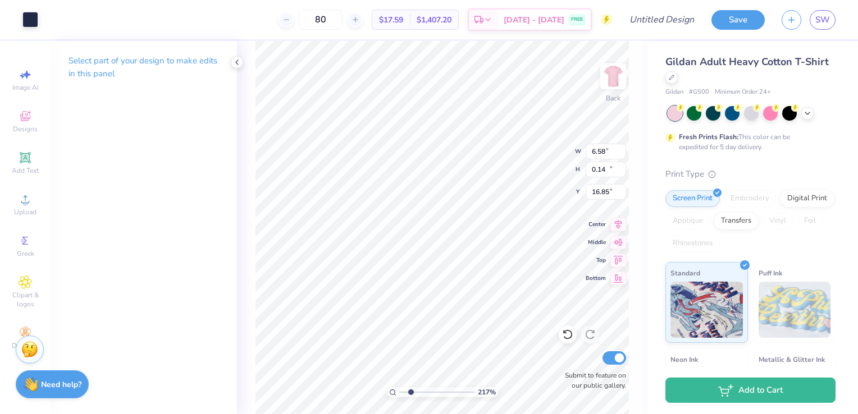
type input "14.44"
type input "3.11"
type input "3.88"
type input "16.54"
type input "0.38"
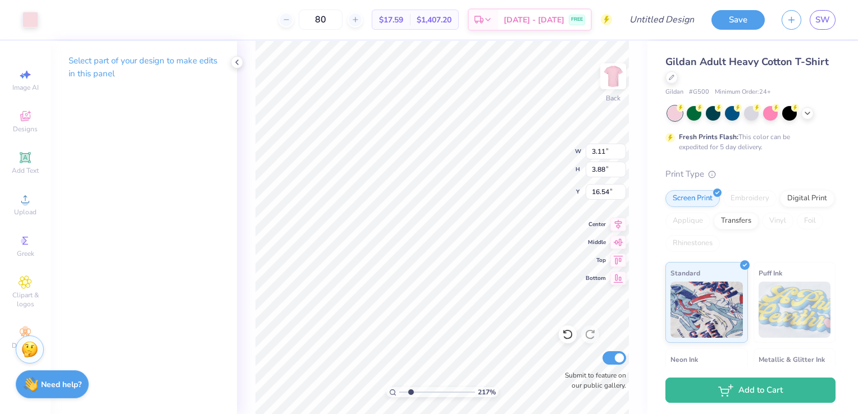
type input "0.30"
type input "16.81"
click at [26, 18] on div at bounding box center [30, 19] width 16 height 16
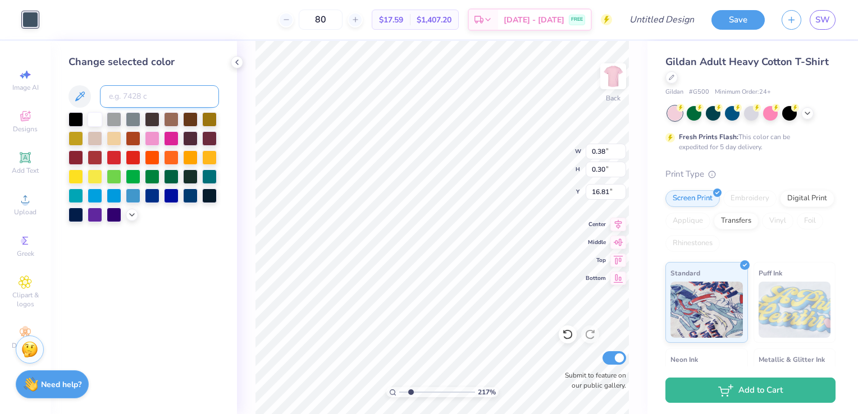
click at [121, 95] on input at bounding box center [159, 96] width 119 height 22
type input "533"
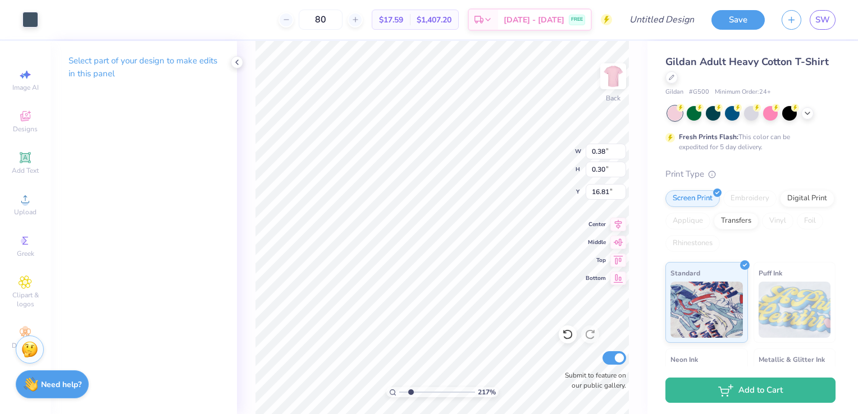
type input "0.32"
type input "0.26"
type input "18.83"
type input "0.70"
type input "1.06"
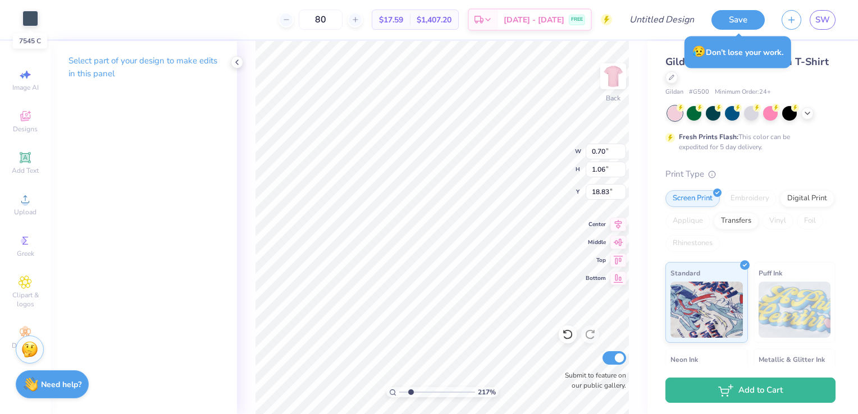
click at [30, 26] on div at bounding box center [30, 19] width 16 height 16
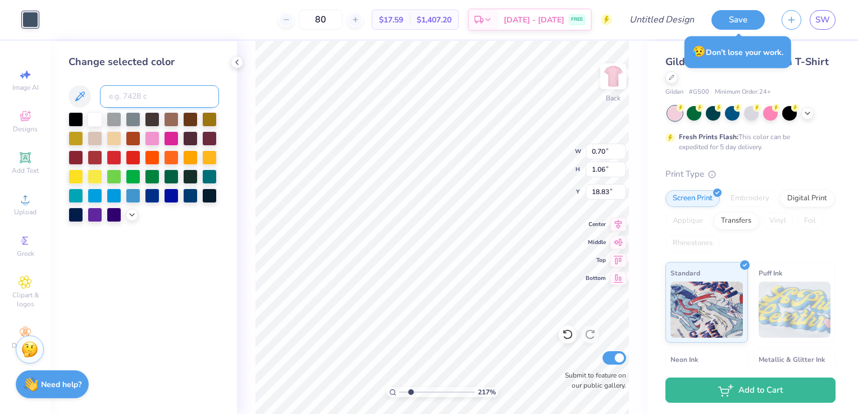
click at [127, 101] on input at bounding box center [159, 96] width 119 height 22
type input "533"
type input "2.67"
type input "1.35"
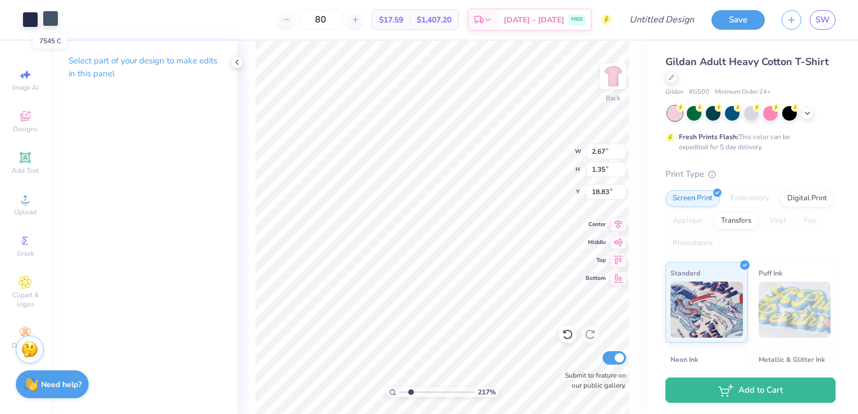
click at [48, 22] on div at bounding box center [51, 19] width 16 height 16
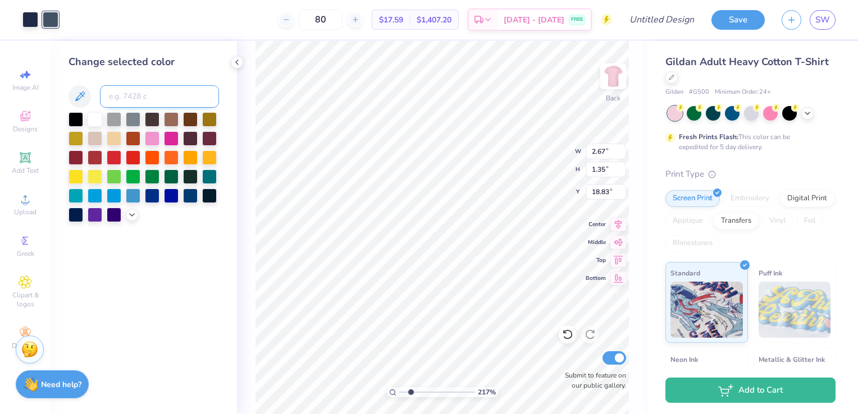
click at [117, 98] on input at bounding box center [159, 96] width 119 height 22
type input "533"
type input "1.97"
type input "15.74"
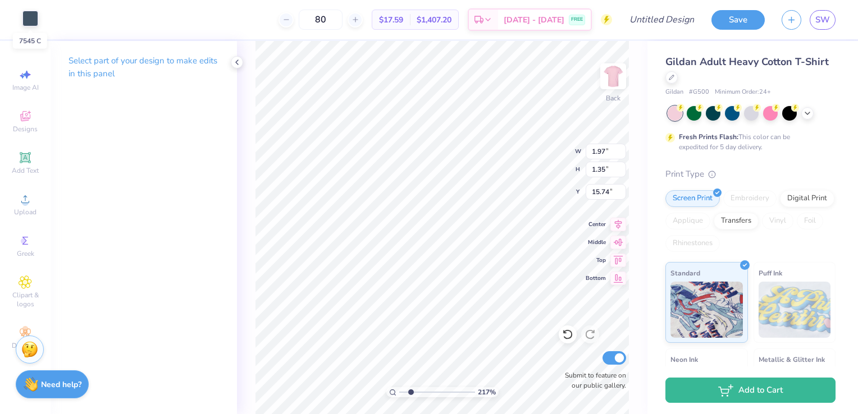
click at [36, 20] on div at bounding box center [30, 19] width 16 height 16
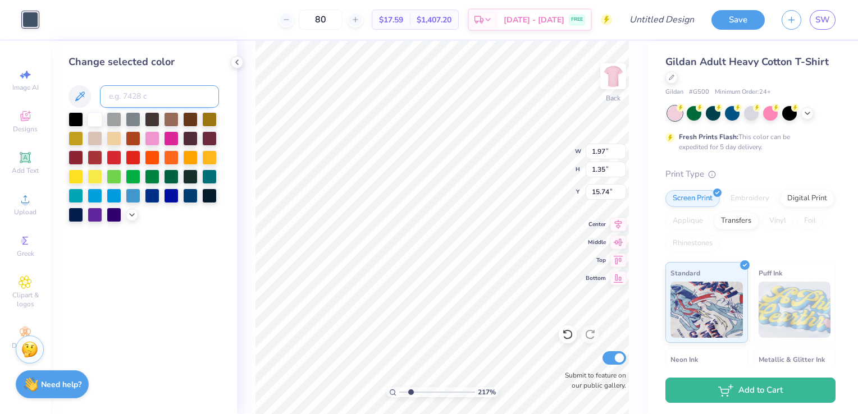
click at [135, 98] on input at bounding box center [159, 96] width 119 height 22
type input "7701"
type input "1.36"
type input "2.38"
type input "17.38"
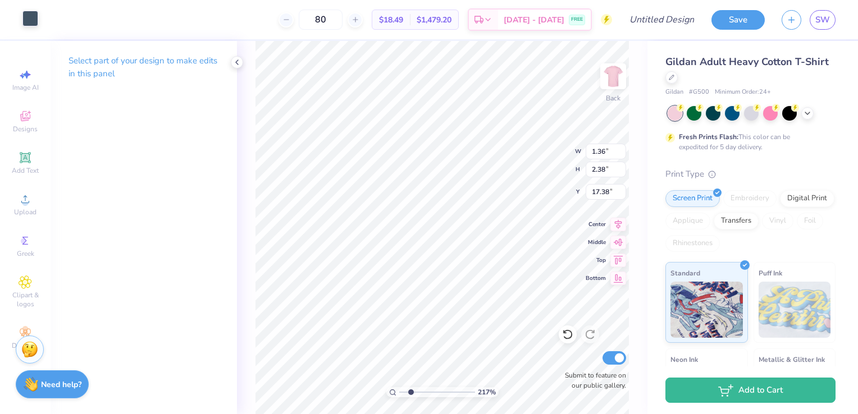
click at [35, 19] on div at bounding box center [30, 19] width 16 height 16
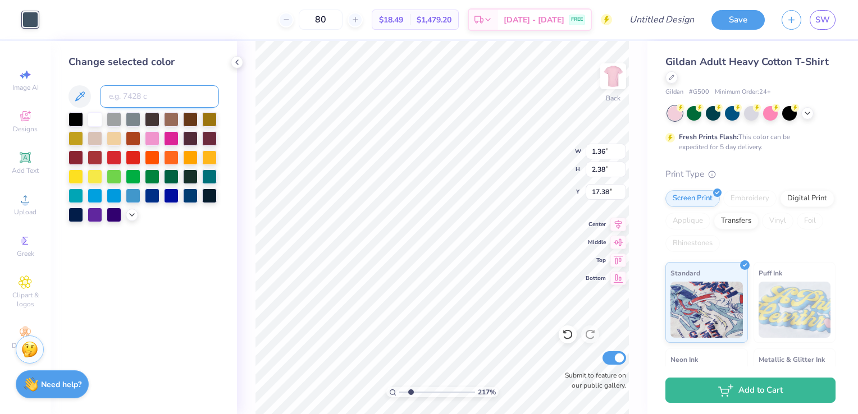
click at [138, 104] on input at bounding box center [159, 96] width 119 height 22
type input "7701"
type input "3.05"
type input "4.35"
type input "20.71"
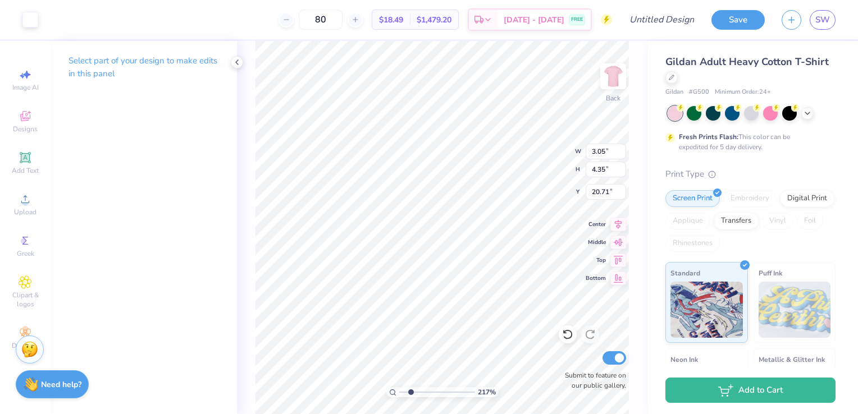
type input "0.27"
type input "0.24"
type input "23.62"
click at [31, 20] on div at bounding box center [30, 19] width 16 height 16
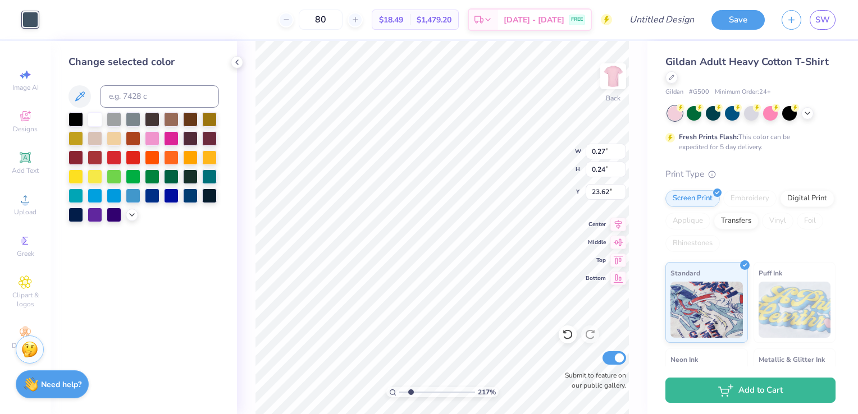
type input "3.05"
type input "4.35"
type input "20.71"
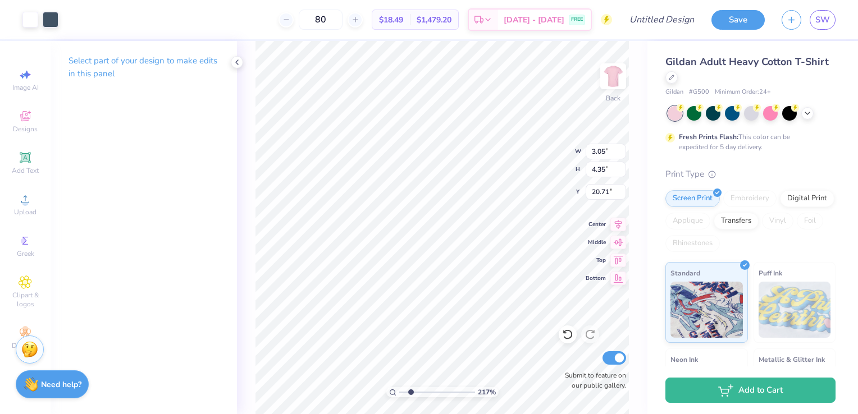
type input "0.27"
type input "0.24"
type input "23.62"
type input "3.05"
type input "4.35"
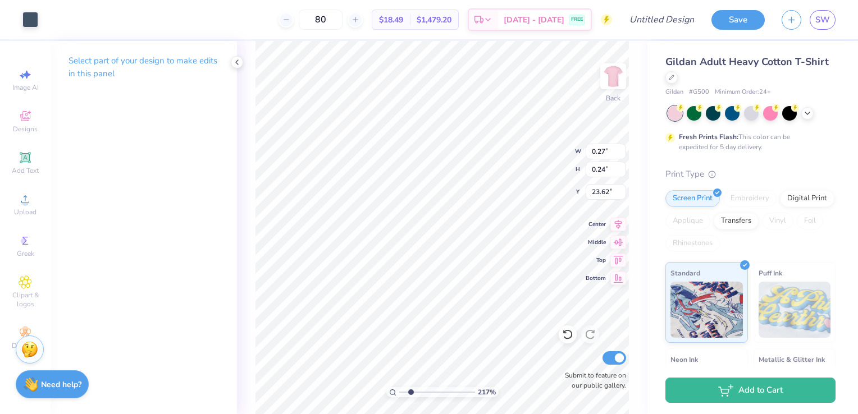
type input "20.71"
type input "0.27"
type input "0.24"
type input "23.62"
type input "0.38"
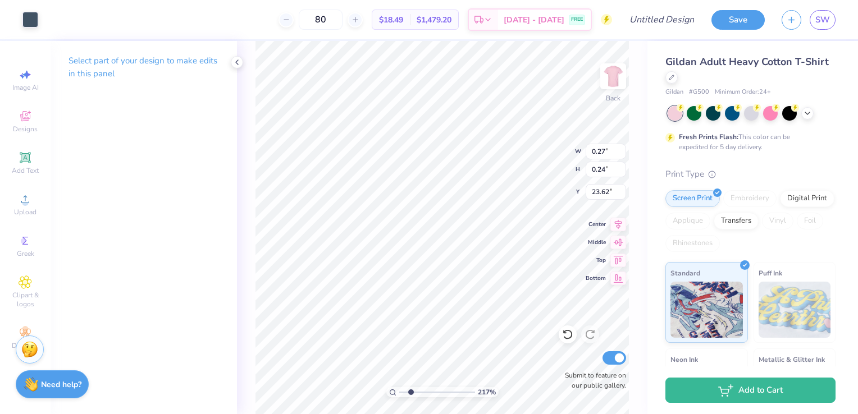
type input "0.48"
type input "6.58"
type input "10.62"
type input "14.41"
click at [94, 21] on div at bounding box center [91, 19] width 16 height 16
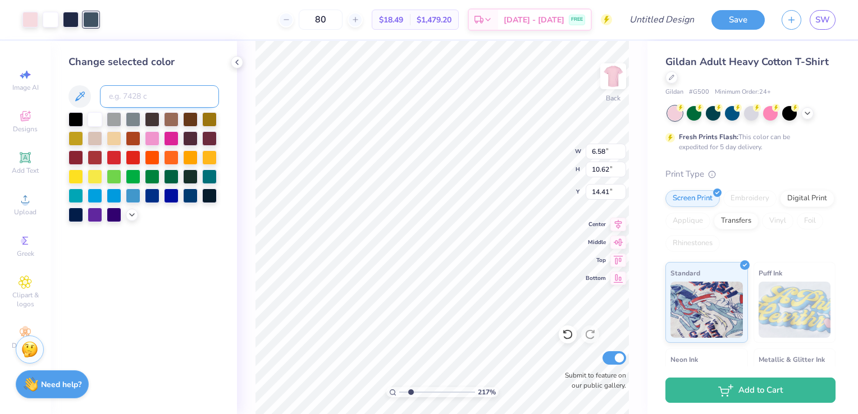
click at [146, 92] on input at bounding box center [159, 96] width 119 height 22
type input "533"
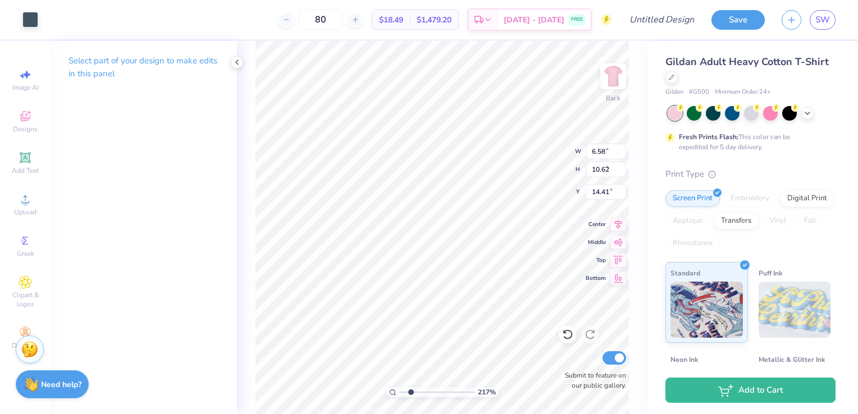
type input "0.27"
type input "0.24"
type input "23.62"
click at [33, 21] on div at bounding box center [30, 19] width 16 height 16
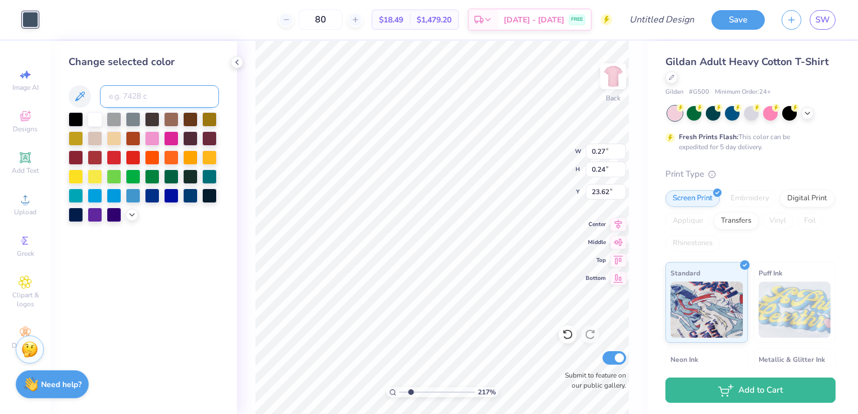
click at [147, 93] on input at bounding box center [159, 96] width 119 height 22
drag, startPoint x: 411, startPoint y: 393, endPoint x: 422, endPoint y: 399, distance: 12.6
type input "3.72"
click at [422, 398] on input "range" at bounding box center [437, 393] width 76 height 10
type input "2.58"
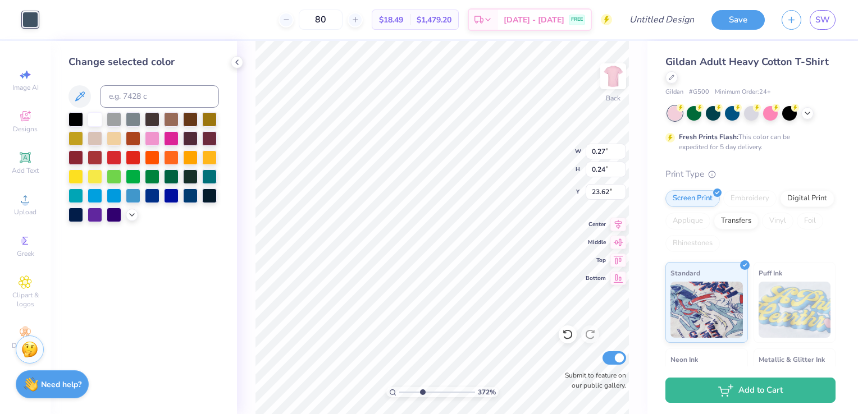
type input "0.53"
type input "23.32"
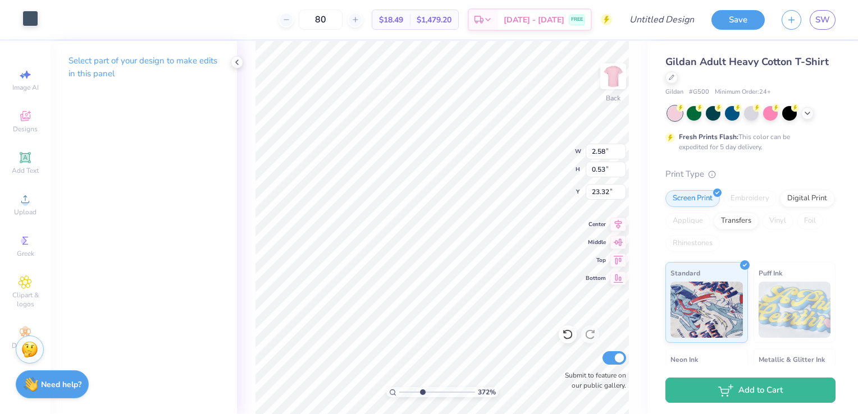
click at [30, 21] on div at bounding box center [30, 19] width 16 height 16
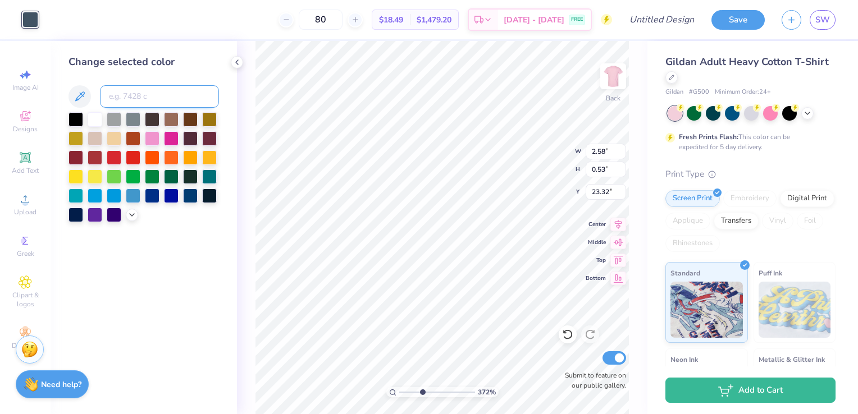
click at [116, 92] on input at bounding box center [159, 96] width 119 height 22
type input "533"
type input "1.52"
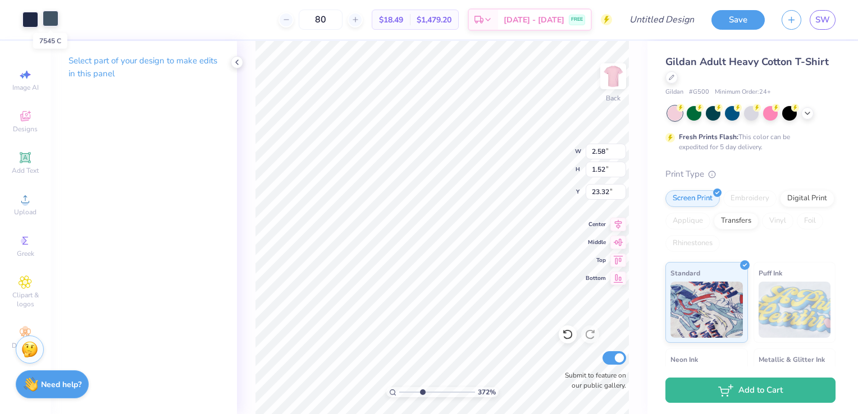
click at [45, 16] on div at bounding box center [51, 19] width 16 height 16
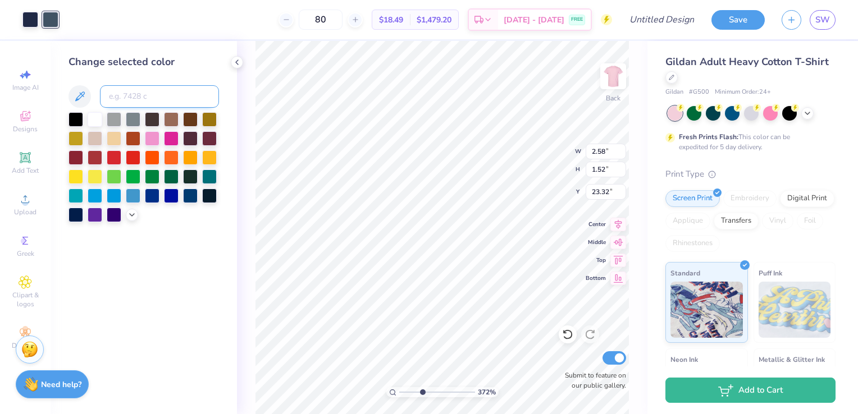
click at [128, 92] on input at bounding box center [159, 96] width 119 height 22
type input "533"
drag, startPoint x: 422, startPoint y: 392, endPoint x: 411, endPoint y: 388, distance: 12.1
type input "2.23"
click at [411, 388] on input "range" at bounding box center [437, 393] width 76 height 10
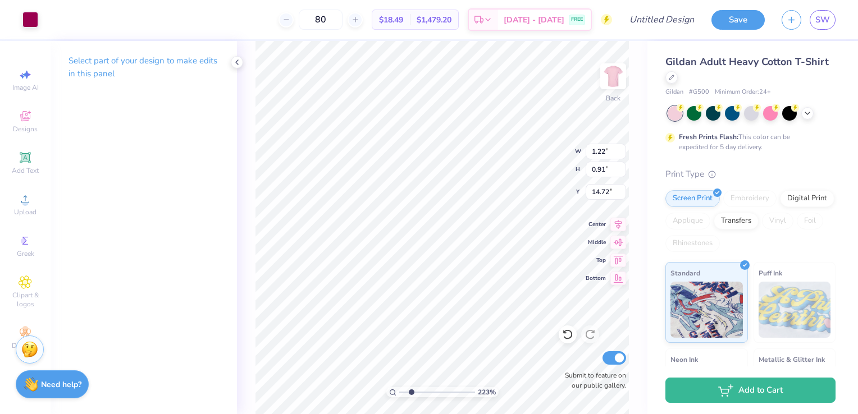
type input "14.72"
type input "1.39"
type input "1.04"
type input "14.59"
type input "0.17"
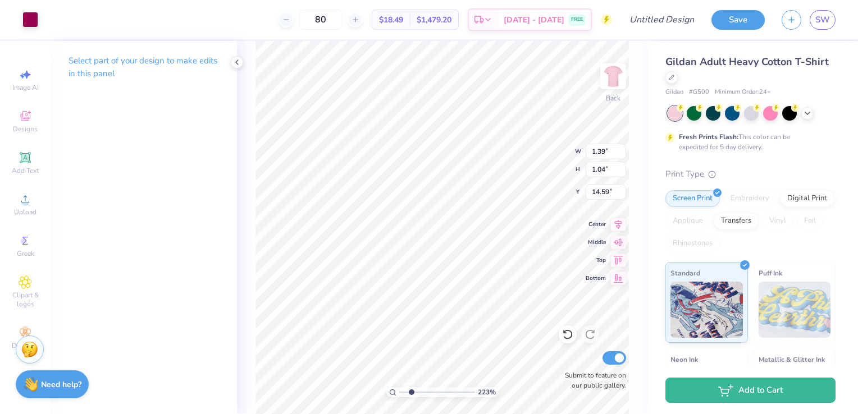
type input "0.11"
click at [566, 334] on icon at bounding box center [567, 334] width 11 height 11
type input "15.16"
click at [570, 332] on icon at bounding box center [567, 334] width 11 height 11
click at [571, 339] on icon at bounding box center [567, 334] width 11 height 11
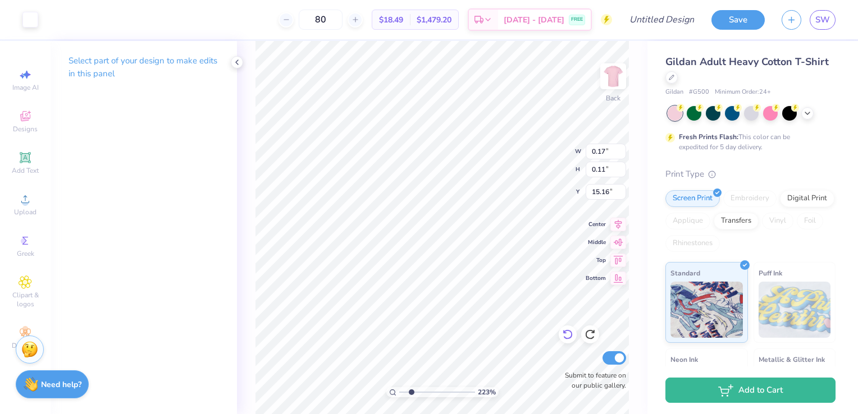
type input "3.05"
type input "4.35"
type input "20.68"
click at [591, 334] on icon at bounding box center [590, 334] width 11 height 11
click at [590, 340] on icon at bounding box center [590, 334] width 11 height 11
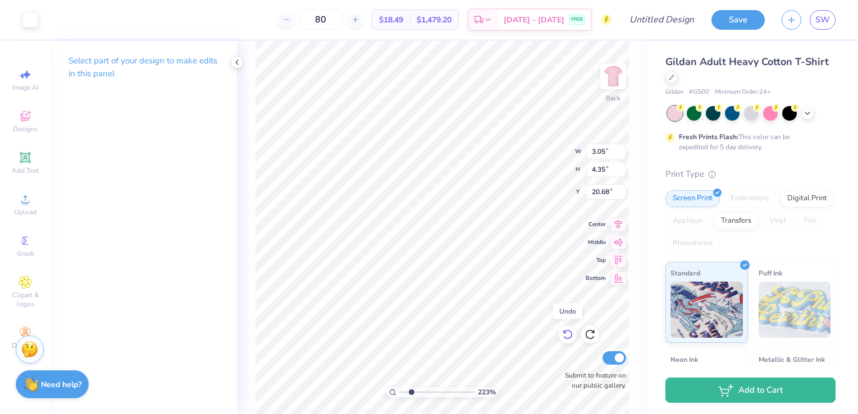
click at [569, 338] on icon at bounding box center [567, 334] width 11 height 11
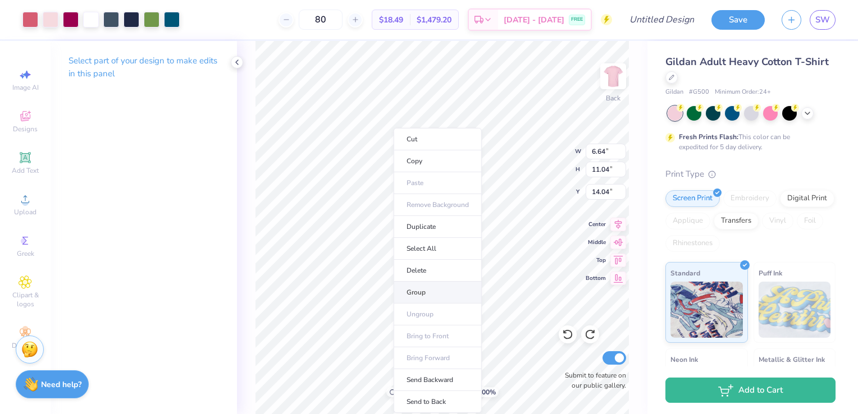
click at [429, 289] on li "Group" at bounding box center [438, 293] width 88 height 22
type input "1.28"
click at [404, 394] on input "range" at bounding box center [437, 393] width 76 height 10
type input "5.02"
type input "8.37"
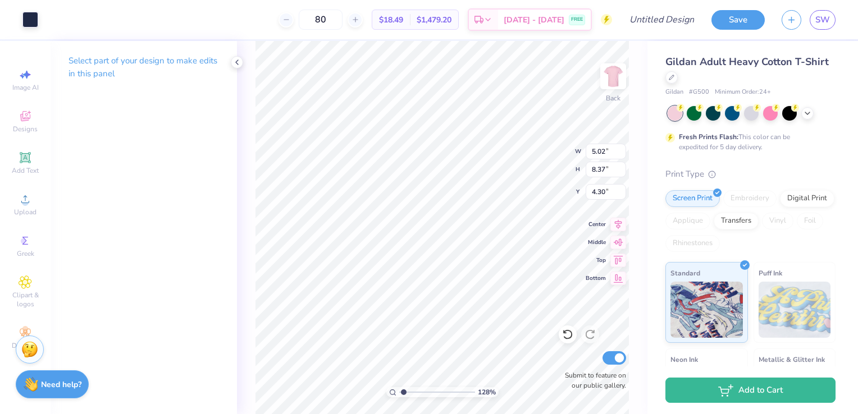
type input "3.19"
type input "7.89"
type input "13.15"
type input "3.53"
type input "7.93"
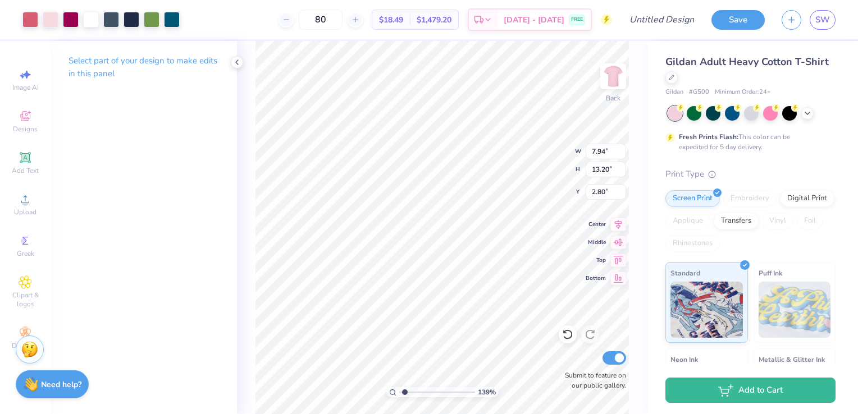
type input "13.18"
type input "7.90"
type input "13.13"
type input "2.84"
type input "7.94"
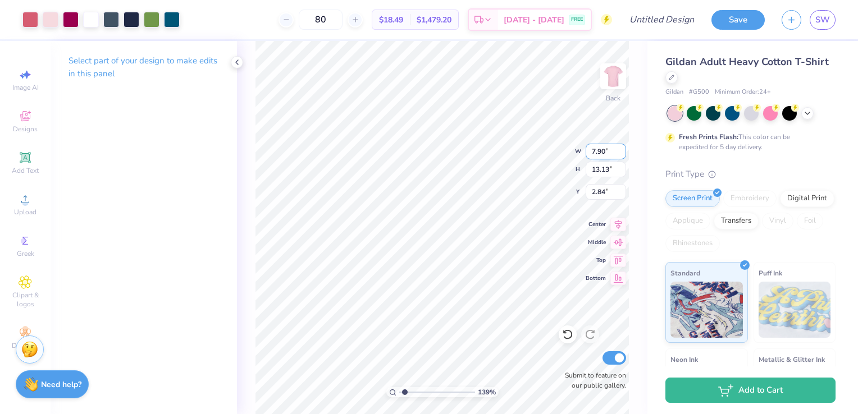
type input "13.19"
type input "2.69"
type input "7.92"
type input "13.17"
type input "2.80"
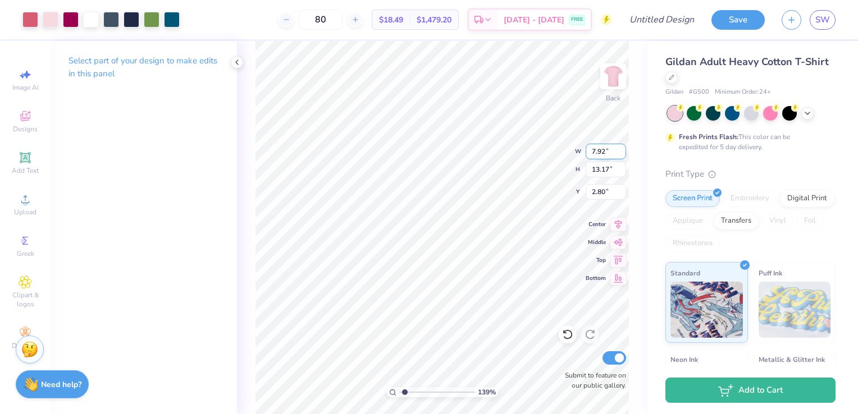
type input "7.88"
type input "13.09"
type input "2.88"
type input "7.94"
type input "13.20"
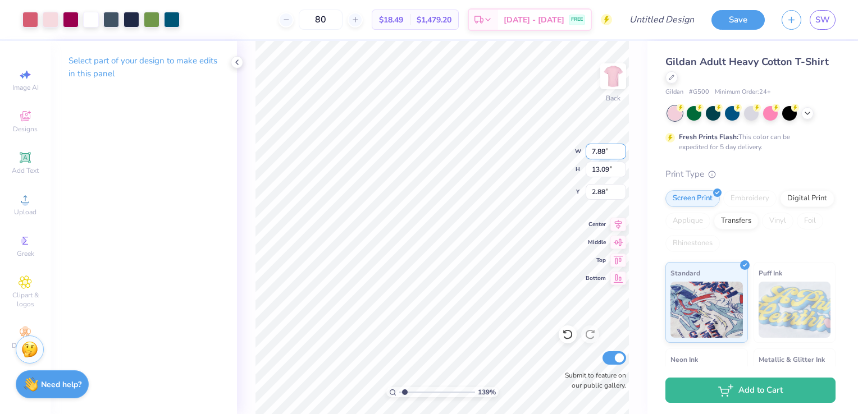
type input "2.78"
type input "7.90"
type input "13.13"
type input "7.96"
type input "13.10"
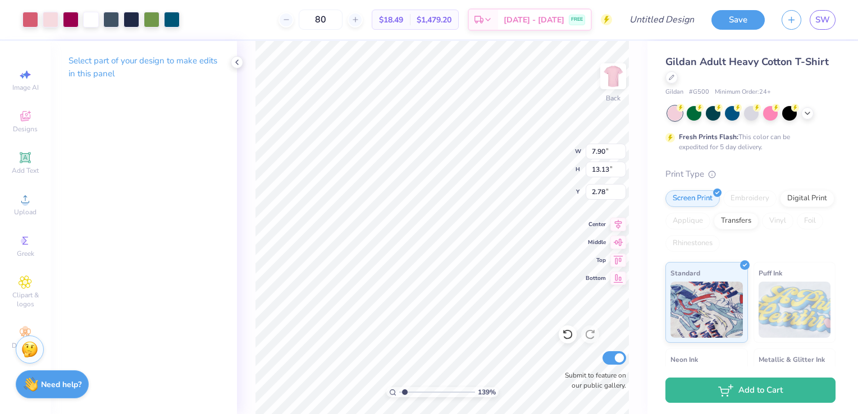
type input "2.80"
type input "7.45"
type input "12.27"
type input "3.64"
type input "7.70"
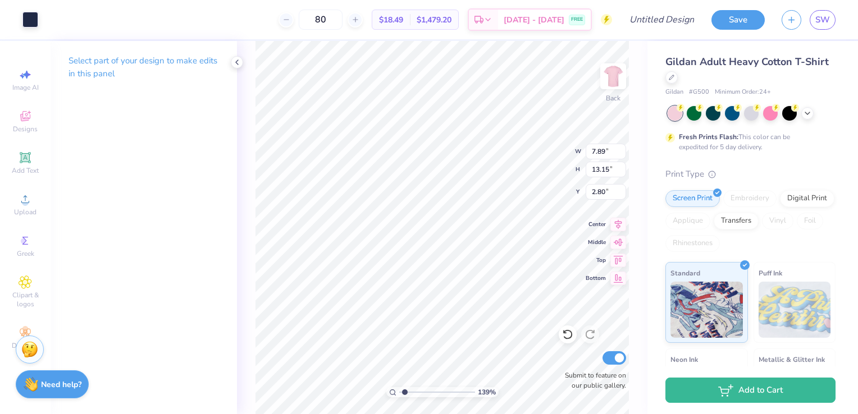
type input "12.83"
type input "3.12"
type input "7.73"
type input "12.79"
type input "3.14"
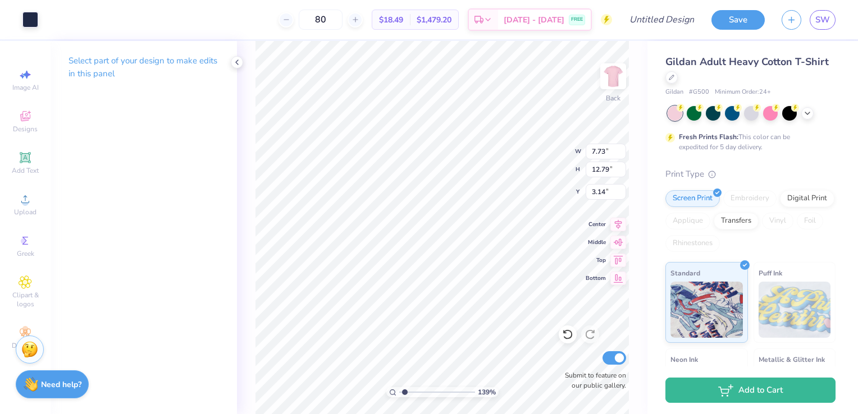
type input "7.62"
type input "12.60"
type input "3.33"
type input "7.59"
type input "12.56"
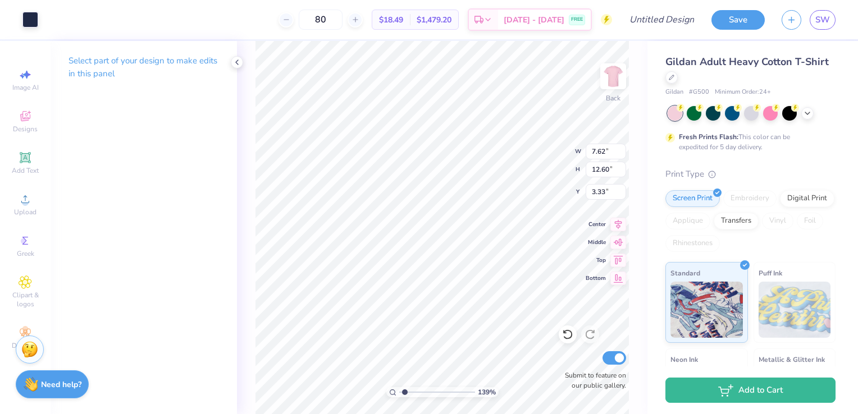
type input "3.37"
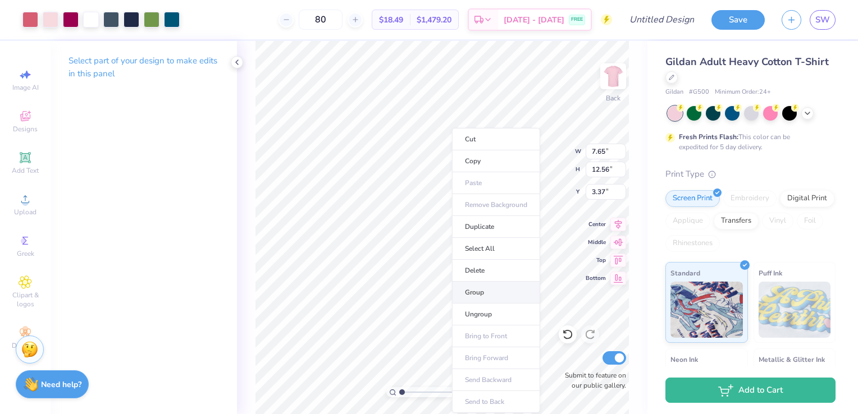
click at [481, 294] on li "Group" at bounding box center [496, 293] width 88 height 22
type input "1.45"
type input "1.51"
click at [405, 392] on input "range" at bounding box center [437, 393] width 76 height 10
type input "3.87"
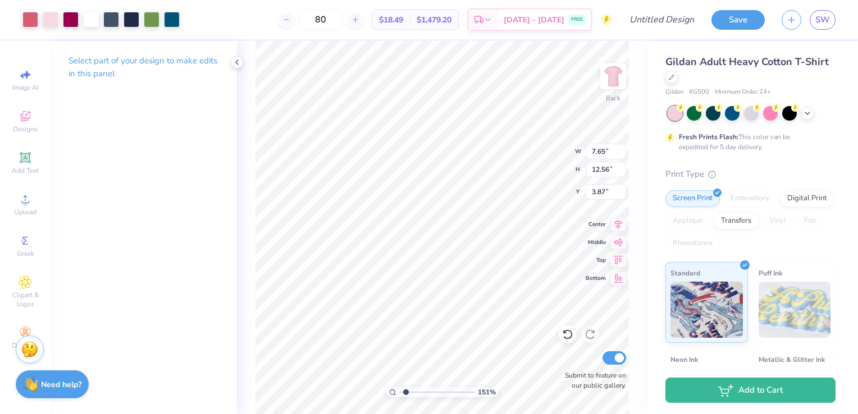
type input "8.91"
type input "14.63"
type input "3.88"
drag, startPoint x: 405, startPoint y: 394, endPoint x: 400, endPoint y: 395, distance: 5.9
type input "1"
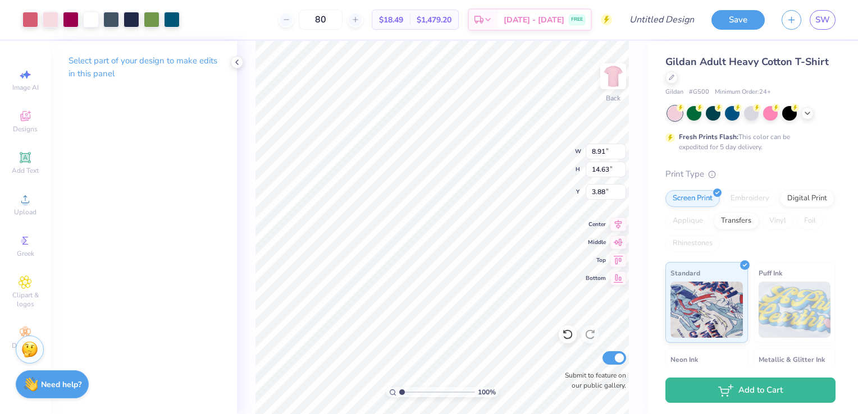
click at [400, 395] on input "range" at bounding box center [437, 393] width 76 height 10
type input "3.33"
type input "9.84"
type input "16.17"
type input "3.77"
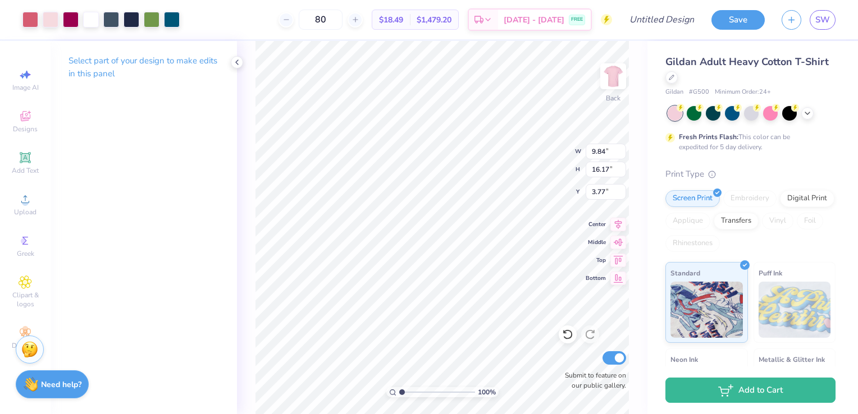
type input "10.26"
type input "15.84"
type input "3.39"
type input "10.22"
type input "15.78"
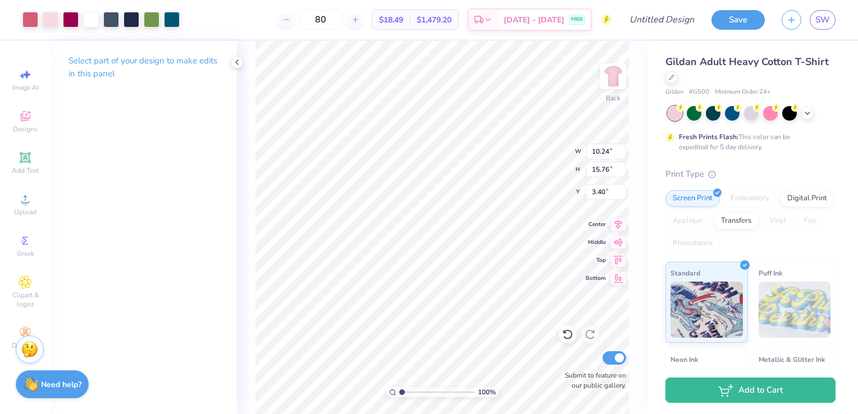
type input "10.27"
type input "15.74"
type input "3.41"
type input "10.03"
type input "15.37"
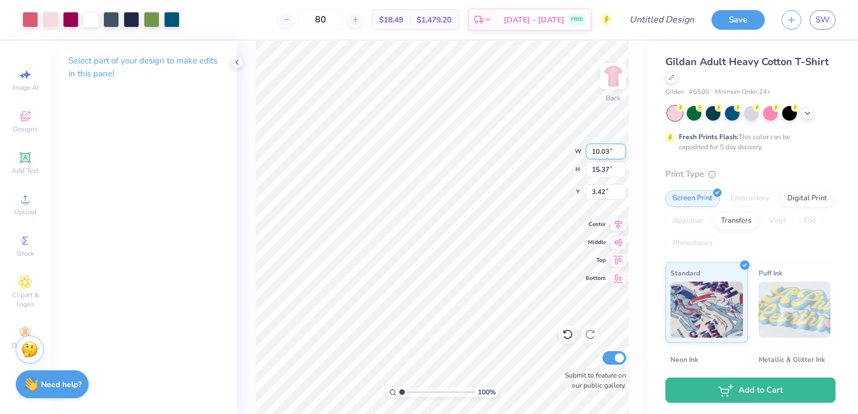
type input "3.38"
type input "10.09"
type input "15.30"
type input "3.45"
type input "9.93"
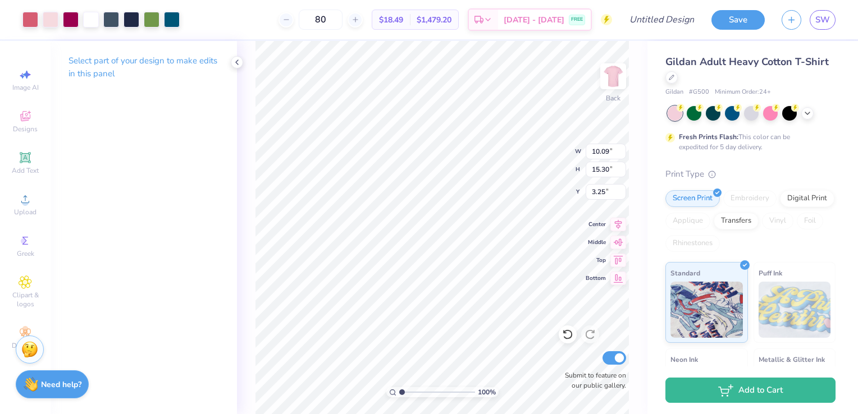
type input "15.46"
type input "3.37"
type input "10.29"
type input "16.02"
type input "3.51"
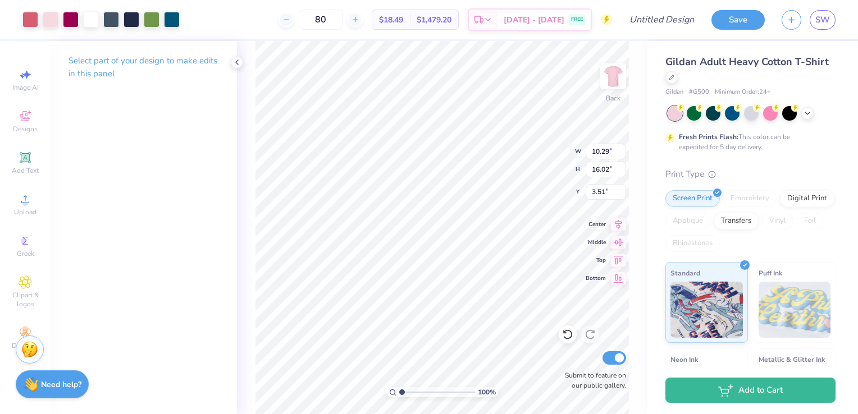
type input "10.49"
type input "15.82"
type input "3.61"
type input "10.30"
type input "15.52"
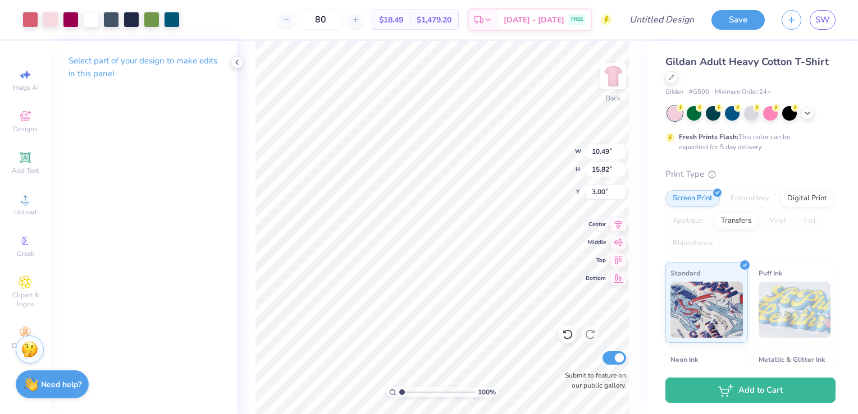
type input "3.01"
type input "10.27"
type input "15.49"
type input "4.53"
click at [338, 17] on input "80" at bounding box center [321, 20] width 44 height 20
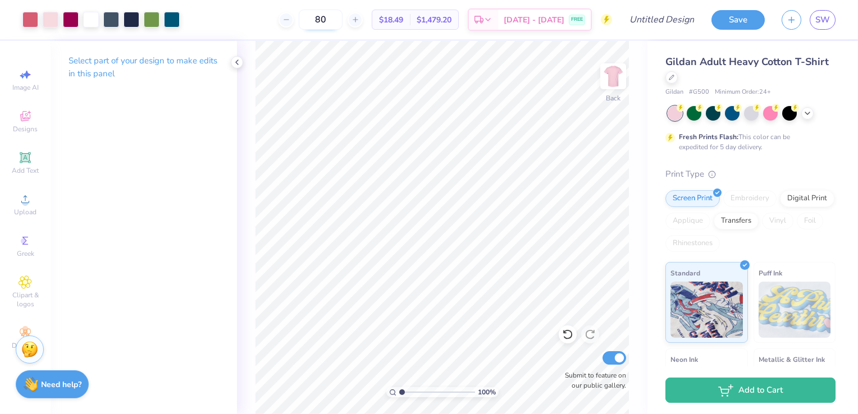
type input "8"
type input "75"
click at [493, 21] on icon at bounding box center [488, 21] width 9 height 9
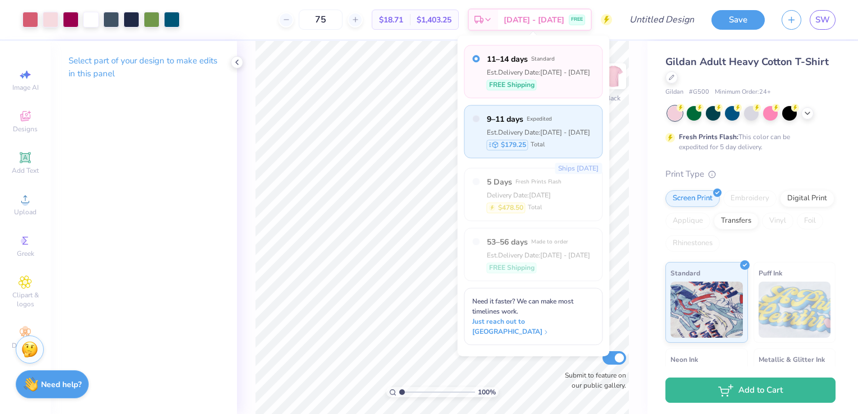
click at [548, 116] on span "Expedited" at bounding box center [539, 119] width 25 height 8
radio input "false"
radio input "true"
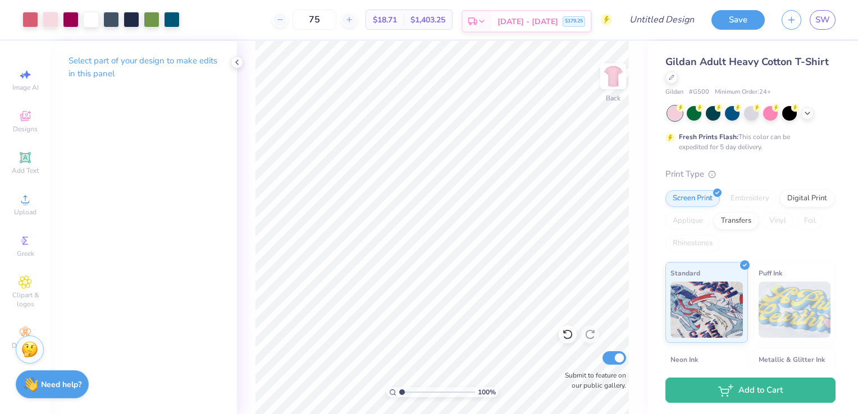
click at [564, 25] on div "$179.25" at bounding box center [574, 21] width 22 height 11
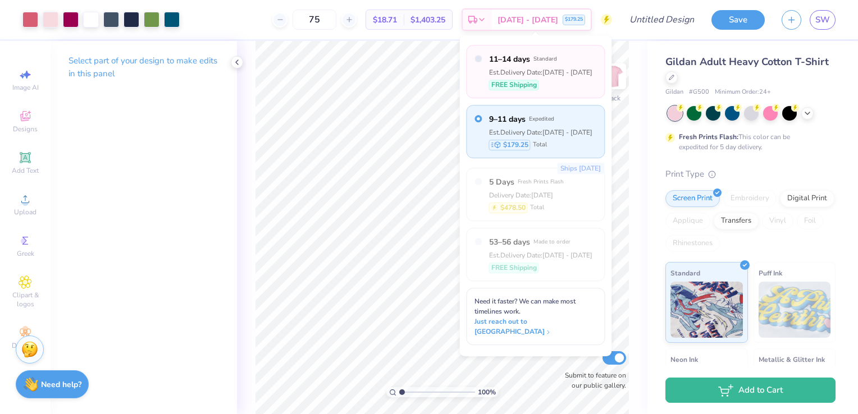
click at [545, 75] on div "Est. Delivery Date: [DATE] - [DATE]" at bounding box center [540, 72] width 103 height 10
radio input "true"
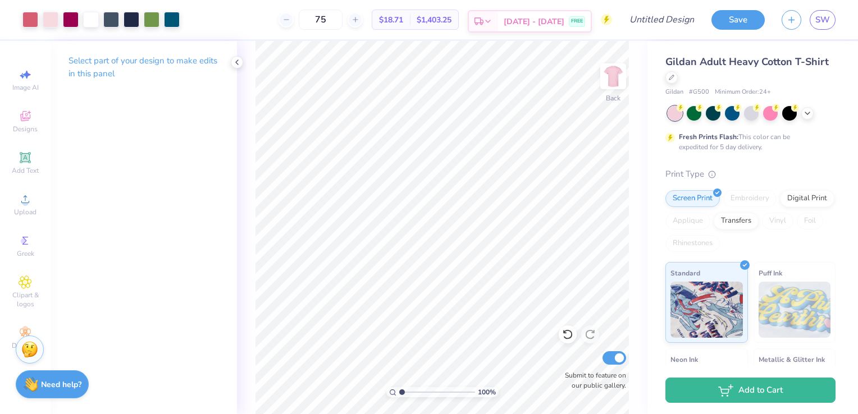
click at [541, 24] on span "[DATE] - [DATE]" at bounding box center [534, 22] width 61 height 12
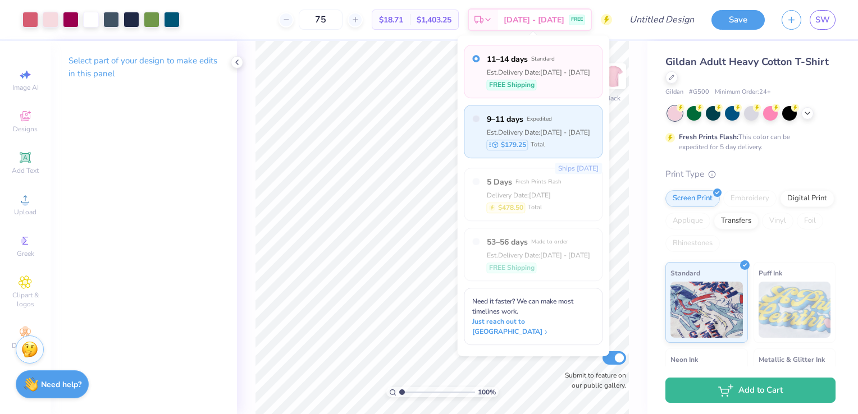
click at [539, 125] on div "9–11 days Expedited Est. Delivery Date: [DATE] - [DATE] $179.25 Total" at bounding box center [538, 131] width 103 height 37
radio input "false"
radio input "true"
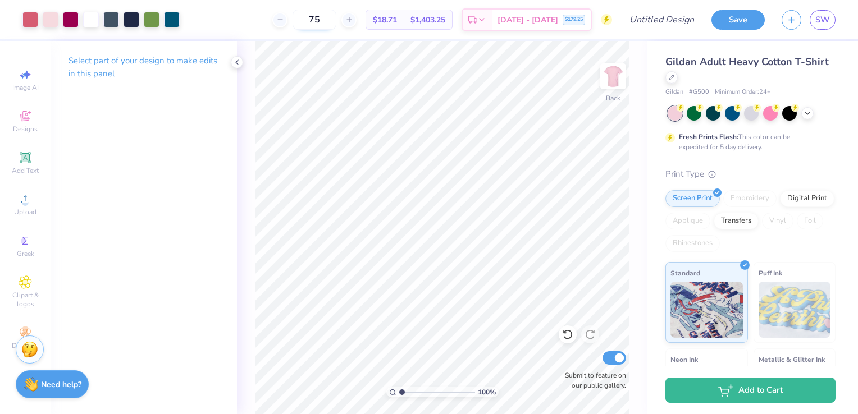
drag, startPoint x: 334, startPoint y: 16, endPoint x: 320, endPoint y: 20, distance: 14.6
click at [320, 20] on input "75" at bounding box center [315, 20] width 44 height 20
type input "80"
click at [808, 114] on icon at bounding box center [807, 112] width 9 height 9
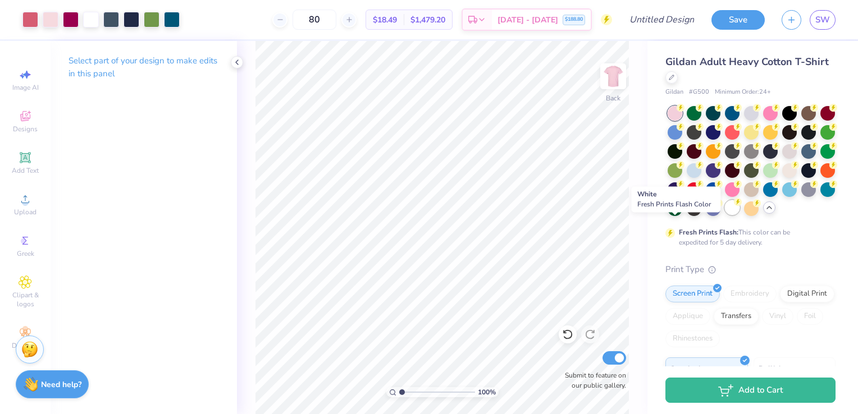
click at [725, 215] on div at bounding box center [732, 207] width 15 height 15
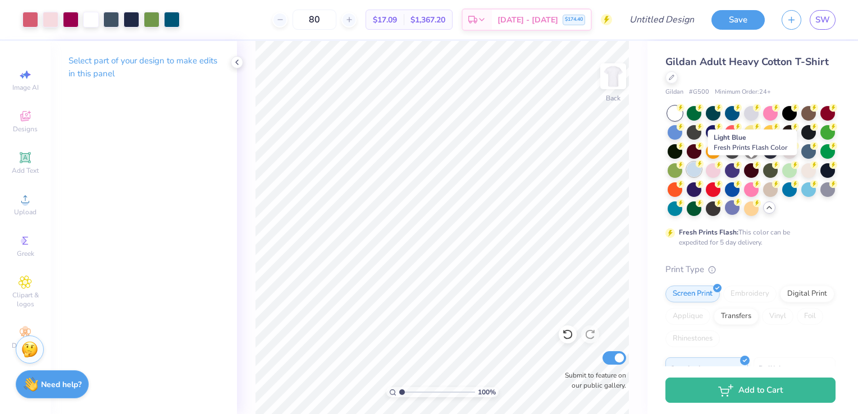
click at [701, 172] on div at bounding box center [694, 169] width 15 height 15
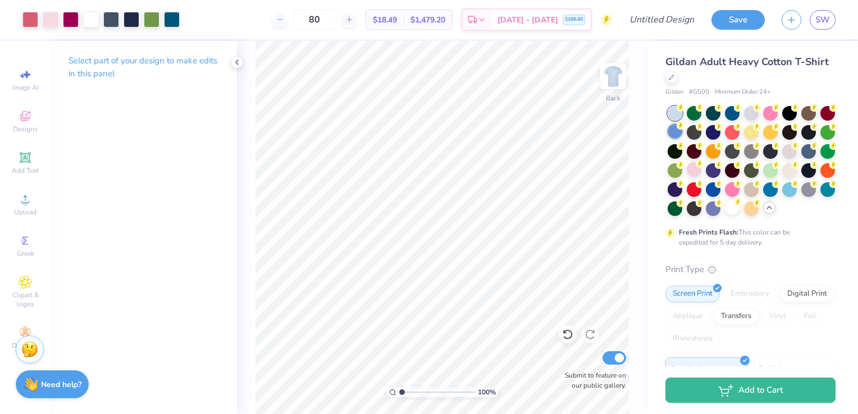
click at [682, 136] on div at bounding box center [675, 131] width 15 height 15
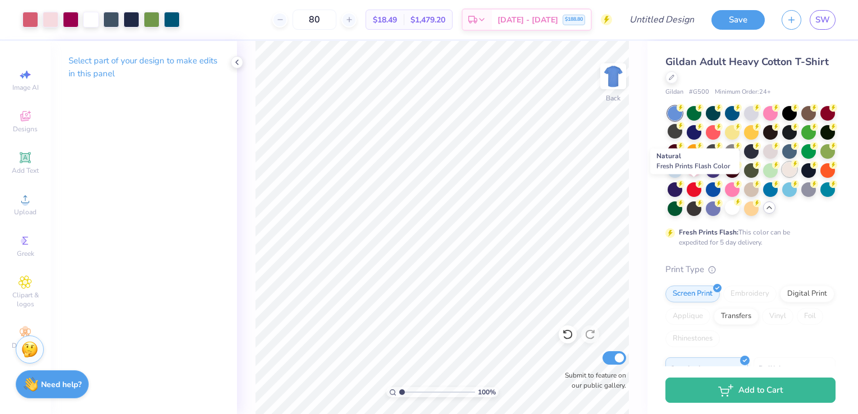
click at [782, 177] on div at bounding box center [789, 169] width 15 height 15
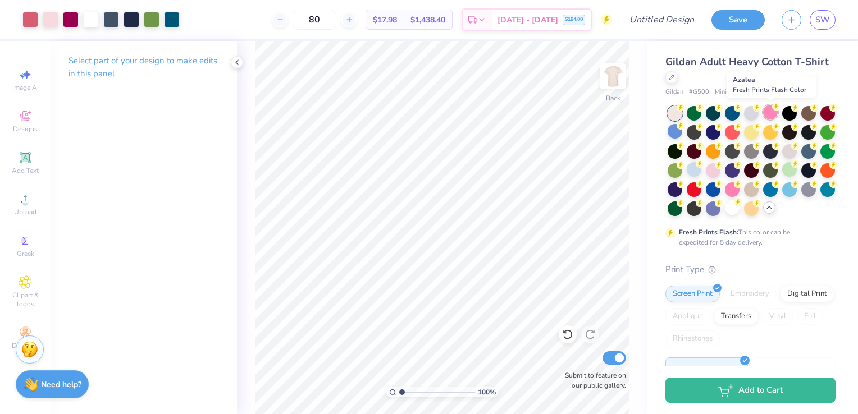
click at [774, 111] on div at bounding box center [770, 112] width 15 height 15
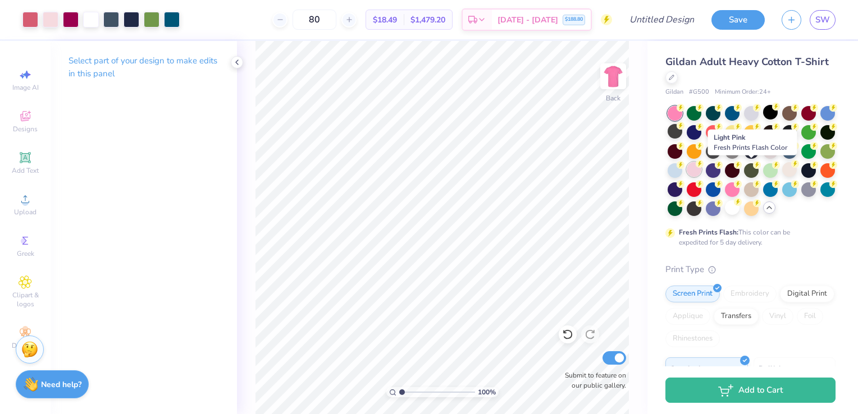
click at [701, 172] on div at bounding box center [694, 169] width 15 height 15
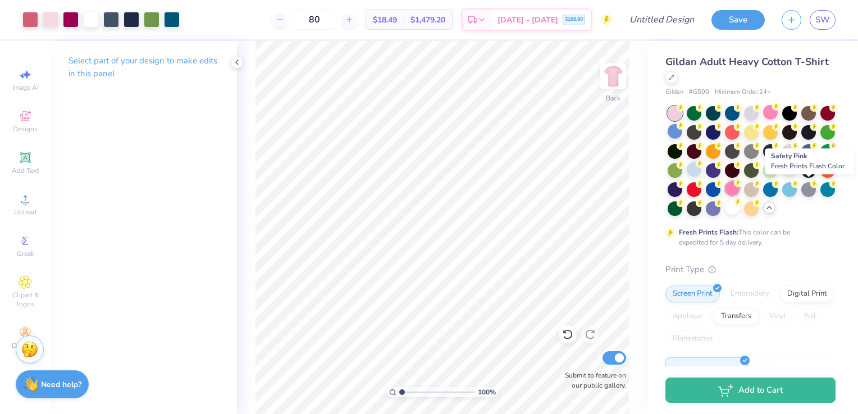
click at [740, 191] on div at bounding box center [732, 188] width 15 height 15
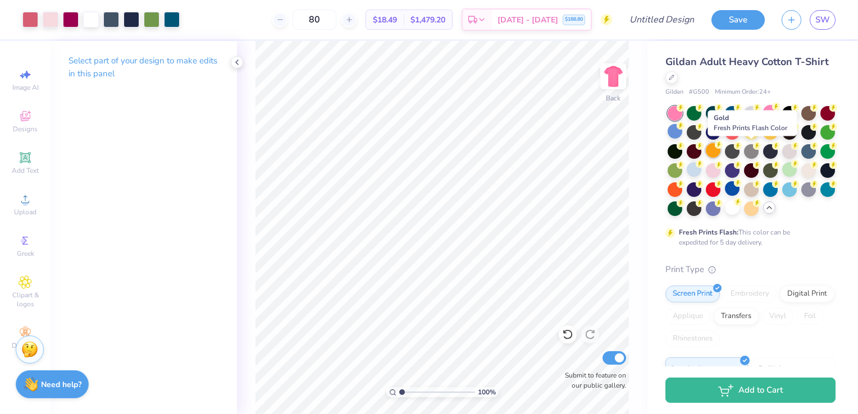
click at [683, 111] on icon at bounding box center [681, 108] width 4 height 6
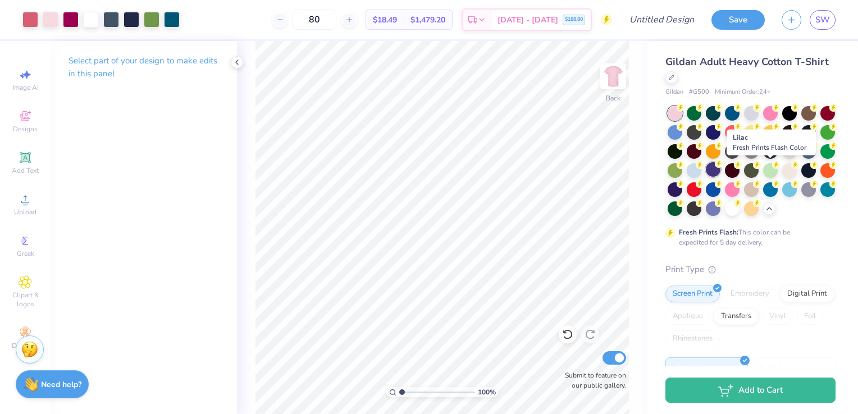
click at [721, 175] on div at bounding box center [713, 169] width 15 height 15
click at [721, 172] on div at bounding box center [713, 169] width 15 height 15
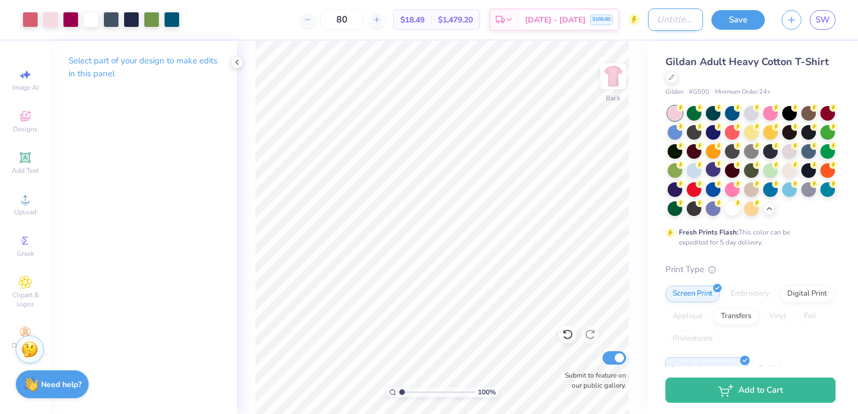
click at [659, 21] on input "Design Title" at bounding box center [675, 19] width 55 height 22
type input "Fall25 Bid Day"
click at [735, 20] on button "Save" at bounding box center [738, 18] width 53 height 20
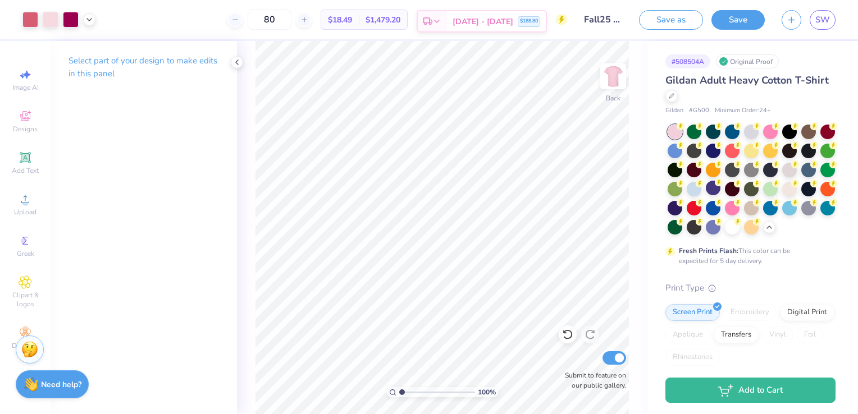
click at [531, 17] on span "$188.80" at bounding box center [529, 21] width 18 height 8
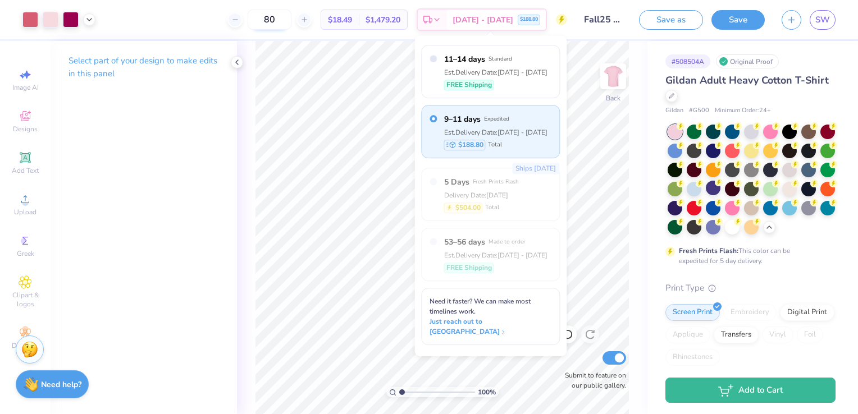
click at [289, 19] on input "80" at bounding box center [270, 20] width 44 height 20
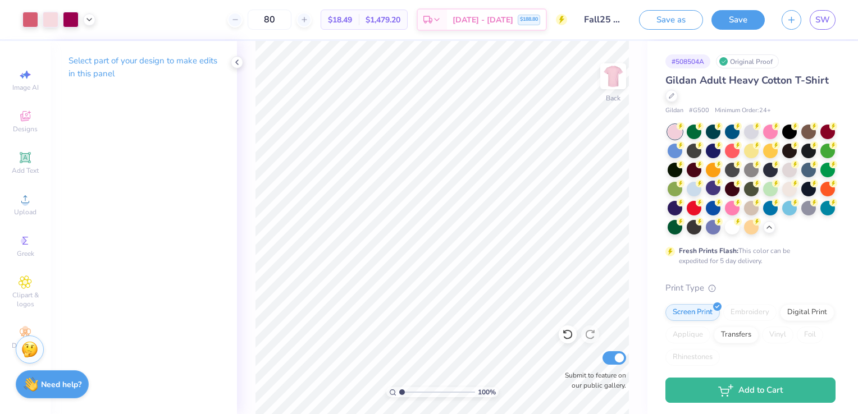
type input "8"
type input "7"
type input "85"
click at [487, 21] on span "[DATE] - [DATE]" at bounding box center [483, 22] width 61 height 12
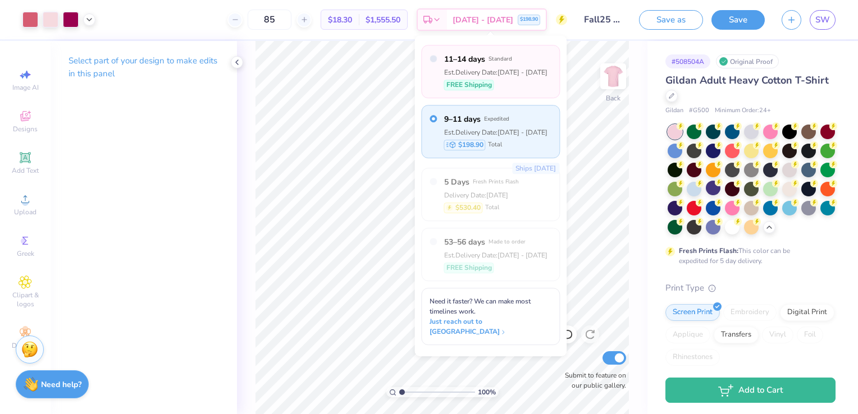
click at [483, 69] on div "Est. Delivery Date: Aug 29 - Sep 1" at bounding box center [495, 72] width 103 height 10
radio input "true"
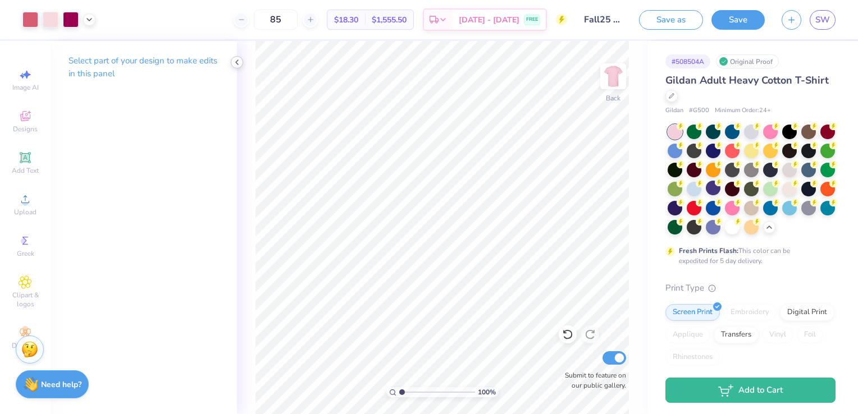
click at [238, 62] on icon at bounding box center [237, 62] width 9 height 9
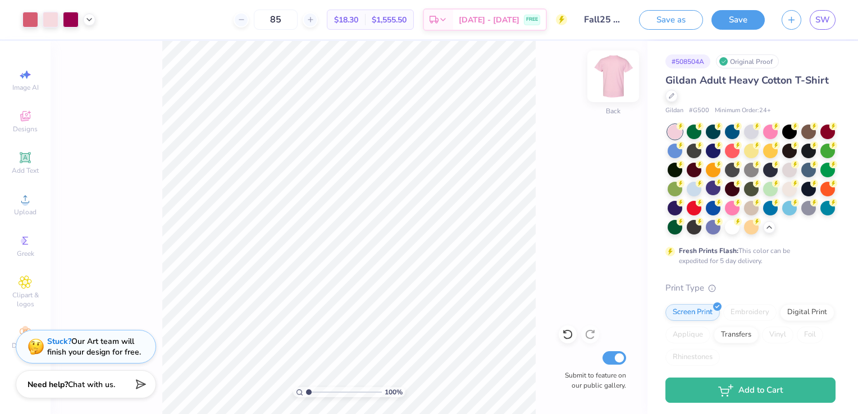
click at [619, 71] on img at bounding box center [613, 76] width 45 height 45
click at [611, 86] on img at bounding box center [613, 76] width 22 height 22
click at [608, 84] on img at bounding box center [613, 76] width 45 height 45
click at [510, 24] on span "[DATE] - [DATE]" at bounding box center [489, 22] width 61 height 12
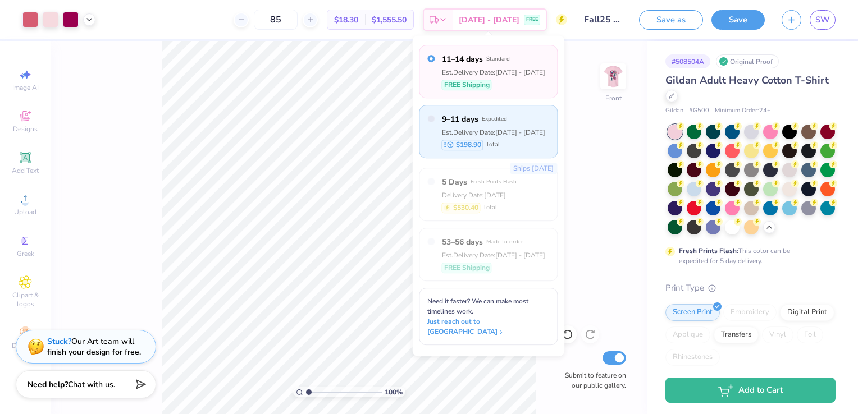
click at [496, 125] on div "9–11 days Expedited Est. Delivery Date: [DATE] - [DATE] $198.90 Total" at bounding box center [493, 131] width 103 height 37
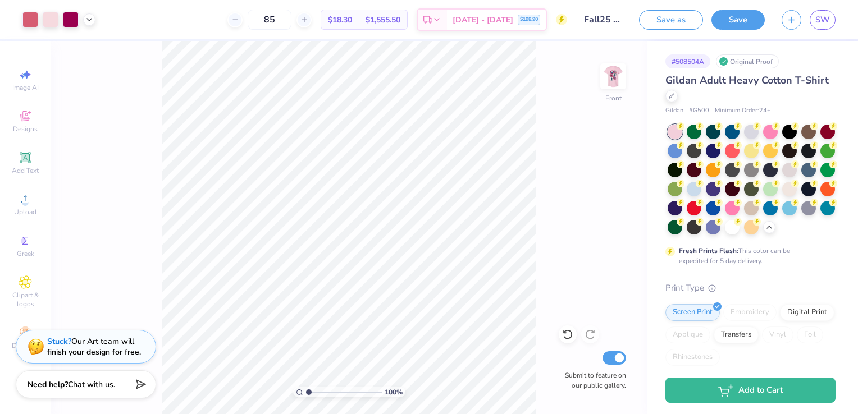
radio input "false"
radio input "true"
click at [291, 22] on input "85" at bounding box center [270, 20] width 44 height 20
type input "8"
type input "2"
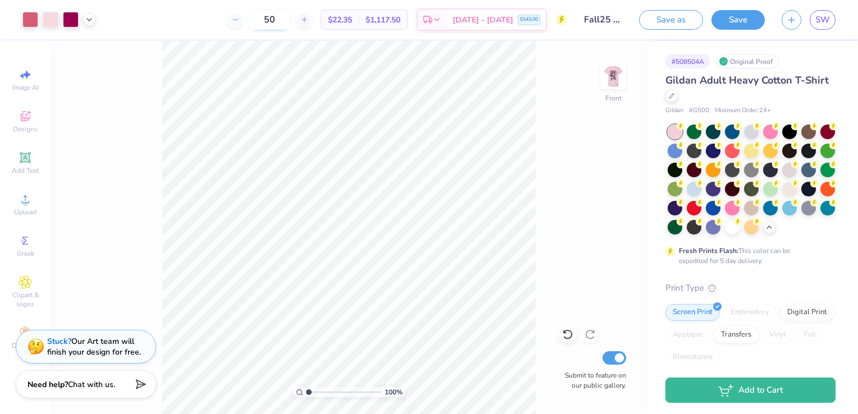
type input "5"
type input "3"
type input "9"
type input "7"
type input "8"
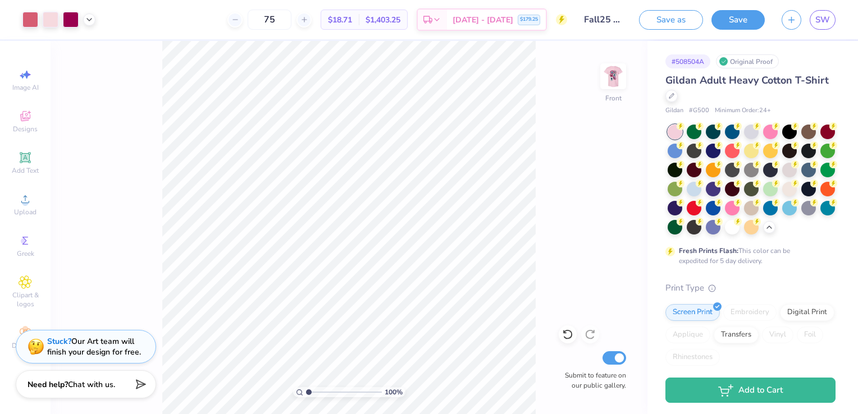
type input "7"
type input "85"
click at [736, 20] on button "Save" at bounding box center [738, 18] width 53 height 20
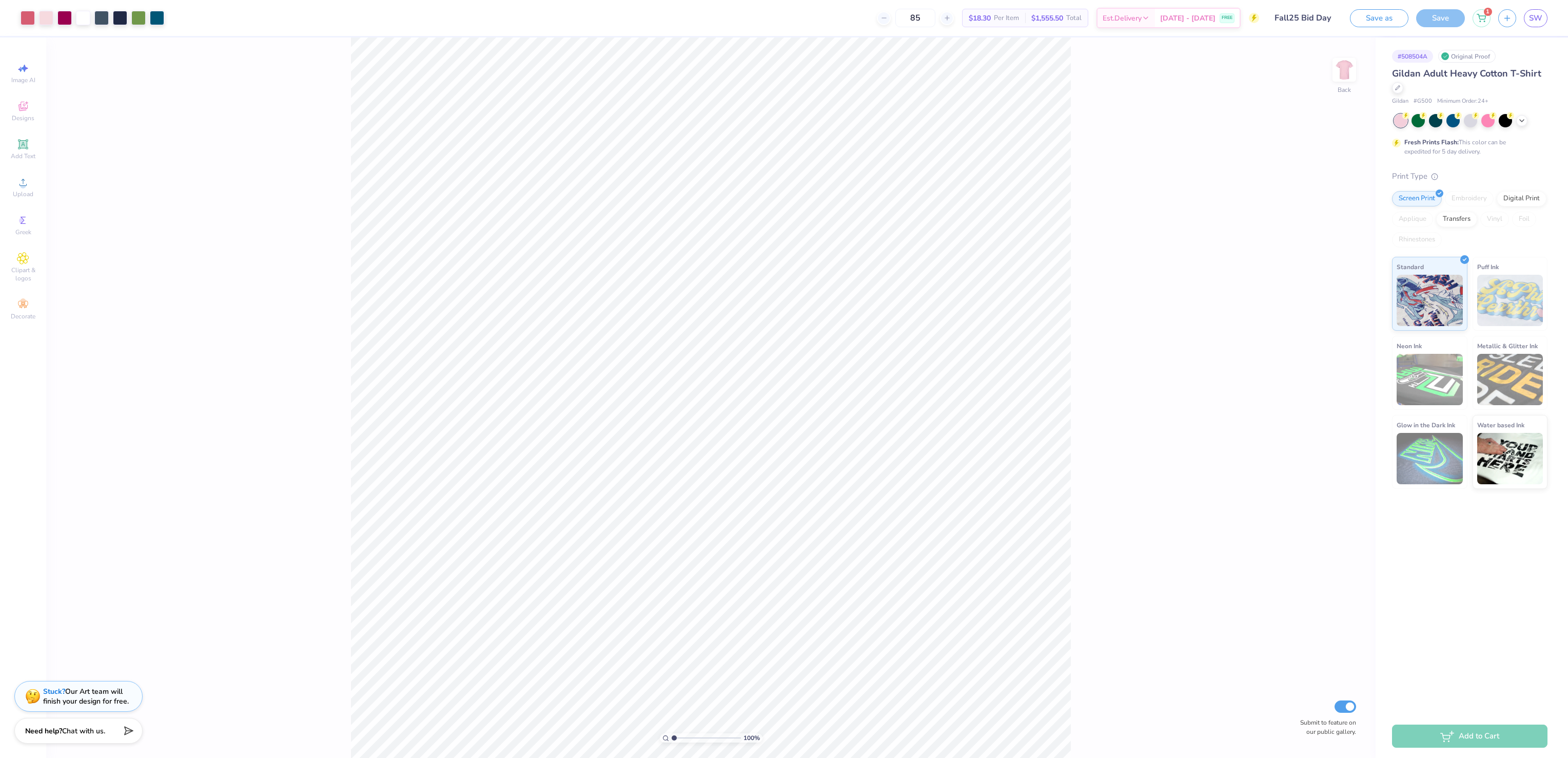
drag, startPoint x: 266, startPoint y: 201, endPoint x: 255, endPoint y: 210, distance: 14.2
click at [257, 209] on div "100 % Back Submit to feature on our public gallery." at bounding box center [711, 398] width 1330 height 721
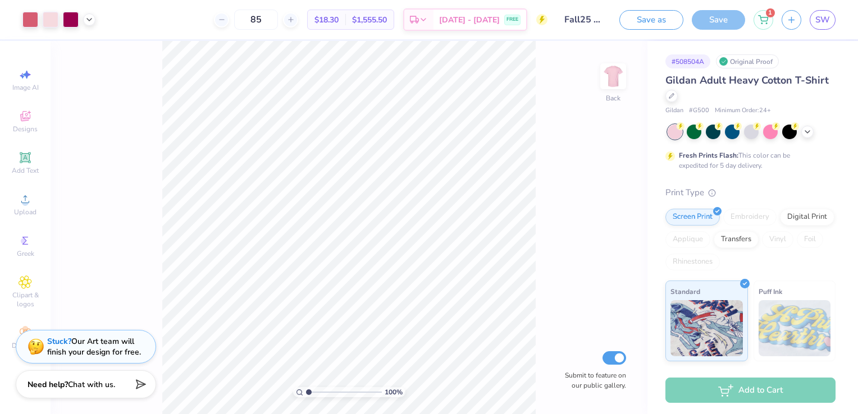
drag, startPoint x: 1715, startPoint y: 0, endPoint x: 541, endPoint y: 250, distance: 1200.2
click at [541, 250] on div "100 % Back Submit to feature on our public gallery." at bounding box center [349, 227] width 597 height 373
click at [502, 22] on div "Aug 29 - Sep 1 FREE" at bounding box center [480, 21] width 93 height 20
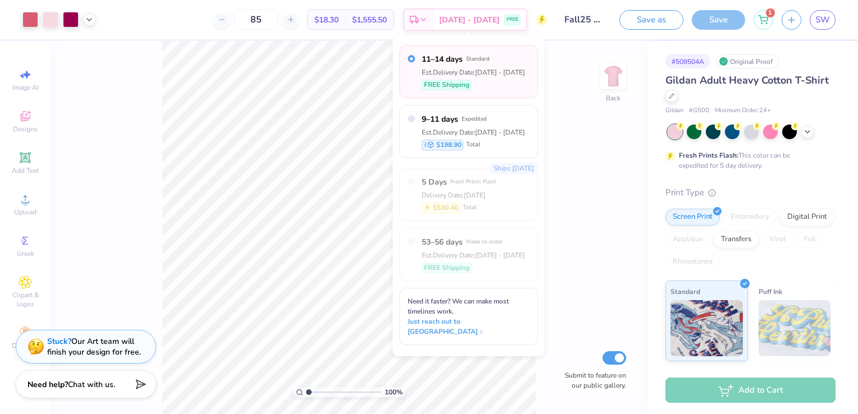
click at [562, 84] on div "100 % Back Submit to feature on our public gallery." at bounding box center [349, 227] width 597 height 373
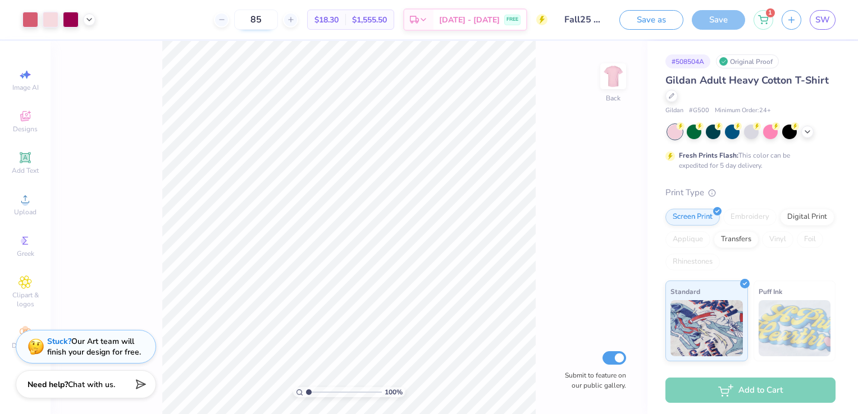
click at [270, 19] on input "85" at bounding box center [256, 20] width 44 height 20
type input "8"
type input "7"
type input "80"
click at [513, 21] on span "FREE" at bounding box center [513, 21] width 12 height 8
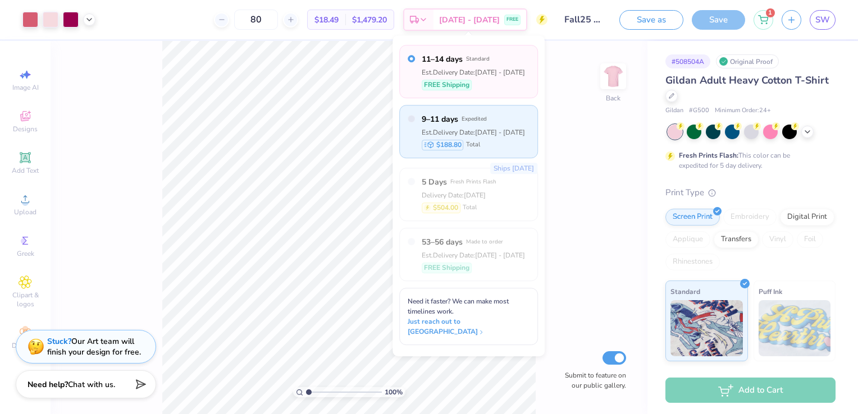
click at [458, 135] on div "Est. Delivery Date: Aug 27 - 29" at bounding box center [473, 132] width 103 height 10
radio input "false"
radio input "true"
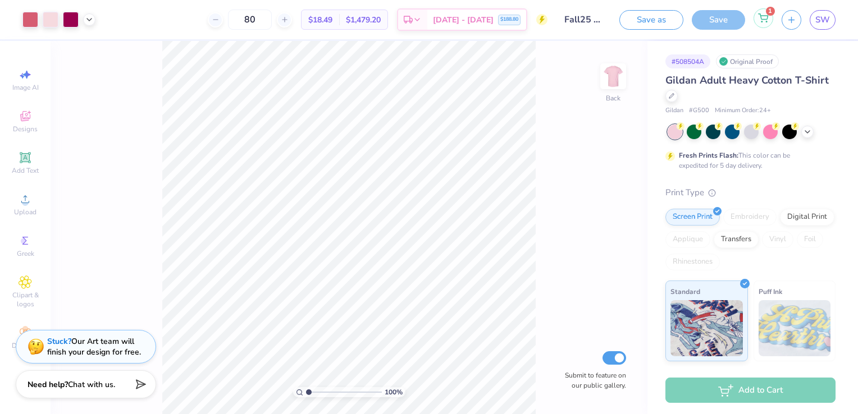
click at [768, 15] on icon at bounding box center [763, 17] width 10 height 9
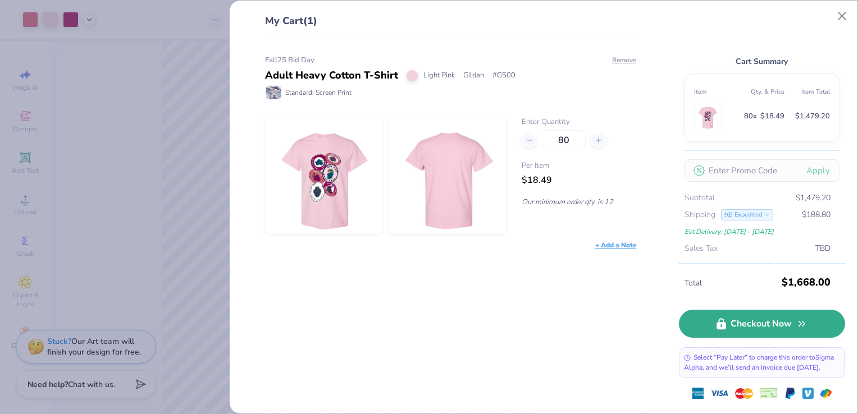
click at [790, 321] on link "Checkout Now" at bounding box center [762, 324] width 166 height 28
